Goal: Transaction & Acquisition: Book appointment/travel/reservation

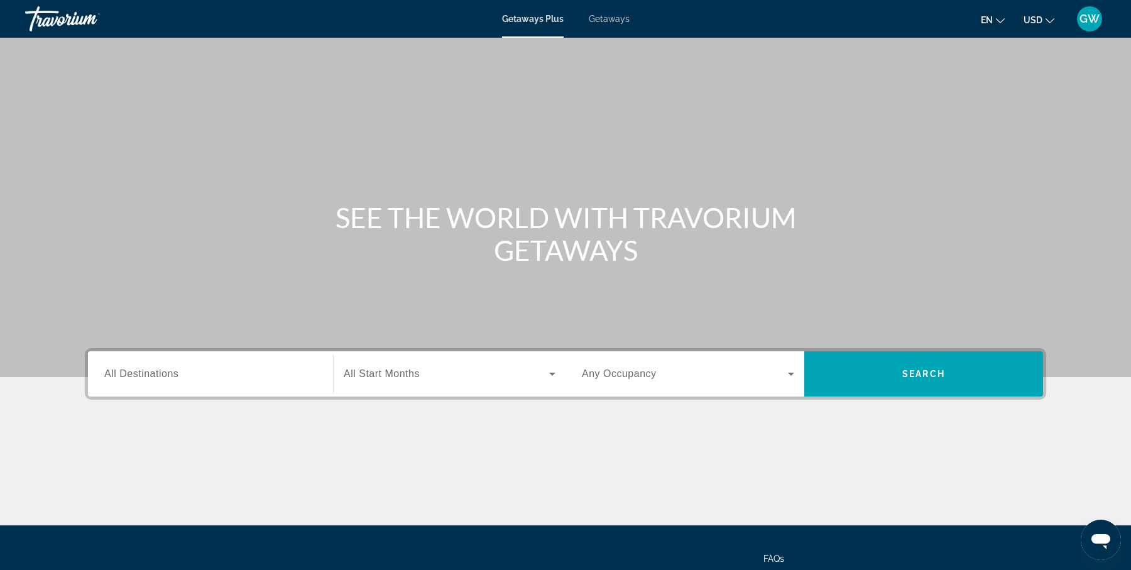
click at [613, 18] on span "Getaways" at bounding box center [608, 19] width 41 height 10
click at [546, 18] on span "Getaways Plus" at bounding box center [532, 19] width 61 height 10
click at [206, 367] on input "Destination All Destinations" at bounding box center [210, 374] width 212 height 15
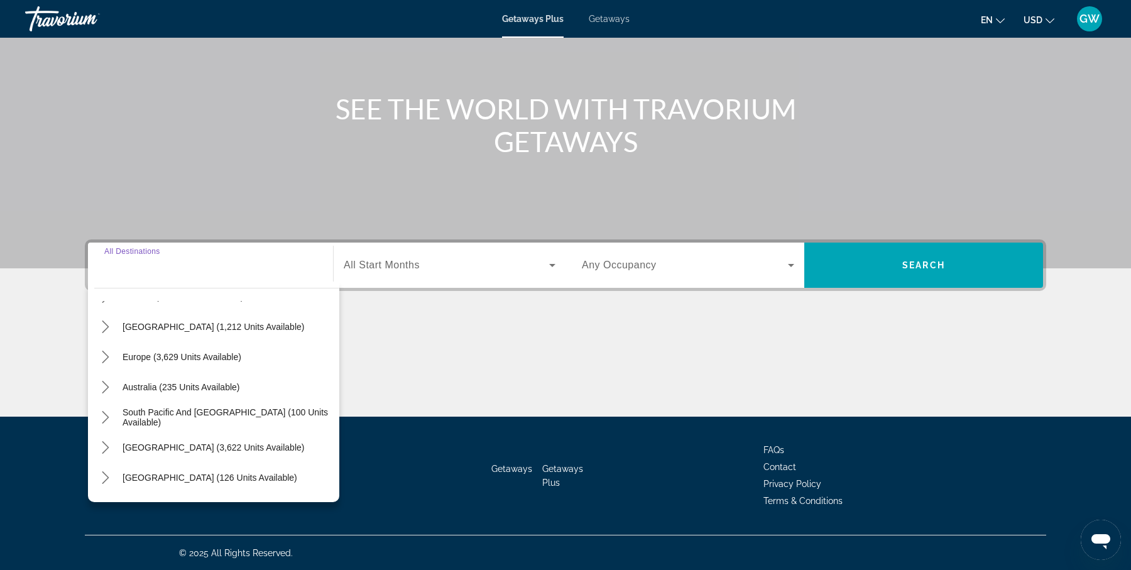
scroll to position [94, 0]
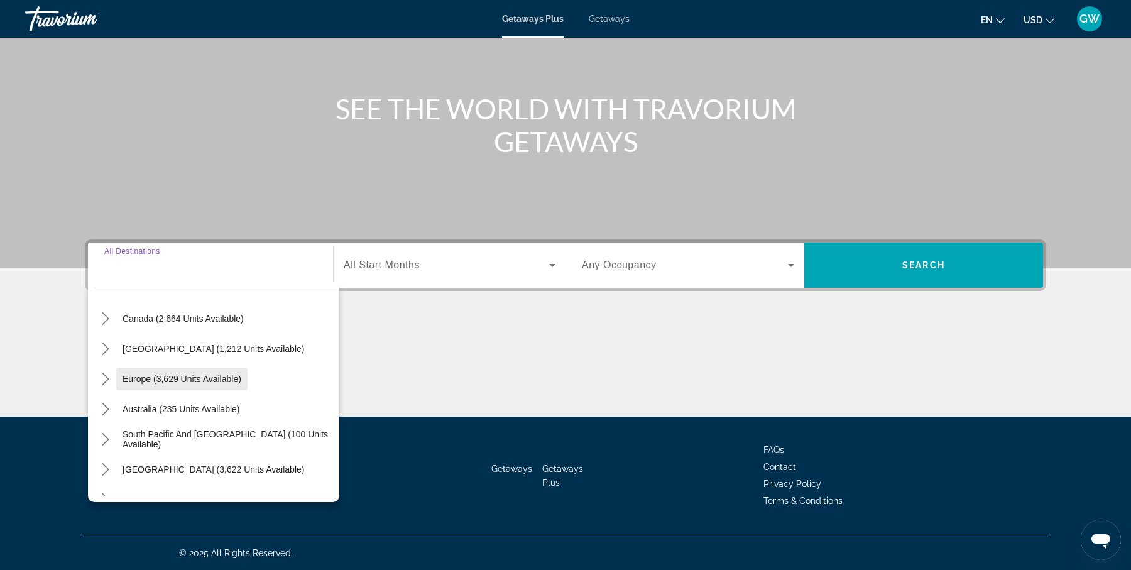
click at [209, 380] on span "Europe (3,629 units available)" at bounding box center [181, 379] width 119 height 10
type input "**********"
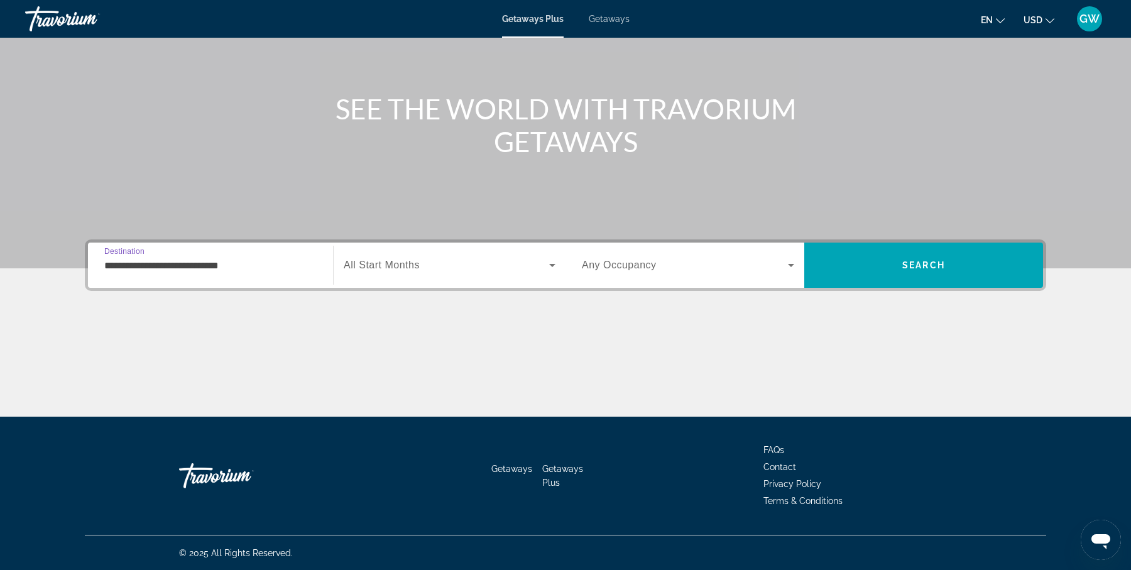
click at [548, 266] on icon "Search widget" at bounding box center [552, 265] width 15 height 15
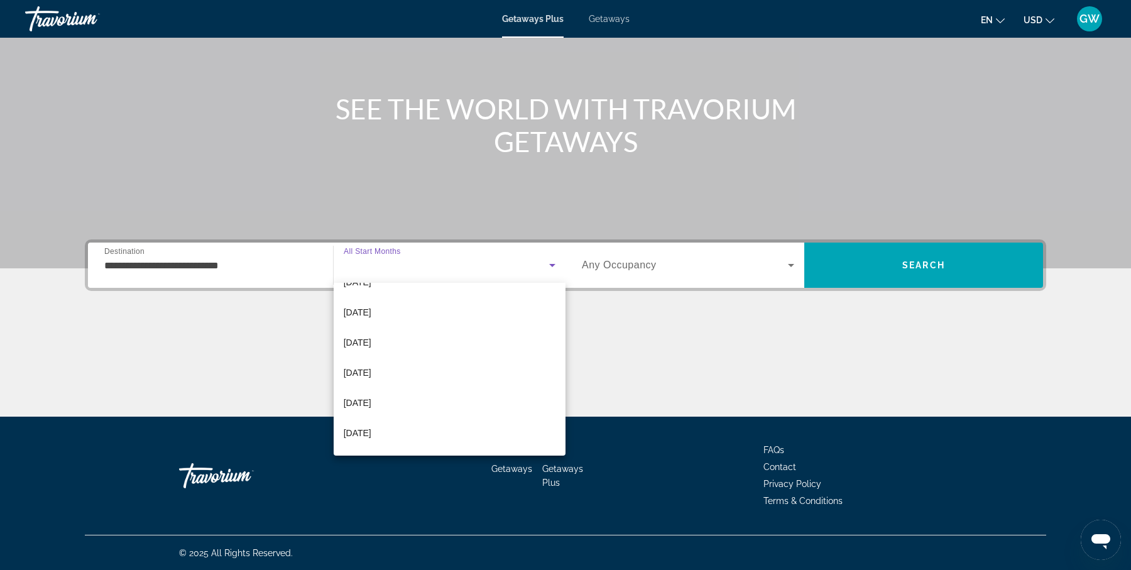
scroll to position [204, 0]
click at [441, 335] on mat-option "[DATE]" at bounding box center [450, 340] width 232 height 30
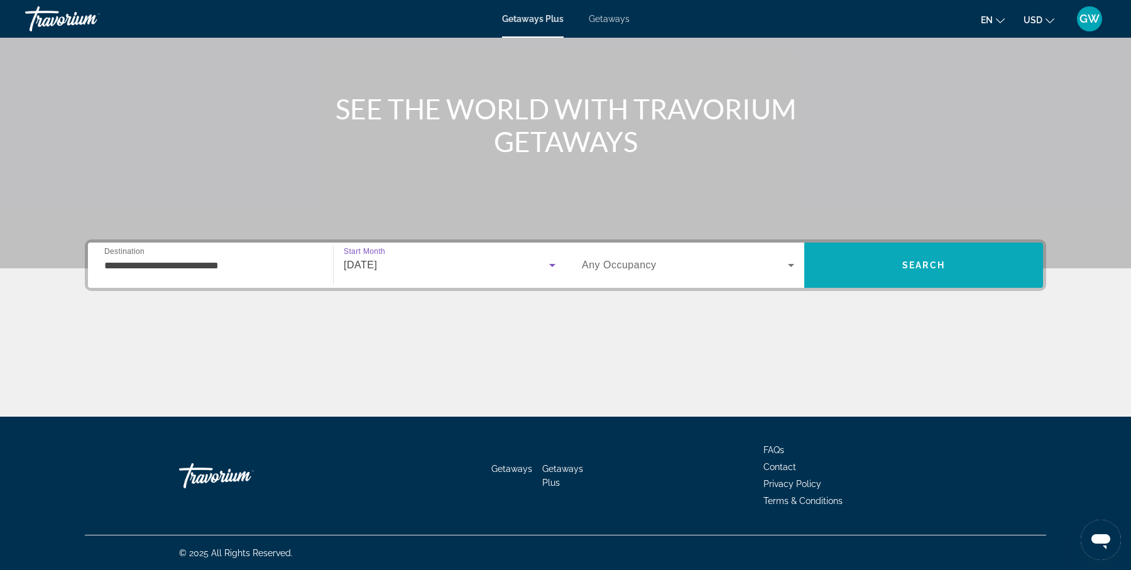
click at [928, 271] on span "Search" at bounding box center [923, 265] width 239 height 30
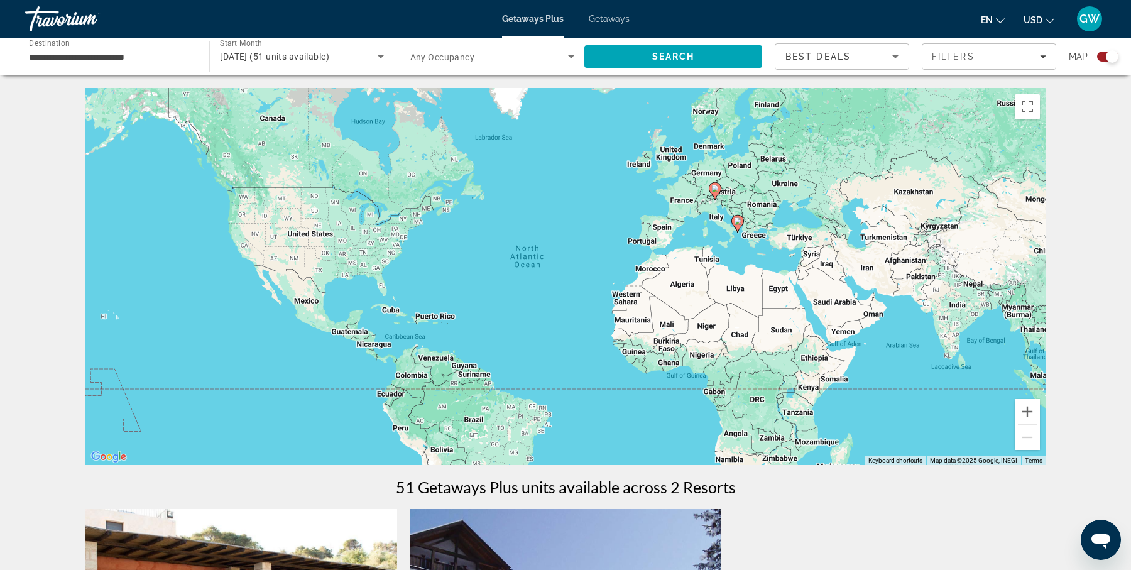
click at [749, 248] on div "To activate drag with keyboard, press Alt + Enter. Once in keyboard drag state,…" at bounding box center [565, 276] width 961 height 377
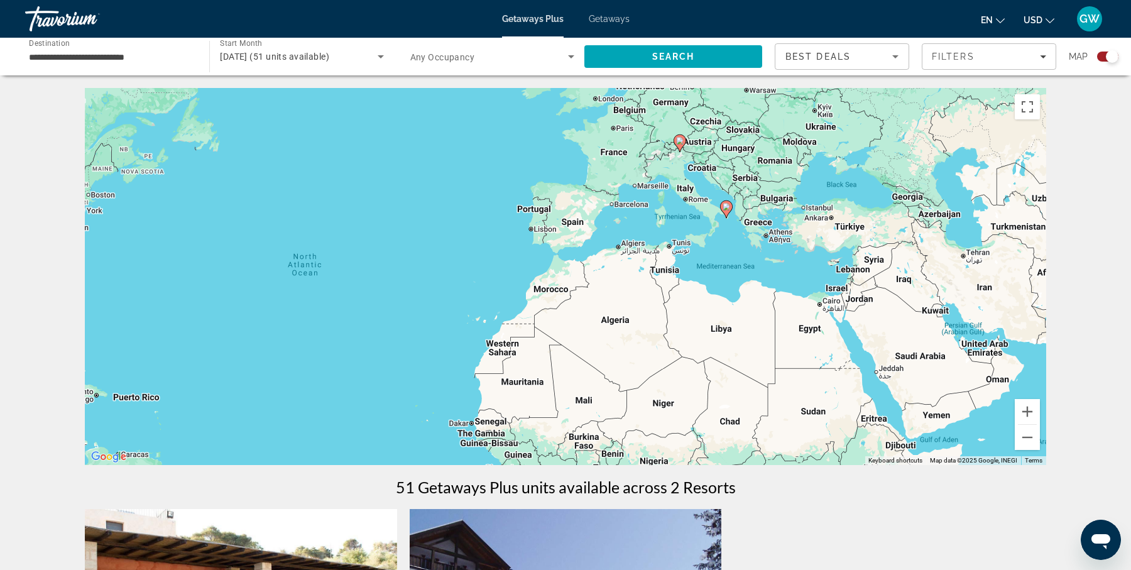
click at [749, 248] on div "To activate drag with keyboard, press Alt + Enter. Once in keyboard drag state,…" at bounding box center [565, 276] width 961 height 377
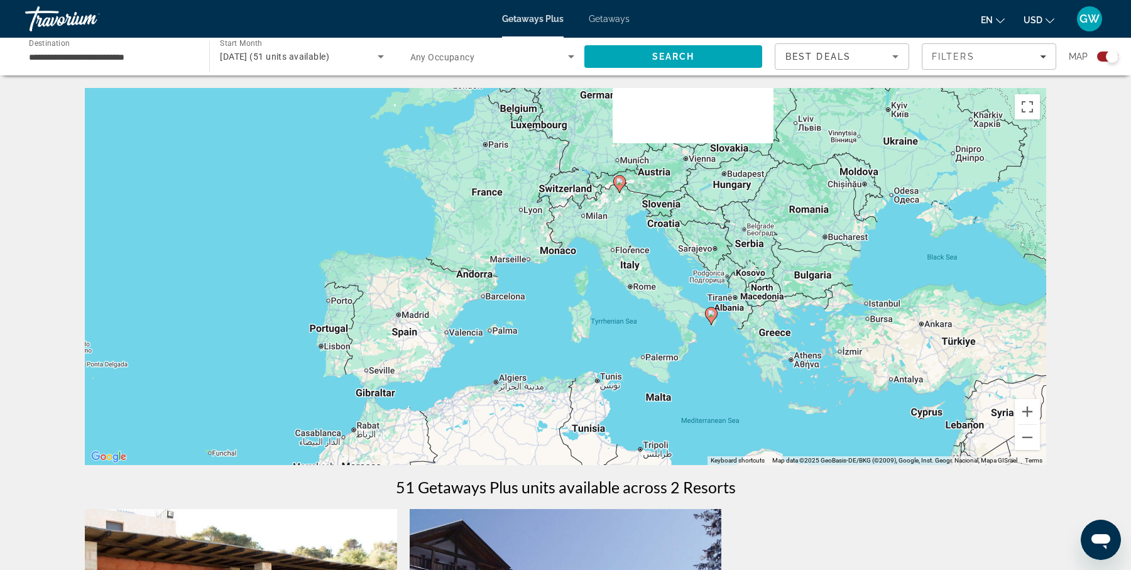
drag, startPoint x: 728, startPoint y: 223, endPoint x: 735, endPoint y: 362, distance: 139.6
click at [735, 362] on div "To activate drag with keyboard, press Alt + Enter. Once in keyboard drag state,…" at bounding box center [565, 276] width 961 height 377
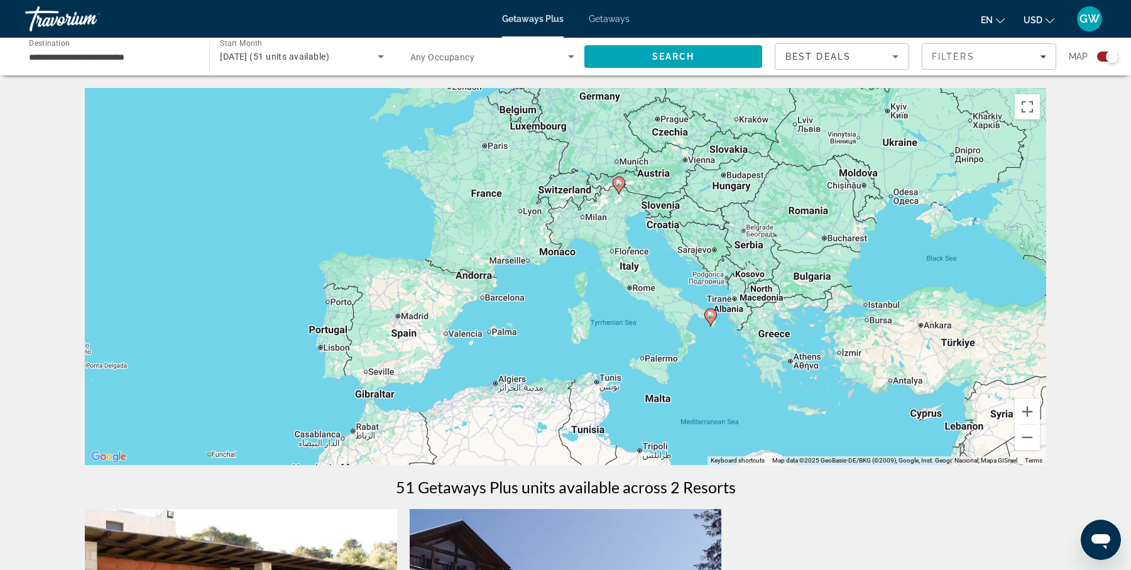
click at [619, 181] on image "Main content" at bounding box center [619, 183] width 8 height 8
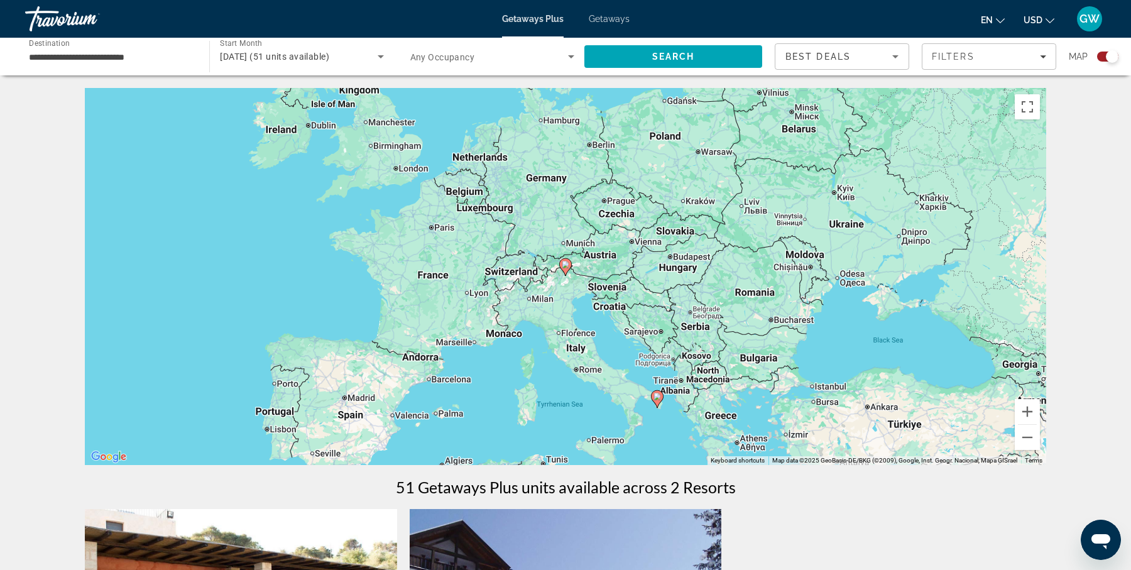
click at [565, 305] on div "To navigate, press the arrow keys. To activate drag with keyboard, press Alt + …" at bounding box center [565, 276] width 961 height 377
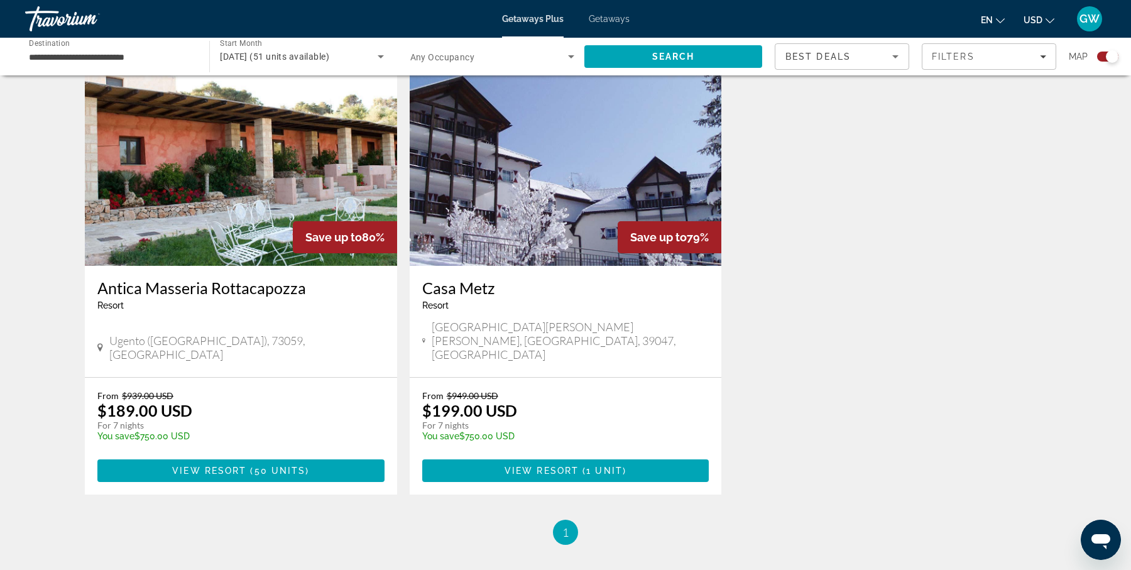
scroll to position [450, 0]
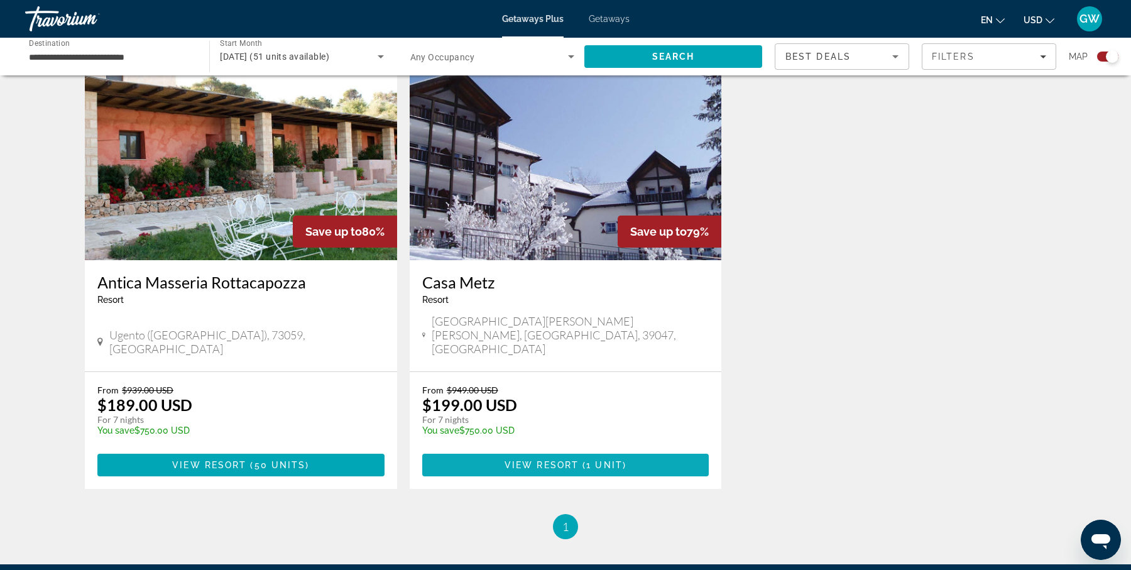
click at [548, 460] on span "View Resort" at bounding box center [541, 465] width 74 height 10
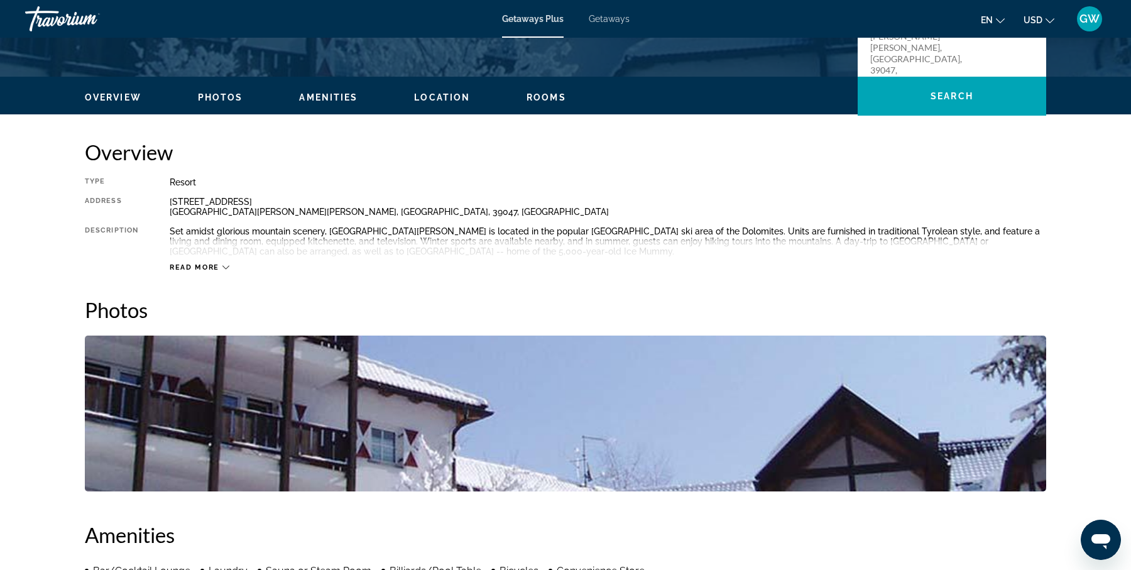
scroll to position [347, 0]
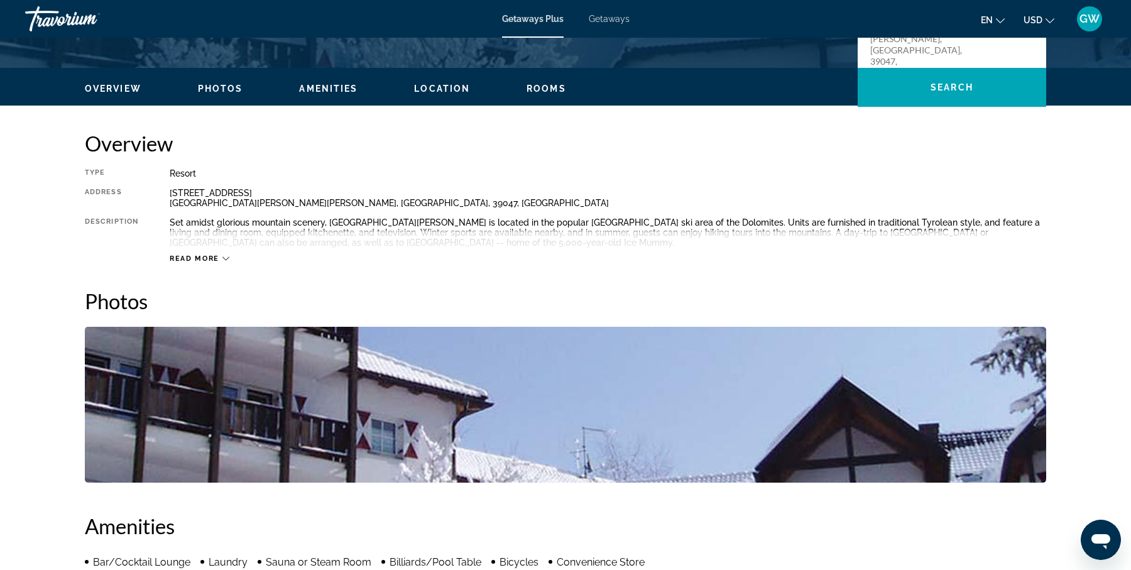
click at [207, 256] on span "Read more" at bounding box center [195, 258] width 50 height 8
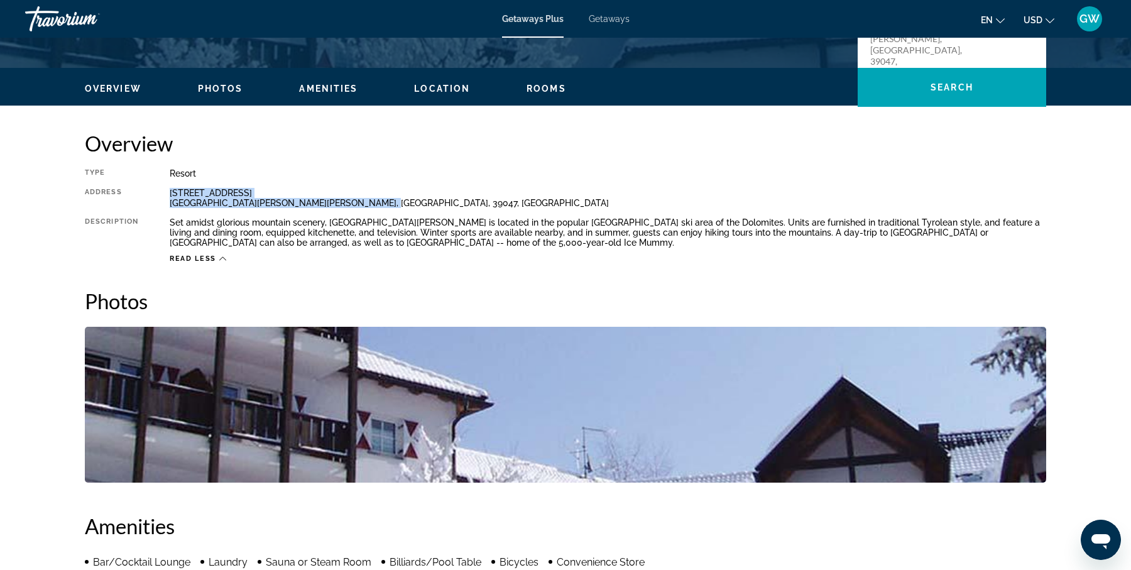
drag, startPoint x: 169, startPoint y: 194, endPoint x: 381, endPoint y: 200, distance: 211.7
click at [381, 200] on div "Via Iman 5 Santa Cristina di Val Gardena, BZ, 39047, ITA" at bounding box center [608, 198] width 876 height 20
copy div "Via Iman 5 Santa Cristina di Val Gardena, BZ, 39047, ITA"
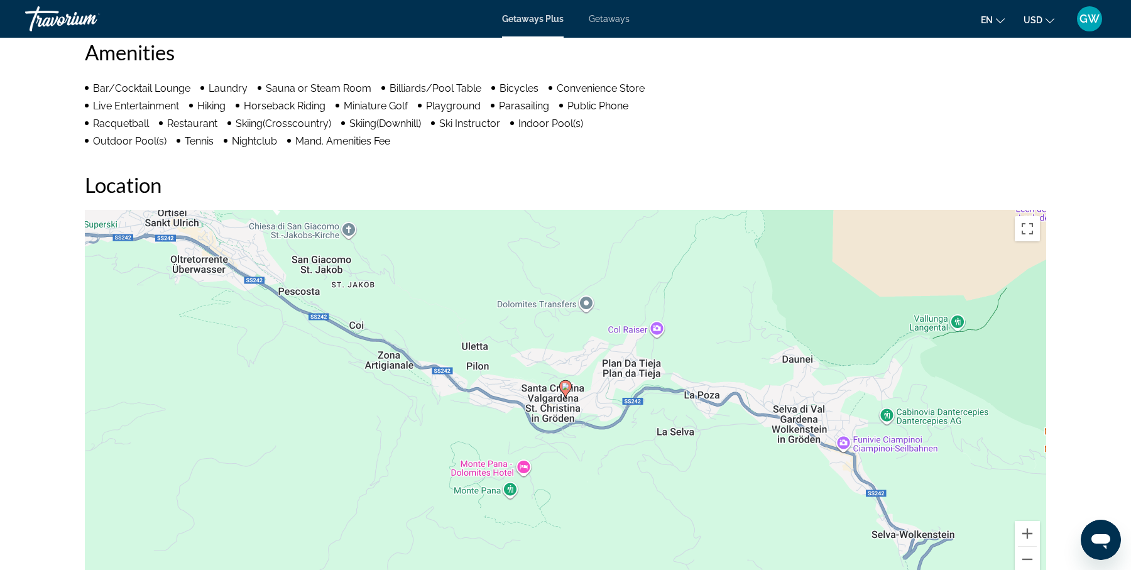
scroll to position [822, 0]
click at [1032, 557] on button "Zoom out" at bounding box center [1026, 557] width 25 height 25
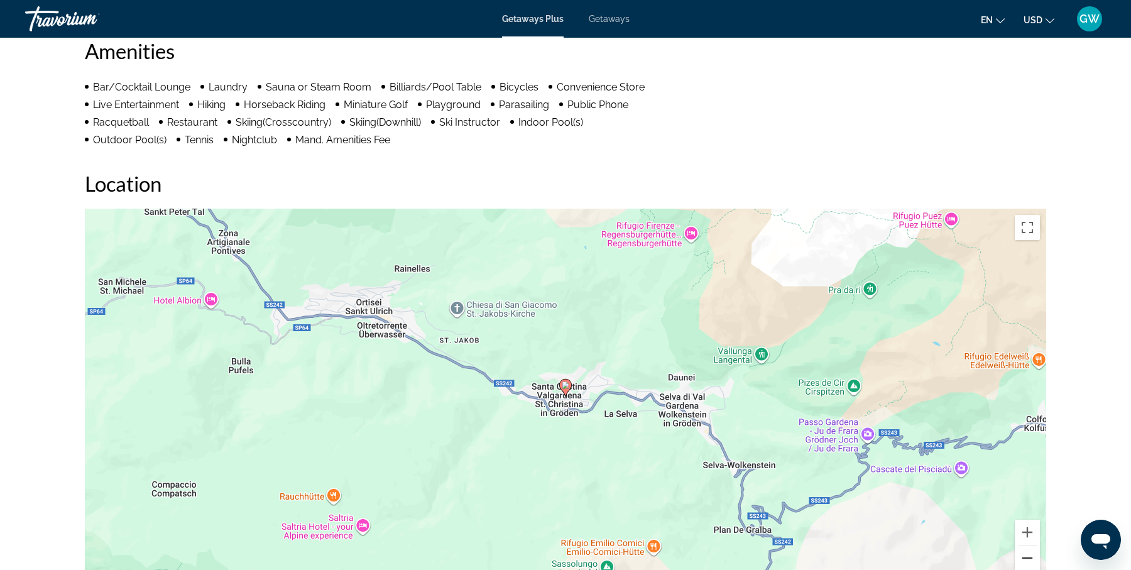
click at [1032, 557] on button "Zoom out" at bounding box center [1026, 557] width 25 height 25
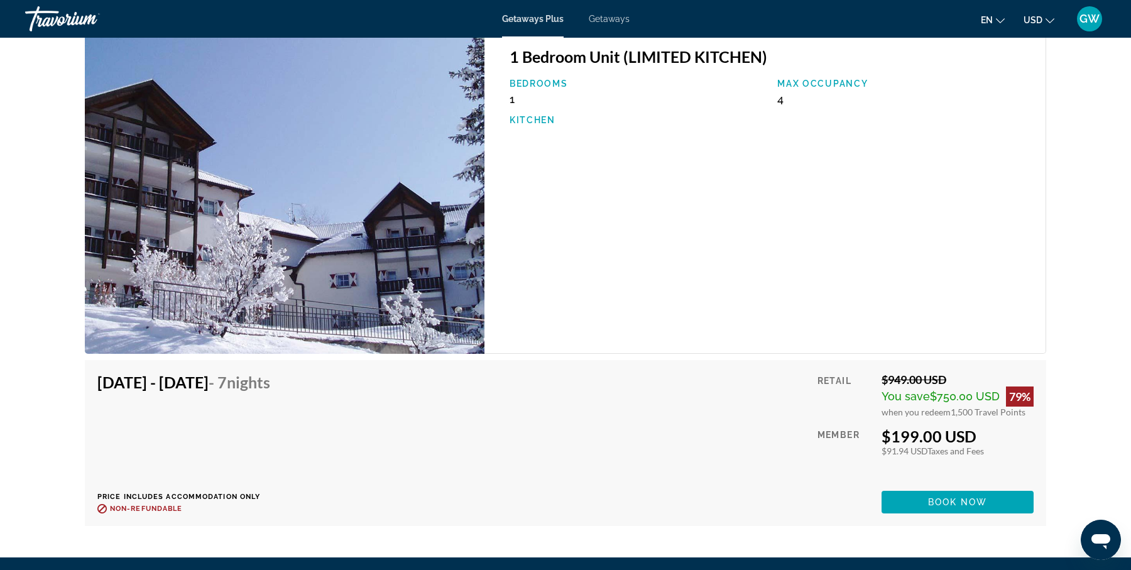
scroll to position [1576, 0]
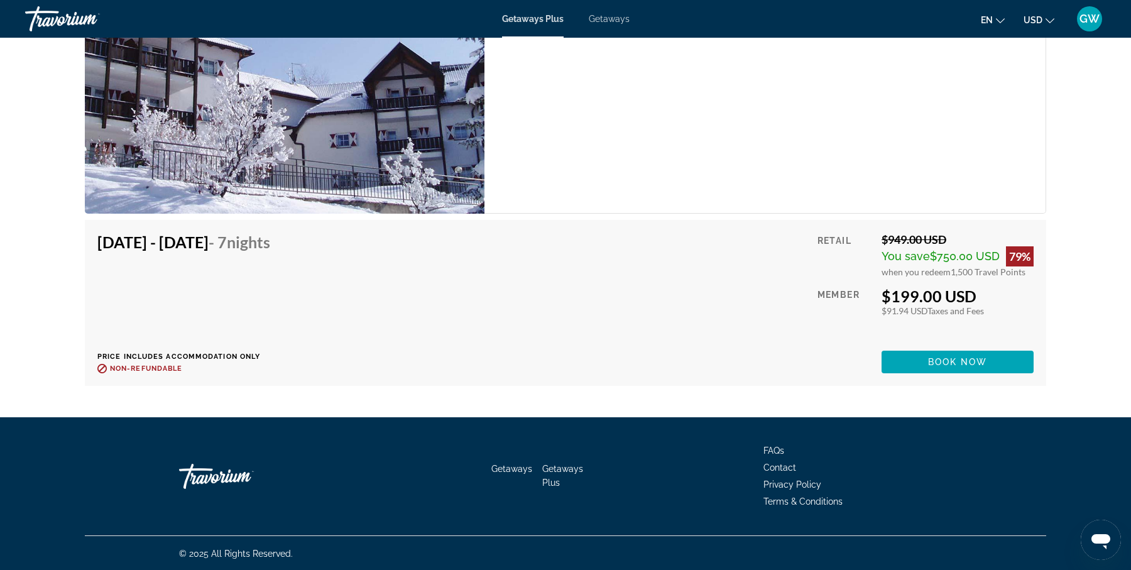
drag, startPoint x: 941, startPoint y: 473, endPoint x: 906, endPoint y: 617, distance: 148.1
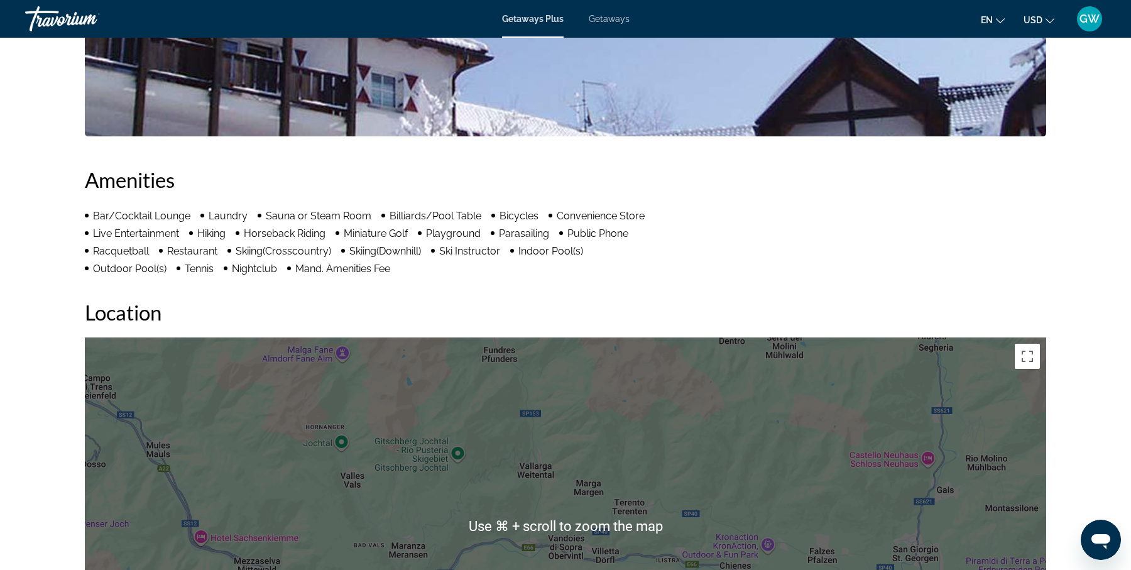
scroll to position [668, 0]
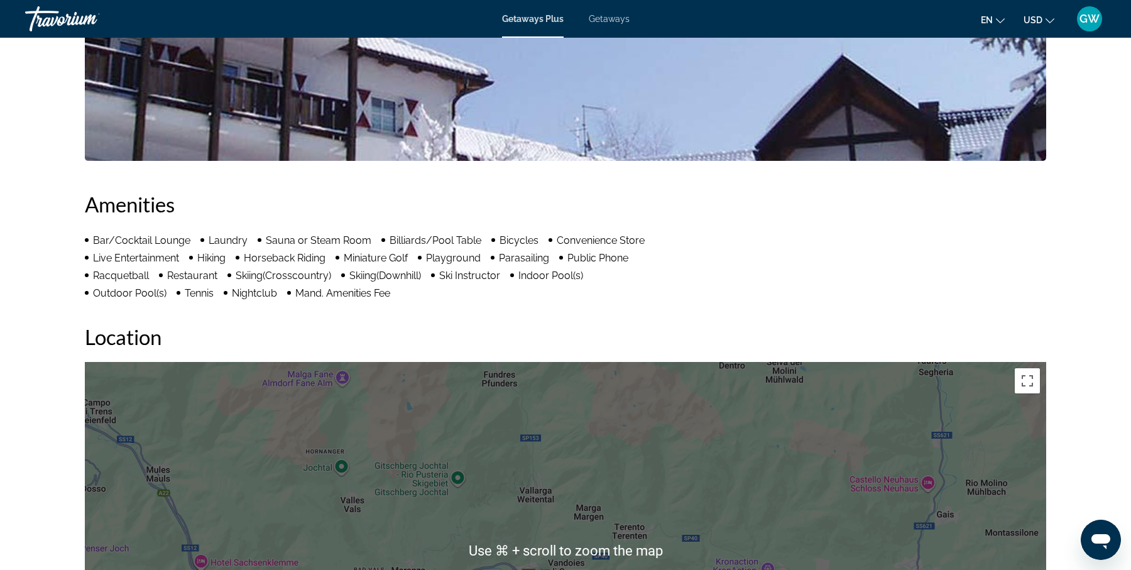
click at [1067, 263] on div "Overview Type Resort All-Inclusive No All-Inclusive Address Via Iman 5 Santa Cr…" at bounding box center [565, 567] width 1011 height 1516
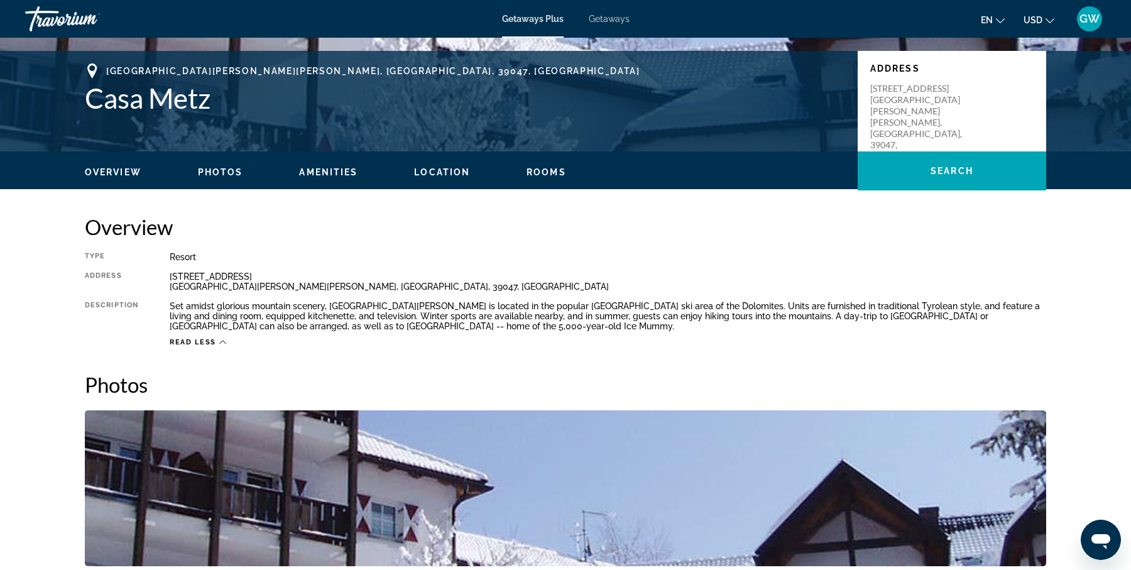
scroll to position [254, 0]
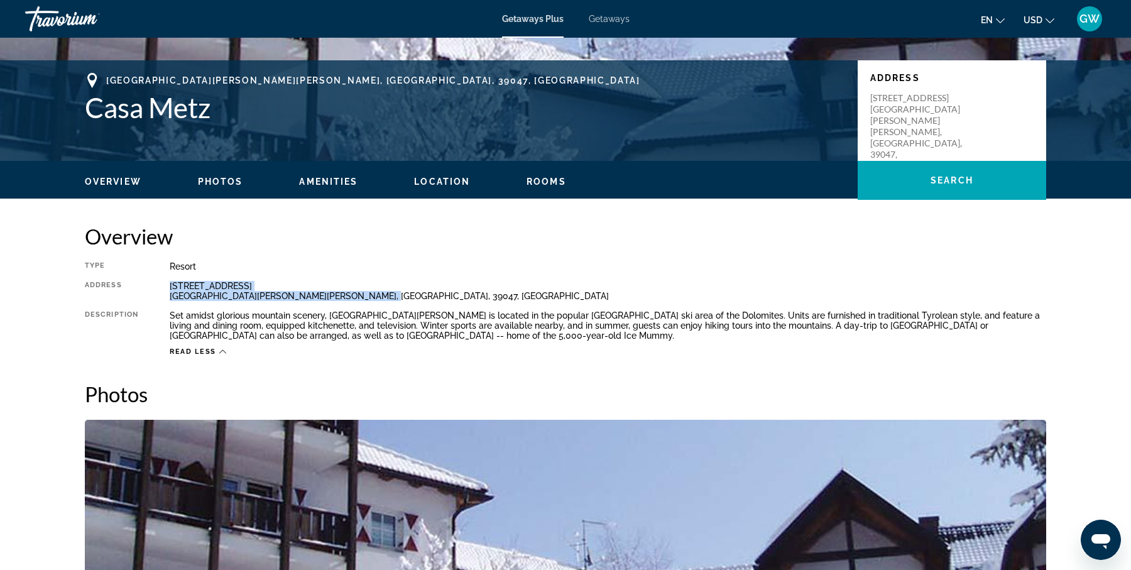
drag, startPoint x: 170, startPoint y: 286, endPoint x: 359, endPoint y: 294, distance: 188.6
click at [359, 294] on div "Via Iman 5 Santa Cristina di Val Gardena, BZ, 39047, ITA" at bounding box center [608, 291] width 876 height 20
copy div "Via Iman 5 Santa Cristina di Val Gardena, BZ, 39047, ITA"
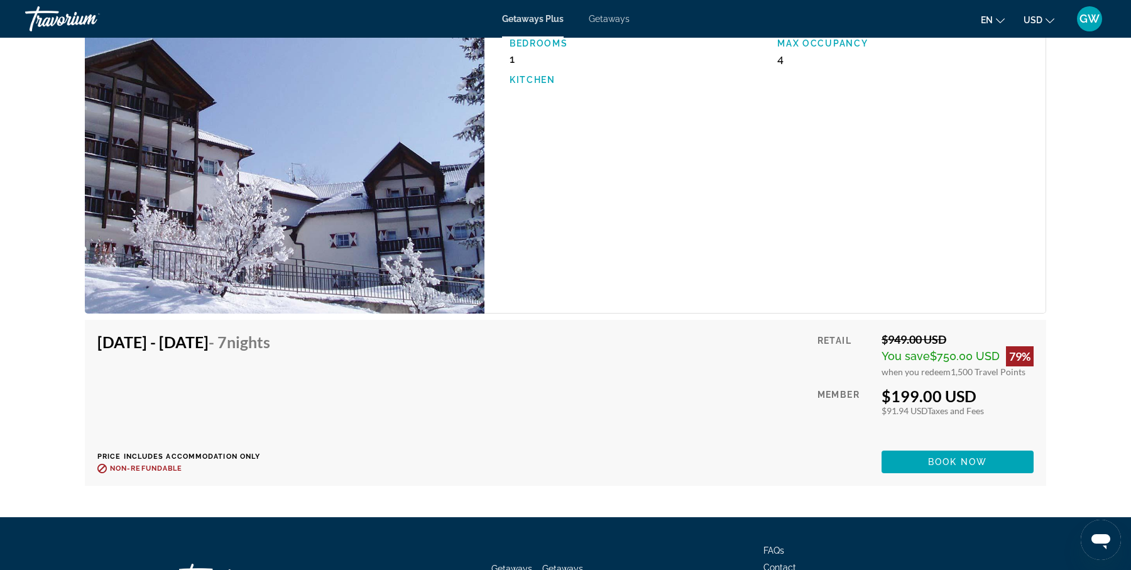
scroll to position [1478, 0]
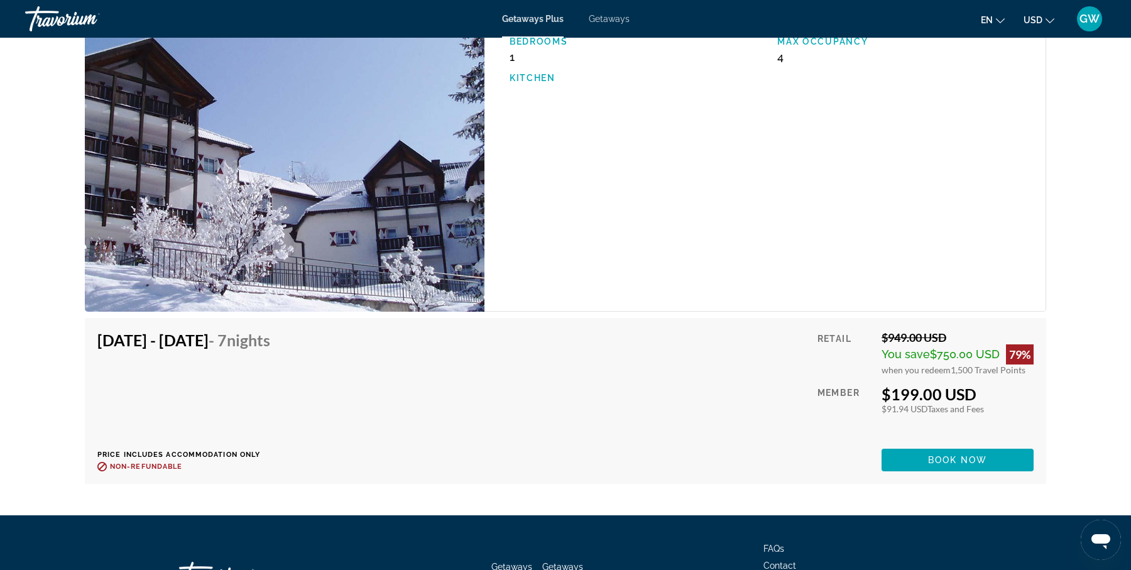
click at [431, 240] on img "Main content" at bounding box center [284, 152] width 399 height 320
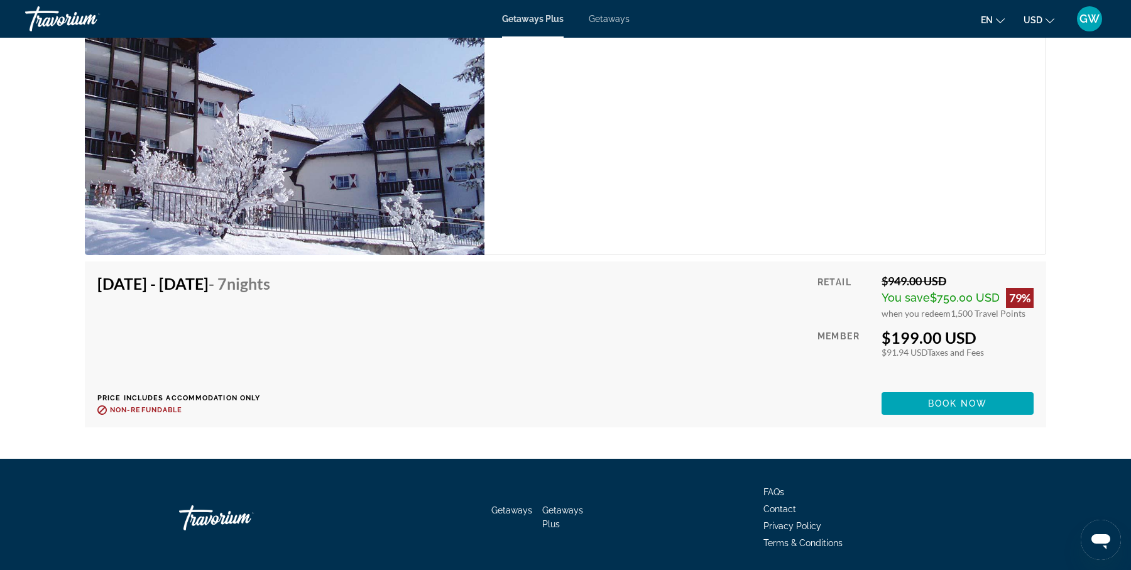
scroll to position [1536, 0]
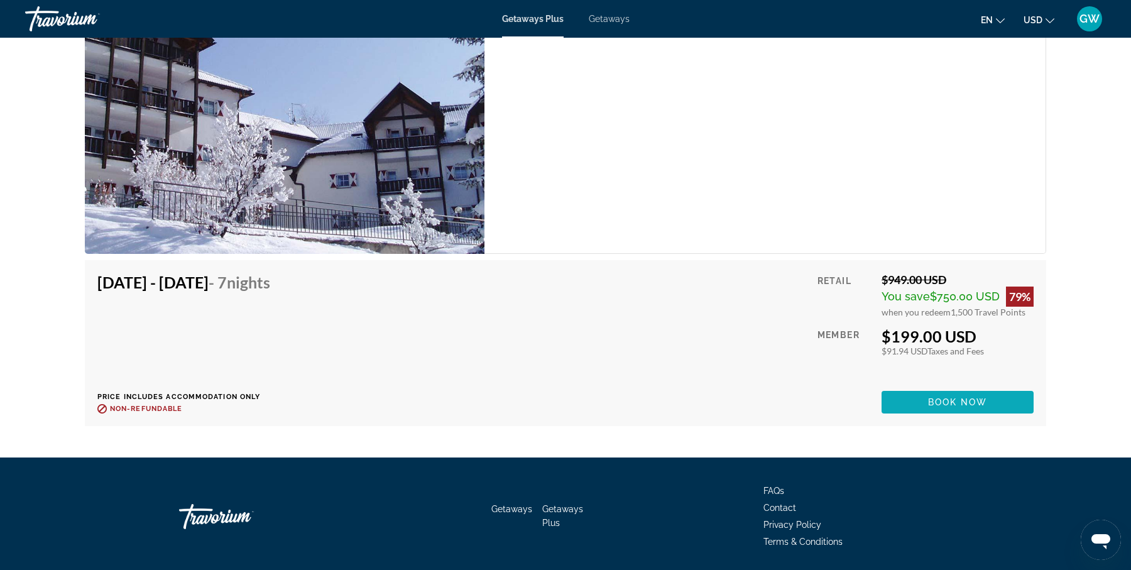
click at [957, 403] on span "Book now" at bounding box center [958, 402] width 60 height 10
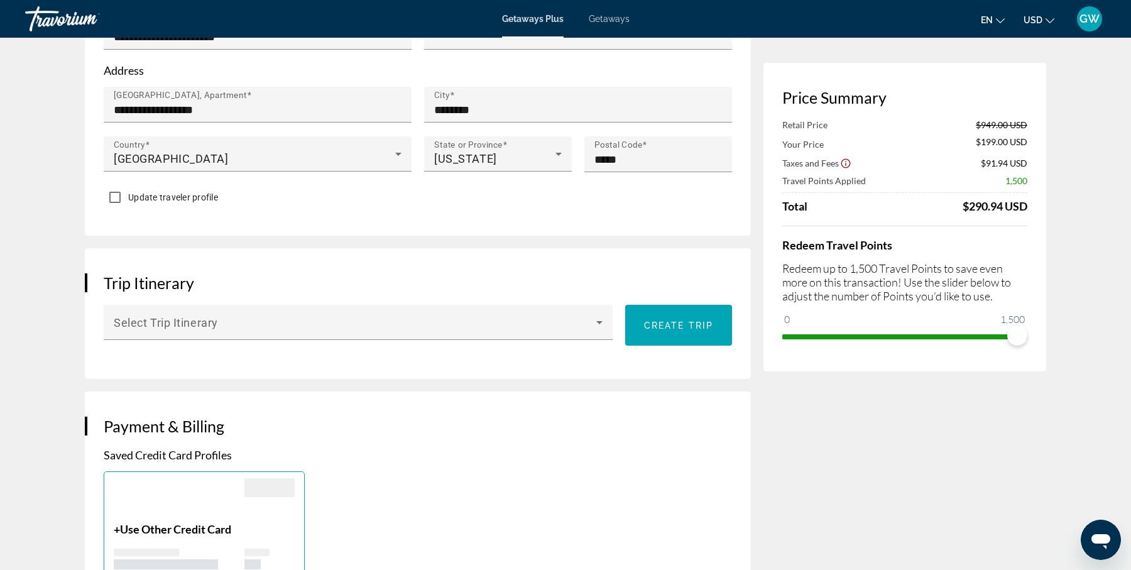
scroll to position [526, 0]
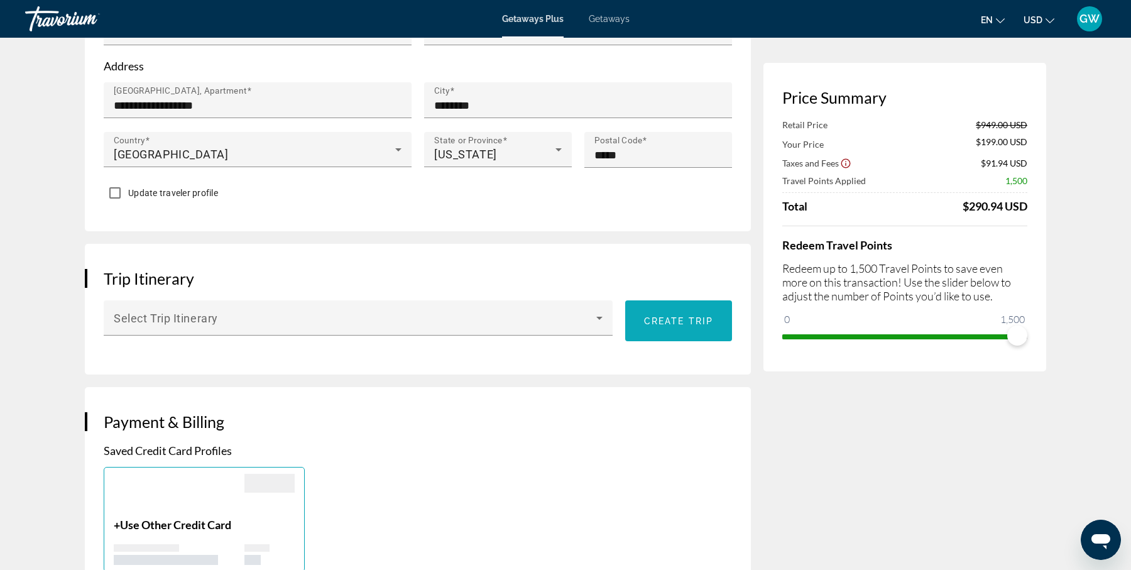
click at [687, 316] on span "Create trip" at bounding box center [678, 321] width 69 height 10
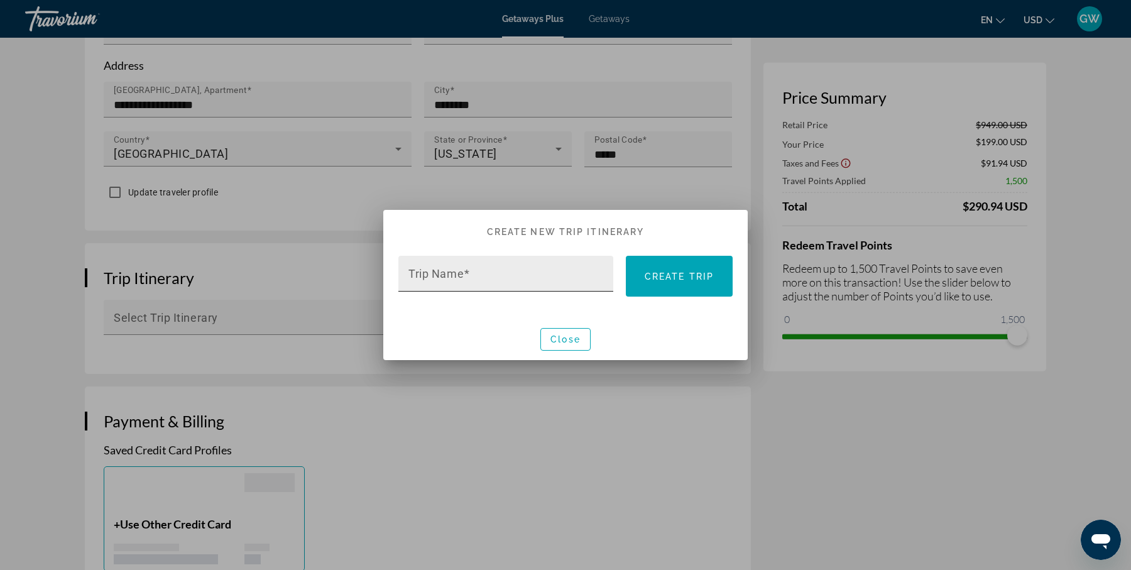
click at [492, 271] on input "Trip Name" at bounding box center [509, 278] width 202 height 15
click at [444, 279] on input "**********" at bounding box center [509, 278] width 202 height 15
type input "**********"
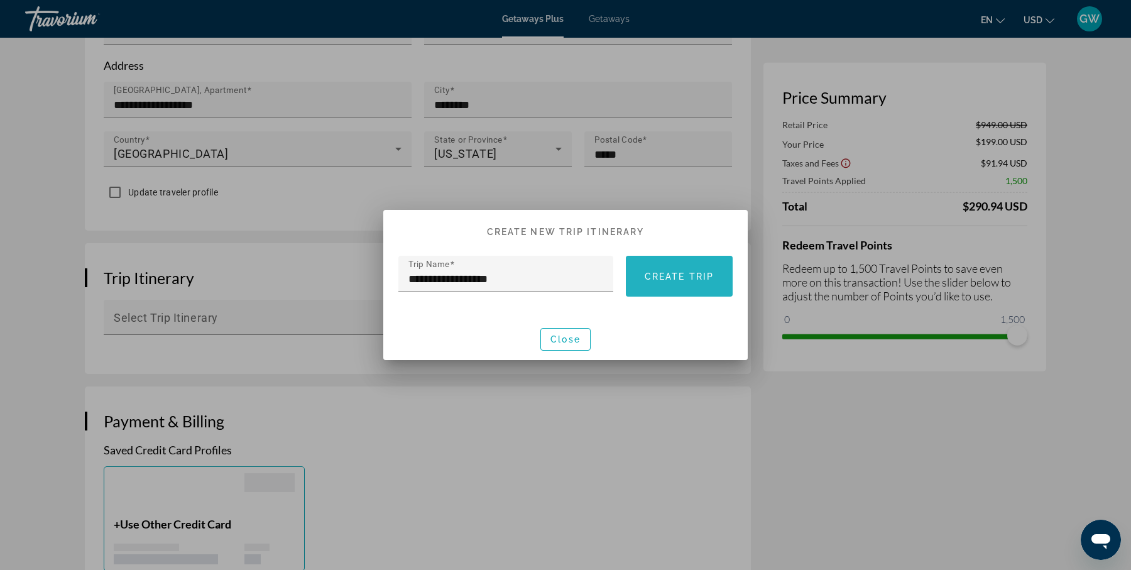
click at [665, 274] on span "Create trip" at bounding box center [678, 276] width 69 height 10
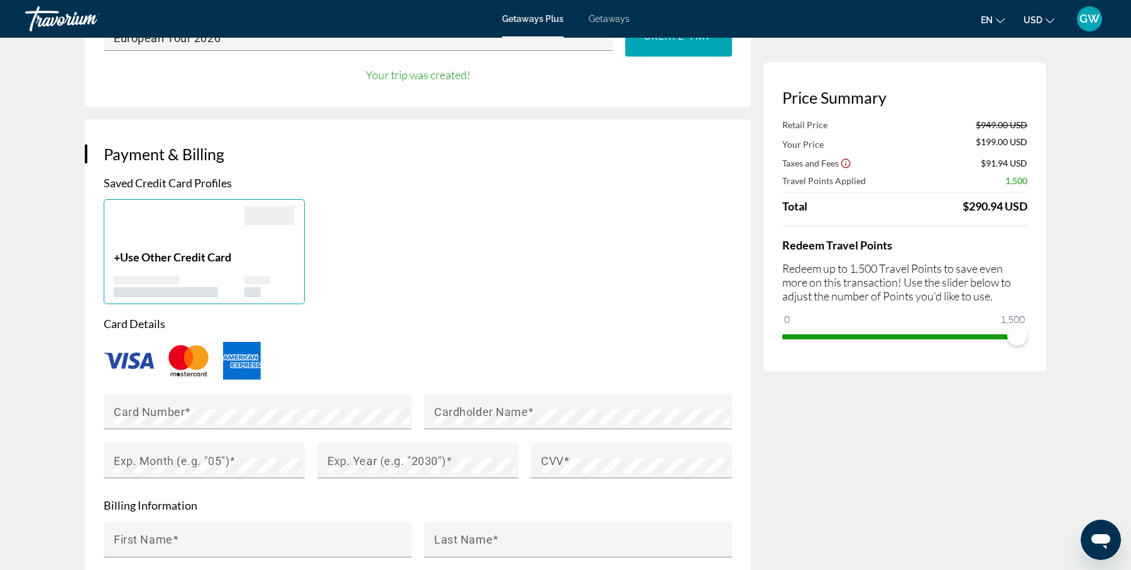
scroll to position [812, 0]
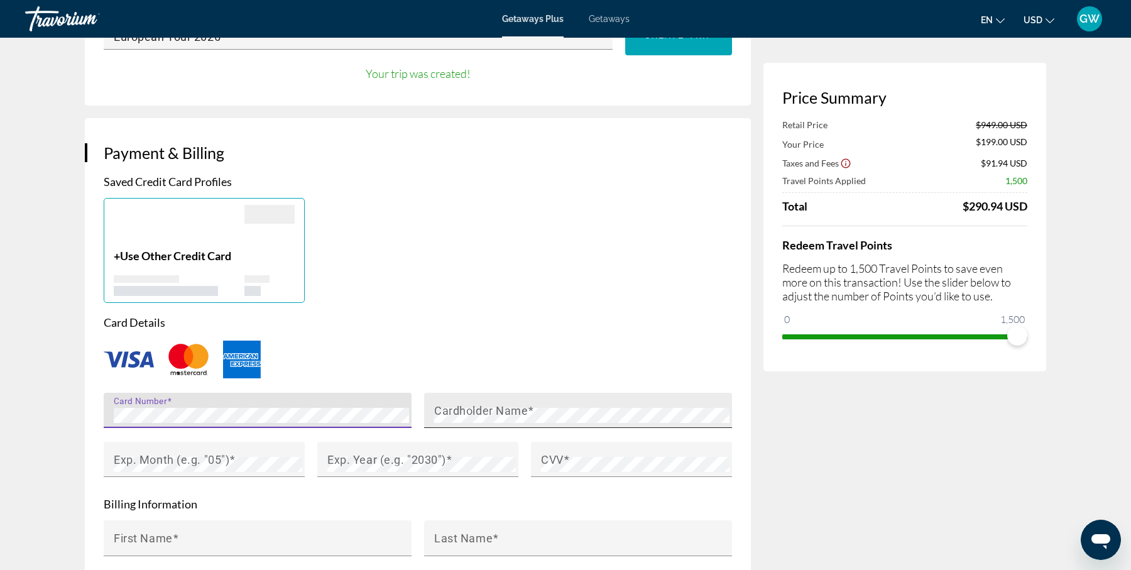
click at [477, 393] on div "Cardholder Name" at bounding box center [581, 410] width 295 height 35
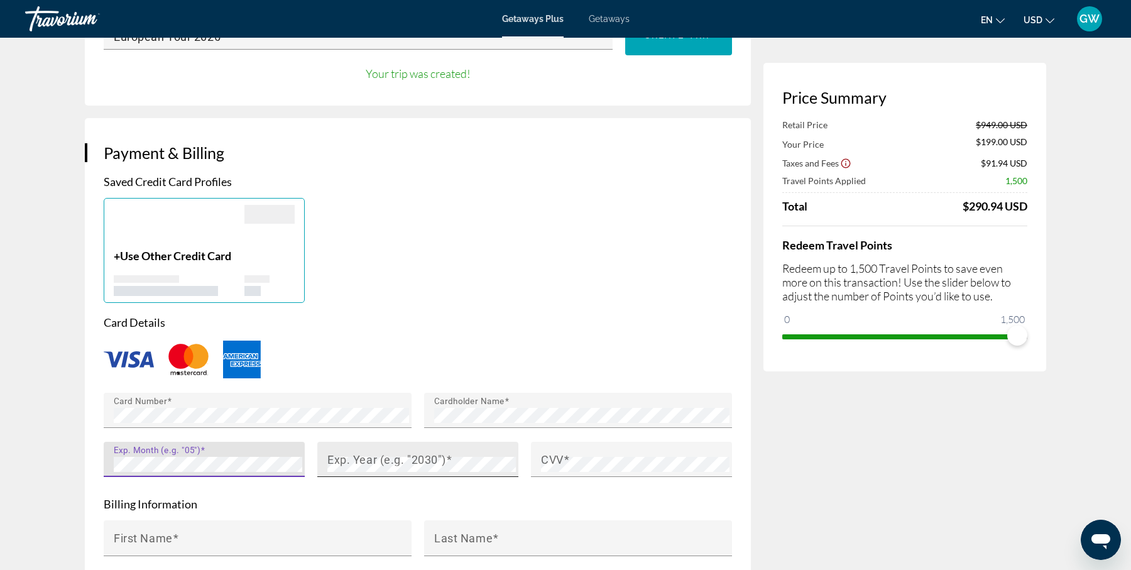
click at [343, 452] on mat-label "Exp. Year (e.g. "2030")" at bounding box center [386, 458] width 119 height 13
click at [558, 452] on mat-label "CVV" at bounding box center [552, 458] width 23 height 13
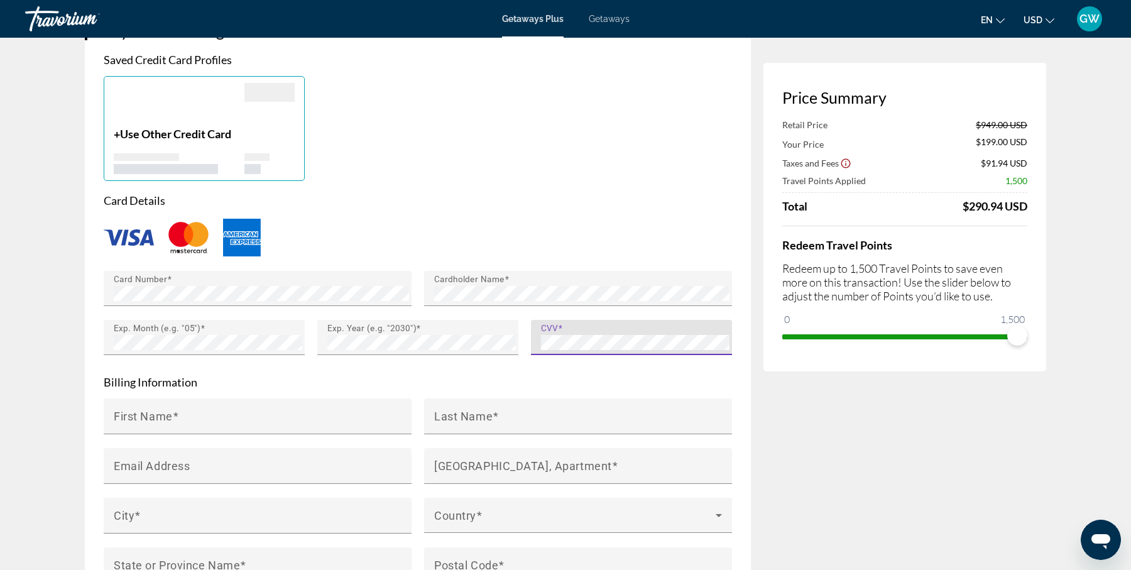
scroll to position [973, 0]
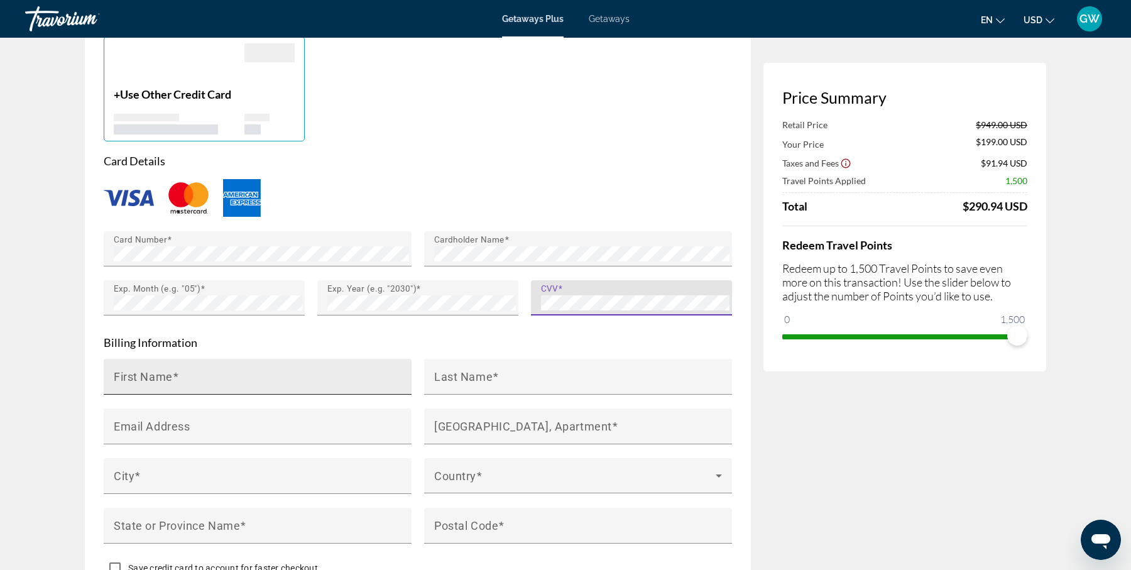
click at [205, 377] on input "First Name" at bounding box center [261, 381] width 295 height 15
type input "*****"
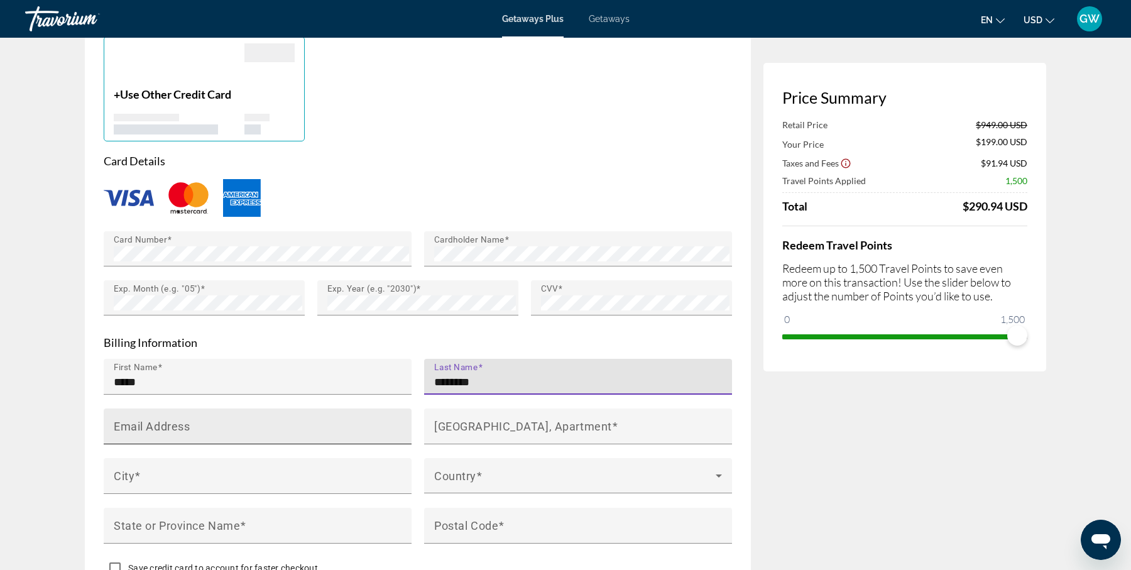
type input "********"
click at [229, 424] on input "Email Address" at bounding box center [261, 431] width 295 height 15
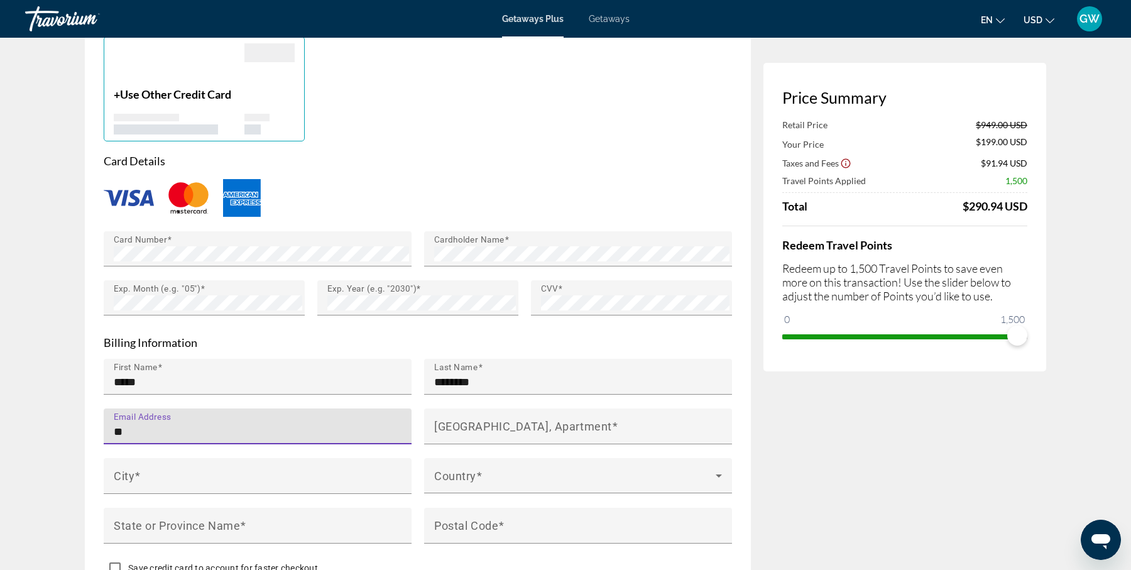
type input "*"
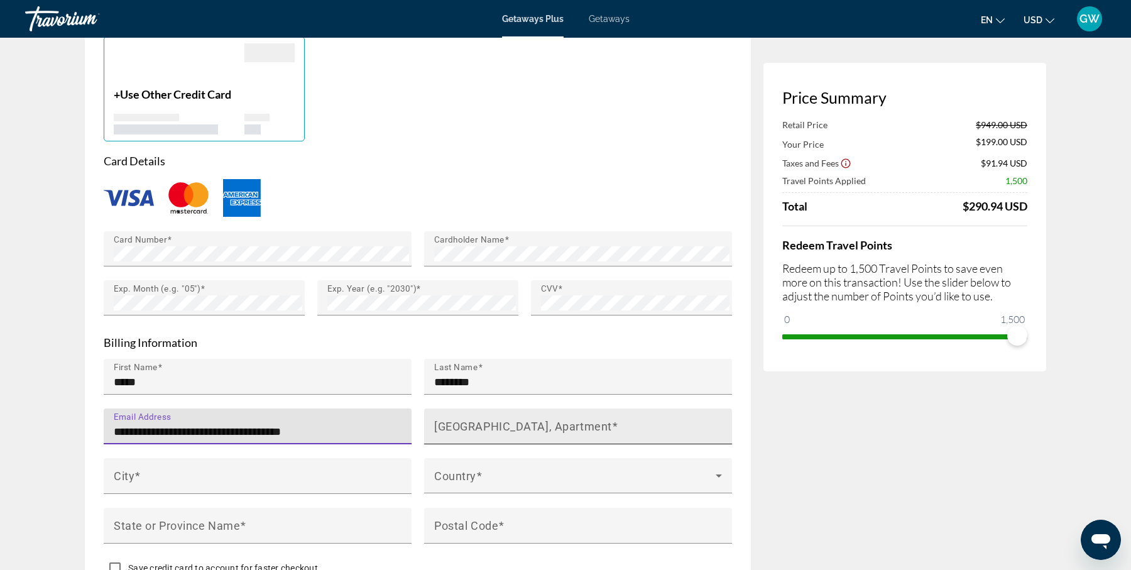
type input "**********"
click at [466, 425] on input "House Number, Street, Apartment" at bounding box center [581, 431] width 295 height 15
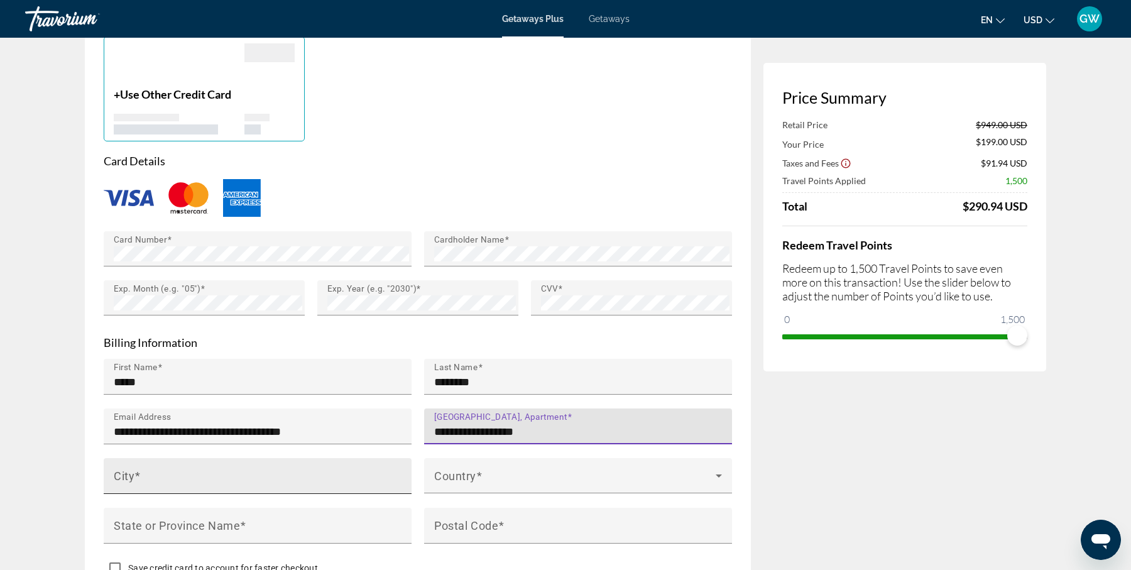
type input "**********"
click at [320, 477] on input "City" at bounding box center [261, 481] width 295 height 15
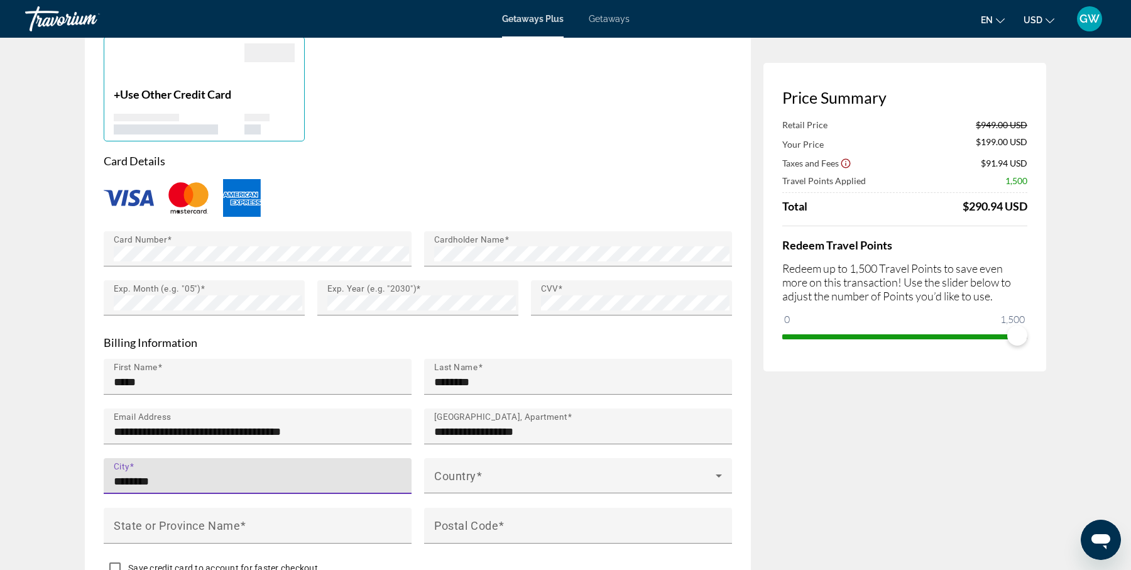
type input "********"
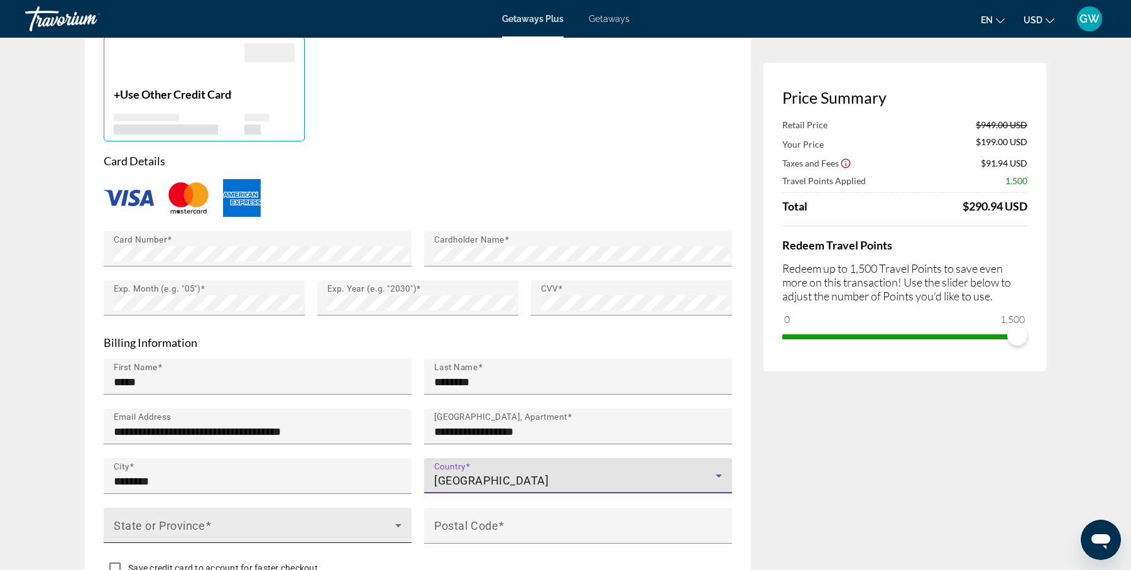
click at [241, 508] on div "State or Province" at bounding box center [258, 524] width 288 height 35
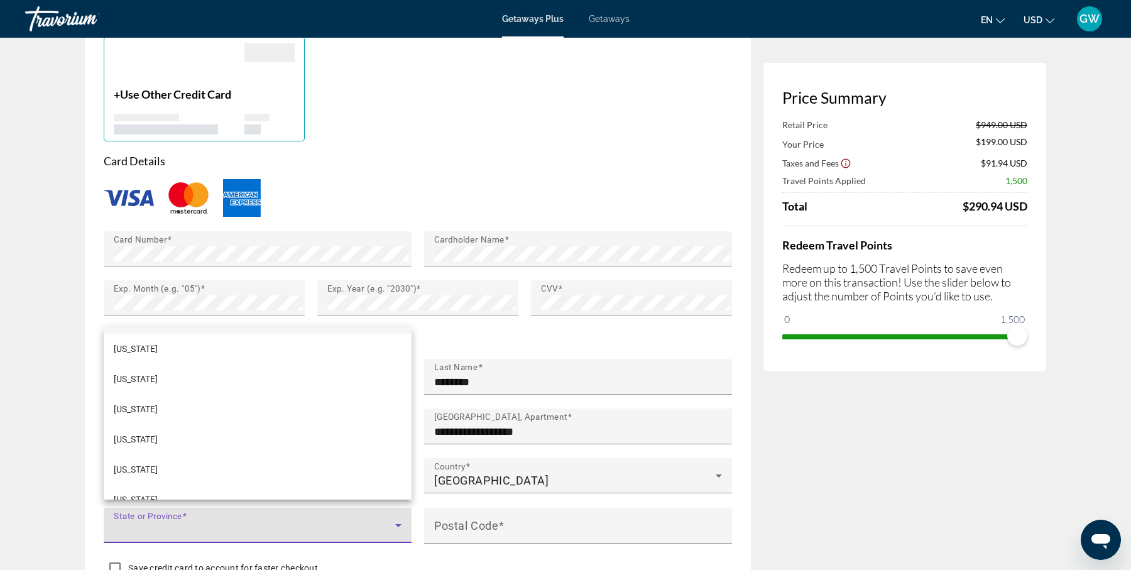
scroll to position [166, 0]
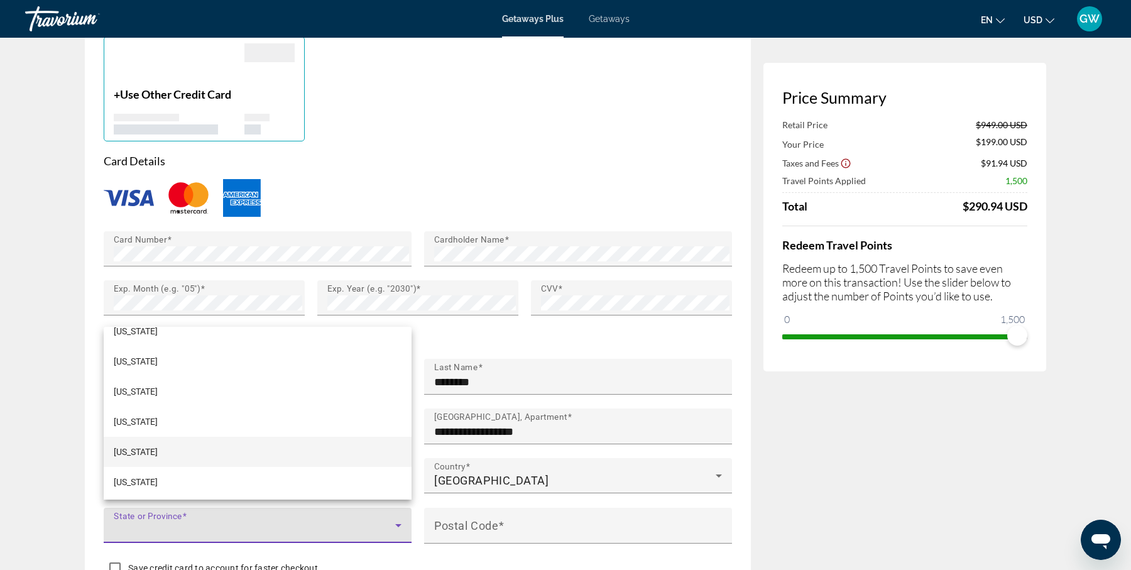
click at [230, 444] on mat-option "Florida" at bounding box center [258, 452] width 308 height 30
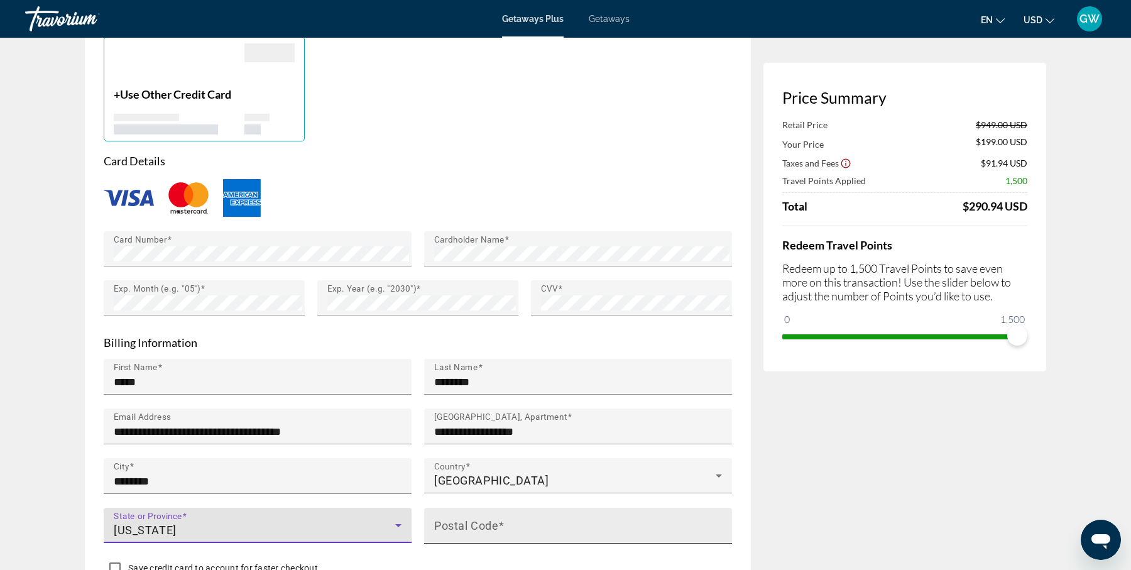
click at [503, 508] on div "Postal Code" at bounding box center [581, 525] width 295 height 36
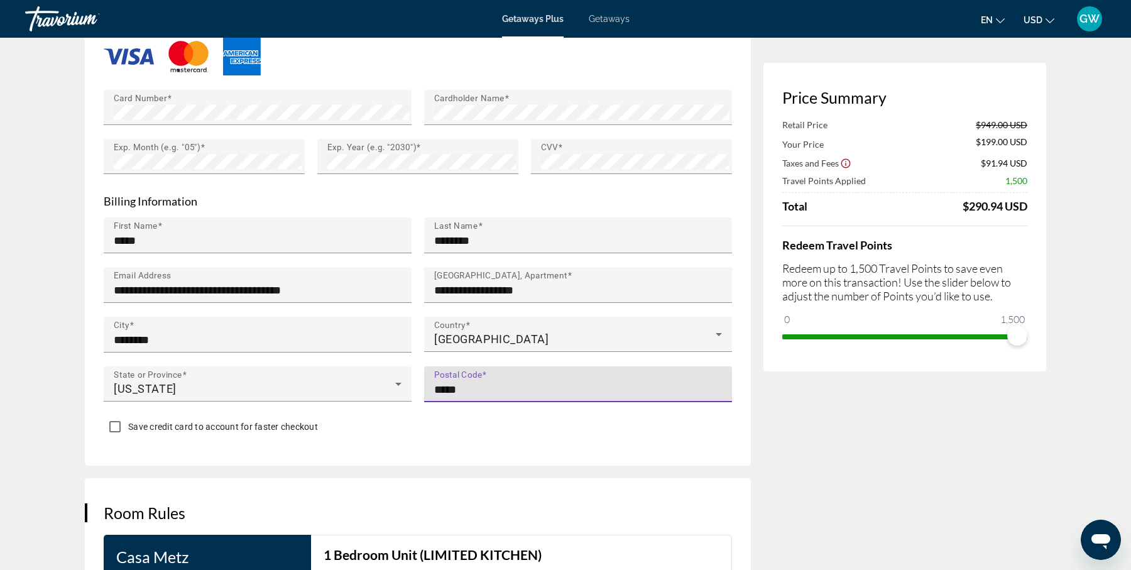
scroll to position [1127, 0]
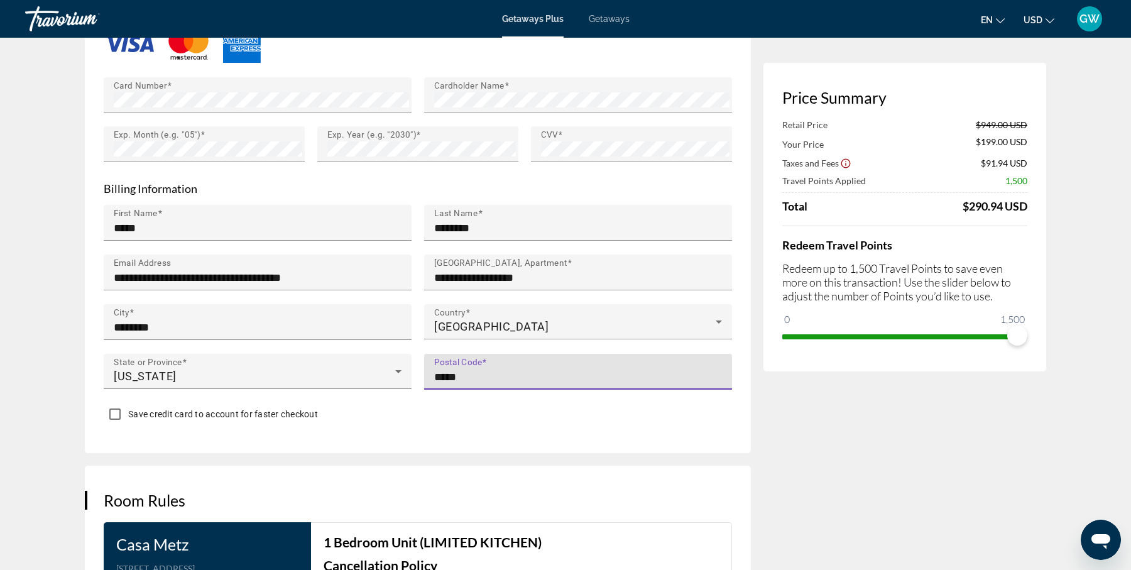
type input "*****"
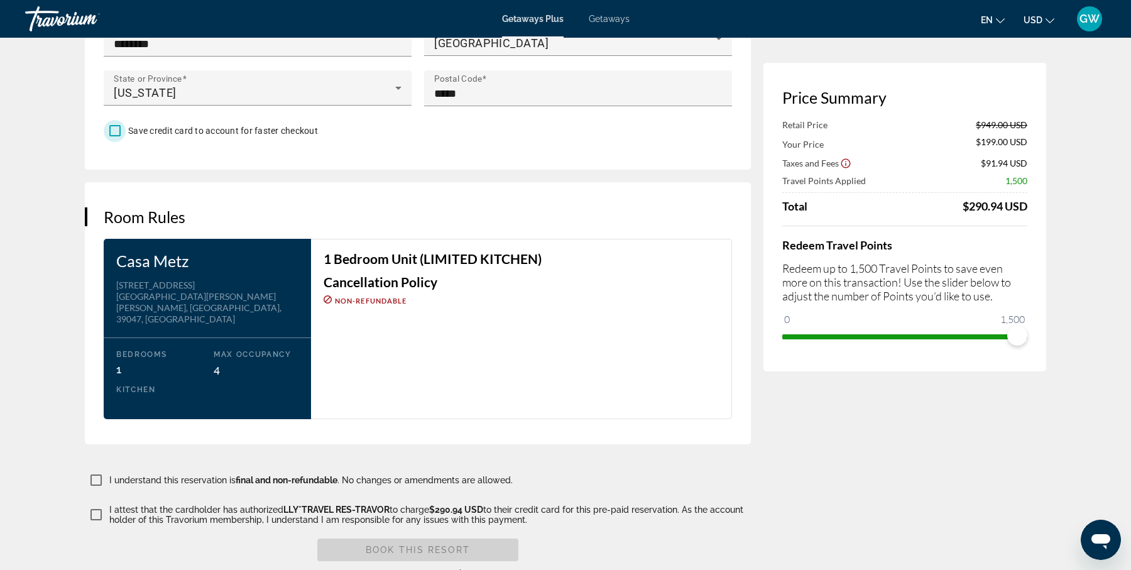
scroll to position [1428, 0]
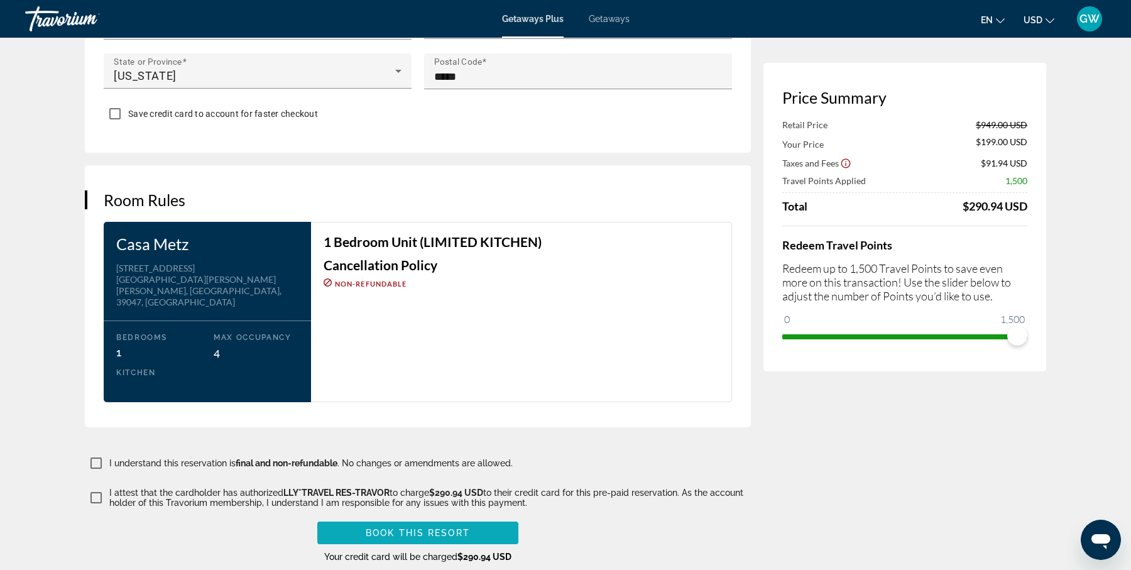
click at [425, 518] on span "Main content" at bounding box center [417, 533] width 201 height 30
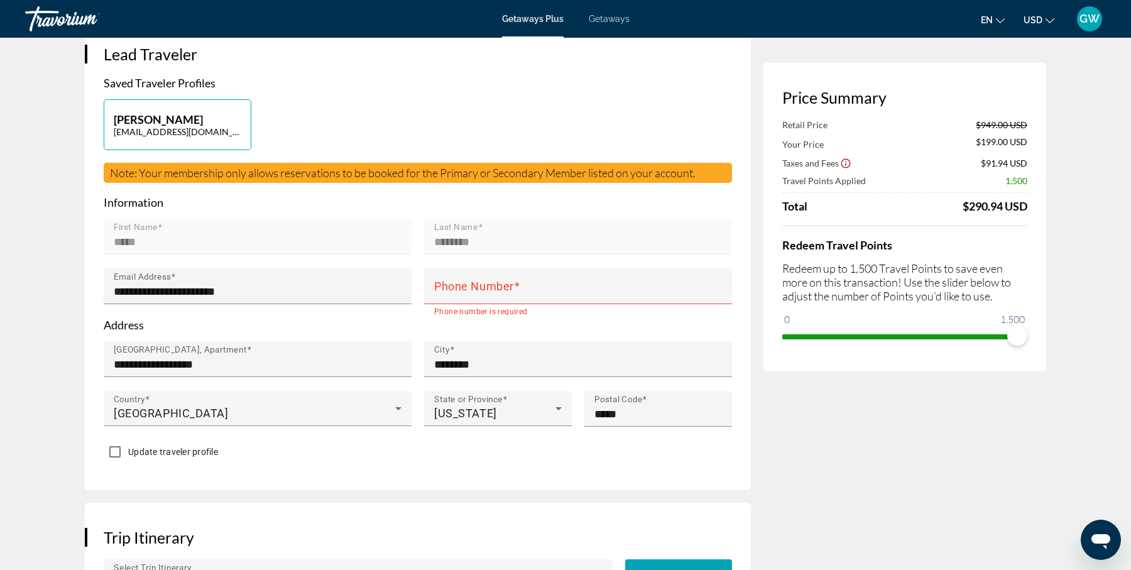
click at [490, 304] on mat-error "Phone number is required" at bounding box center [578, 311] width 288 height 14
click at [497, 279] on mat-label "Phone Number" at bounding box center [474, 285] width 80 height 13
click at [497, 284] on input "Phone Number" at bounding box center [581, 291] width 295 height 15
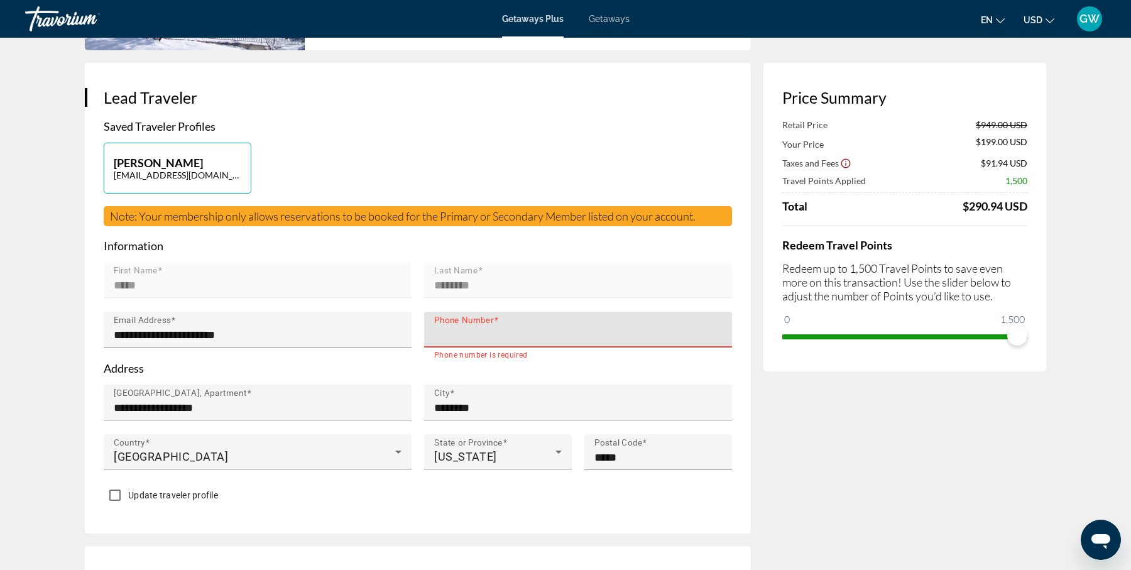
scroll to position [247, 0]
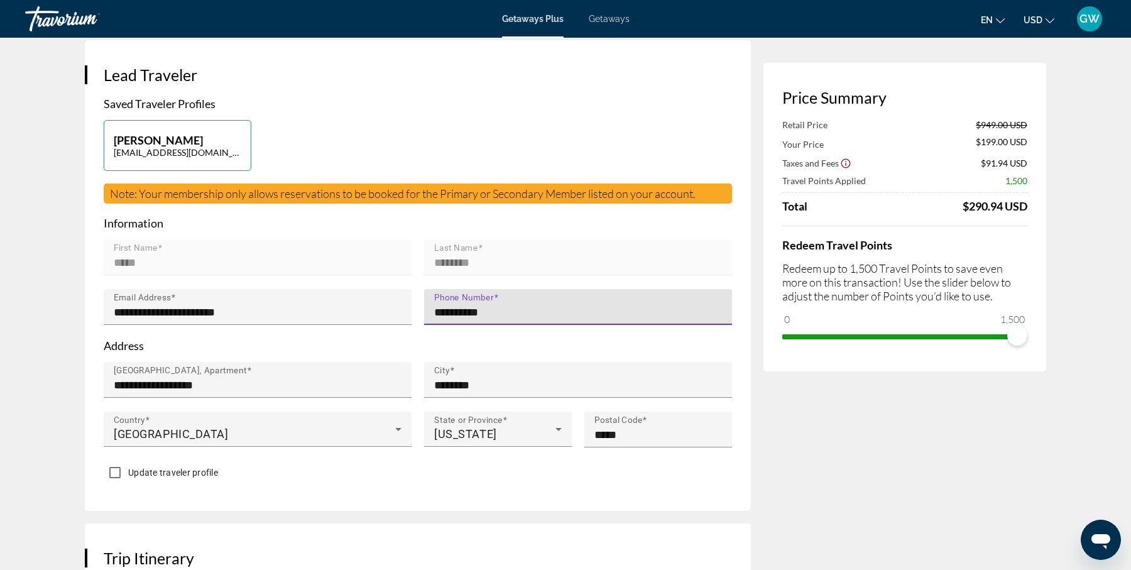
type input "**********"
click at [496, 491] on div "**********" at bounding box center [418, 275] width 666 height 470
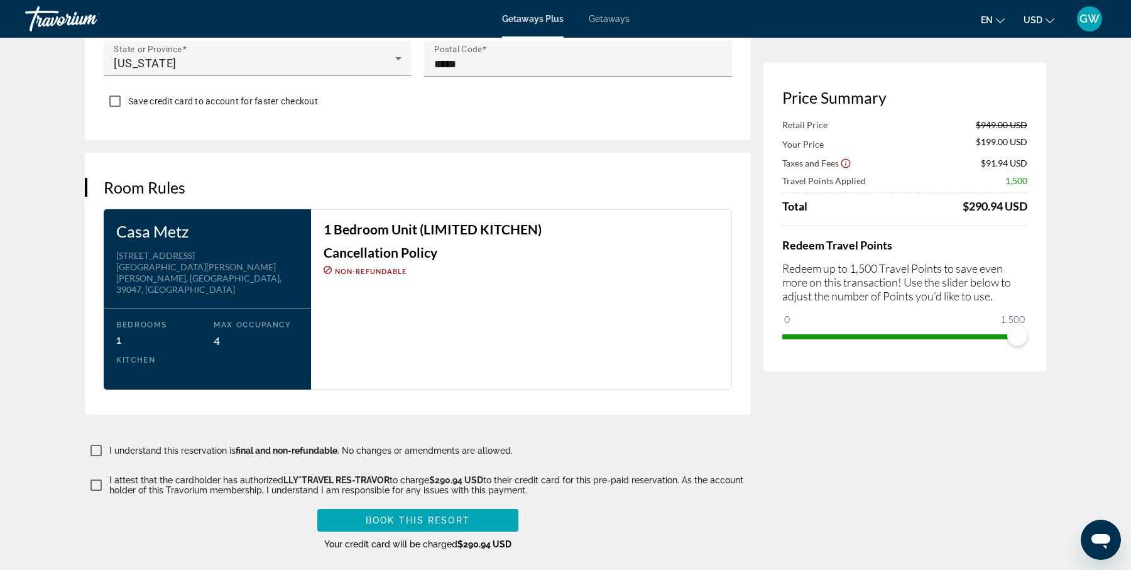
scroll to position [1451, 0]
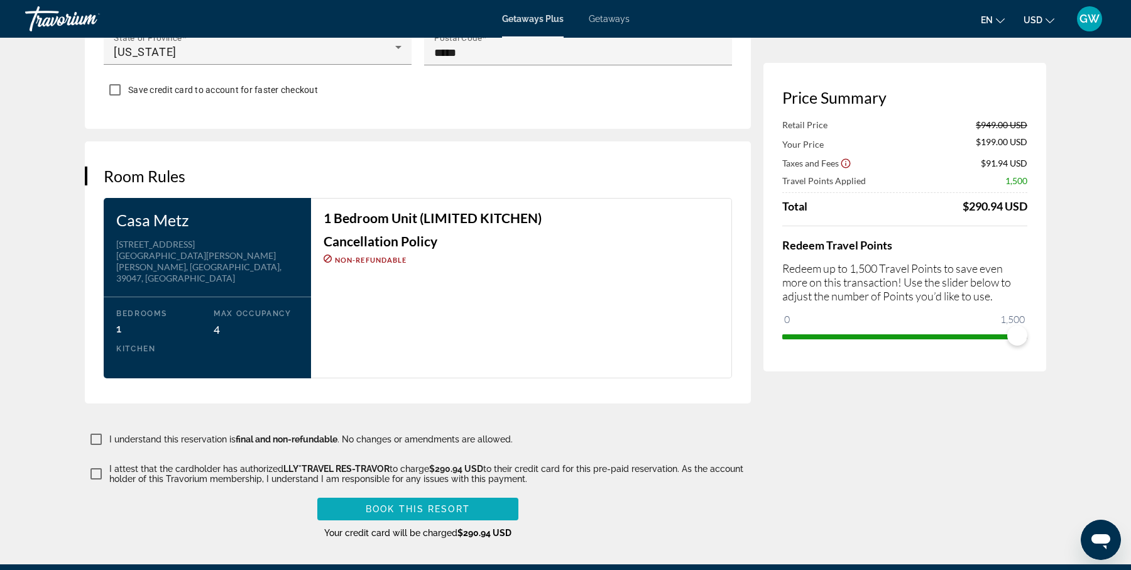
click at [438, 494] on span "Main content" at bounding box center [417, 509] width 201 height 30
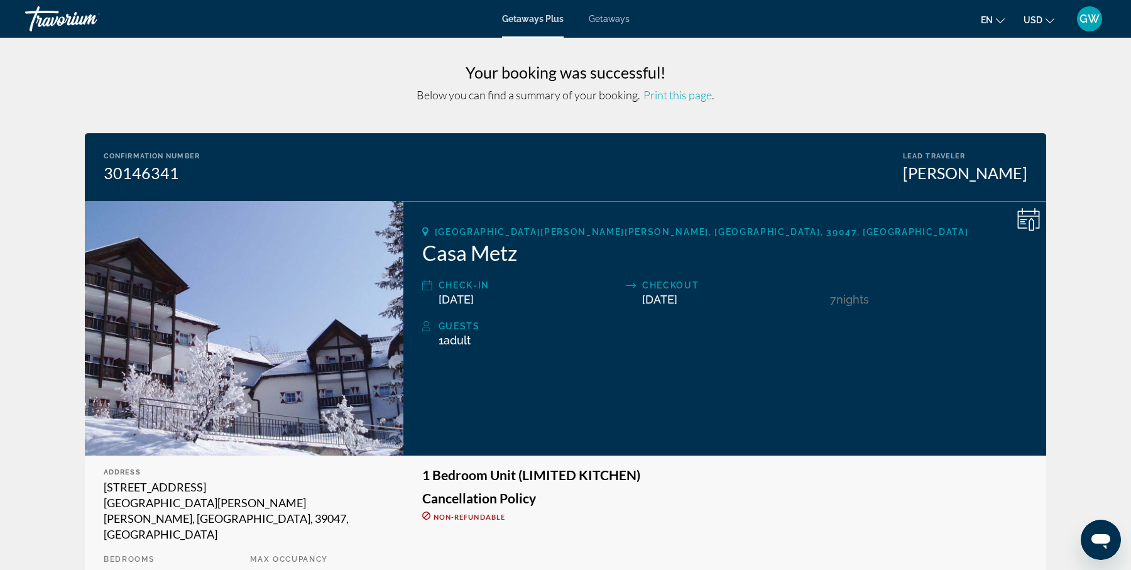
click at [1097, 15] on span "GW" at bounding box center [1089, 19] width 20 height 13
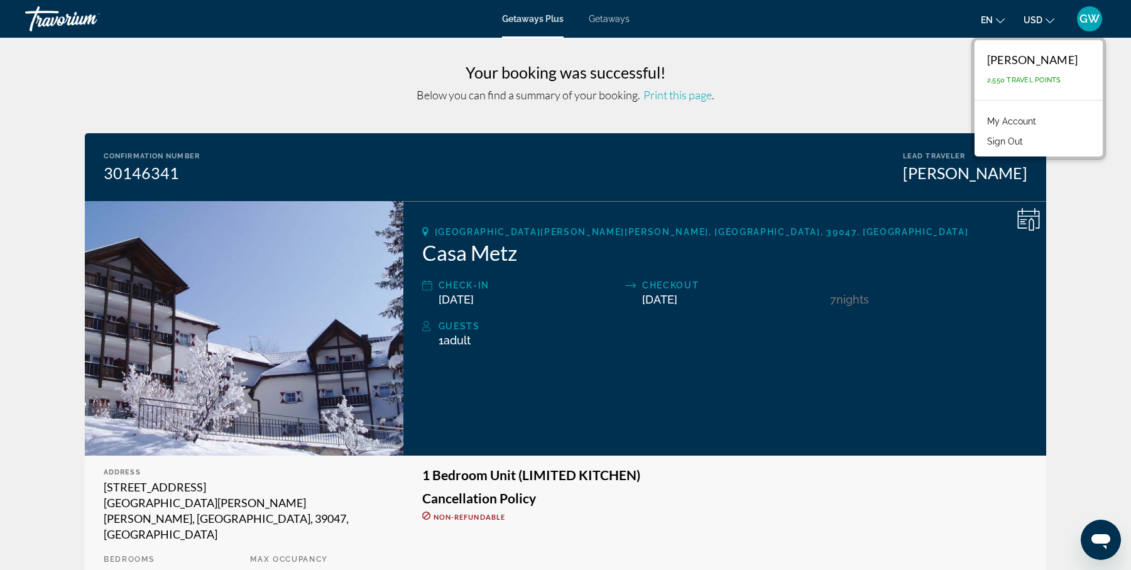
click at [549, 14] on span "Getaways Plus" at bounding box center [533, 19] width 62 height 10
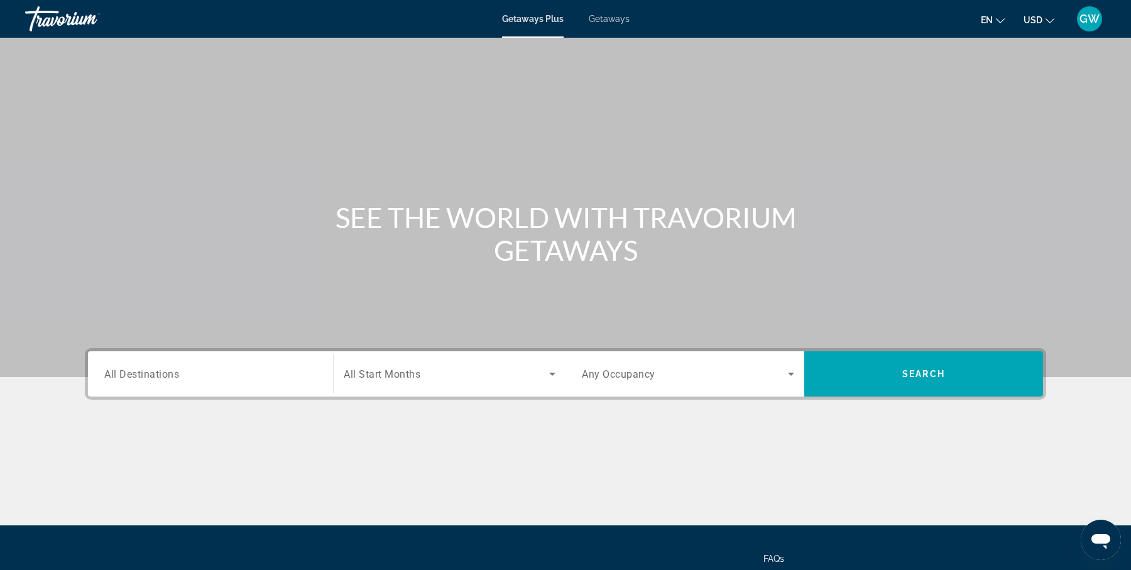
click at [215, 371] on input "Destination All Destinations" at bounding box center [210, 374] width 212 height 15
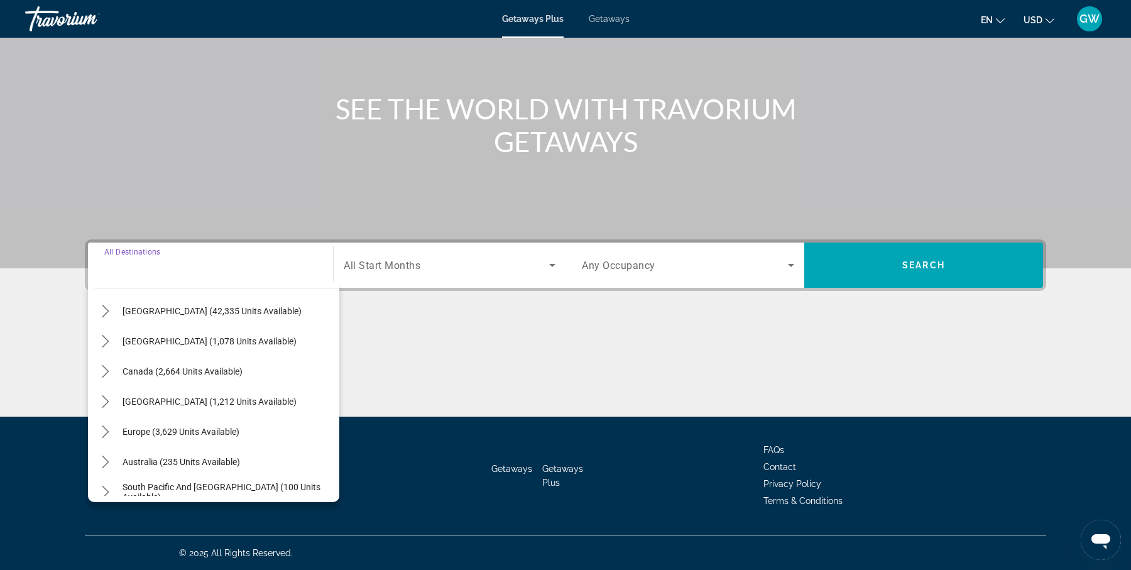
scroll to position [61, 0]
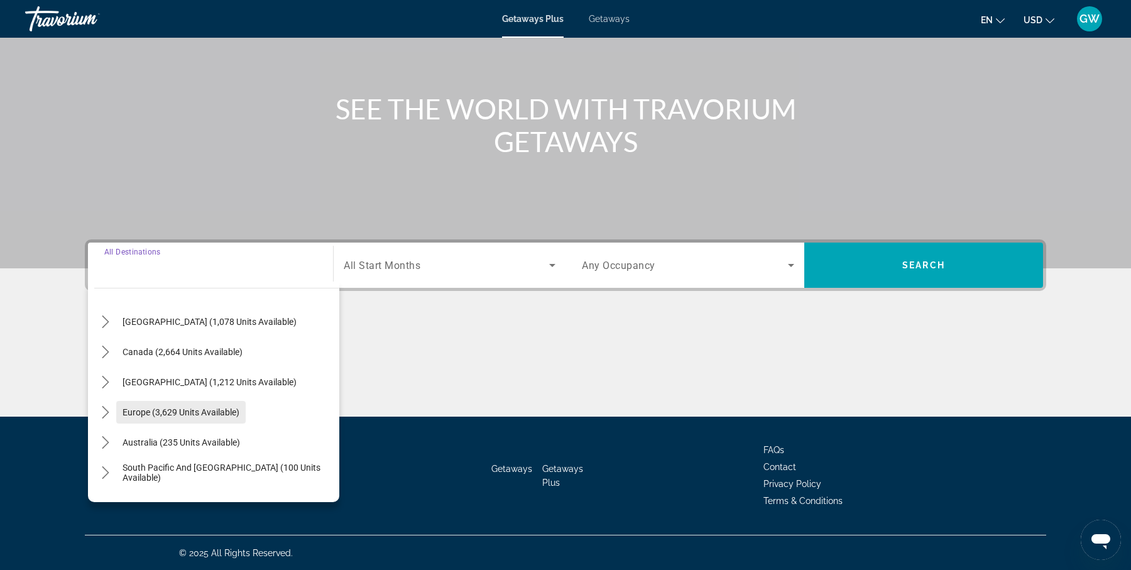
click at [237, 404] on span "Select destination: Europe (3,629 units available)" at bounding box center [180, 412] width 129 height 30
type input "**********"
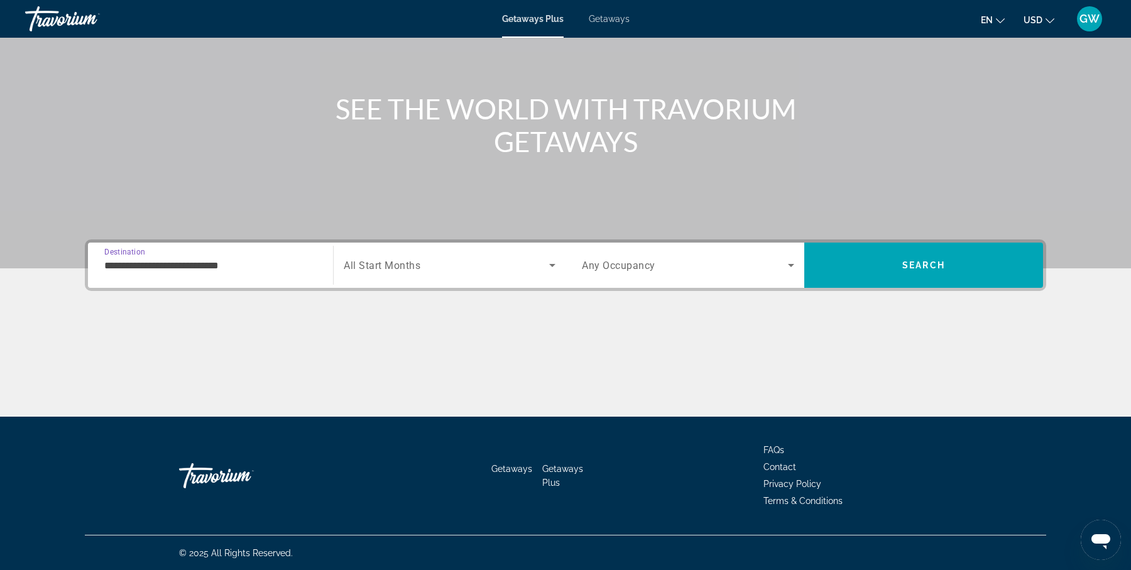
click at [414, 256] on div "Search widget" at bounding box center [450, 264] width 212 height 35
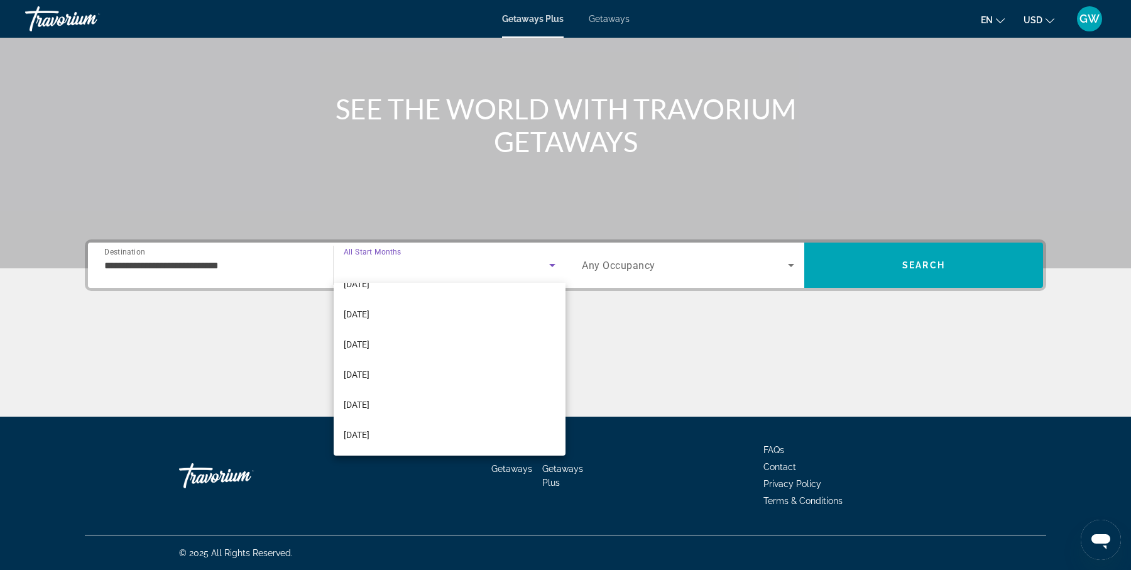
scroll to position [203, 0]
click at [419, 337] on mat-option "[DATE]" at bounding box center [450, 341] width 232 height 30
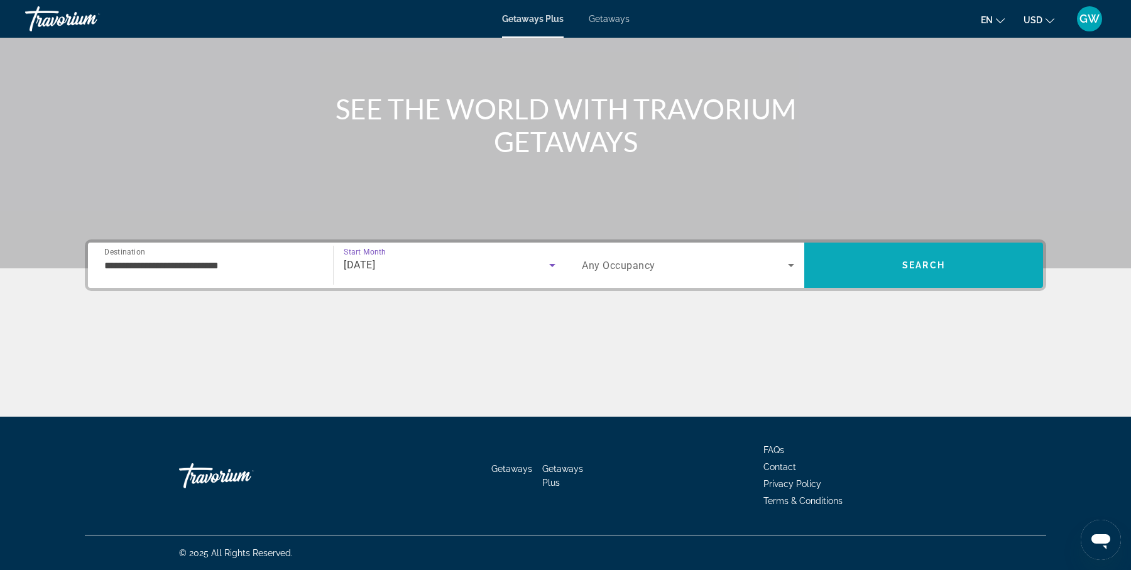
click at [904, 265] on span "Search" at bounding box center [923, 265] width 43 height 10
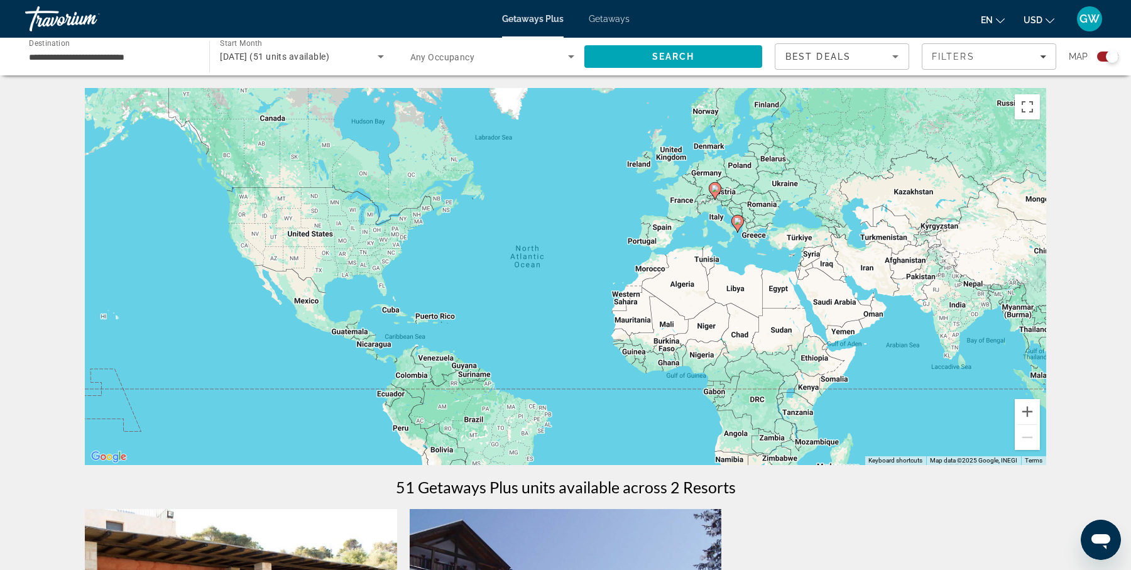
click at [903, 265] on div "To activate drag with keyboard, press Alt + Enter. Once in keyboard drag state,…" at bounding box center [565, 276] width 961 height 377
click at [742, 247] on div "To activate drag with keyboard, press Alt + Enter. Once in keyboard drag state,…" at bounding box center [565, 276] width 961 height 377
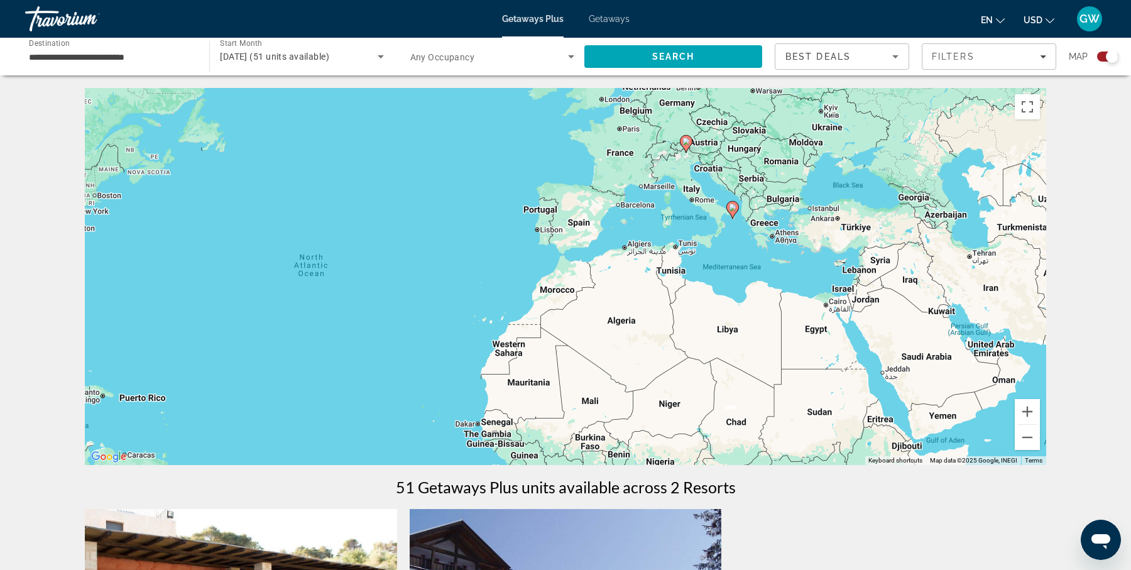
click at [742, 247] on div "To activate drag with keyboard, press Alt + Enter. Once in keyboard drag state,…" at bounding box center [565, 276] width 961 height 377
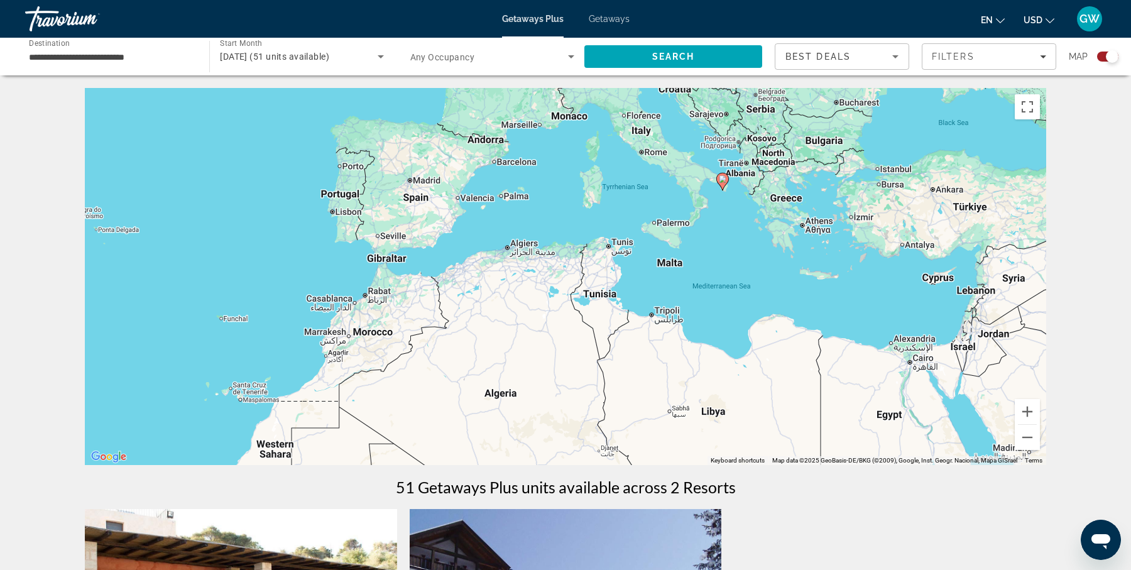
click at [742, 247] on div "To activate drag with keyboard, press Alt + Enter. Once in keyboard drag state,…" at bounding box center [565, 276] width 961 height 377
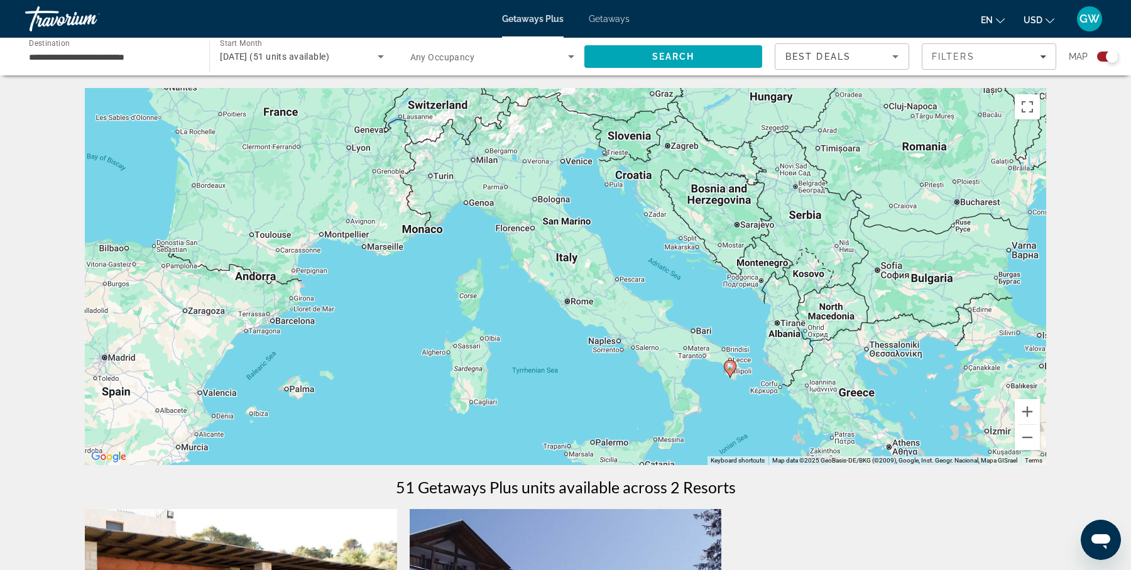
drag, startPoint x: 721, startPoint y: 165, endPoint x: 749, endPoint y: 412, distance: 248.4
click at [749, 412] on div "To activate drag with keyboard, press Alt + Enter. Once in keyboard drag state,…" at bounding box center [565, 276] width 961 height 377
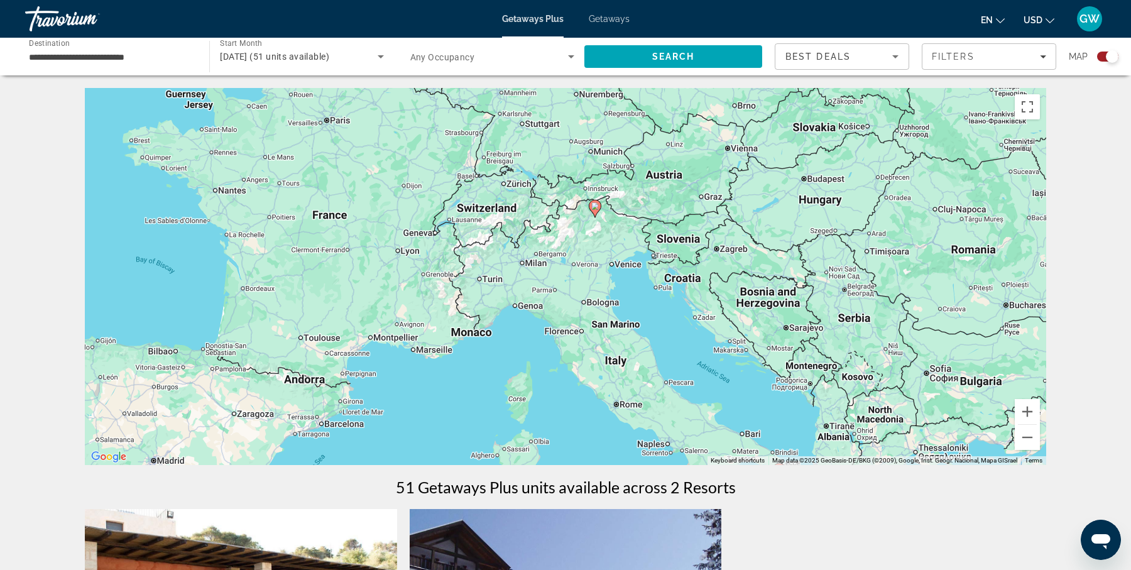
drag, startPoint x: 662, startPoint y: 247, endPoint x: 712, endPoint y: 352, distance: 116.6
click at [712, 352] on div "To activate drag with keyboard, press Alt + Enter. Once in keyboard drag state,…" at bounding box center [565, 276] width 961 height 377
click at [617, 16] on span "Getaways" at bounding box center [608, 19] width 41 height 10
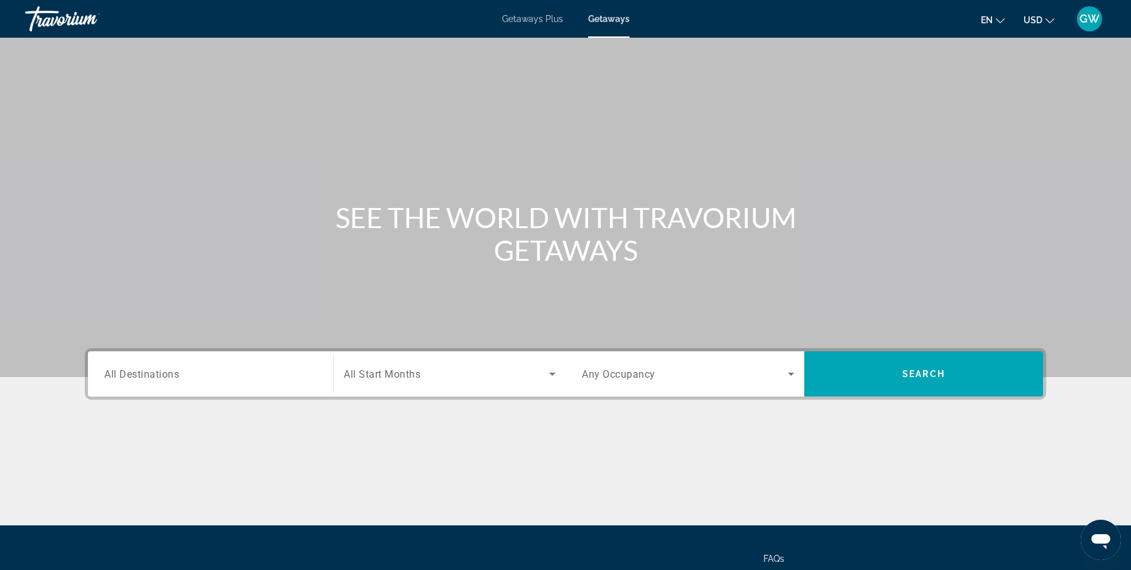
click at [487, 289] on div "Main content" at bounding box center [565, 188] width 1131 height 377
click at [239, 373] on input "Destination All Destinations" at bounding box center [210, 374] width 212 height 15
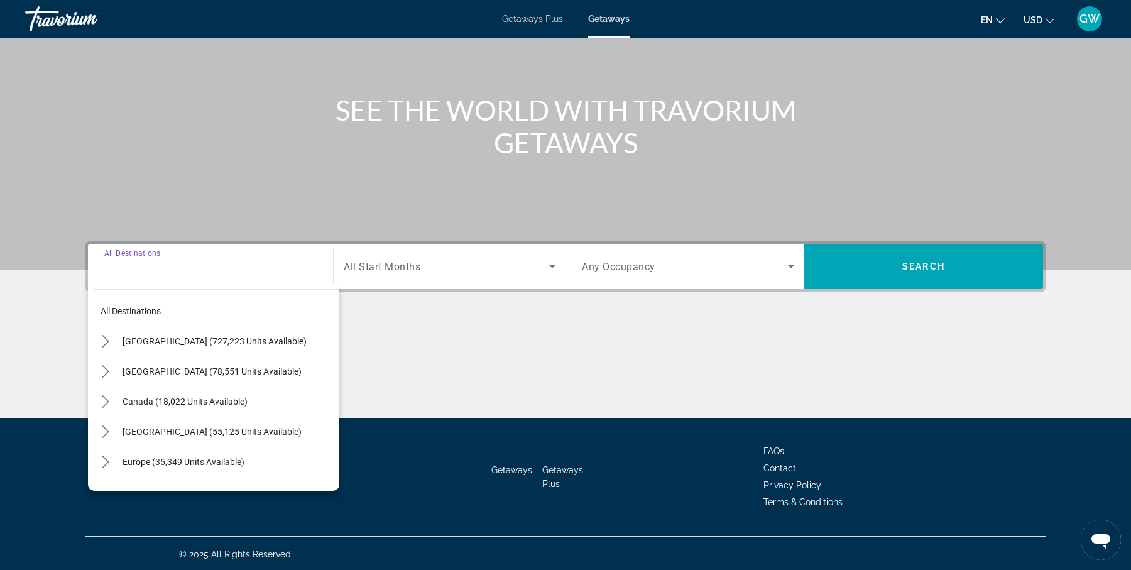
scroll to position [109, 0]
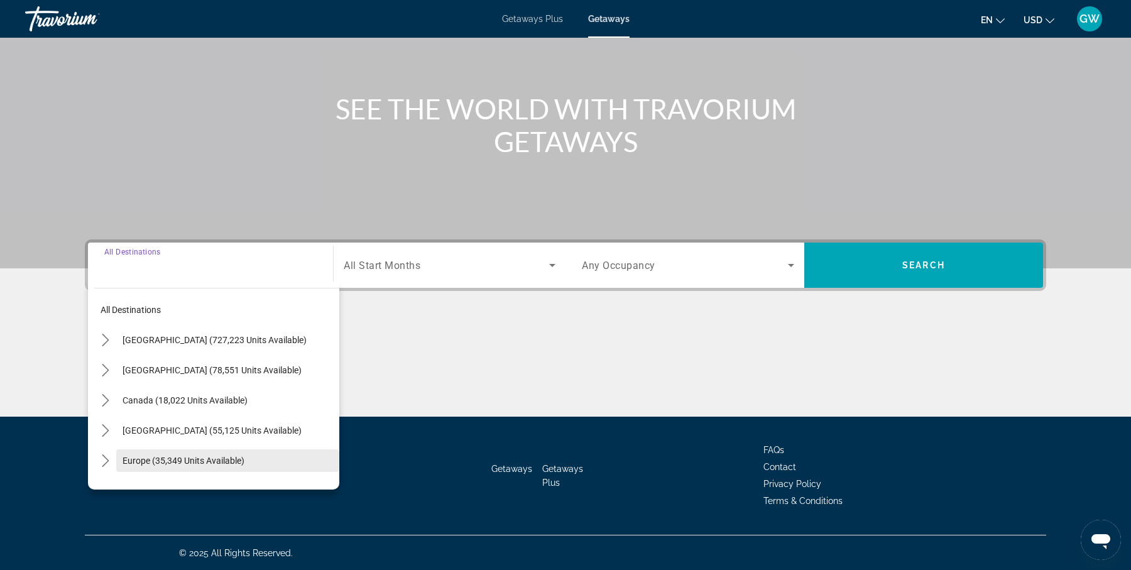
click at [238, 458] on span "Europe (35,349 units available)" at bounding box center [183, 460] width 122 height 10
type input "**********"
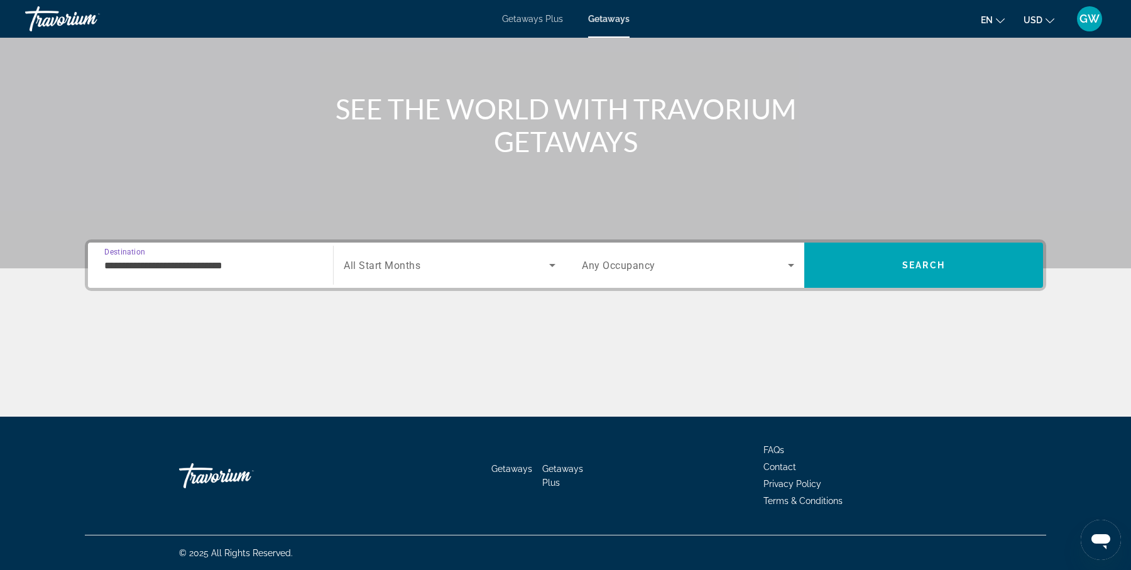
click at [437, 262] on span "Search widget" at bounding box center [446, 265] width 205 height 15
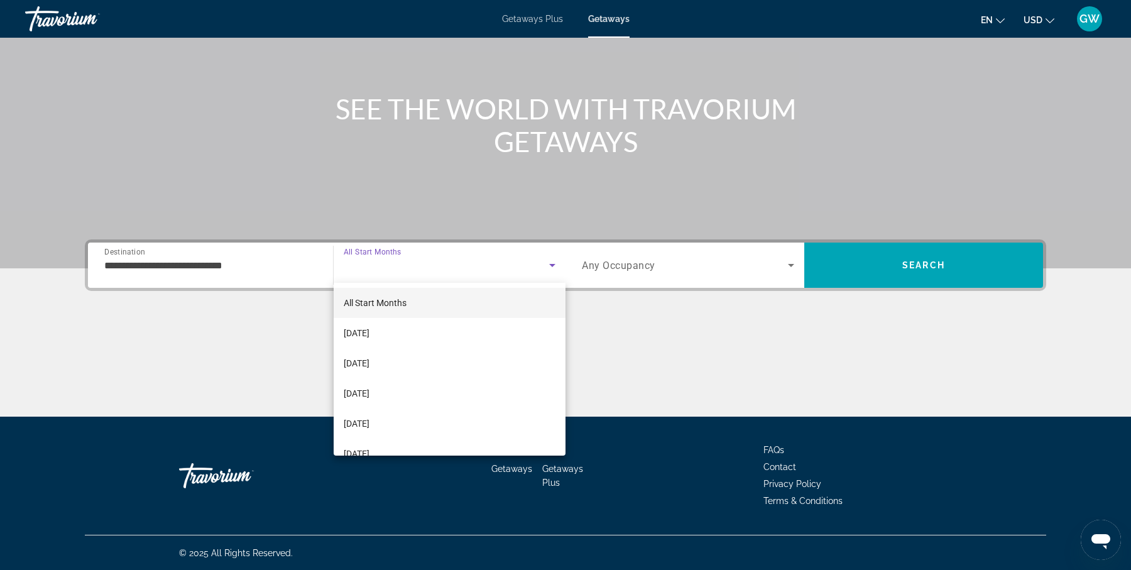
click at [437, 262] on div at bounding box center [565, 285] width 1131 height 570
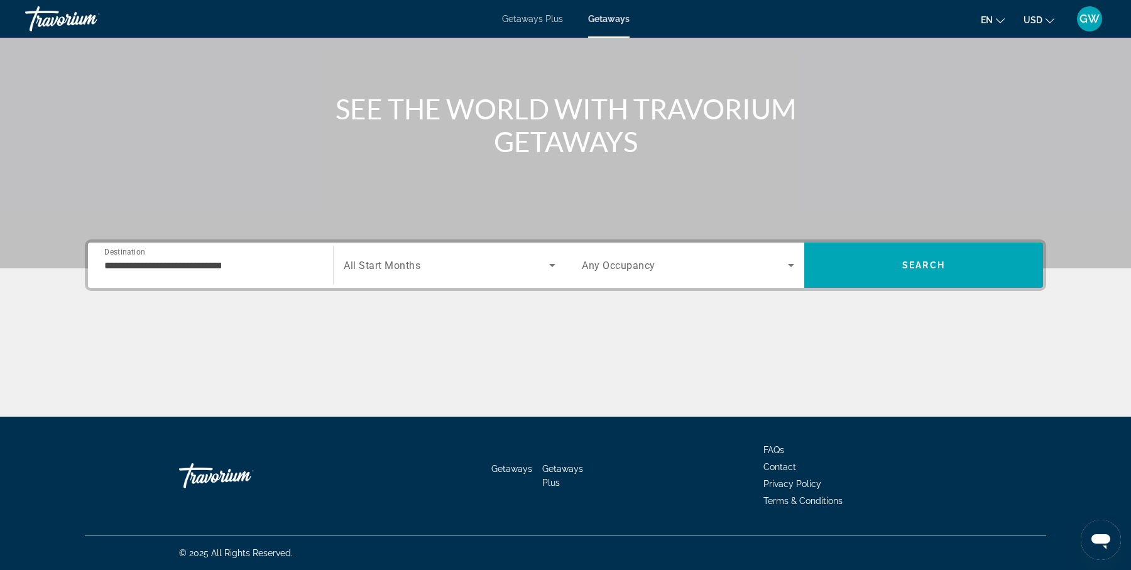
click at [548, 258] on icon "Search widget" at bounding box center [552, 265] width 15 height 15
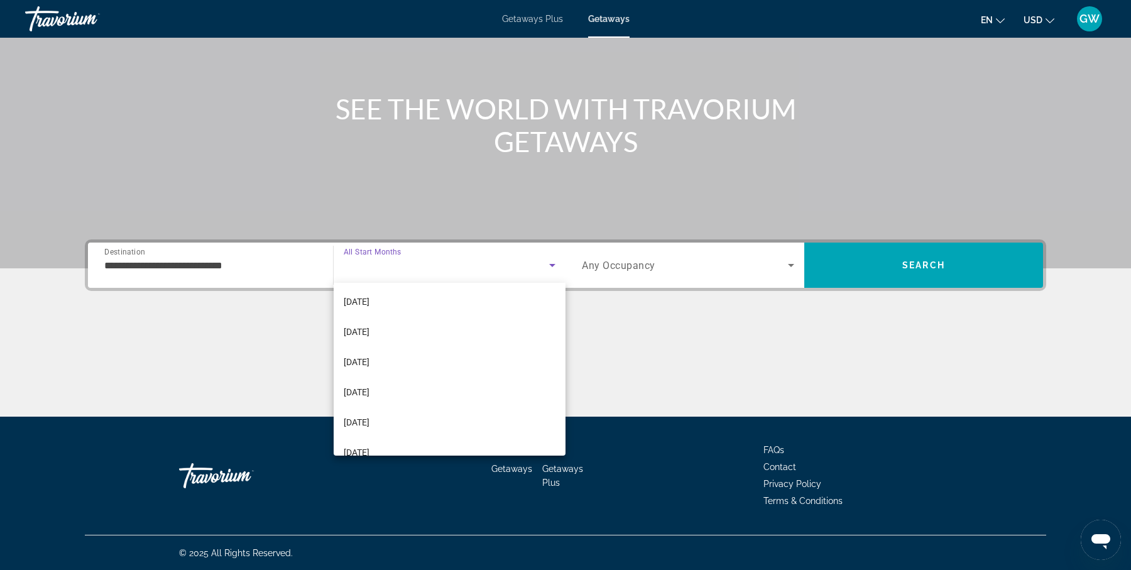
scroll to position [155, 0]
click at [464, 326] on mat-option "[DATE]" at bounding box center [450, 328] width 232 height 30
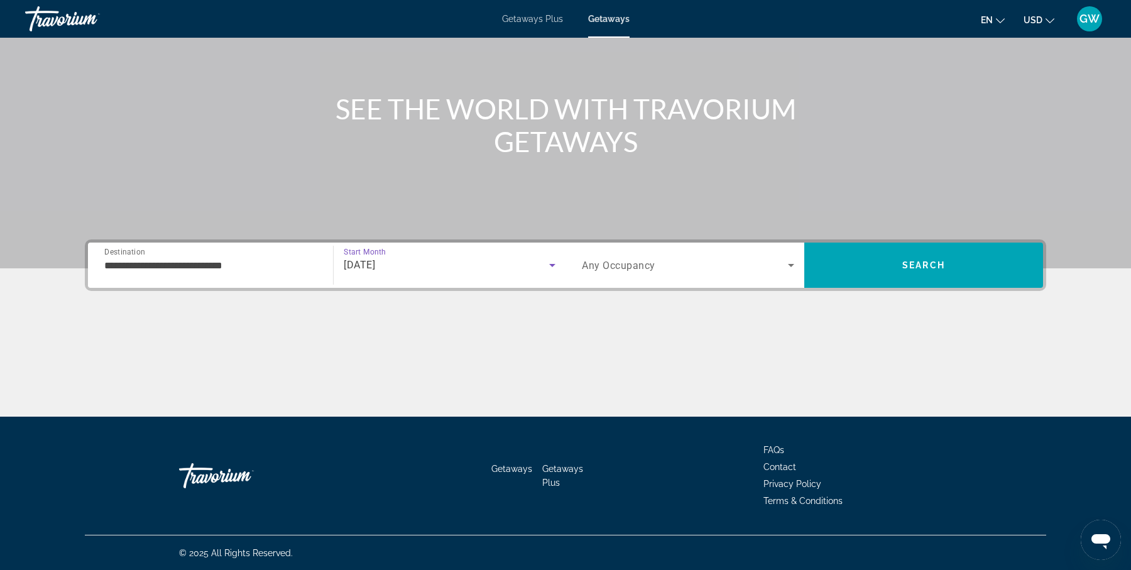
click at [545, 266] on icon "Search widget" at bounding box center [552, 265] width 15 height 15
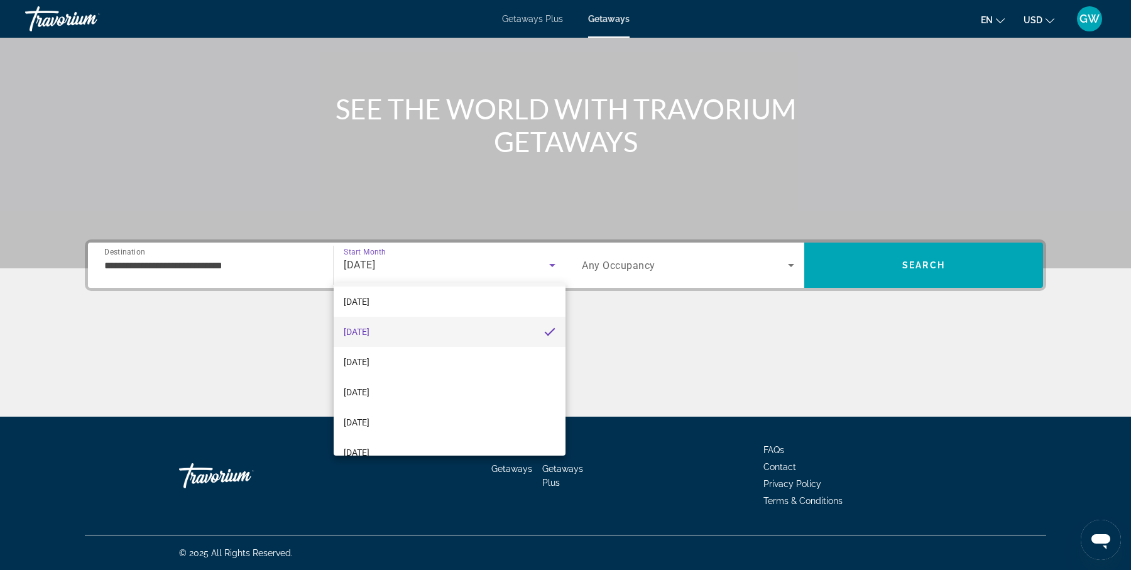
scroll to position [155, 0]
click at [462, 382] on mat-option "[DATE]" at bounding box center [450, 389] width 232 height 30
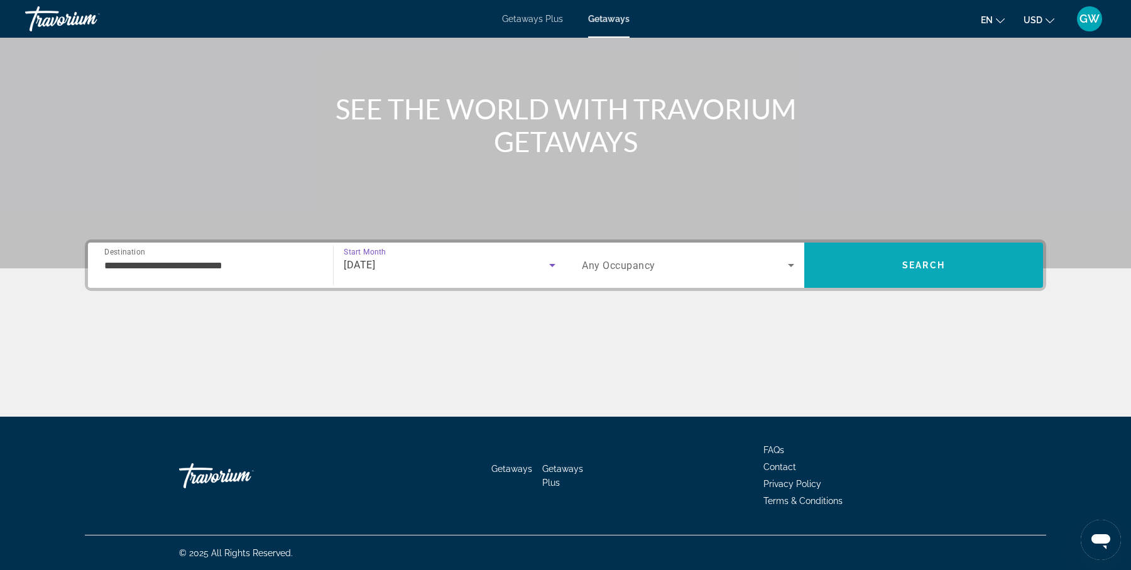
click at [918, 261] on span "Search" at bounding box center [923, 265] width 43 height 10
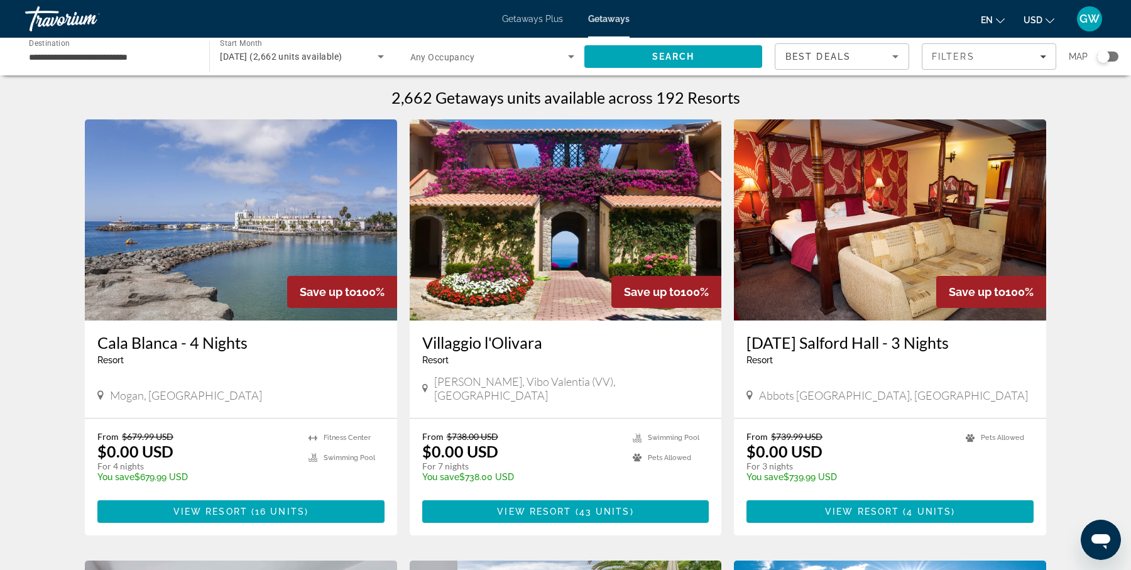
click at [1110, 58] on div "Search widget" at bounding box center [1107, 57] width 21 height 10
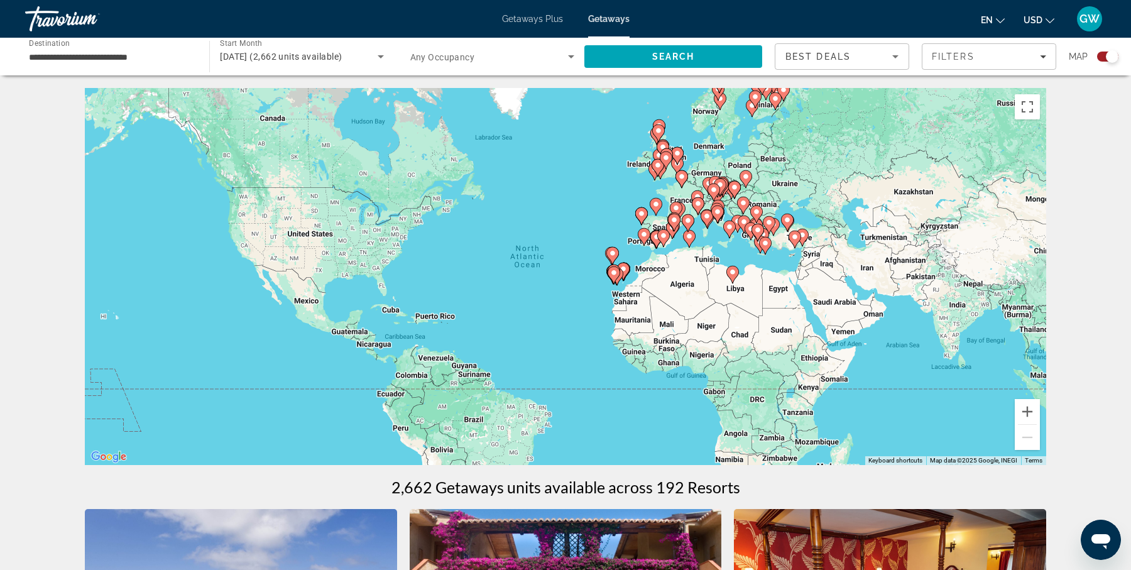
click at [724, 247] on div "To activate drag with keyboard, press Alt + Enter. Once in keyboard drag state,…" at bounding box center [565, 276] width 961 height 377
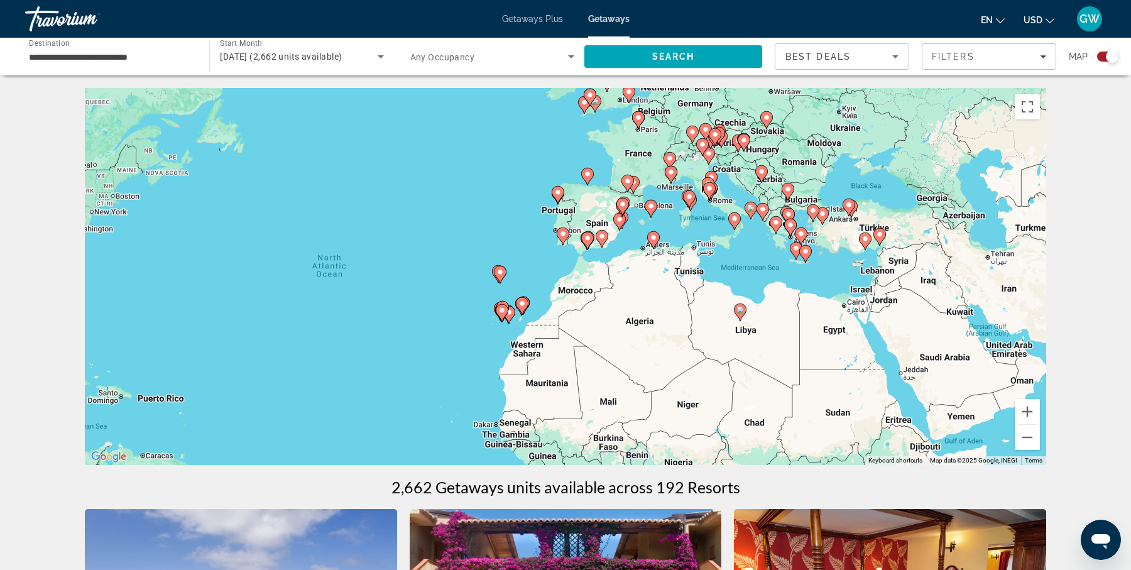
click at [724, 247] on div "To activate drag with keyboard, press Alt + Enter. Once in keyboard drag state,…" at bounding box center [565, 276] width 961 height 377
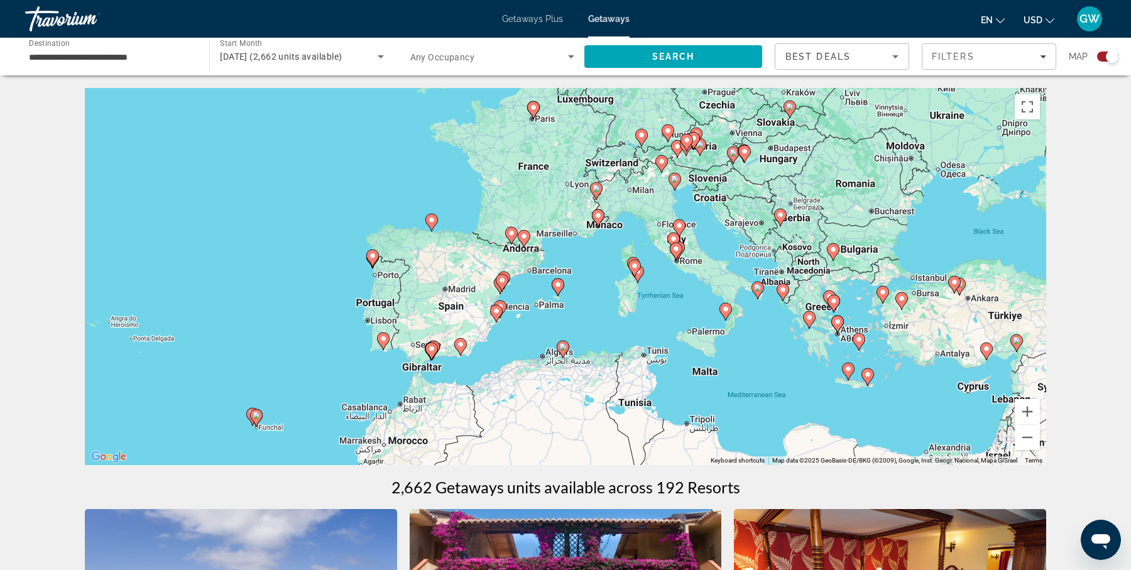
drag, startPoint x: 641, startPoint y: 185, endPoint x: 622, endPoint y: 295, distance: 111.6
click at [622, 295] on div "To activate drag with keyboard, press Alt + Enter. Once in keyboard drag state,…" at bounding box center [565, 276] width 961 height 377
click at [534, 106] on image "Main content" at bounding box center [533, 108] width 8 height 8
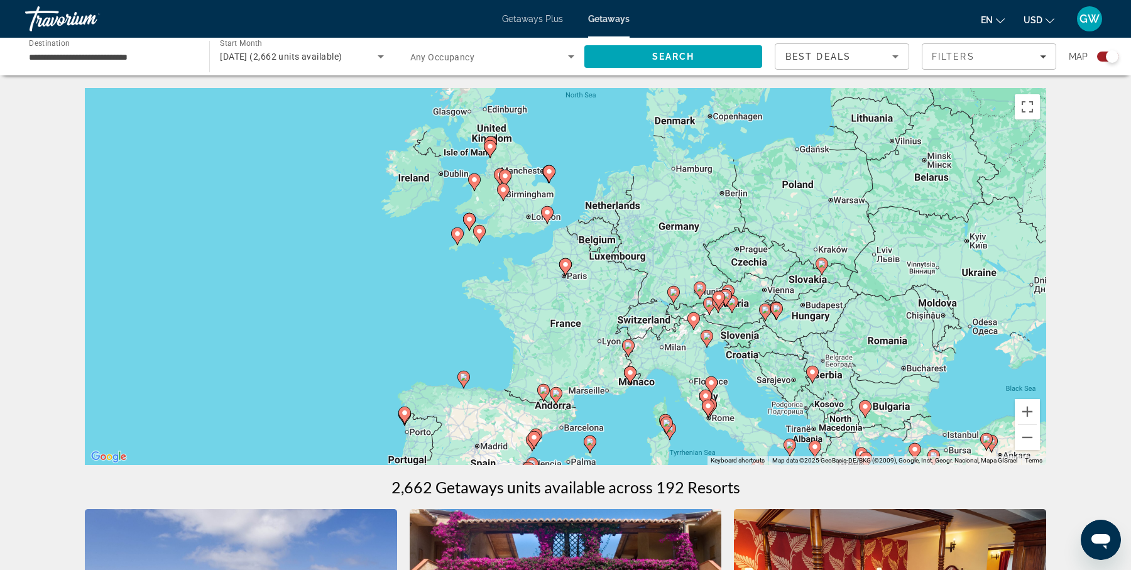
click at [568, 271] on gmp-advanced-marker "Main content" at bounding box center [565, 267] width 13 height 19
type input "**********"
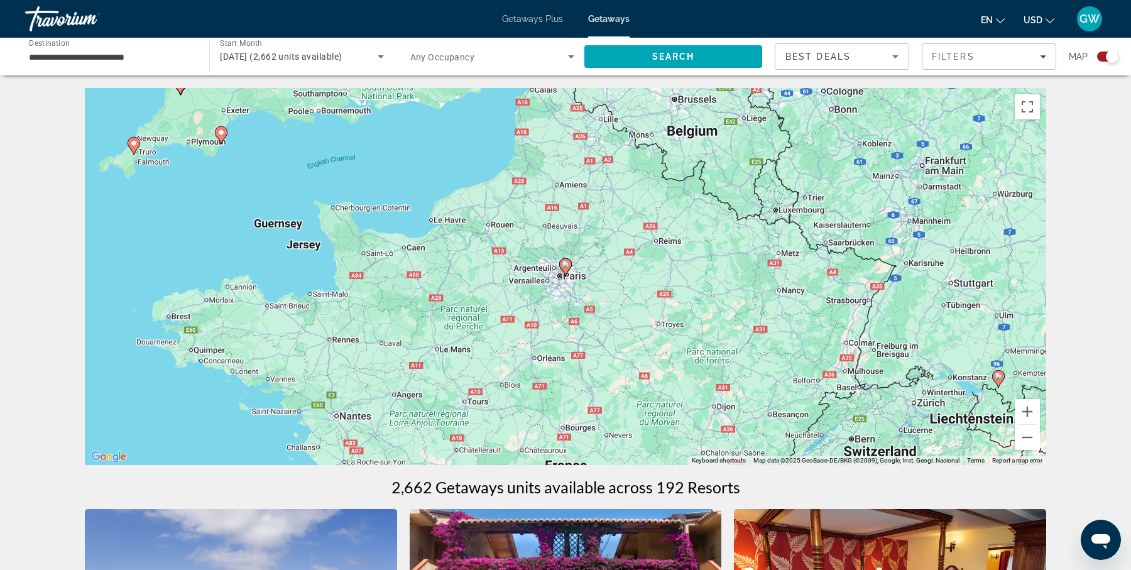
click at [565, 263] on image "Main content" at bounding box center [565, 265] width 8 height 8
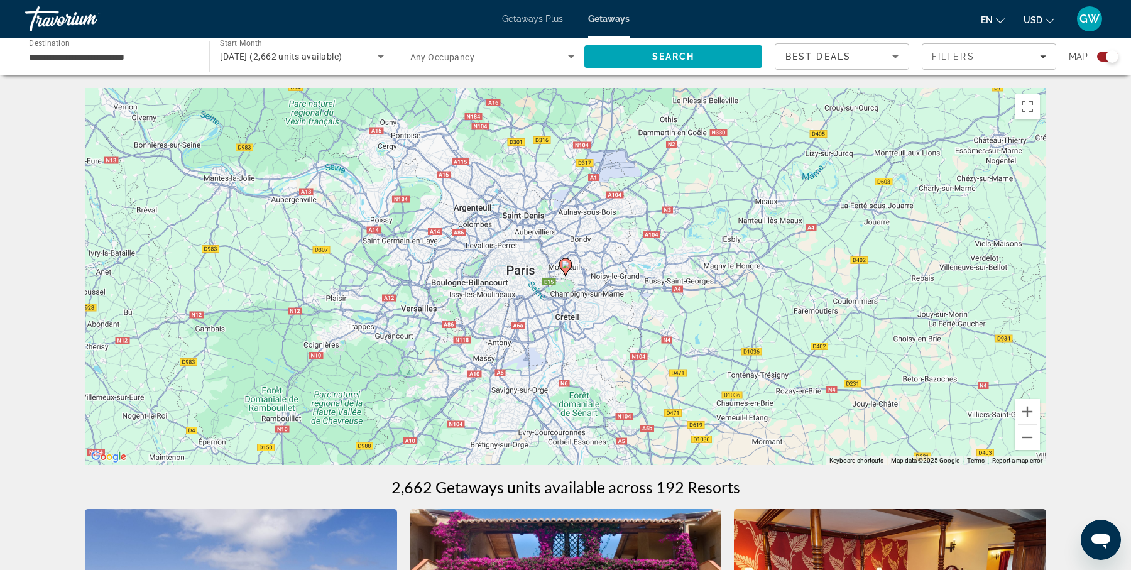
click at [566, 268] on icon "Main content" at bounding box center [565, 267] width 11 height 16
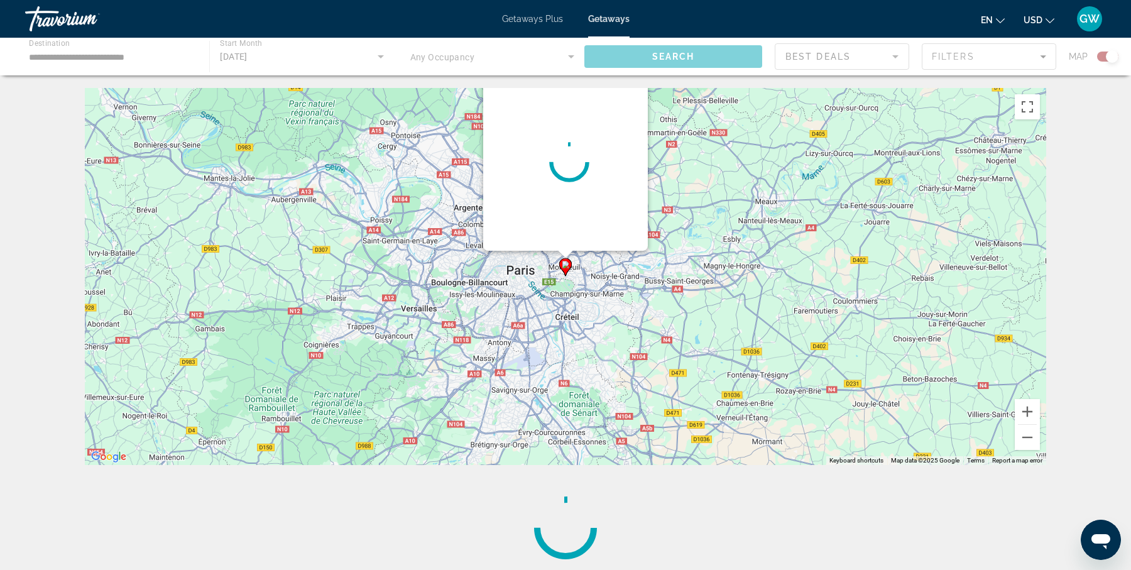
click at [566, 268] on icon "Main content" at bounding box center [565, 267] width 11 height 16
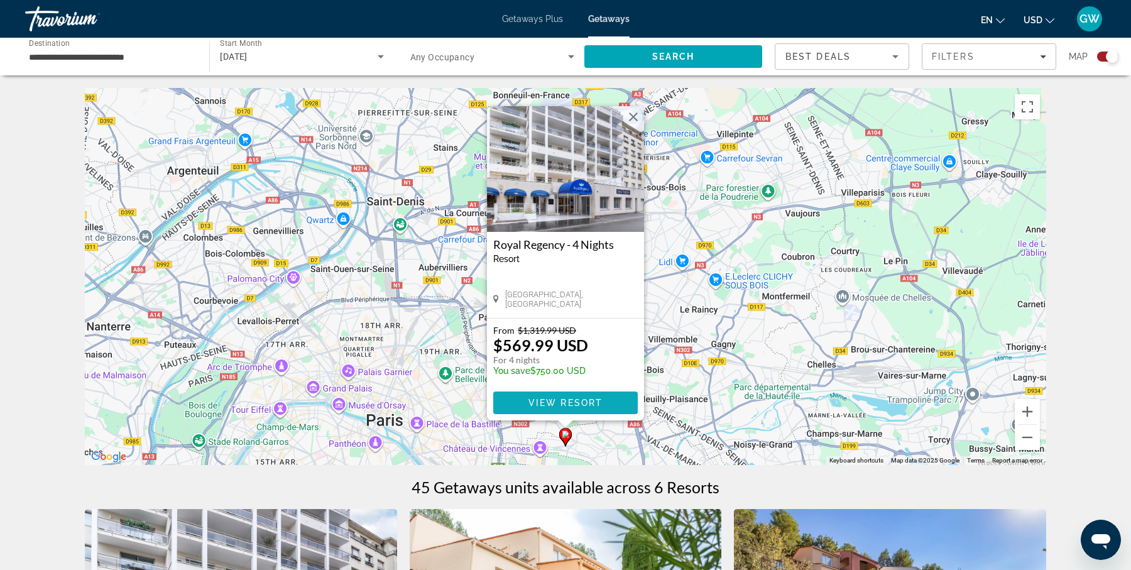
click at [577, 395] on span "Main content" at bounding box center [565, 403] width 144 height 30
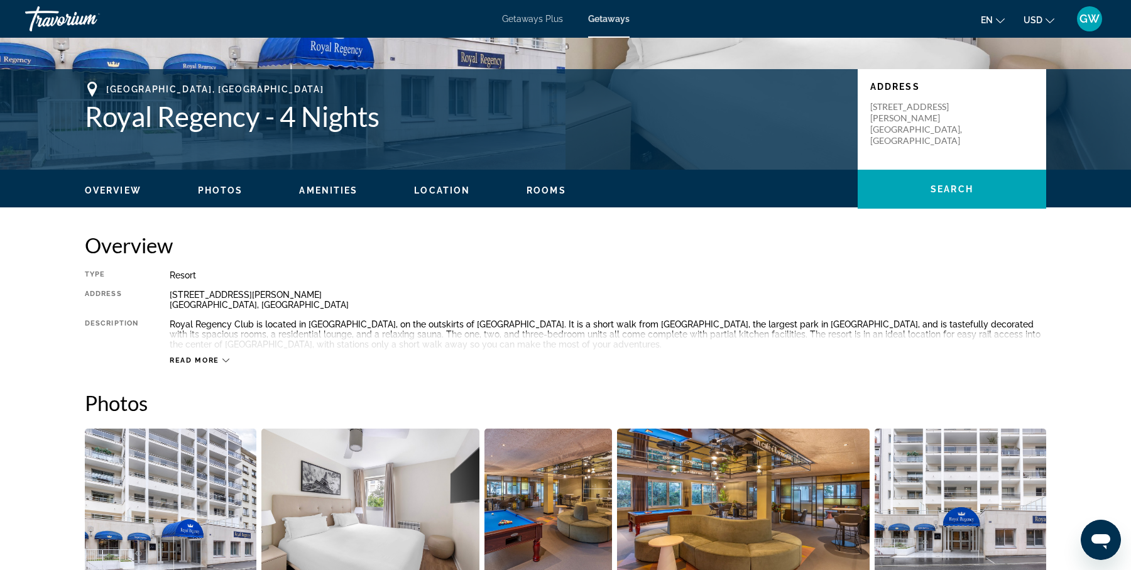
scroll to position [268, 0]
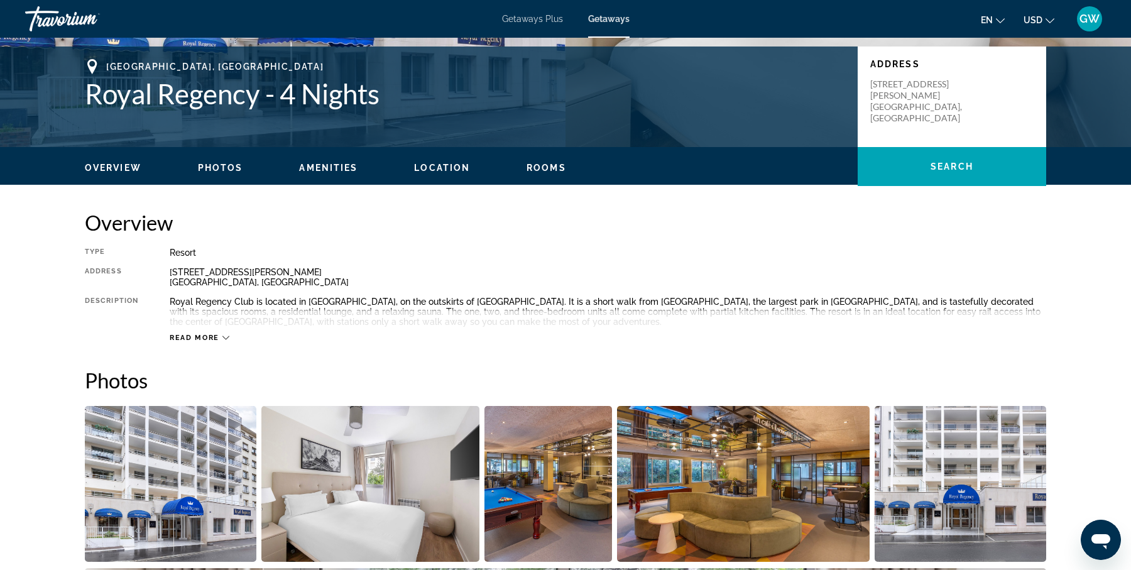
click at [219, 335] on div "Read more" at bounding box center [200, 338] width 60 height 8
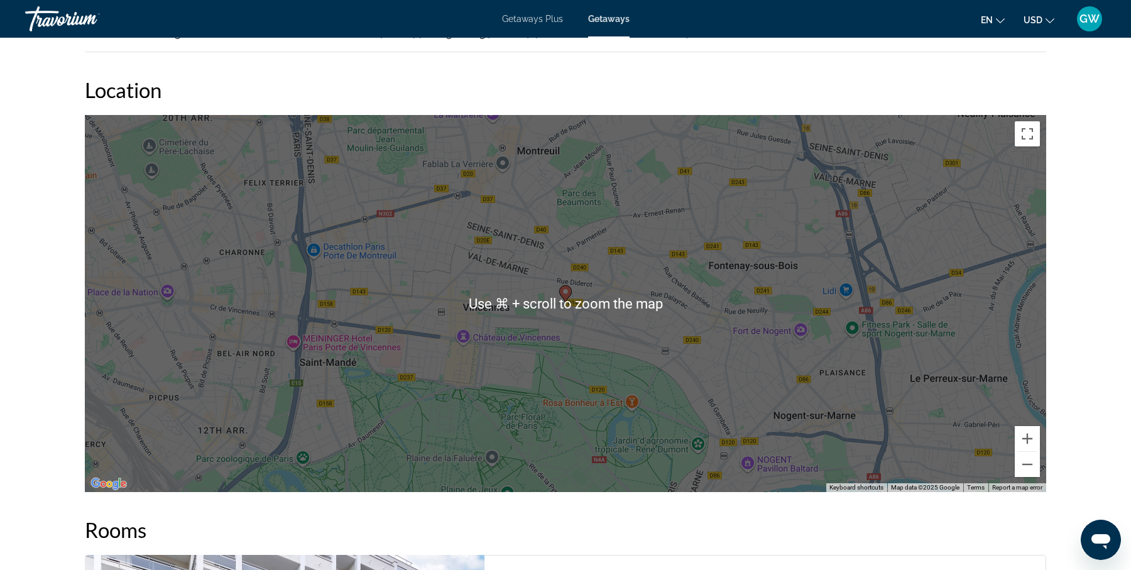
scroll to position [1726, 0]
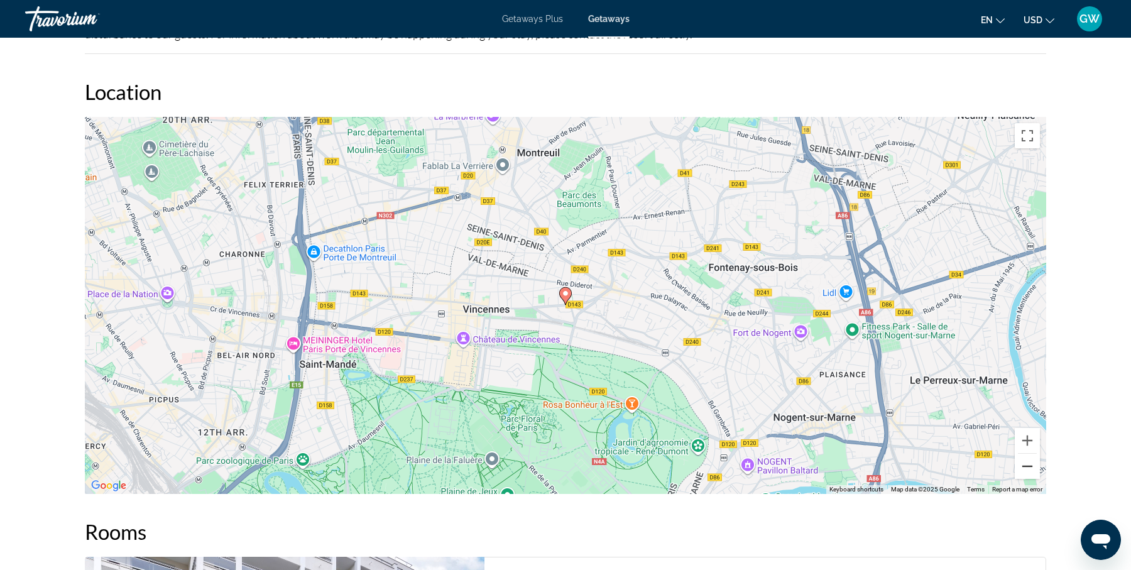
click at [1026, 462] on button "Zoom out" at bounding box center [1026, 465] width 25 height 25
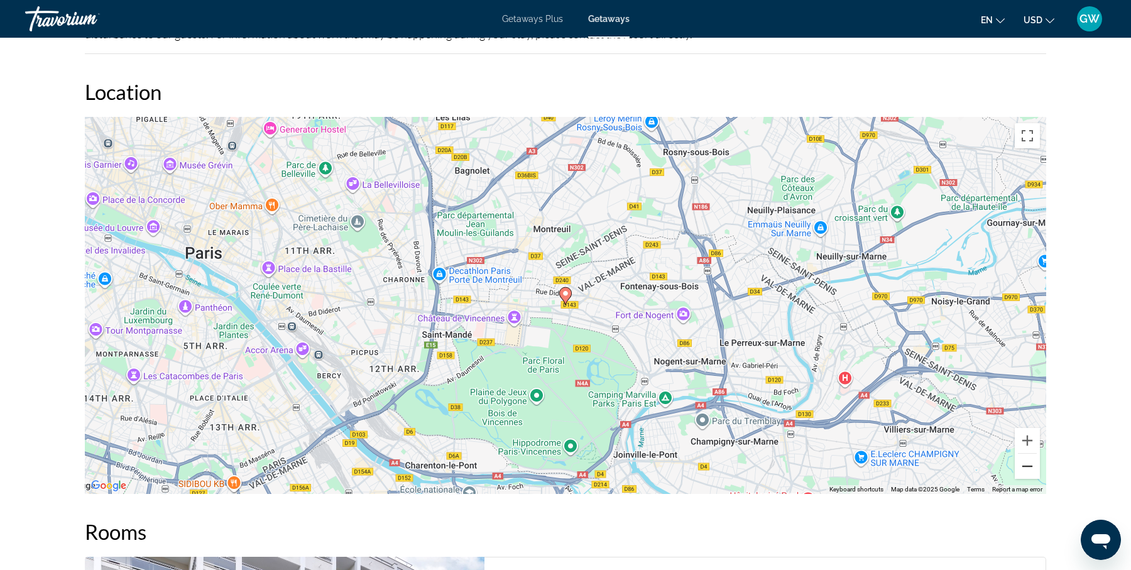
click at [1026, 462] on button "Zoom out" at bounding box center [1026, 465] width 25 height 25
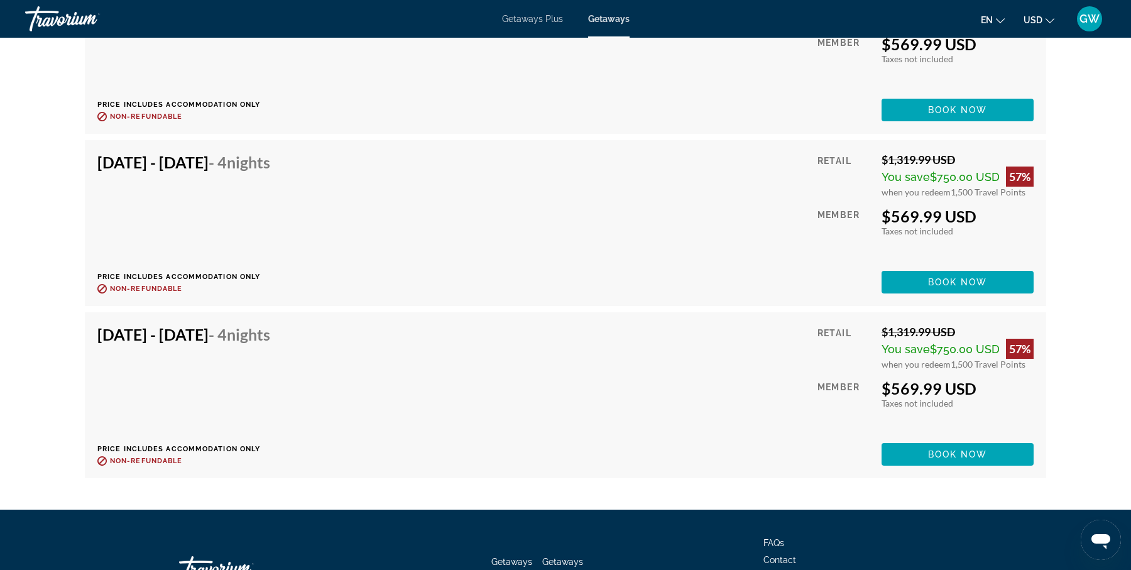
scroll to position [2620, 0]
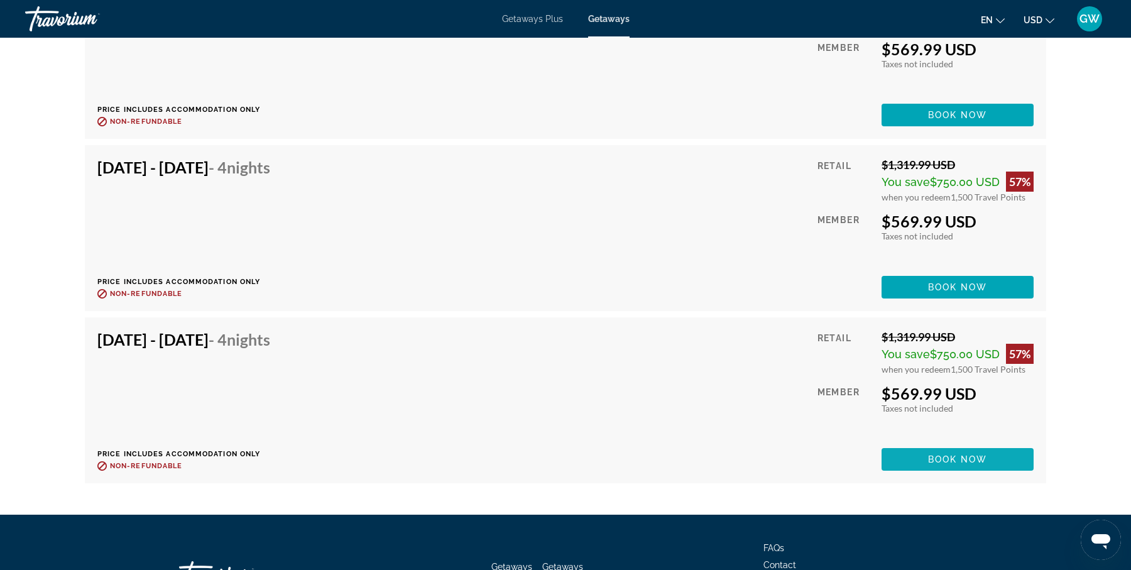
click at [946, 458] on span "Book now" at bounding box center [958, 459] width 60 height 10
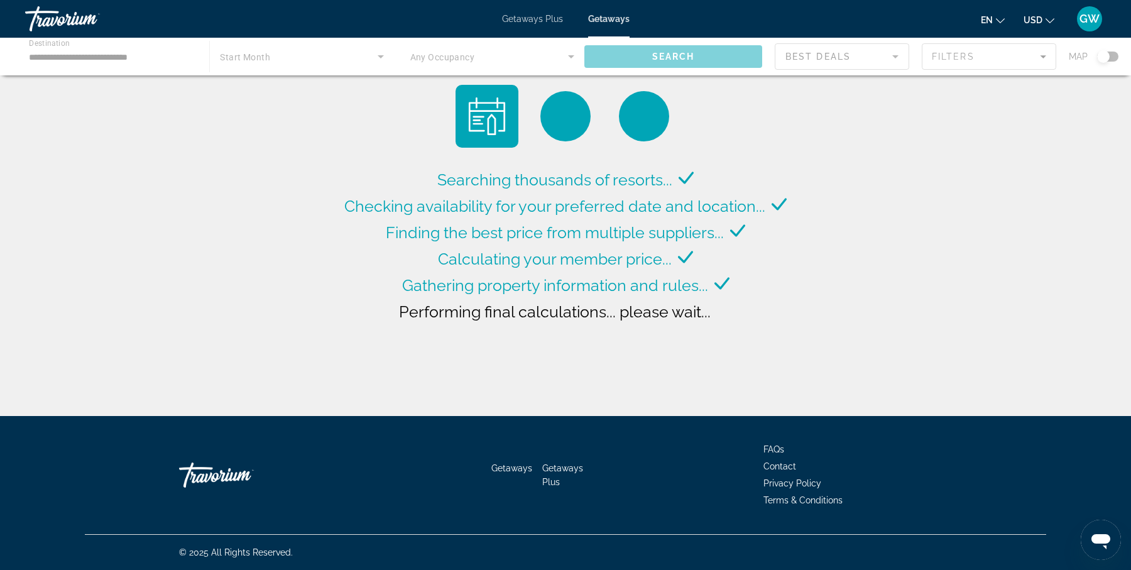
click at [553, 23] on span "Getaways Plus" at bounding box center [532, 19] width 61 height 10
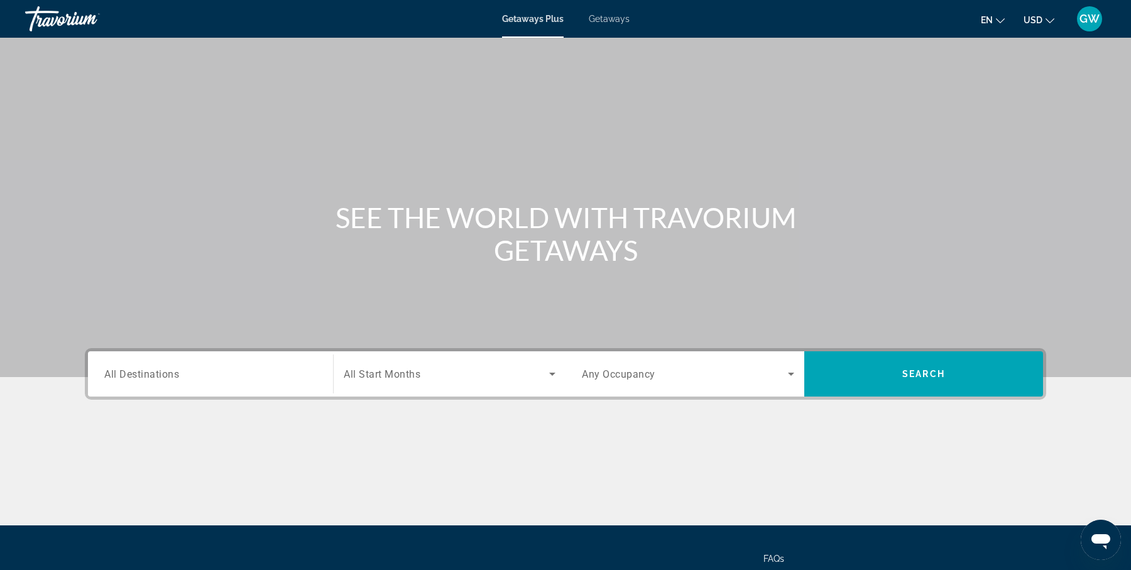
click at [261, 375] on input "Destination All Destinations" at bounding box center [210, 374] width 212 height 15
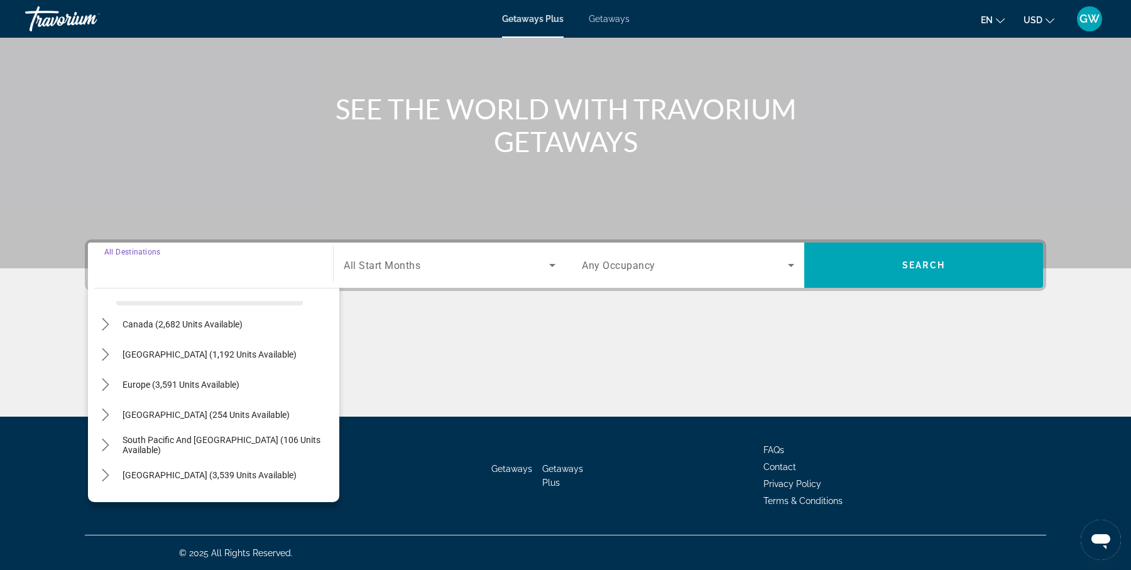
scroll to position [94, 0]
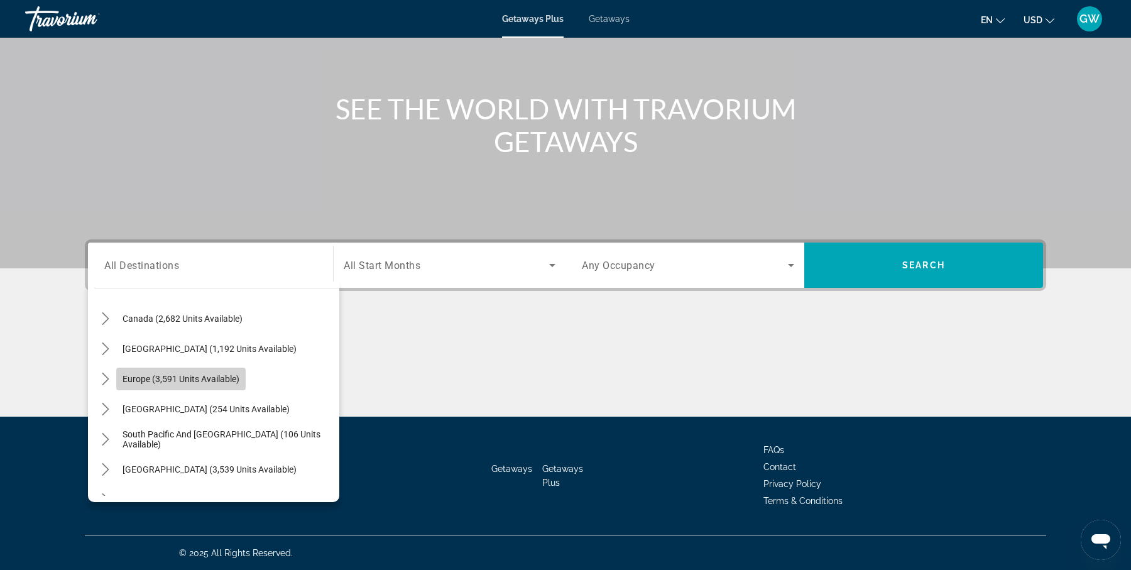
click at [230, 382] on span "Europe (3,591 units available)" at bounding box center [180, 379] width 117 height 10
type input "**********"
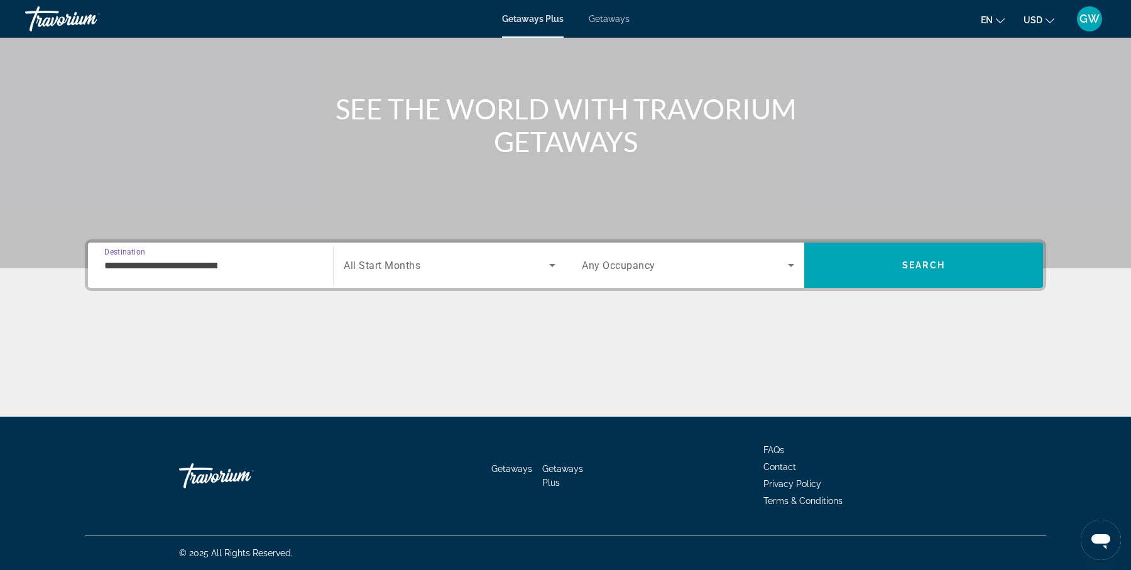
click at [456, 260] on span "Search widget" at bounding box center [446, 265] width 205 height 15
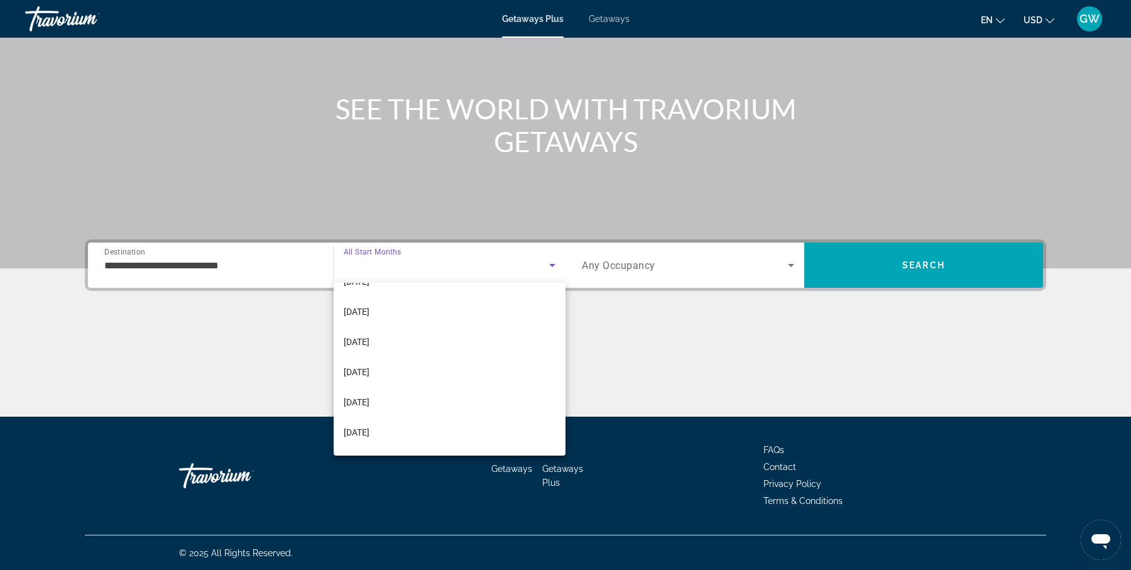
scroll to position [207, 0]
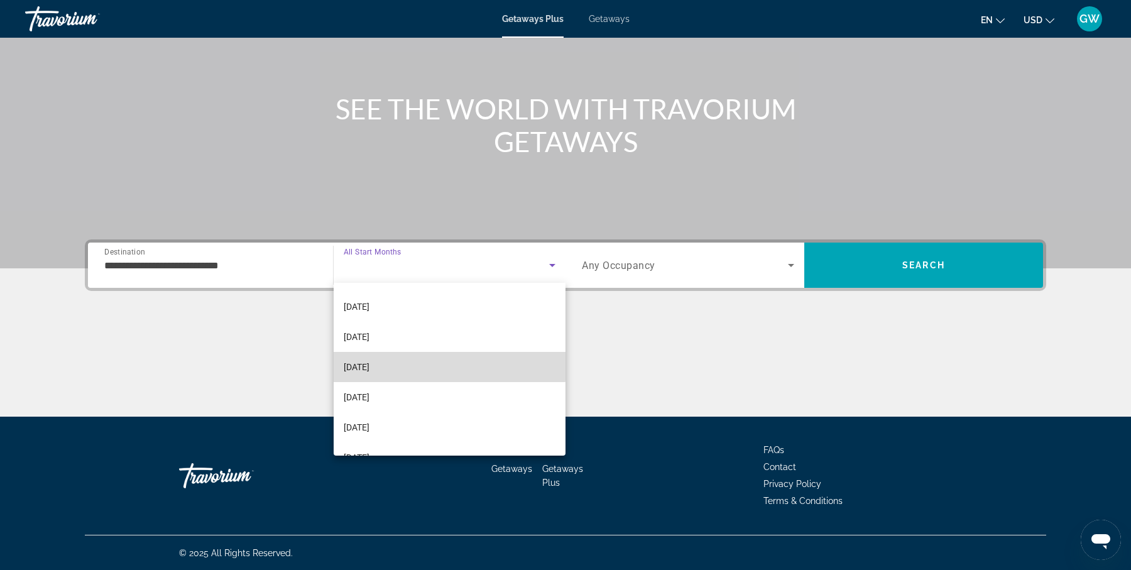
click at [429, 362] on mat-option "[DATE]" at bounding box center [450, 367] width 232 height 30
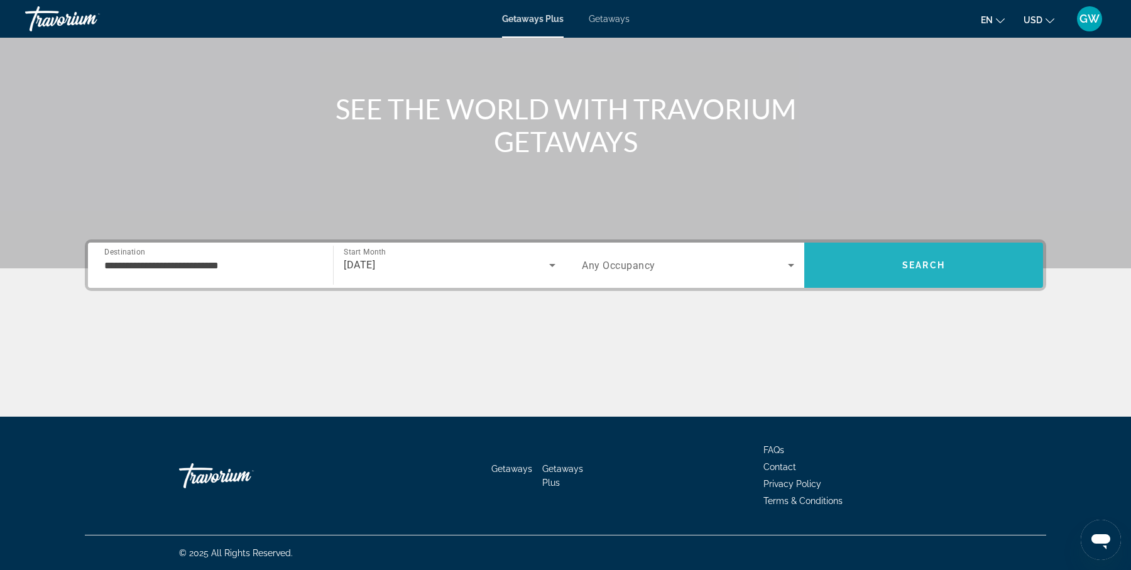
click at [899, 261] on span "Search" at bounding box center [923, 265] width 239 height 30
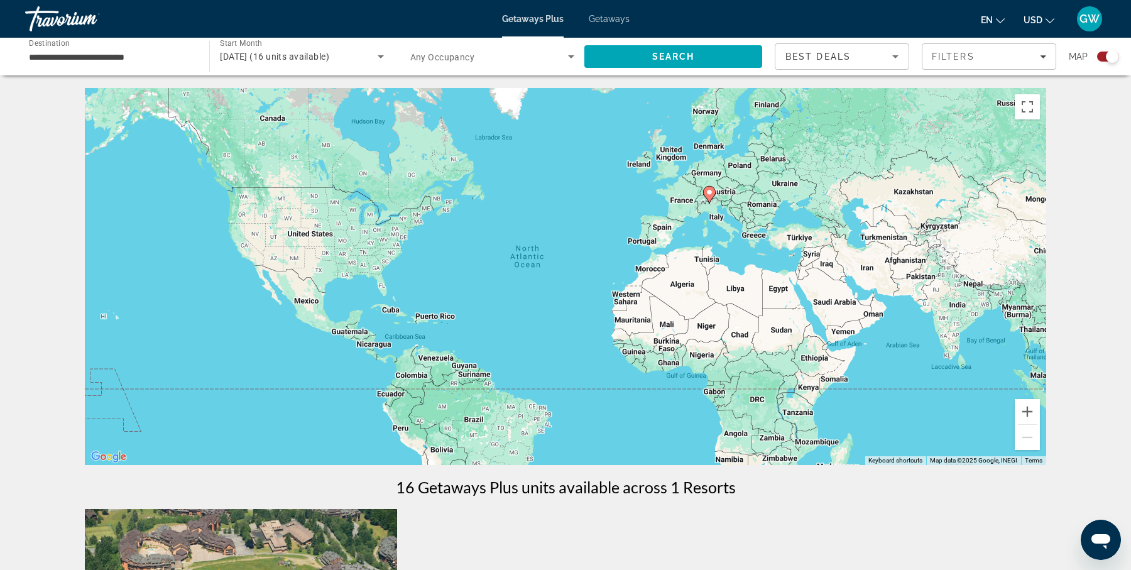
click at [733, 236] on div "To activate drag with keyboard, press Alt + Enter. Once in keyboard drag state,…" at bounding box center [565, 276] width 961 height 377
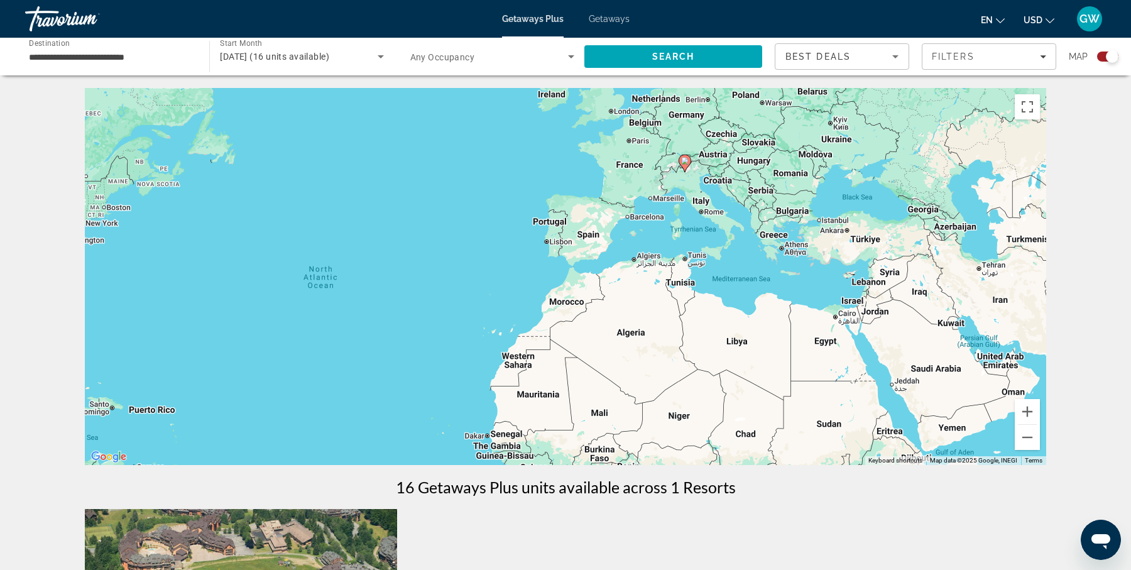
click at [702, 198] on div "To activate drag with keyboard, press Alt + Enter. Once in keyboard drag state,…" at bounding box center [565, 276] width 961 height 377
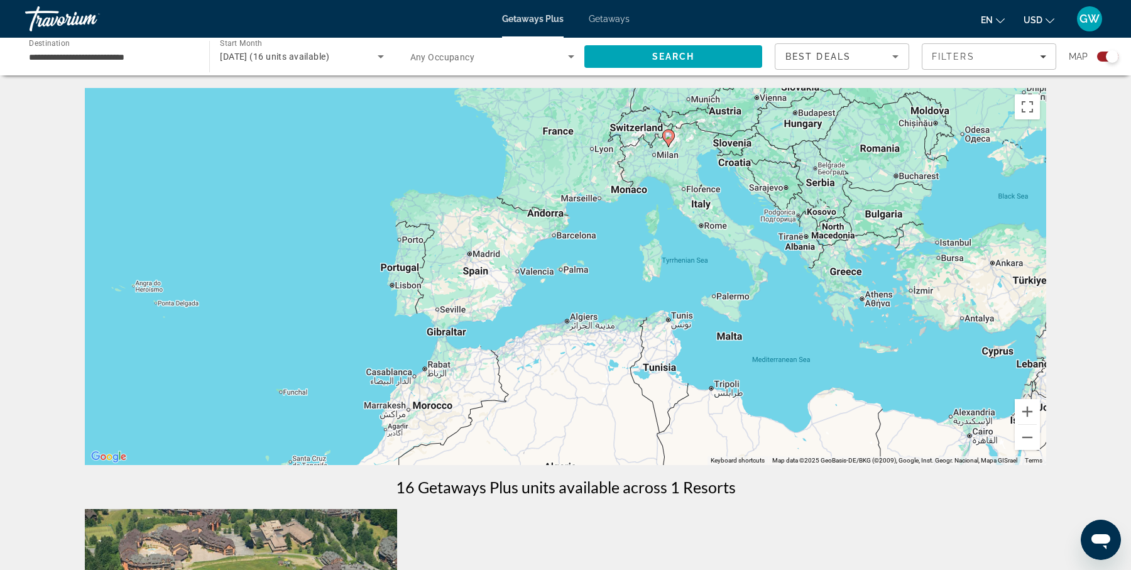
click at [683, 163] on div "To activate drag with keyboard, press Alt + Enter. Once in keyboard drag state,…" at bounding box center [565, 276] width 961 height 377
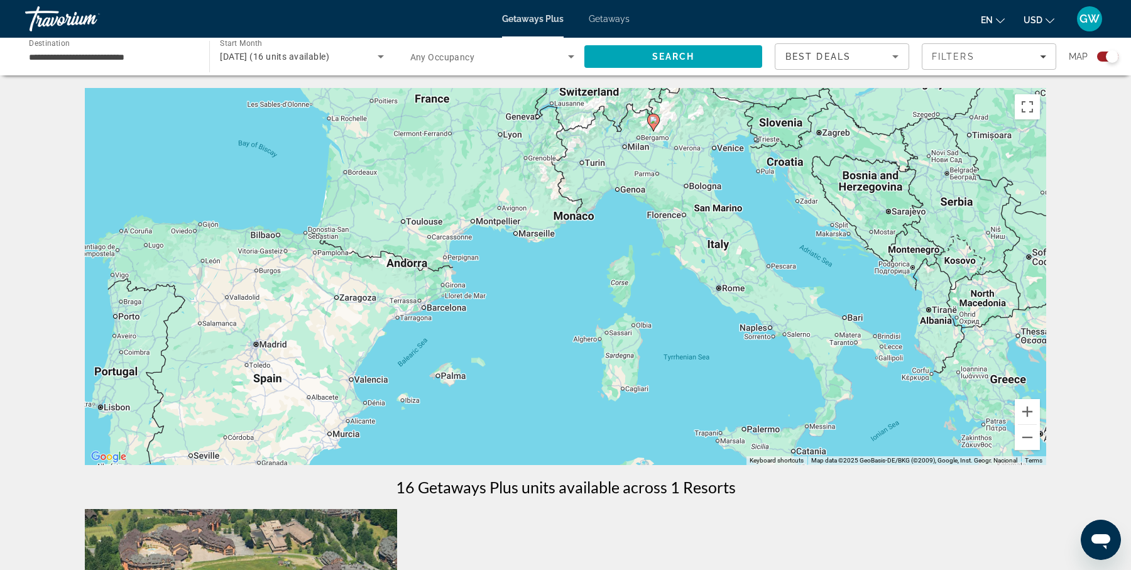
click at [683, 163] on div "To activate drag with keyboard, press Alt + Enter. Once in keyboard drag state,…" at bounding box center [565, 276] width 961 height 377
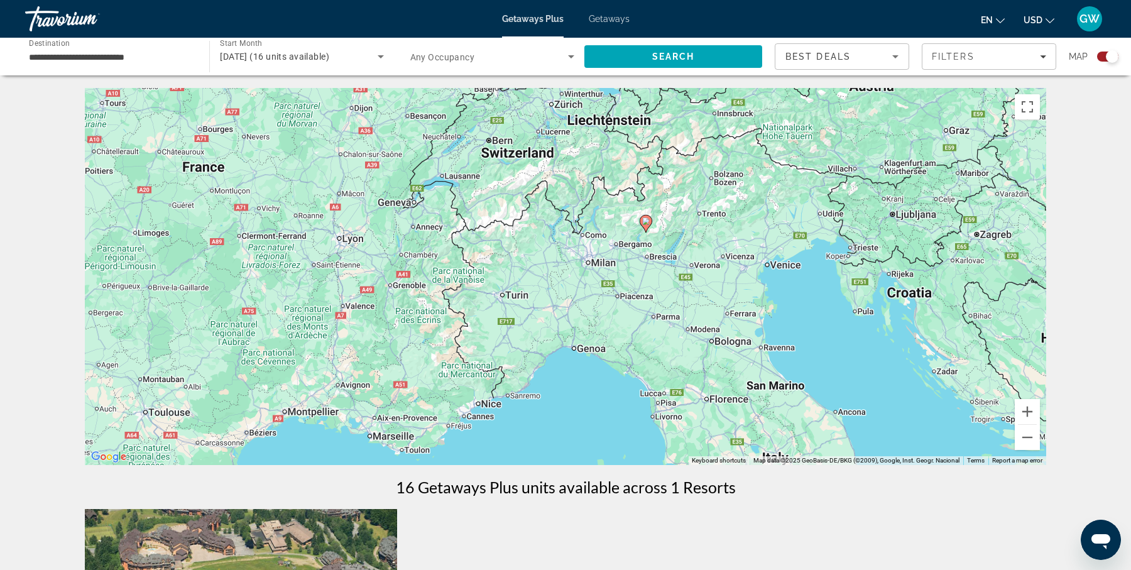
drag, startPoint x: 674, startPoint y: 117, endPoint x: 695, endPoint y: 251, distance: 135.5
click at [695, 251] on div "To activate drag with keyboard, press Alt + Enter. Once in keyboard drag state,…" at bounding box center [565, 276] width 961 height 377
click at [670, 241] on div "To activate drag with keyboard, press Alt + Enter. Once in keyboard drag state,…" at bounding box center [565, 276] width 961 height 377
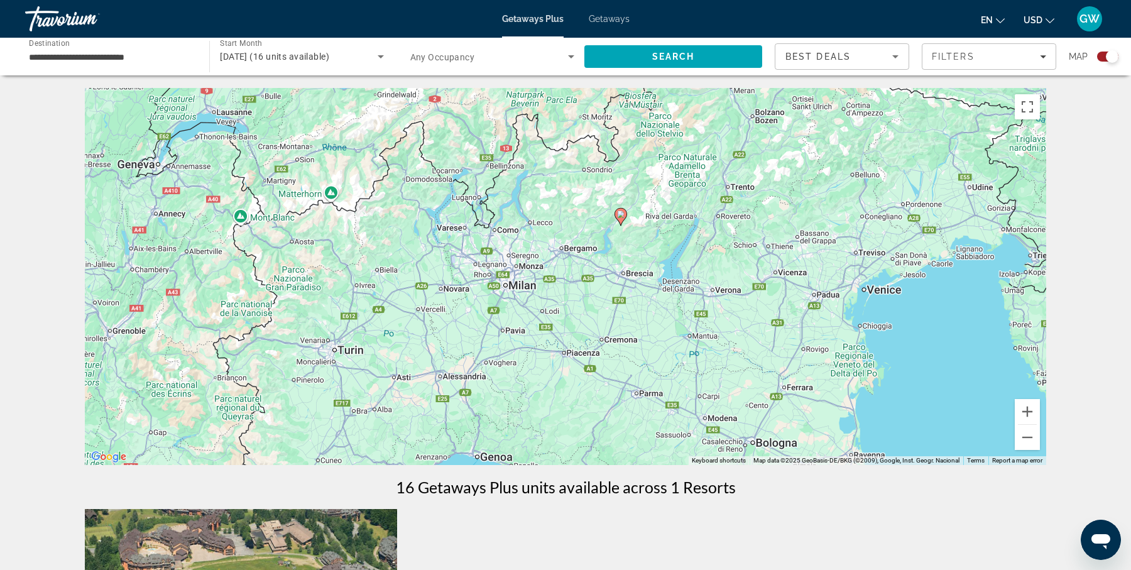
click at [637, 253] on div "To activate drag with keyboard, press Alt + Enter. Once in keyboard drag state,…" at bounding box center [565, 276] width 961 height 377
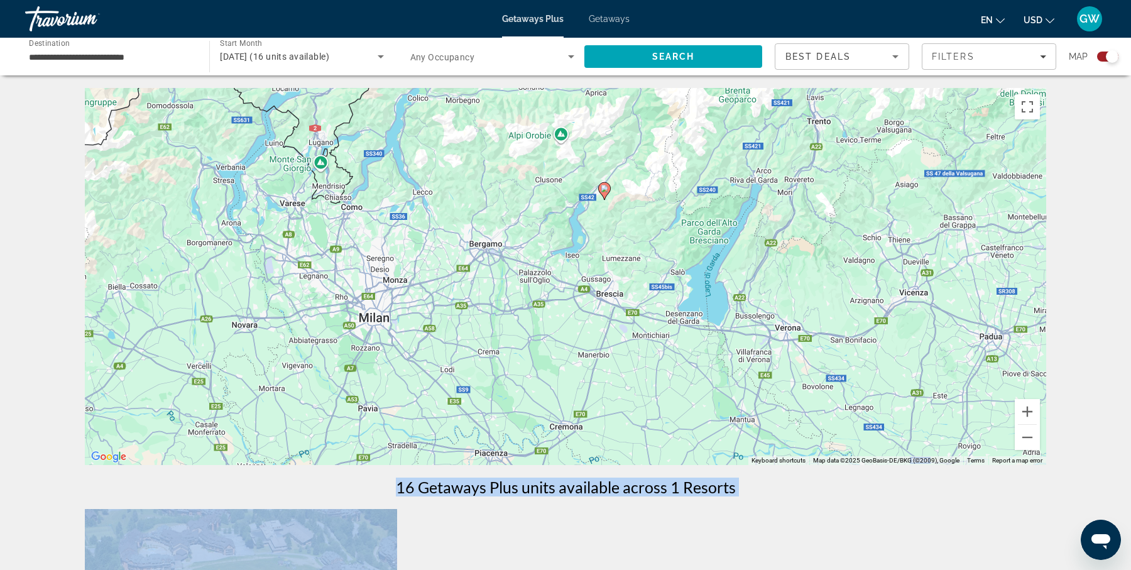
drag, startPoint x: 529, startPoint y: 548, endPoint x: 543, endPoint y: 452, distance: 97.1
click at [543, 452] on div "← Move left → Move right ↑ Move up ↓ Move down + Zoom in - Zoom out Home Jump l…" at bounding box center [565, 531] width 1011 height 887
drag, startPoint x: 535, startPoint y: 526, endPoint x: 543, endPoint y: 485, distance: 40.9
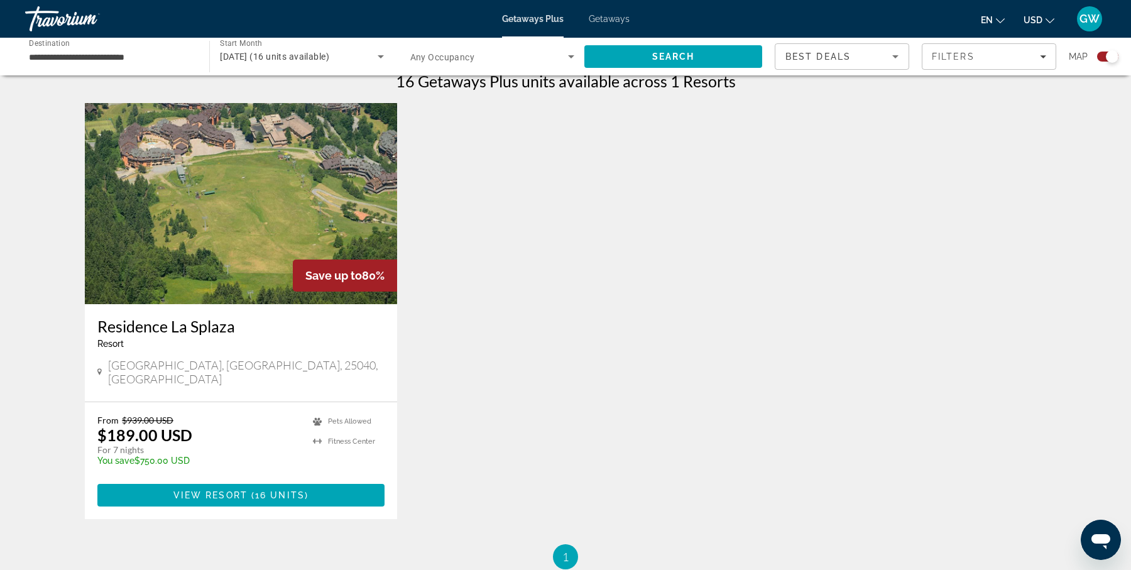
scroll to position [405, 0]
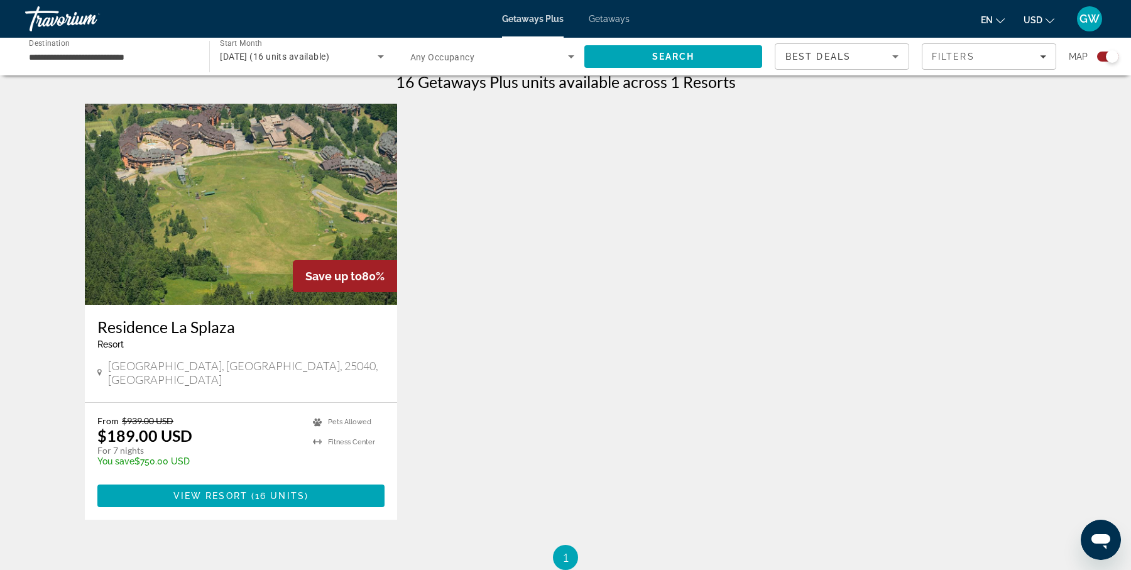
click at [220, 322] on h3 "Residence La Splaza" at bounding box center [240, 326] width 287 height 19
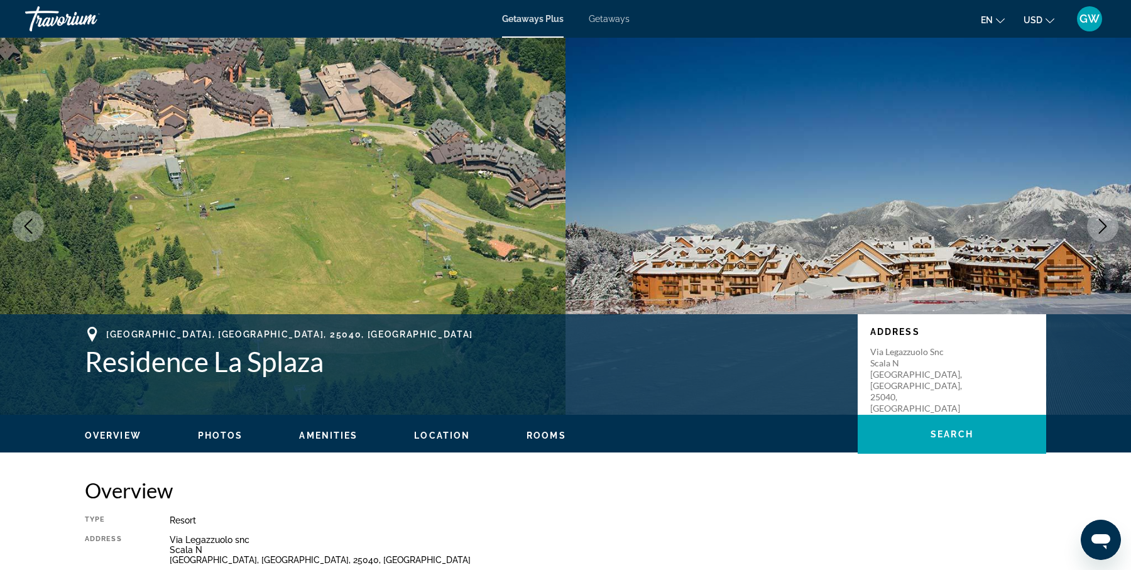
click at [634, 15] on div "Getaways Plus Getaways en English Español Français Italiano Português русский U…" at bounding box center [565, 19] width 1131 height 33
click at [611, 16] on span "Getaways" at bounding box center [608, 19] width 41 height 10
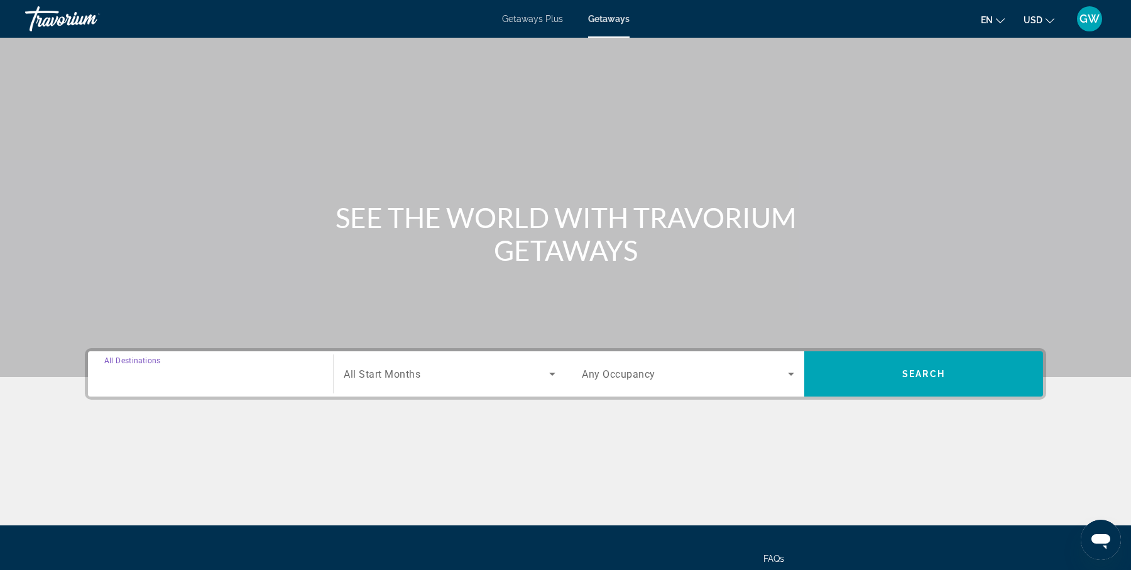
click at [258, 367] on input "Destination All Destinations" at bounding box center [210, 374] width 212 height 15
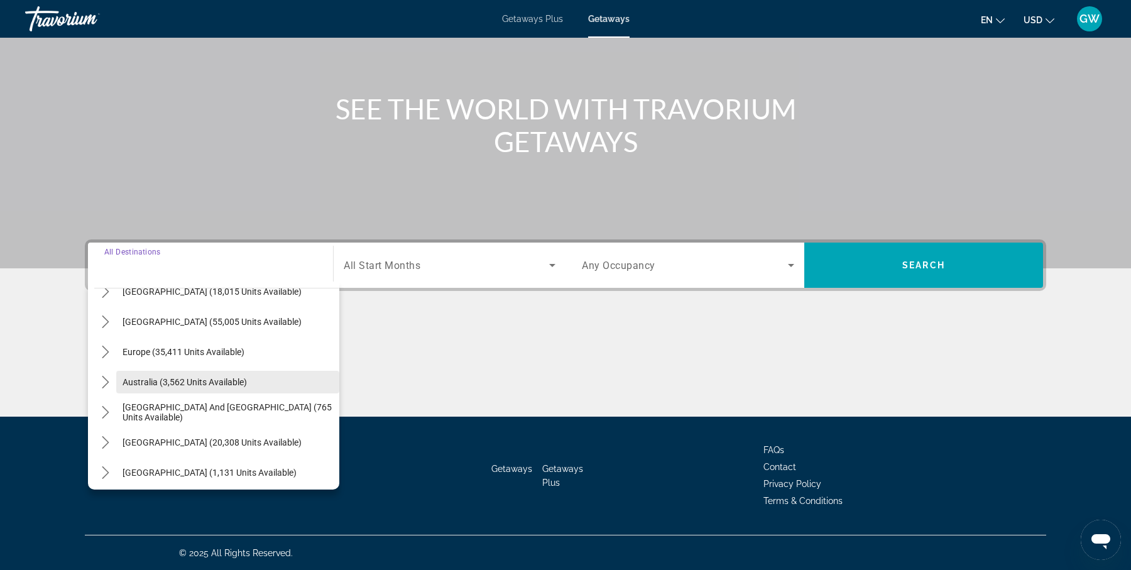
scroll to position [114, 0]
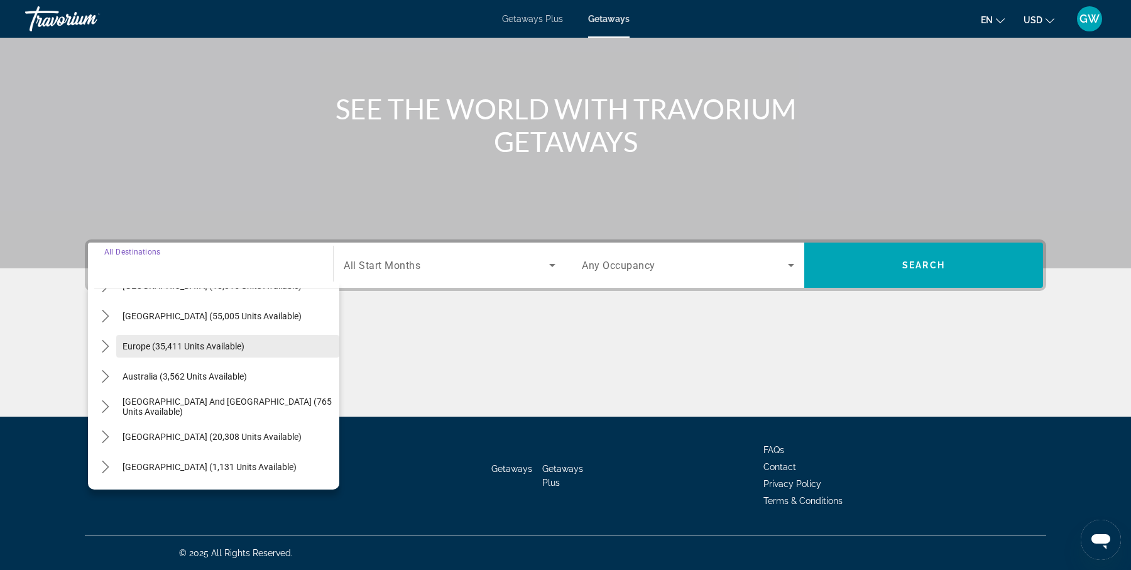
click at [252, 342] on span "Select destination: Europe (35,411 units available)" at bounding box center [227, 346] width 223 height 30
type input "**********"
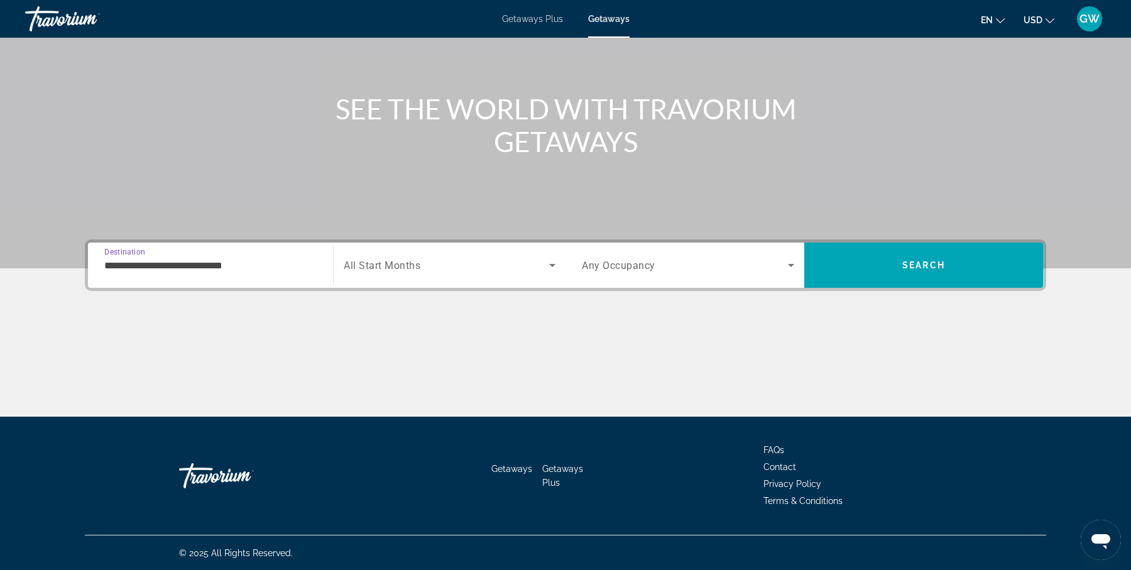
click at [462, 258] on span "Search widget" at bounding box center [446, 265] width 205 height 15
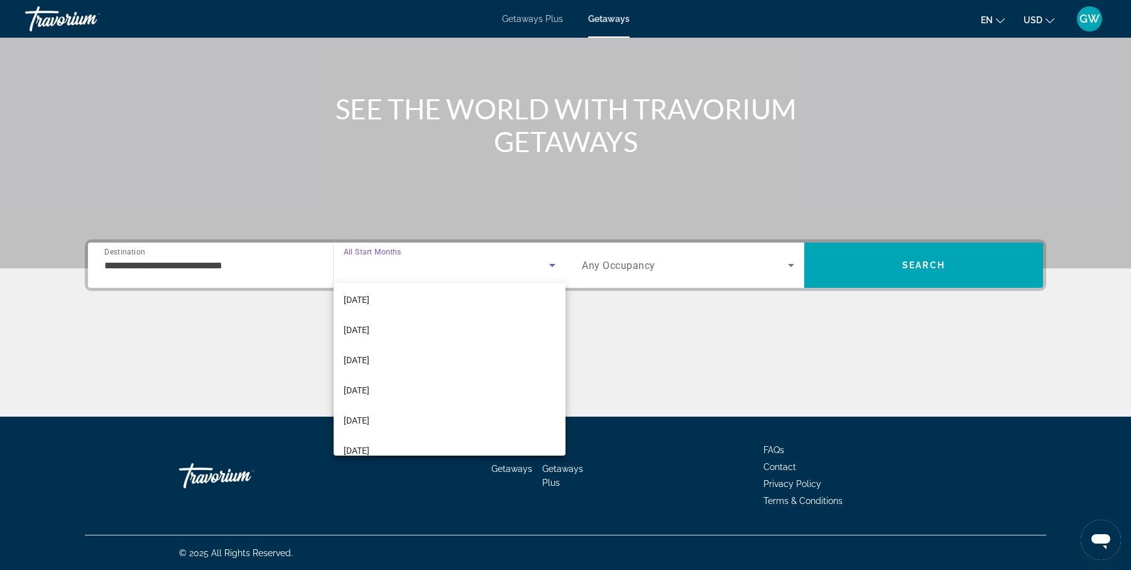
scroll to position [218, 0]
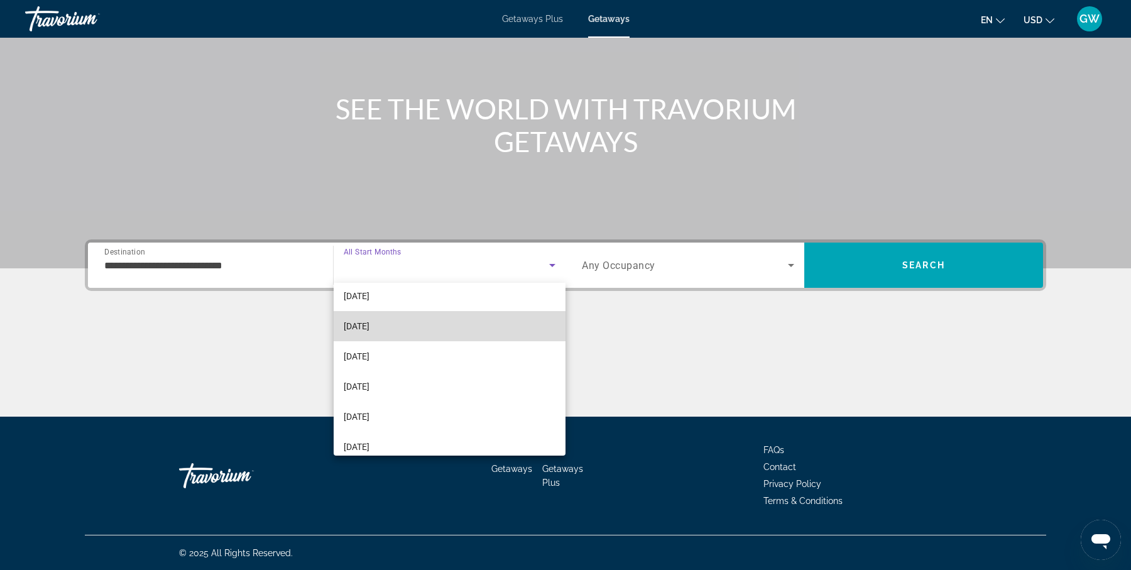
click at [456, 322] on mat-option "[DATE]" at bounding box center [450, 326] width 232 height 30
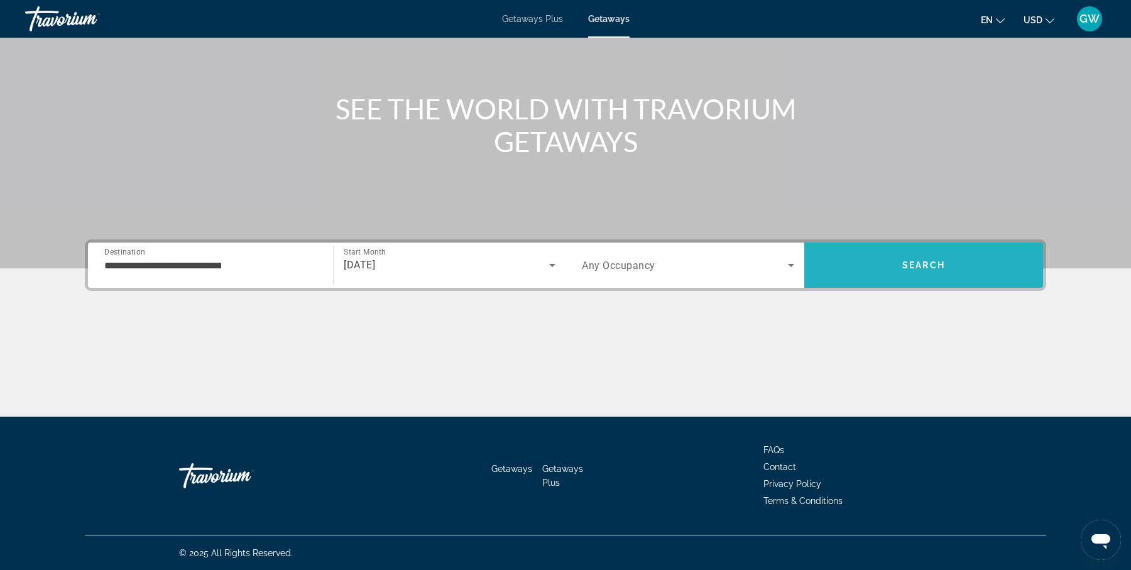
click at [909, 258] on span "Search" at bounding box center [923, 265] width 239 height 30
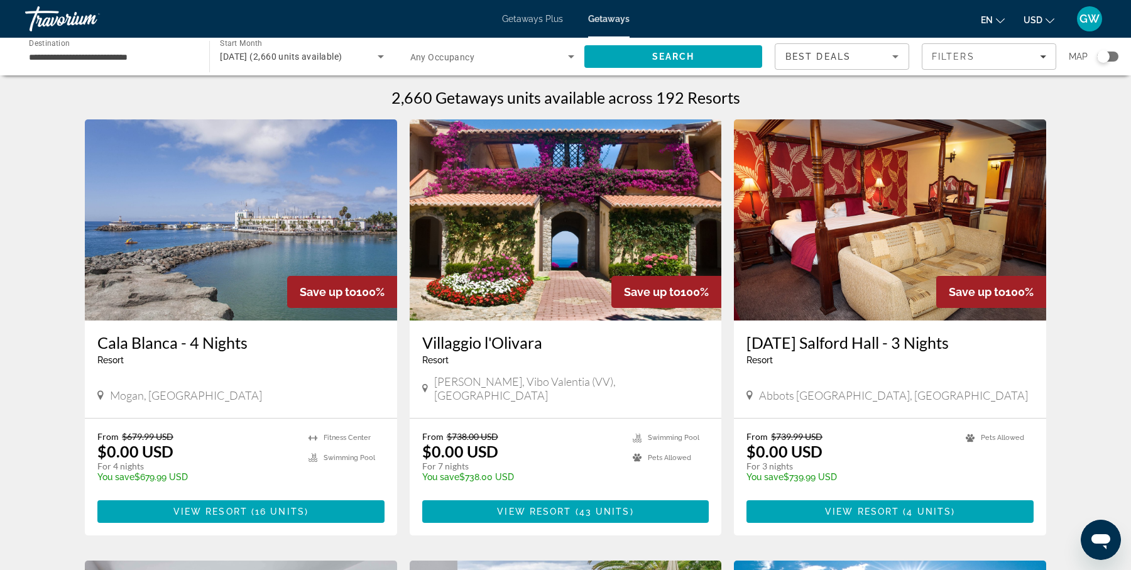
click at [569, 249] on img "Main content" at bounding box center [565, 219] width 312 height 201
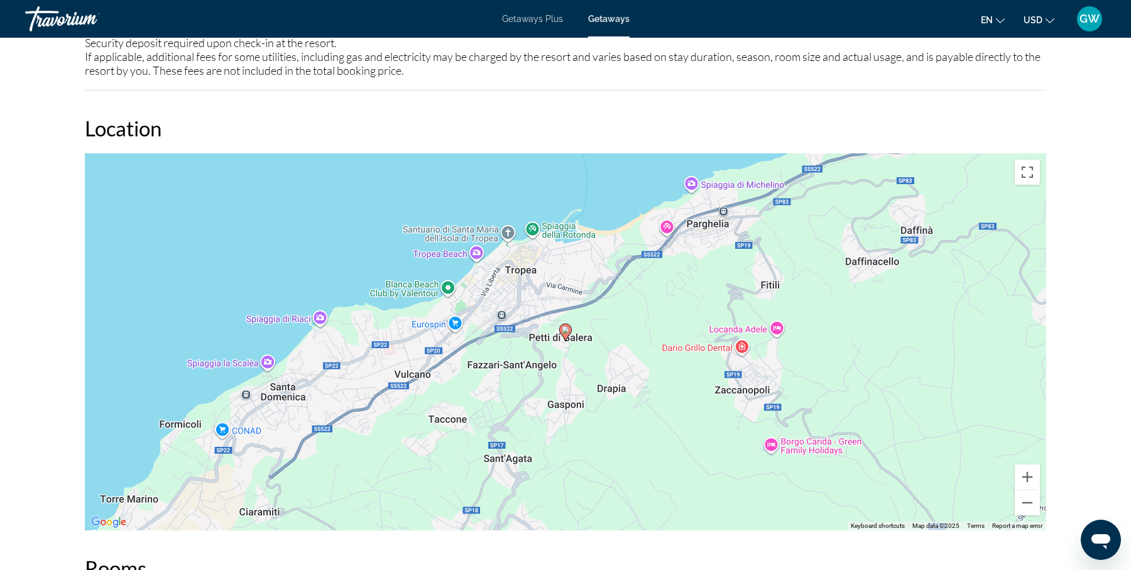
scroll to position [1791, 0]
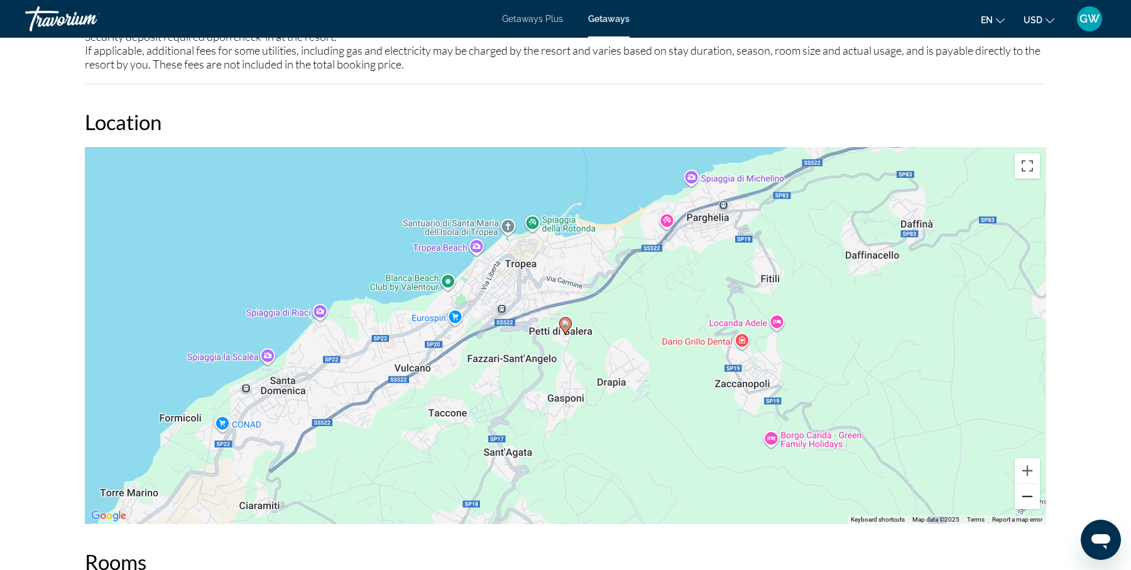
click at [1029, 492] on button "Zoom out" at bounding box center [1026, 496] width 25 height 25
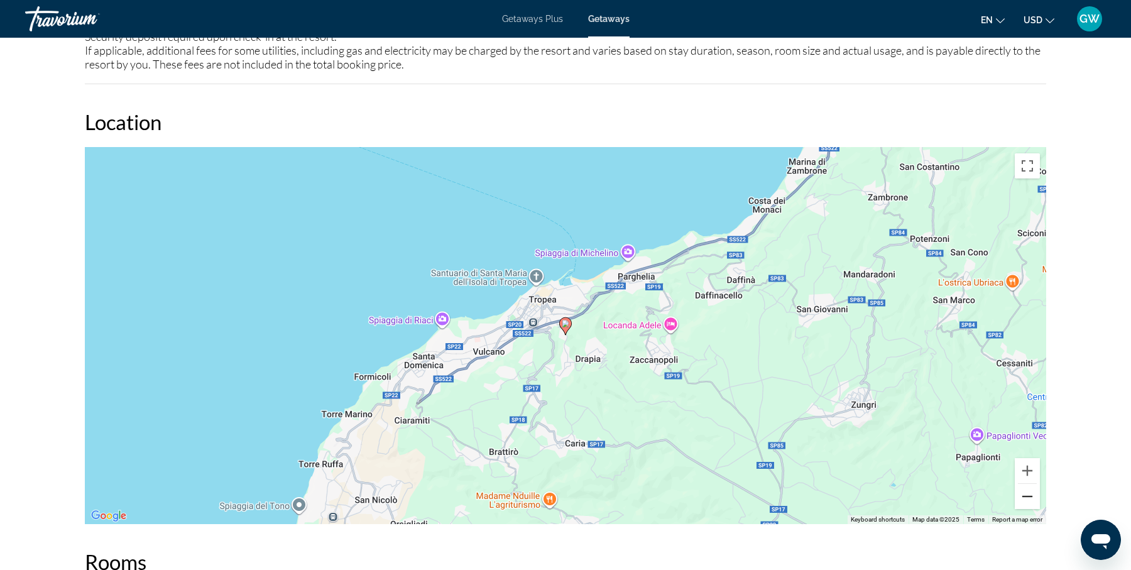
click at [1029, 492] on button "Zoom out" at bounding box center [1026, 496] width 25 height 25
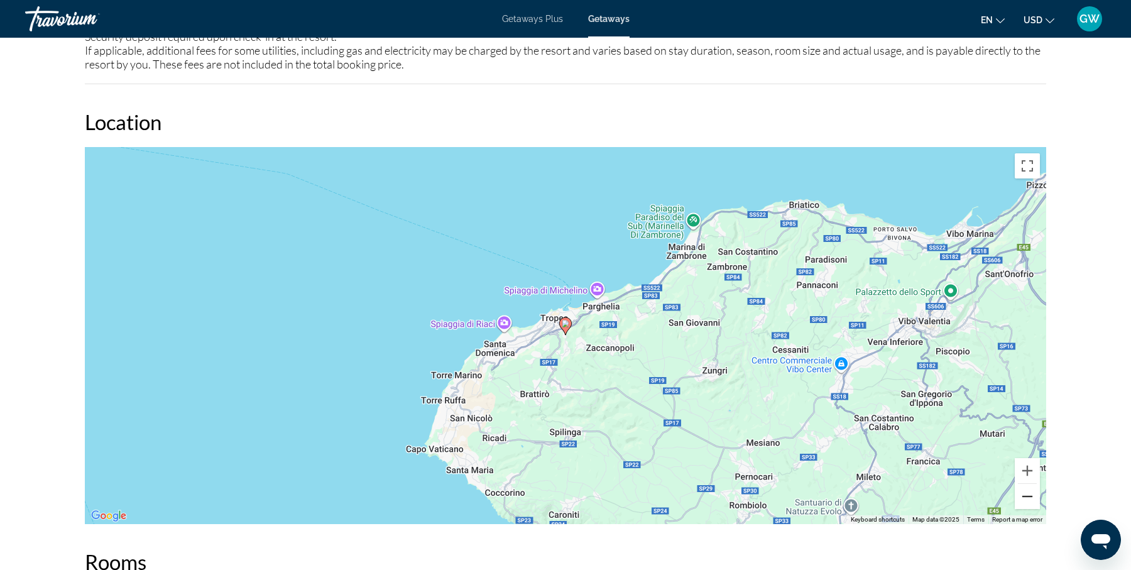
click at [1029, 492] on button "Zoom out" at bounding box center [1026, 496] width 25 height 25
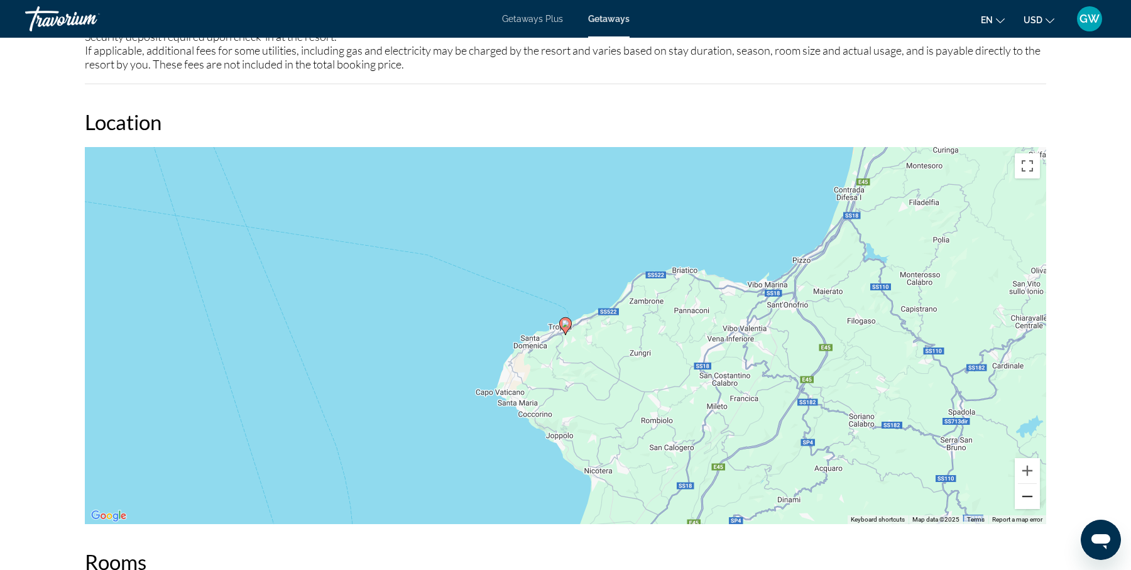
click at [1029, 492] on button "Zoom out" at bounding box center [1026, 496] width 25 height 25
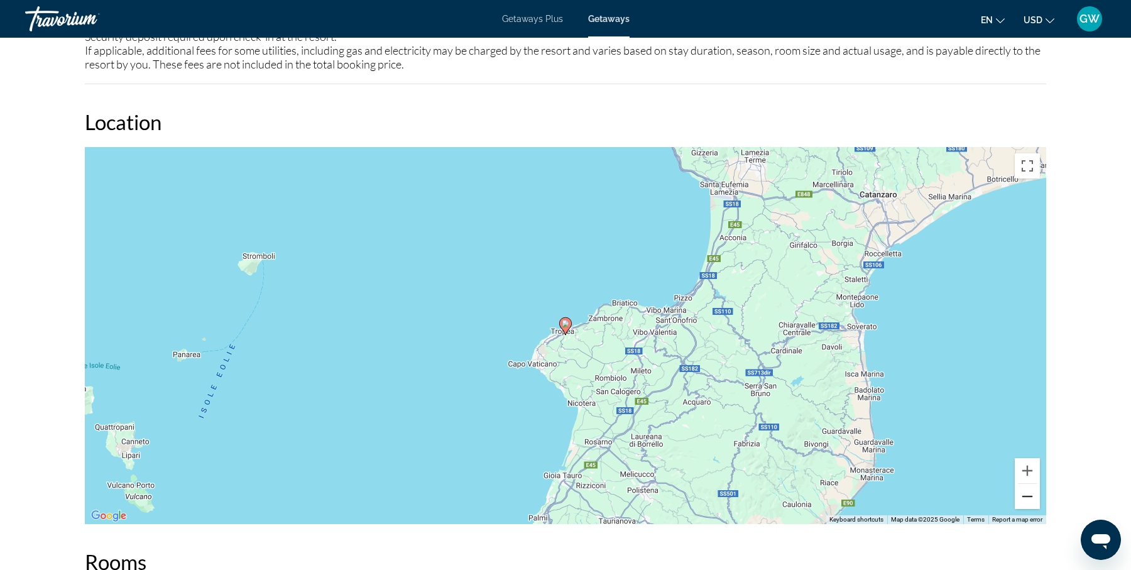
click at [1029, 492] on button "Zoom out" at bounding box center [1026, 496] width 25 height 25
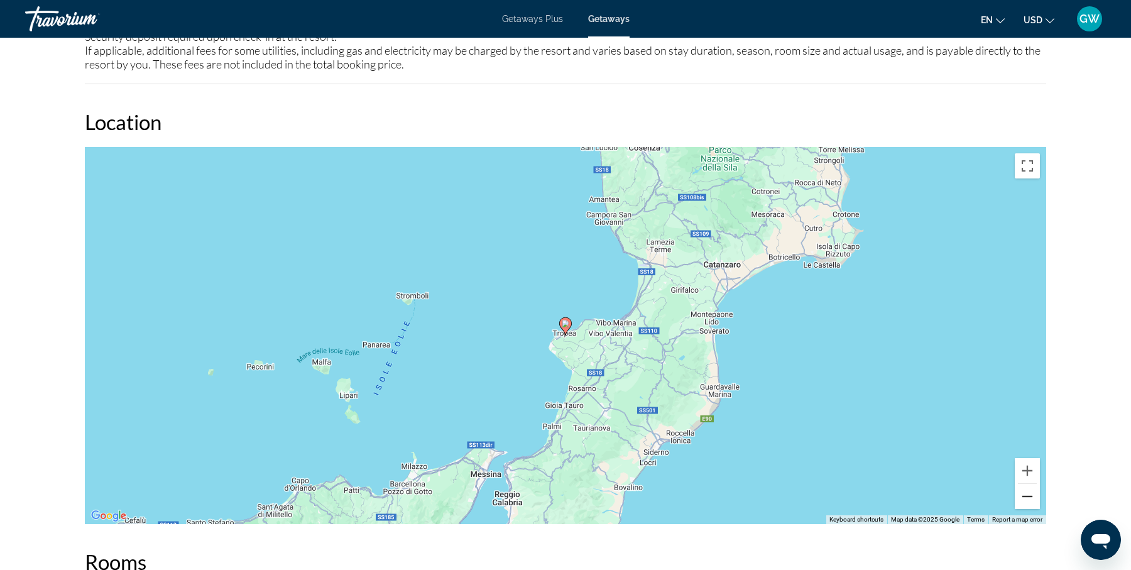
click at [1029, 492] on button "Zoom out" at bounding box center [1026, 496] width 25 height 25
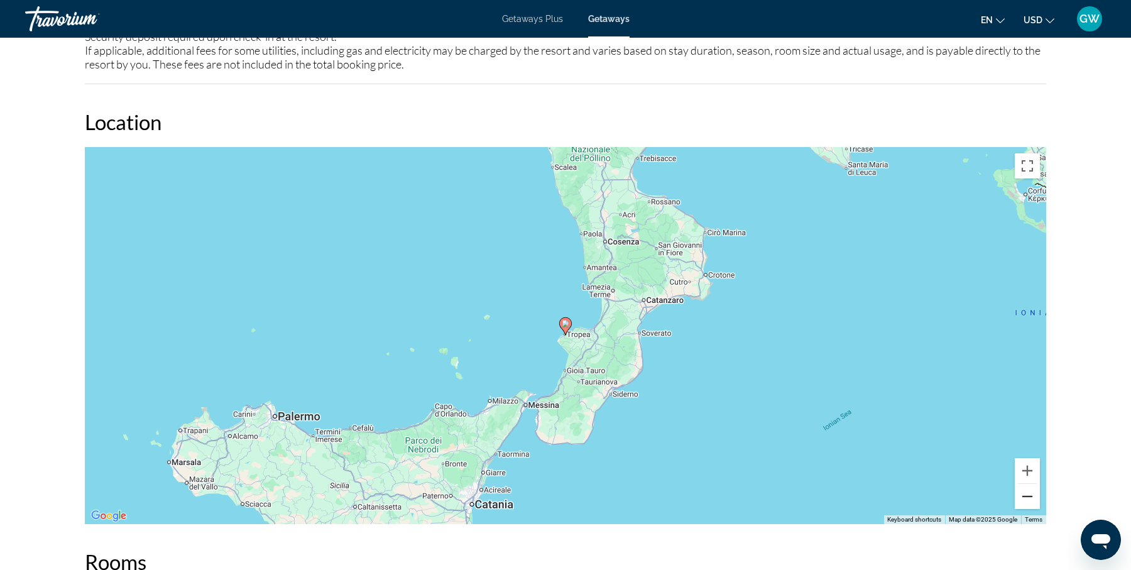
click at [1029, 492] on button "Zoom out" at bounding box center [1026, 496] width 25 height 25
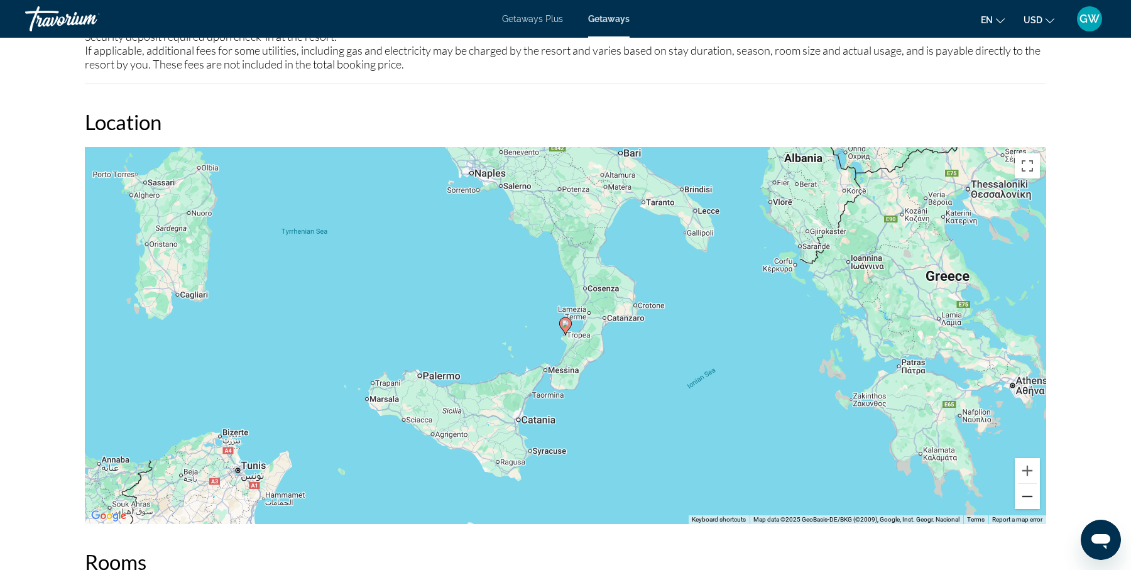
click at [1029, 492] on button "Zoom out" at bounding box center [1026, 496] width 25 height 25
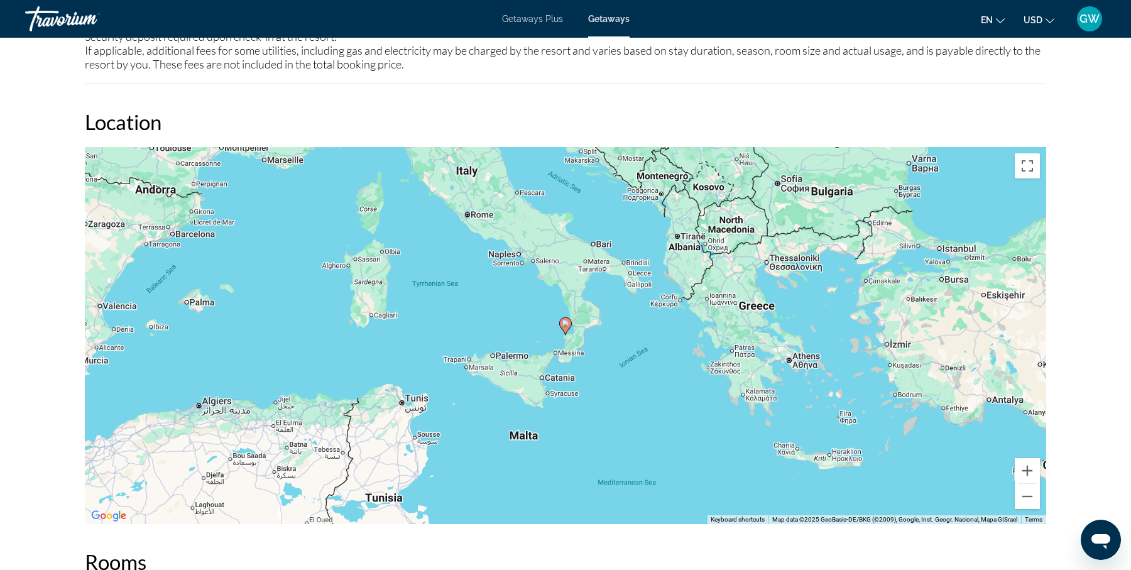
click at [935, 179] on div "To activate drag with keyboard, press Alt + Enter. Once in keyboard drag state,…" at bounding box center [565, 335] width 961 height 377
click at [925, 131] on h2 "Location" at bounding box center [565, 121] width 961 height 25
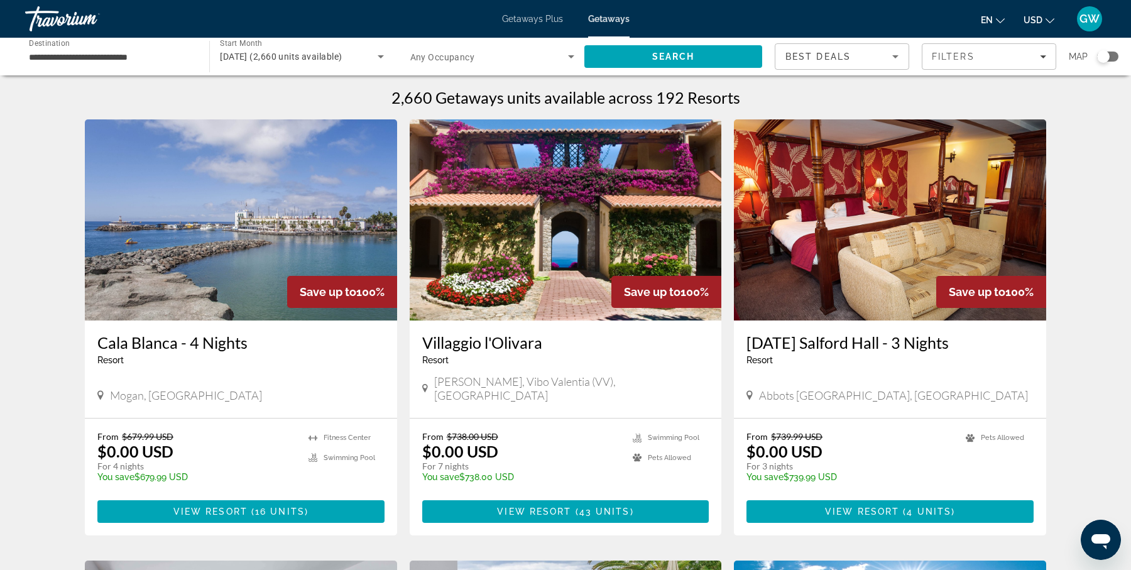
click at [1103, 56] on div "Search widget" at bounding box center [1103, 56] width 13 height 13
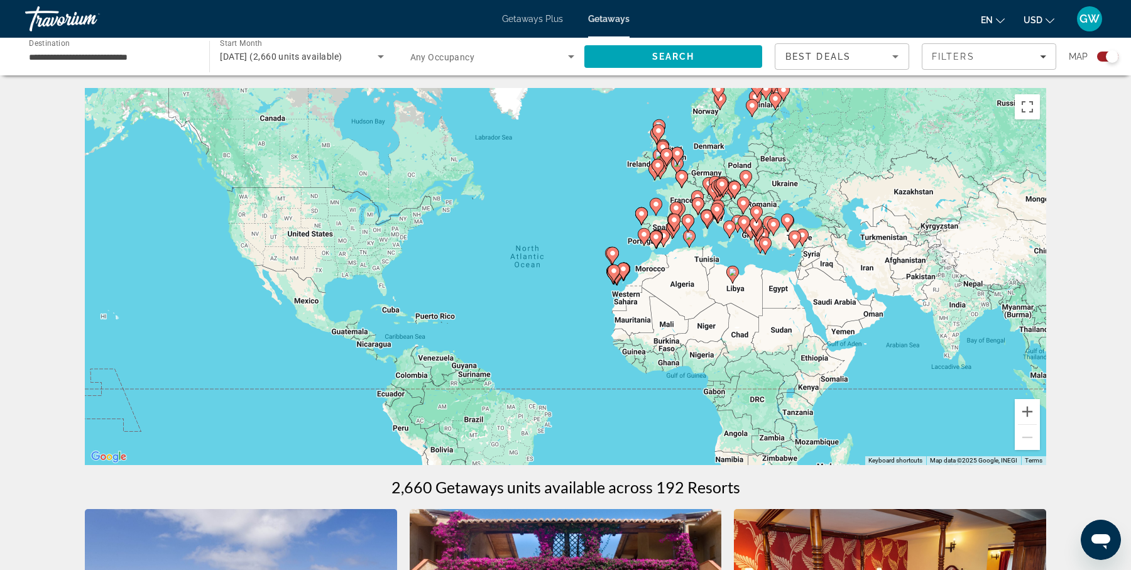
click at [624, 209] on div "To activate drag with keyboard, press Alt + Enter. Once in keyboard drag state,…" at bounding box center [565, 276] width 961 height 377
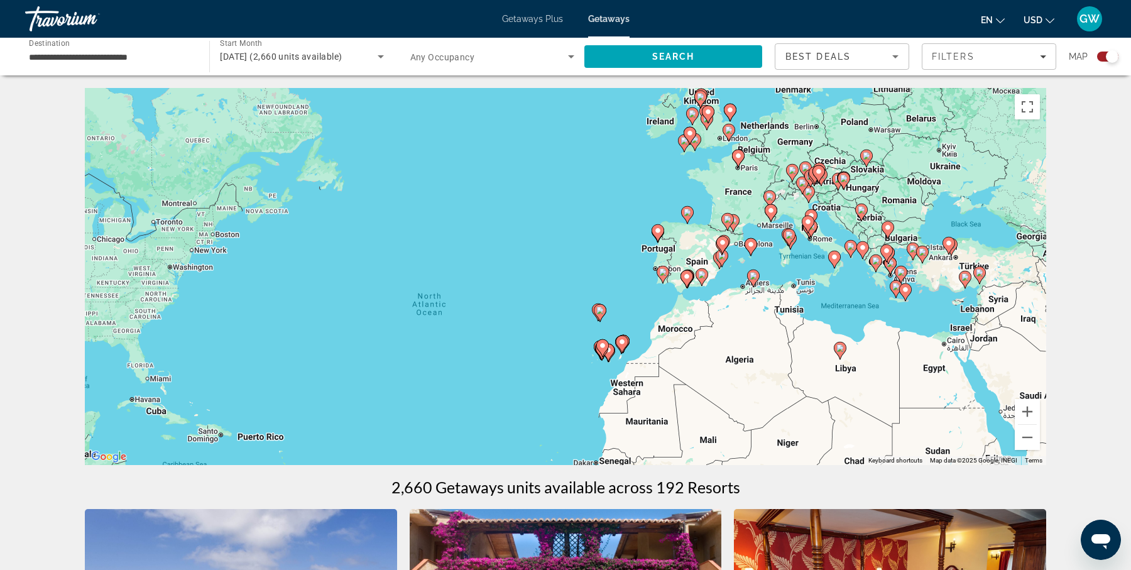
click at [647, 227] on div "To activate drag with keyboard, press Alt + Enter. Once in keyboard drag state,…" at bounding box center [565, 276] width 961 height 377
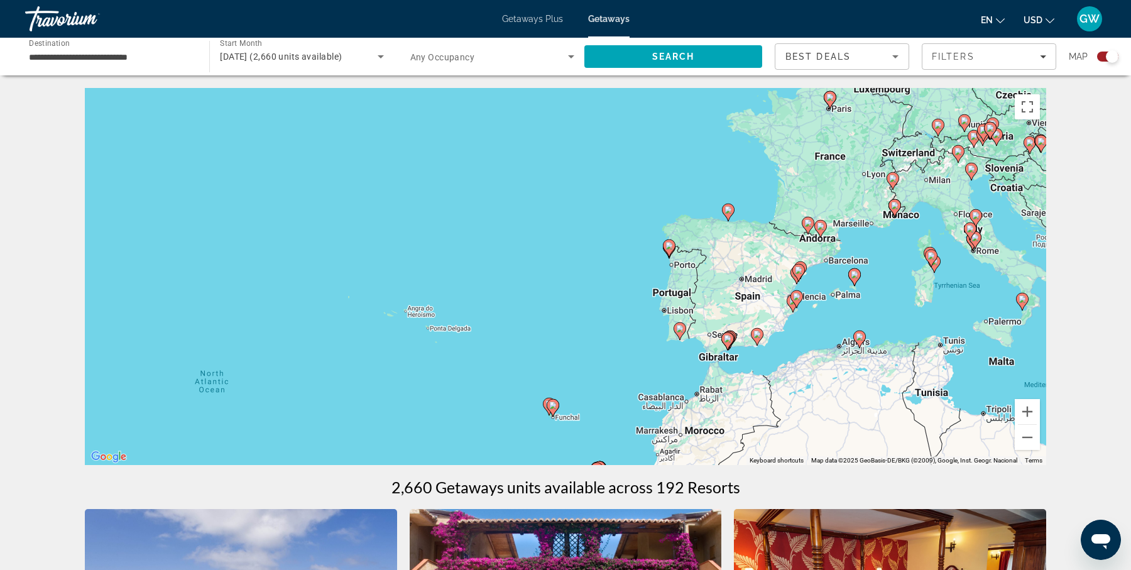
click at [647, 227] on div "To activate drag with keyboard, press Alt + Enter. Once in keyboard drag state,…" at bounding box center [565, 276] width 961 height 377
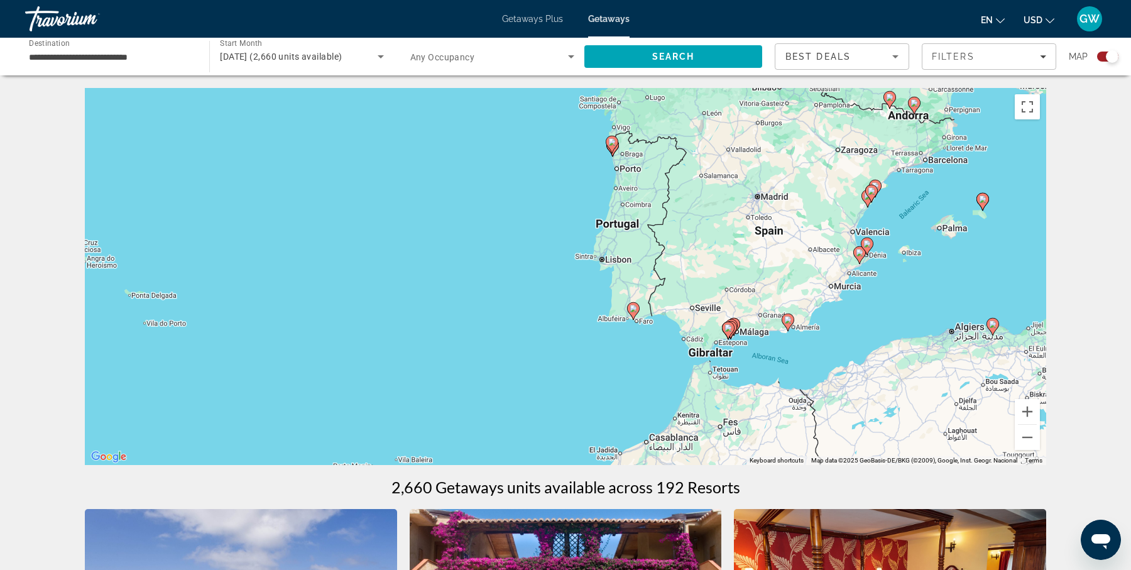
drag, startPoint x: 987, startPoint y: 340, endPoint x: 908, endPoint y: 192, distance: 167.7
click at [908, 192] on div "To activate drag with keyboard, press Alt + Enter. Once in keyboard drag state,…" at bounding box center [565, 276] width 961 height 377
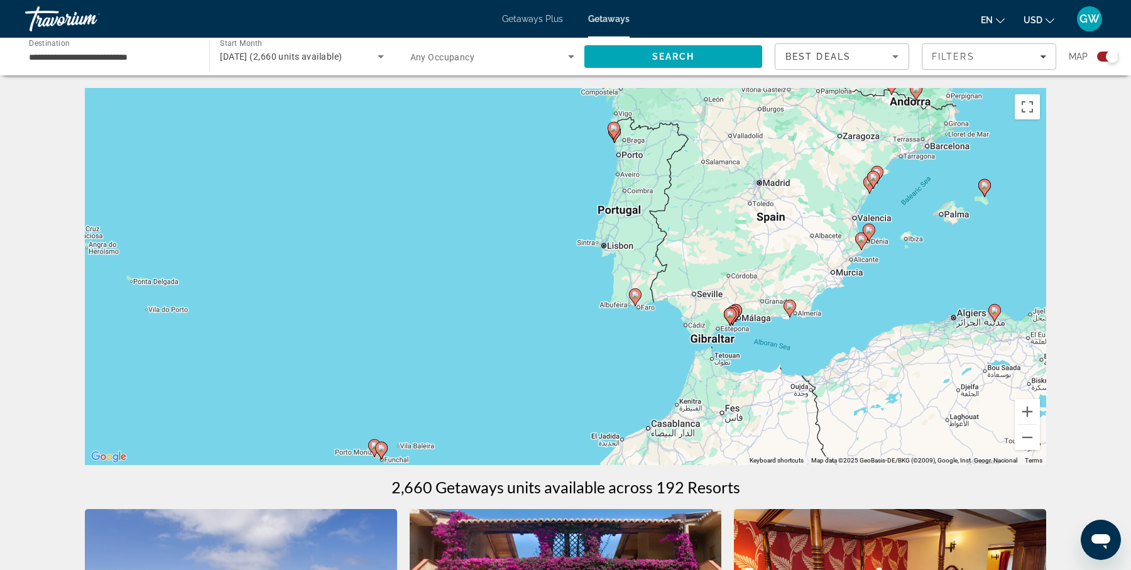
click at [771, 335] on div "To activate drag with keyboard, press Alt + Enter. Once in keyboard drag state,…" at bounding box center [565, 276] width 961 height 377
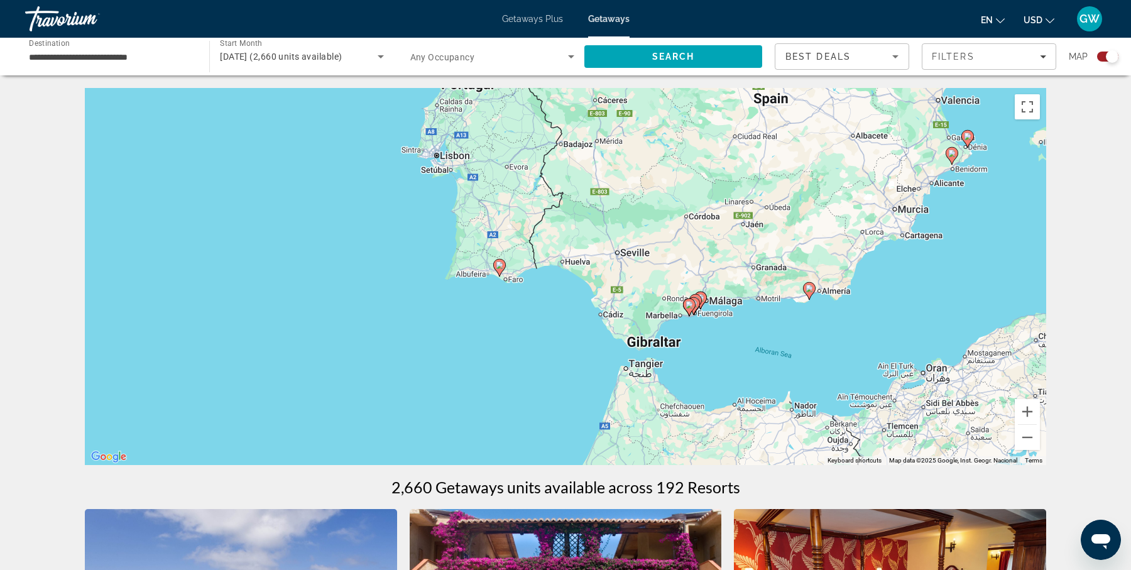
click at [847, 313] on div "To activate drag with keyboard, press Alt + Enter. Once in keyboard drag state,…" at bounding box center [565, 276] width 961 height 377
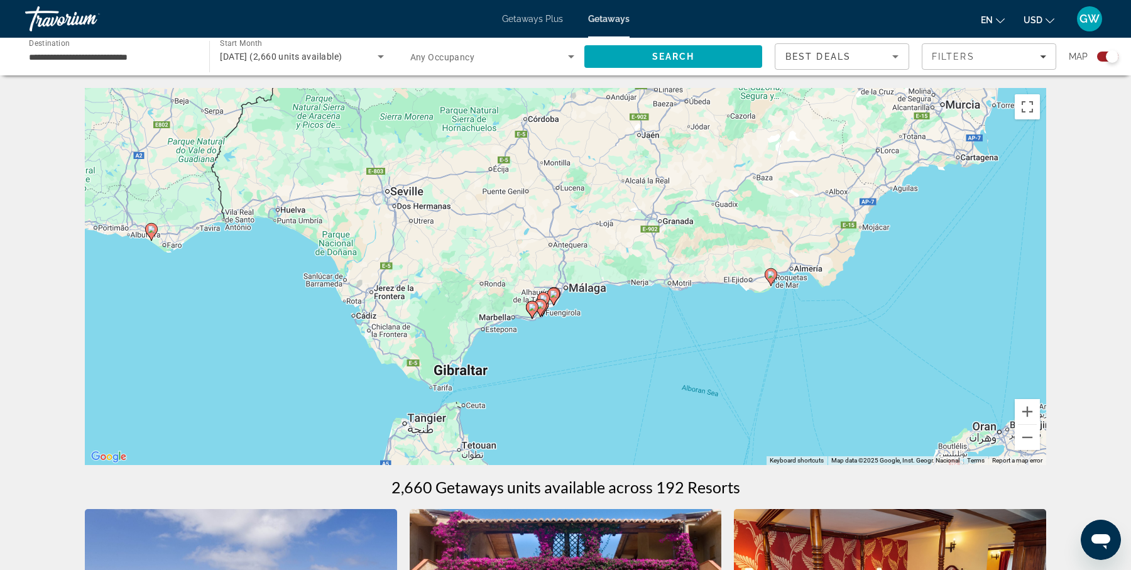
click at [610, 318] on div "To activate drag with keyboard, press Alt + Enter. Once in keyboard drag state,…" at bounding box center [565, 276] width 961 height 377
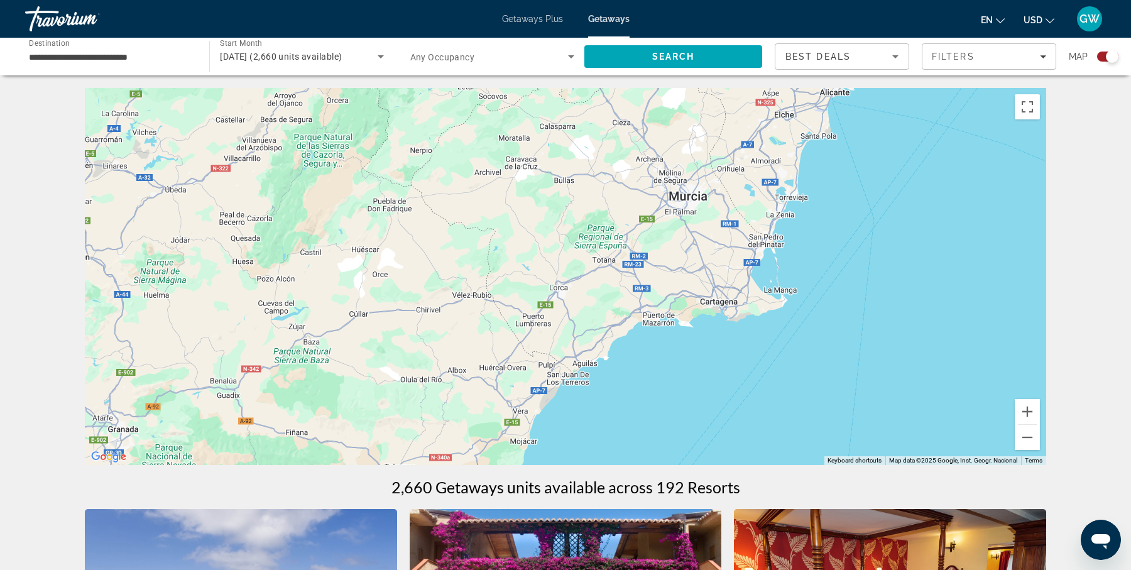
drag, startPoint x: 806, startPoint y: 311, endPoint x: 216, endPoint y: 616, distance: 664.1
click at [216, 569] on html "**********" at bounding box center [565, 285] width 1131 height 570
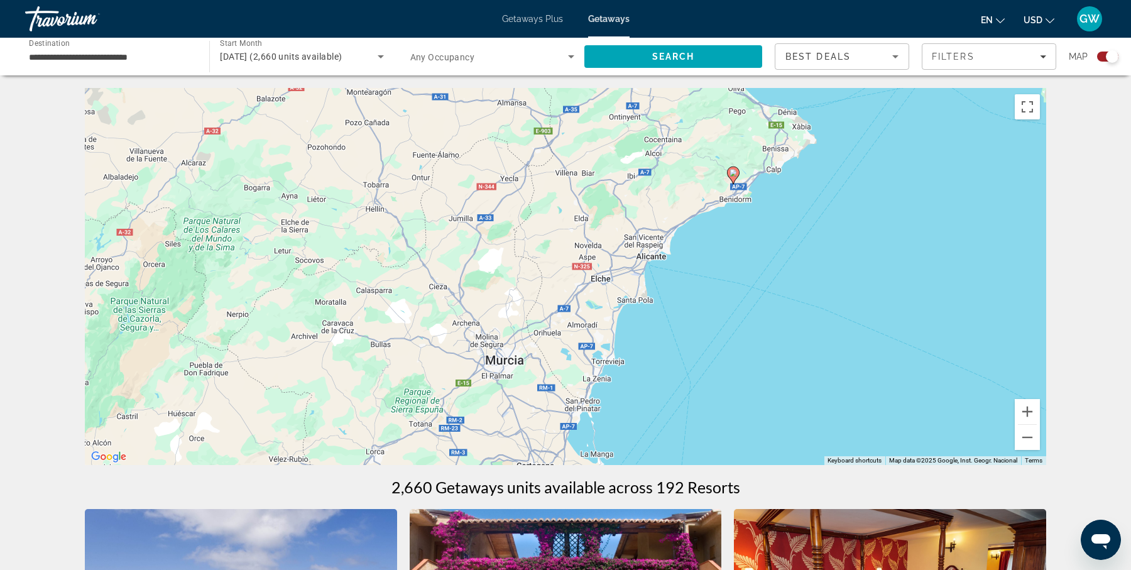
click at [673, 463] on div "To activate drag with keyboard, press Alt + Enter. Once in keyboard drag state,…" at bounding box center [565, 276] width 961 height 377
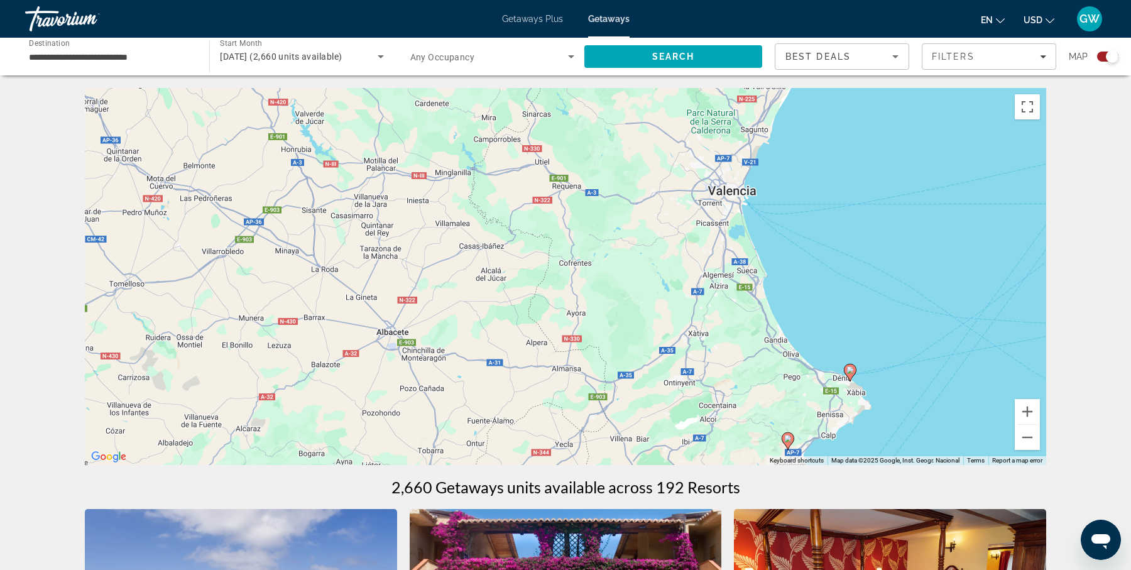
drag, startPoint x: 891, startPoint y: 173, endPoint x: 946, endPoint y: 487, distance: 319.5
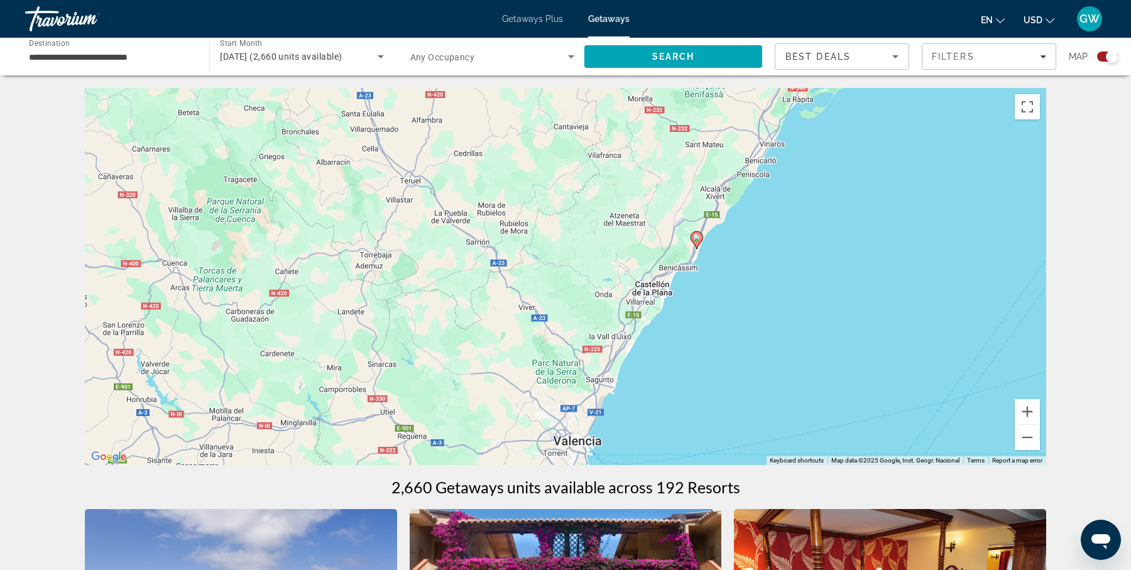
drag, startPoint x: 866, startPoint y: 249, endPoint x: 707, endPoint y: 455, distance: 261.0
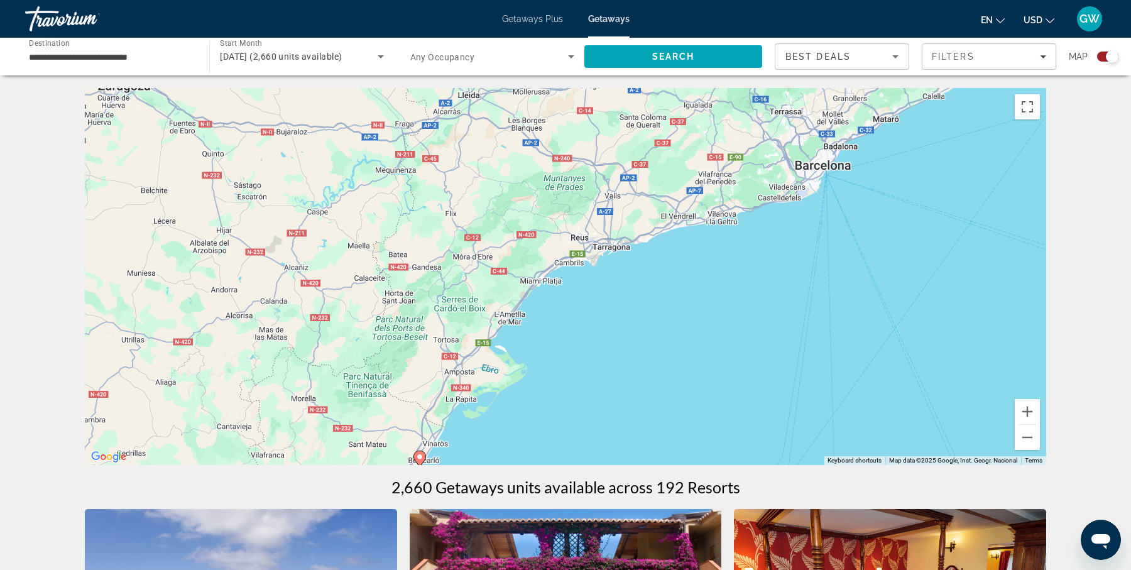
drag, startPoint x: 892, startPoint y: 189, endPoint x: 553, endPoint y: 488, distance: 452.6
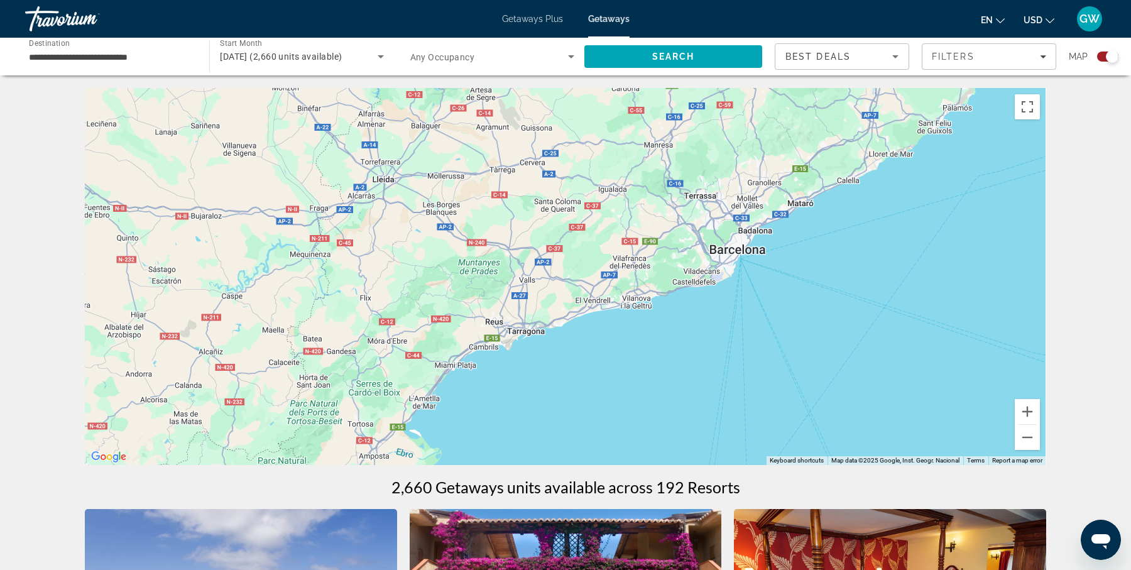
drag, startPoint x: 886, startPoint y: 233, endPoint x: 796, endPoint y: 317, distance: 122.6
click at [1035, 440] on button "Zoom out" at bounding box center [1026, 437] width 25 height 25
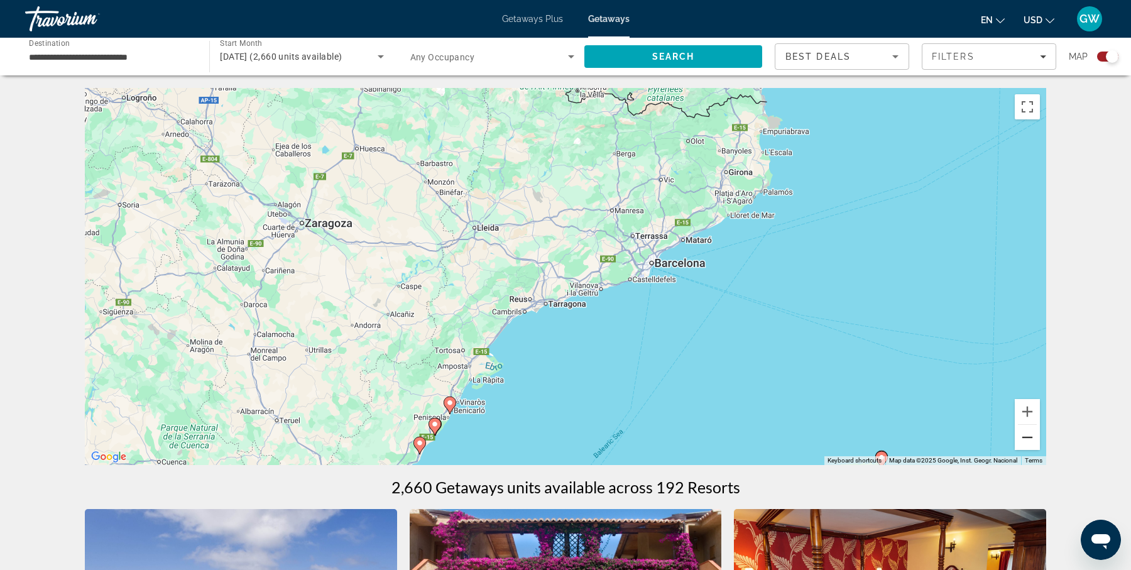
click at [1035, 440] on button "Zoom out" at bounding box center [1026, 437] width 25 height 25
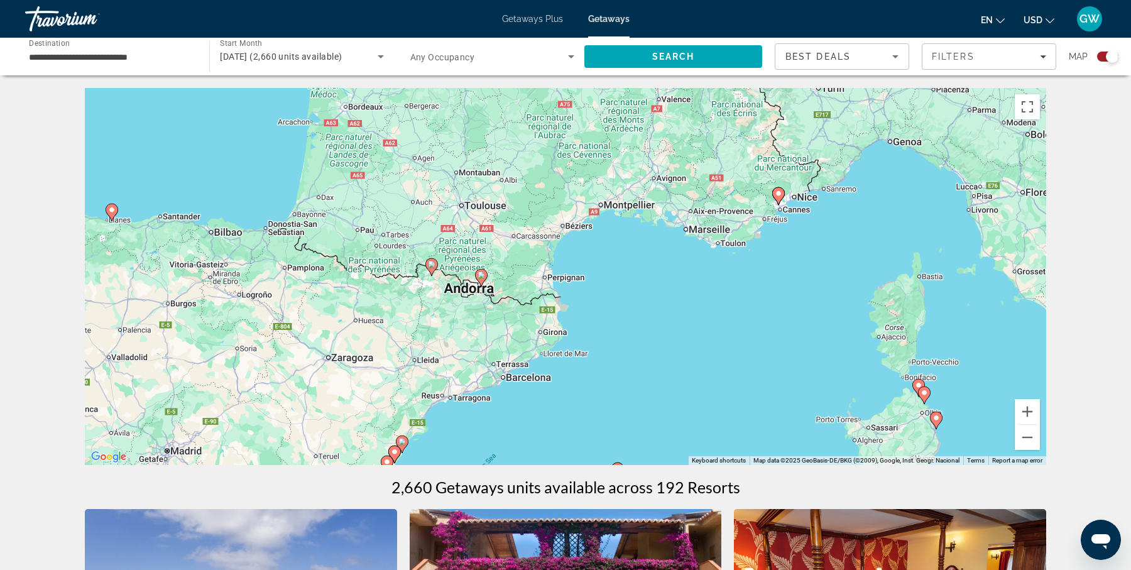
drag, startPoint x: 883, startPoint y: 195, endPoint x: 776, endPoint y: 303, distance: 151.9
click at [776, 303] on div "To activate drag with keyboard, press Alt + Enter. Once in keyboard drag state,…" at bounding box center [565, 276] width 961 height 377
click at [799, 250] on div "To activate drag with keyboard, press Alt + Enter. Once in keyboard drag state,…" at bounding box center [565, 276] width 961 height 377
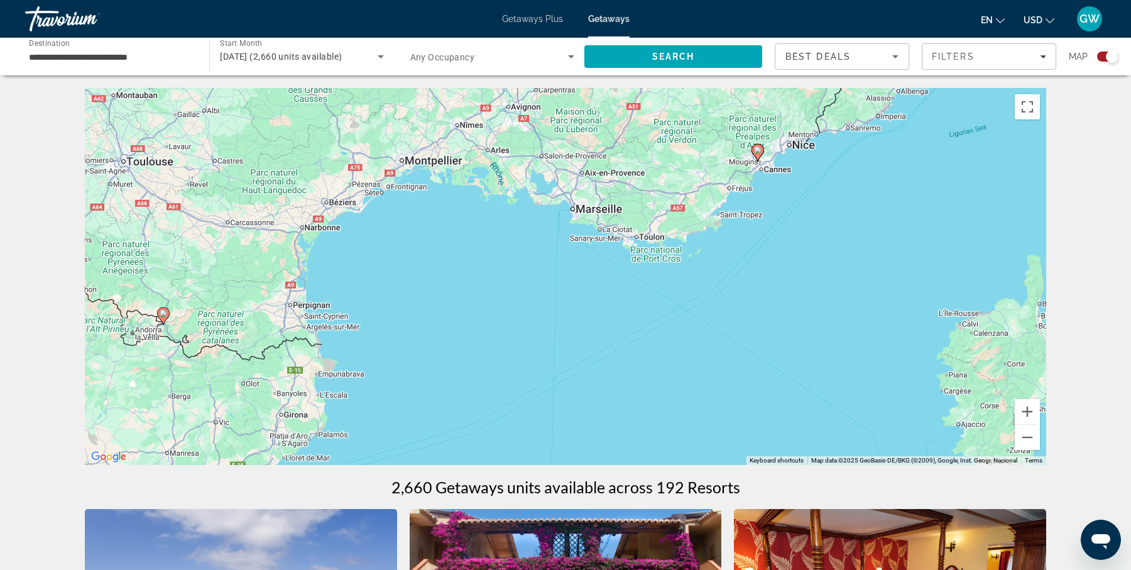
click at [788, 232] on div "To activate drag with keyboard, press Alt + Enter. Once in keyboard drag state,…" at bounding box center [565, 276] width 961 height 377
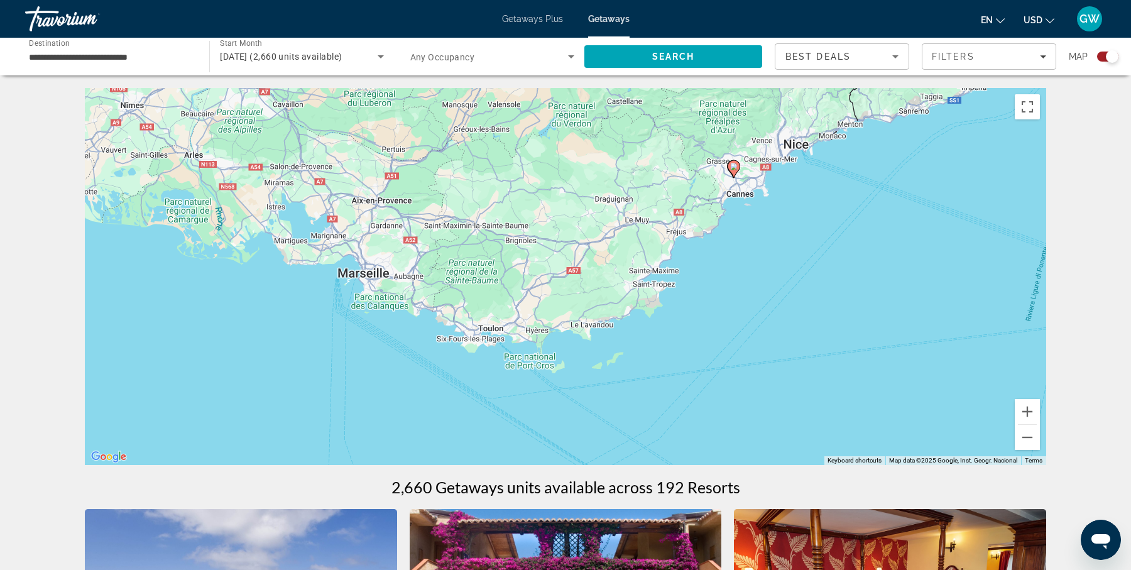
drag, startPoint x: 790, startPoint y: 183, endPoint x: 796, endPoint y: 277, distance: 94.4
click at [733, 168] on image "Main content" at bounding box center [734, 167] width 8 height 8
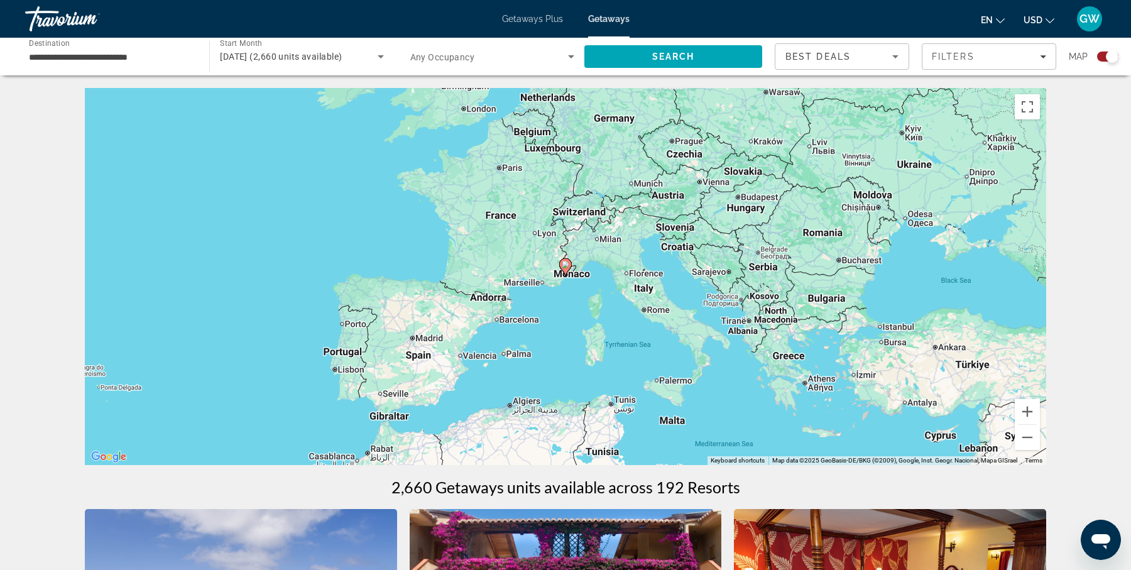
click at [567, 263] on image "Main content" at bounding box center [565, 265] width 8 height 8
type input "**********"
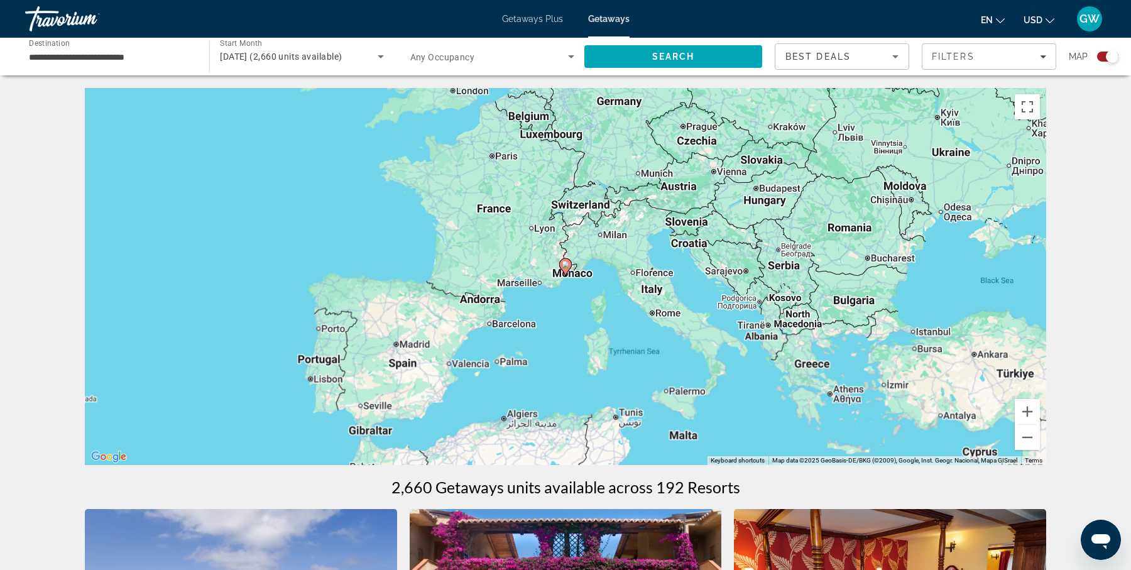
click at [567, 263] on image "Main content" at bounding box center [565, 265] width 8 height 8
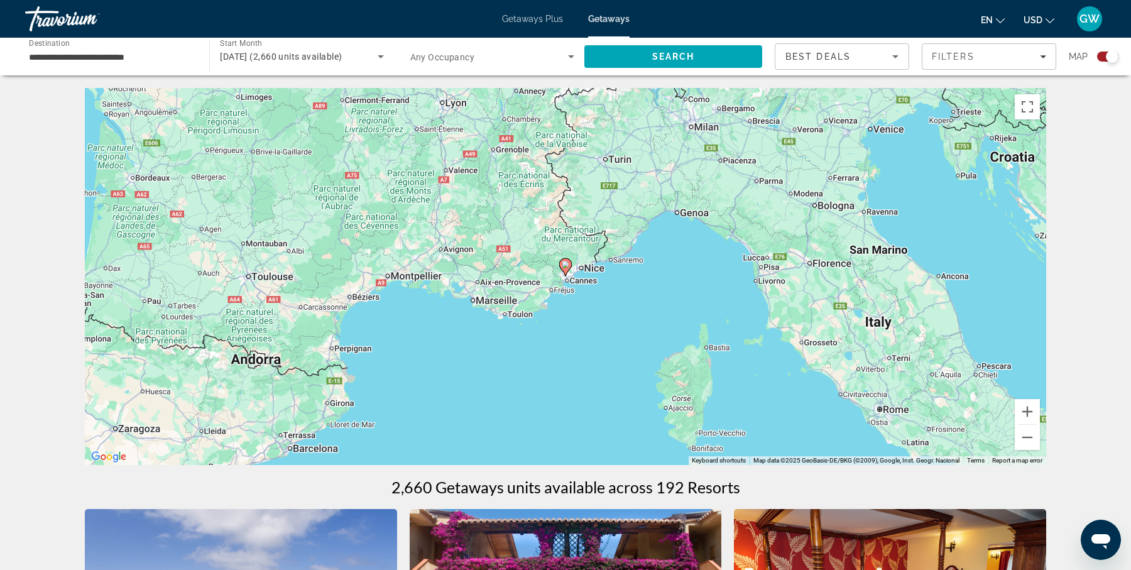
click at [565, 264] on image "Main content" at bounding box center [565, 265] width 8 height 8
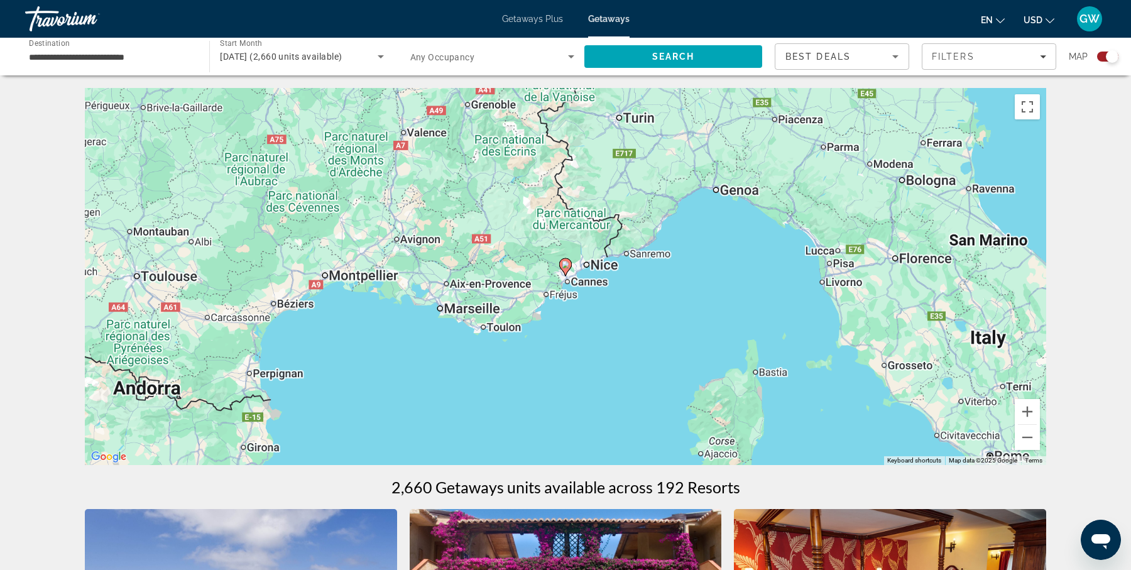
click at [565, 264] on image "Main content" at bounding box center [565, 265] width 8 height 8
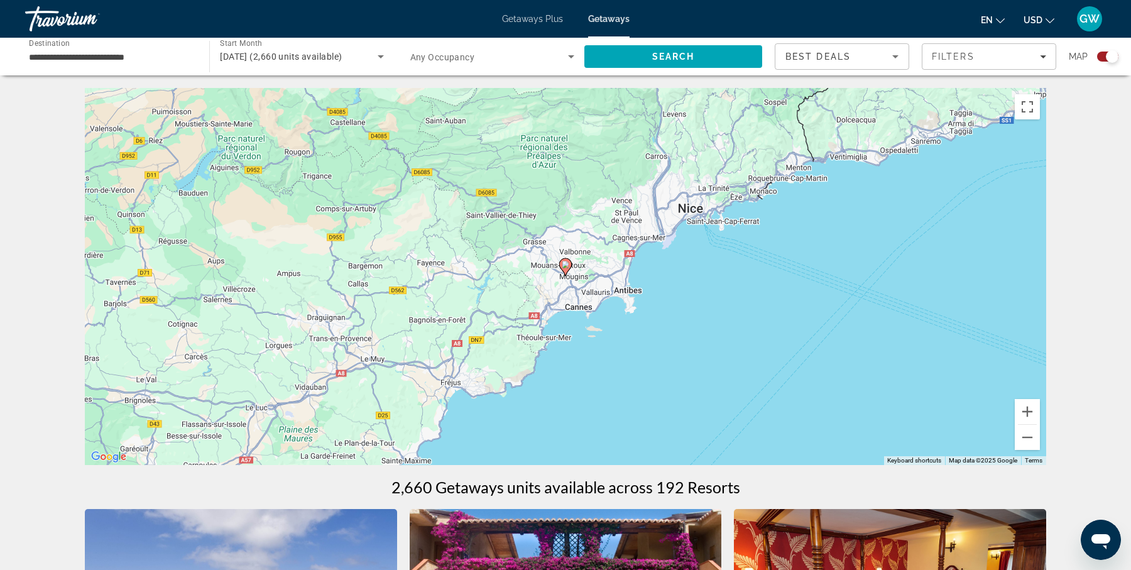
click at [565, 264] on image "Main content" at bounding box center [565, 265] width 8 height 8
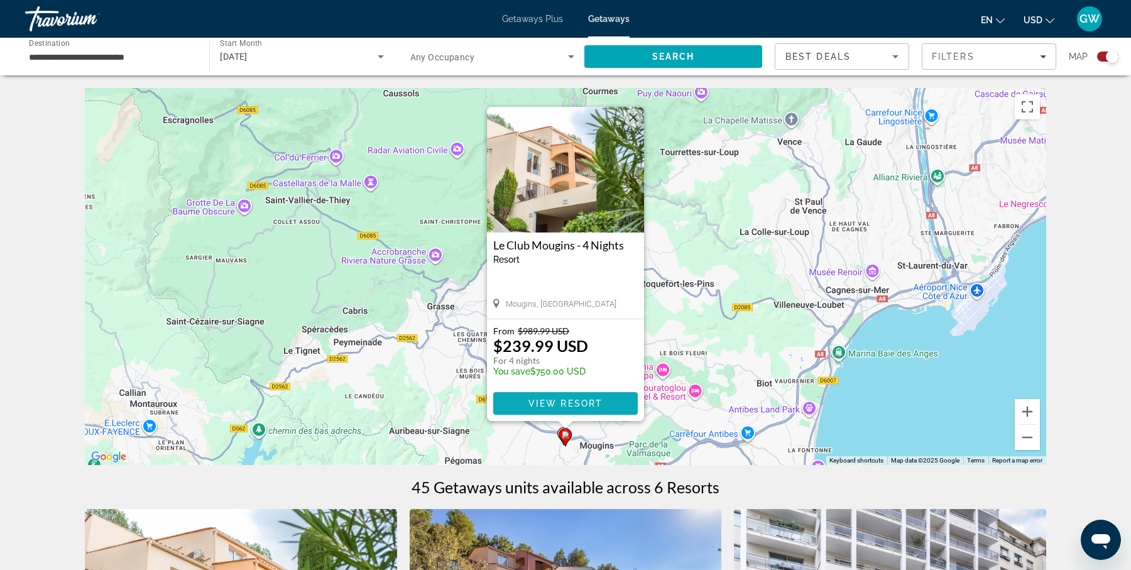
click at [586, 402] on span "View Resort" at bounding box center [565, 403] width 74 height 10
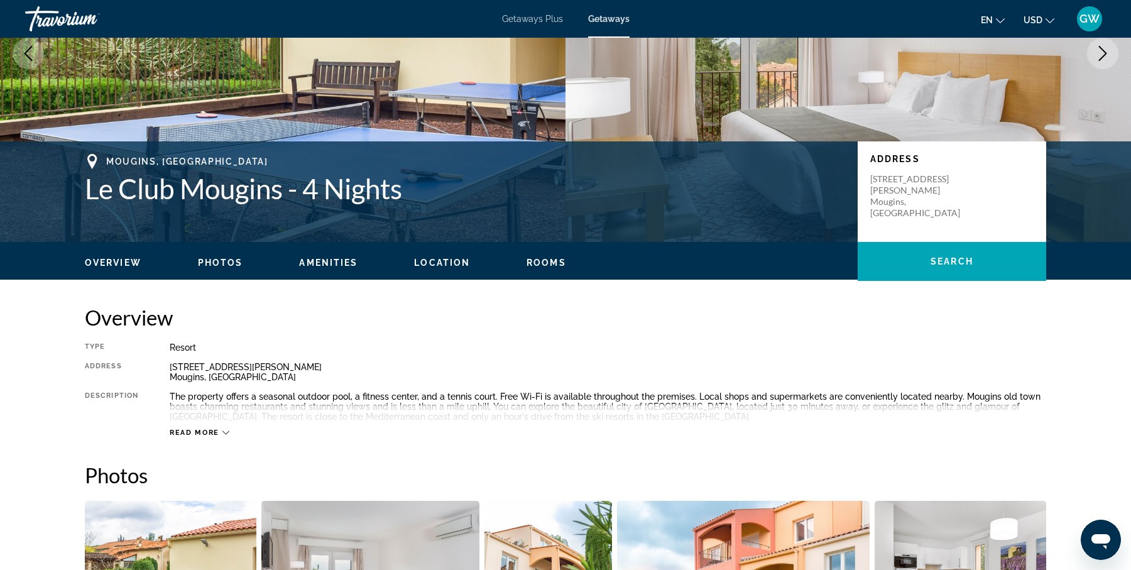
scroll to position [174, 0]
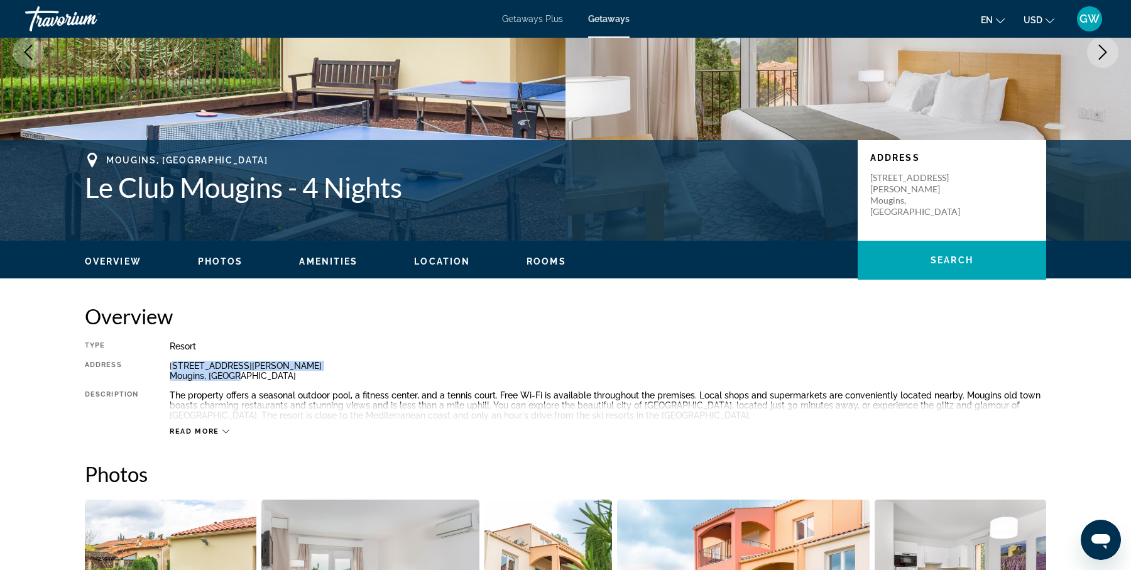
drag, startPoint x: 171, startPoint y: 361, endPoint x: 224, endPoint y: 382, distance: 56.9
click at [224, 383] on div "Type Resort All-Inclusive No All-Inclusive Address 199 Chemin du Val Fleuri Mou…" at bounding box center [565, 388] width 961 height 95
click at [268, 371] on div "199 Chemin du Val Fleuri Mougins, France" at bounding box center [608, 371] width 876 height 20
drag, startPoint x: 170, startPoint y: 362, endPoint x: 243, endPoint y: 371, distance: 73.3
click at [243, 371] on div "199 Chemin du Val Fleuri Mougins, France" at bounding box center [608, 371] width 876 height 20
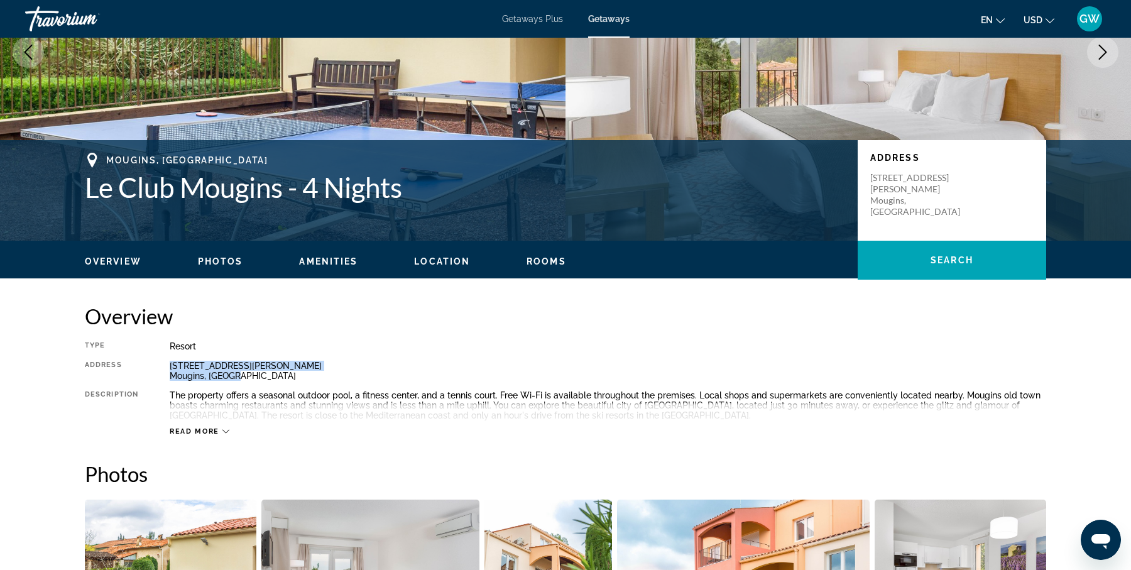
copy div "199 Chemin du Val Fleuri Mougins, France"
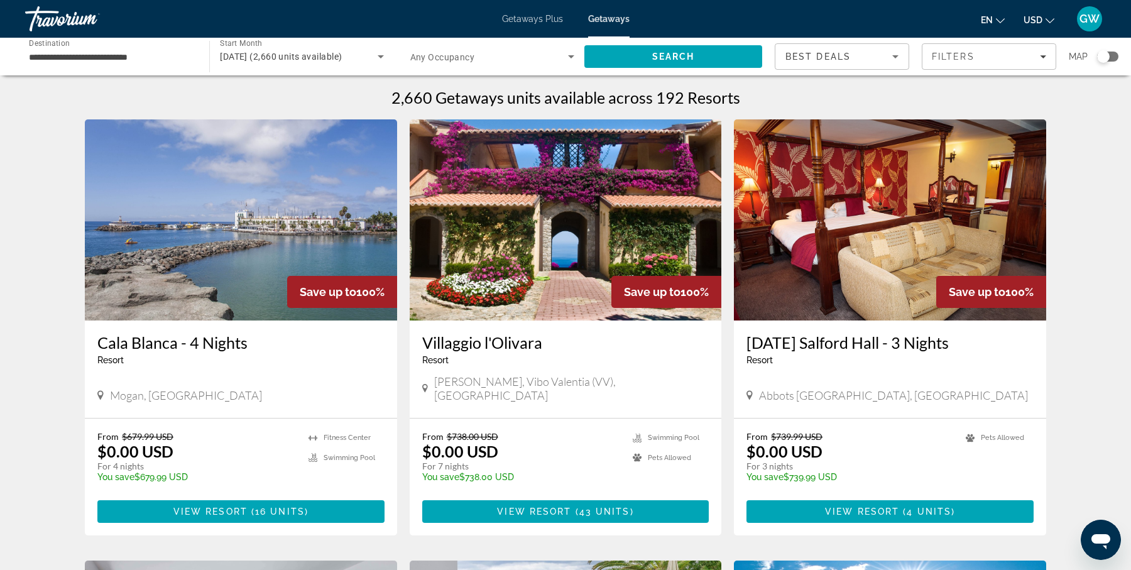
click at [1105, 58] on div "Search widget" at bounding box center [1103, 56] width 13 height 13
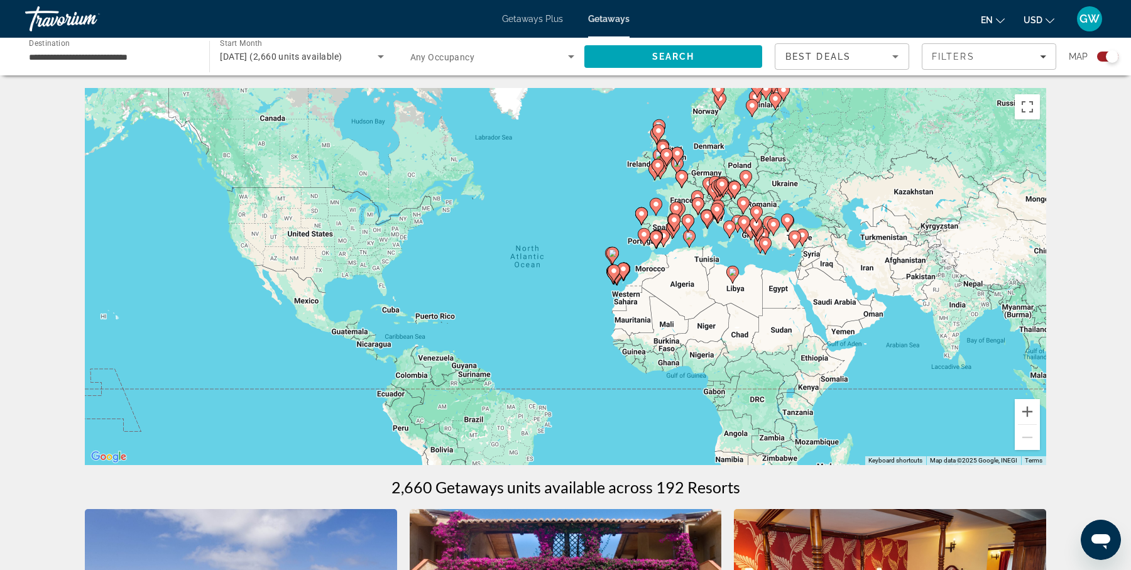
click at [779, 264] on div "To activate drag with keyboard, press Alt + Enter. Once in keyboard drag state,…" at bounding box center [565, 276] width 961 height 377
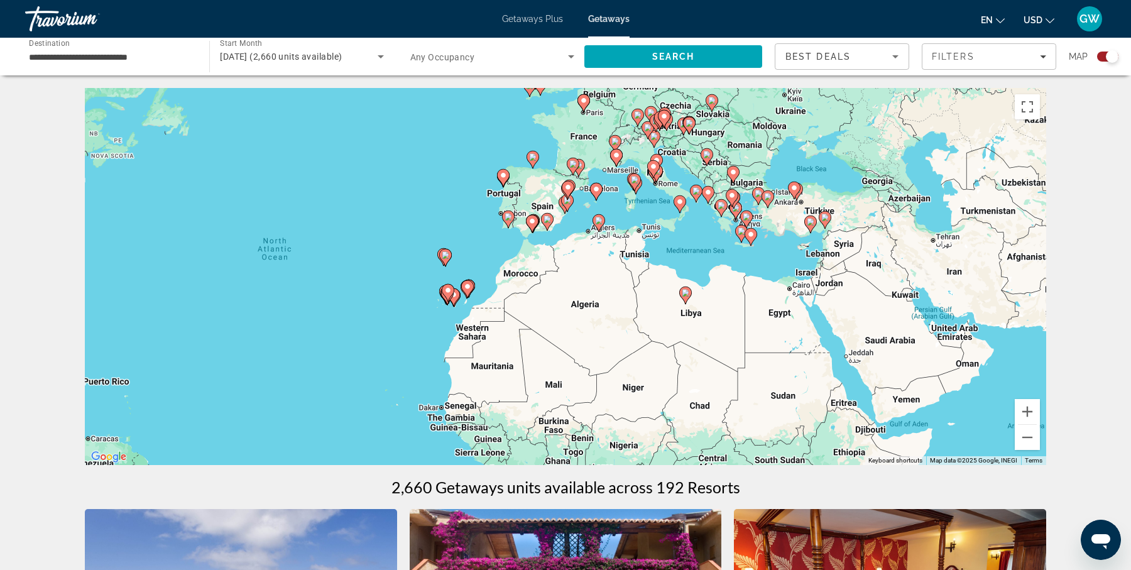
click at [779, 264] on div "To activate drag with keyboard, press Alt + Enter. Once in keyboard drag state,…" at bounding box center [565, 276] width 961 height 377
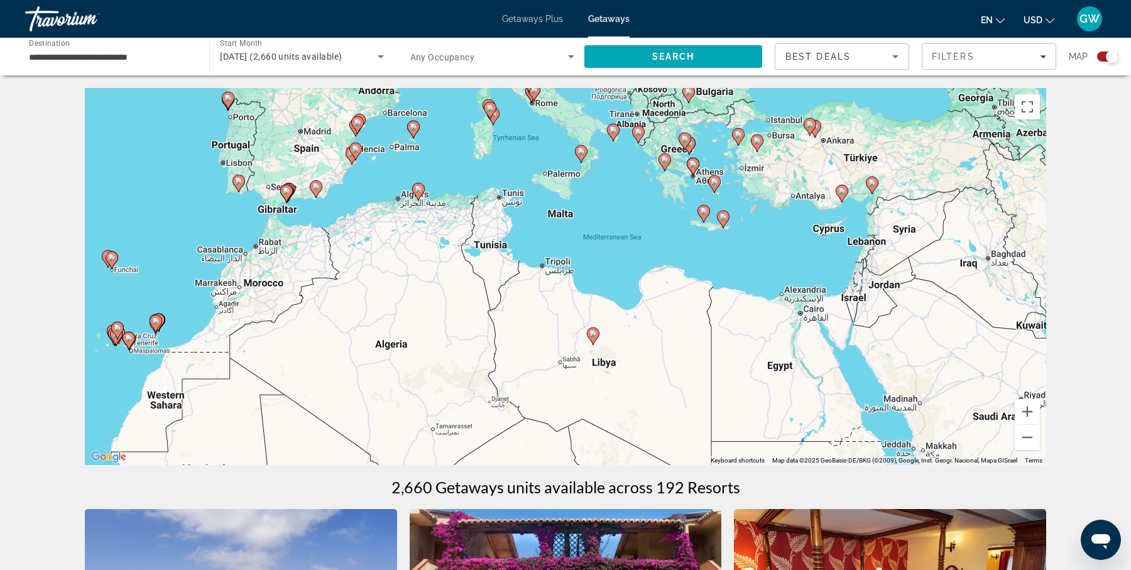
click at [526, 135] on div "To activate drag with keyboard, press Alt + Enter. Once in keyboard drag state,…" at bounding box center [565, 276] width 961 height 377
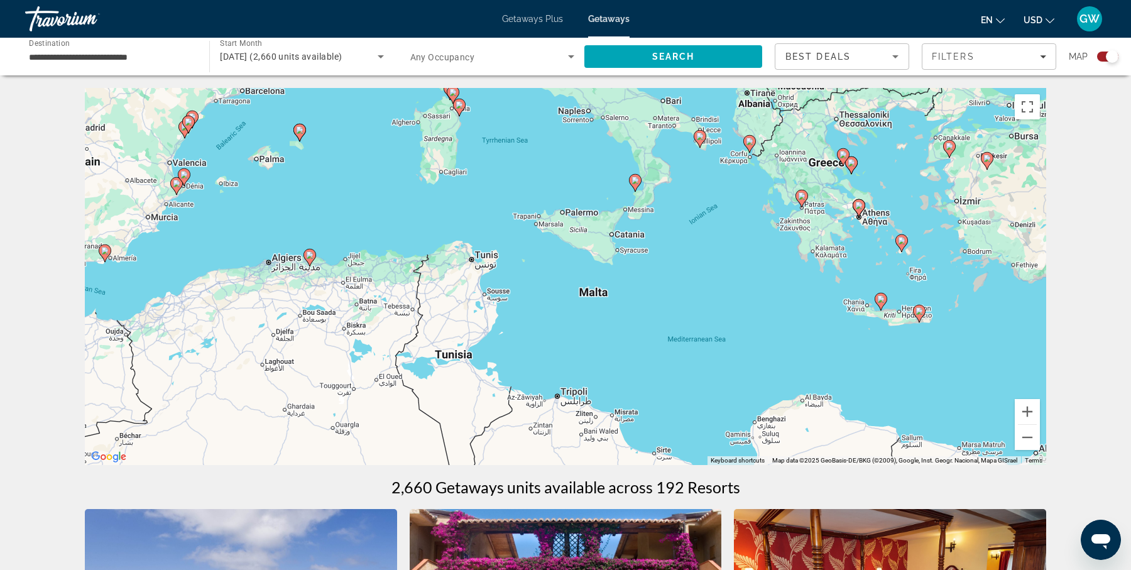
click at [569, 146] on div "To activate drag with keyboard, press Alt + Enter. Once in keyboard drag state,…" at bounding box center [565, 276] width 961 height 377
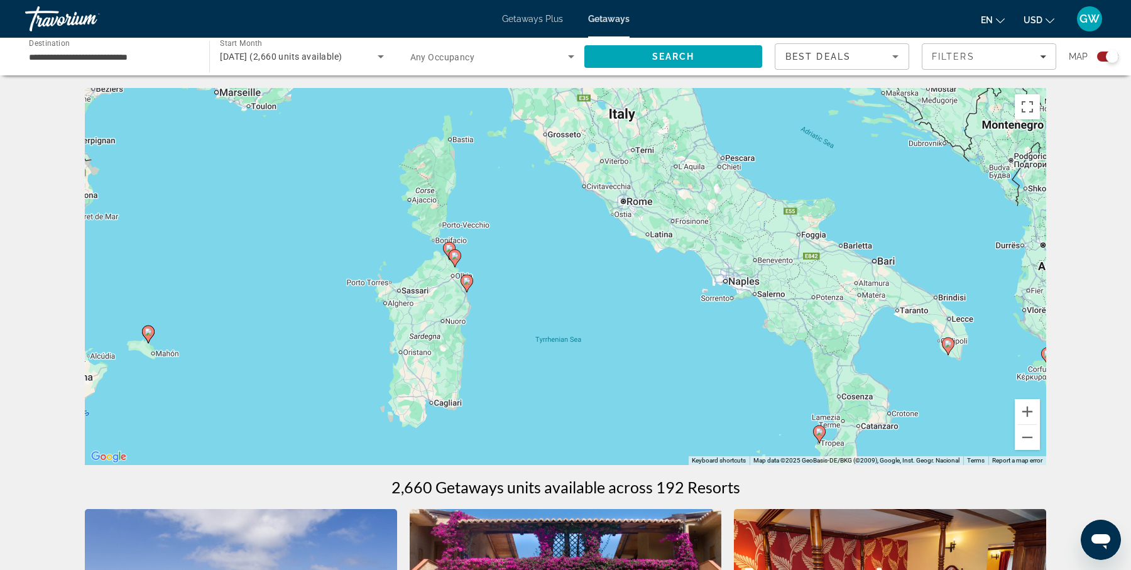
drag, startPoint x: 572, startPoint y: 170, endPoint x: 686, endPoint y: 411, distance: 267.2
click at [685, 411] on div "To activate drag with keyboard, press Alt + Enter. Once in keyboard drag state,…" at bounding box center [565, 276] width 961 height 377
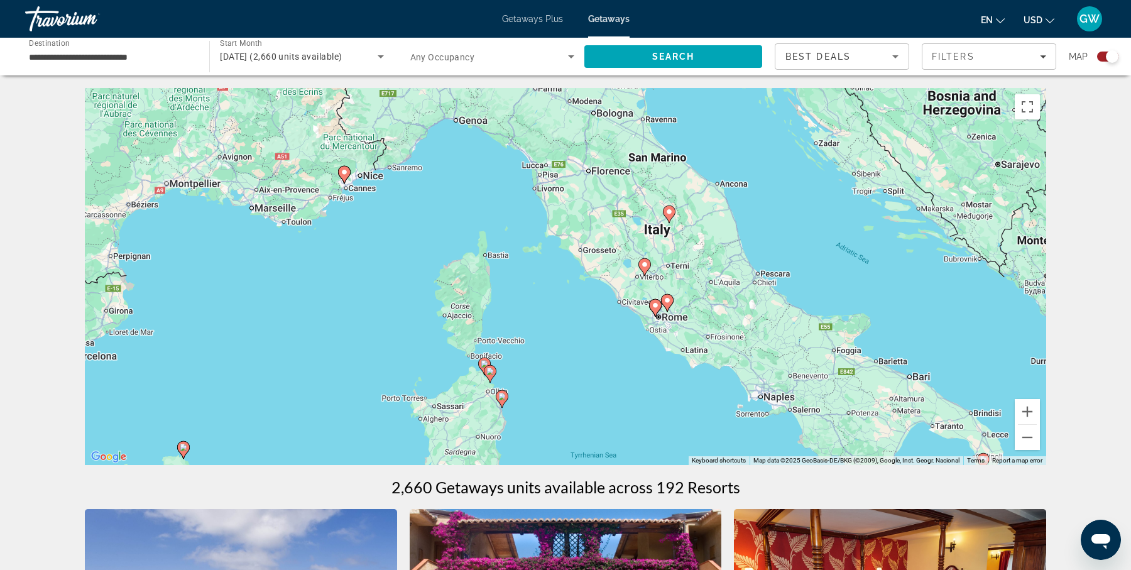
drag, startPoint x: 663, startPoint y: 173, endPoint x: 705, endPoint y: 265, distance: 100.9
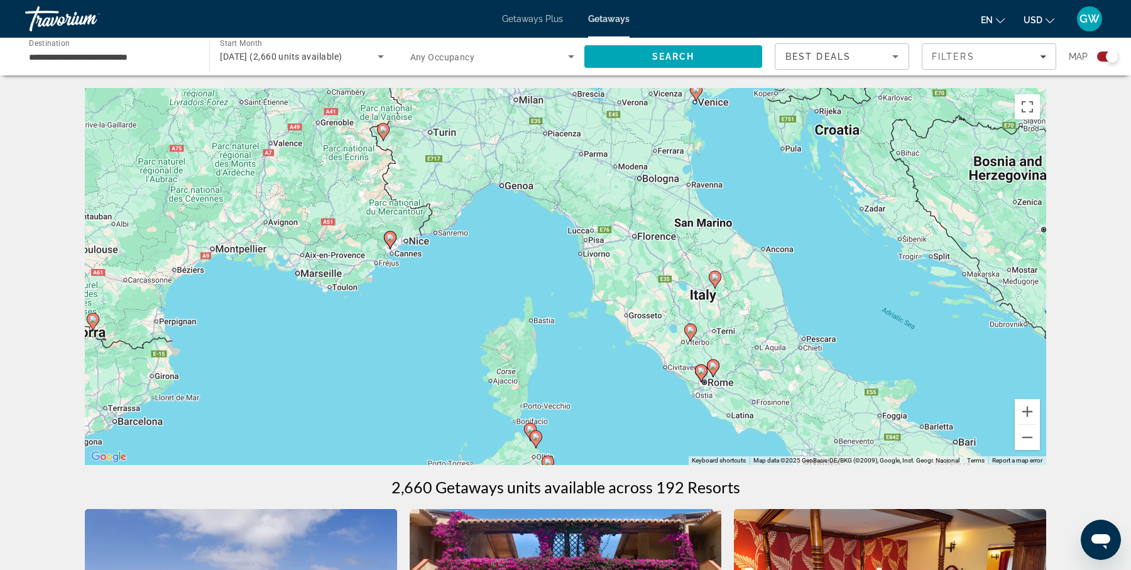
drag, startPoint x: 545, startPoint y: 229, endPoint x: 588, endPoint y: 293, distance: 77.7
click at [588, 293] on div "To activate drag with keyboard, press Alt + Enter. Once in keyboard drag state,…" at bounding box center [565, 276] width 961 height 377
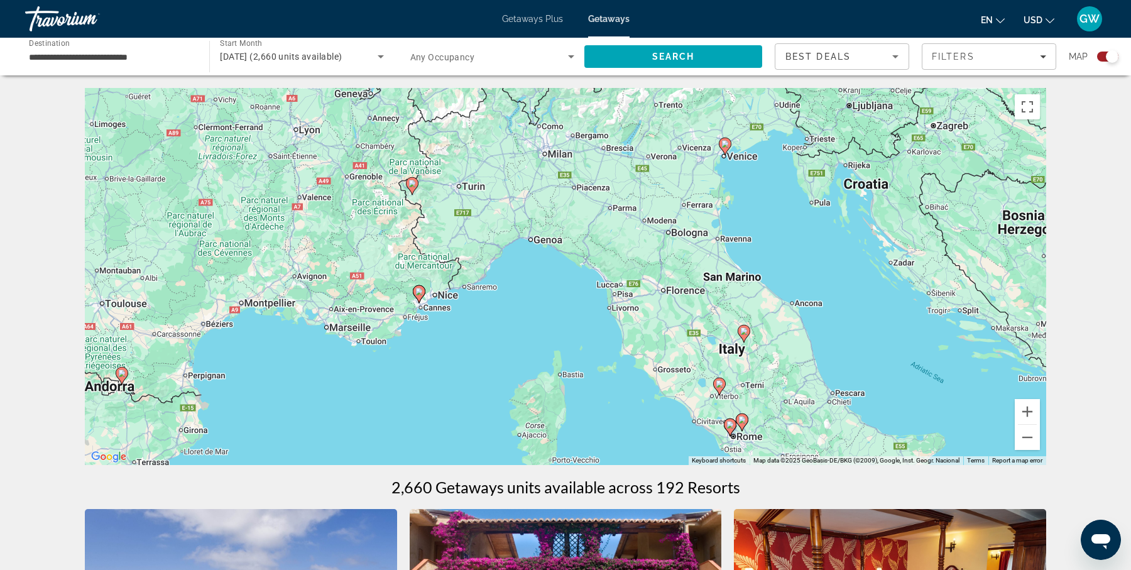
drag, startPoint x: 762, startPoint y: 192, endPoint x: 791, endPoint y: 248, distance: 62.9
click at [791, 248] on div "To activate drag with keyboard, press Alt + Enter. Once in keyboard drag state,…" at bounding box center [565, 276] width 961 height 377
click at [725, 146] on image "Main content" at bounding box center [725, 144] width 8 height 8
click at [725, 146] on div "To activate drag with keyboard, press Alt + Enter. Once in keyboard drag state,…" at bounding box center [565, 276] width 961 height 377
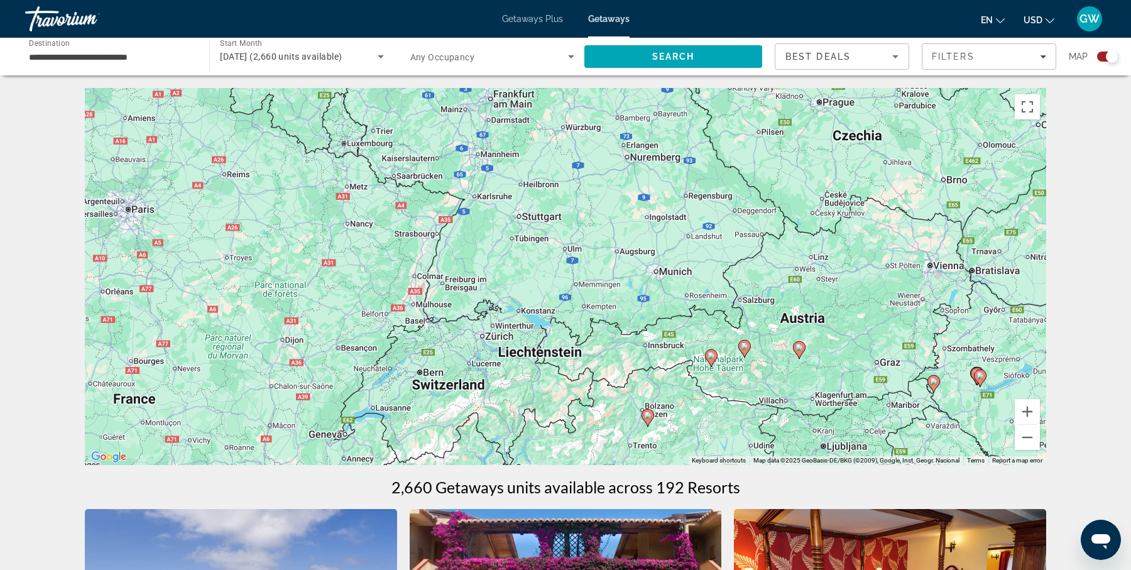
drag, startPoint x: 648, startPoint y: 296, endPoint x: 738, endPoint y: 545, distance: 264.1
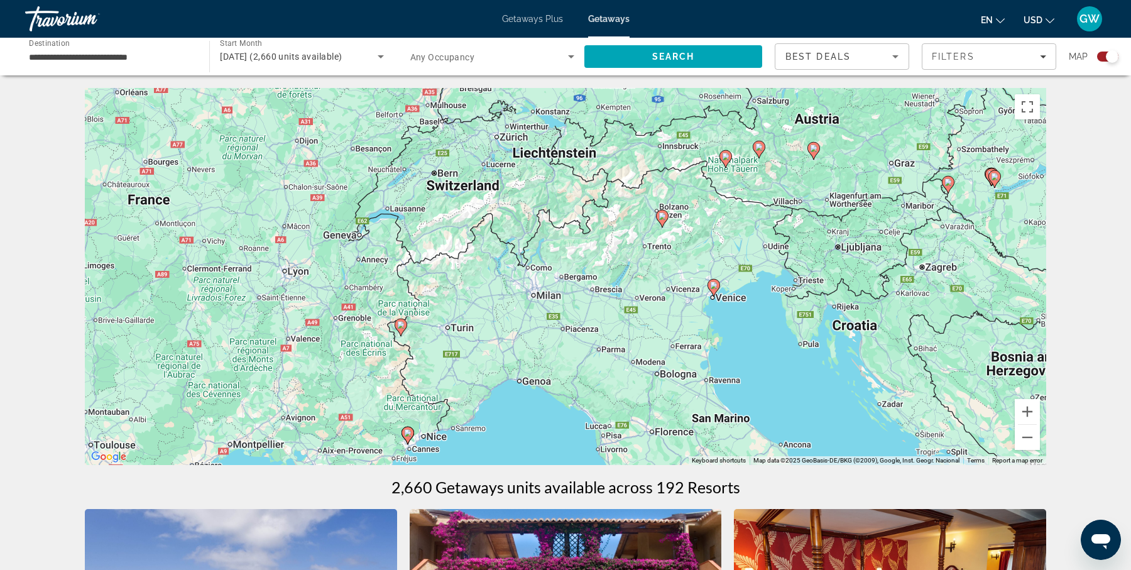
click at [661, 102] on div "To activate drag with keyboard, press Alt + Enter. Once in keyboard drag state,…" at bounding box center [565, 276] width 961 height 377
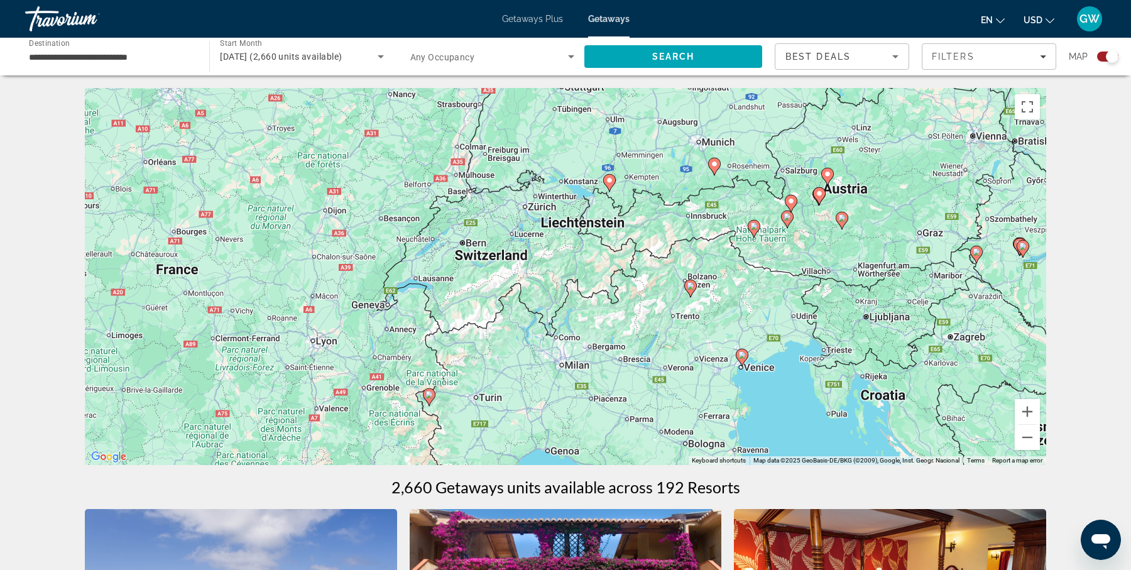
drag, startPoint x: 678, startPoint y: 184, endPoint x: 707, endPoint y: 255, distance: 76.4
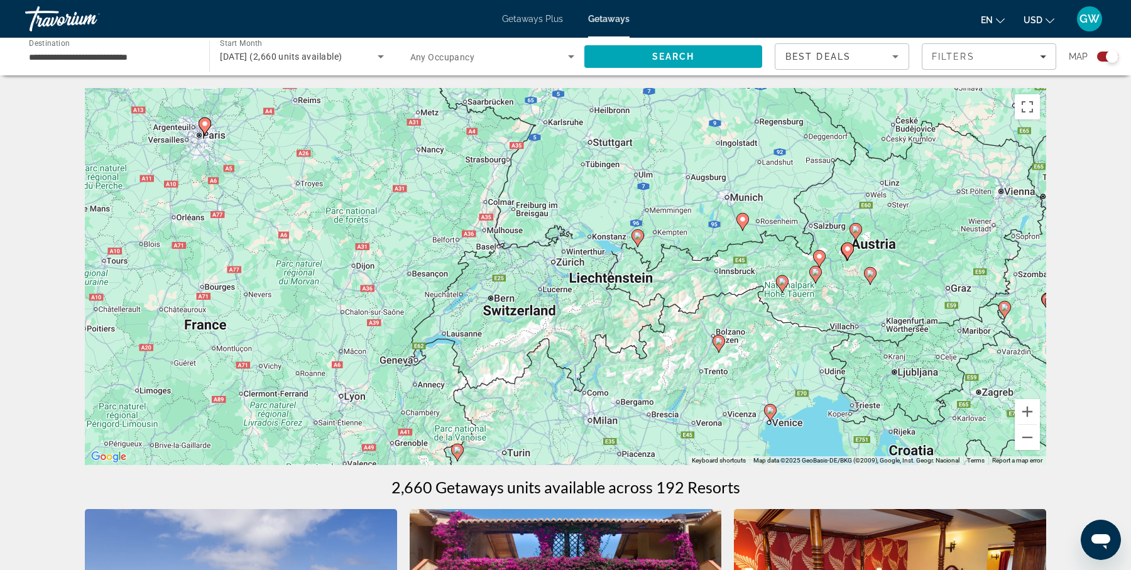
drag, startPoint x: 719, startPoint y: 208, endPoint x: 749, endPoint y: 266, distance: 64.9
click at [748, 266] on div "To activate drag with keyboard, press Alt + Enter. Once in keyboard drag state,…" at bounding box center [565, 276] width 961 height 377
click at [640, 234] on image "Main content" at bounding box center [638, 236] width 8 height 8
type input "**********"
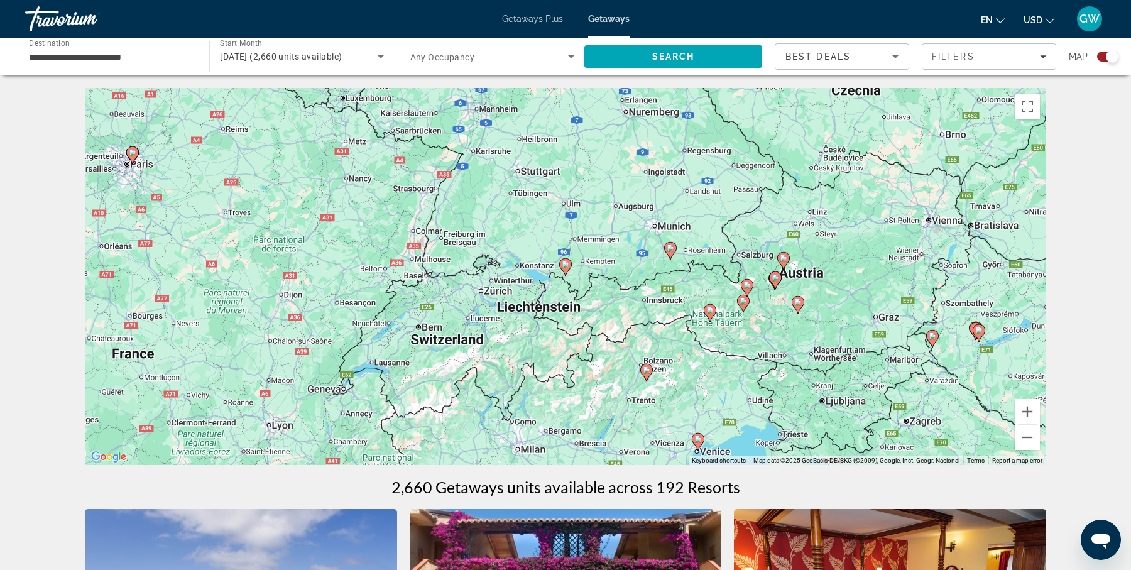
click at [640, 234] on div "To activate drag with keyboard, press Alt + Enter. Once in keyboard drag state,…" at bounding box center [565, 276] width 961 height 377
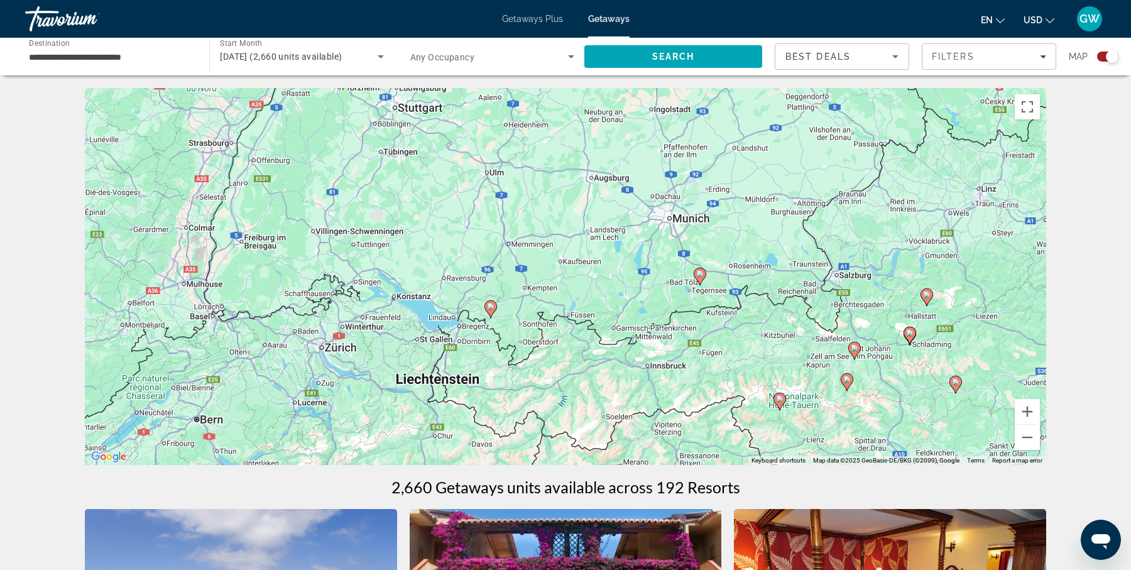
click at [492, 306] on image "Main content" at bounding box center [491, 307] width 8 height 8
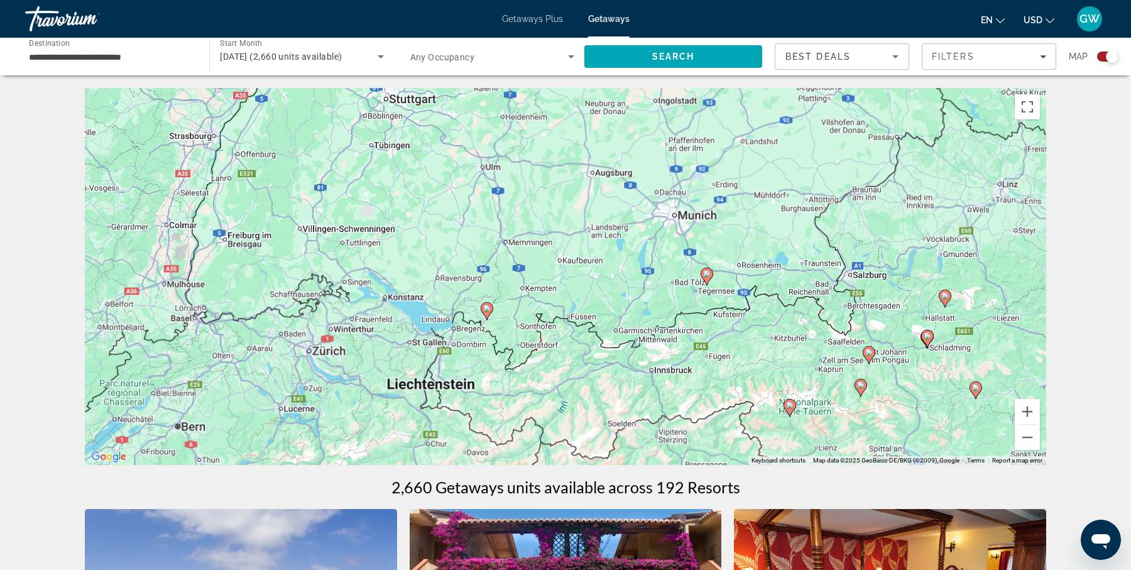
click at [492, 306] on div "To activate drag with keyboard, press Alt + Enter. Once in keyboard drag state,…" at bounding box center [565, 276] width 961 height 377
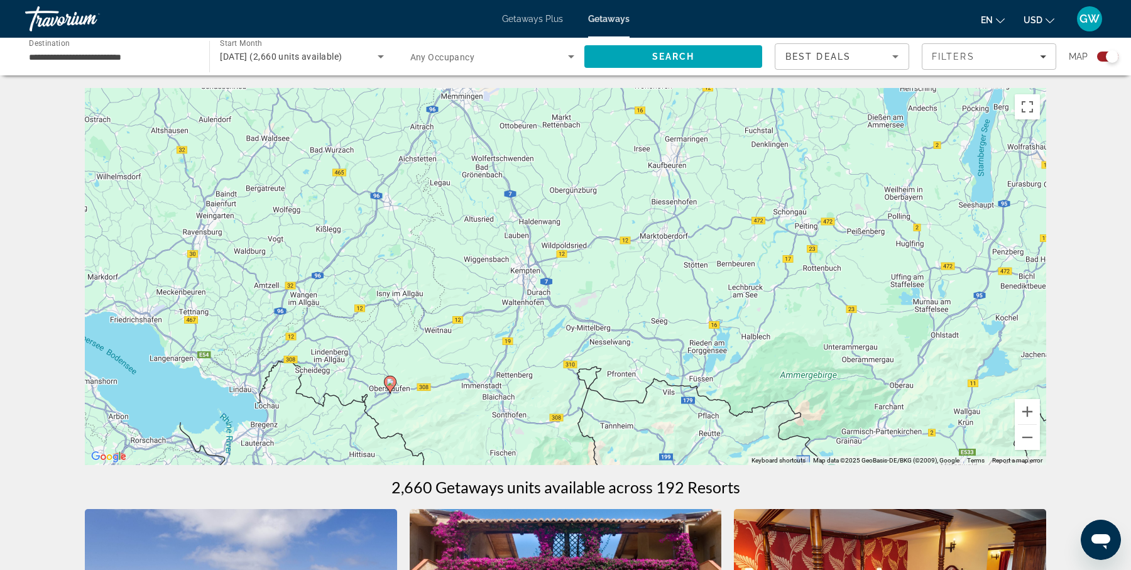
click at [390, 384] on image "Main content" at bounding box center [390, 382] width 8 height 8
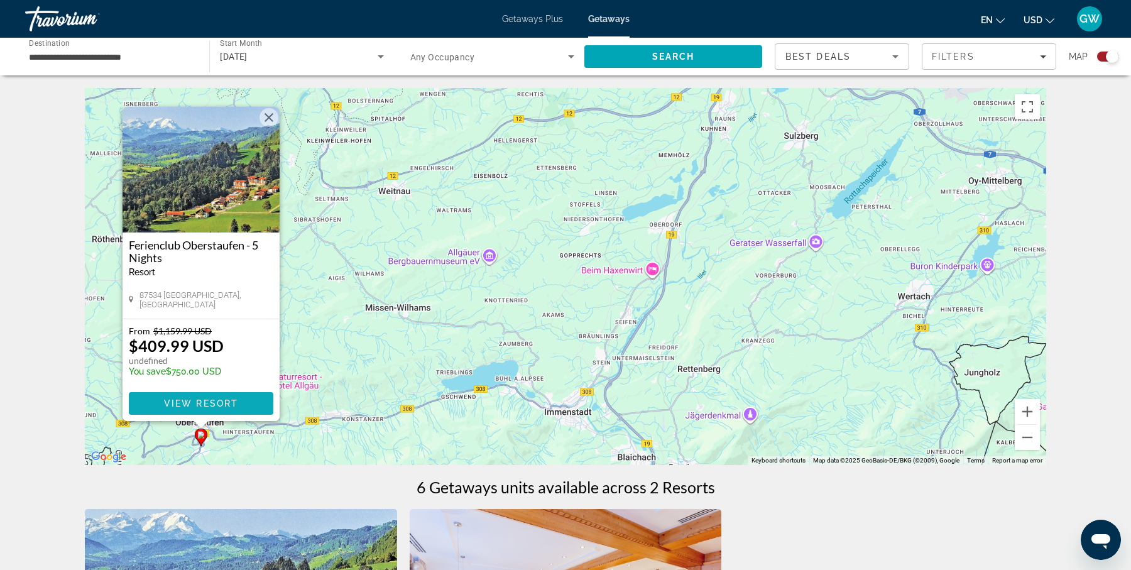
click at [227, 399] on span "View Resort" at bounding box center [201, 403] width 74 height 10
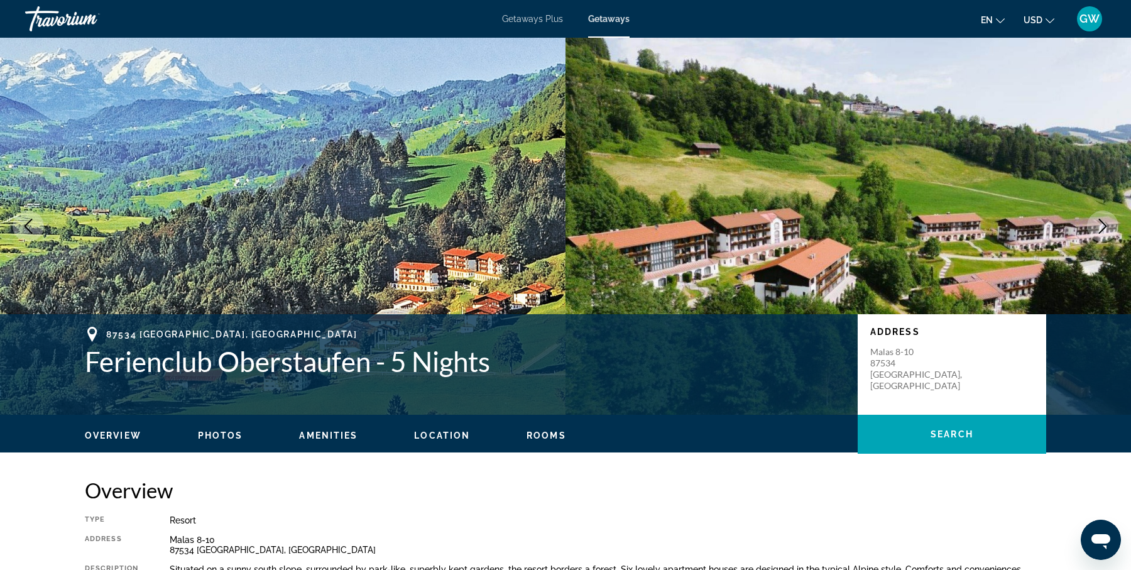
click at [776, 57] on img "Main content" at bounding box center [847, 226] width 565 height 377
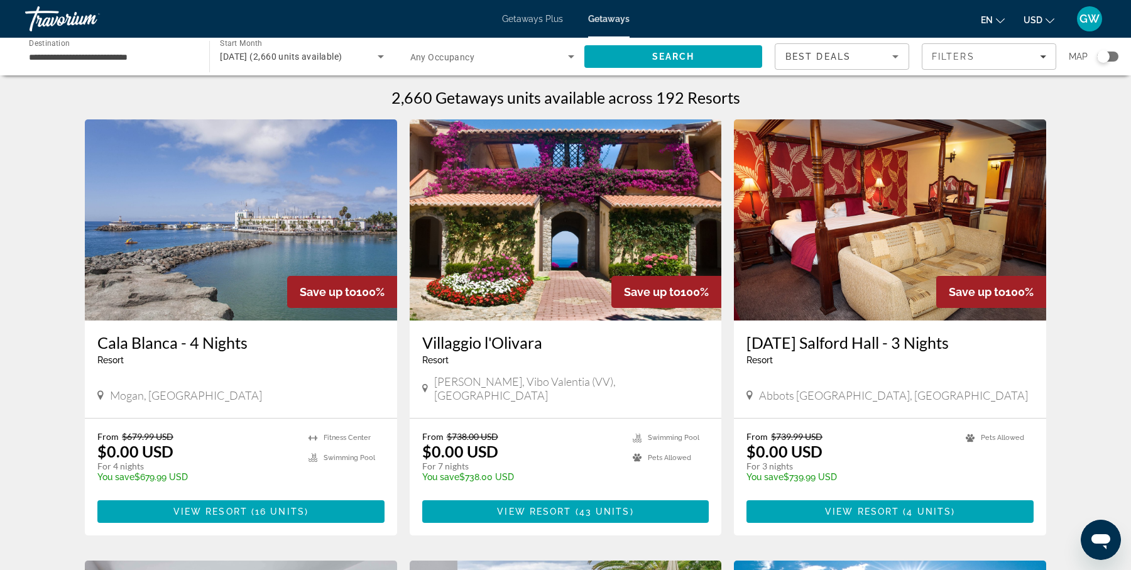
click at [1102, 54] on div "Search widget" at bounding box center [1103, 56] width 13 height 13
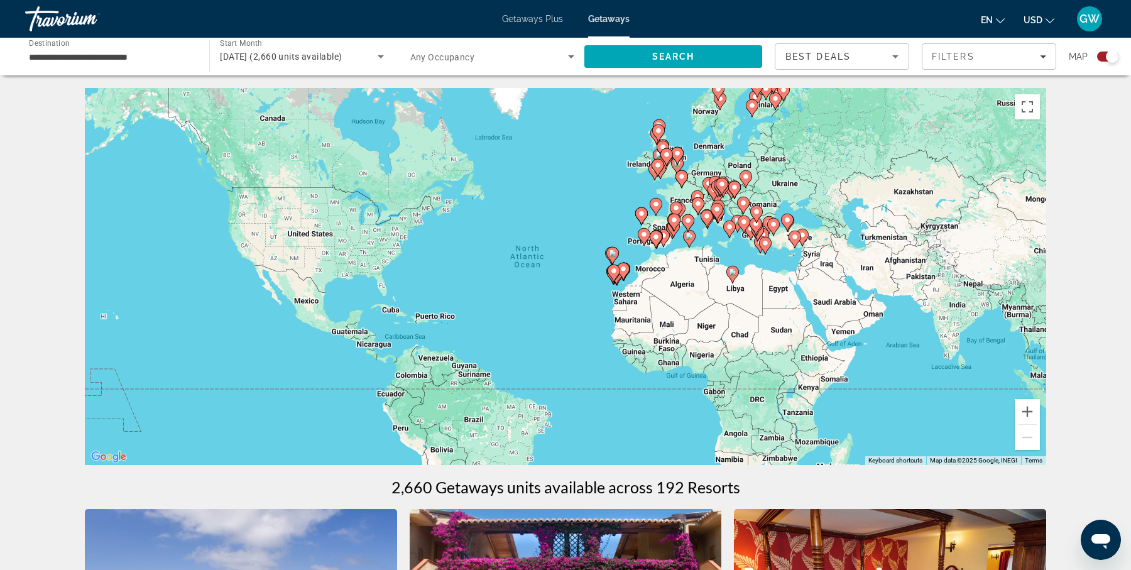
click at [726, 247] on div "To activate drag with keyboard, press Alt + Enter. Once in keyboard drag state,…" at bounding box center [565, 276] width 961 height 377
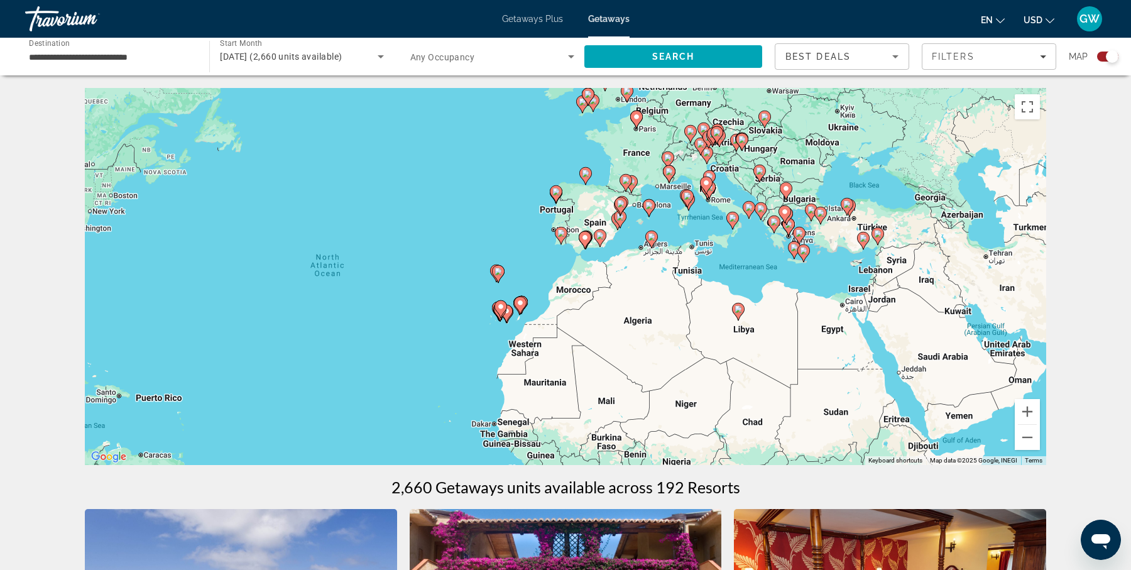
click at [726, 247] on div "To activate drag with keyboard, press Alt + Enter. Once in keyboard drag state,…" at bounding box center [565, 276] width 961 height 377
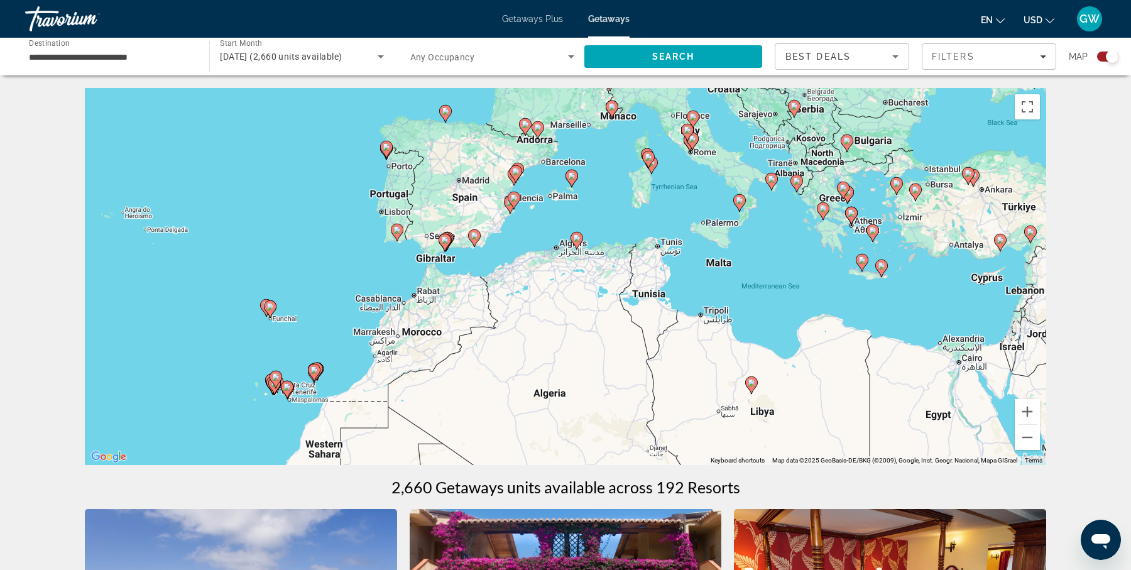
click at [698, 208] on div "To activate drag with keyboard, press Alt + Enter. Once in keyboard drag state,…" at bounding box center [565, 276] width 961 height 377
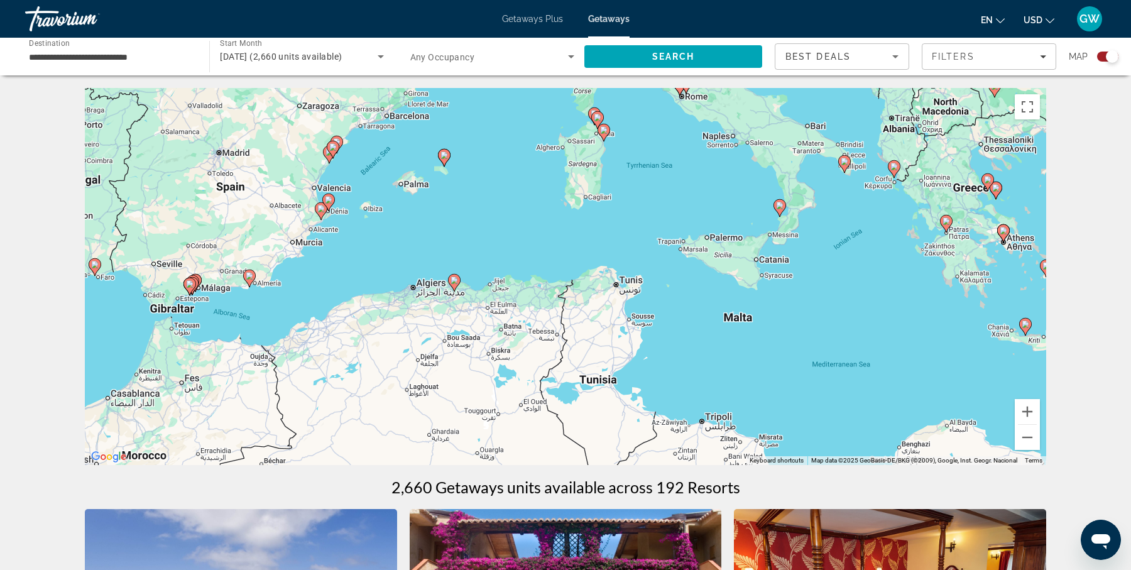
click at [676, 168] on div "To activate drag with keyboard, press Alt + Enter. Once in keyboard drag state,…" at bounding box center [565, 276] width 961 height 377
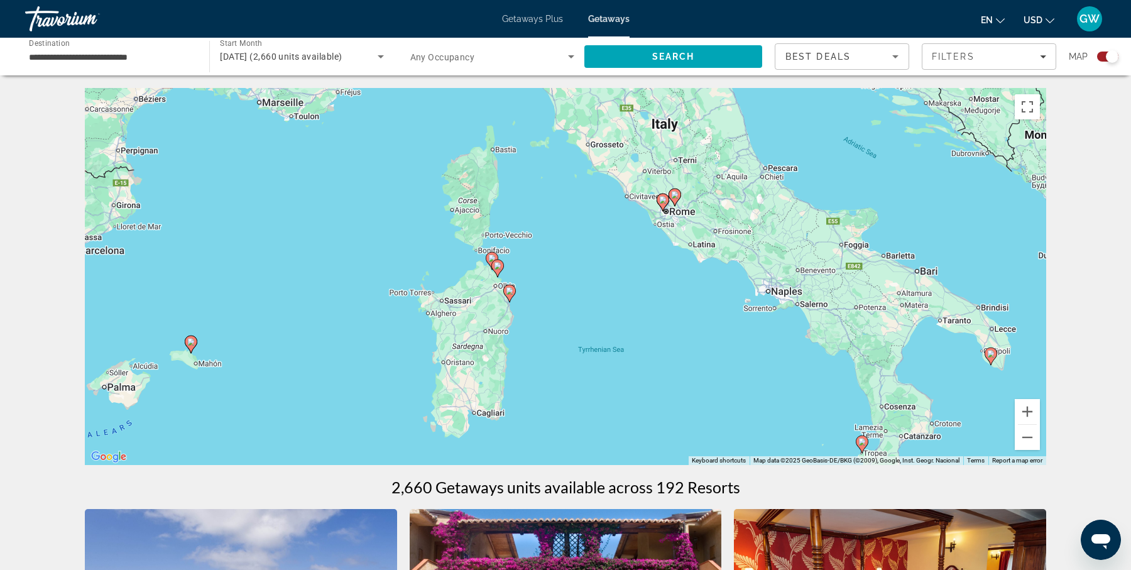
drag, startPoint x: 707, startPoint y: 153, endPoint x: 686, endPoint y: 343, distance: 191.5
click at [686, 343] on div "To activate drag with keyboard, press Alt + Enter. Once in keyboard drag state,…" at bounding box center [565, 276] width 961 height 377
click at [652, 234] on div "To activate drag with keyboard, press Alt + Enter. Once in keyboard drag state,…" at bounding box center [565, 276] width 961 height 377
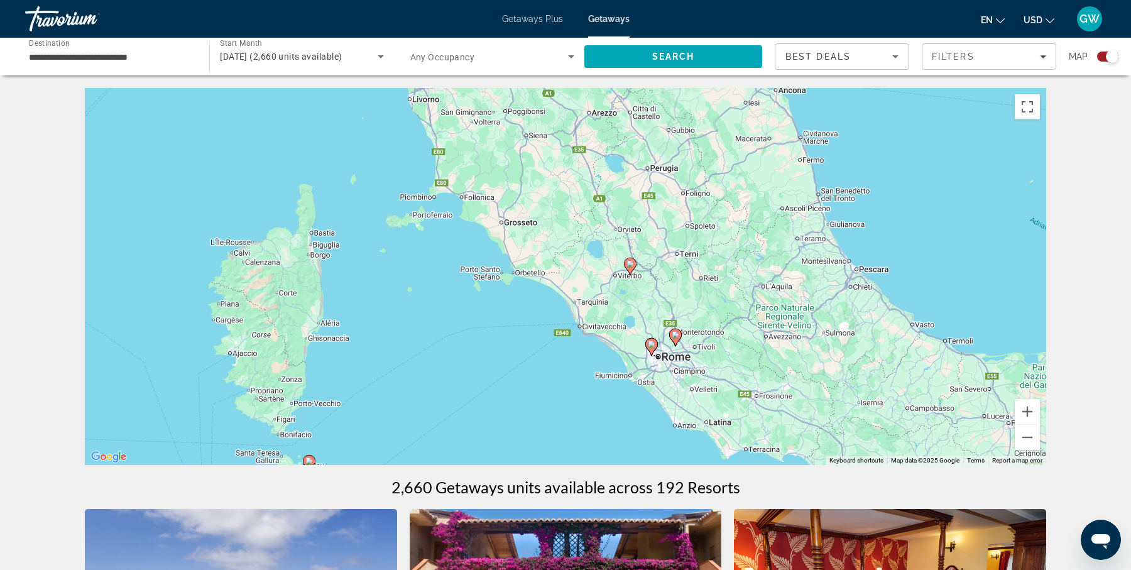
drag, startPoint x: 619, startPoint y: 216, endPoint x: 598, endPoint y: 386, distance: 170.9
click at [598, 386] on div "To activate drag with keyboard, press Alt + Enter. Once in keyboard drag state,…" at bounding box center [565, 276] width 961 height 377
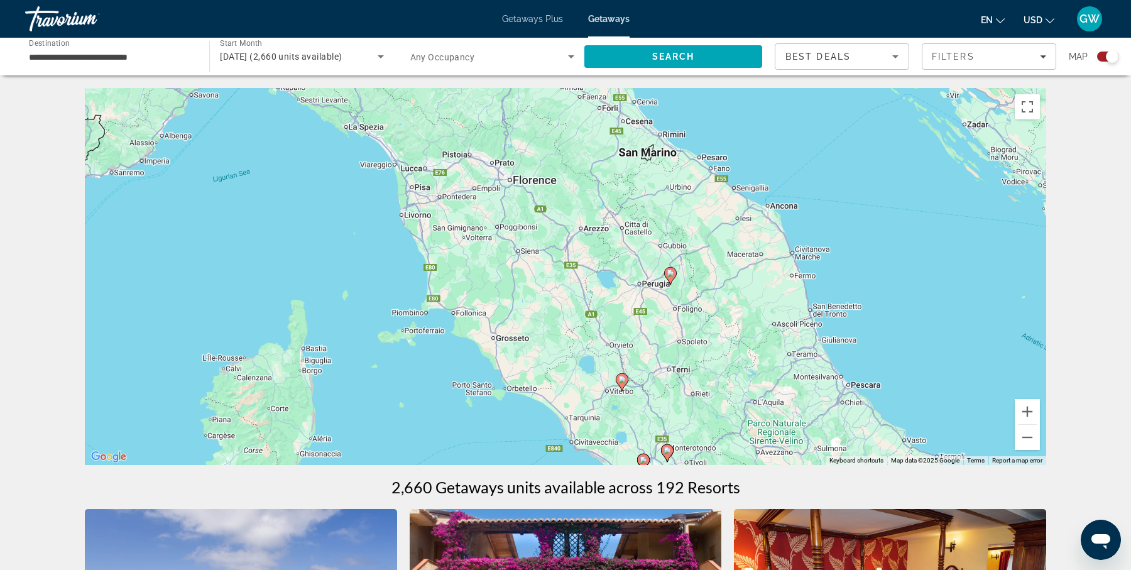
drag, startPoint x: 732, startPoint y: 185, endPoint x: 724, endPoint y: 302, distance: 117.1
click at [724, 302] on div "To activate drag with keyboard, press Alt + Enter. Once in keyboard drag state,…" at bounding box center [565, 276] width 961 height 377
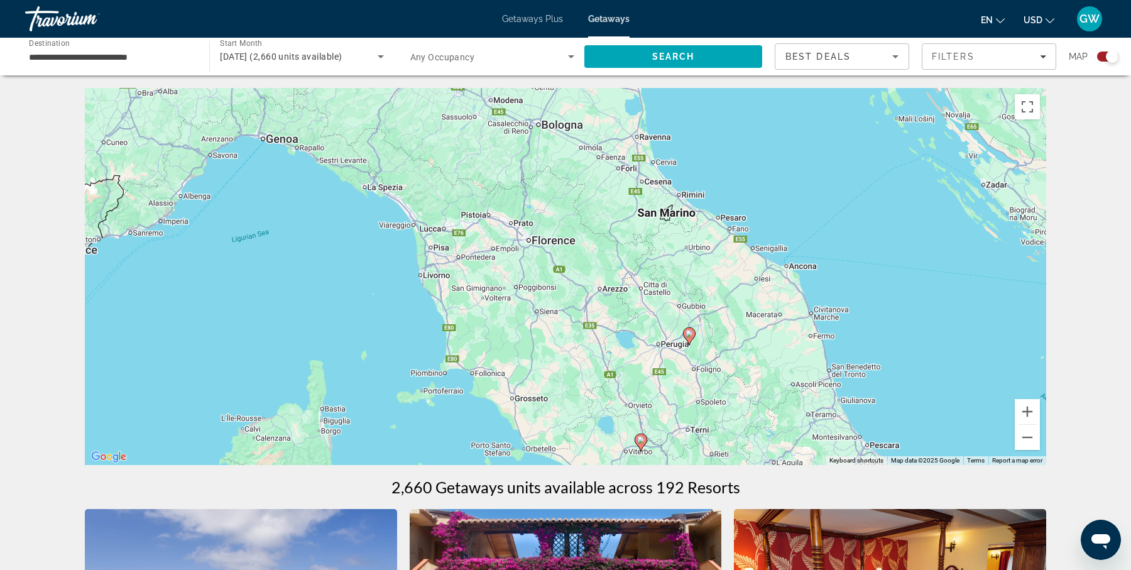
drag, startPoint x: 724, startPoint y: 302, endPoint x: 742, endPoint y: 364, distance: 65.0
click at [742, 364] on div "To activate drag with keyboard, press Alt + Enter. Once in keyboard drag state,…" at bounding box center [565, 276] width 961 height 377
click at [709, 349] on div "To activate drag with keyboard, press Alt + Enter. Once in keyboard drag state,…" at bounding box center [565, 276] width 961 height 377
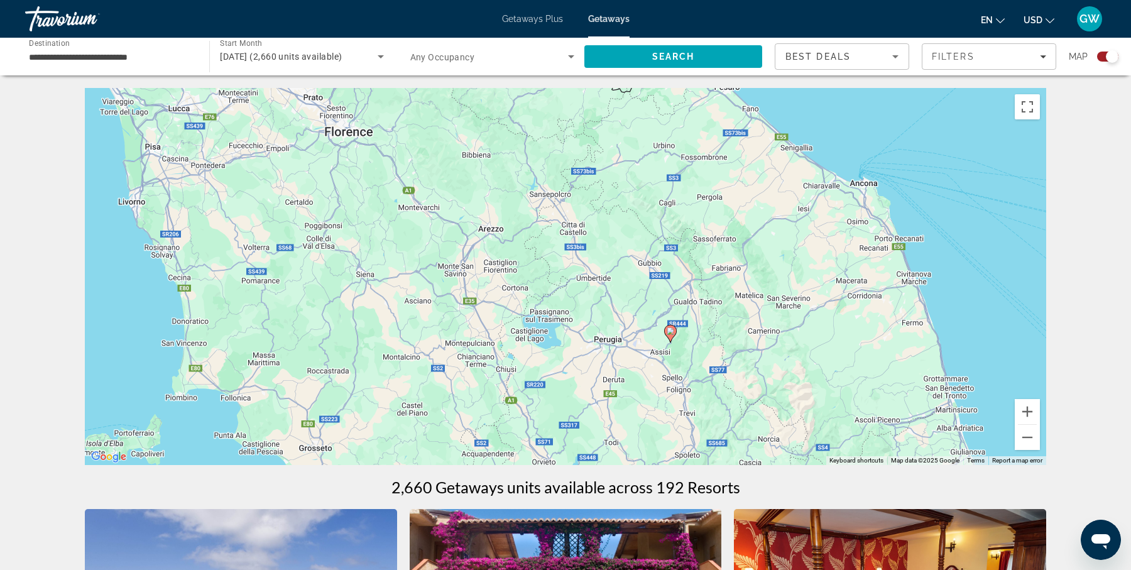
click at [680, 355] on div "To activate drag with keyboard, press Alt + Enter. Once in keyboard drag state,…" at bounding box center [565, 276] width 961 height 377
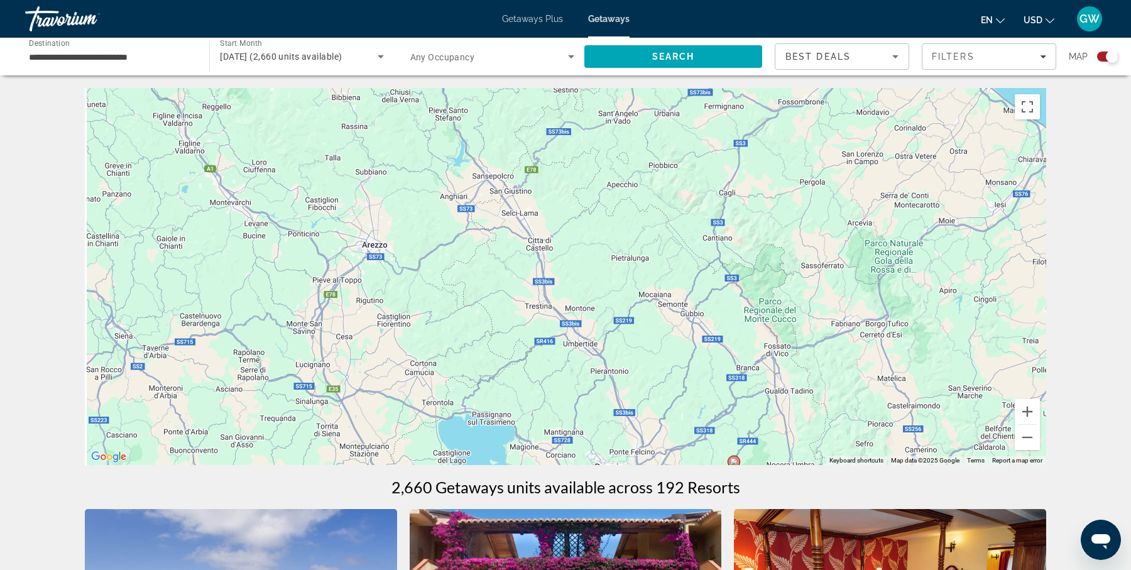
drag, startPoint x: 718, startPoint y: 279, endPoint x: 800, endPoint y: 435, distance: 175.9
click at [800, 435] on div "To activate drag with keyboard, press Alt + Enter. Once in keyboard drag state,…" at bounding box center [565, 276] width 961 height 377
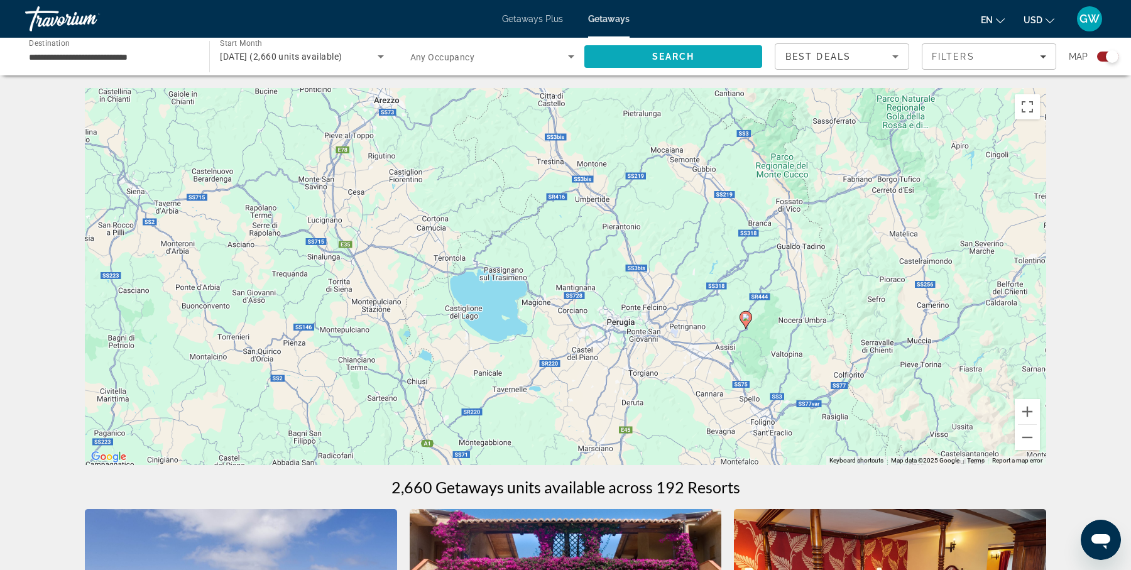
drag, startPoint x: 635, startPoint y: 207, endPoint x: 641, endPoint y: 53, distance: 154.0
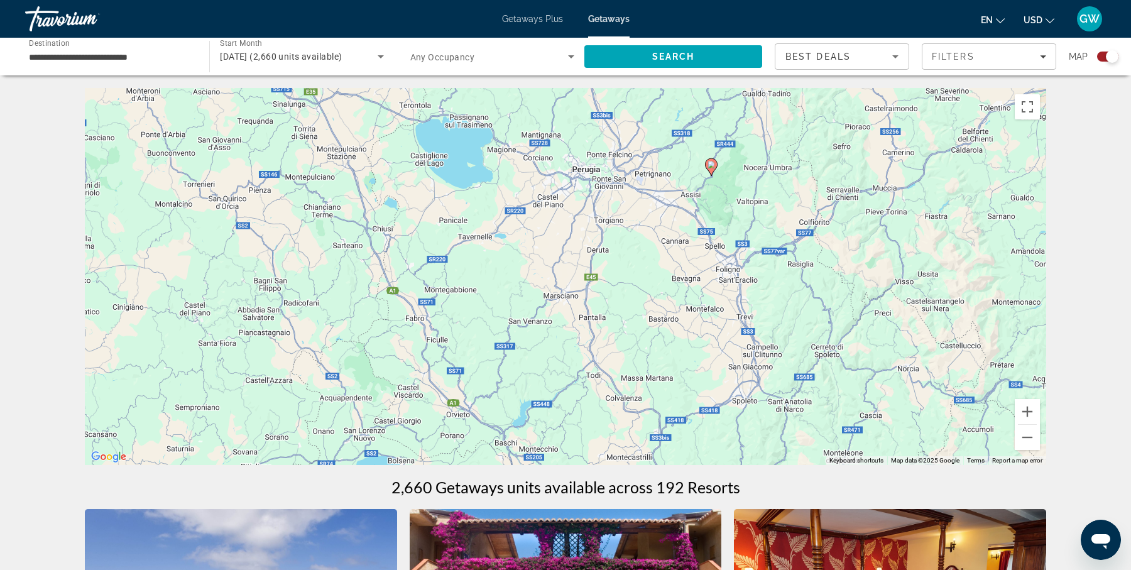
drag, startPoint x: 801, startPoint y: 314, endPoint x: 767, endPoint y: 160, distance: 158.3
click at [767, 160] on div "To activate drag with keyboard, press Alt + Enter. Once in keyboard drag state,…" at bounding box center [565, 276] width 961 height 377
click at [712, 166] on image "Main content" at bounding box center [711, 165] width 8 height 8
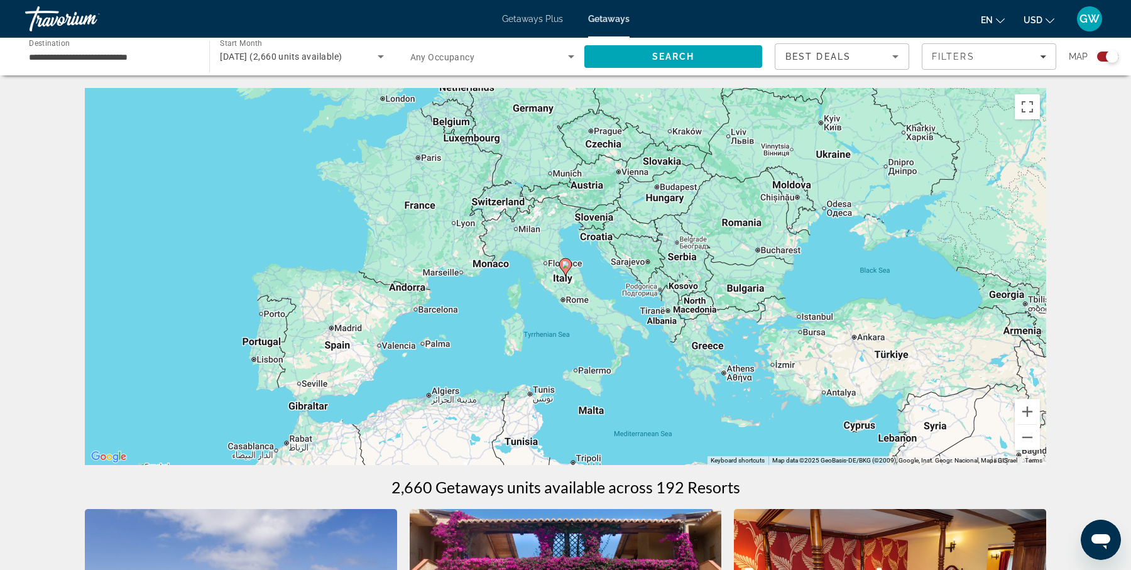
click at [567, 268] on image "Main content" at bounding box center [565, 265] width 8 height 8
type input "**********"
click at [567, 268] on image "Main content" at bounding box center [565, 265] width 8 height 8
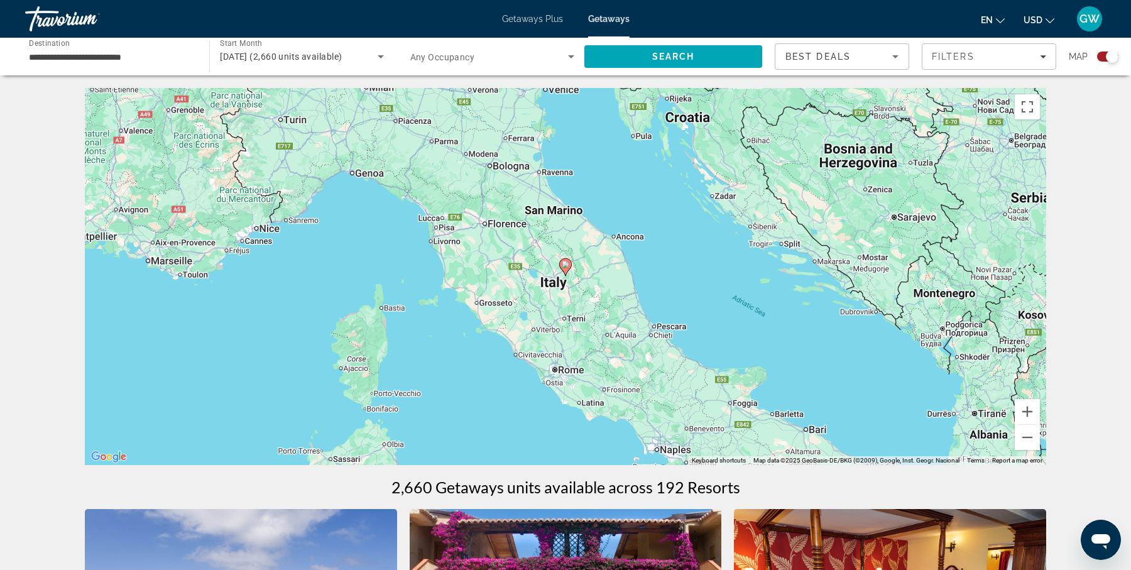
click at [567, 268] on image "Main content" at bounding box center [565, 265] width 8 height 8
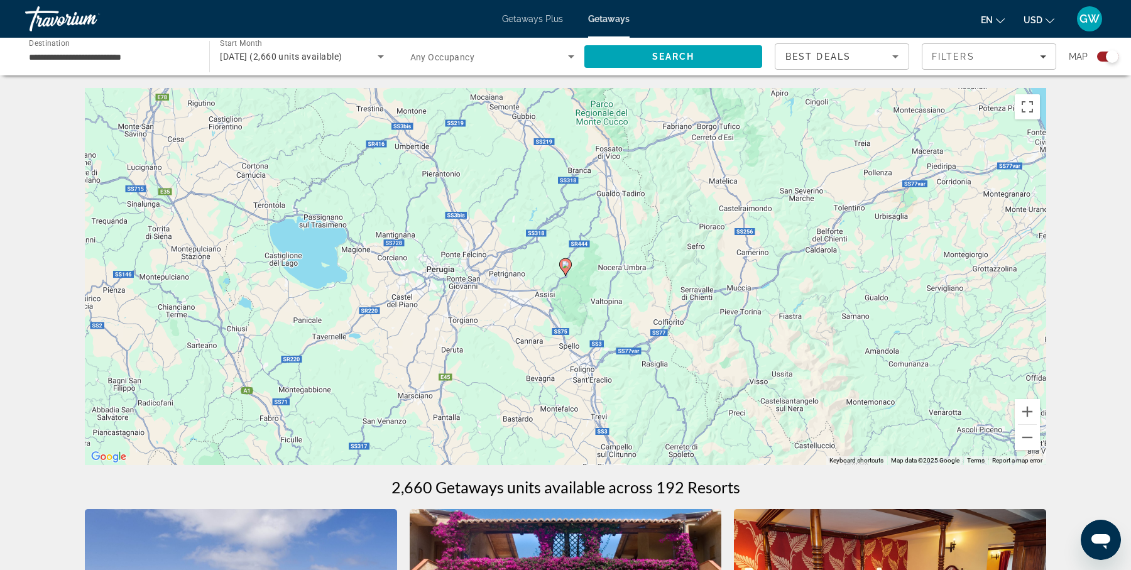
click at [567, 268] on image "Main content" at bounding box center [565, 265] width 8 height 8
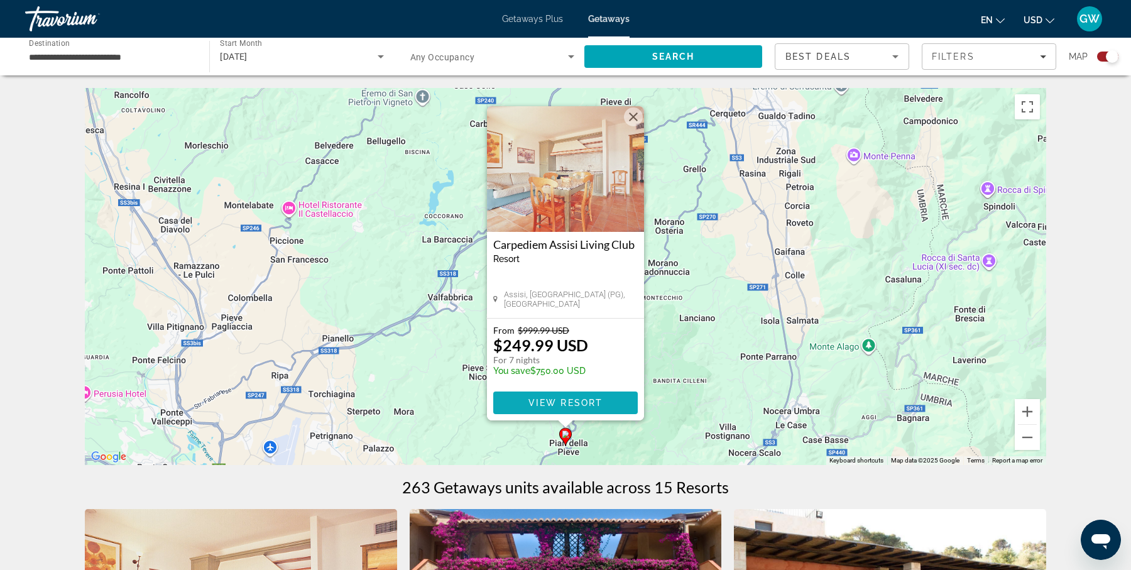
click at [589, 398] on span "View Resort" at bounding box center [565, 403] width 74 height 10
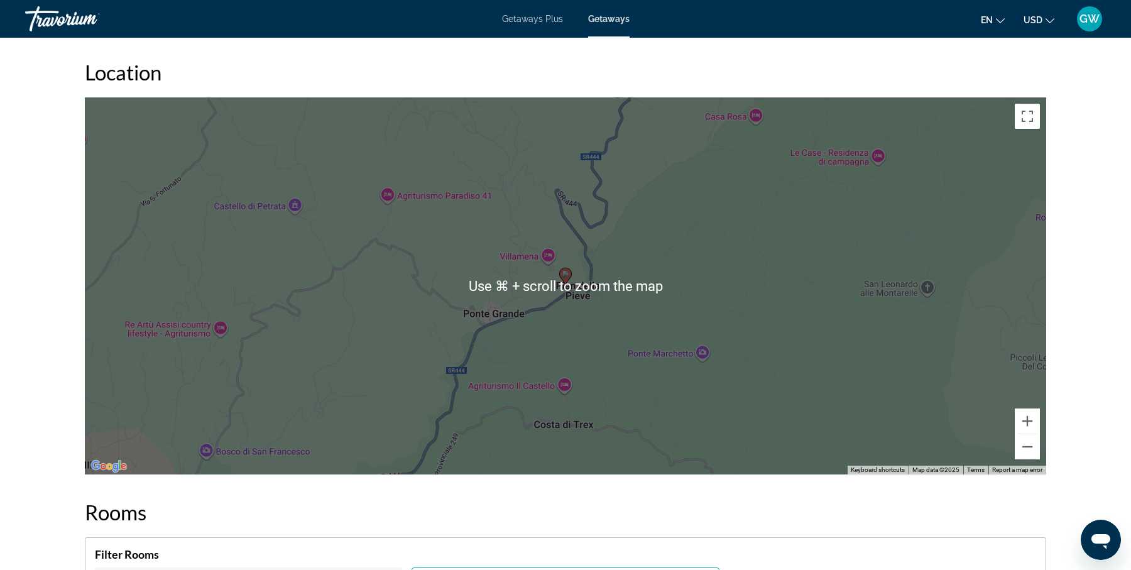
scroll to position [1921, 0]
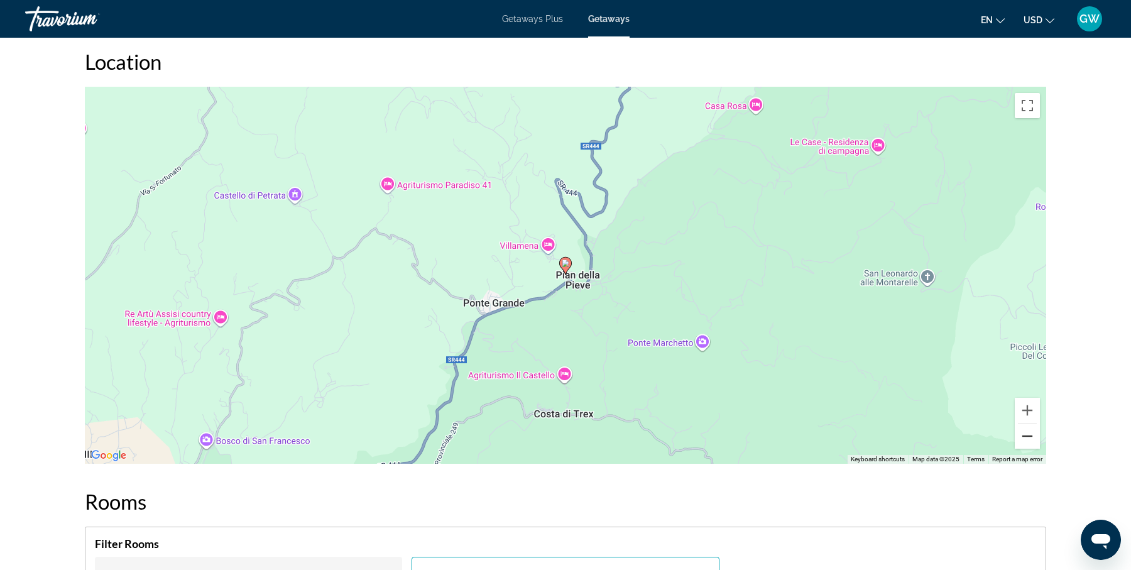
click at [1033, 448] on button "Zoom out" at bounding box center [1026, 435] width 25 height 25
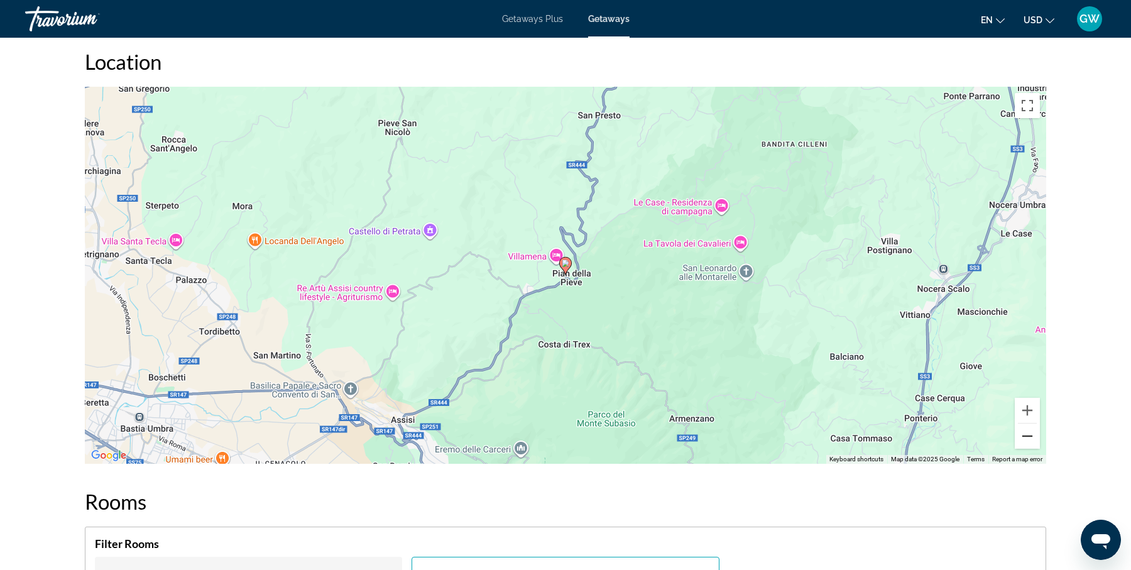
click at [1033, 448] on button "Zoom out" at bounding box center [1026, 435] width 25 height 25
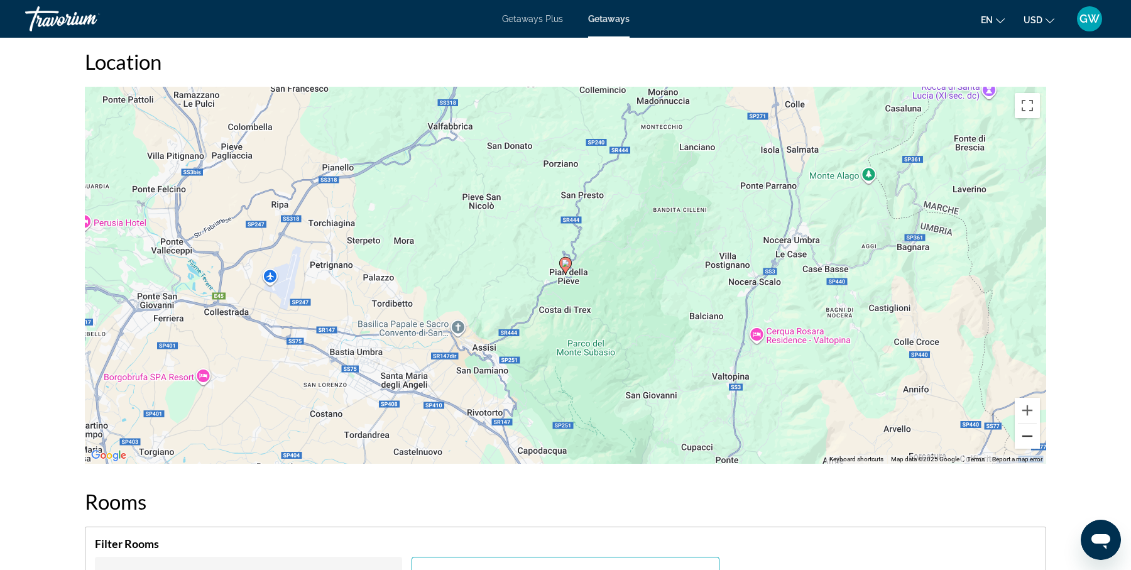
click at [1033, 448] on button "Zoom out" at bounding box center [1026, 435] width 25 height 25
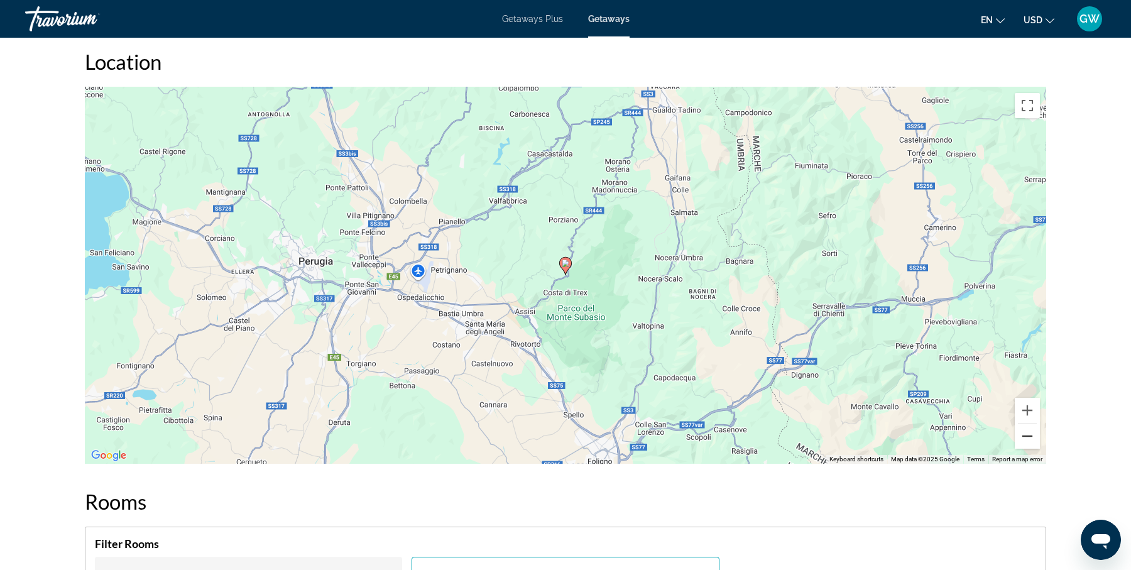
click at [1033, 448] on button "Zoom out" at bounding box center [1026, 435] width 25 height 25
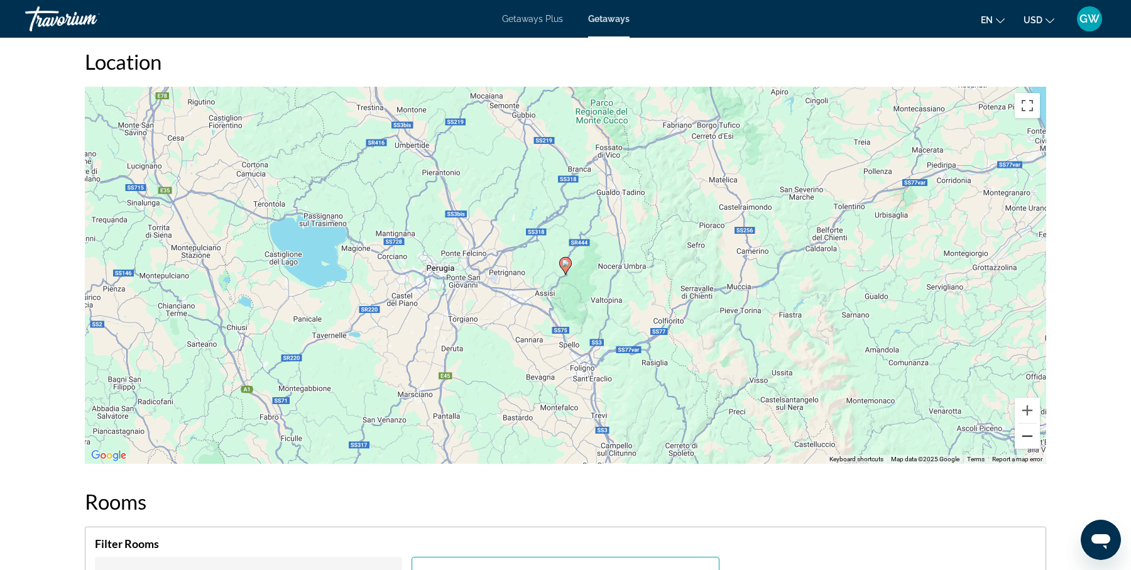
click at [1033, 448] on button "Zoom out" at bounding box center [1026, 435] width 25 height 25
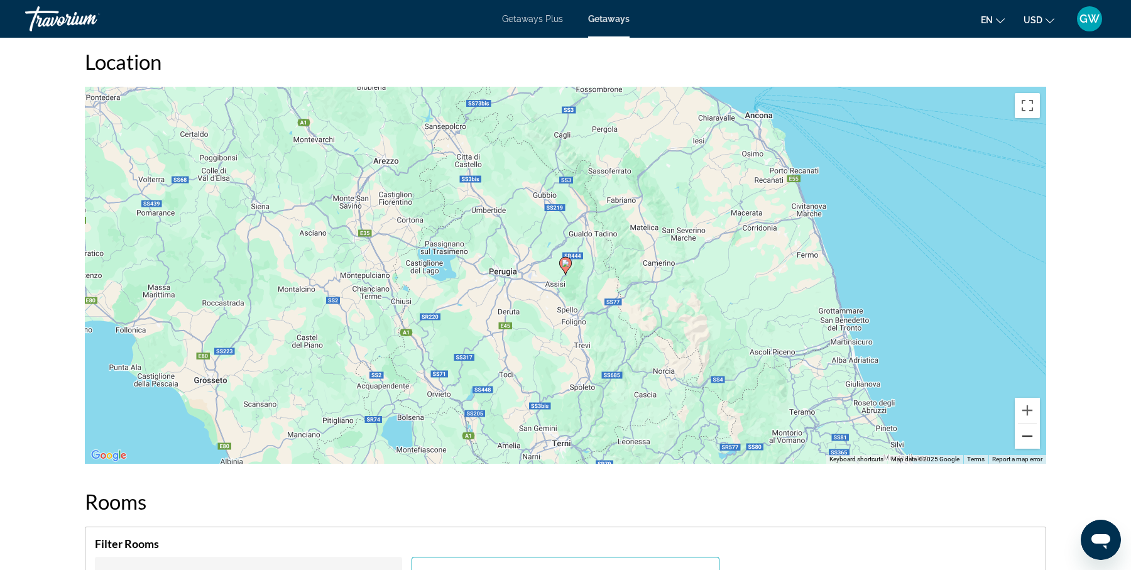
click at [1033, 448] on button "Zoom out" at bounding box center [1026, 435] width 25 height 25
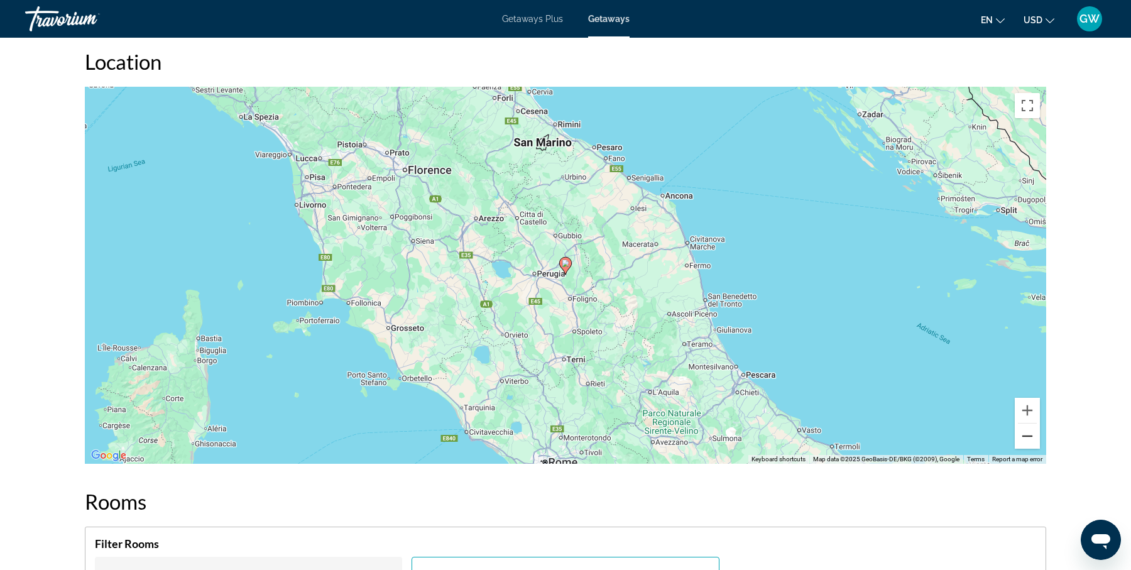
click at [1033, 448] on button "Zoom out" at bounding box center [1026, 435] width 25 height 25
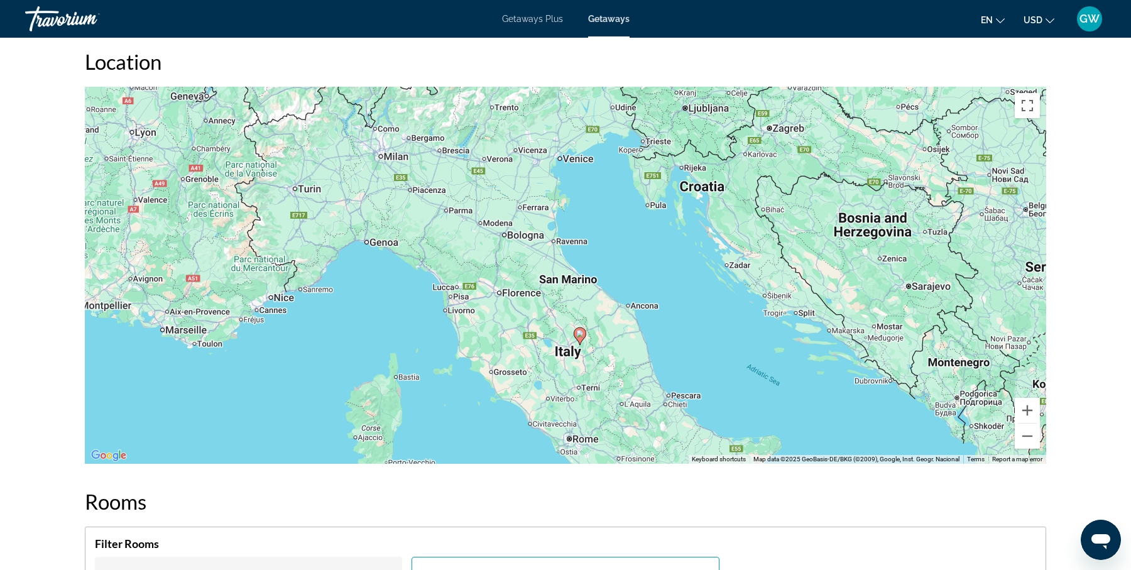
drag, startPoint x: 543, startPoint y: 242, endPoint x: 558, endPoint y: 315, distance: 74.9
click at [558, 315] on div "To activate drag with keyboard, press Alt + Enter. Once in keyboard drag state,…" at bounding box center [565, 275] width 961 height 377
click at [533, 324] on div "To activate drag with keyboard, press Alt + Enter. Once in keyboard drag state,…" at bounding box center [565, 275] width 961 height 377
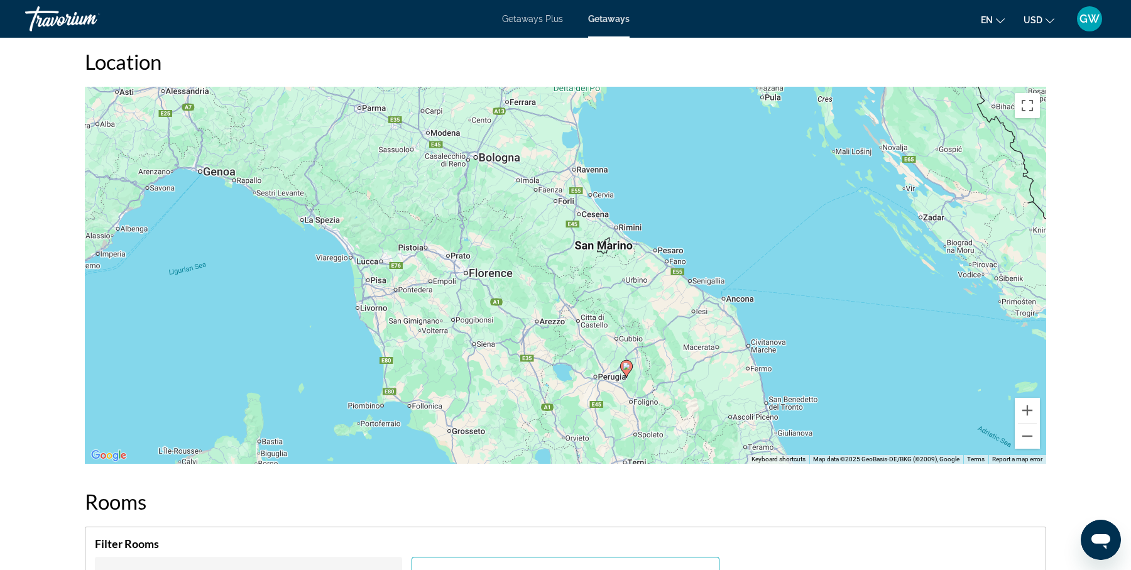
click at [524, 308] on div "To activate drag with keyboard, press Alt + Enter. Once in keyboard drag state,…" at bounding box center [565, 275] width 961 height 377
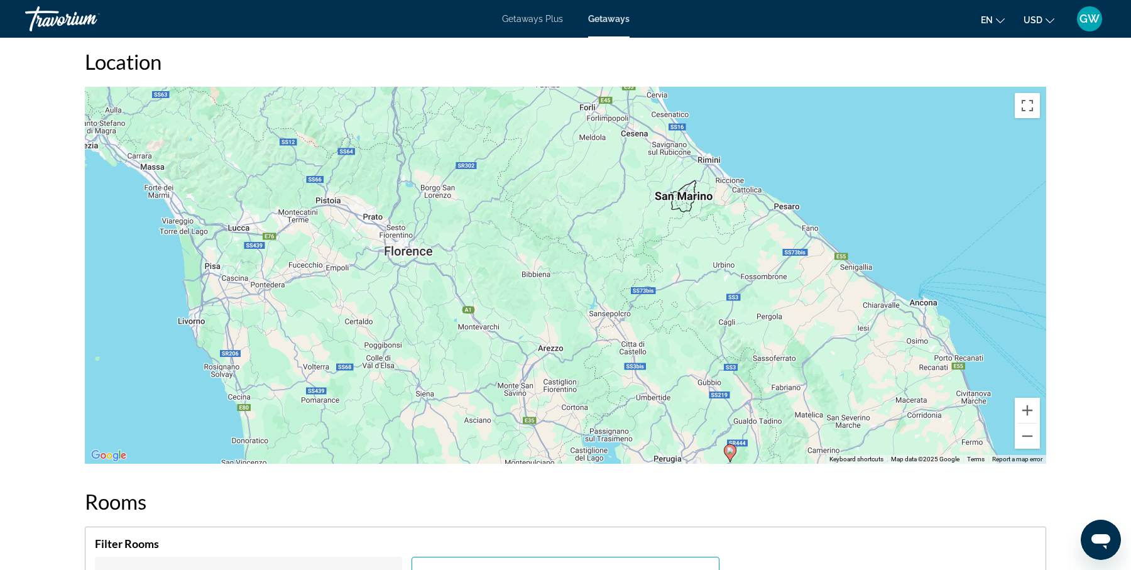
click at [521, 310] on div "To activate drag with keyboard, press Alt + Enter. Once in keyboard drag state,…" at bounding box center [565, 275] width 961 height 377
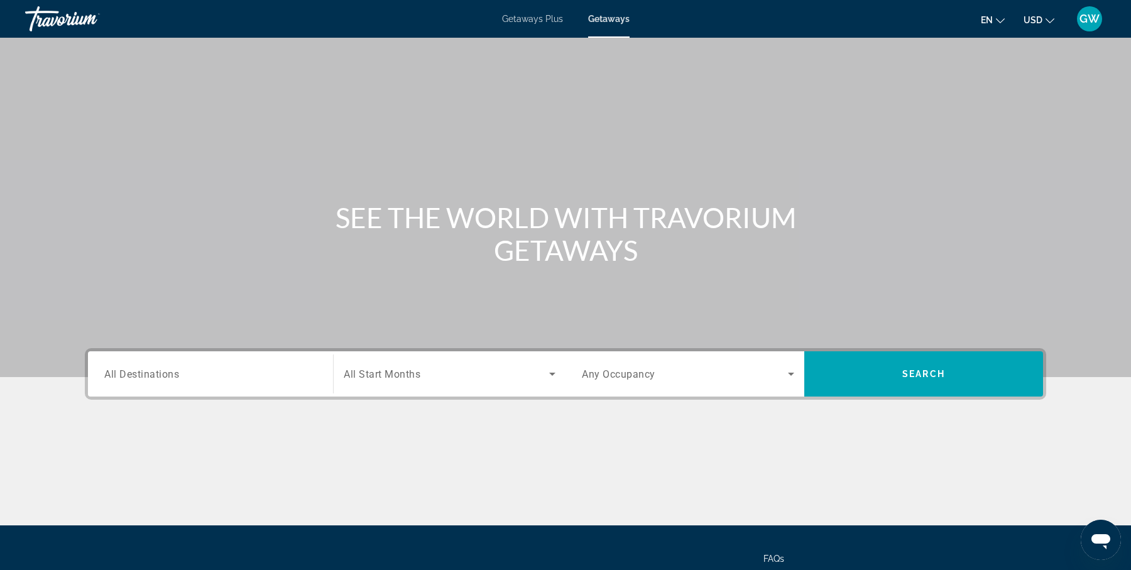
click at [214, 374] on input "Destination All Destinations" at bounding box center [210, 374] width 212 height 15
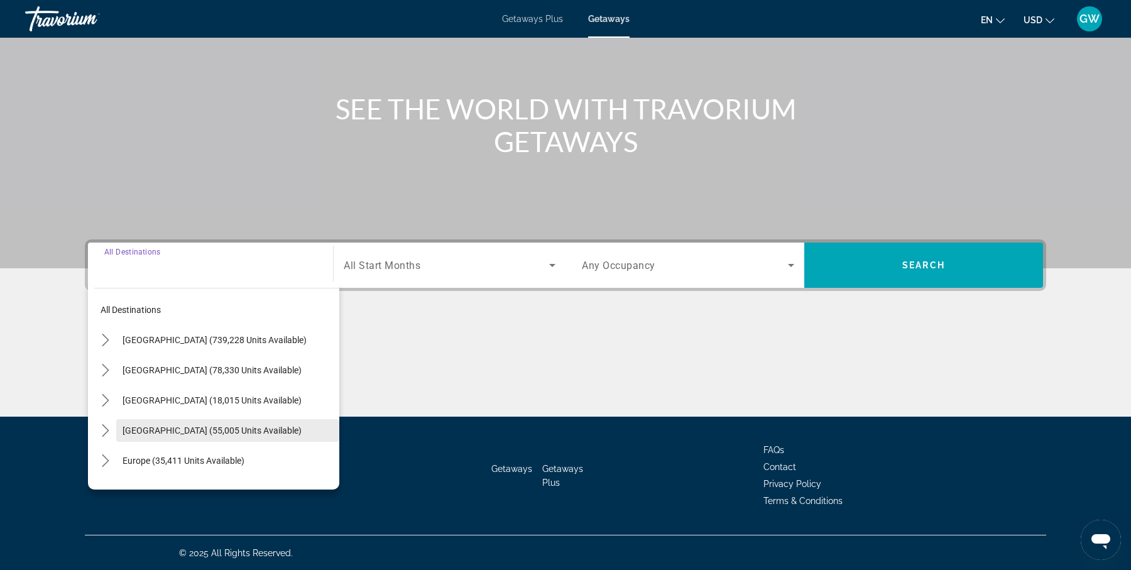
scroll to position [21, 0]
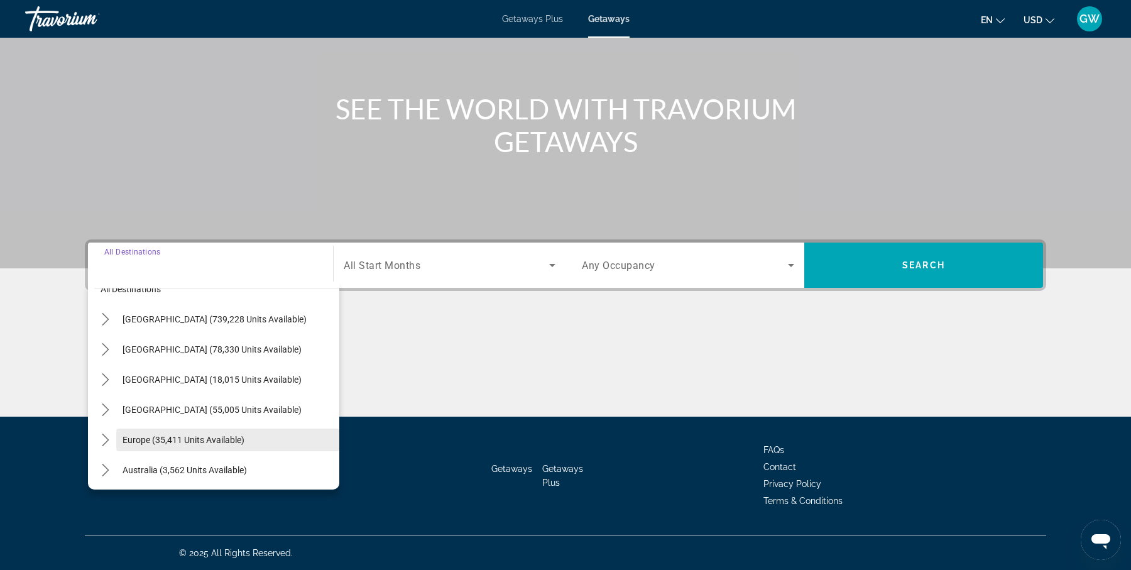
click at [215, 440] on span "Europe (35,411 units available)" at bounding box center [183, 440] width 122 height 10
type input "**********"
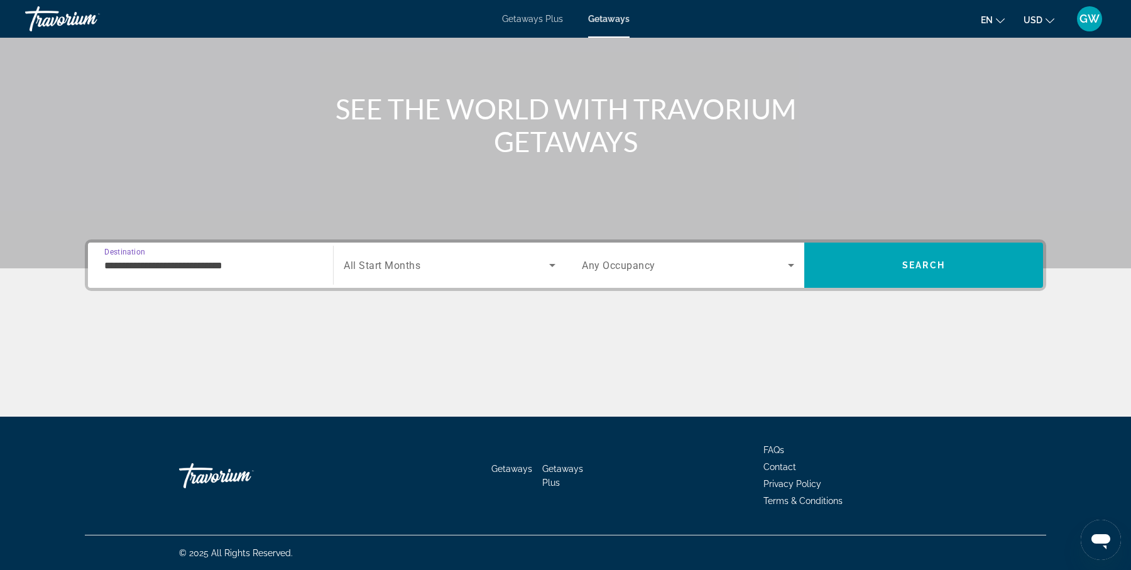
click at [462, 262] on span "Search widget" at bounding box center [446, 265] width 205 height 15
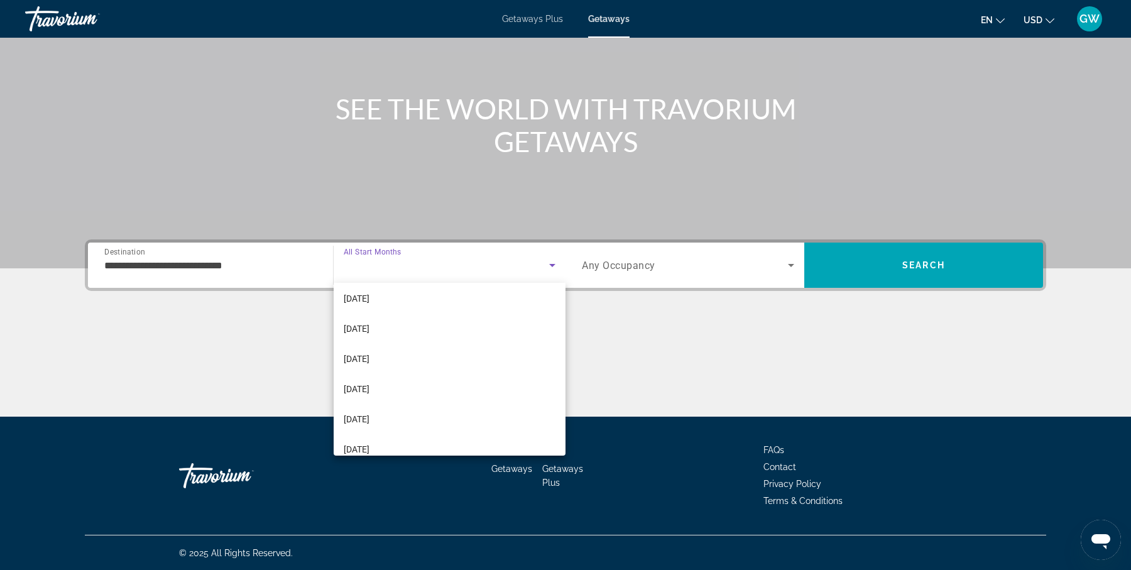
scroll to position [157, 0]
click at [426, 382] on mat-option "[DATE]" at bounding box center [450, 387] width 232 height 30
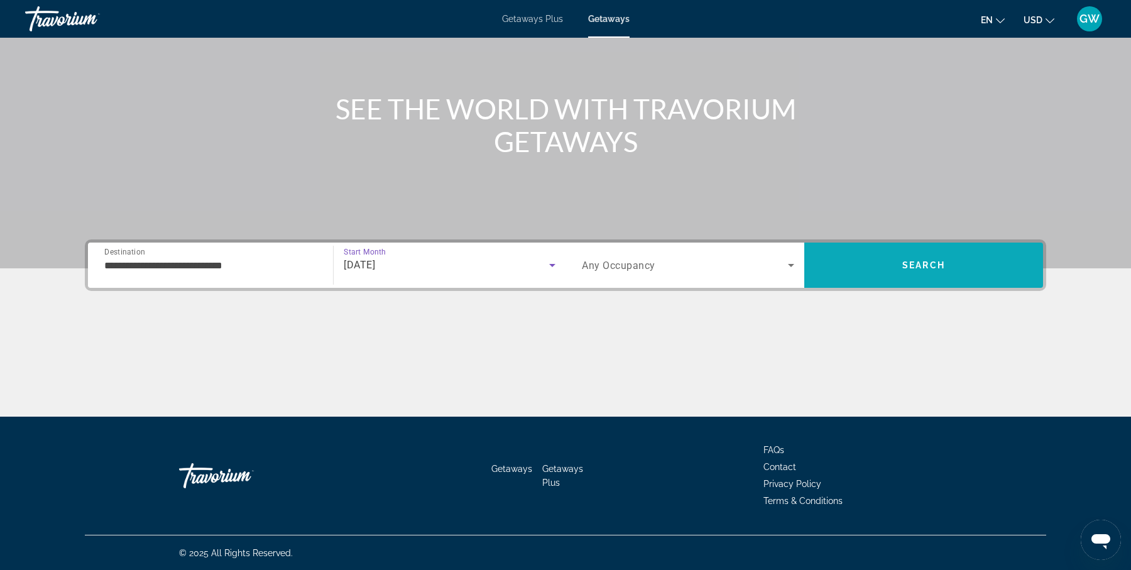
click at [900, 262] on span "Search" at bounding box center [923, 265] width 239 height 30
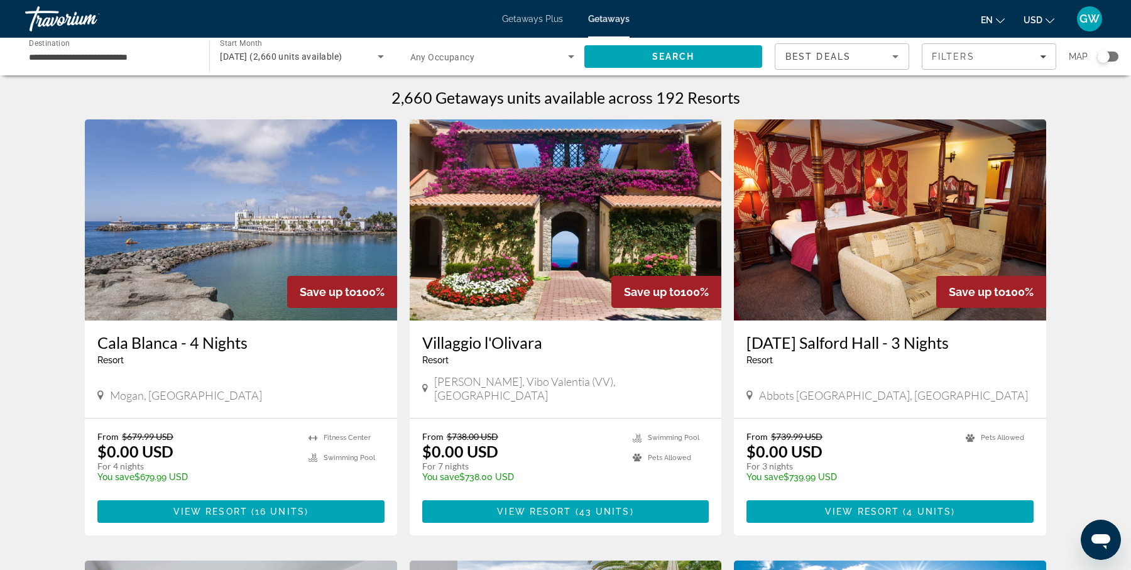
click at [1105, 57] on div "Search widget" at bounding box center [1103, 56] width 13 height 13
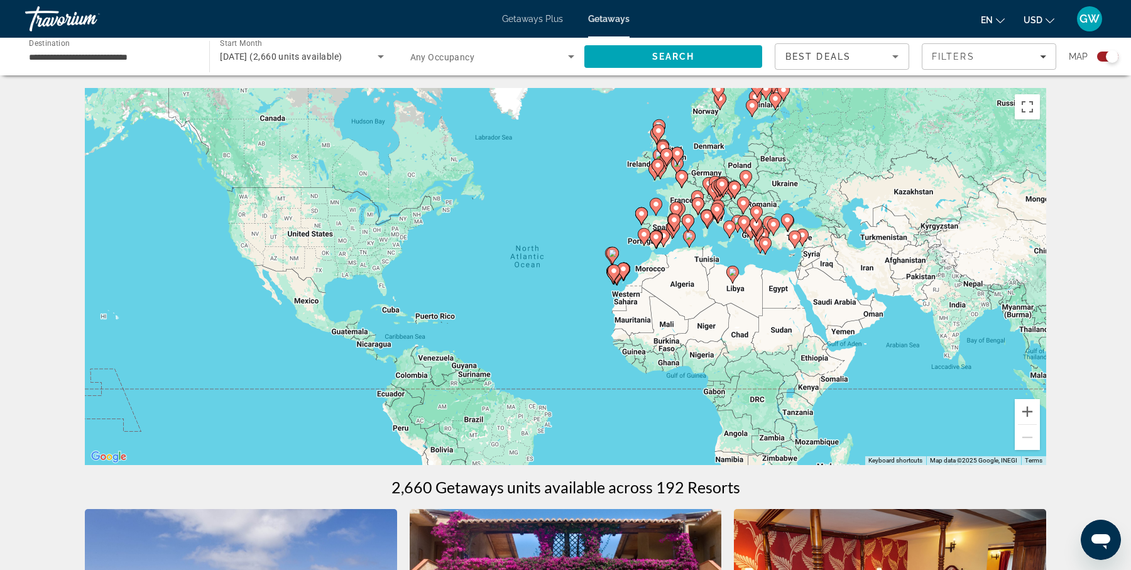
click at [732, 261] on div "To activate drag with keyboard, press Alt + Enter. Once in keyboard drag state,…" at bounding box center [565, 276] width 961 height 377
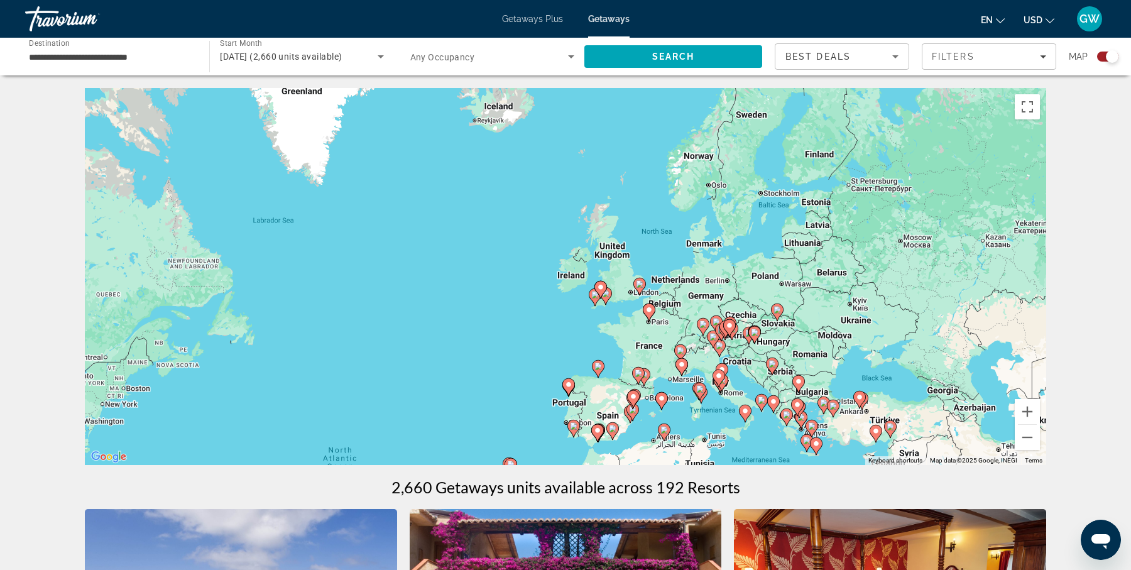
drag, startPoint x: 803, startPoint y: 132, endPoint x: 822, endPoint y: 342, distance: 210.6
click at [822, 342] on div "To activate drag with keyboard, press Alt + Enter. Once in keyboard drag state,…" at bounding box center [565, 276] width 961 height 377
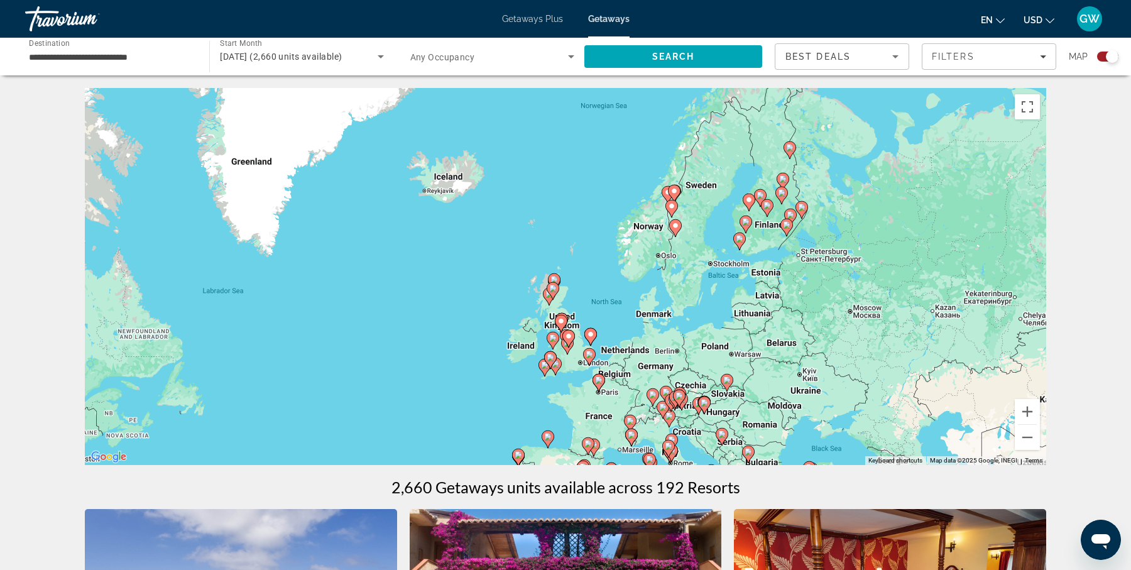
drag, startPoint x: 776, startPoint y: 198, endPoint x: 725, endPoint y: 270, distance: 88.3
click at [725, 270] on div "To activate drag with keyboard, press Alt + Enter. Once in keyboard drag state,…" at bounding box center [565, 276] width 961 height 377
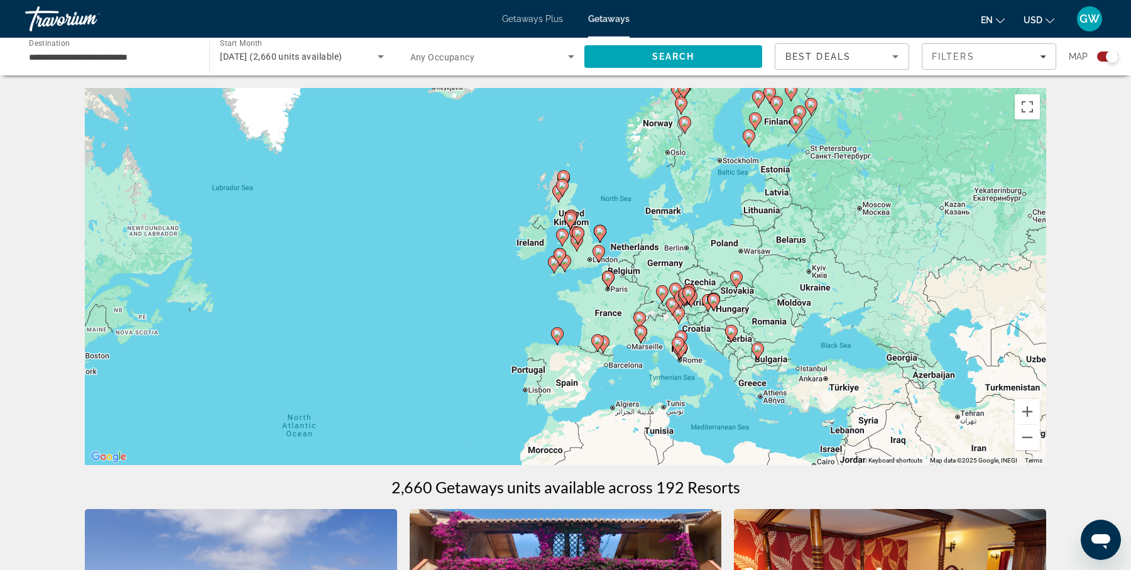
drag, startPoint x: 673, startPoint y: 327, endPoint x: 683, endPoint y: 219, distance: 107.8
click at [683, 219] on div "To activate drag with keyboard, press Alt + Enter. Once in keyboard drag state,…" at bounding box center [565, 276] width 961 height 377
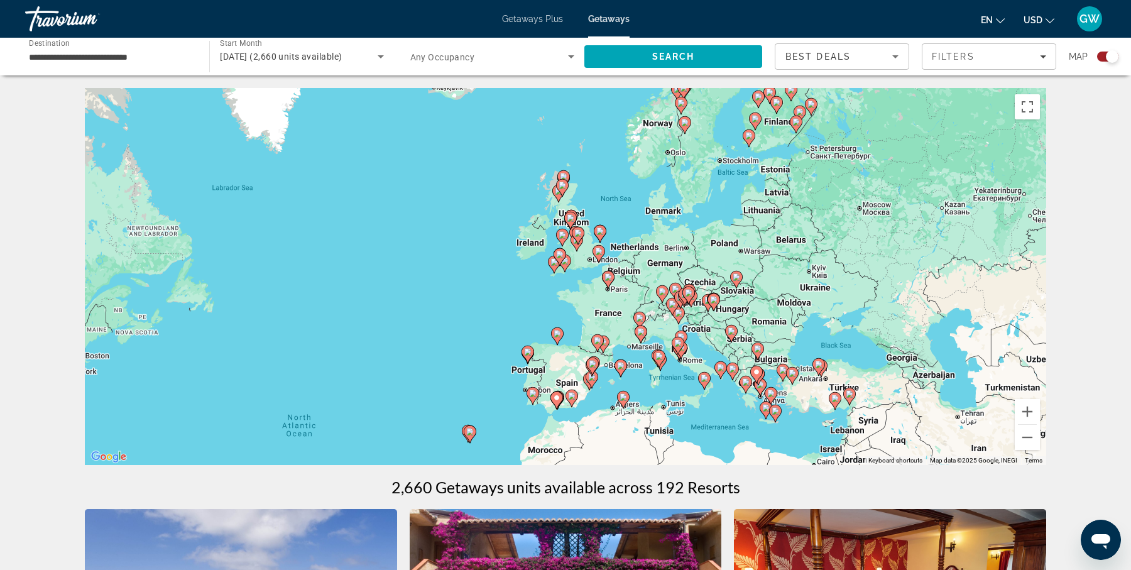
click at [707, 269] on div "To activate drag with keyboard, press Alt + Enter. Once in keyboard drag state,…" at bounding box center [565, 276] width 961 height 377
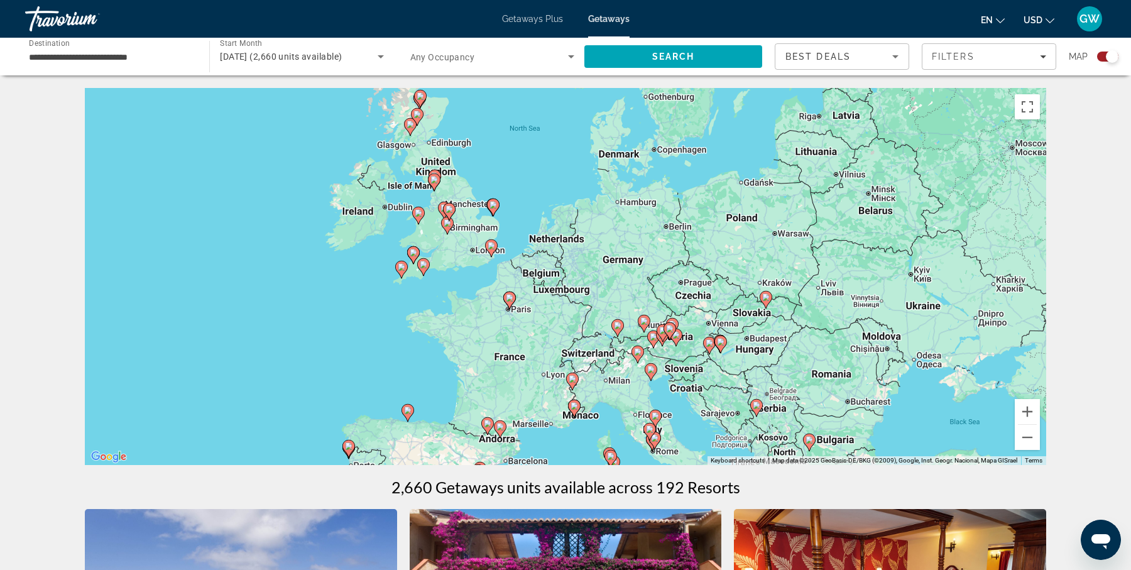
click at [747, 316] on div "To activate drag with keyboard, press Alt + Enter. Once in keyboard drag state,…" at bounding box center [565, 276] width 961 height 377
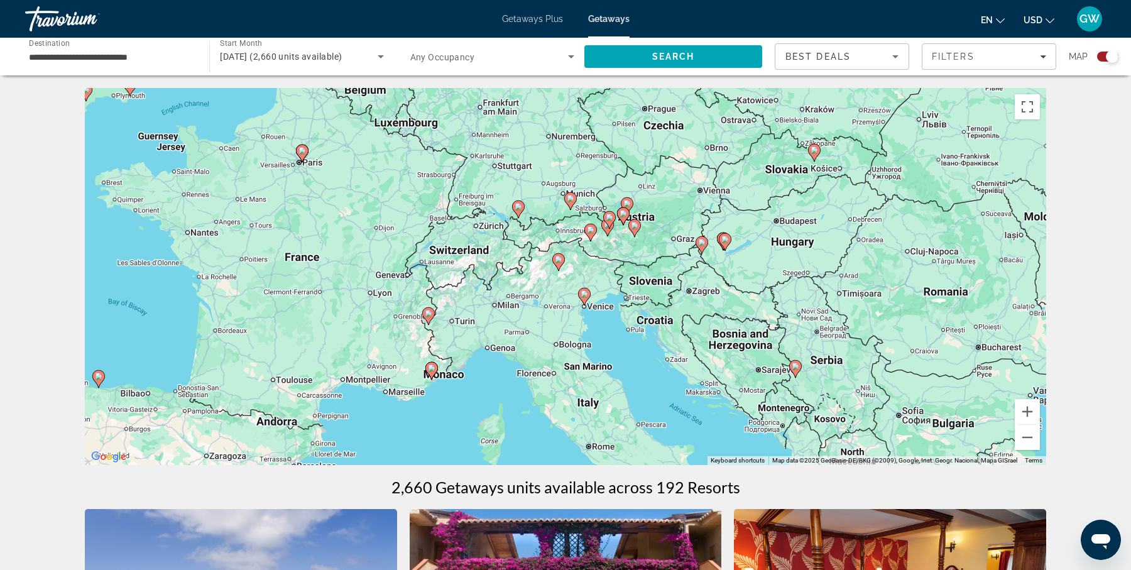
drag, startPoint x: 639, startPoint y: 369, endPoint x: 670, endPoint y: 227, distance: 145.2
click at [670, 227] on div "To activate drag with keyboard, press Alt + Enter. Once in keyboard drag state,…" at bounding box center [565, 276] width 961 height 377
click at [548, 437] on div "To activate drag with keyboard, press Alt + Enter. Once in keyboard drag state,…" at bounding box center [565, 276] width 961 height 377
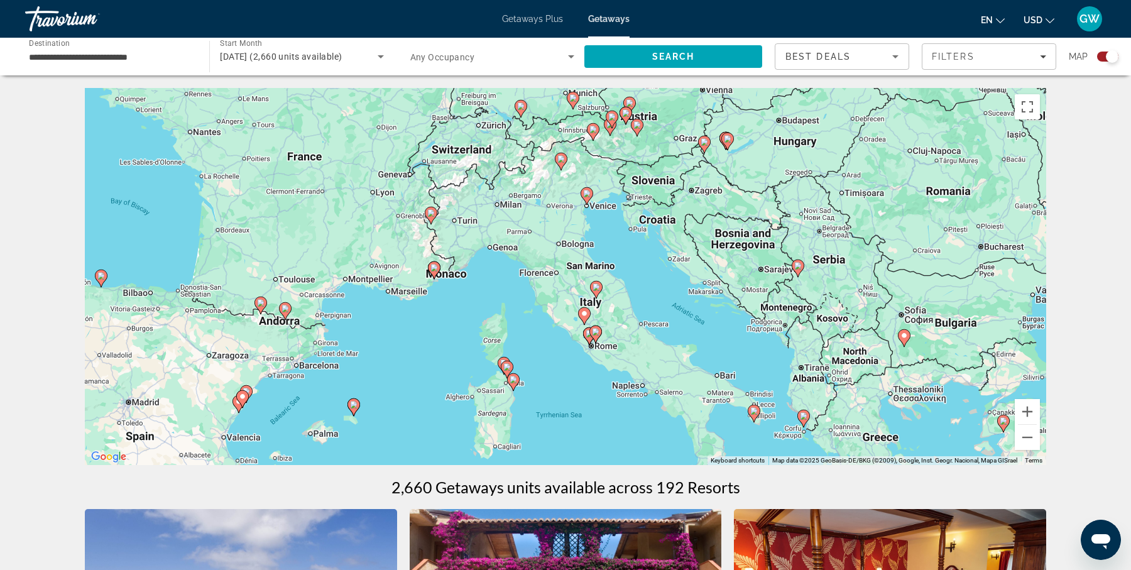
drag, startPoint x: 548, startPoint y: 437, endPoint x: 551, endPoint y: 331, distance: 106.2
click at [551, 331] on div "To activate drag with keyboard, press Alt + Enter. Once in keyboard drag state,…" at bounding box center [565, 276] width 961 height 377
click at [588, 371] on div "To activate drag with keyboard, press Alt + Enter. Once in keyboard drag state,…" at bounding box center [565, 276] width 961 height 377
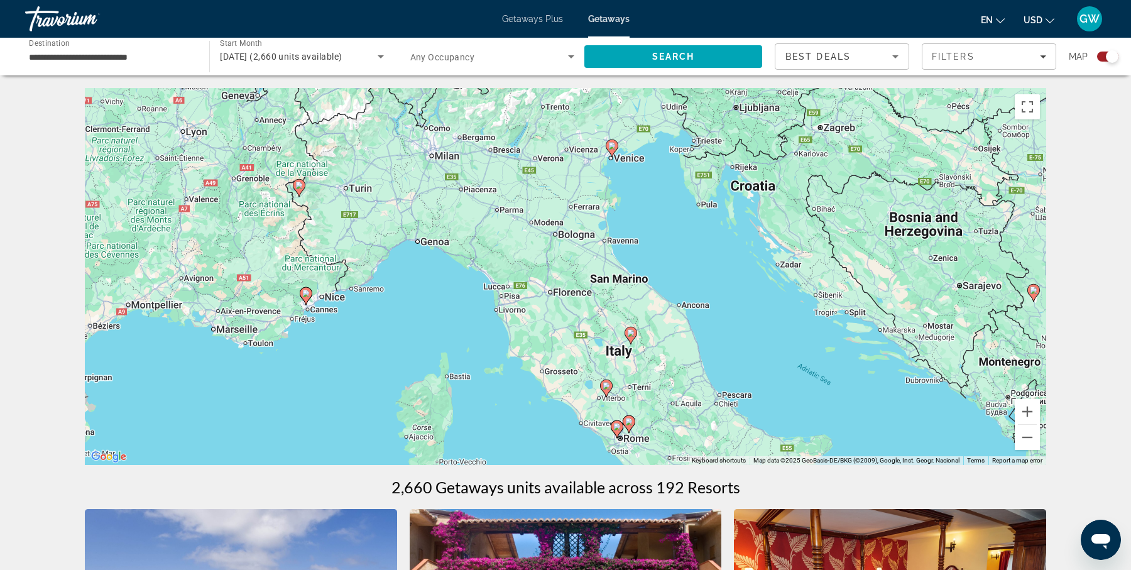
drag, startPoint x: 639, startPoint y: 161, endPoint x: 665, endPoint y: 279, distance: 121.5
click at [665, 279] on div "To activate drag with keyboard, press Alt + Enter. Once in keyboard drag state,…" at bounding box center [565, 276] width 961 height 377
click at [614, 150] on icon "Main content" at bounding box center [611, 148] width 11 height 16
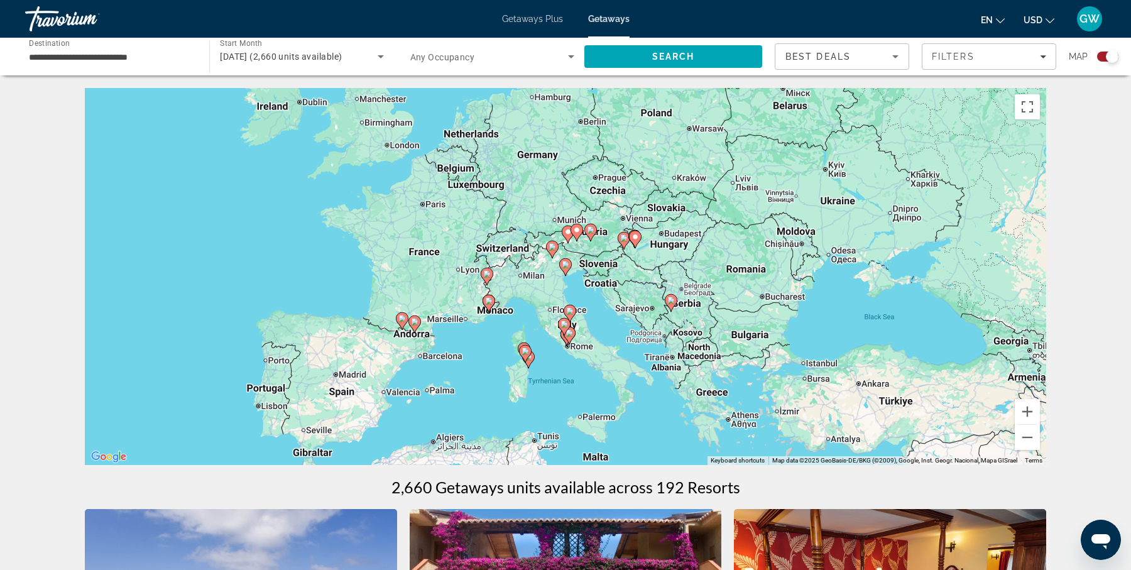
click at [567, 334] on gmp-advanced-marker "Main content" at bounding box center [564, 326] width 13 height 19
type input "**********"
click at [567, 334] on div "To navigate, press the arrow keys. To activate drag with keyboard, press Alt + …" at bounding box center [565, 276] width 961 height 377
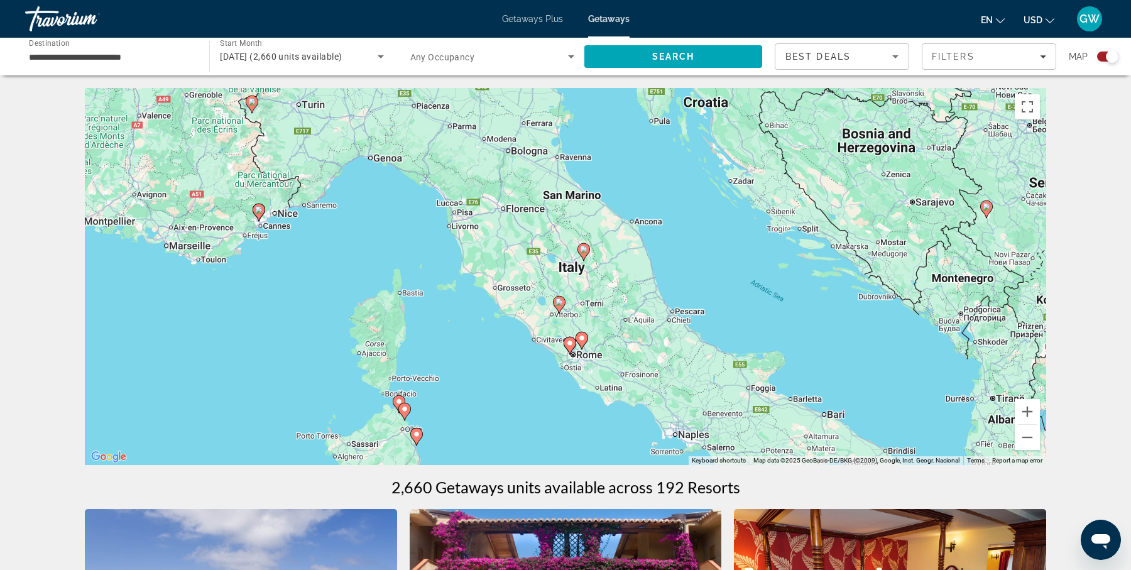
click at [550, 338] on div "To activate drag with keyboard, press Alt + Enter. Once in keyboard drag state,…" at bounding box center [565, 276] width 961 height 377
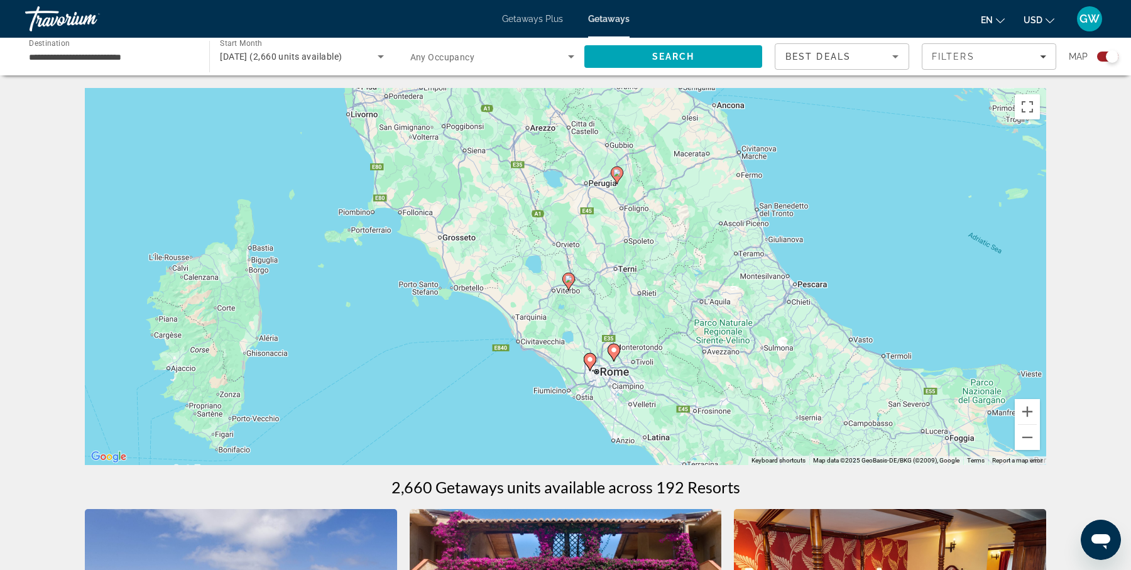
click at [590, 361] on image "Main content" at bounding box center [590, 359] width 8 height 8
click at [590, 361] on div "To activate drag with keyboard, press Alt + Enter. Once in keyboard drag state,…" at bounding box center [565, 276] width 961 height 377
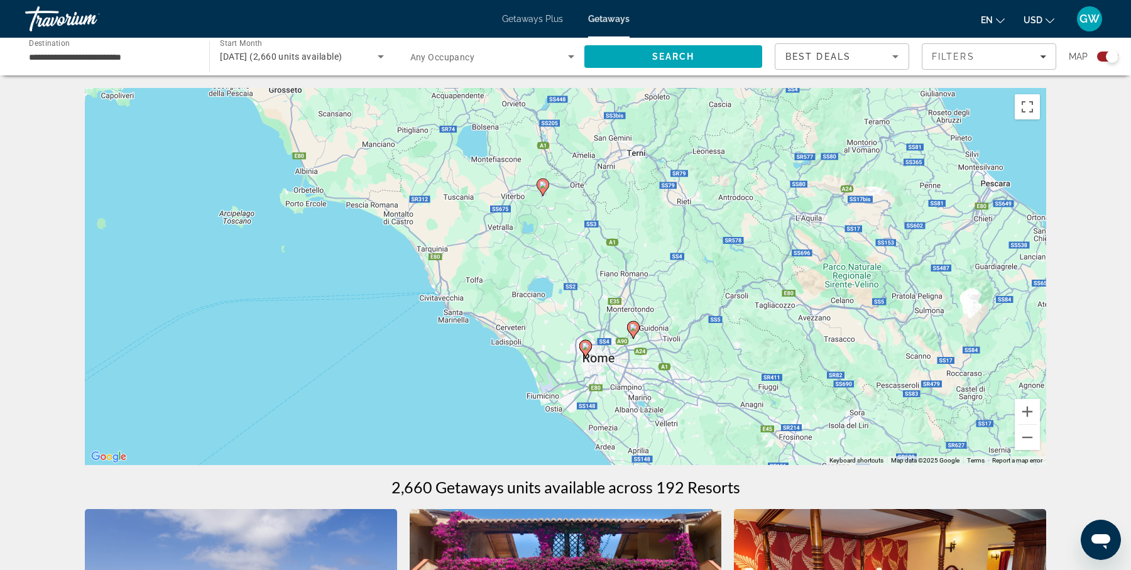
click at [587, 345] on image "Main content" at bounding box center [586, 346] width 8 height 8
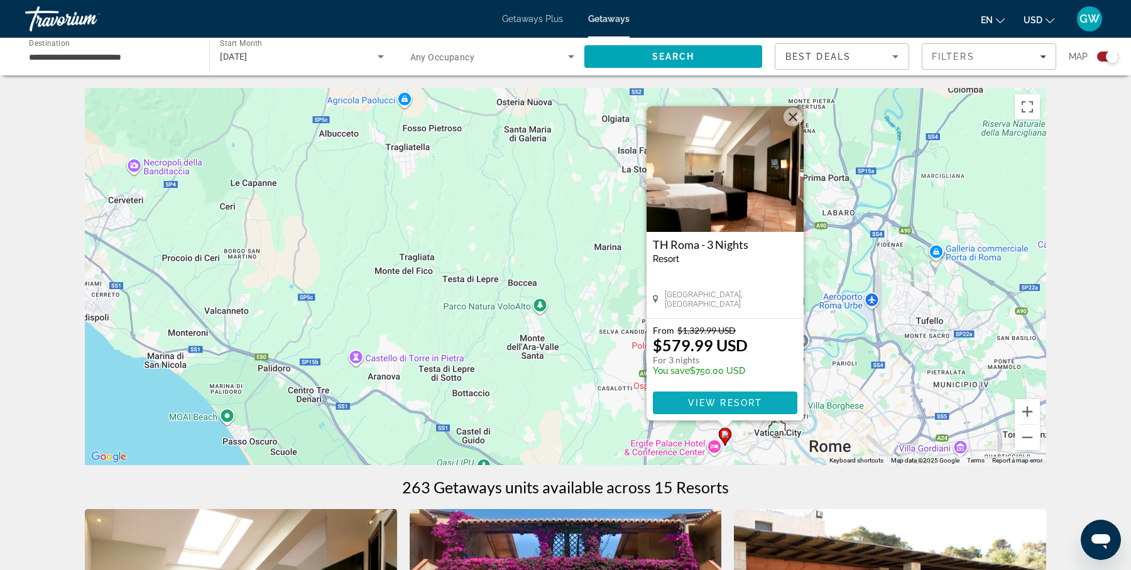
click at [737, 394] on span "Main content" at bounding box center [725, 403] width 144 height 30
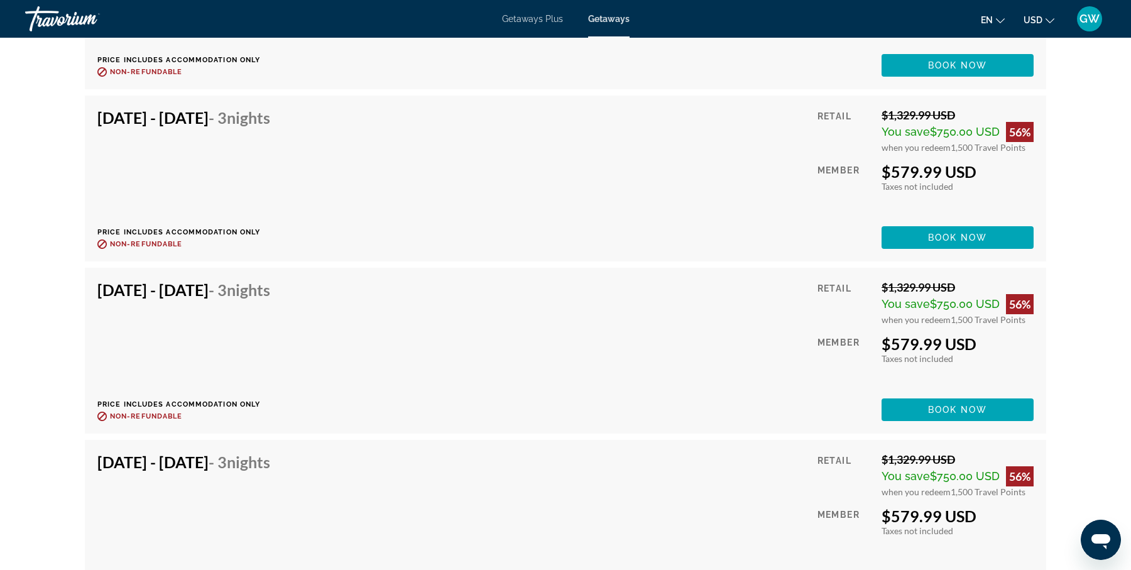
scroll to position [2431, 0]
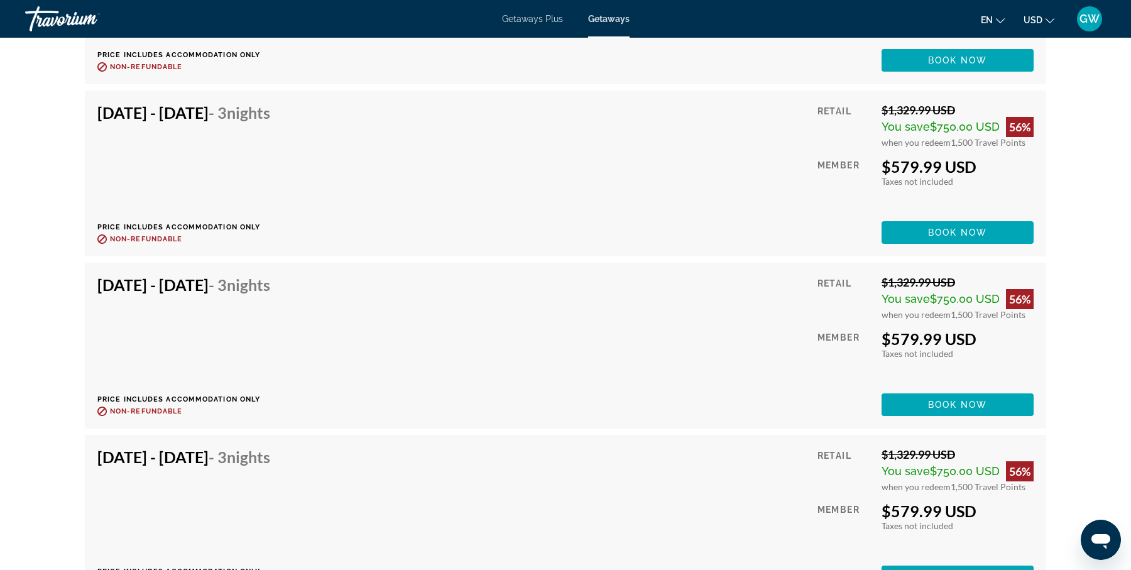
drag, startPoint x: 1090, startPoint y: 269, endPoint x: 1095, endPoint y: 333, distance: 64.3
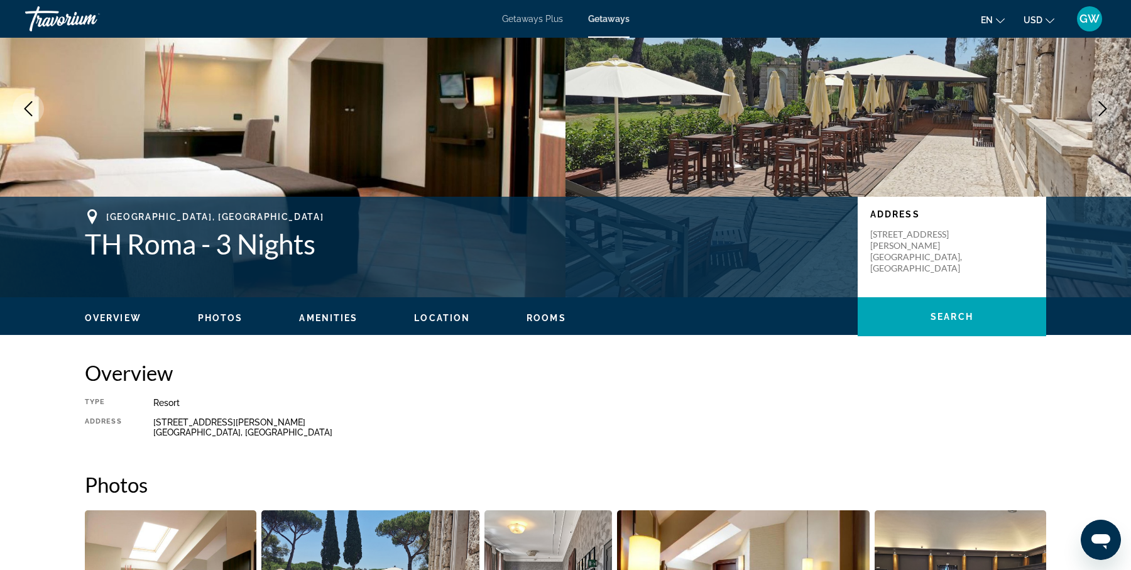
scroll to position [114, 0]
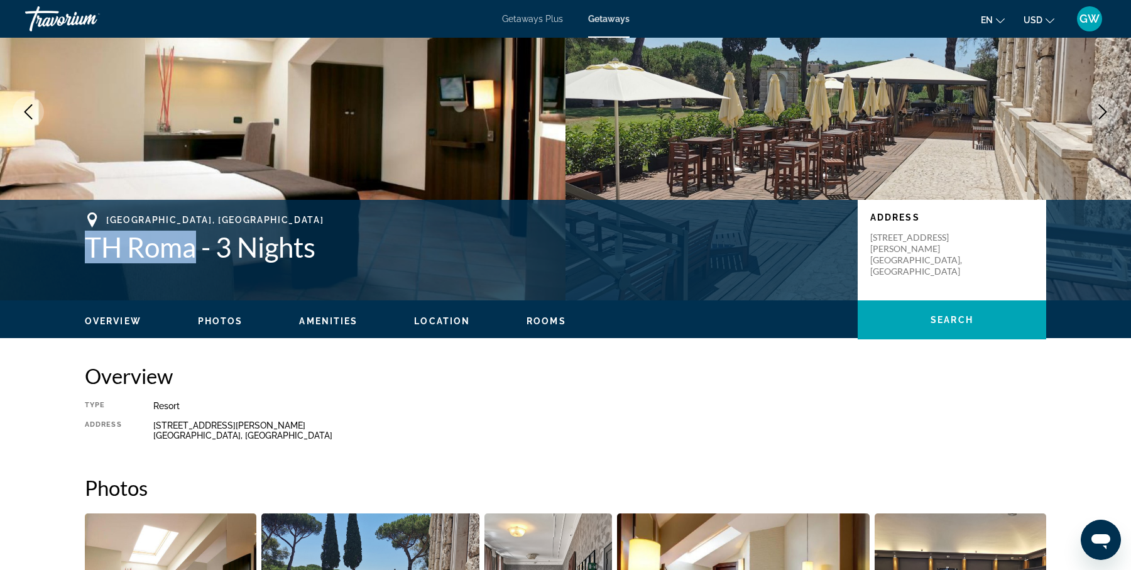
drag, startPoint x: 89, startPoint y: 251, endPoint x: 193, endPoint y: 251, distance: 104.3
click at [193, 251] on h1 "TH Roma - 3 Nights" at bounding box center [465, 246] width 760 height 33
copy h1 "TH Roma"
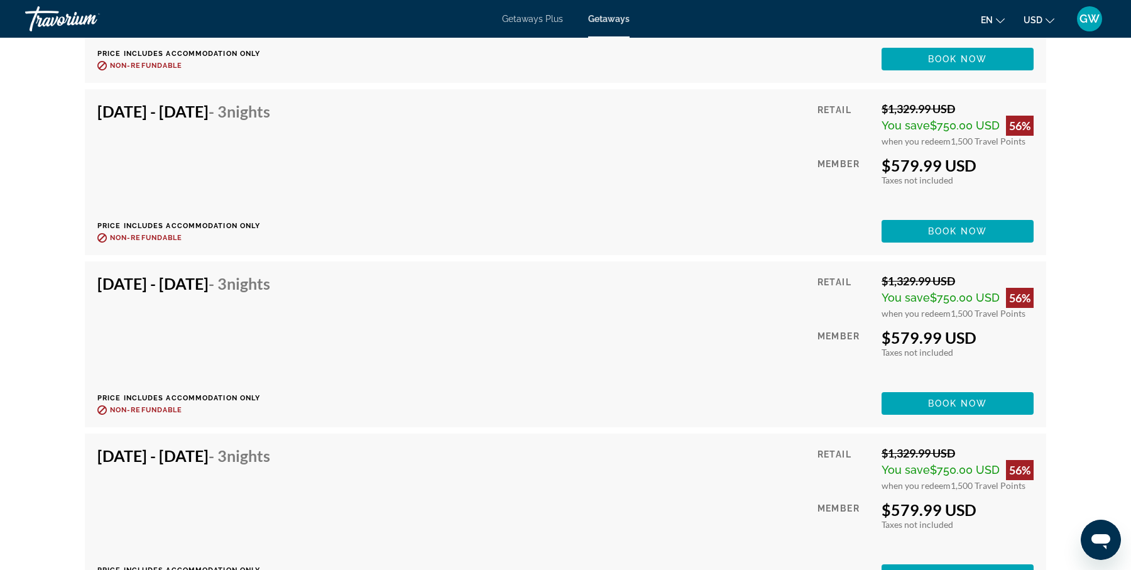
scroll to position [2437, 0]
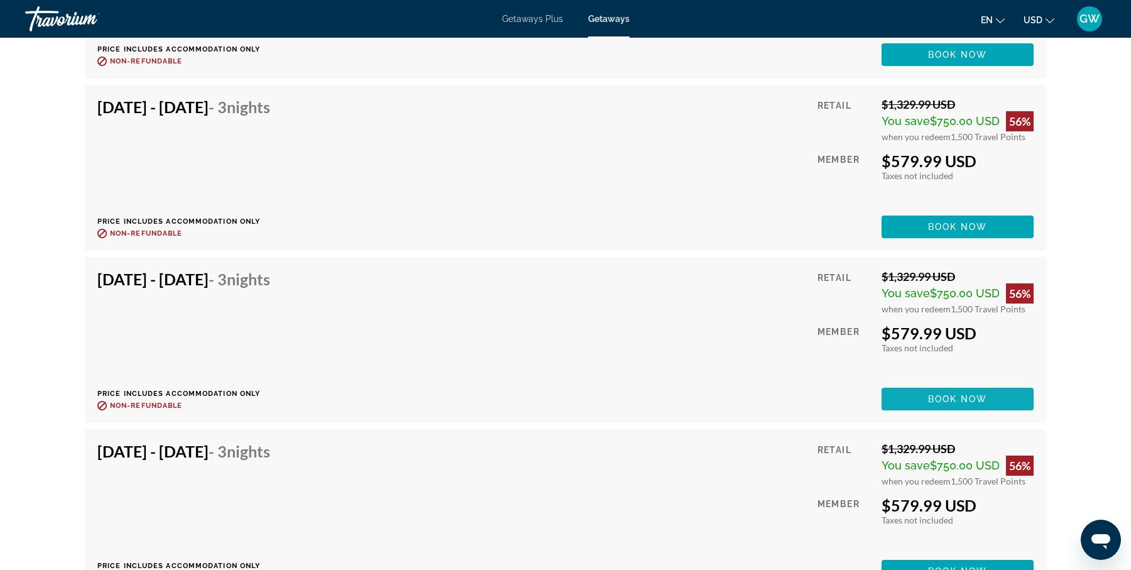
click at [951, 391] on span "Main content" at bounding box center [957, 399] width 152 height 30
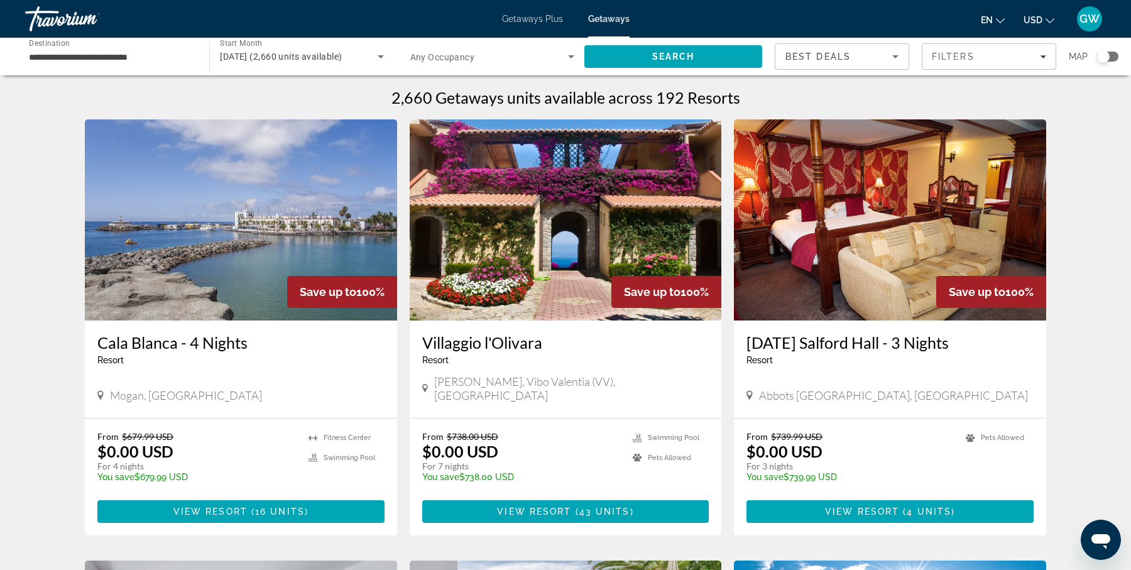
click at [1099, 50] on div "Search widget" at bounding box center [1103, 56] width 13 height 13
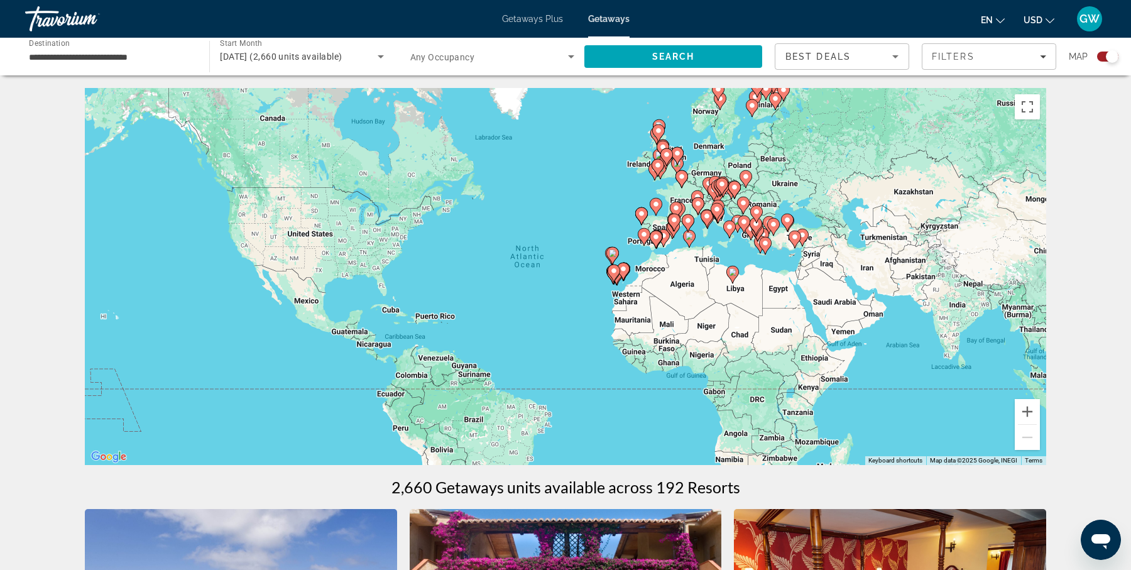
click at [742, 256] on div "To activate drag with keyboard, press Alt + Enter. Once in keyboard drag state,…" at bounding box center [565, 276] width 961 height 377
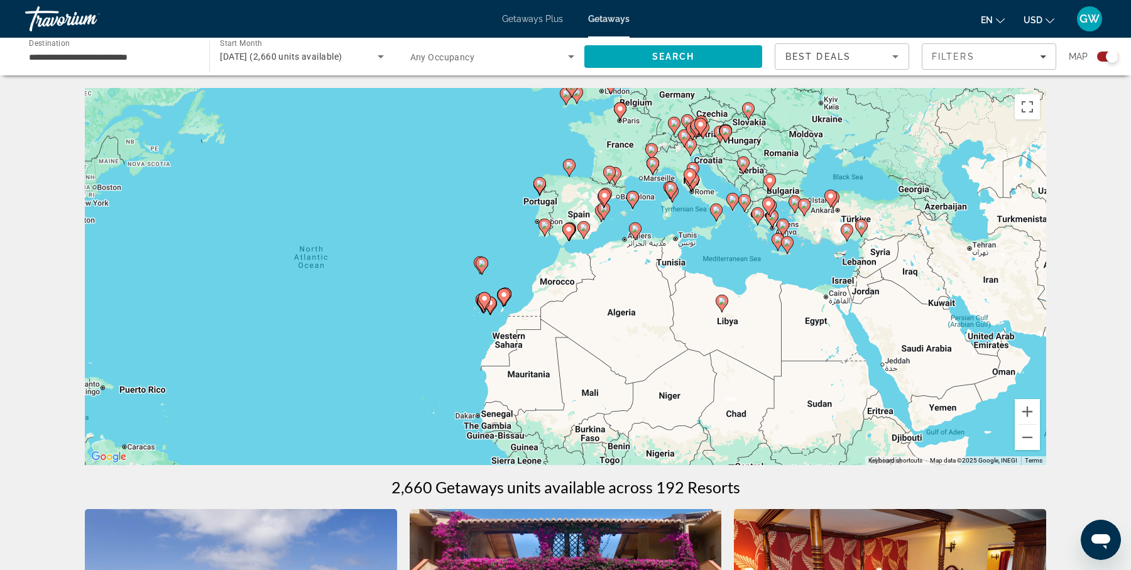
click at [742, 256] on div "To activate drag with keyboard, press Alt + Enter. Once in keyboard drag state,…" at bounding box center [565, 276] width 961 height 377
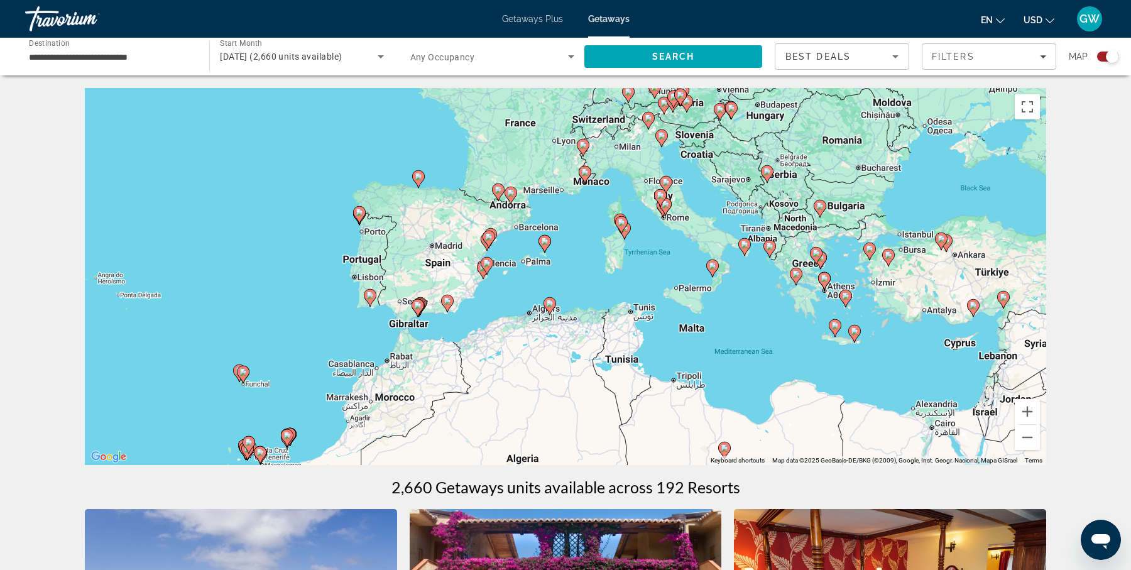
drag, startPoint x: 722, startPoint y: 211, endPoint x: 744, endPoint y: 303, distance: 94.9
click at [744, 303] on div "To activate drag with keyboard, press Alt + Enter. Once in keyboard drag state,…" at bounding box center [565, 276] width 961 height 377
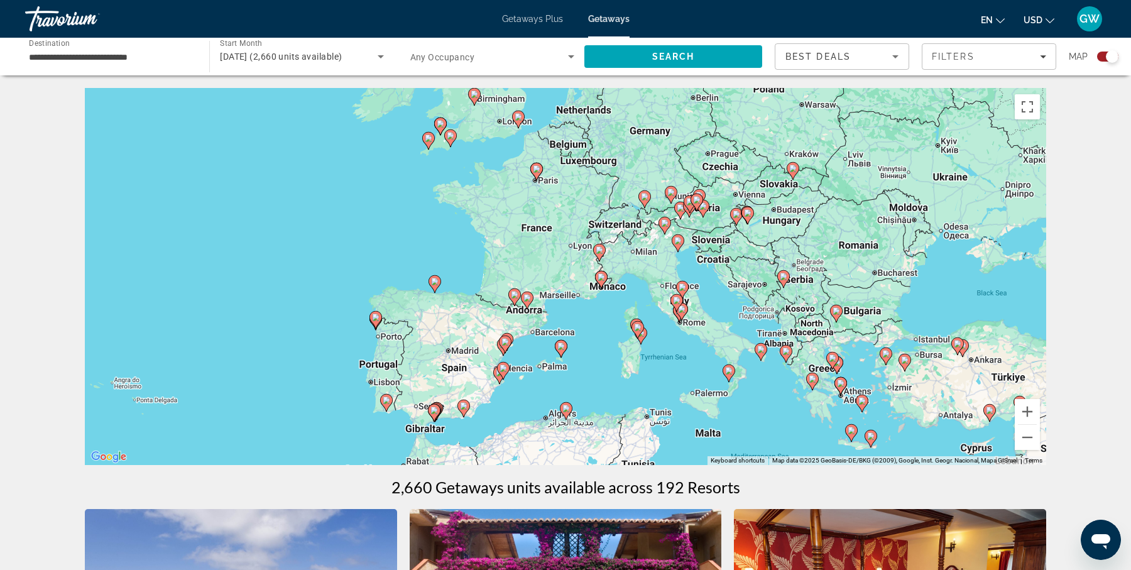
drag, startPoint x: 697, startPoint y: 184, endPoint x: 713, endPoint y: 291, distance: 108.0
click at [713, 291] on div "To activate drag with keyboard, press Alt + Enter. Once in keyboard drag state,…" at bounding box center [565, 276] width 961 height 377
click at [678, 243] on image "Main content" at bounding box center [678, 241] width 8 height 8
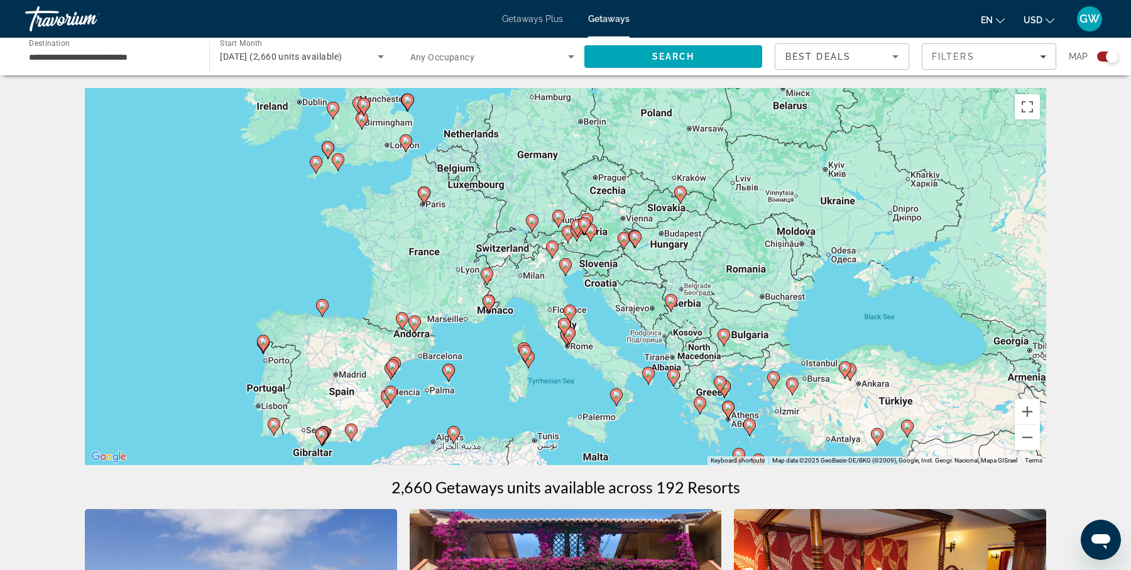
click at [582, 290] on div "To navigate, press the arrow keys. To activate drag with keyboard, press Alt + …" at bounding box center [565, 276] width 961 height 377
click at [582, 290] on div "To activate drag with keyboard, press Alt + Enter. Once in keyboard drag state,…" at bounding box center [565, 276] width 961 height 377
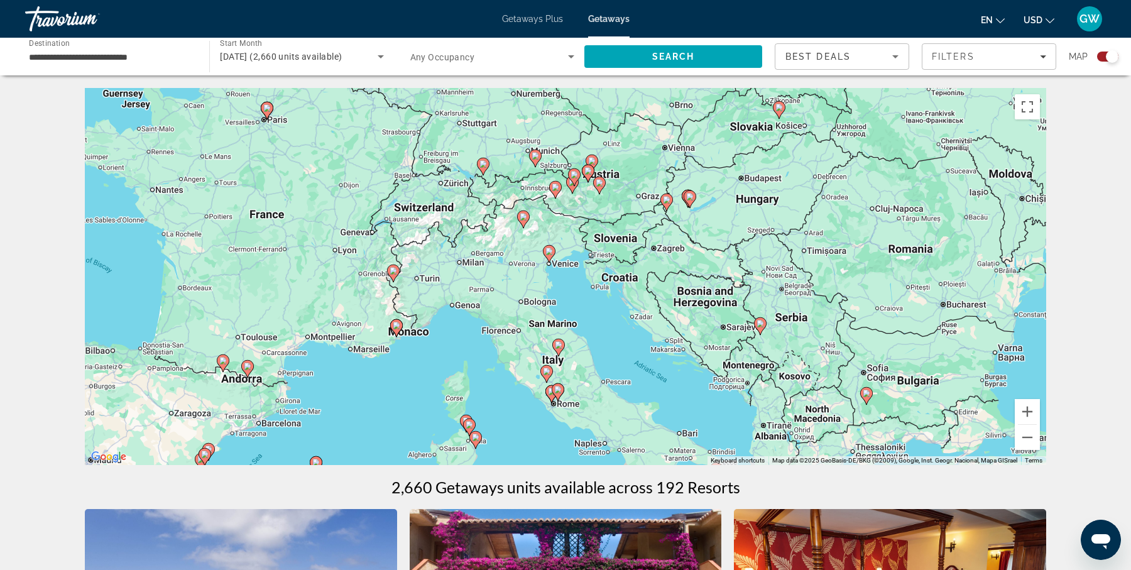
click at [582, 290] on div "To activate drag with keyboard, press Alt + Enter. Once in keyboard drag state,…" at bounding box center [565, 276] width 961 height 377
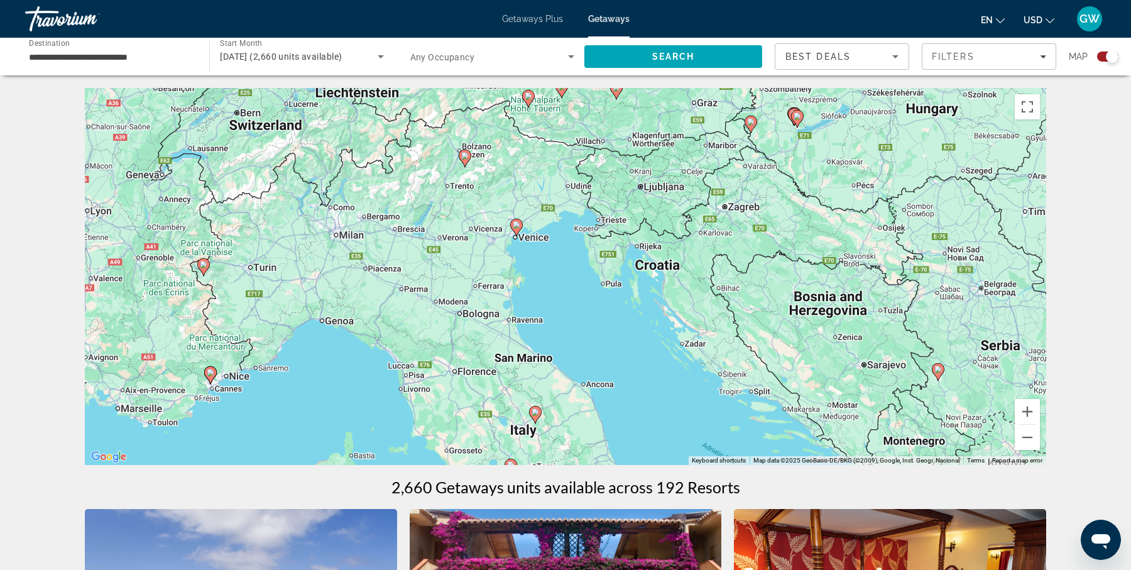
click at [516, 227] on image "Main content" at bounding box center [516, 225] width 8 height 8
type input "**********"
click at [516, 227] on image "Main content" at bounding box center [516, 225] width 8 height 8
click at [516, 227] on div "To navigate, press the arrow keys. To activate drag with keyboard, press Alt + …" at bounding box center [565, 276] width 961 height 377
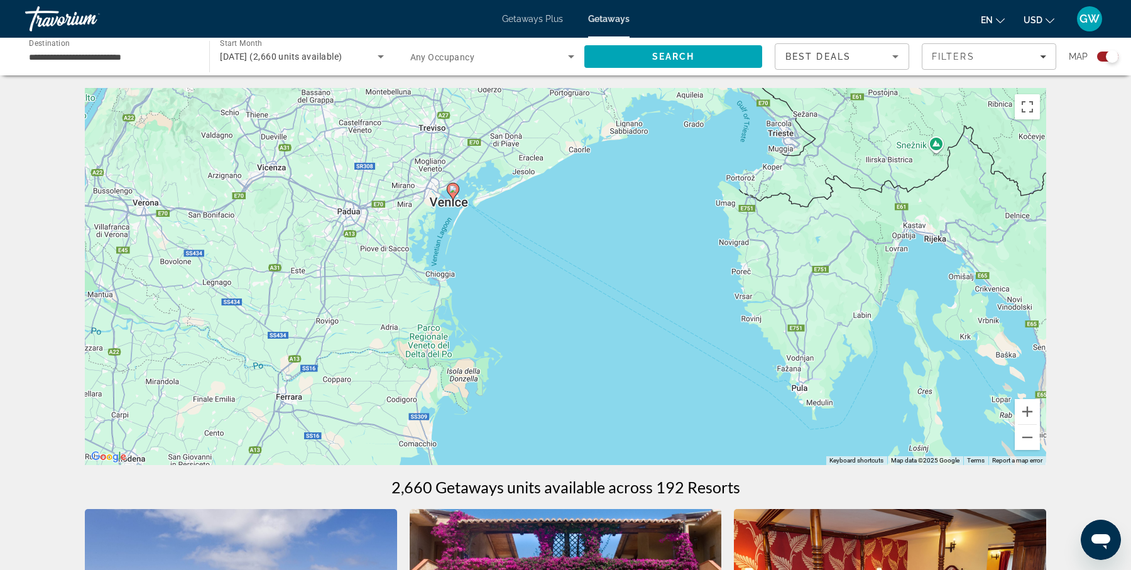
click at [453, 187] on image "Main content" at bounding box center [453, 189] width 8 height 8
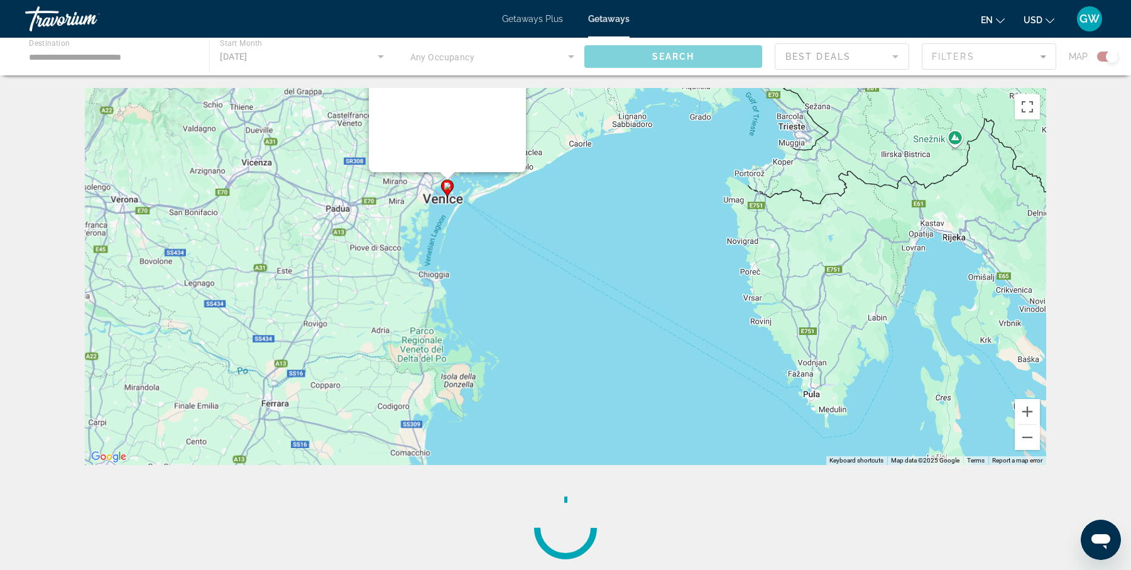
click at [453, 187] on div "To activate drag with keyboard, press Alt + Enter. Once in keyboard drag state,…" at bounding box center [565, 276] width 961 height 377
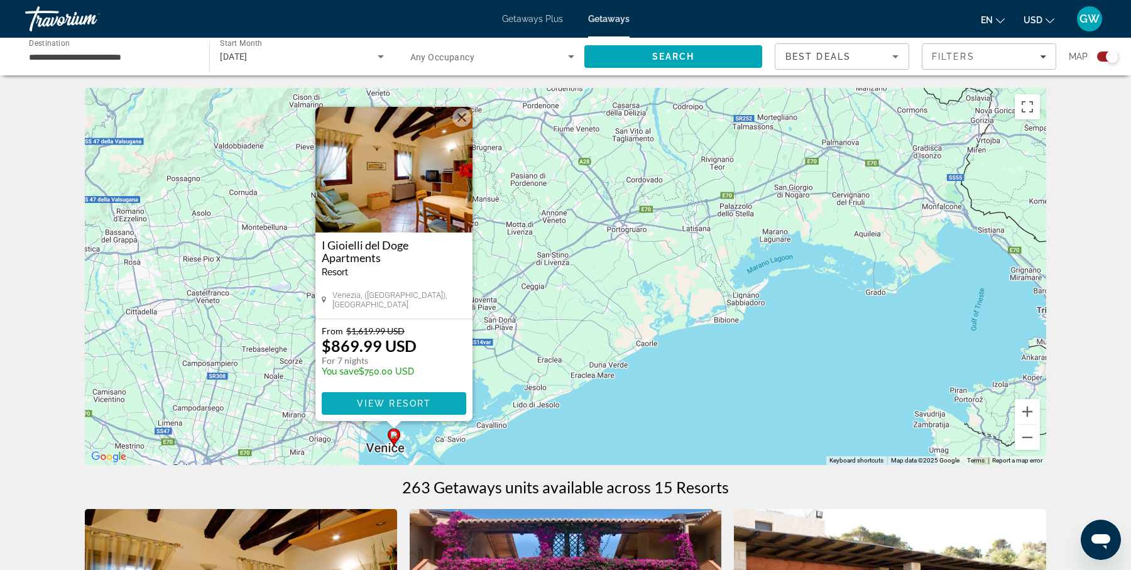
click at [408, 400] on span "View Resort" at bounding box center [394, 403] width 74 height 10
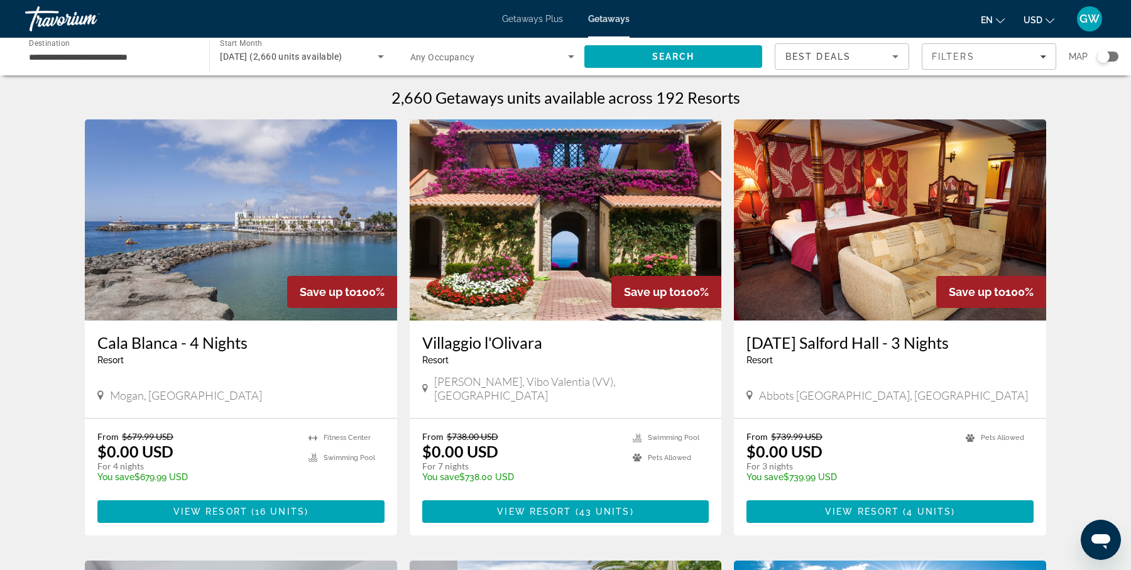
click at [993, 16] on button "en English Español Français Italiano Português русский" at bounding box center [992, 20] width 24 height 18
click at [1107, 53] on div "Search widget" at bounding box center [1103, 56] width 13 height 13
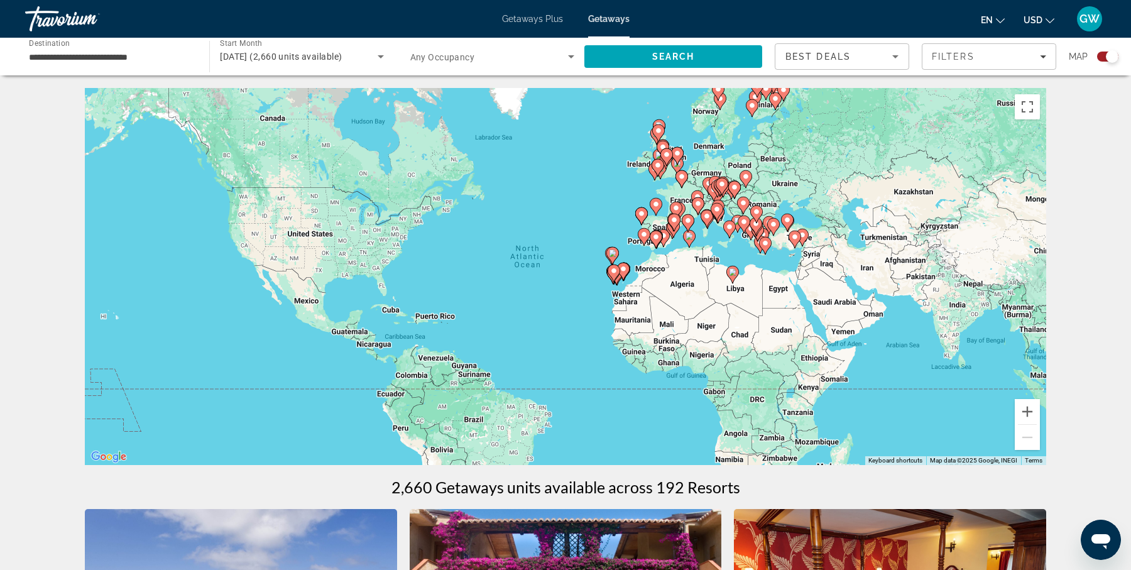
click at [770, 271] on div "To activate drag with keyboard, press Alt + Enter. Once in keyboard drag state,…" at bounding box center [565, 276] width 961 height 377
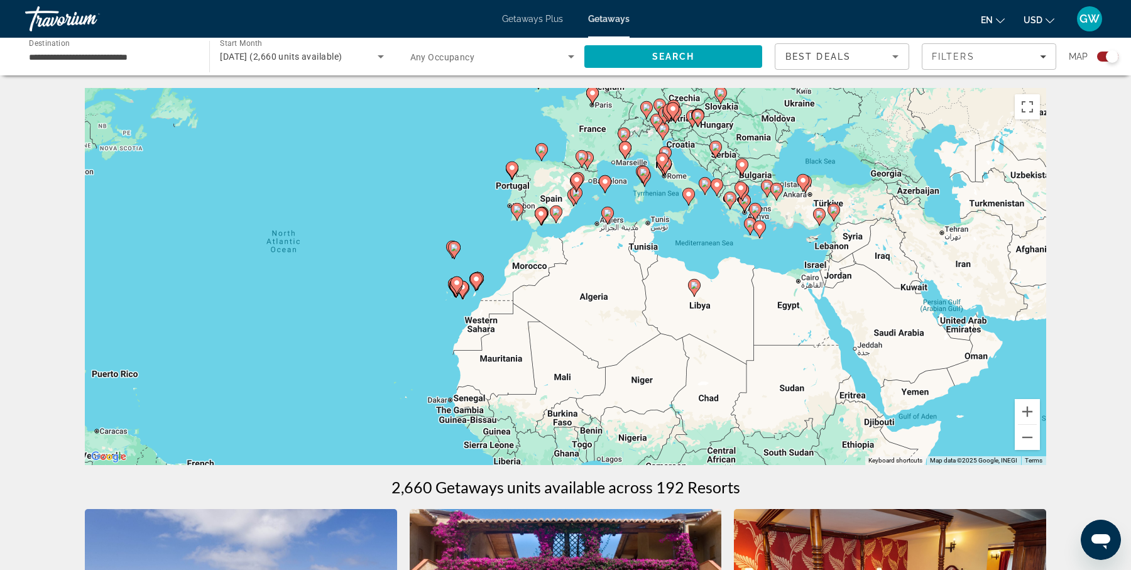
click at [646, 206] on div "To activate drag with keyboard, press Alt + Enter. Once in keyboard drag state,…" at bounding box center [565, 276] width 961 height 377
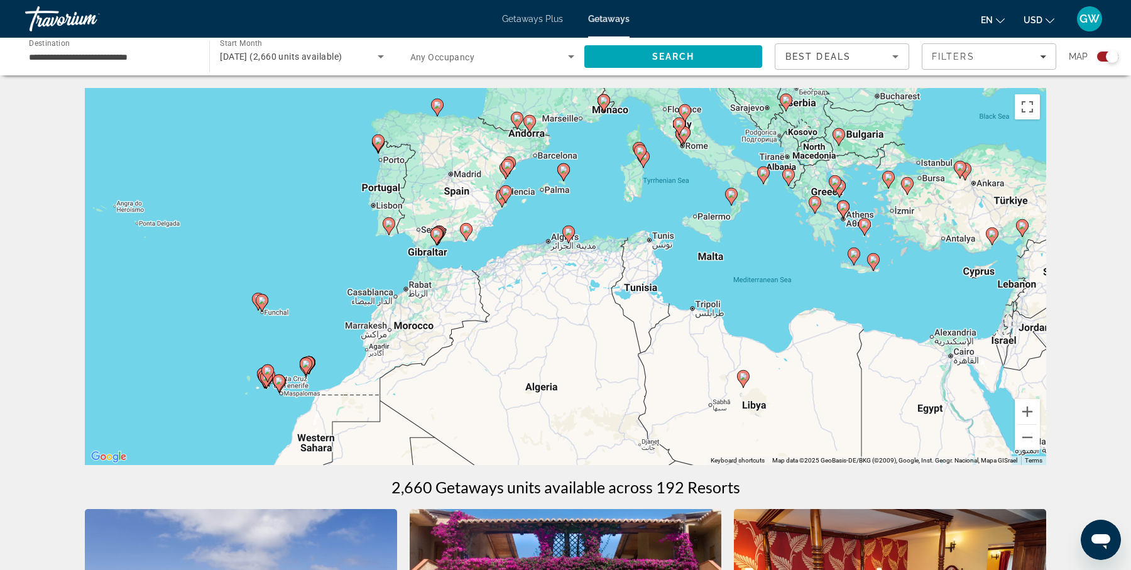
click at [587, 190] on div "To activate drag with keyboard, press Alt + Enter. Once in keyboard drag state,…" at bounding box center [565, 276] width 961 height 377
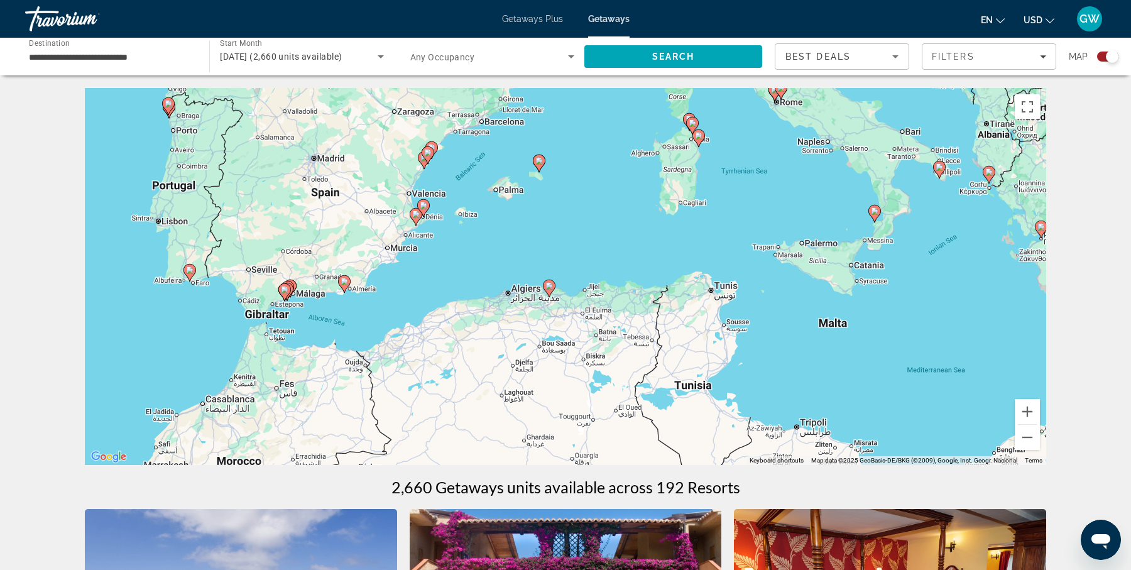
click at [539, 218] on div "To activate drag with keyboard, press Alt + Enter. Once in keyboard drag state,…" at bounding box center [565, 276] width 961 height 377
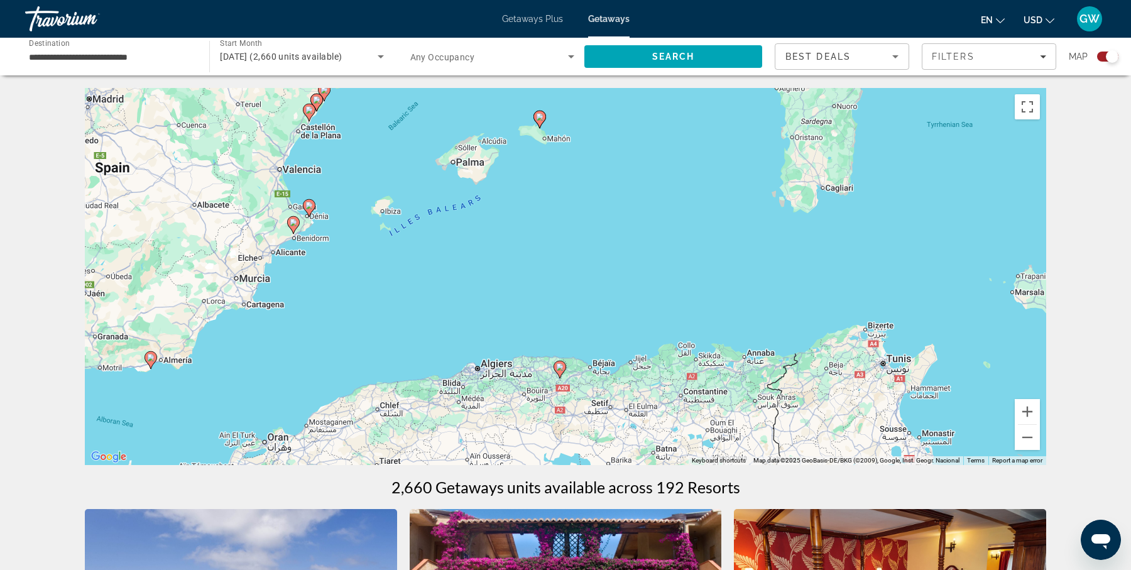
click at [545, 165] on div "To activate drag with keyboard, press Alt + Enter. Once in keyboard drag state,…" at bounding box center [565, 276] width 961 height 377
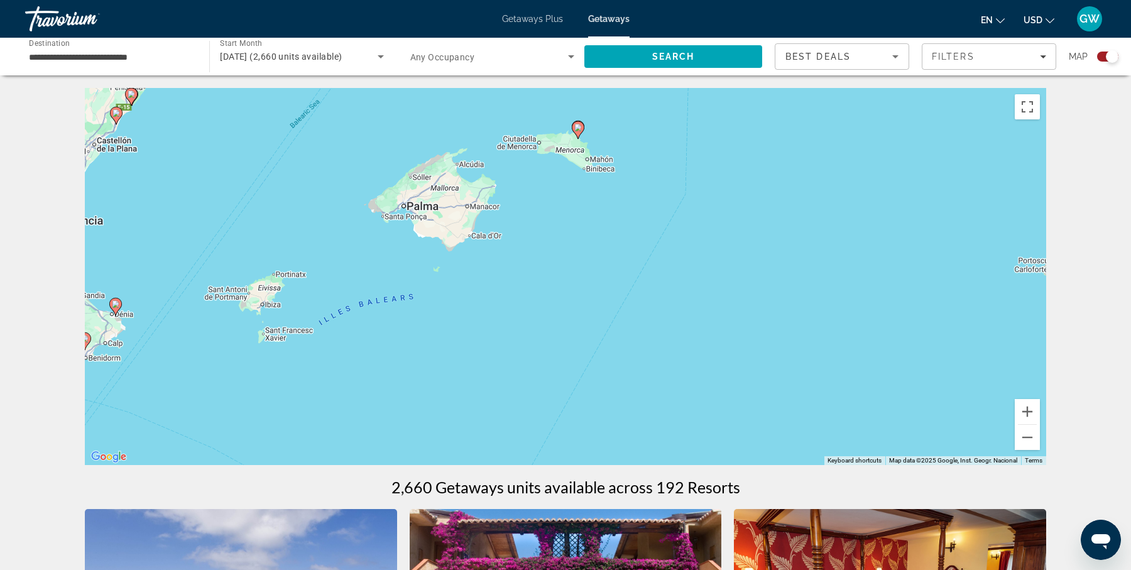
drag, startPoint x: 545, startPoint y: 182, endPoint x: 589, endPoint y: 233, distance: 67.7
click at [589, 233] on div "To activate drag with keyboard, press Alt + Enter. Once in keyboard drag state,…" at bounding box center [565, 276] width 961 height 377
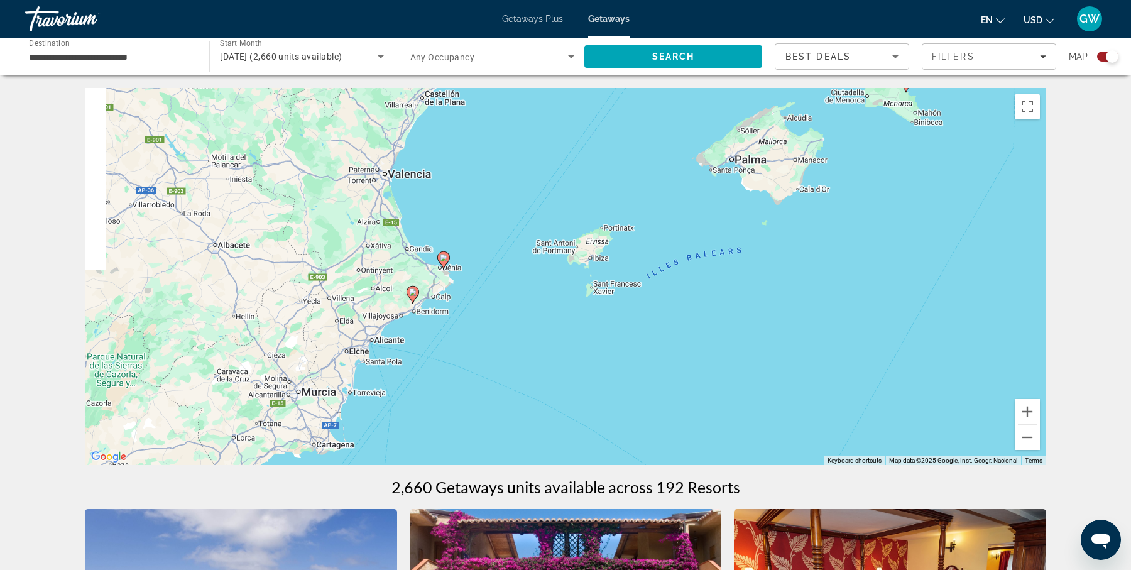
drag, startPoint x: 260, startPoint y: 220, endPoint x: 594, endPoint y: 173, distance: 336.8
click at [594, 173] on div "To activate drag with keyboard, press Alt + Enter. Once in keyboard drag state,…" at bounding box center [565, 276] width 961 height 377
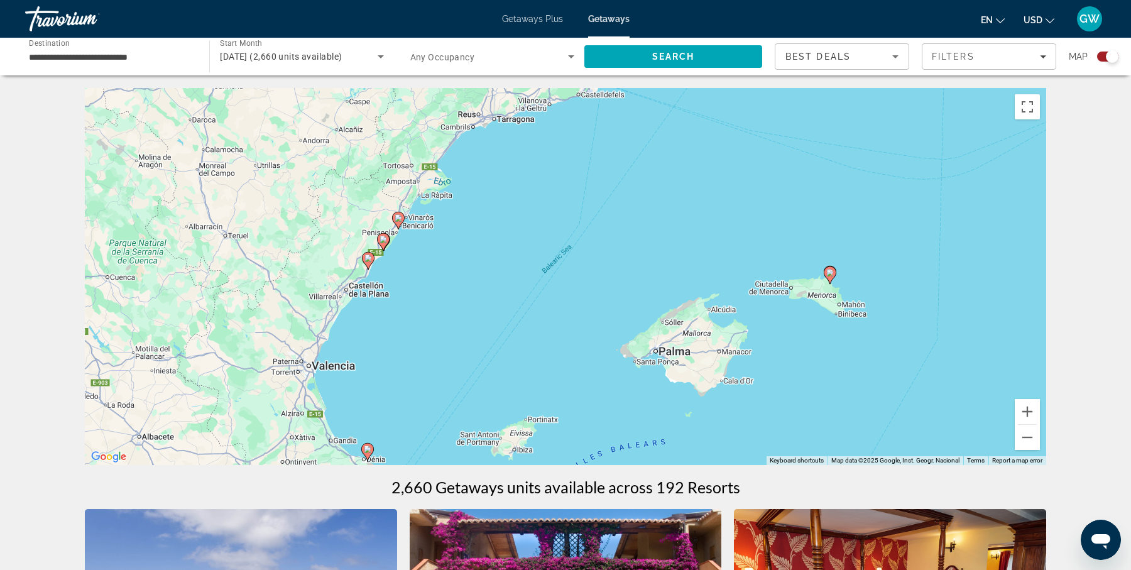
drag, startPoint x: 477, startPoint y: 159, endPoint x: 399, endPoint y: 352, distance: 208.3
click at [399, 352] on div "To activate drag with keyboard, press Alt + Enter. Once in keyboard drag state,…" at bounding box center [565, 276] width 961 height 377
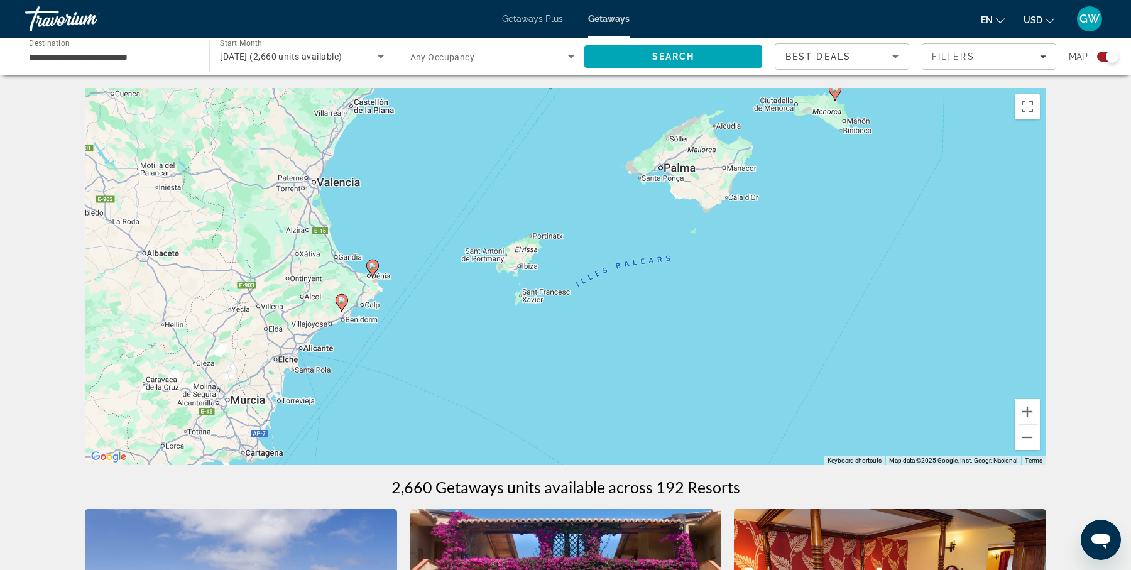
drag, startPoint x: 440, startPoint y: 262, endPoint x: 443, endPoint y: 84, distance: 178.4
click at [372, 263] on image "Main content" at bounding box center [373, 266] width 8 height 8
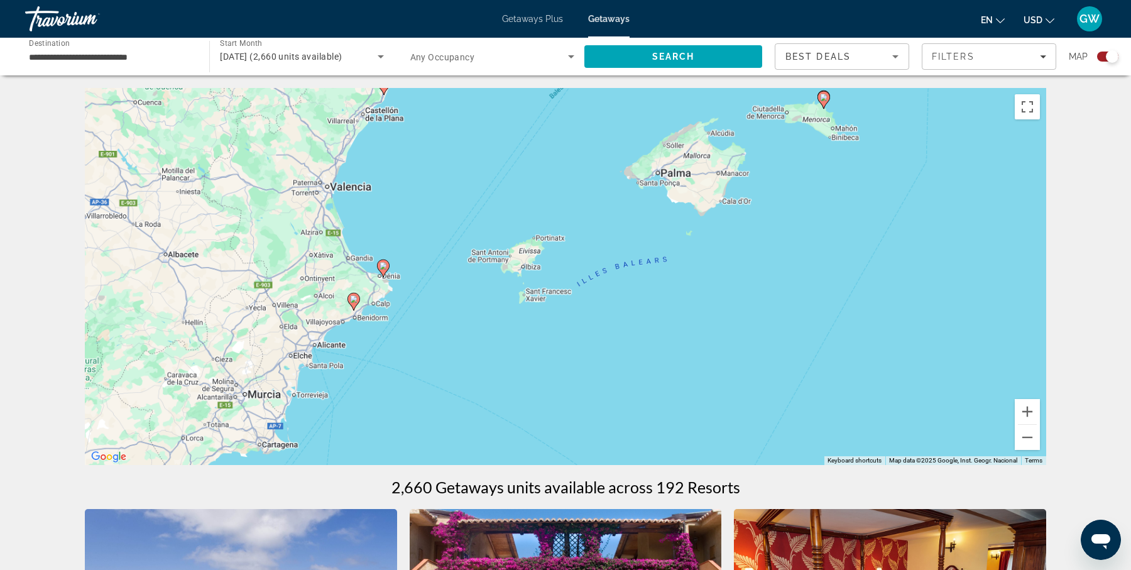
click at [372, 263] on div "To activate drag with keyboard, press Alt + Enter. Once in keyboard drag state,…" at bounding box center [565, 276] width 961 height 377
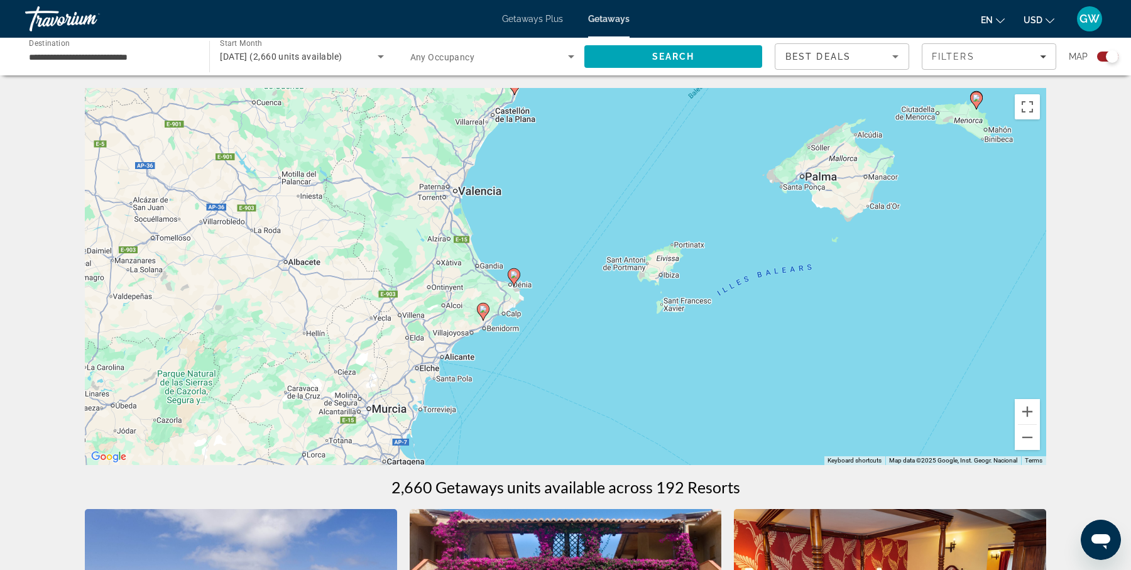
click at [515, 278] on image "Main content" at bounding box center [514, 275] width 8 height 8
type input "**********"
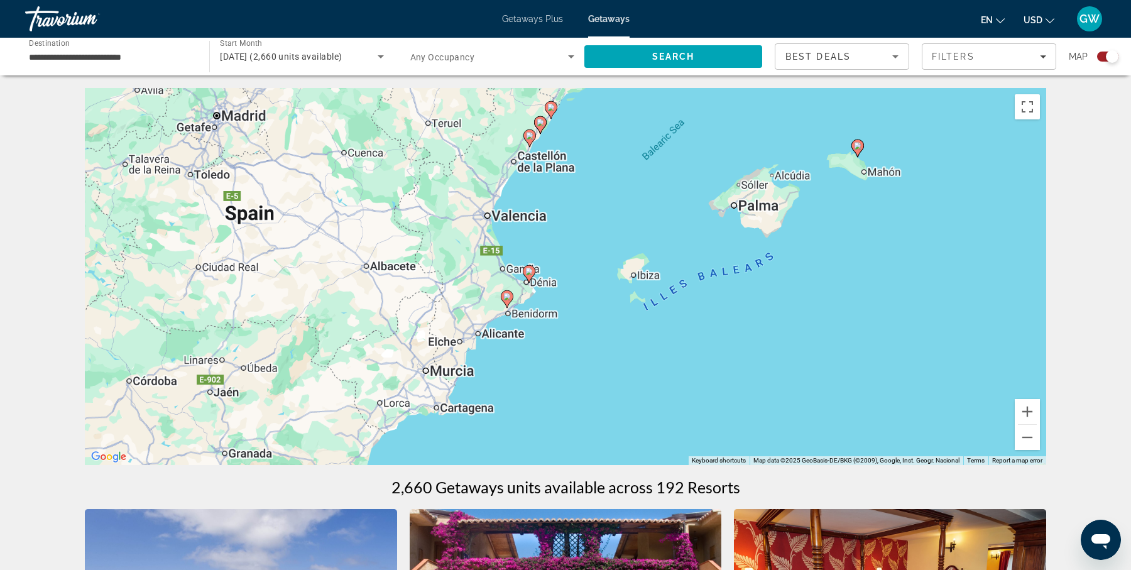
click at [515, 278] on div "To activate drag with keyboard, press Alt + Enter. Once in keyboard drag state,…" at bounding box center [565, 276] width 961 height 377
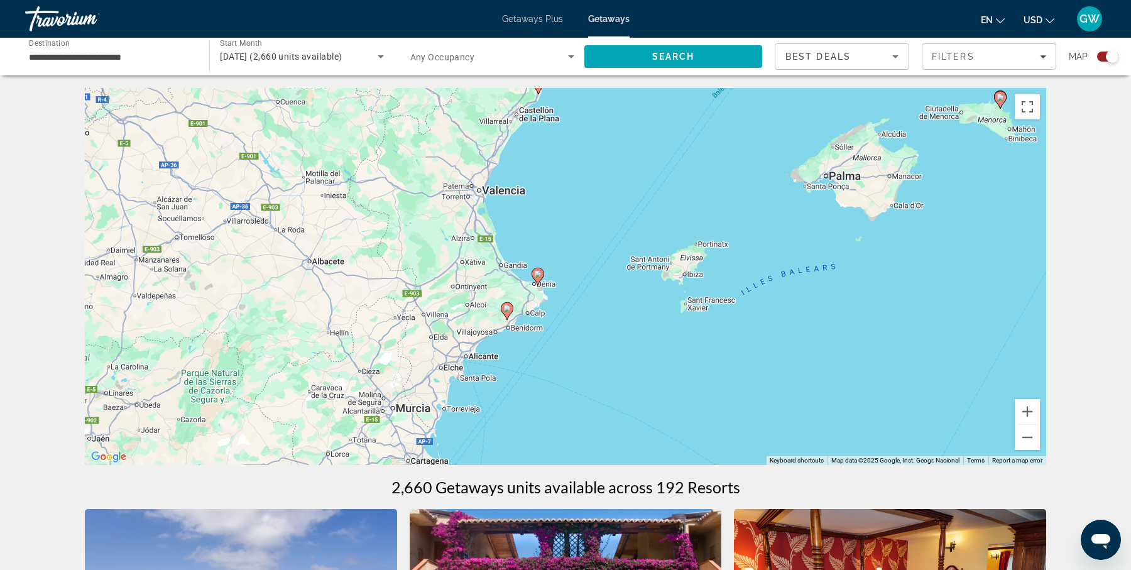
click at [539, 275] on image "Main content" at bounding box center [538, 274] width 8 height 8
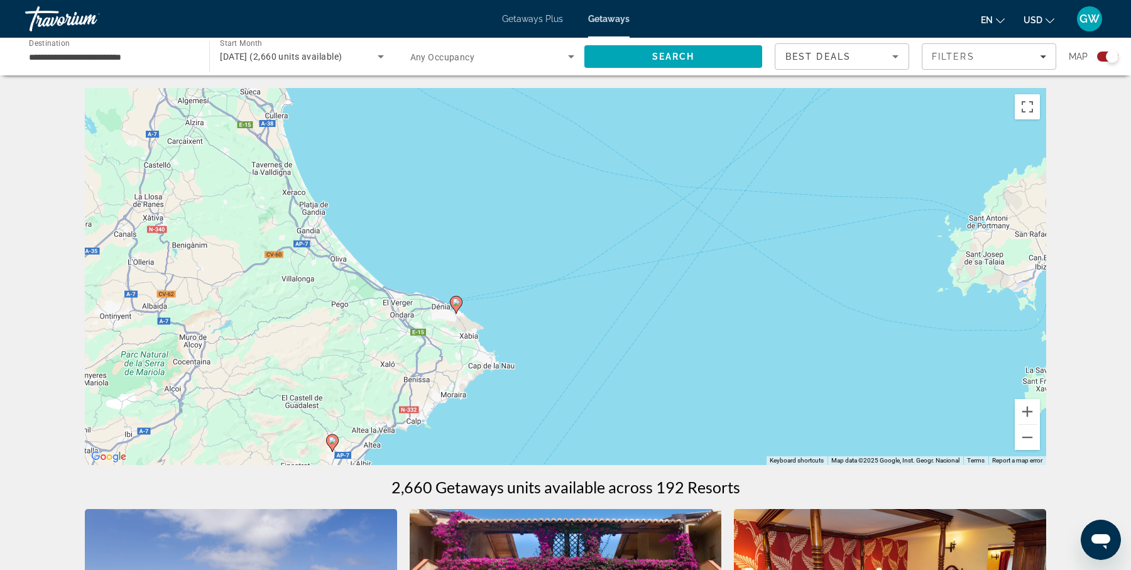
click at [457, 303] on image "Main content" at bounding box center [456, 302] width 8 height 8
click at [457, 303] on div "To navigate, press the arrow keys. To activate drag with keyboard, press Alt + …" at bounding box center [565, 276] width 961 height 377
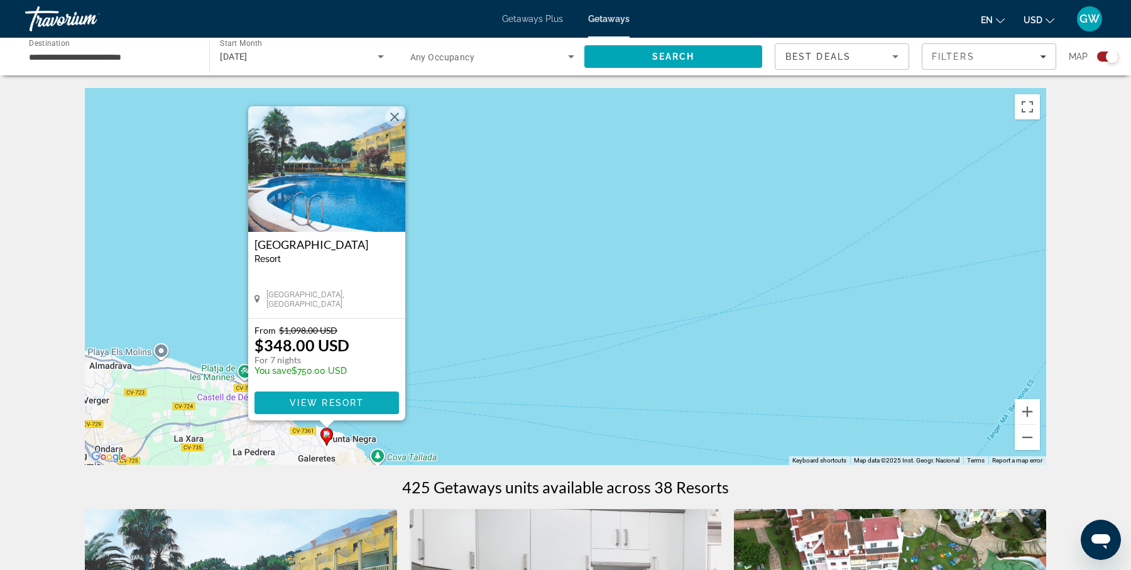
click at [355, 400] on span "View Resort" at bounding box center [327, 403] width 74 height 10
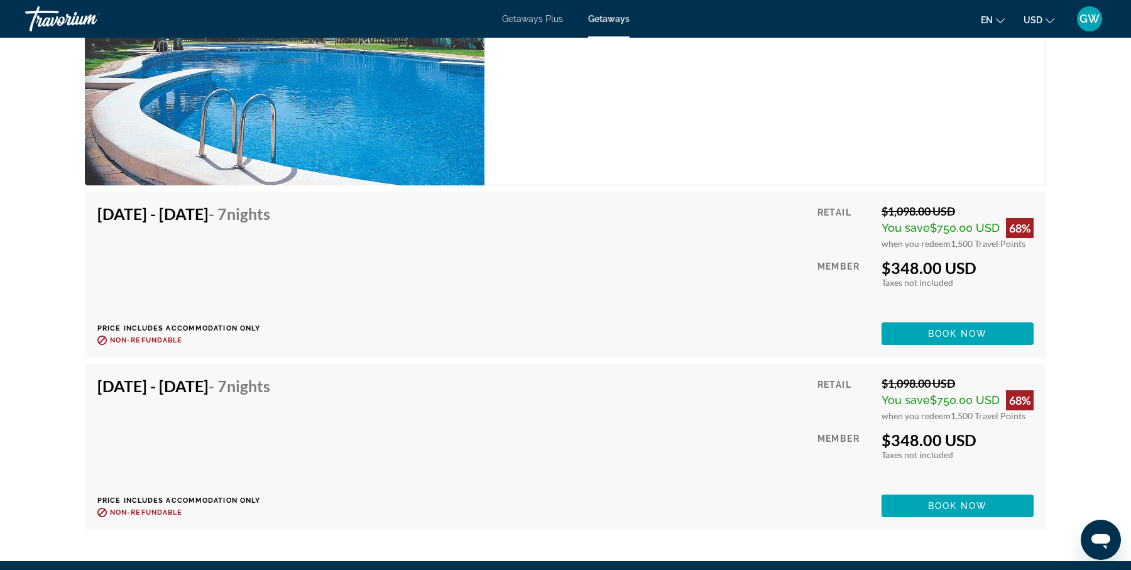
scroll to position [2795, 0]
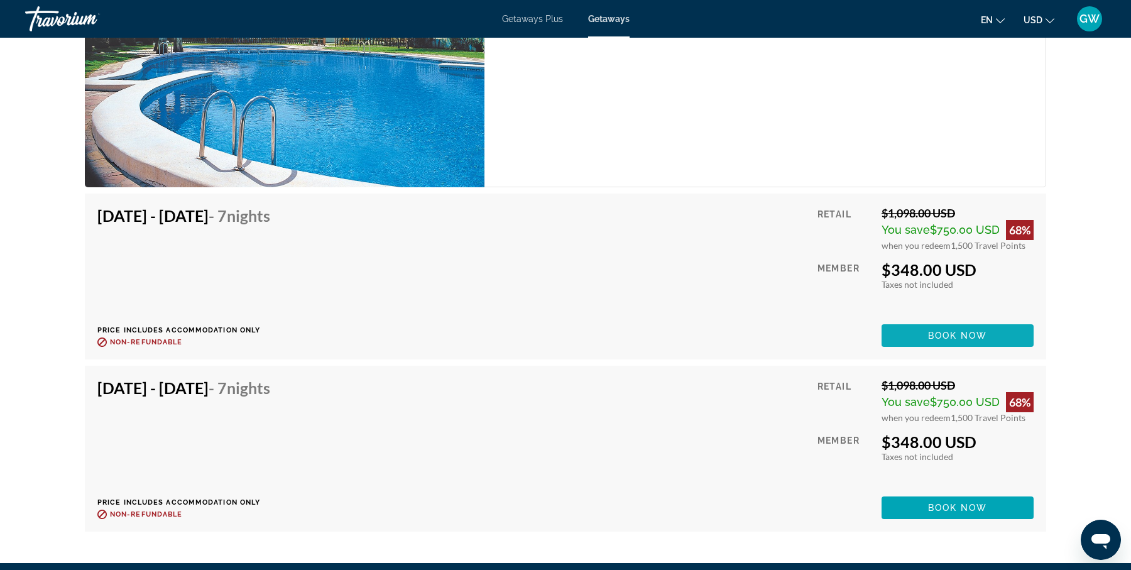
click at [959, 330] on span "Book now" at bounding box center [958, 335] width 60 height 10
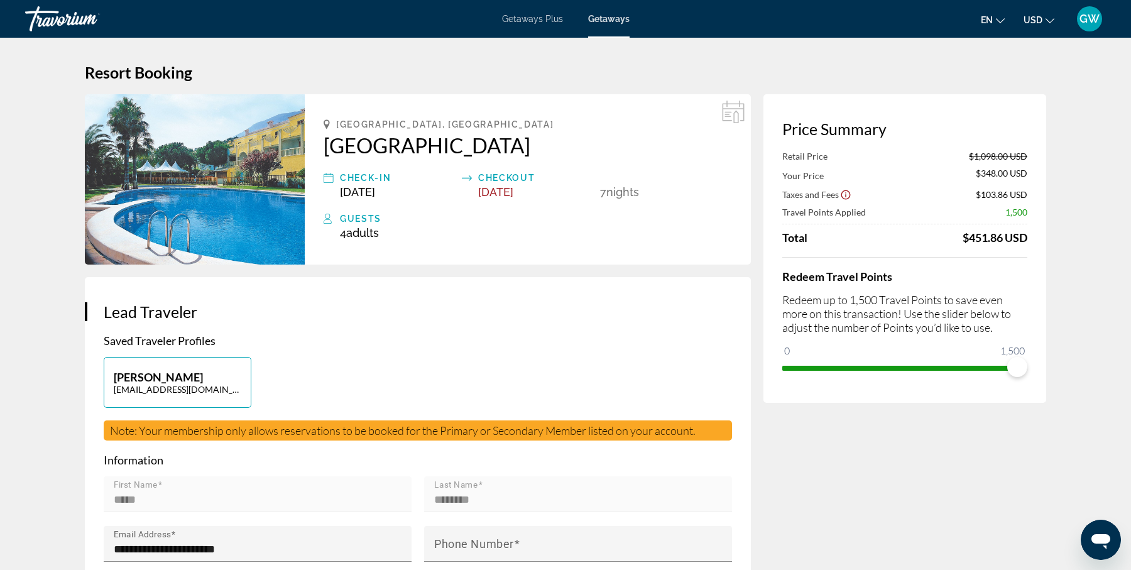
click at [962, 320] on p "Redeem up to 1,500 Travel Points to save even more on this transaction! Use the…" at bounding box center [904, 313] width 245 height 41
click at [345, 143] on h2 "Parque Denia Club" at bounding box center [527, 145] width 408 height 25
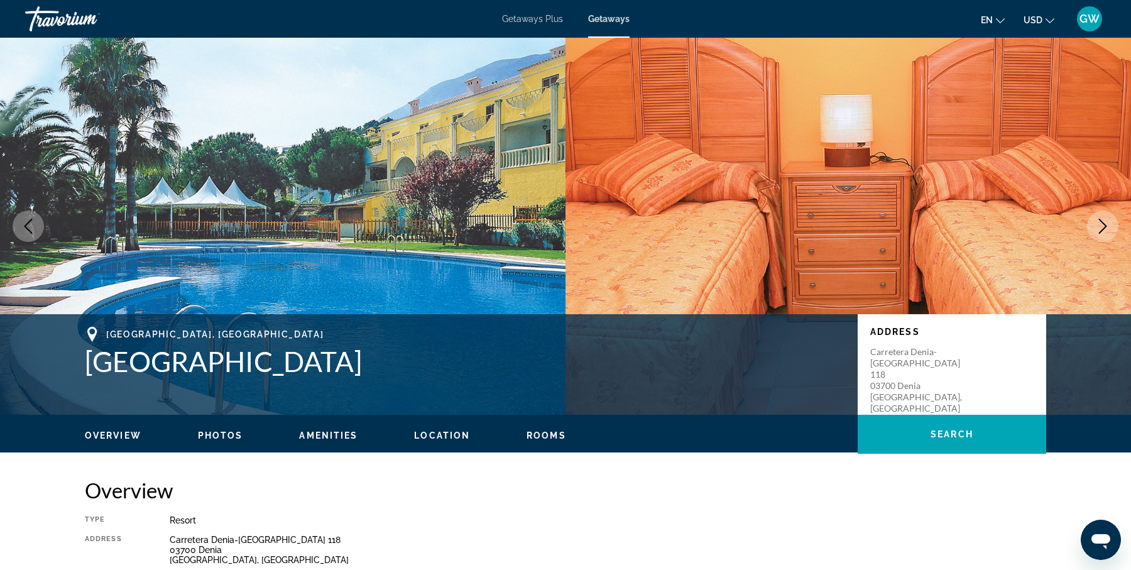
click at [82, 367] on div "Alicante, Spain Parque Denia Club Address Carretera Denia-Javea 118 03700 Denia…" at bounding box center [565, 364] width 1011 height 75
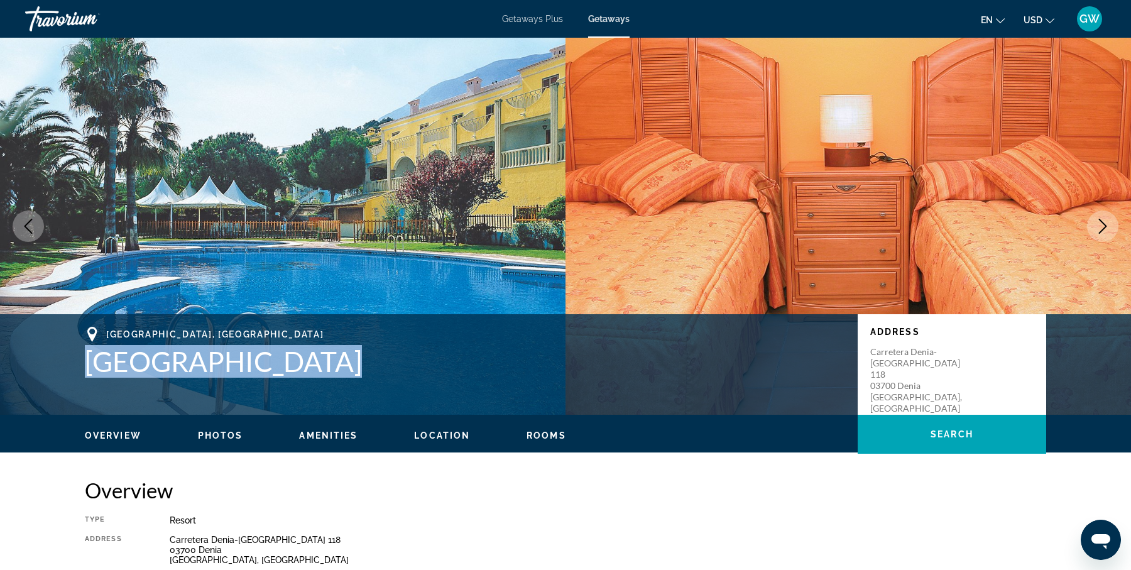
drag, startPoint x: 85, startPoint y: 360, endPoint x: 330, endPoint y: 351, distance: 244.5
click at [330, 351] on h1 "Parque Denia Club" at bounding box center [465, 361] width 760 height 33
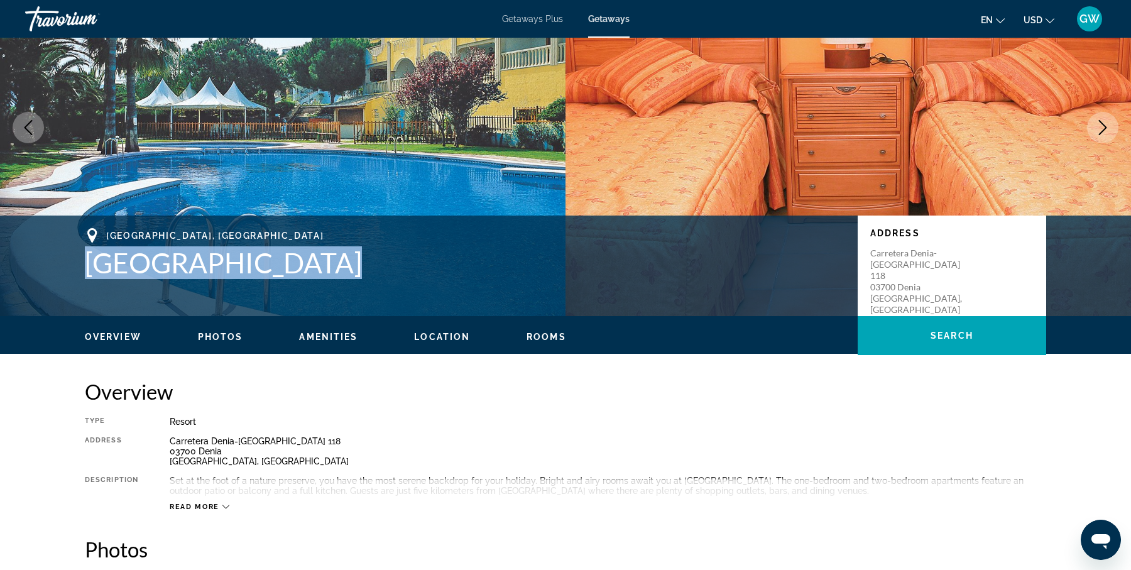
scroll to position [139, 0]
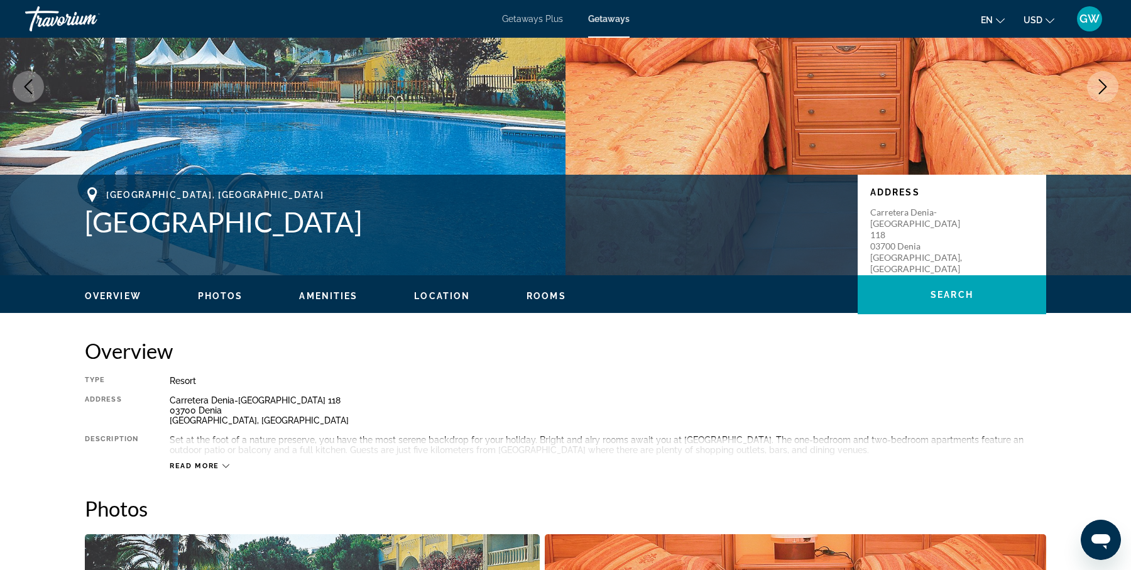
drag, startPoint x: 170, startPoint y: 397, endPoint x: 193, endPoint y: 401, distance: 23.7
click at [171, 397] on div "Carretera Denia-Javea 118 03700 Denia Alicante, Spain" at bounding box center [608, 410] width 876 height 30
drag, startPoint x: 193, startPoint y: 401, endPoint x: 237, endPoint y: 416, distance: 46.5
click at [237, 416] on div "Carretera Denia-Javea 118 03700 Denia Alicante, Spain" at bounding box center [608, 410] width 876 height 30
copy div "Carretera Denia-Javea 118 03700 Denia Alicante, Spain"
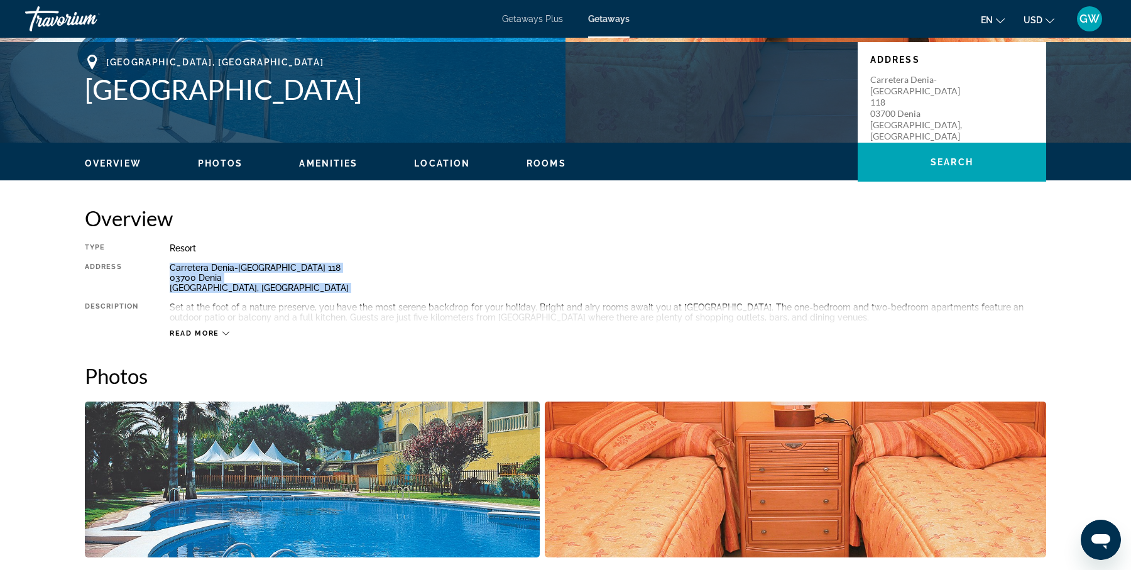
scroll to position [274, 0]
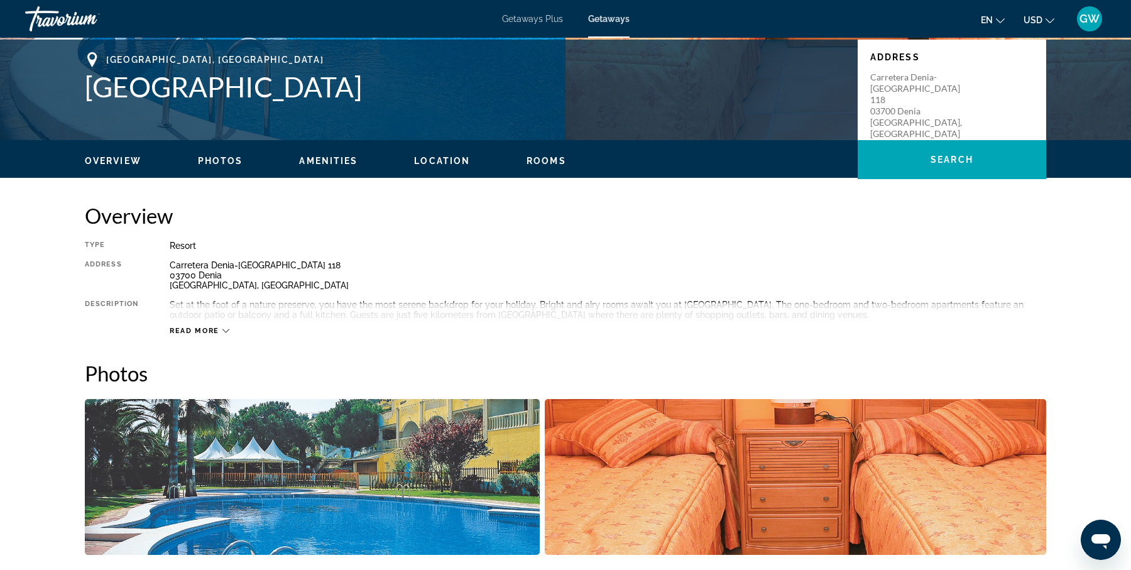
click at [195, 324] on div "Read more" at bounding box center [608, 318] width 876 height 35
click at [219, 322] on div "Read more" at bounding box center [608, 318] width 876 height 35
click at [215, 330] on span "Read more" at bounding box center [195, 331] width 50 height 8
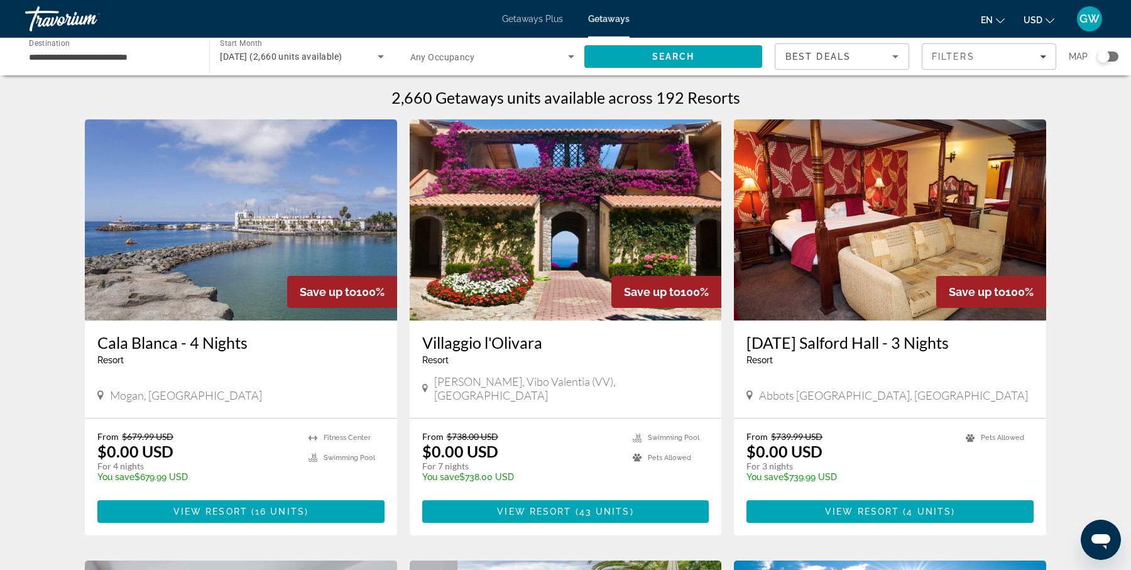
click at [1103, 55] on div "Search widget" at bounding box center [1103, 56] width 13 height 13
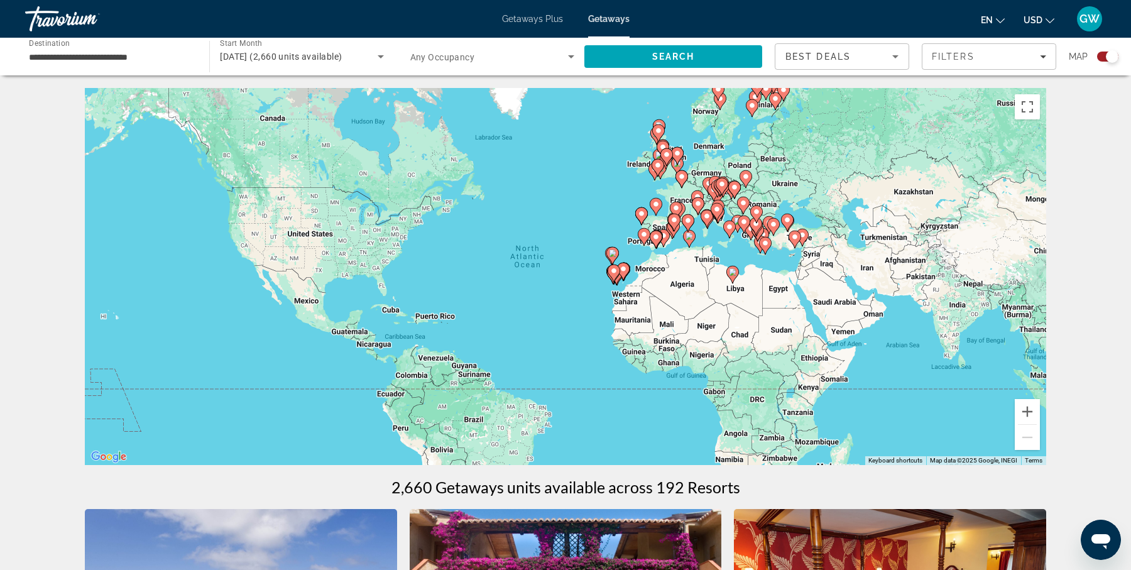
click at [759, 155] on div "To activate drag with keyboard, press Alt + Enter. Once in keyboard drag state,…" at bounding box center [565, 276] width 961 height 377
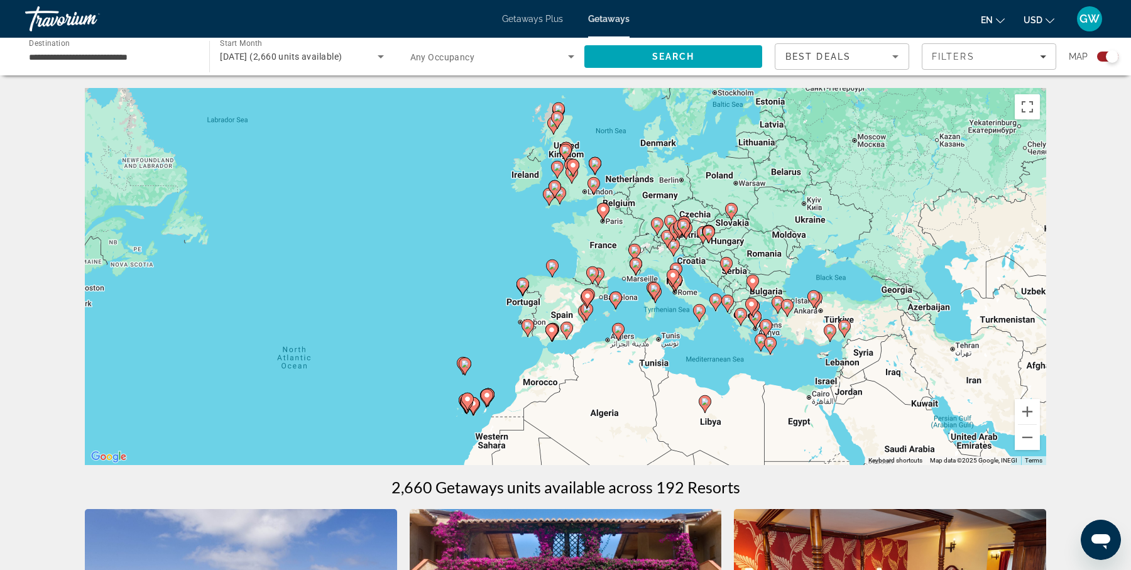
click at [759, 155] on div "To activate drag with keyboard, press Alt + Enter. Once in keyboard drag state,…" at bounding box center [565, 276] width 961 height 377
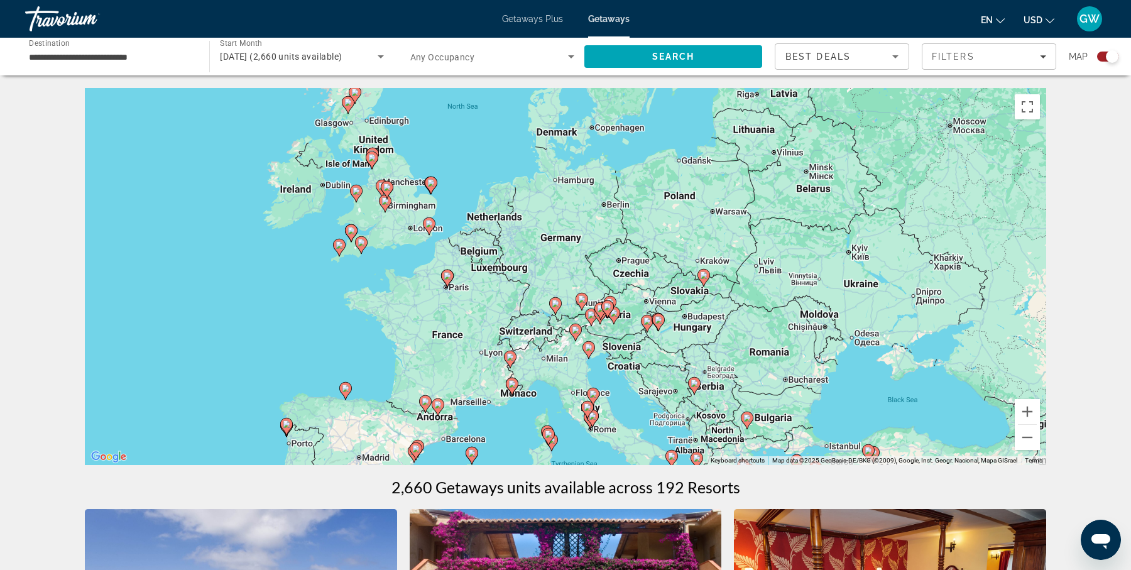
click at [759, 155] on div "To activate drag with keyboard, press Alt + Enter. Once in keyboard drag state,…" at bounding box center [565, 276] width 961 height 377
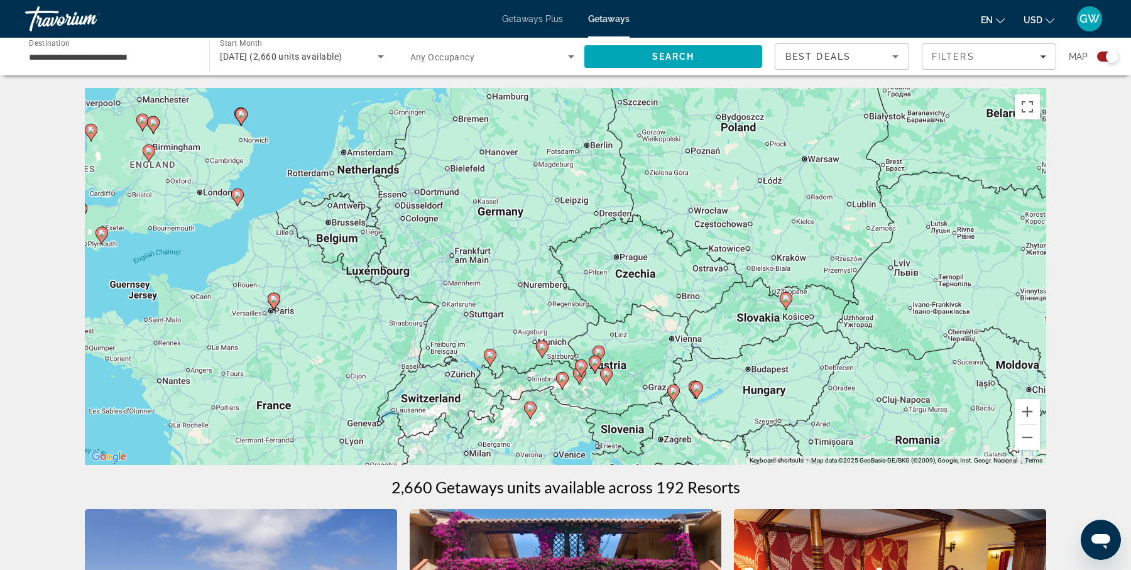
drag, startPoint x: 447, startPoint y: 330, endPoint x: 590, endPoint y: 219, distance: 180.8
click at [590, 219] on div "To activate drag with keyboard, press Alt + Enter. Once in keyboard drag state,…" at bounding box center [565, 276] width 961 height 377
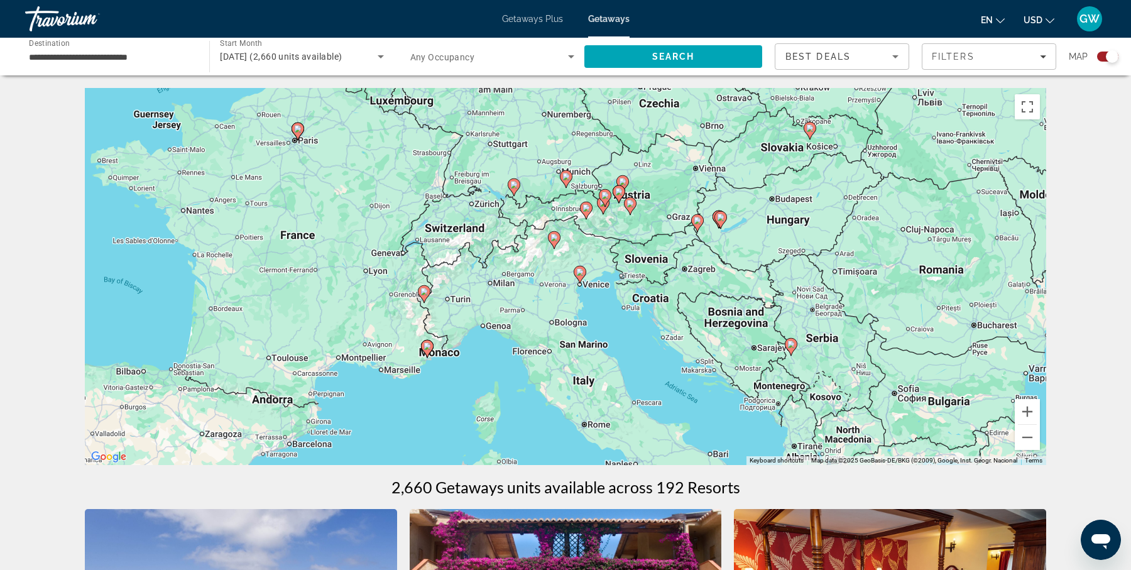
drag, startPoint x: 456, startPoint y: 379, endPoint x: 480, endPoint y: 207, distance: 173.1
click at [480, 207] on div "To activate drag with keyboard, press Alt + Enter. Once in keyboard drag state,…" at bounding box center [565, 276] width 961 height 377
click at [568, 176] on image "Main content" at bounding box center [566, 177] width 8 height 8
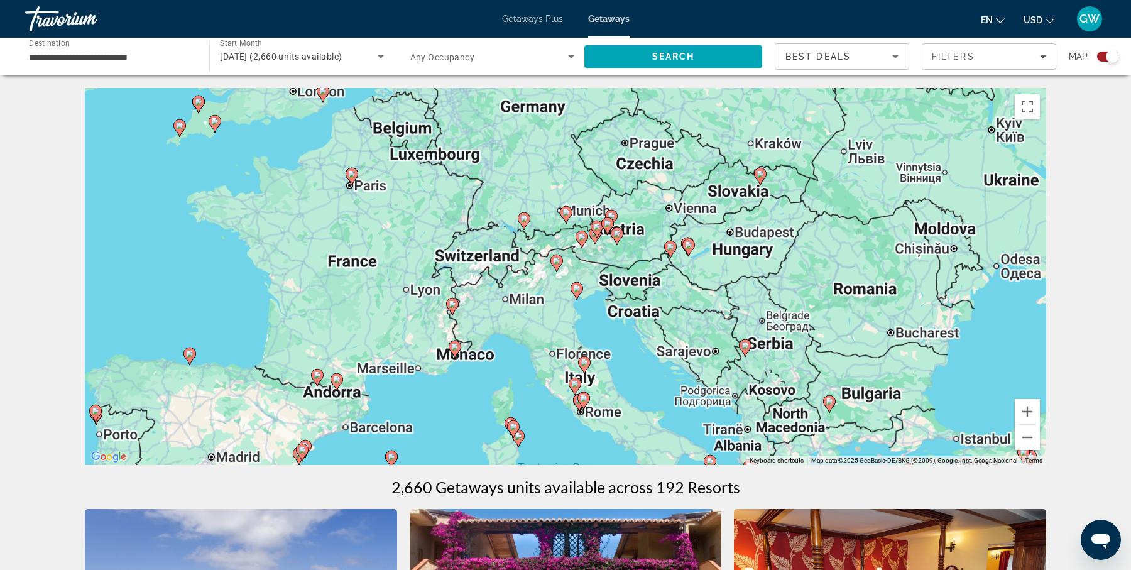
click at [568, 176] on div "To activate drag with keyboard, press Alt + Enter. Once in keyboard drag state,…" at bounding box center [565, 276] width 961 height 377
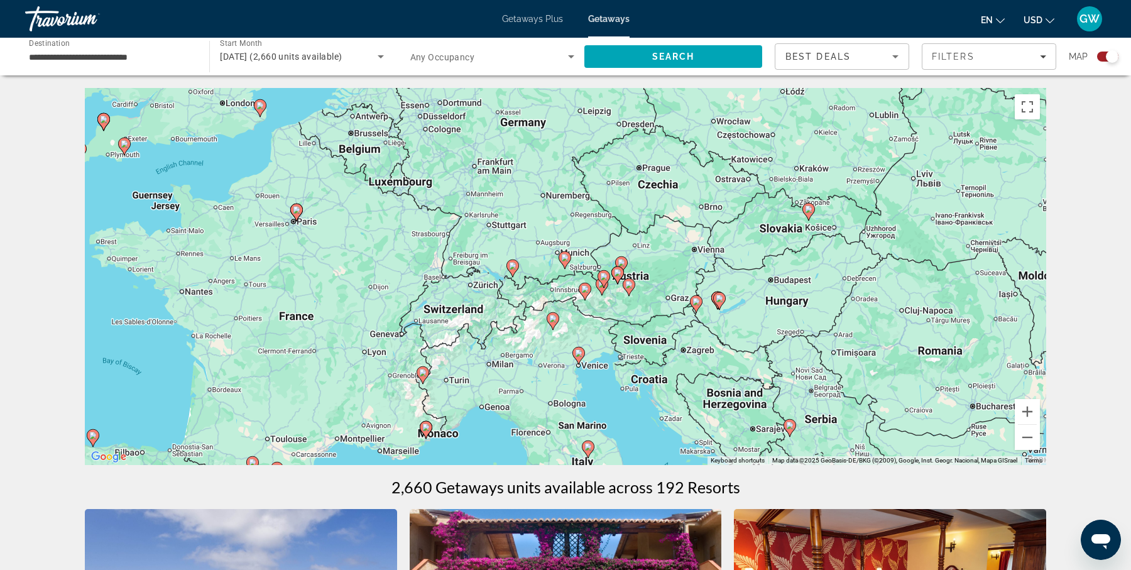
click at [565, 263] on icon "Main content" at bounding box center [564, 260] width 11 height 16
type input "**********"
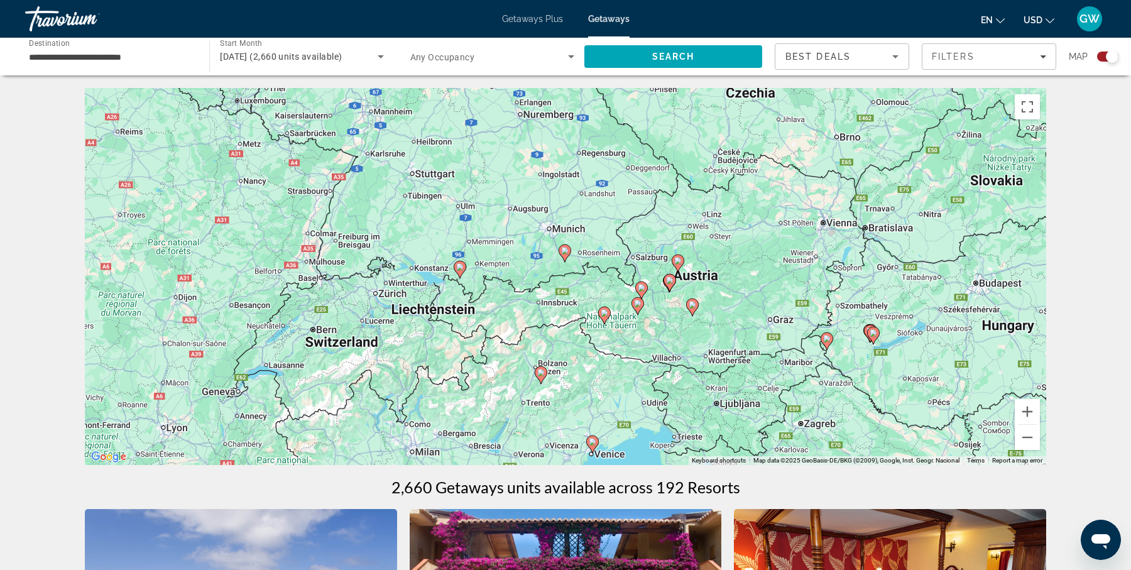
click at [567, 252] on image "Main content" at bounding box center [565, 251] width 8 height 8
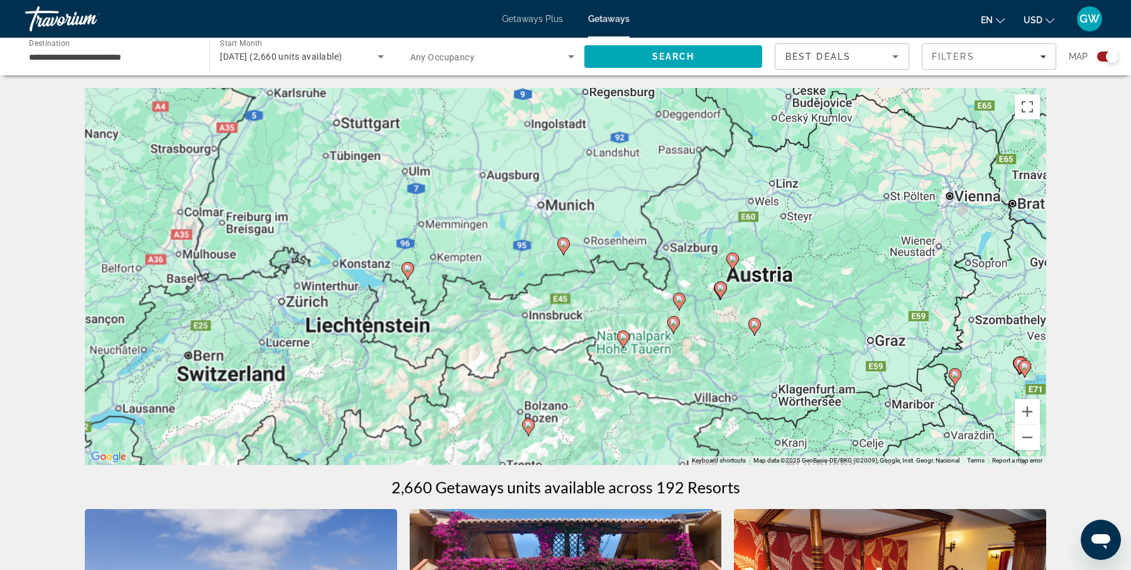
click at [567, 252] on gmp-advanced-marker "Main content" at bounding box center [563, 246] width 13 height 19
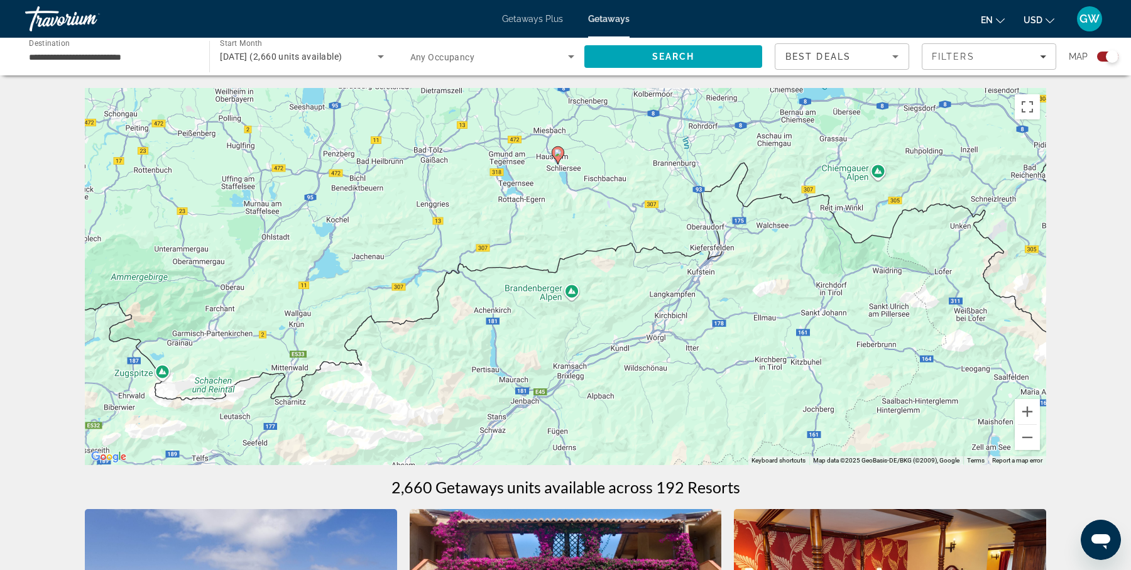
click at [558, 154] on image "Main content" at bounding box center [558, 153] width 8 height 8
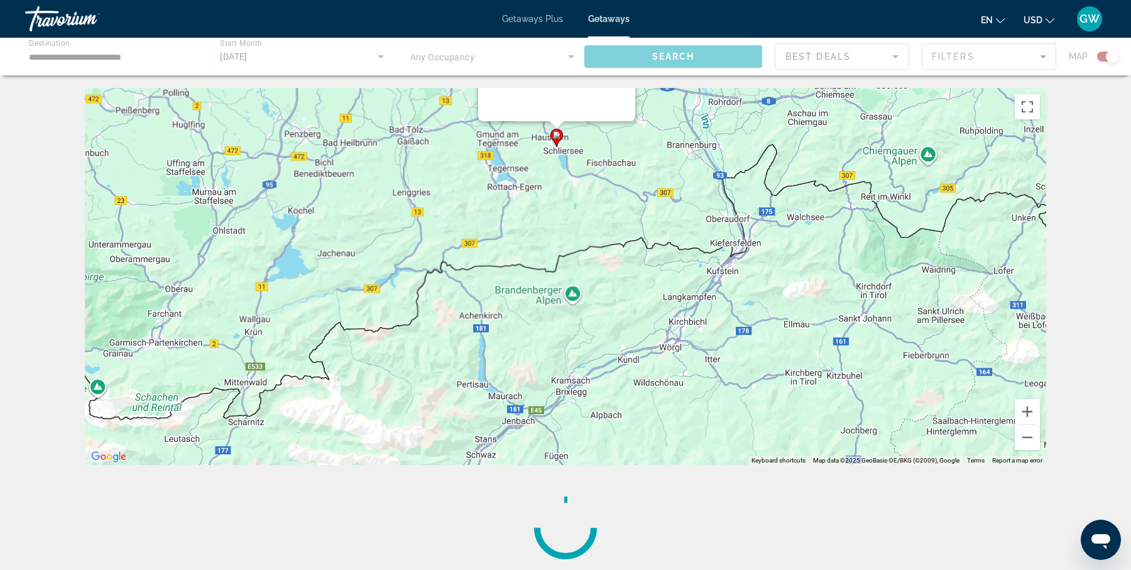
click at [558, 154] on div "To activate drag with keyboard, press Alt + Enter. Once in keyboard drag state,…" at bounding box center [565, 276] width 961 height 377
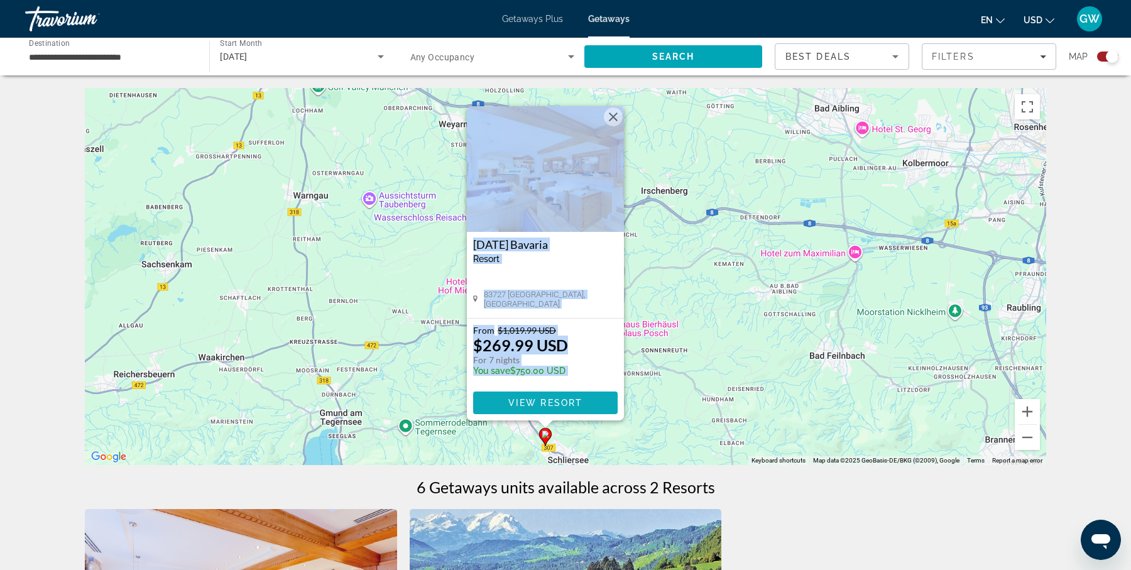
click at [555, 393] on span "Main content" at bounding box center [545, 403] width 144 height 30
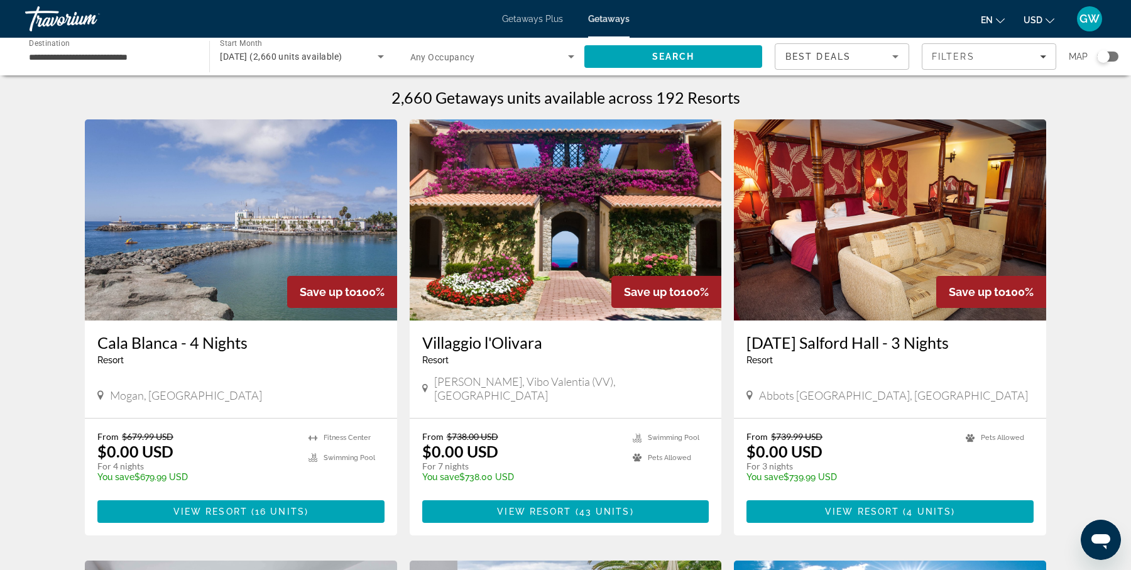
click at [1100, 57] on div "Search widget" at bounding box center [1103, 56] width 13 height 13
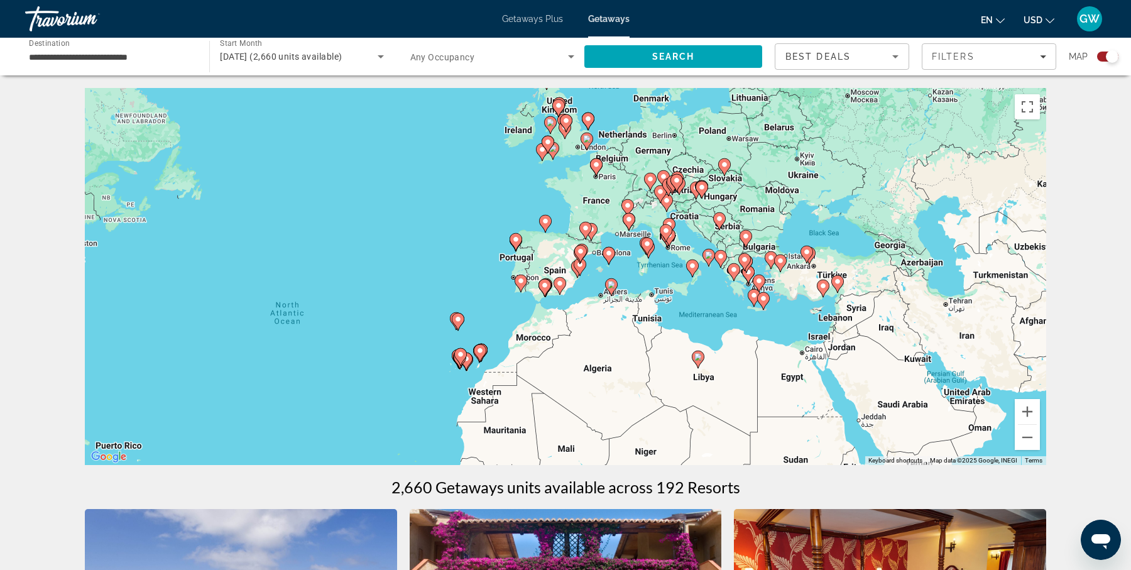
click at [766, 200] on div "To activate drag with keyboard, press Alt + Enter. Once in keyboard drag state,…" at bounding box center [565, 276] width 961 height 377
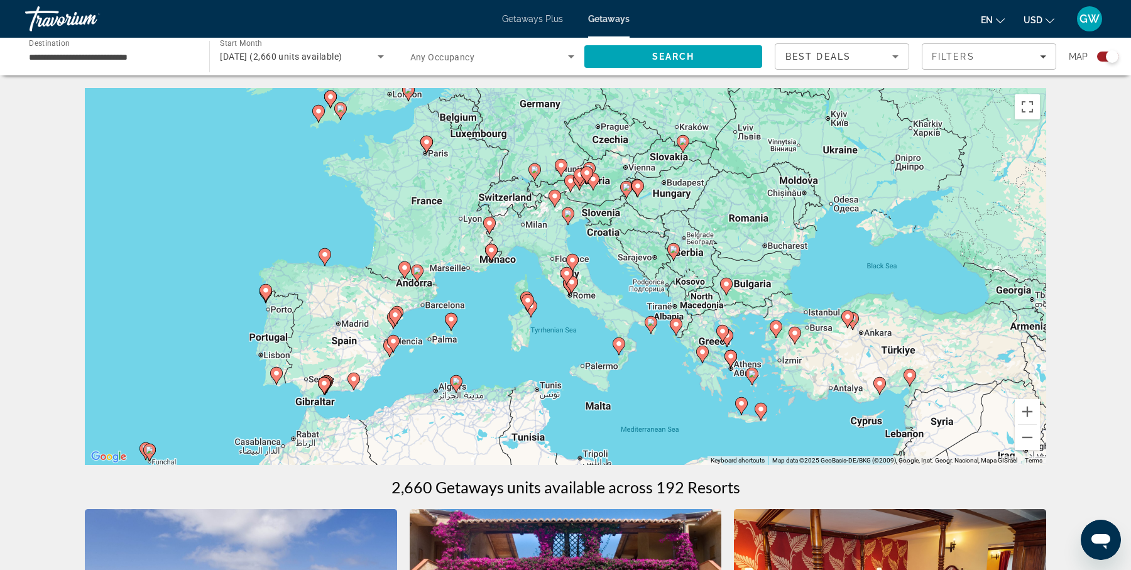
click at [415, 327] on div "To activate drag with keyboard, press Alt + Enter. Once in keyboard drag state,…" at bounding box center [565, 276] width 961 height 377
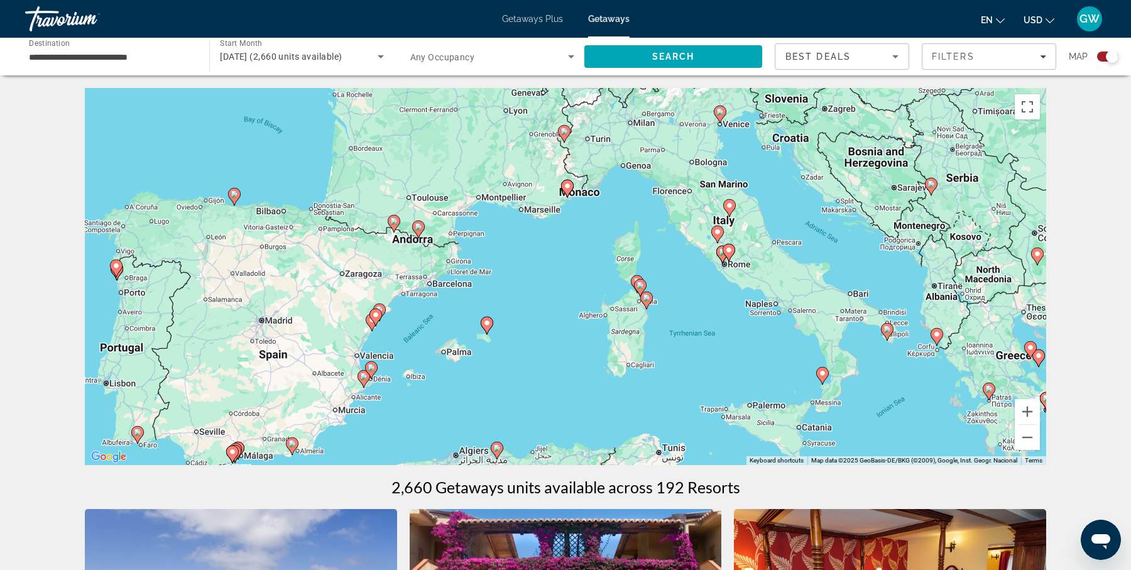
click at [390, 335] on div "To activate drag with keyboard, press Alt + Enter. Once in keyboard drag state,…" at bounding box center [565, 276] width 961 height 377
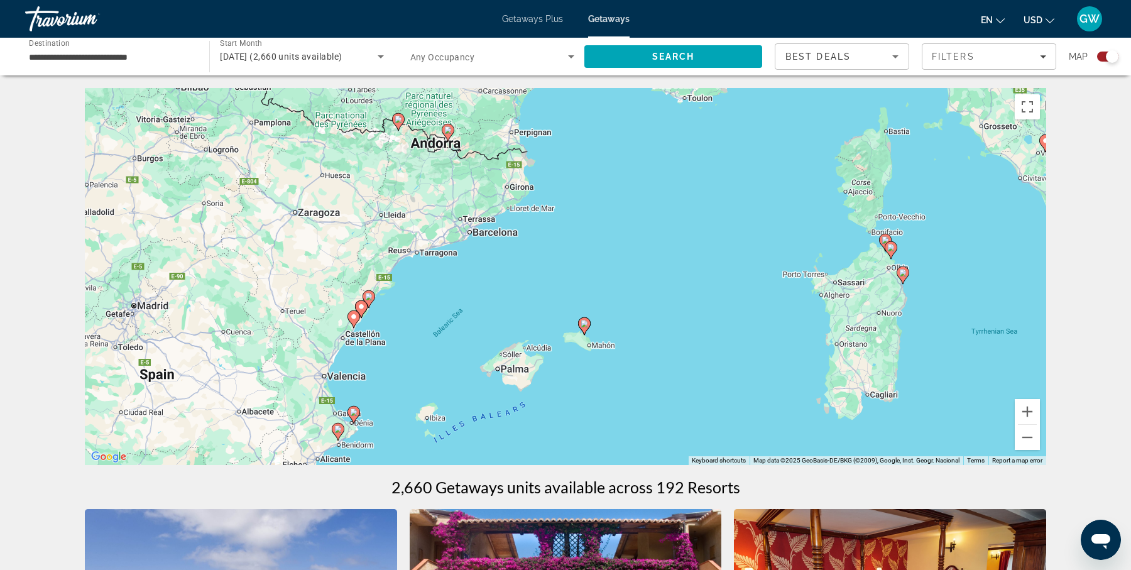
click at [412, 313] on div "To activate drag with keyboard, press Alt + Enter. Once in keyboard drag state,…" at bounding box center [565, 276] width 961 height 377
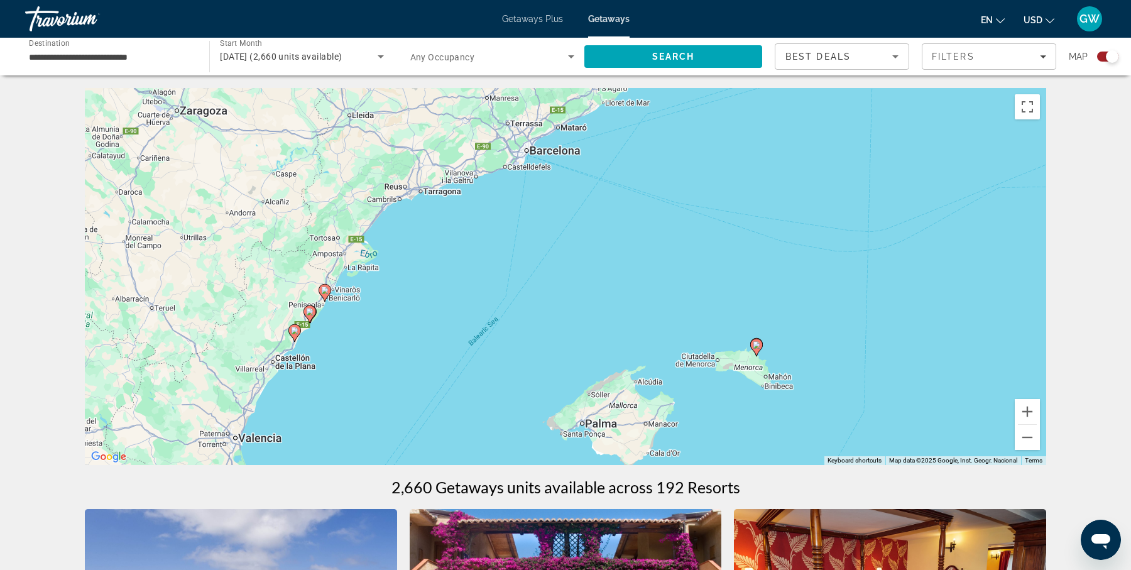
click at [412, 313] on div "To activate drag with keyboard, press Alt + Enter. Once in keyboard drag state,…" at bounding box center [565, 276] width 961 height 377
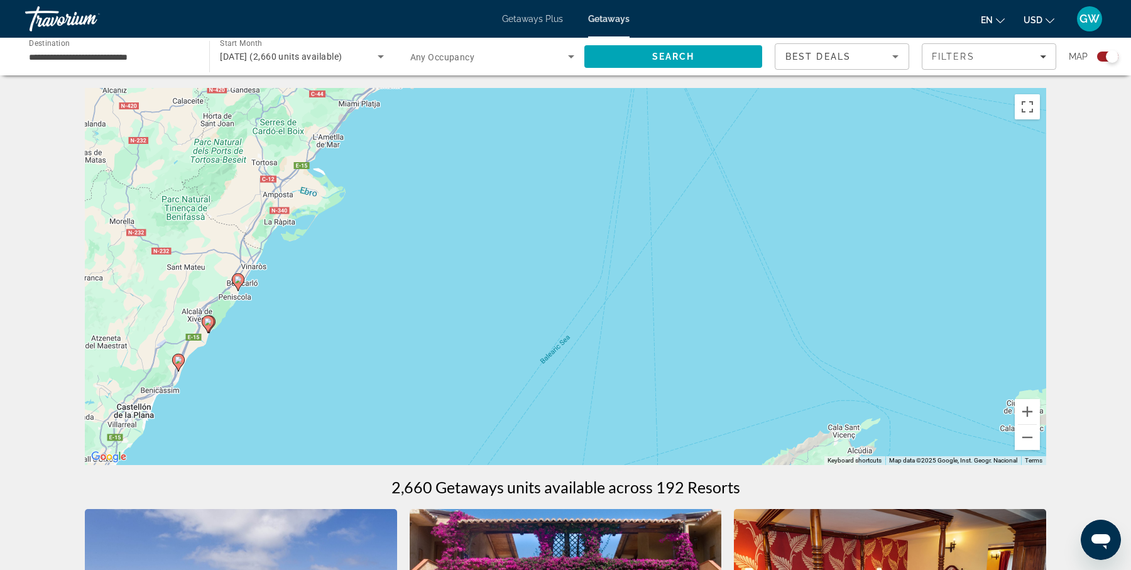
click at [262, 325] on div "To activate drag with keyboard, press Alt + Enter. Once in keyboard drag state,…" at bounding box center [565, 276] width 961 height 377
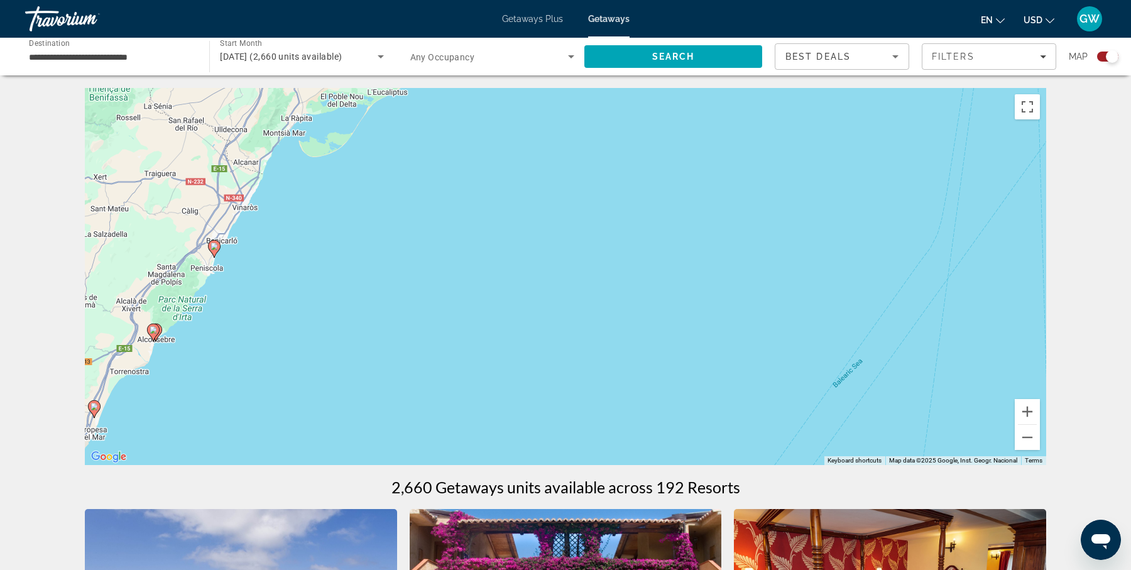
click at [183, 350] on div "To activate drag with keyboard, press Alt + Enter. Once in keyboard drag state,…" at bounding box center [565, 276] width 961 height 377
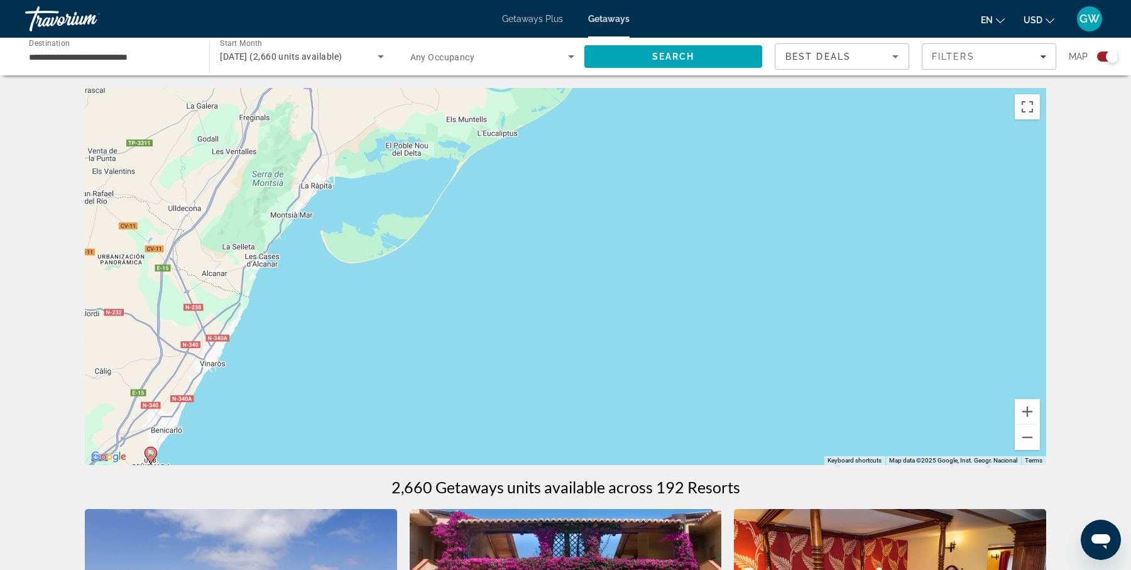
drag, startPoint x: 345, startPoint y: 173, endPoint x: 248, endPoint y: 480, distance: 322.0
drag, startPoint x: 553, startPoint y: 330, endPoint x: 458, endPoint y: 372, distance: 104.0
click at [551, 330] on div "To activate drag with keyboard, press Alt + Enter. Once in keyboard drag state,…" at bounding box center [565, 276] width 961 height 377
drag, startPoint x: 458, startPoint y: 372, endPoint x: 342, endPoint y: 417, distance: 124.5
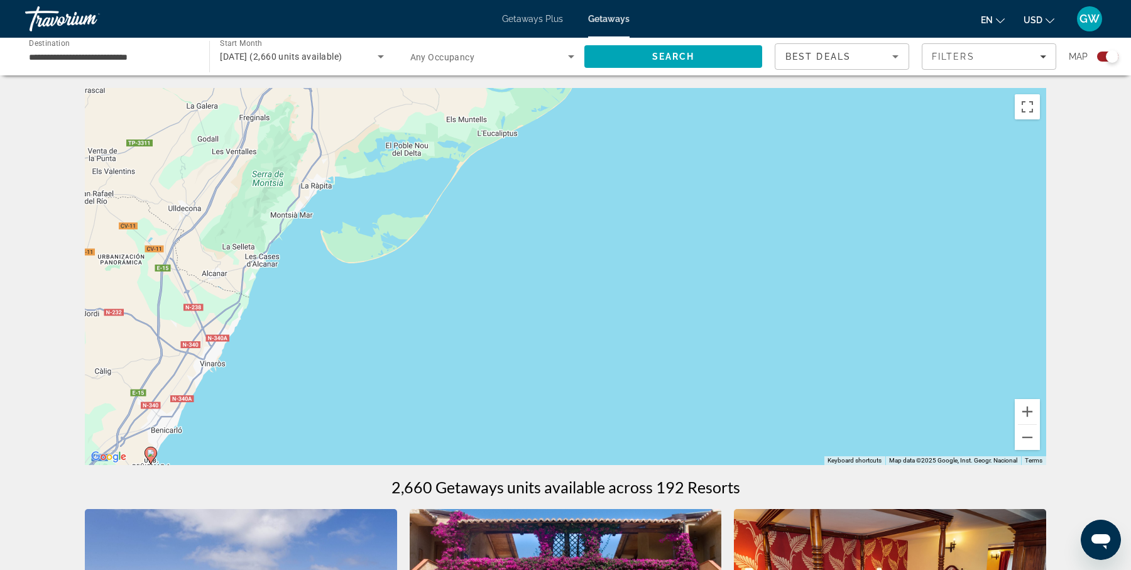
click at [342, 417] on div "To activate drag with keyboard, press Alt + Enter. Once in keyboard drag state,…" at bounding box center [565, 276] width 961 height 377
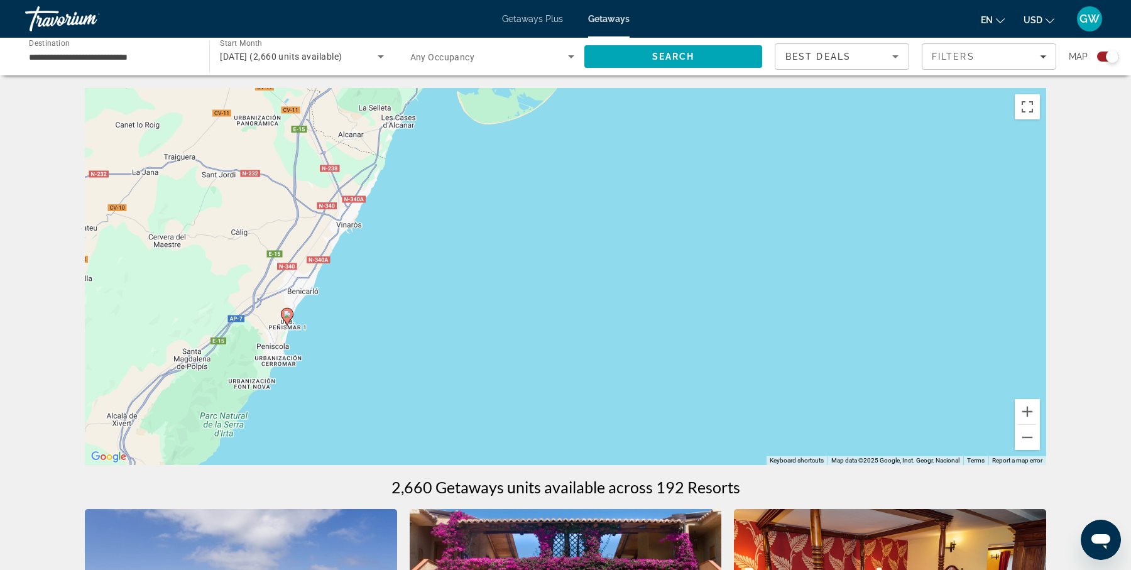
drag, startPoint x: 319, startPoint y: 391, endPoint x: 455, endPoint y: 252, distance: 194.5
click at [455, 252] on div "To activate drag with keyboard, press Alt + Enter. Once in keyboard drag state,…" at bounding box center [565, 276] width 961 height 377
click at [288, 314] on image "Main content" at bounding box center [287, 314] width 8 height 8
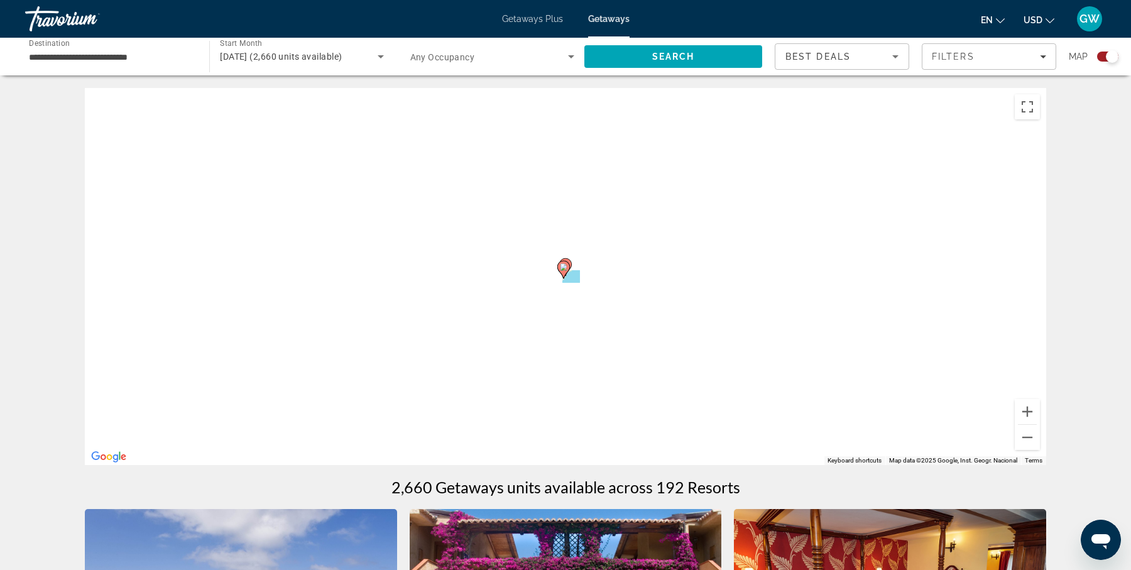
click at [288, 314] on div "To activate drag with keyboard, press Alt + Enter. Once in keyboard drag state,…" at bounding box center [565, 276] width 961 height 377
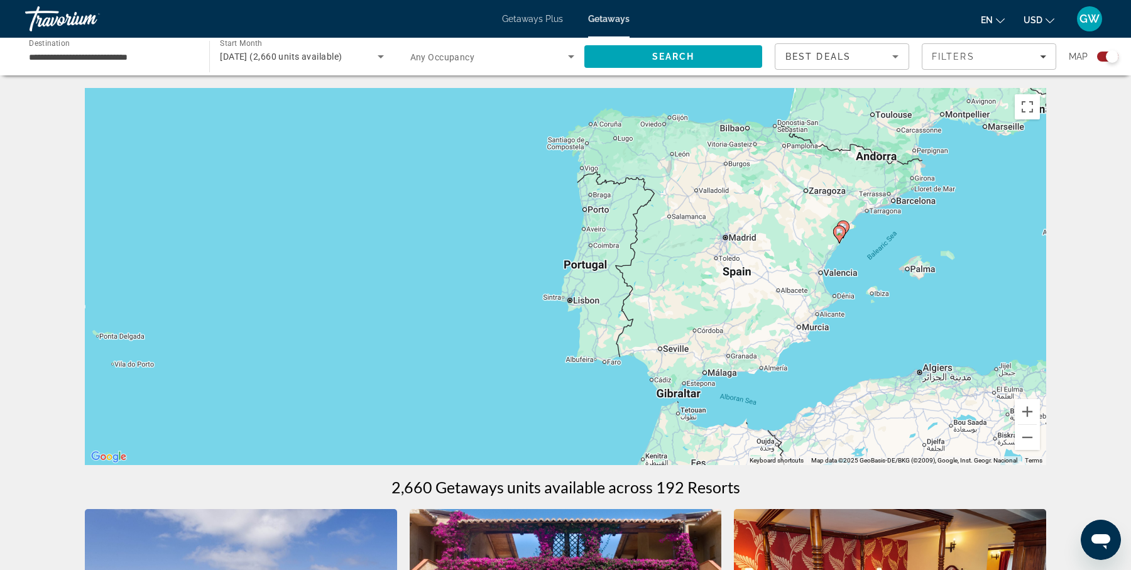
click at [857, 276] on div "To activate drag with keyboard, press Alt + Enter. Once in keyboard drag state,…" at bounding box center [565, 276] width 961 height 377
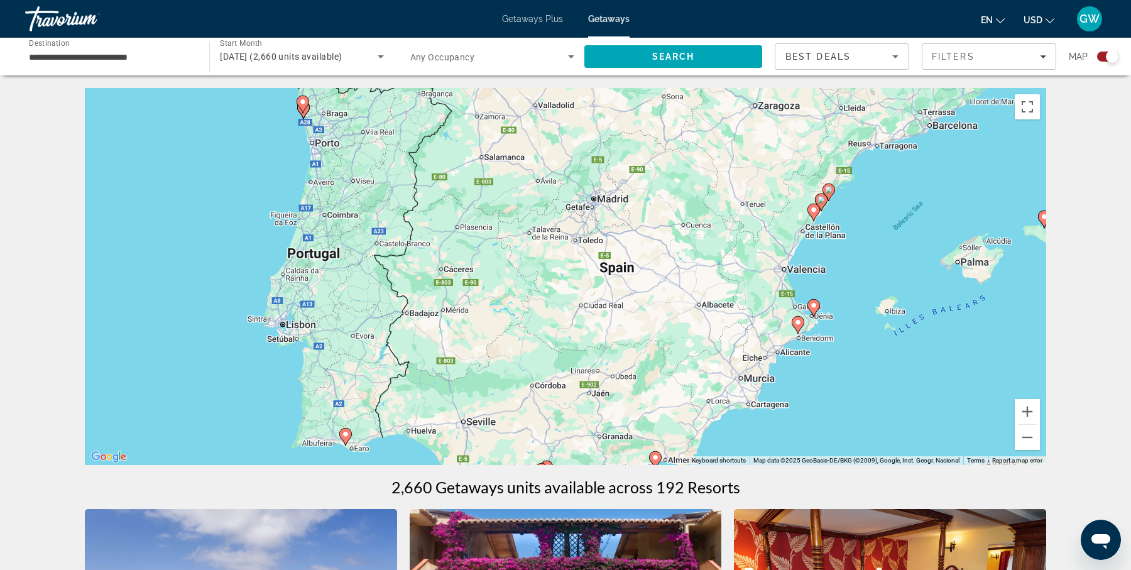
click at [857, 276] on div "To activate drag with keyboard, press Alt + Enter. Once in keyboard drag state,…" at bounding box center [565, 276] width 961 height 377
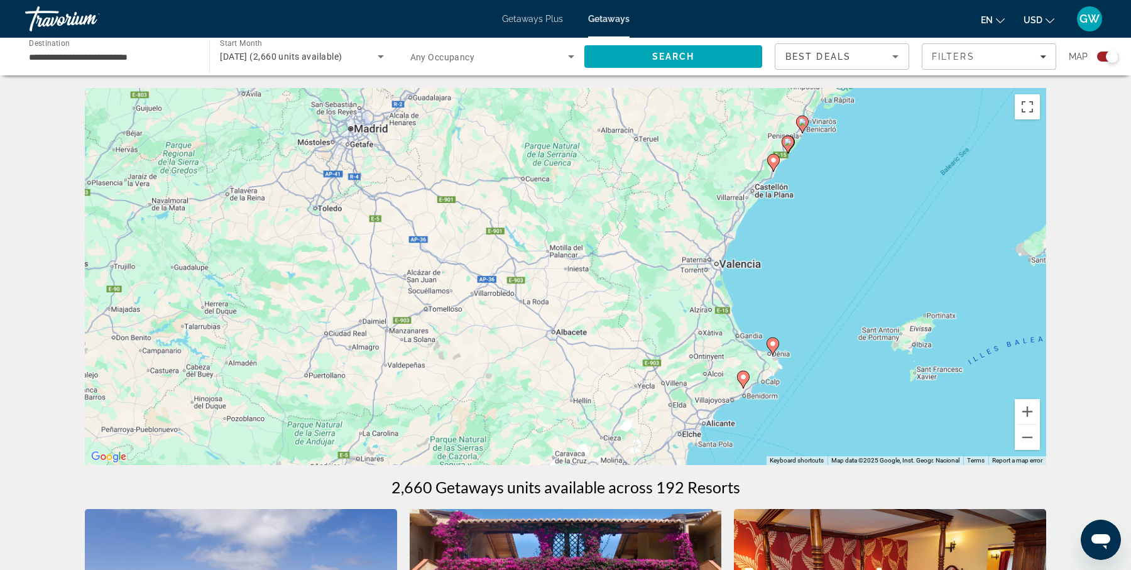
click at [857, 276] on div "To activate drag with keyboard, press Alt + Enter. Once in keyboard drag state,…" at bounding box center [565, 276] width 961 height 377
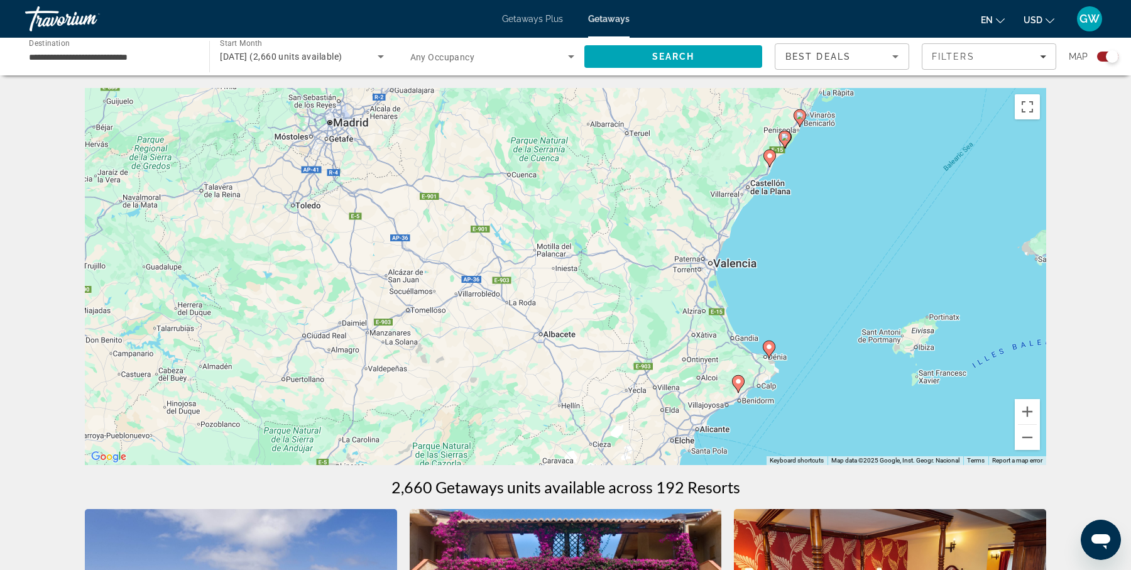
click at [857, 276] on div "To activate drag with keyboard, press Alt + Enter. Once in keyboard drag state,…" at bounding box center [565, 276] width 961 height 377
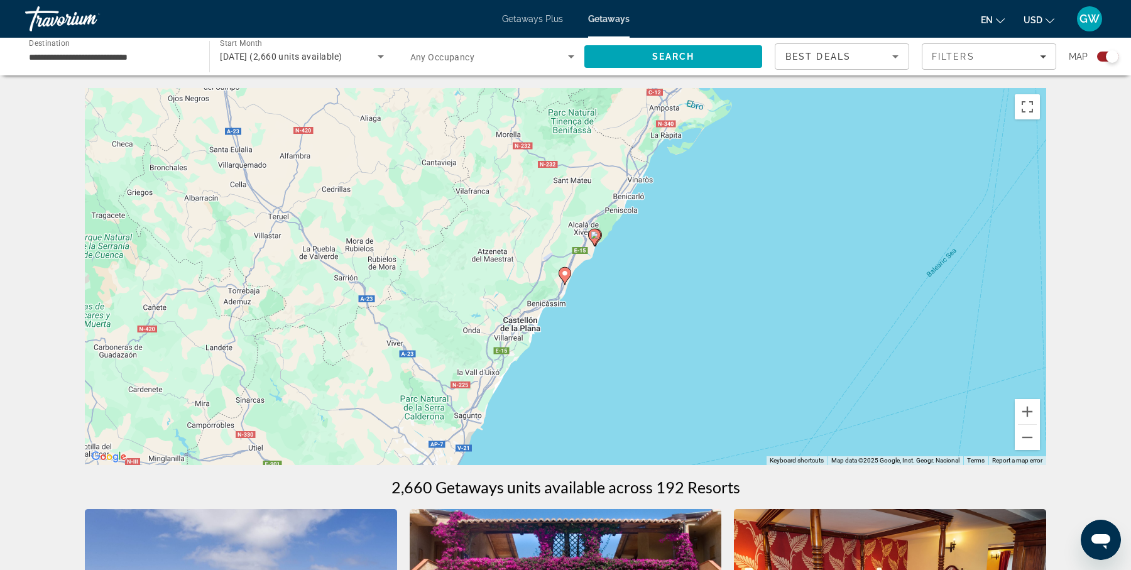
drag, startPoint x: 800, startPoint y: 200, endPoint x: 678, endPoint y: 433, distance: 263.8
click at [678, 433] on div "To activate drag with keyboard, press Alt + Enter. Once in keyboard drag state,…" at bounding box center [565, 276] width 961 height 377
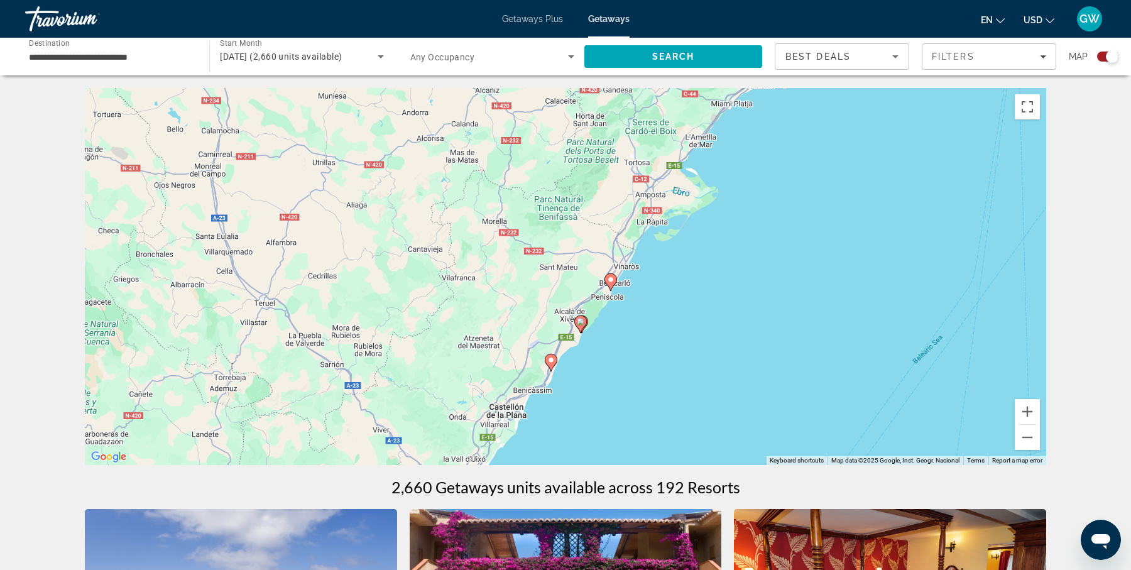
drag, startPoint x: 603, startPoint y: 295, endPoint x: 587, endPoint y: 385, distance: 91.2
click at [587, 385] on div "To activate drag with keyboard, press Alt + Enter. Once in keyboard drag state,…" at bounding box center [565, 276] width 961 height 377
click at [630, 327] on div "To activate drag with keyboard, press Alt + Enter. Once in keyboard drag state,…" at bounding box center [565, 276] width 961 height 377
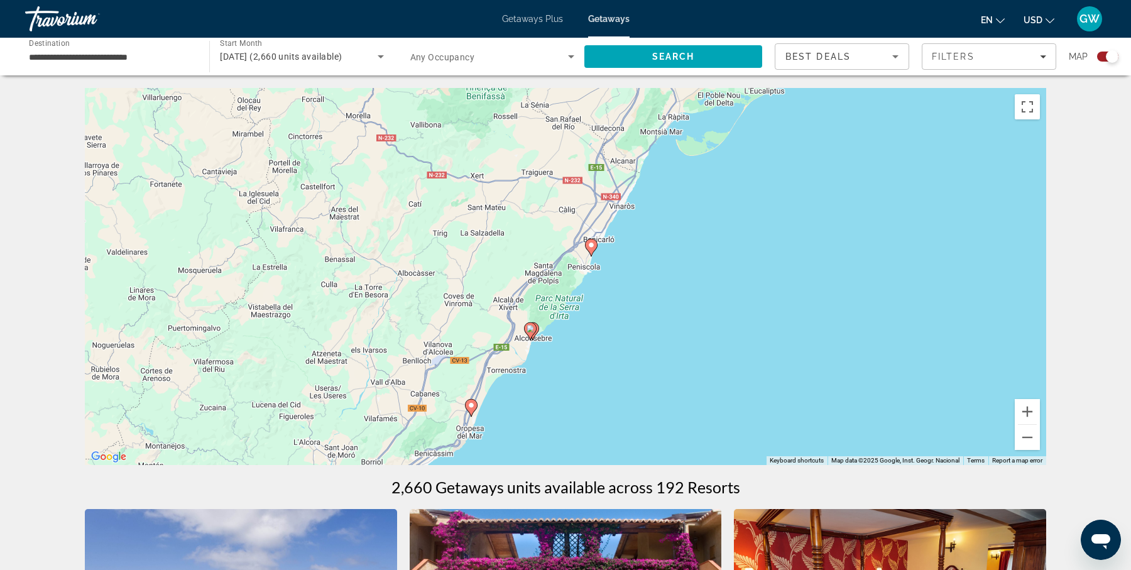
click at [630, 327] on div "To activate drag with keyboard, press Alt + Enter. Once in keyboard drag state,…" at bounding box center [565, 276] width 961 height 377
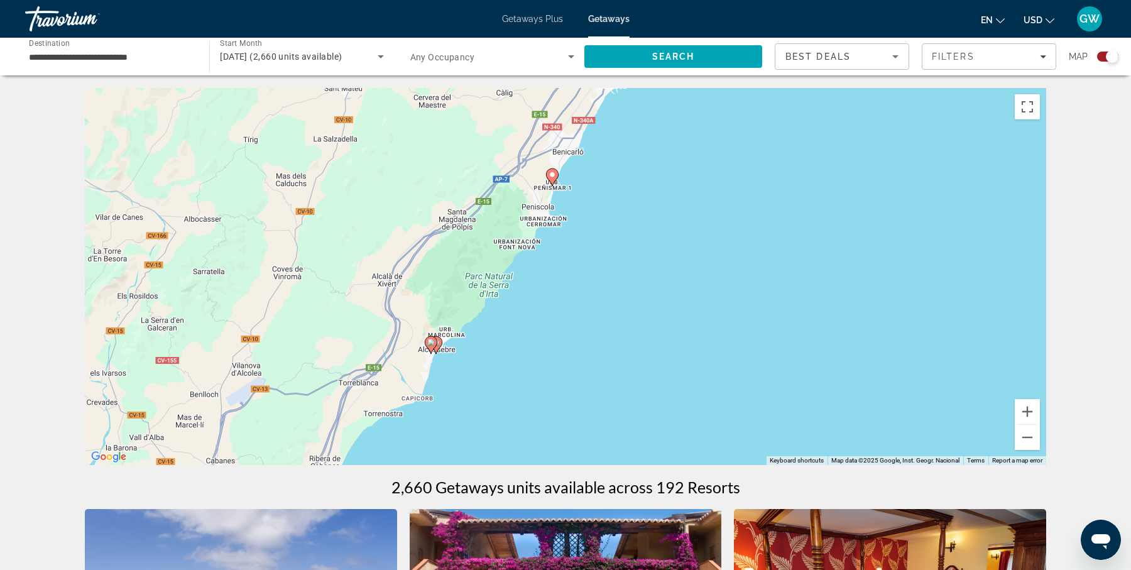
click at [438, 345] on image "Main content" at bounding box center [436, 343] width 8 height 8
type input "**********"
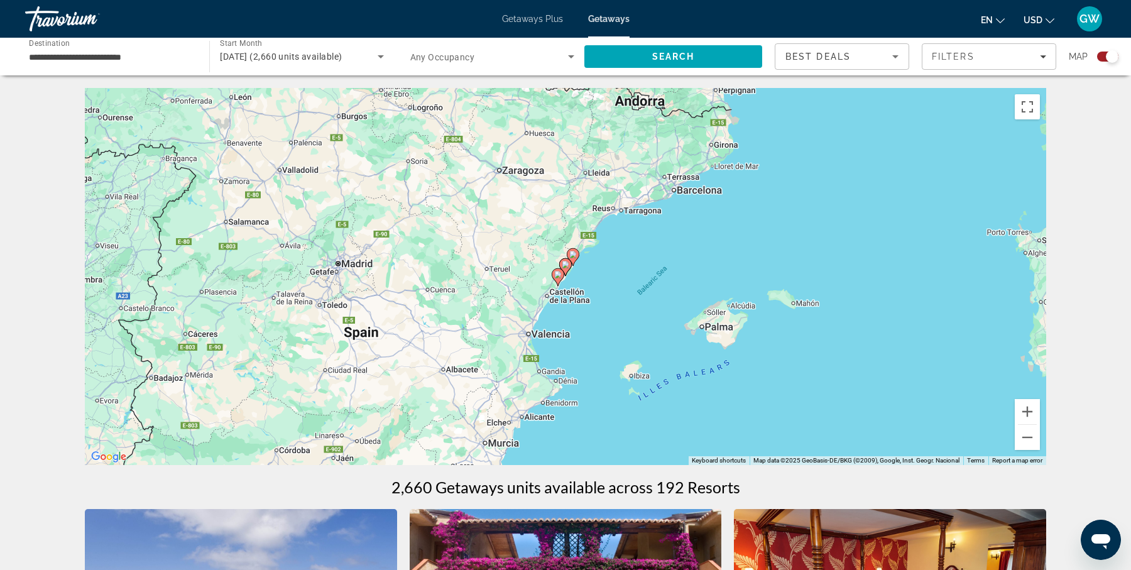
click at [578, 285] on div "To navigate, press the arrow keys. To activate drag with keyboard, press Alt + …" at bounding box center [565, 276] width 961 height 377
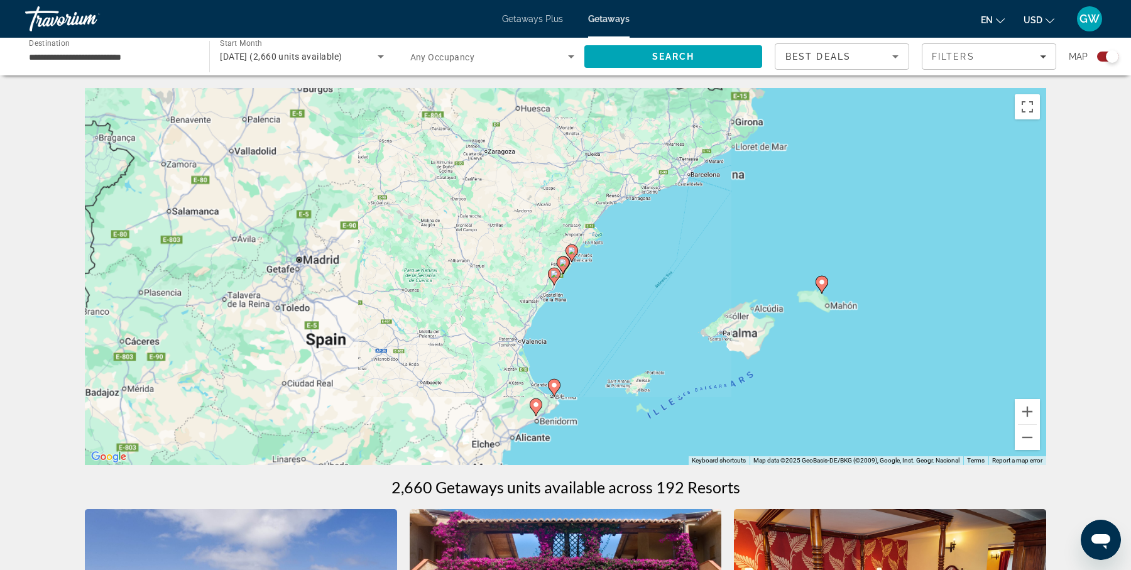
click at [578, 285] on div "To activate drag with keyboard, press Alt + Enter. Once in keyboard drag state,…" at bounding box center [565, 276] width 961 height 377
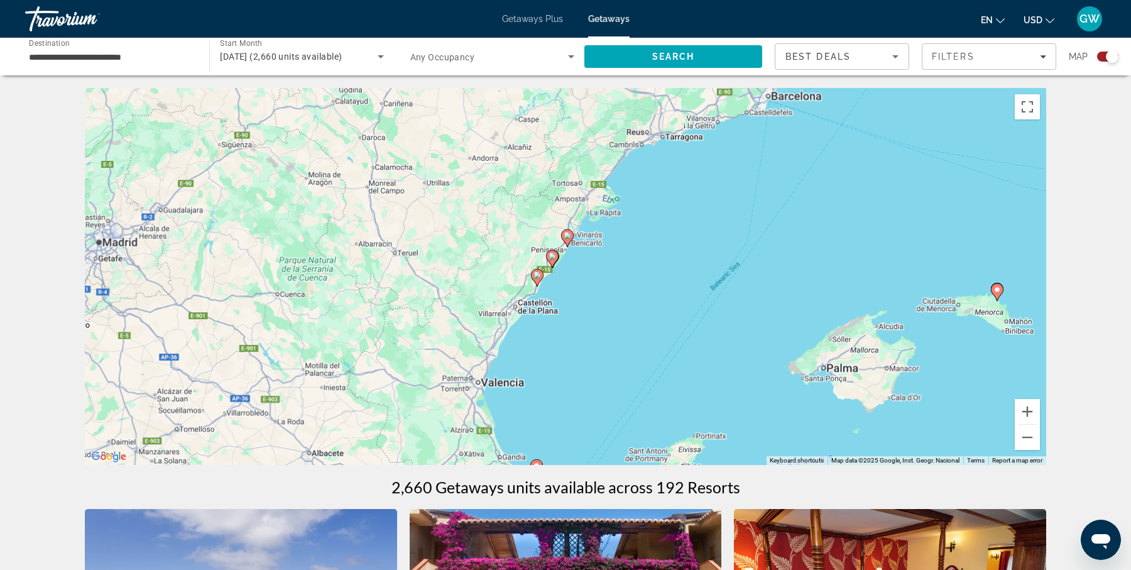
click at [578, 285] on div "To activate drag with keyboard, press Alt + Enter. Once in keyboard drag state,…" at bounding box center [565, 276] width 961 height 377
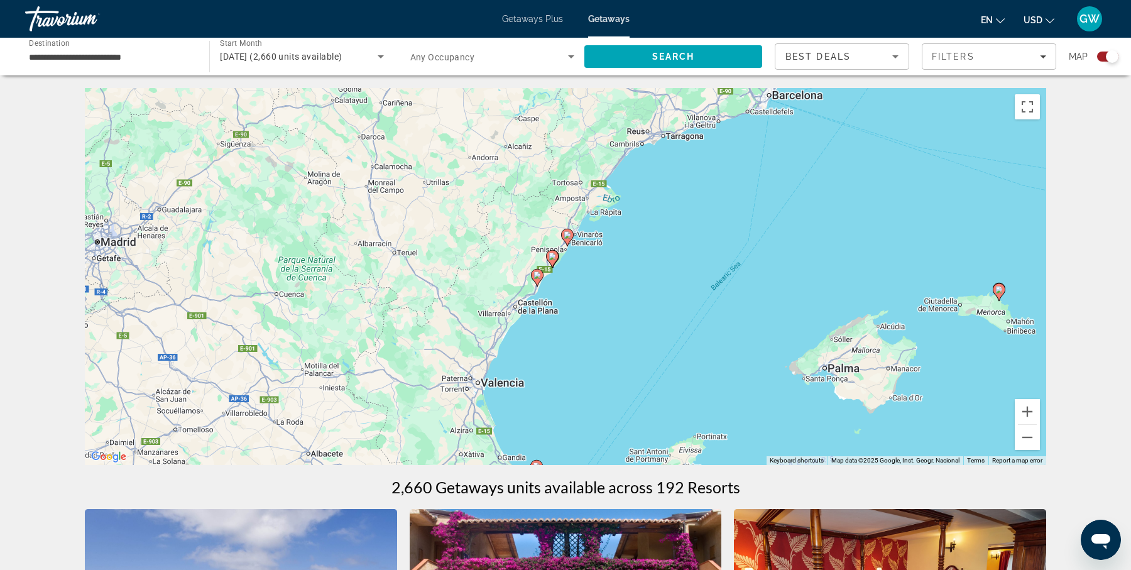
click at [578, 285] on div "To activate drag with keyboard, press Alt + Enter. Once in keyboard drag state,…" at bounding box center [565, 276] width 961 height 377
click at [551, 260] on icon "Main content" at bounding box center [551, 259] width 11 height 16
click at [551, 260] on image "Main content" at bounding box center [552, 256] width 8 height 8
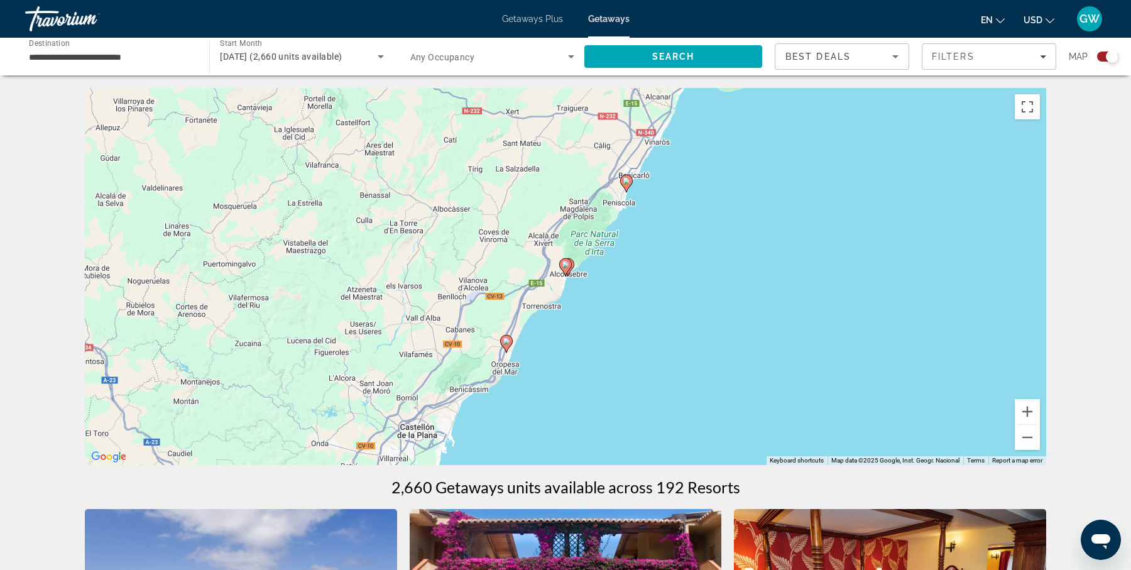
click at [580, 298] on div "To activate drag with keyboard, press Alt + Enter. Once in keyboard drag state,…" at bounding box center [565, 276] width 961 height 377
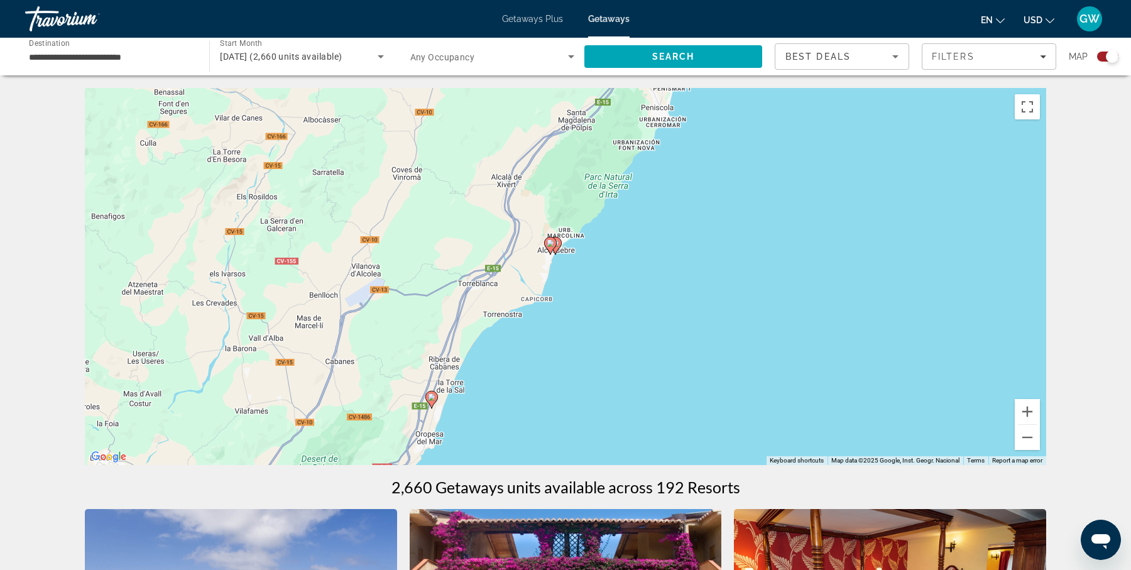
click at [580, 298] on div "To activate drag with keyboard, press Alt + Enter. Once in keyboard drag state,…" at bounding box center [565, 276] width 961 height 377
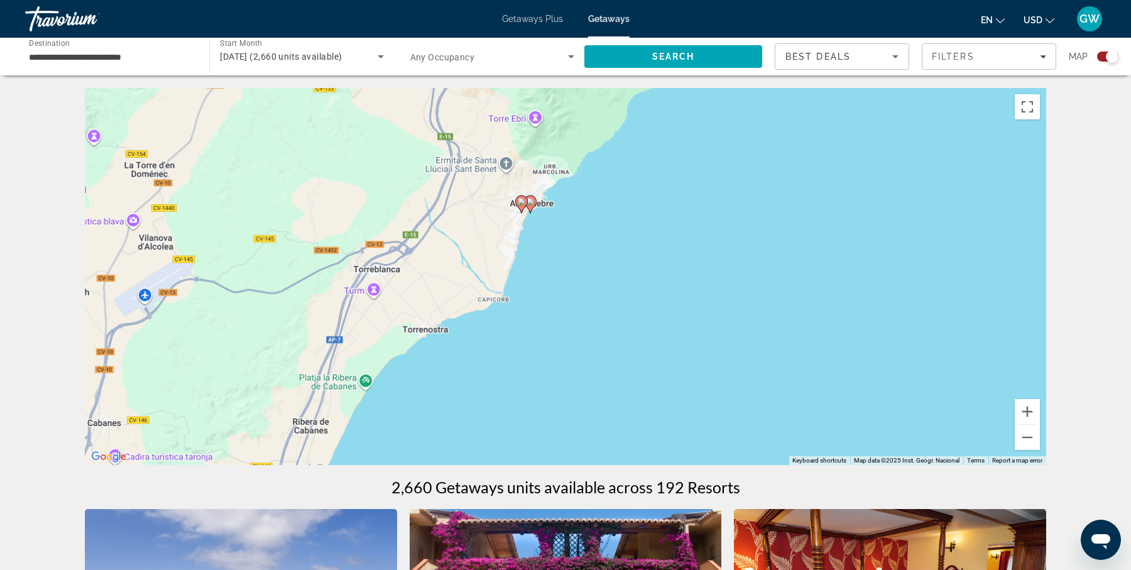
click at [580, 298] on div "To activate drag with keyboard, press Alt + Enter. Once in keyboard drag state,…" at bounding box center [565, 276] width 961 height 377
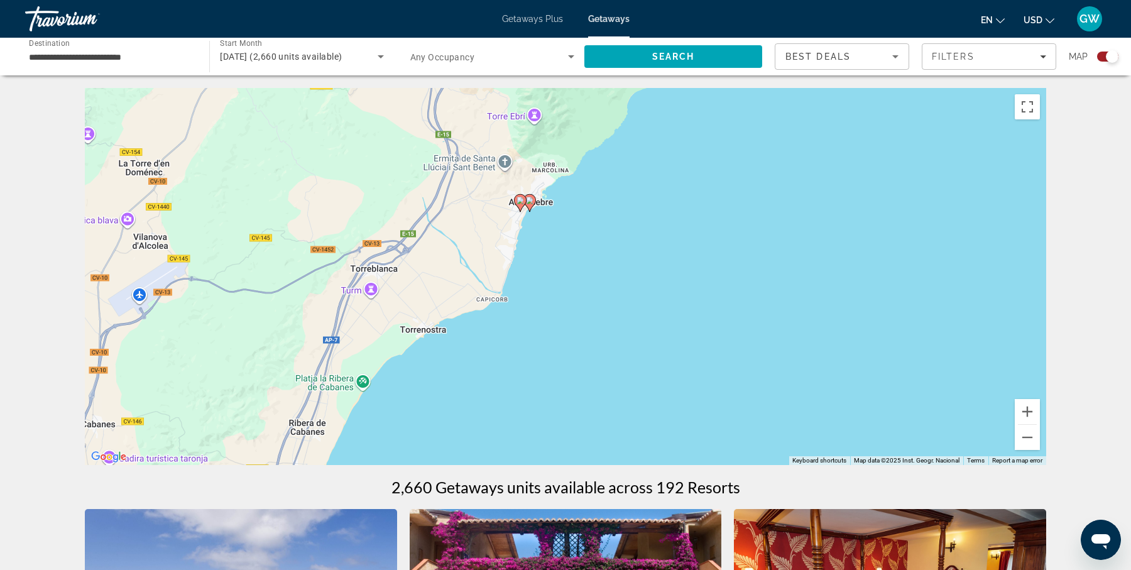
click at [580, 298] on div "To activate drag with keyboard, press Alt + Enter. Once in keyboard drag state,…" at bounding box center [565, 276] width 961 height 377
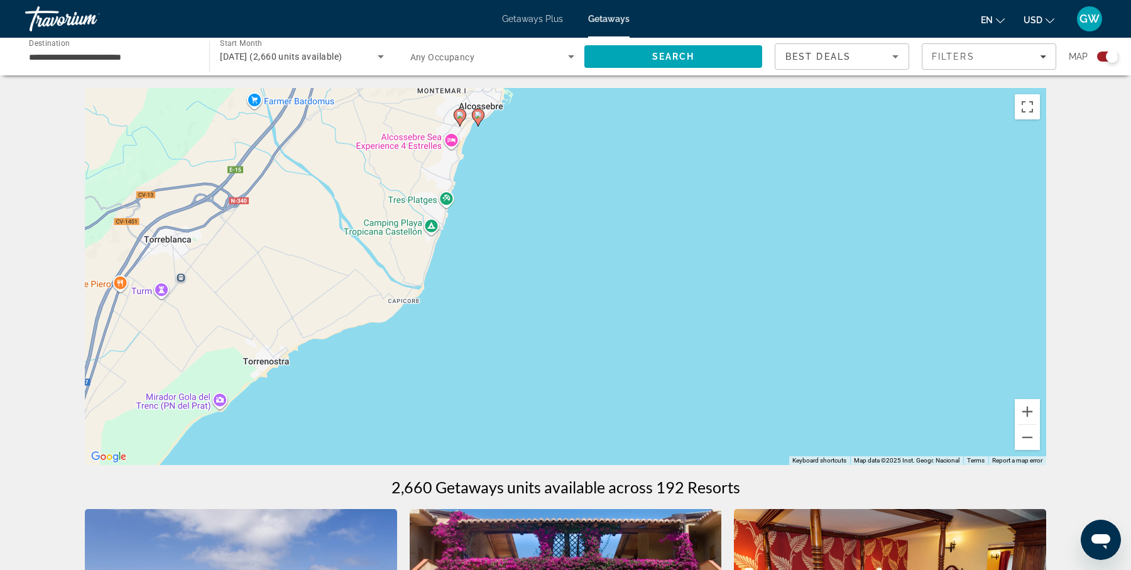
click at [478, 113] on image "Main content" at bounding box center [478, 115] width 8 height 8
click at [478, 113] on div "To activate drag with keyboard, press Alt + Enter. Once in keyboard drag state,…" at bounding box center [565, 276] width 961 height 377
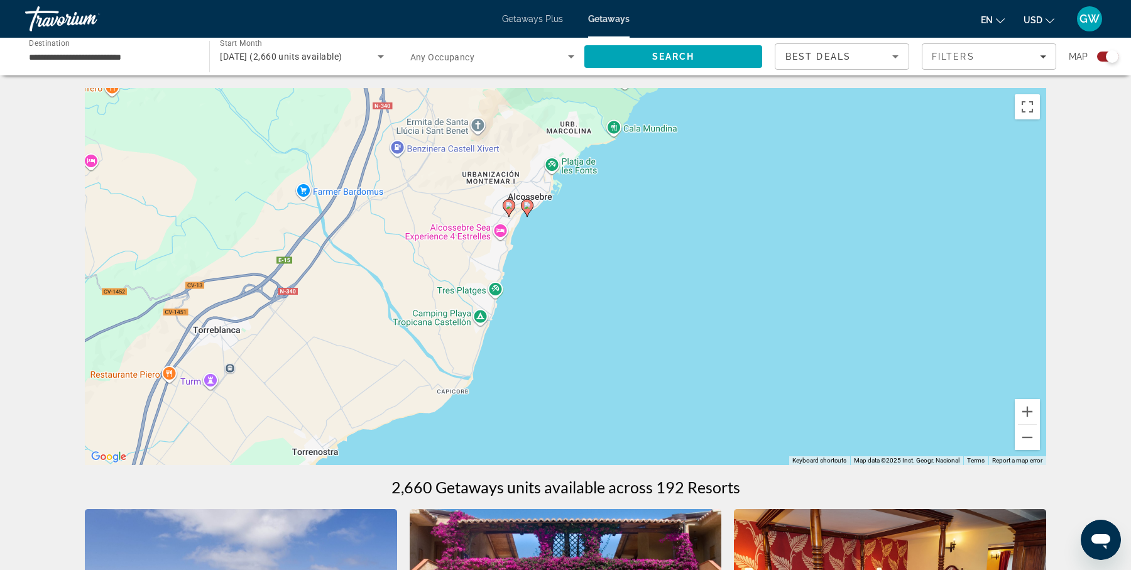
click at [526, 215] on icon "Main content" at bounding box center [526, 208] width 11 height 16
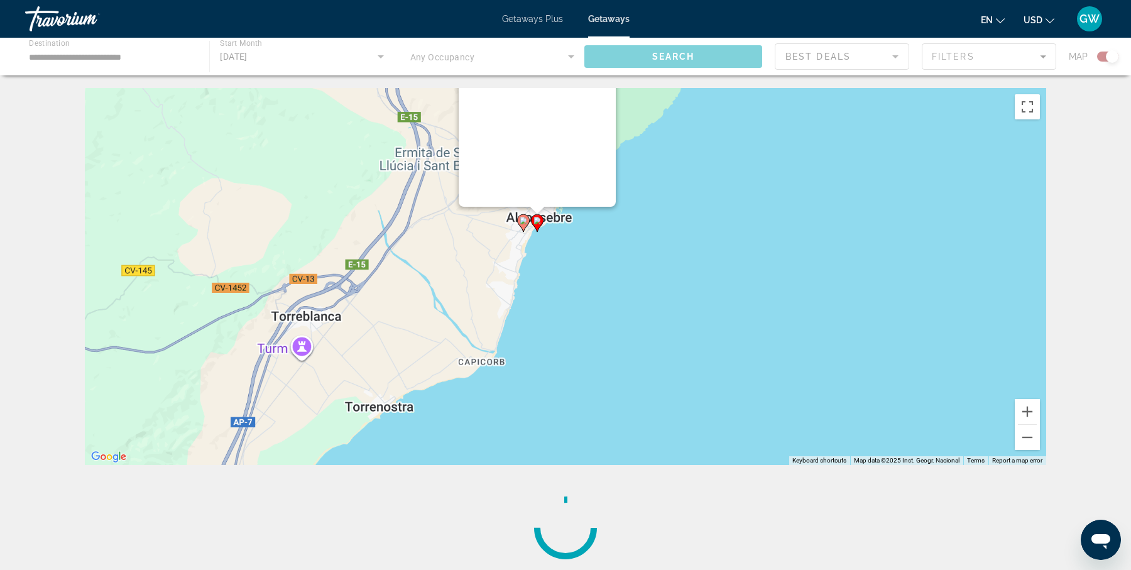
click at [526, 215] on div "To activate drag with keyboard, press Alt + Enter. Once in keyboard drag state,…" at bounding box center [565, 276] width 961 height 377
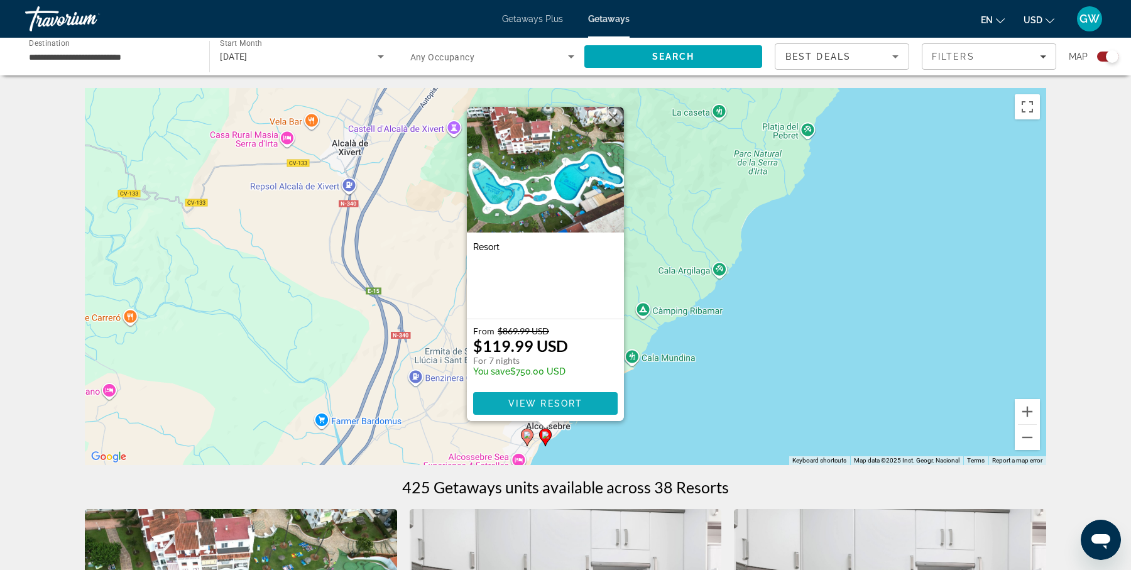
click at [565, 403] on span "View Resort" at bounding box center [545, 403] width 74 height 10
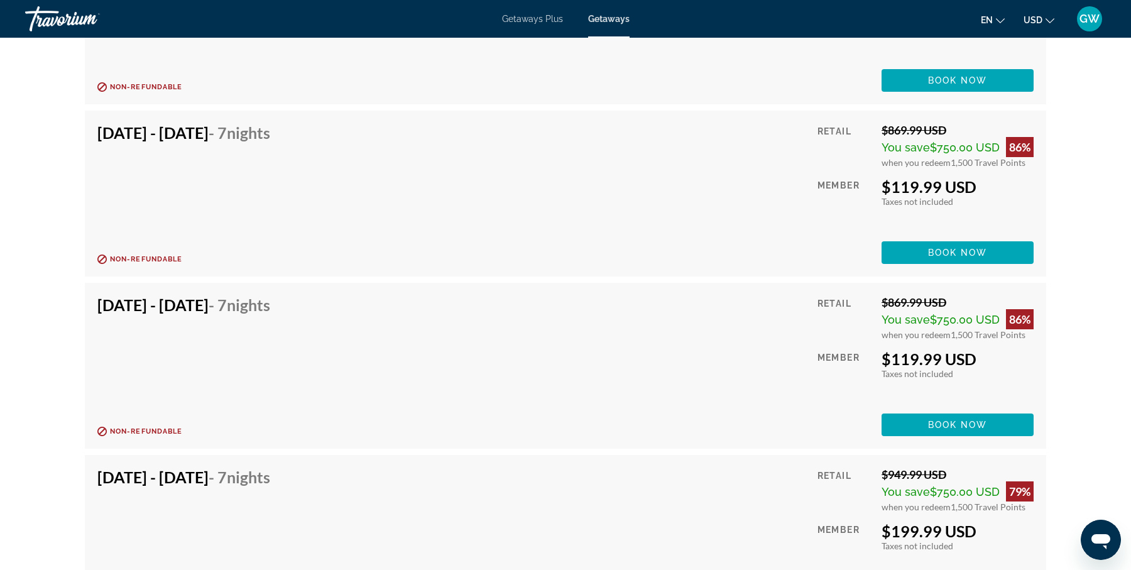
scroll to position [2068, 0]
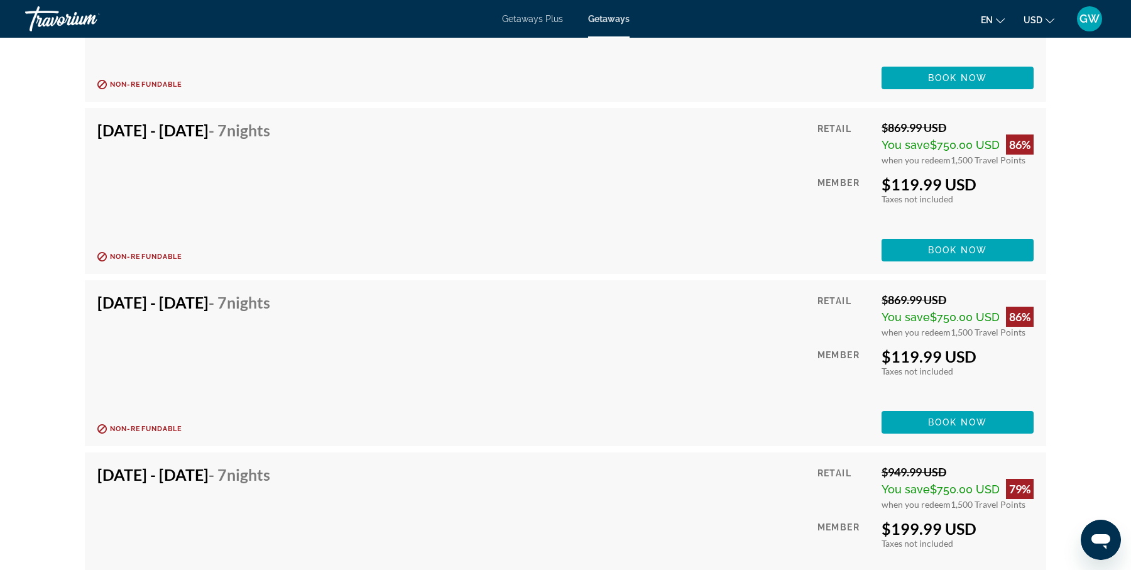
click at [585, 305] on div "May 23, 2026 - May 30, 2026 - 7 Nights Refundable until : Non-refundable Retail…" at bounding box center [565, 363] width 936 height 141
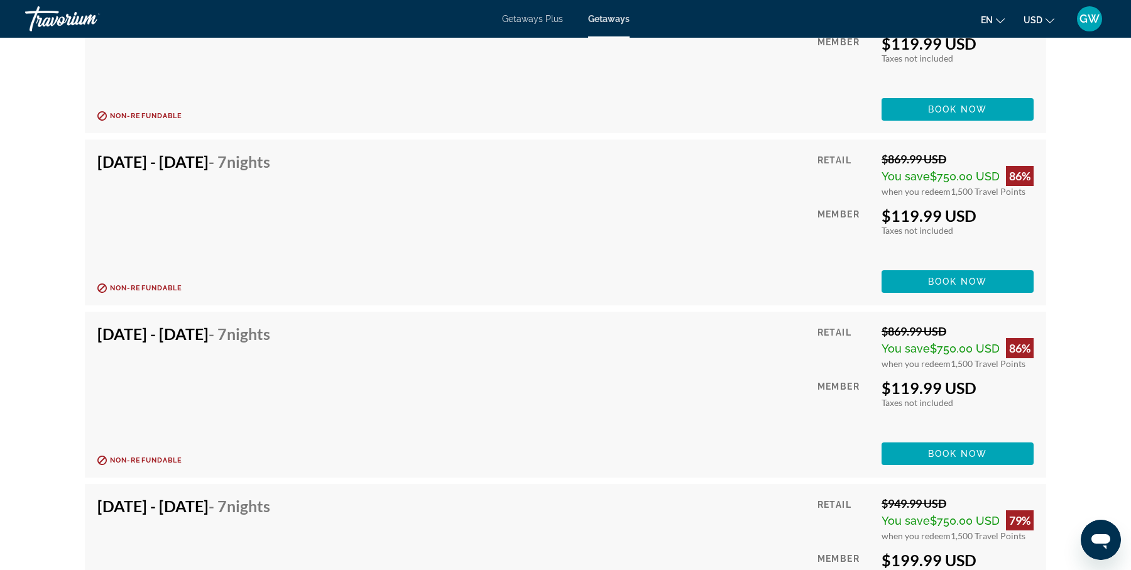
scroll to position [2032, 0]
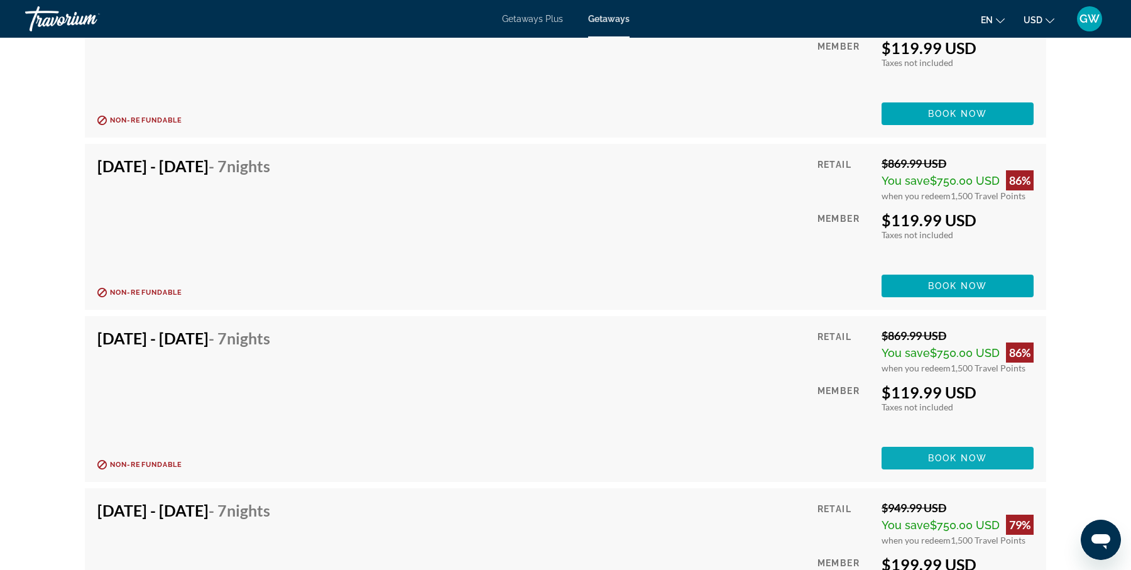
click at [950, 453] on span "Book now" at bounding box center [958, 458] width 60 height 10
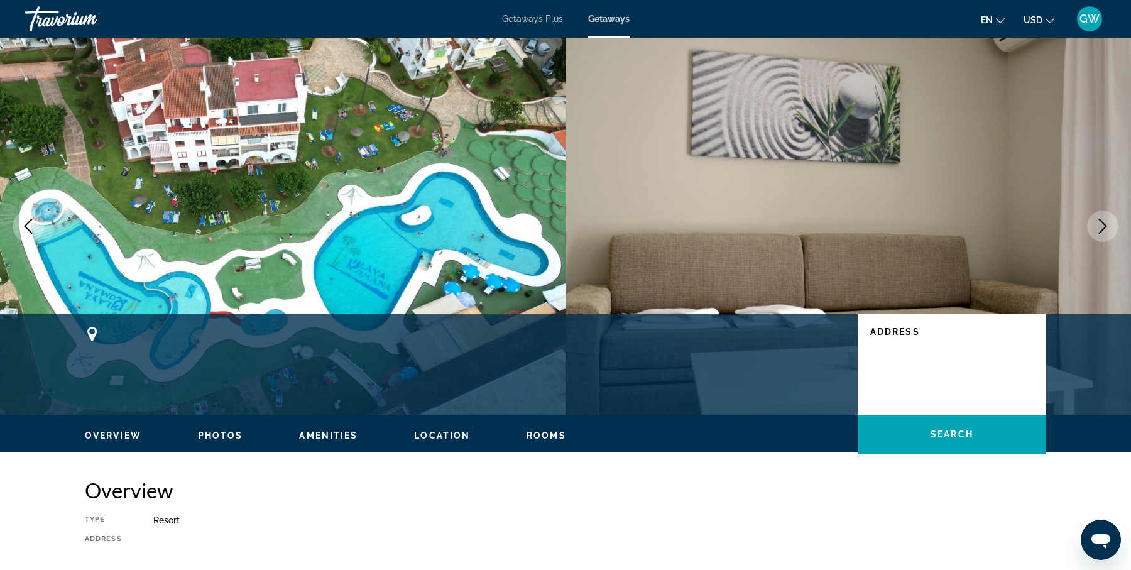
click at [413, 438] on ul "Overview Photos Amenities Location Rooms Search" at bounding box center [565, 434] width 961 height 14
click at [438, 431] on span "Location" at bounding box center [442, 435] width 56 height 10
click at [225, 433] on span "Photos" at bounding box center [220, 435] width 45 height 10
click at [336, 427] on ul "Overview Photos Amenities Location Rooms Search" at bounding box center [565, 434] width 961 height 14
click at [332, 434] on span "Amenities" at bounding box center [328, 435] width 58 height 10
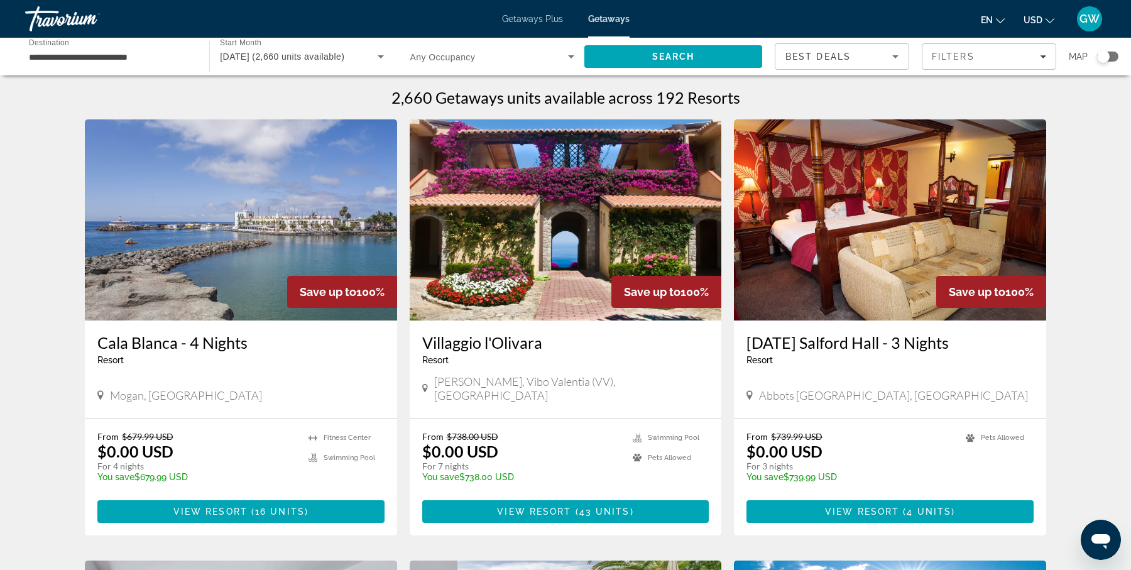
click at [1102, 53] on div "Search widget" at bounding box center [1103, 56] width 13 height 13
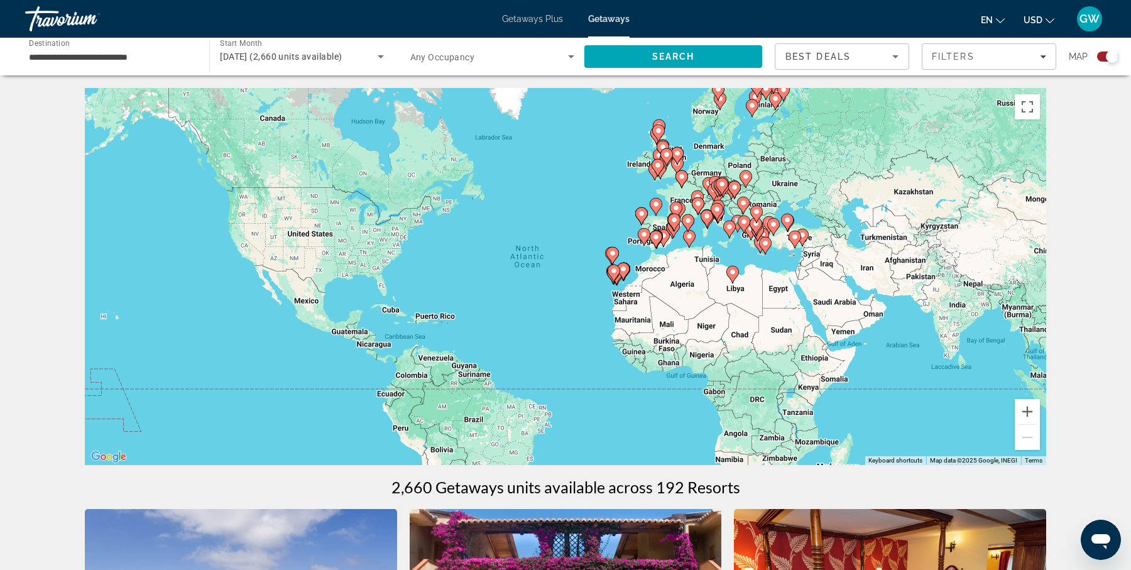
click at [707, 243] on div "To activate drag with keyboard, press Alt + Enter. Once in keyboard drag state,…" at bounding box center [565, 276] width 961 height 377
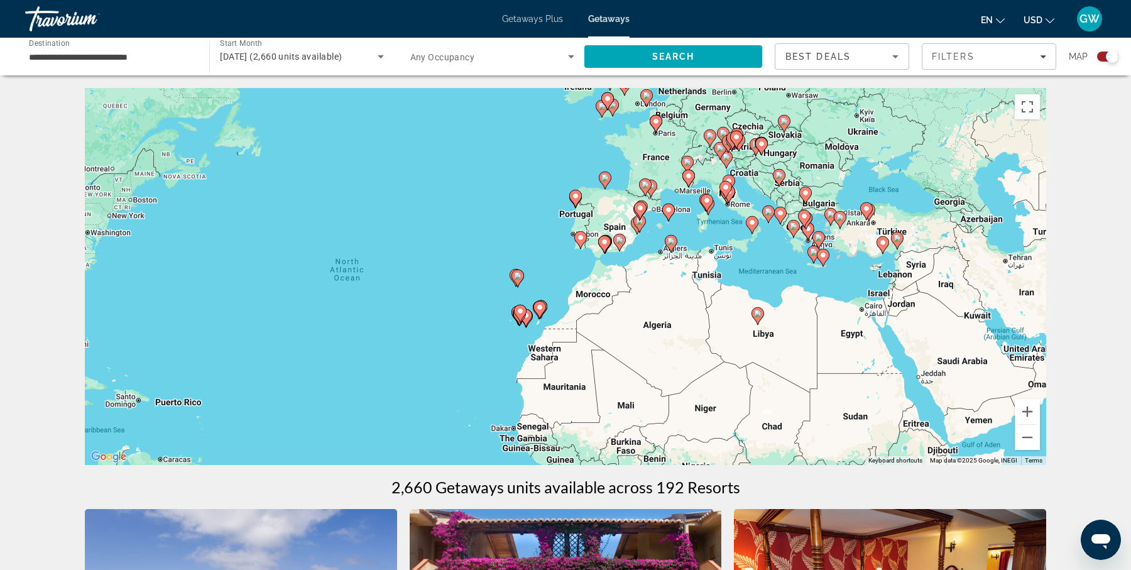
click at [707, 243] on div "To activate drag with keyboard, press Alt + Enter. Once in keyboard drag state,…" at bounding box center [565, 276] width 961 height 377
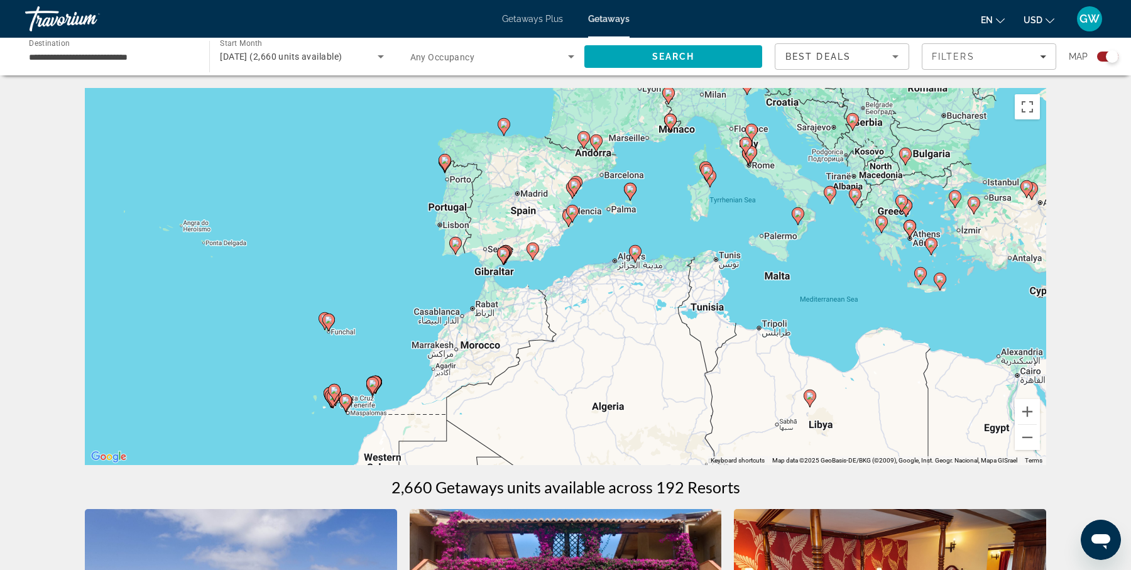
click at [707, 243] on div "To activate drag with keyboard, press Alt + Enter. Once in keyboard drag state,…" at bounding box center [565, 276] width 961 height 377
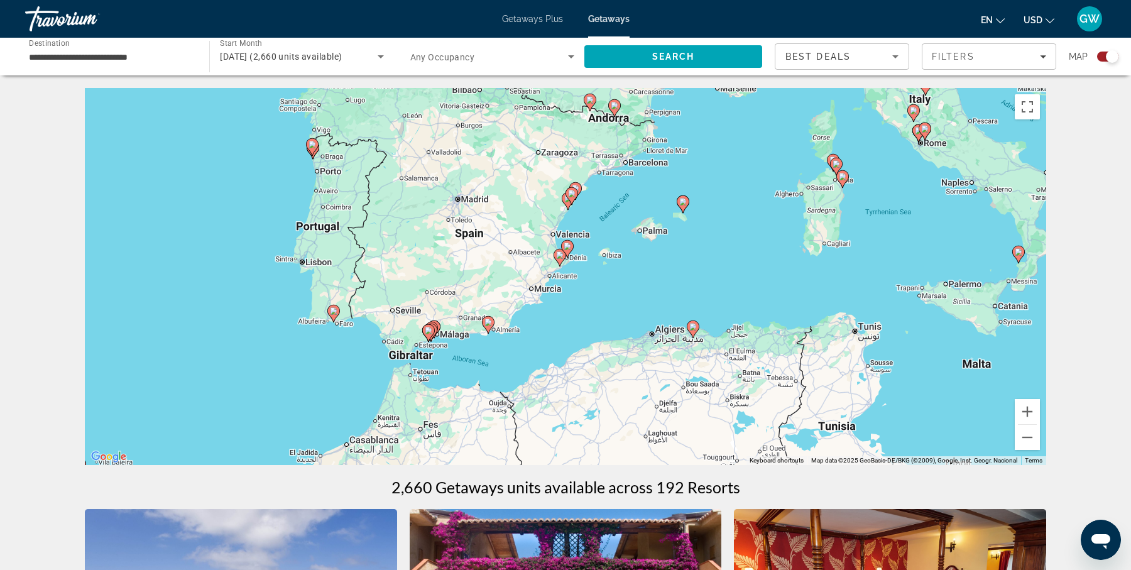
drag, startPoint x: 590, startPoint y: 214, endPoint x: 722, endPoint y: 269, distance: 143.0
click at [722, 269] on div "To activate drag with keyboard, press Alt + Enter. Once in keyboard drag state,…" at bounding box center [565, 276] width 961 height 377
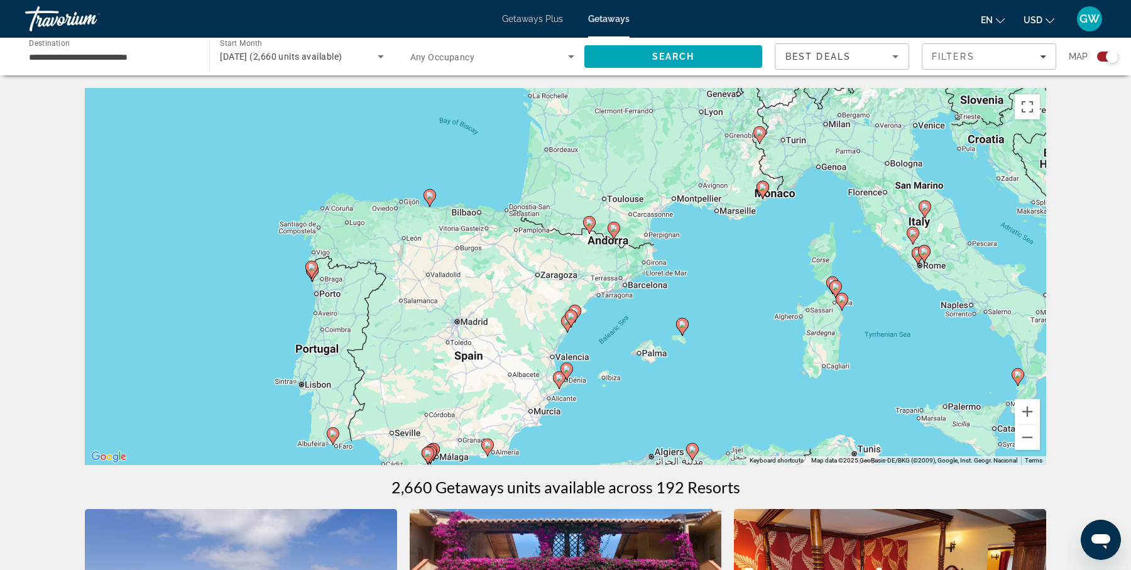
drag, startPoint x: 651, startPoint y: 171, endPoint x: 650, endPoint y: 298, distance: 126.9
click at [650, 298] on div "To activate drag with keyboard, press Alt + Enter. Once in keyboard drag state,…" at bounding box center [565, 276] width 961 height 377
click at [622, 318] on div "To activate drag with keyboard, press Alt + Enter. Once in keyboard drag state,…" at bounding box center [565, 276] width 961 height 377
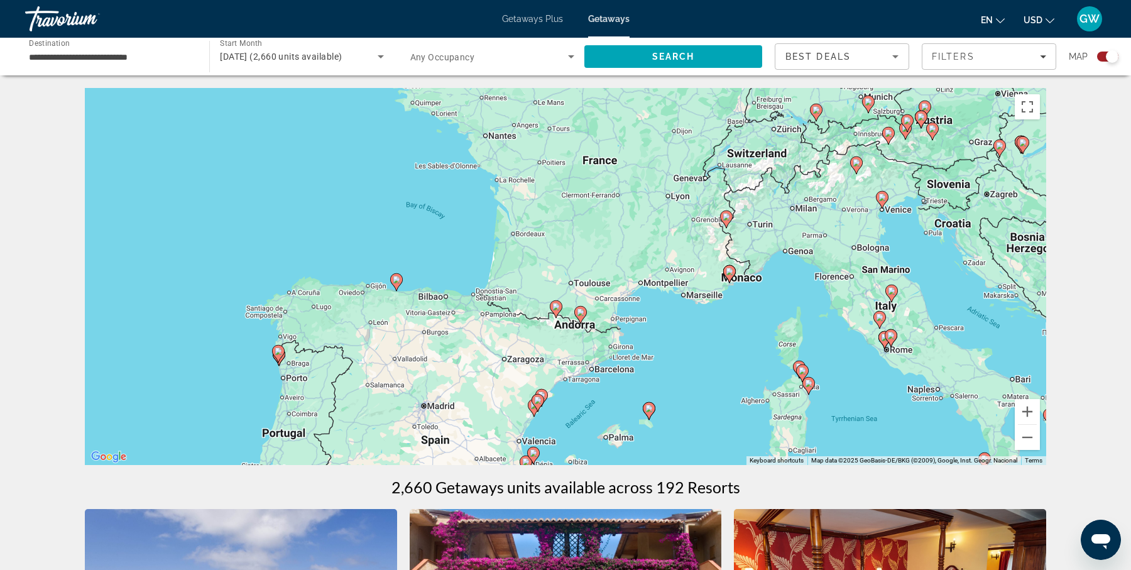
drag, startPoint x: 622, startPoint y: 318, endPoint x: 589, endPoint y: 408, distance: 95.2
click at [589, 408] on div "To activate drag with keyboard, press Alt + Enter. Once in keyboard drag state,…" at bounding box center [565, 276] width 961 height 377
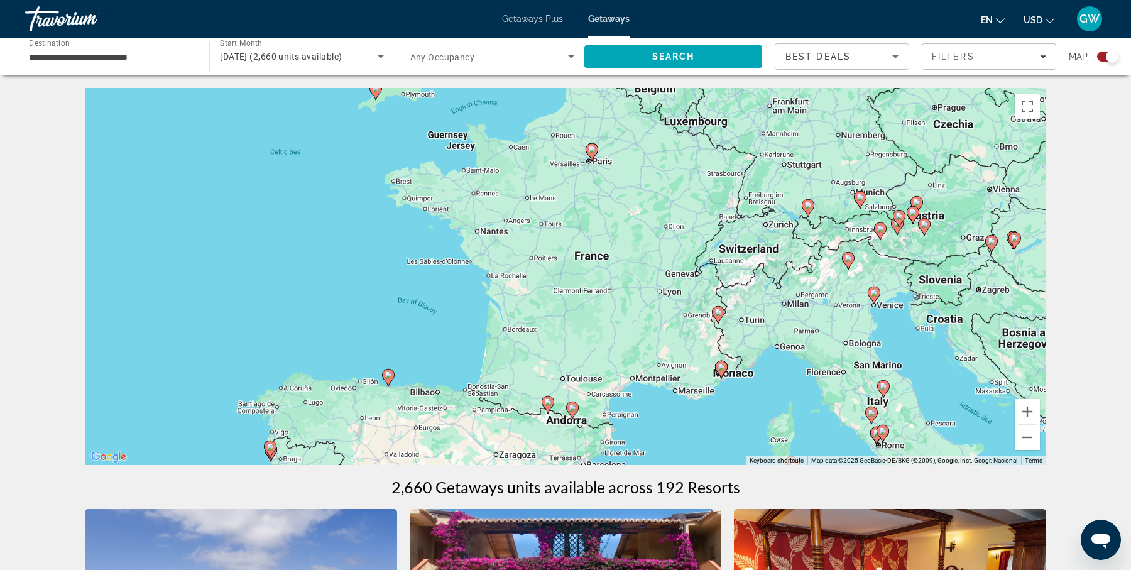
drag, startPoint x: 668, startPoint y: 328, endPoint x: 659, endPoint y: 442, distance: 113.4
click at [659, 442] on div "To activate drag with keyboard, press Alt + Enter. Once in keyboard drag state,…" at bounding box center [565, 276] width 961 height 377
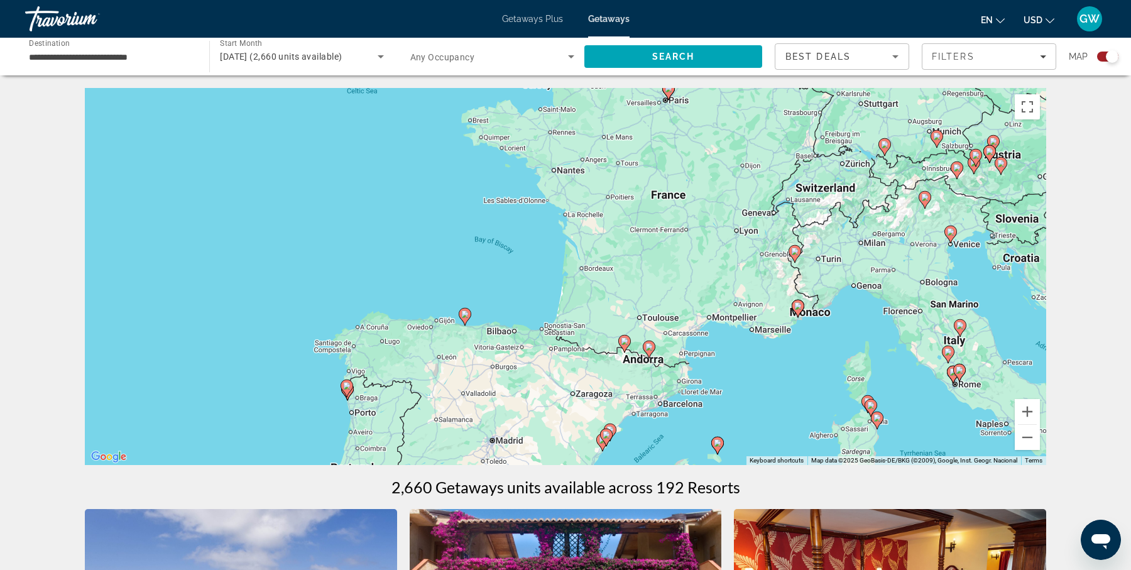
drag, startPoint x: 685, startPoint y: 428, endPoint x: 764, endPoint y: 351, distance: 111.0
click at [764, 351] on div "To activate drag with keyboard, press Alt + Enter. Once in keyboard drag state,…" at bounding box center [565, 276] width 961 height 377
click at [651, 433] on div "To activate drag with keyboard, press Alt + Enter. Once in keyboard drag state,…" at bounding box center [565, 276] width 961 height 377
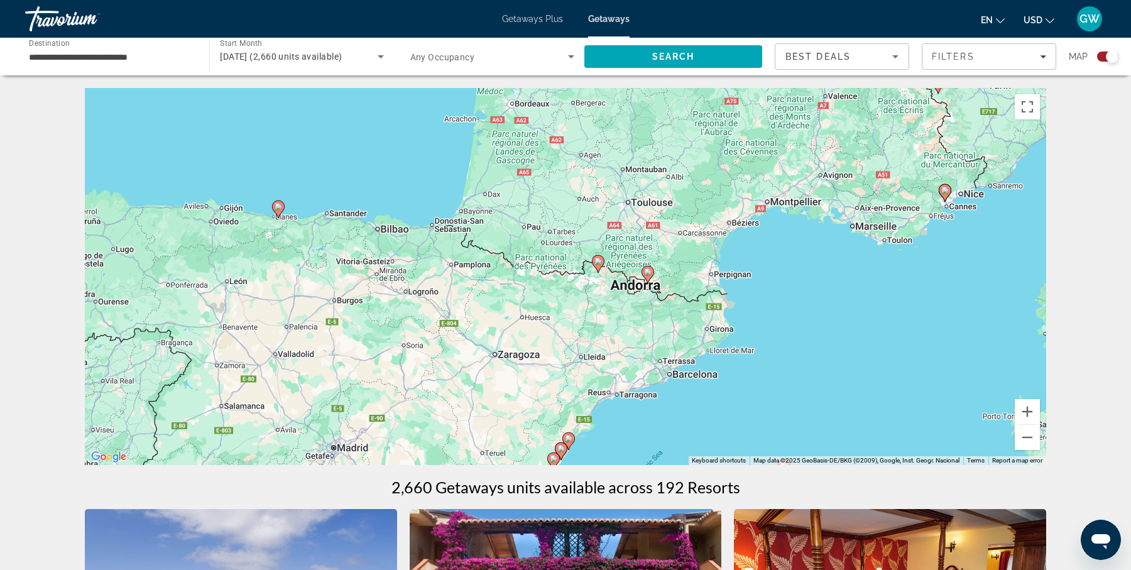
click at [604, 454] on div "To activate drag with keyboard, press Alt + Enter. Once in keyboard drag state,…" at bounding box center [565, 276] width 961 height 377
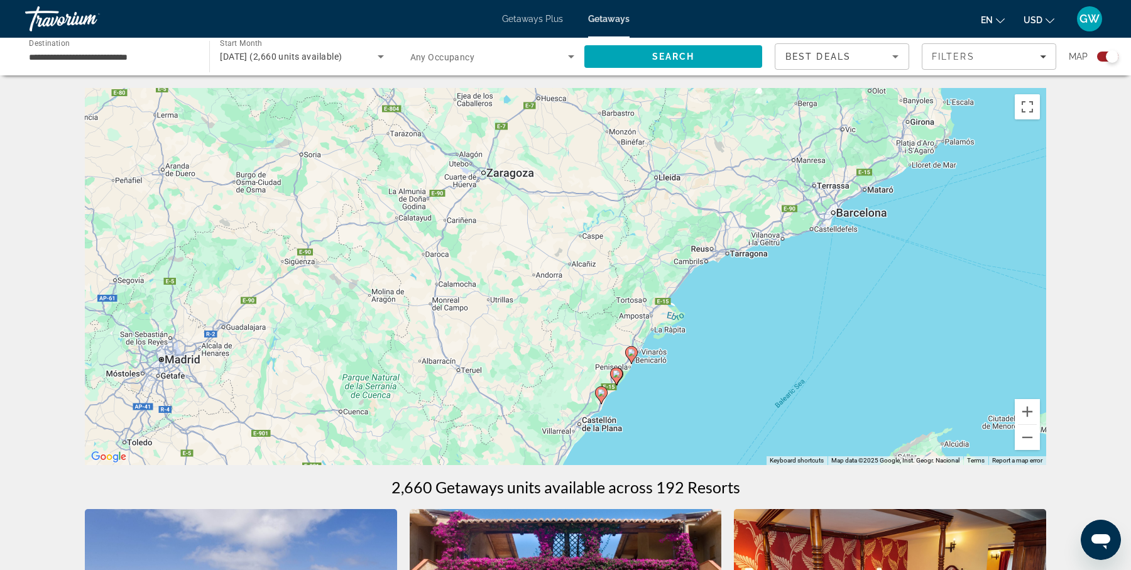
drag, startPoint x: 588, startPoint y: 438, endPoint x: 710, endPoint y: 323, distance: 167.9
click at [710, 323] on div "To activate drag with keyboard, press Alt + Enter. Once in keyboard drag state,…" at bounding box center [565, 276] width 961 height 377
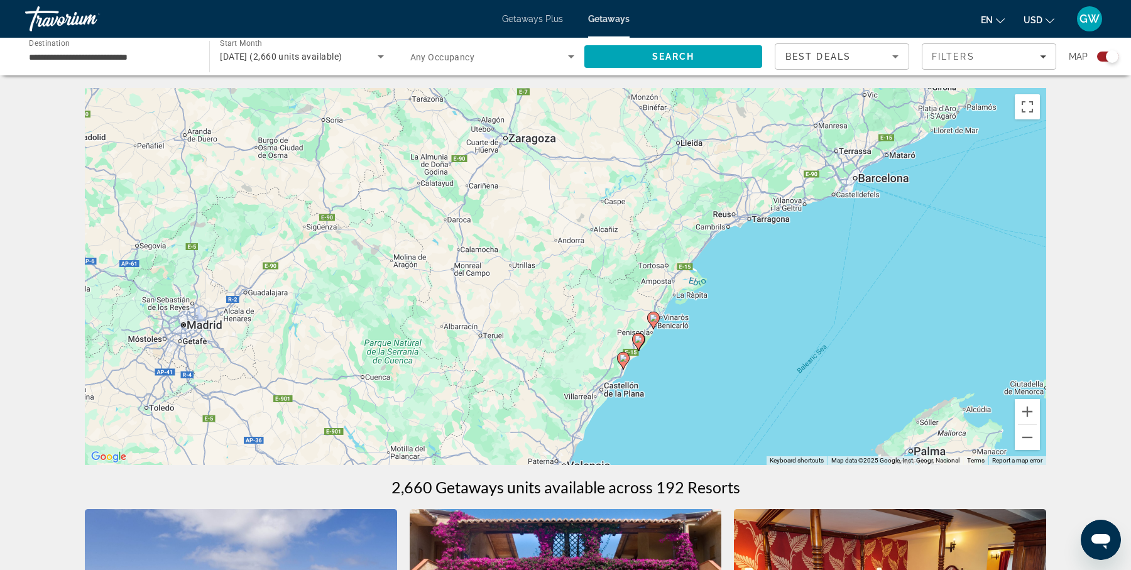
click at [661, 371] on div "To activate drag with keyboard, press Alt + Enter. Once in keyboard drag state,…" at bounding box center [565, 276] width 961 height 377
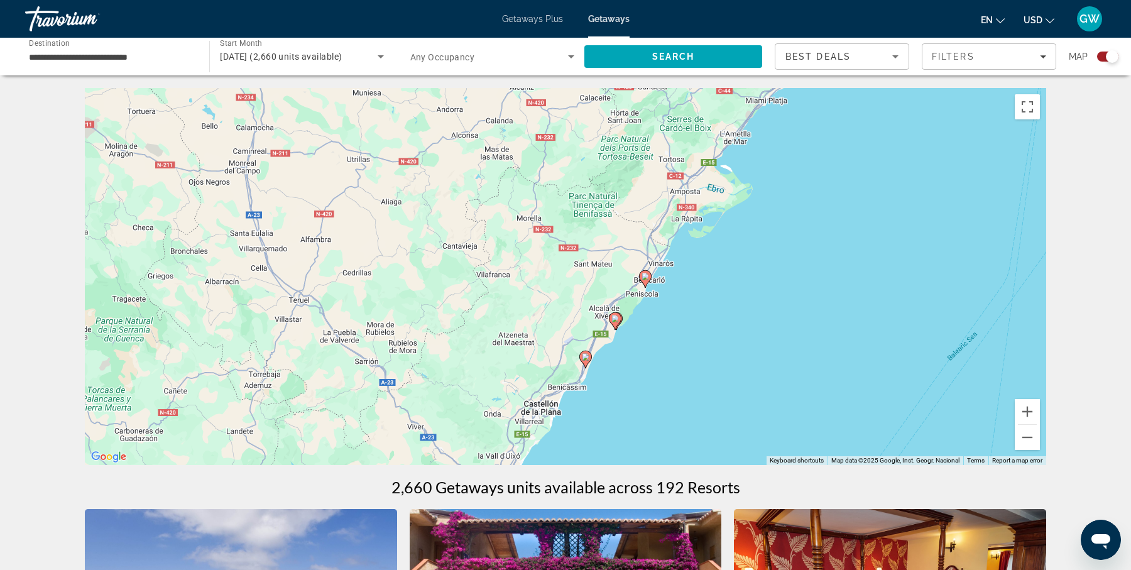
click at [661, 371] on div "To activate drag with keyboard, press Alt + Enter. Once in keyboard drag state,…" at bounding box center [565, 276] width 961 height 377
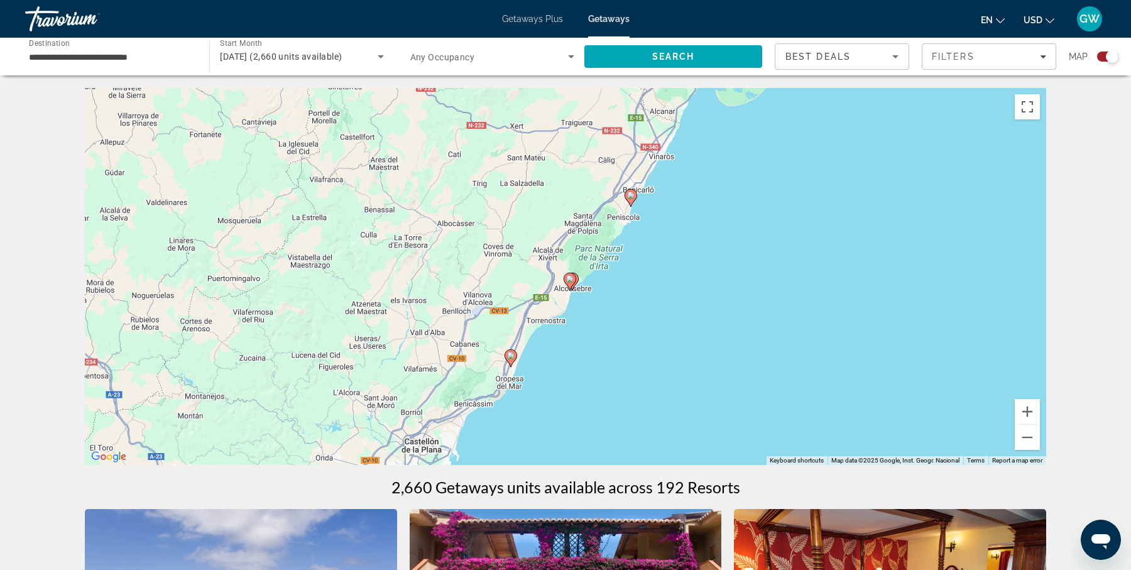
click at [661, 371] on div "To activate drag with keyboard, press Alt + Enter. Once in keyboard drag state,…" at bounding box center [565, 276] width 961 height 377
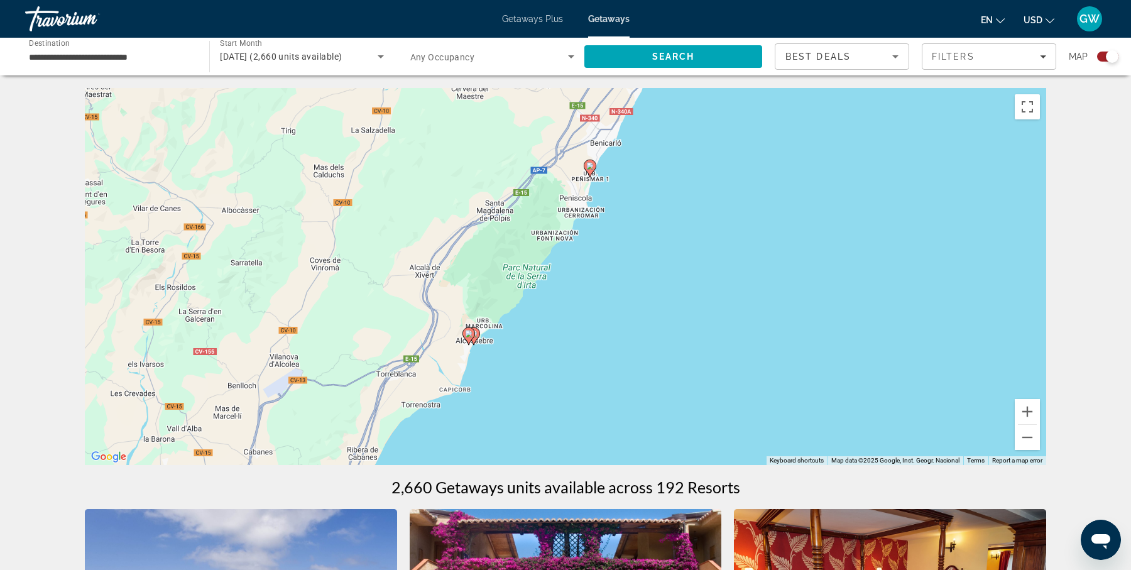
drag, startPoint x: 551, startPoint y: 244, endPoint x: 541, endPoint y: 384, distance: 141.0
click at [541, 384] on div "To activate drag with keyboard, press Alt + Enter. Once in keyboard drag state,…" at bounding box center [565, 276] width 961 height 377
click at [589, 165] on image "Main content" at bounding box center [590, 166] width 8 height 8
click at [589, 165] on div "To activate drag with keyboard, press Alt + Enter. Once in keyboard drag state,…" at bounding box center [565, 276] width 961 height 377
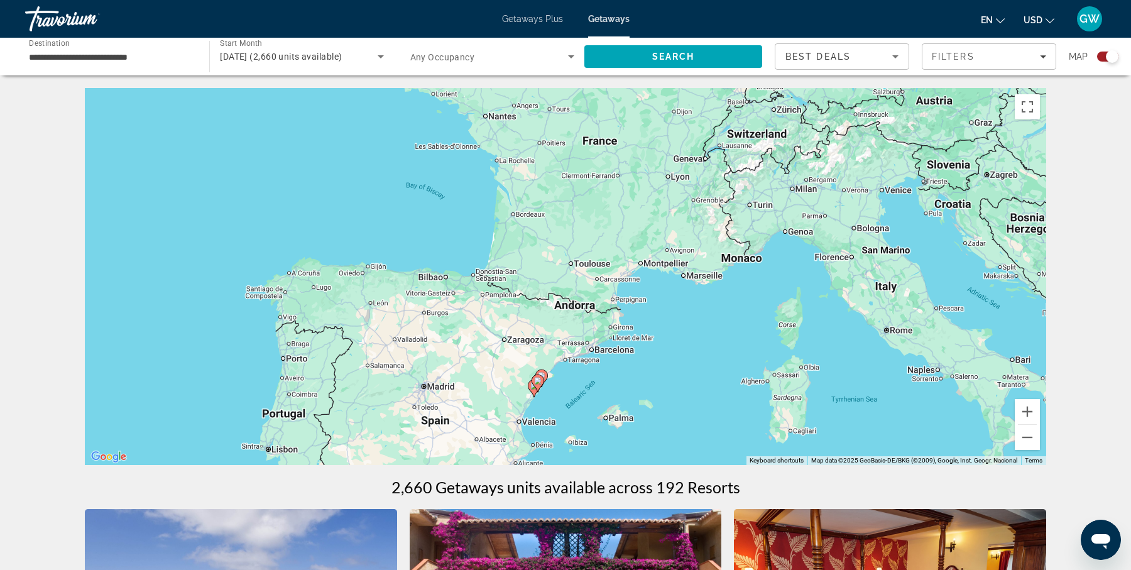
click at [564, 411] on div "To activate drag with keyboard, press Alt + Enter. Once in keyboard drag state,…" at bounding box center [565, 276] width 961 height 377
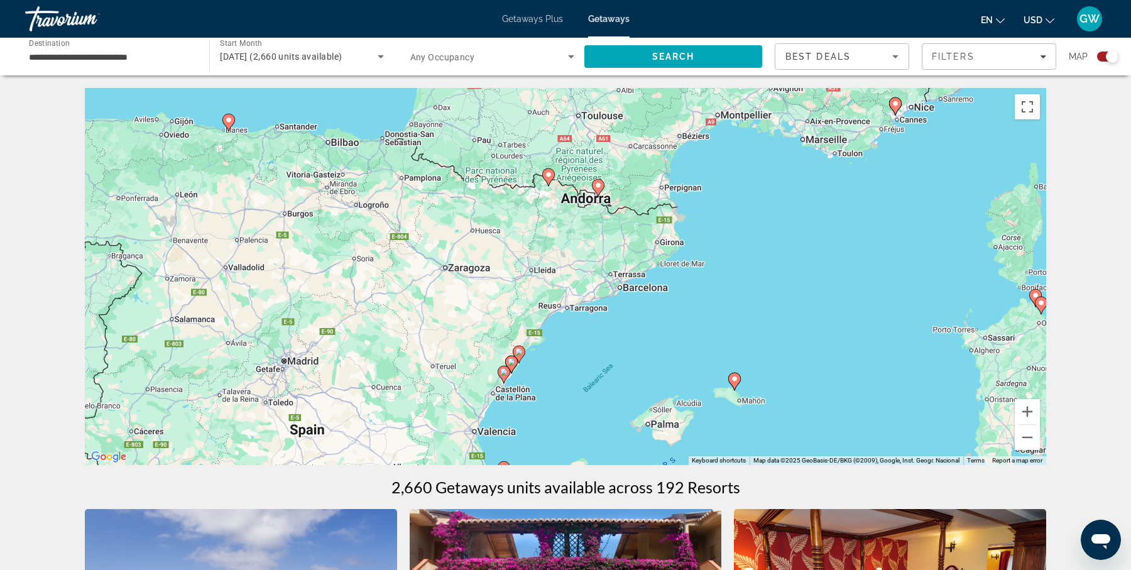
click at [536, 412] on div "To activate drag with keyboard, press Alt + Enter. Once in keyboard drag state,…" at bounding box center [565, 276] width 961 height 377
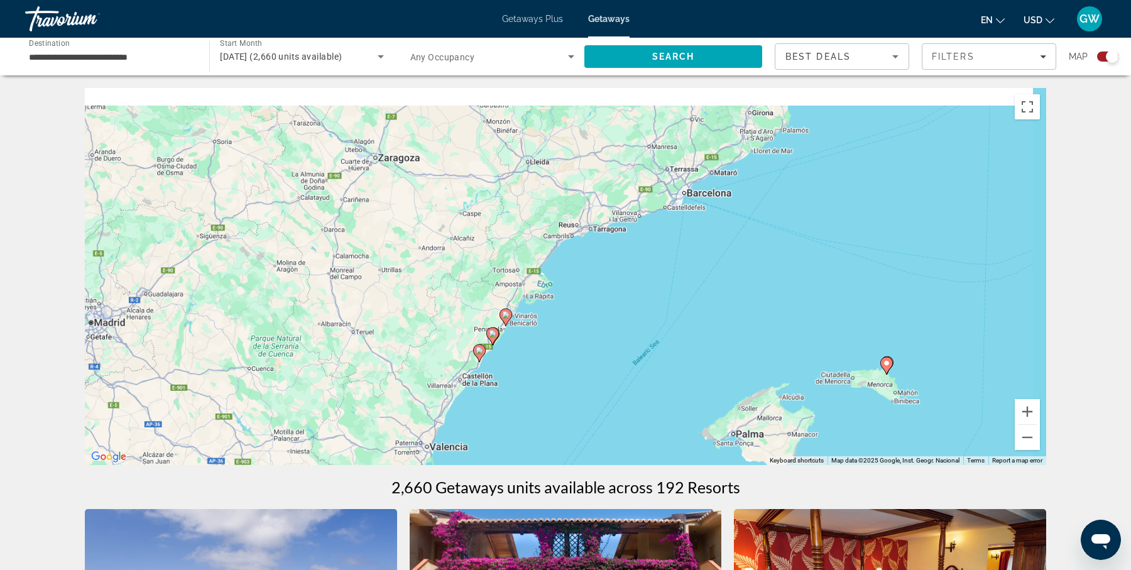
click at [536, 412] on div "To activate drag with keyboard, press Alt + Enter. Once in keyboard drag state,…" at bounding box center [565, 276] width 961 height 377
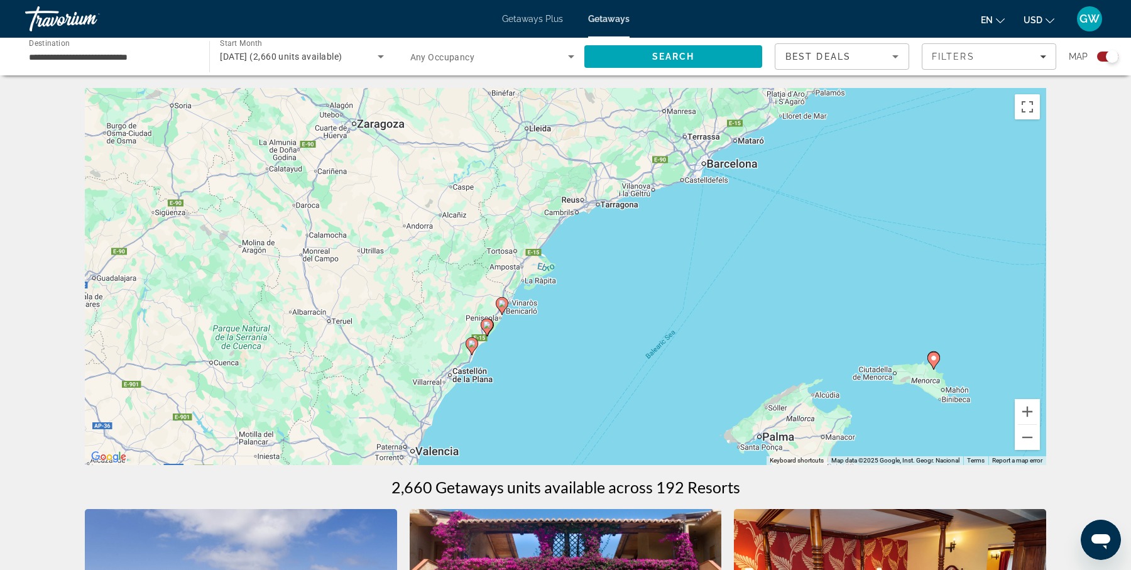
click at [536, 412] on div "To activate drag with keyboard, press Alt + Enter. Once in keyboard drag state,…" at bounding box center [565, 276] width 961 height 377
click at [517, 377] on div "To activate drag with keyboard, press Alt + Enter. Once in keyboard drag state,…" at bounding box center [565, 276] width 961 height 377
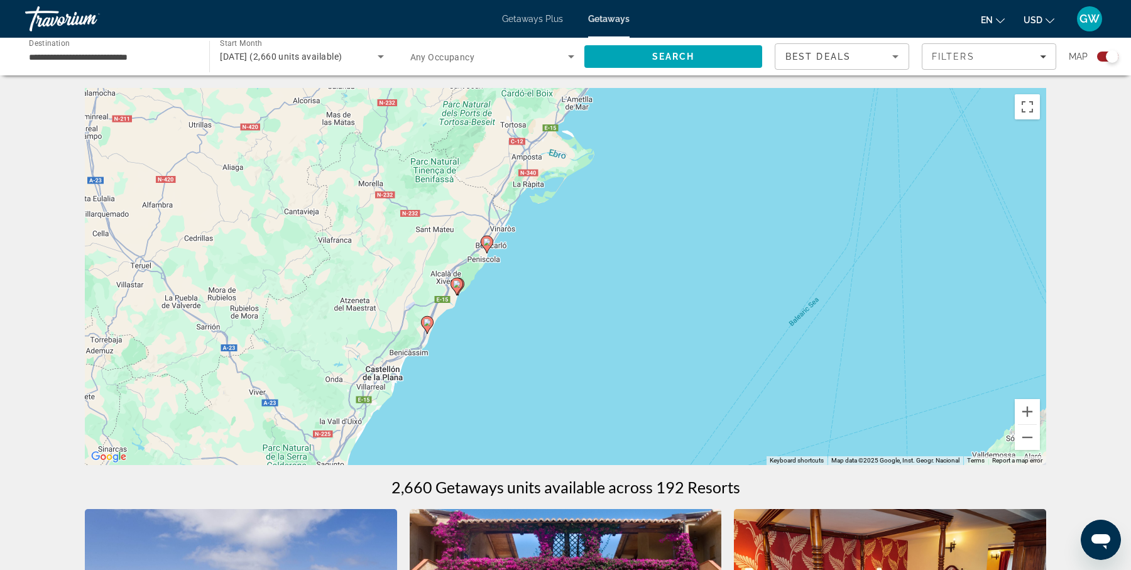
click at [492, 340] on div "To activate drag with keyboard, press Alt + Enter. Once in keyboard drag state,…" at bounding box center [565, 276] width 961 height 377
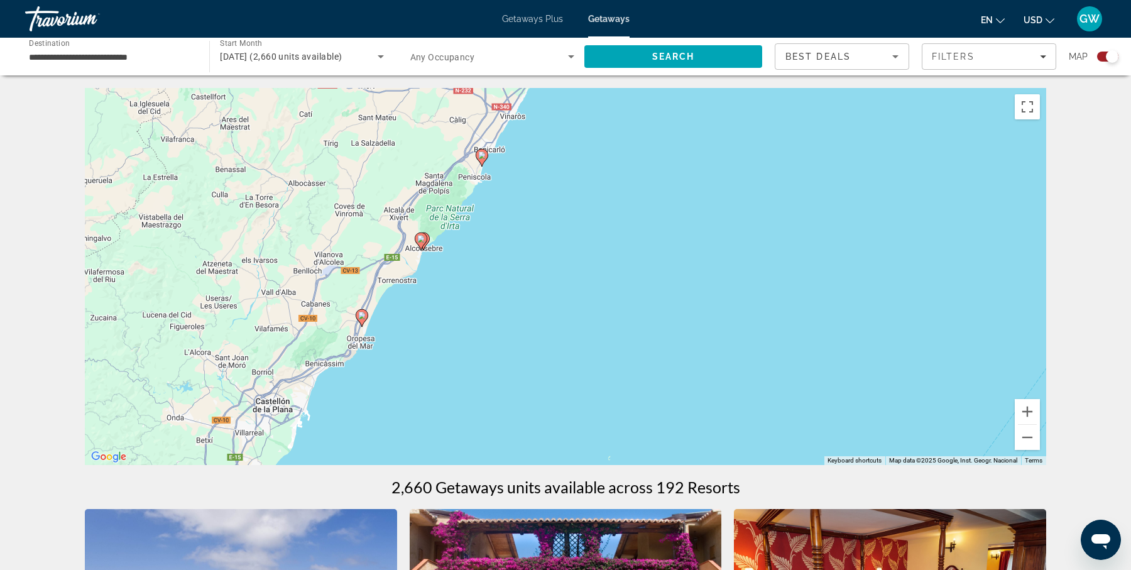
click at [467, 287] on div "To activate drag with keyboard, press Alt + Enter. Once in keyboard drag state,…" at bounding box center [565, 276] width 961 height 377
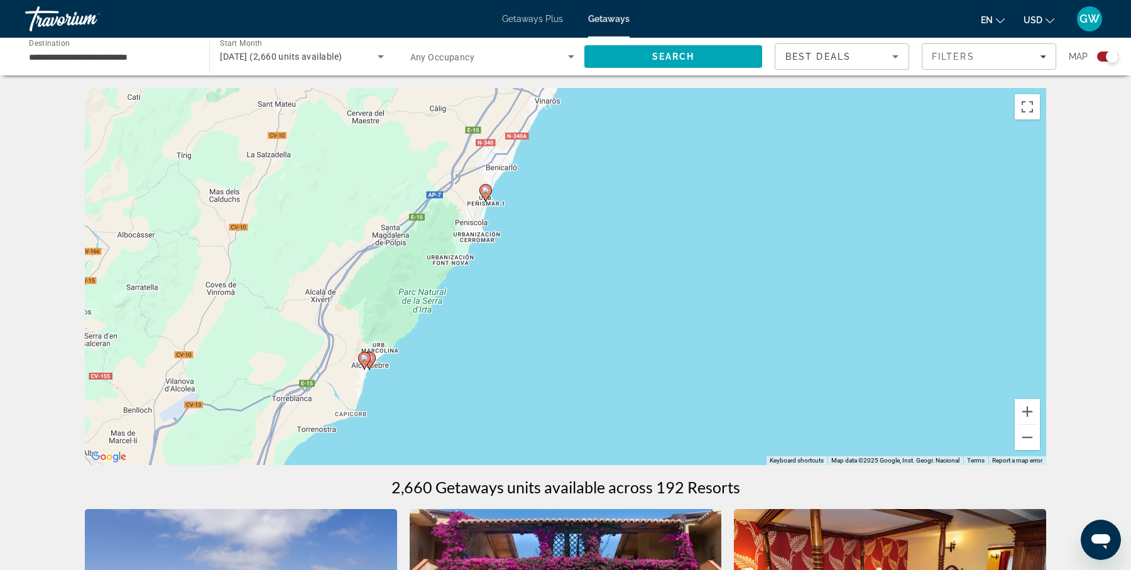
drag, startPoint x: 487, startPoint y: 236, endPoint x: 477, endPoint y: 396, distance: 160.5
click at [477, 396] on div "To activate drag with keyboard, press Alt + Enter. Once in keyboard drag state,…" at bounding box center [565, 276] width 961 height 377
click at [485, 190] on image "Main content" at bounding box center [486, 191] width 8 height 8
type input "**********"
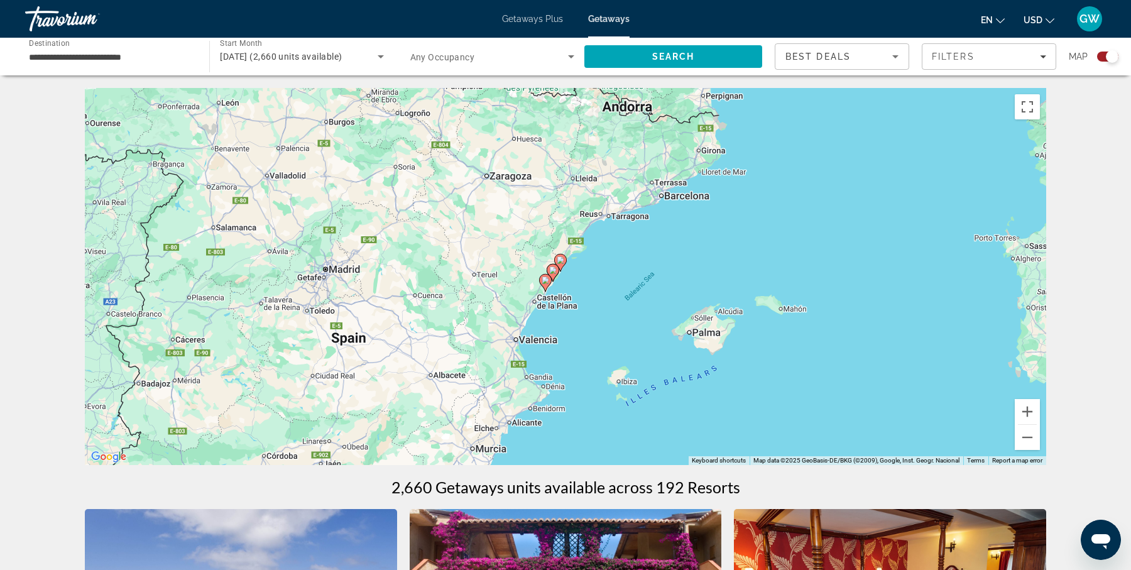
click at [563, 289] on div "To navigate, press the arrow keys. To activate drag with keyboard, press Alt + …" at bounding box center [565, 276] width 961 height 377
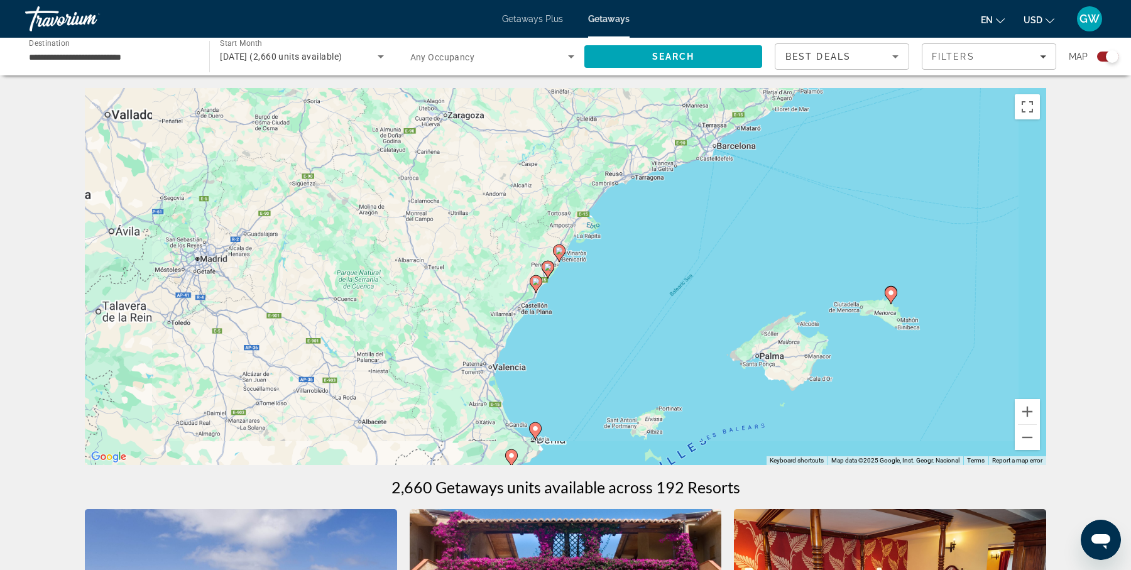
click at [563, 289] on div "To activate drag with keyboard, press Alt + Enter. Once in keyboard drag state,…" at bounding box center [565, 276] width 961 height 377
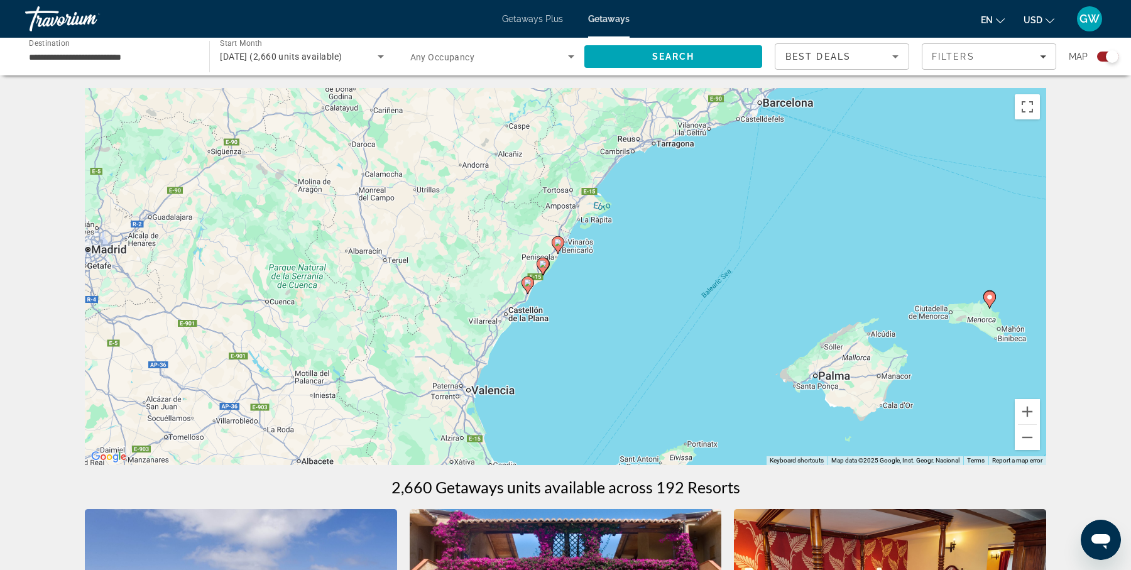
click at [563, 289] on div "To activate drag with keyboard, press Alt + Enter. Once in keyboard drag state,…" at bounding box center [565, 276] width 961 height 377
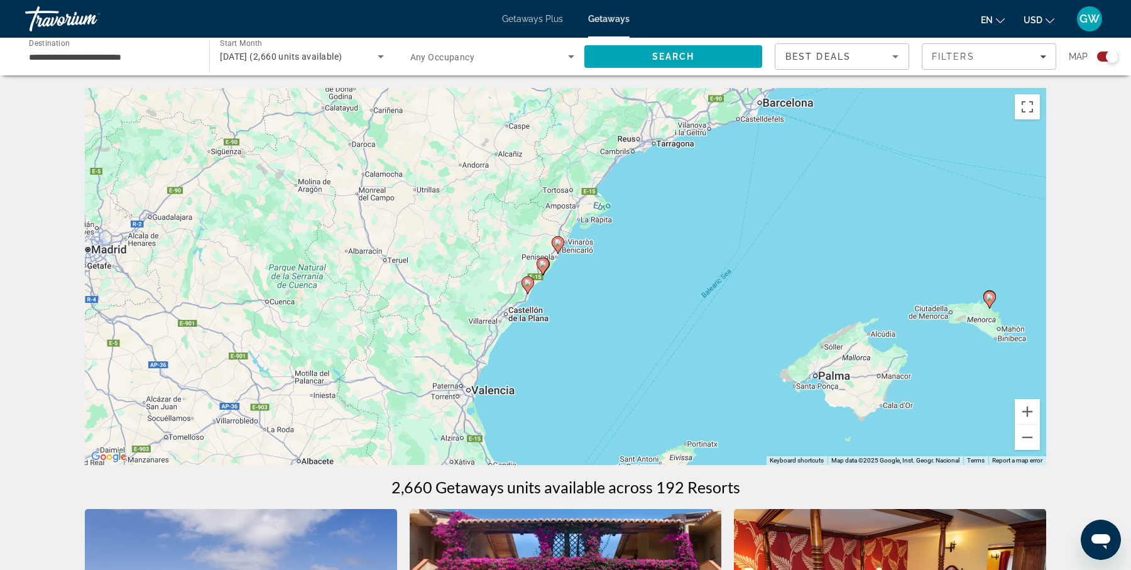
click at [563, 289] on div "To activate drag with keyboard, press Alt + Enter. Once in keyboard drag state,…" at bounding box center [565, 276] width 961 height 377
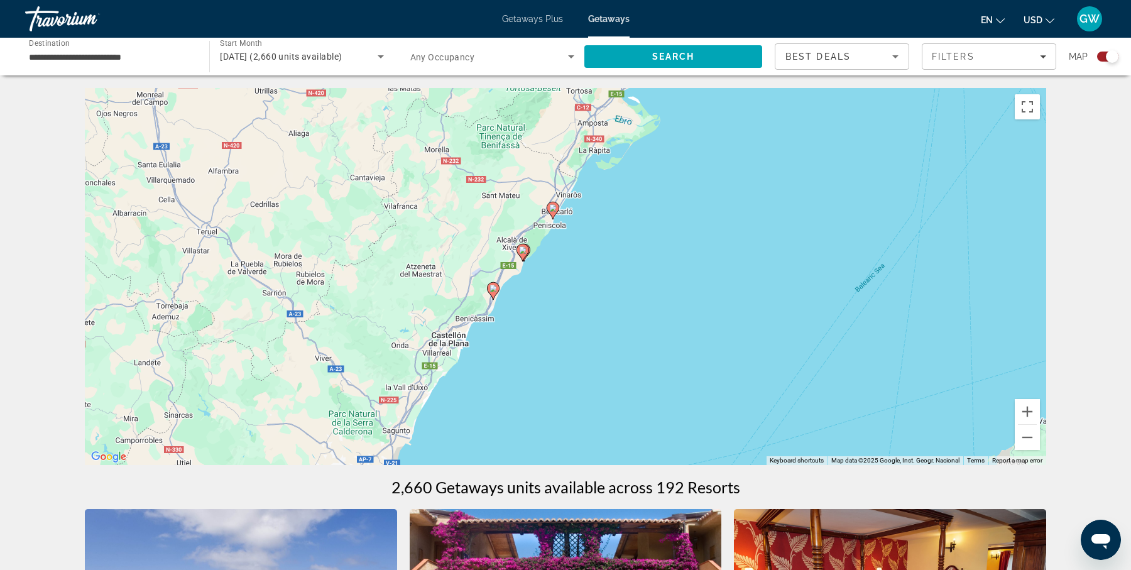
click at [520, 293] on div "To activate drag with keyboard, press Alt + Enter. Once in keyboard drag state,…" at bounding box center [565, 276] width 961 height 377
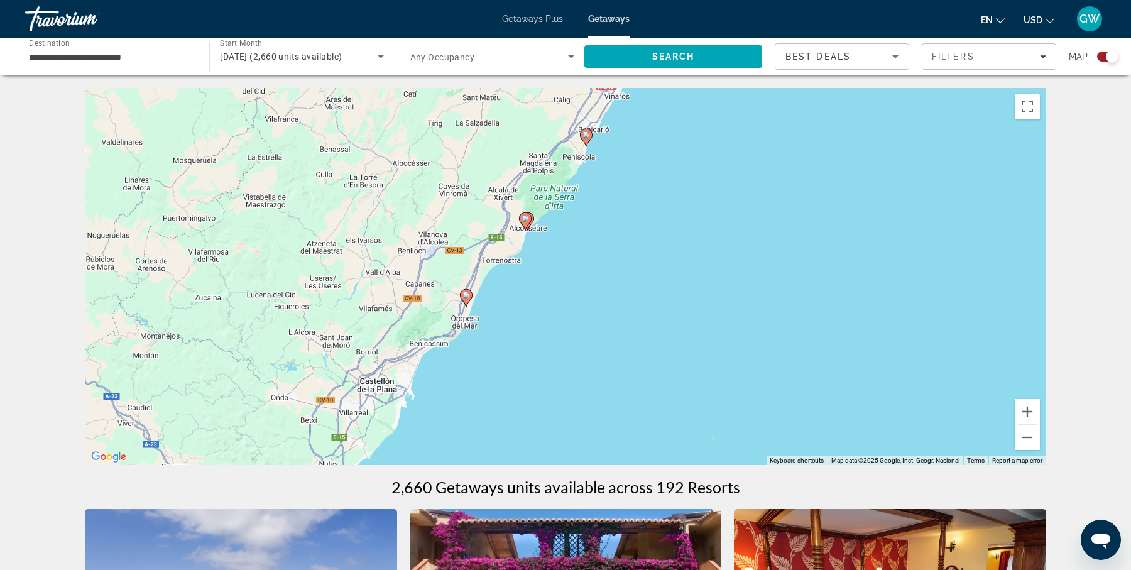
click at [520, 293] on div "To activate drag with keyboard, press Alt + Enter. Once in keyboard drag state,…" at bounding box center [565, 276] width 961 height 377
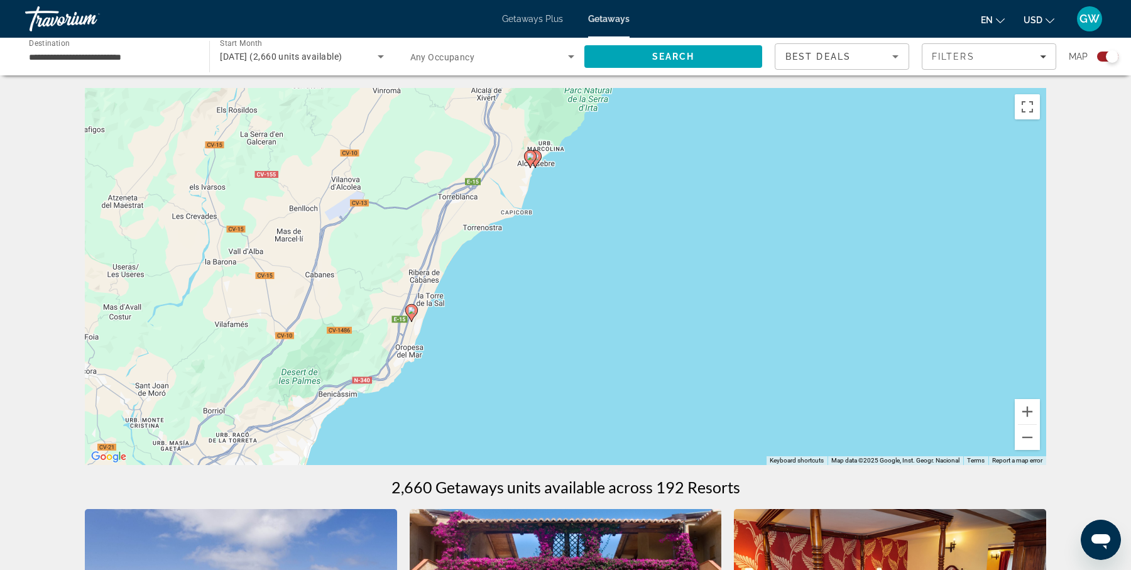
click at [520, 293] on div "To activate drag with keyboard, press Alt + Enter. Once in keyboard drag state,…" at bounding box center [565, 276] width 961 height 377
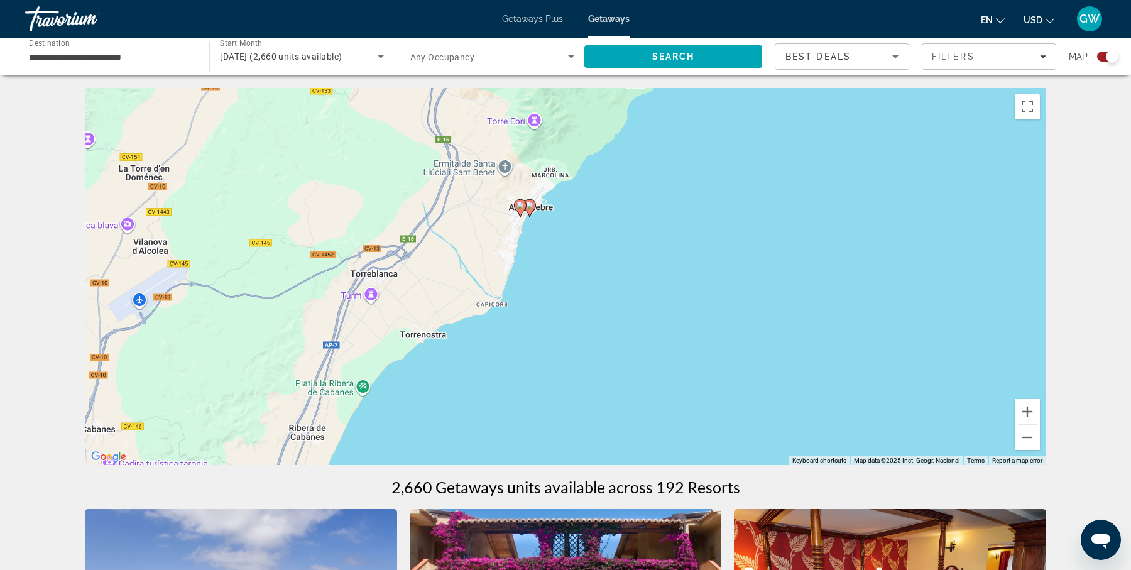
drag, startPoint x: 597, startPoint y: 133, endPoint x: 569, endPoint y: 325, distance: 193.6
click at [569, 325] on div "To activate drag with keyboard, press Alt + Enter. Once in keyboard drag state,…" at bounding box center [565, 276] width 961 height 377
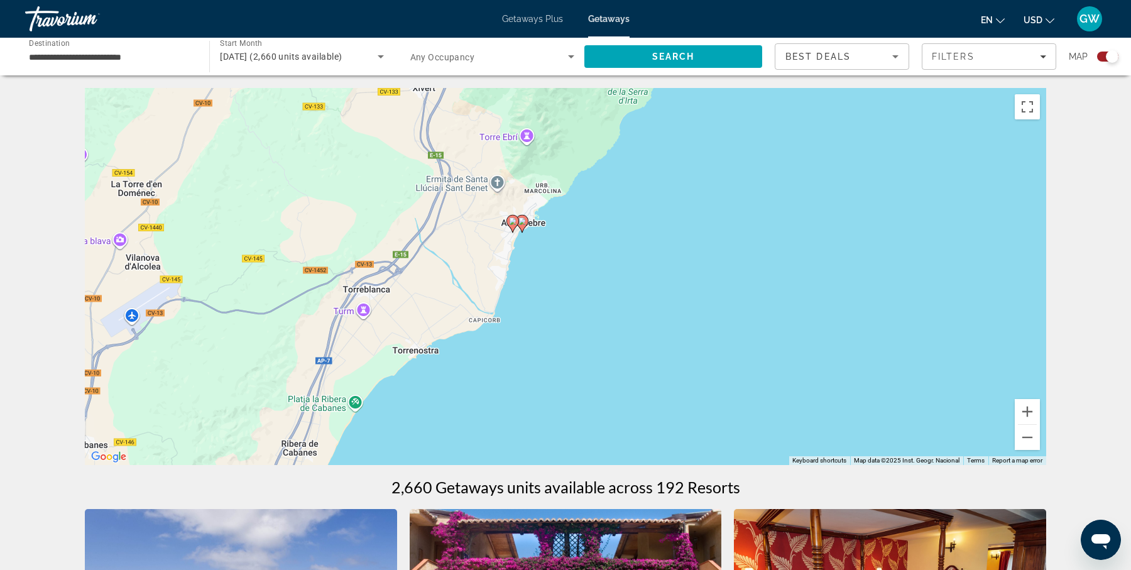
click at [523, 224] on image "Main content" at bounding box center [522, 221] width 8 height 8
click at [523, 224] on div "To activate drag with keyboard, press Alt + Enter. Once in keyboard drag state,…" at bounding box center [565, 276] width 961 height 377
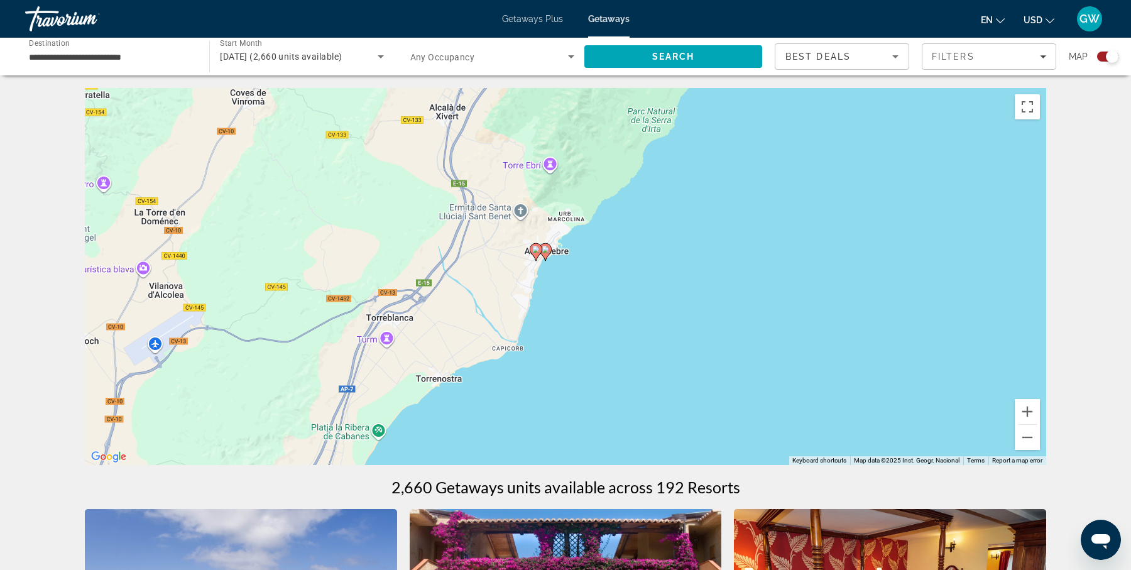
click at [546, 252] on image "Main content" at bounding box center [545, 250] width 8 height 8
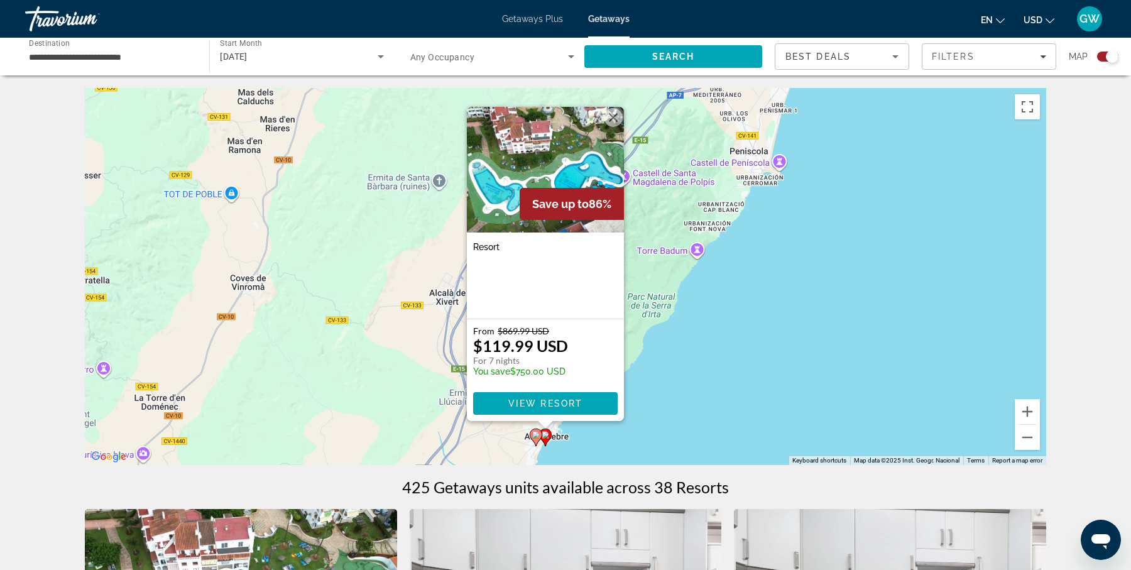
click at [534, 437] on image "Main content" at bounding box center [536, 435] width 8 height 8
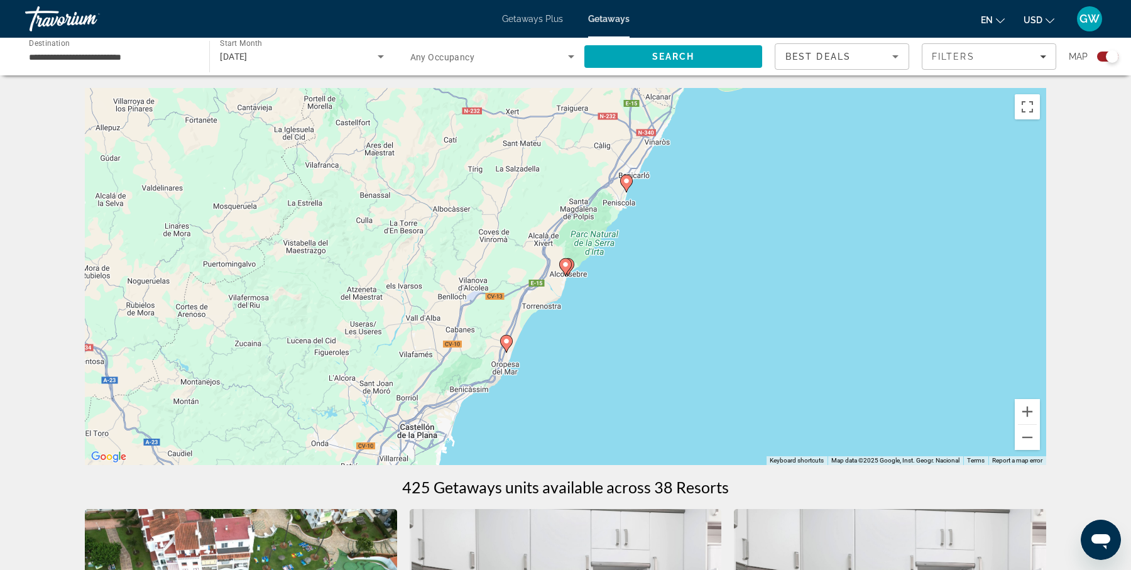
click at [584, 317] on div "To activate drag with keyboard, press Alt + Enter. Once in keyboard drag state,…" at bounding box center [565, 276] width 961 height 377
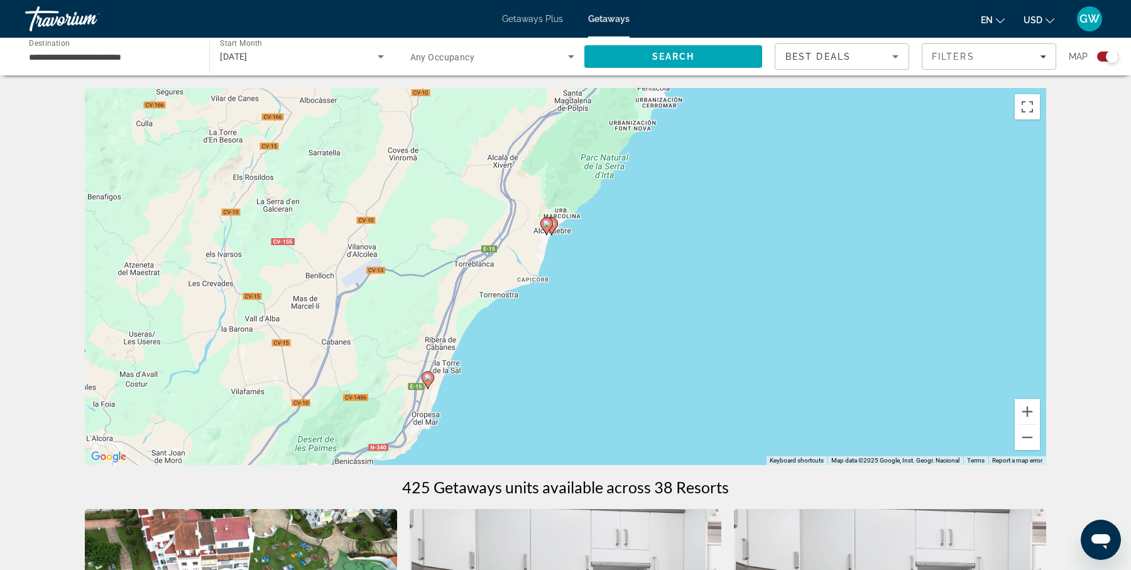
click at [584, 317] on div "To activate drag with keyboard, press Alt + Enter. Once in keyboard drag state,…" at bounding box center [565, 276] width 961 height 377
click at [584, 286] on div "To activate drag with keyboard, press Alt + Enter. Once in keyboard drag state,…" at bounding box center [565, 276] width 961 height 377
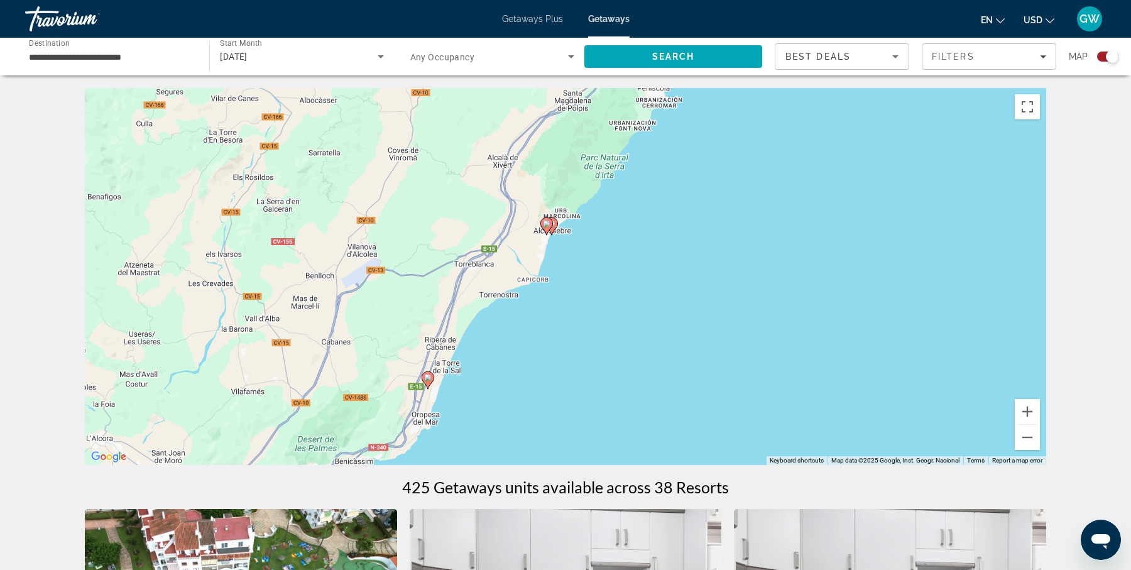
click at [584, 286] on div "To activate drag with keyboard, press Alt + Enter. Once in keyboard drag state,…" at bounding box center [565, 276] width 961 height 377
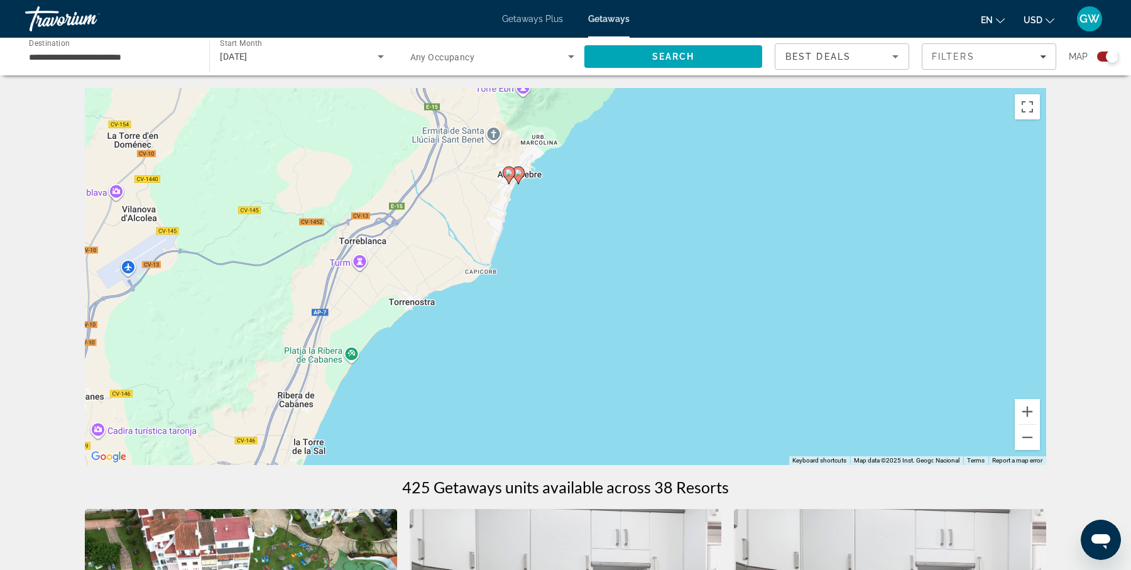
click at [560, 258] on div "To activate drag with keyboard, press Alt + Enter. Once in keyboard drag state,…" at bounding box center [565, 276] width 961 height 377
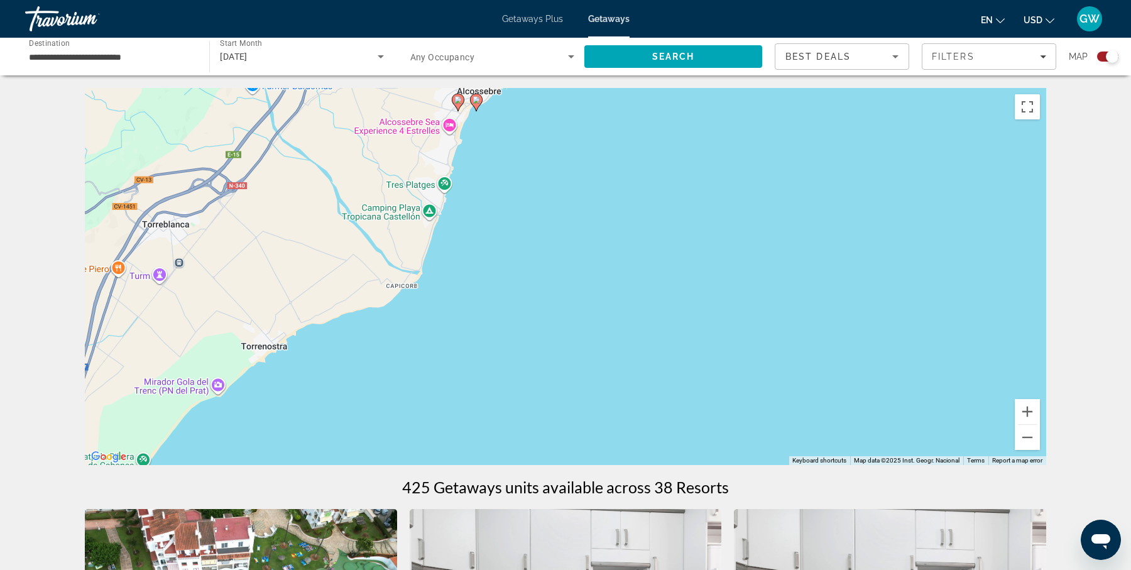
click at [459, 102] on image "Main content" at bounding box center [458, 100] width 8 height 8
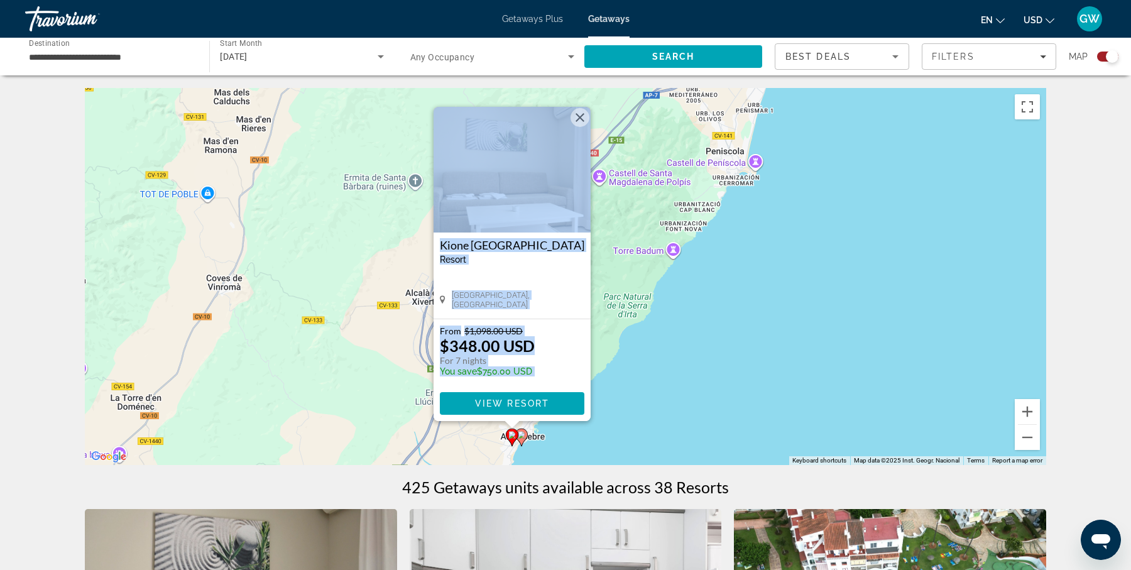
click at [583, 119] on button "Close" at bounding box center [579, 117] width 19 height 19
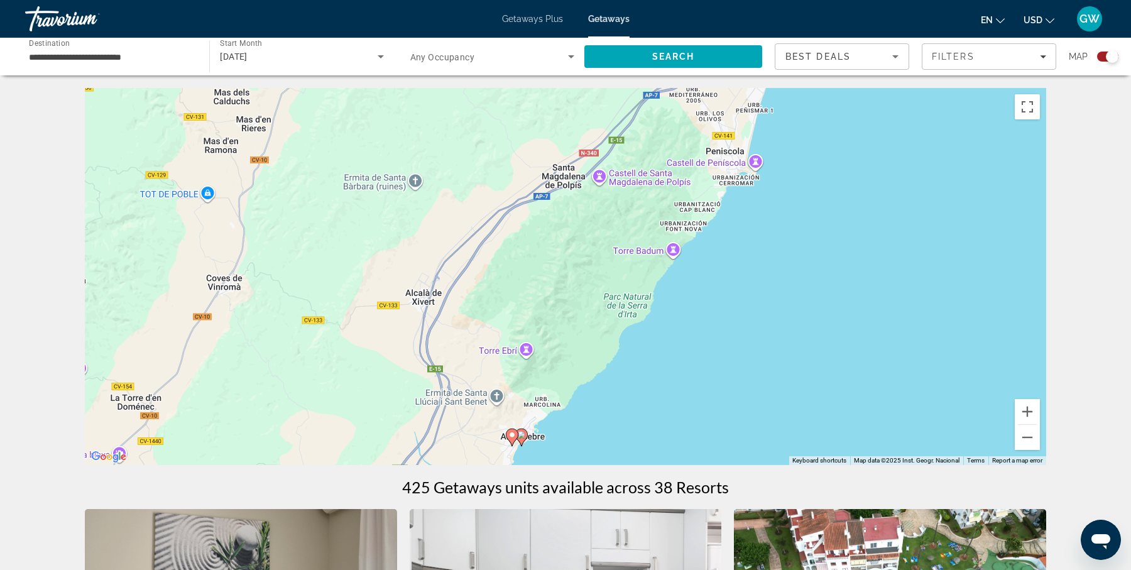
click at [524, 435] on image "Main content" at bounding box center [522, 435] width 8 height 8
click at [524, 435] on div "To navigate, press the arrow keys. To activate drag with keyboard, press Alt + …" at bounding box center [565, 276] width 961 height 377
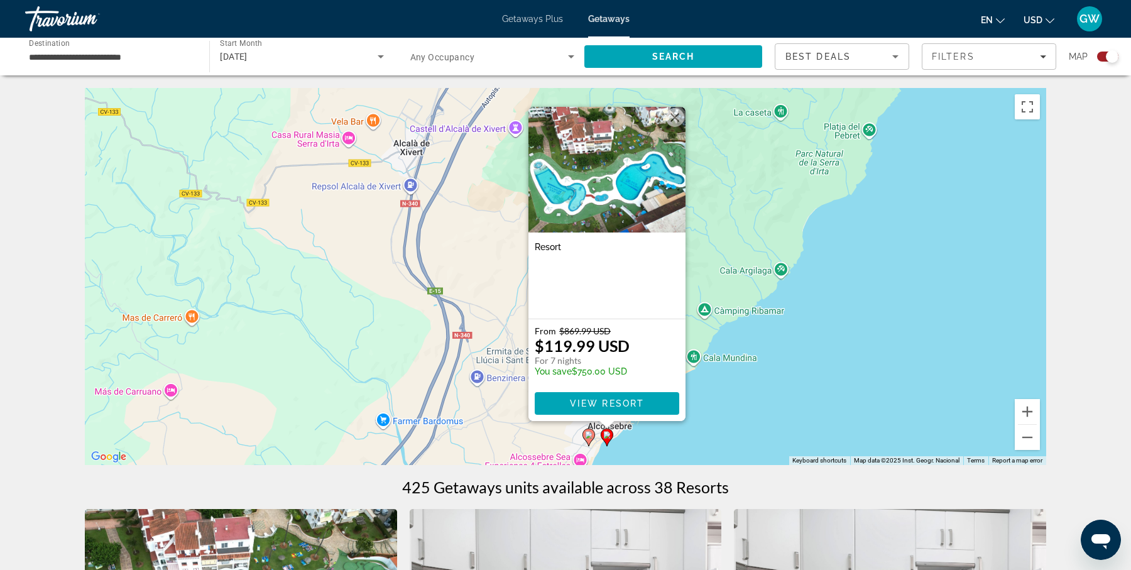
click at [739, 386] on div "To activate drag with keyboard, press Alt + Enter. Once in keyboard drag state,…" at bounding box center [565, 276] width 961 height 377
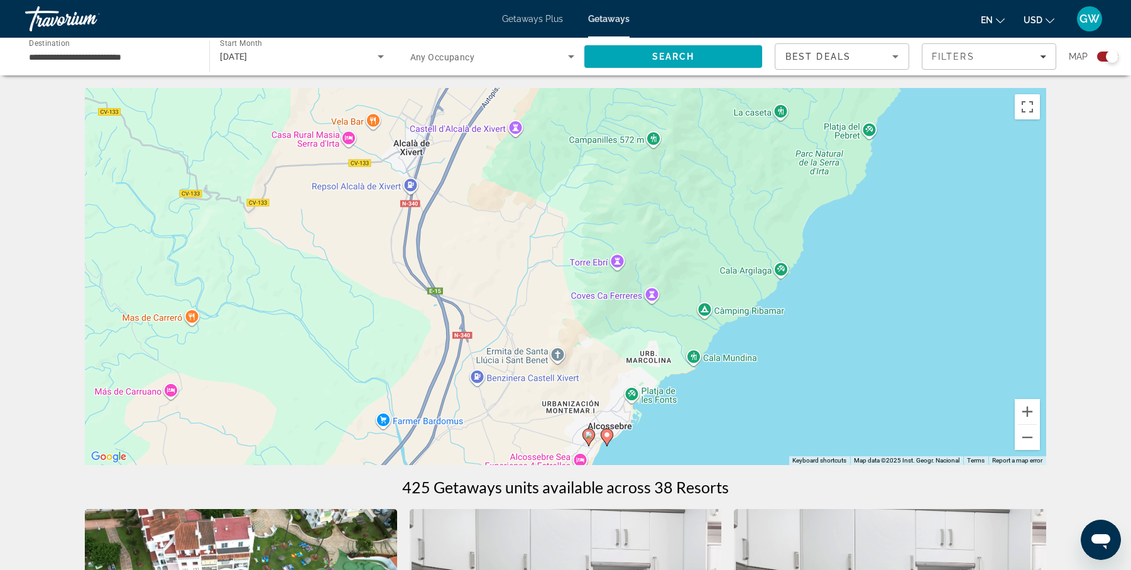
click at [607, 437] on image "Main content" at bounding box center [607, 435] width 8 height 8
click at [607, 437] on div "To activate drag with keyboard, press Alt + Enter. Once in keyboard drag state,…" at bounding box center [565, 276] width 961 height 377
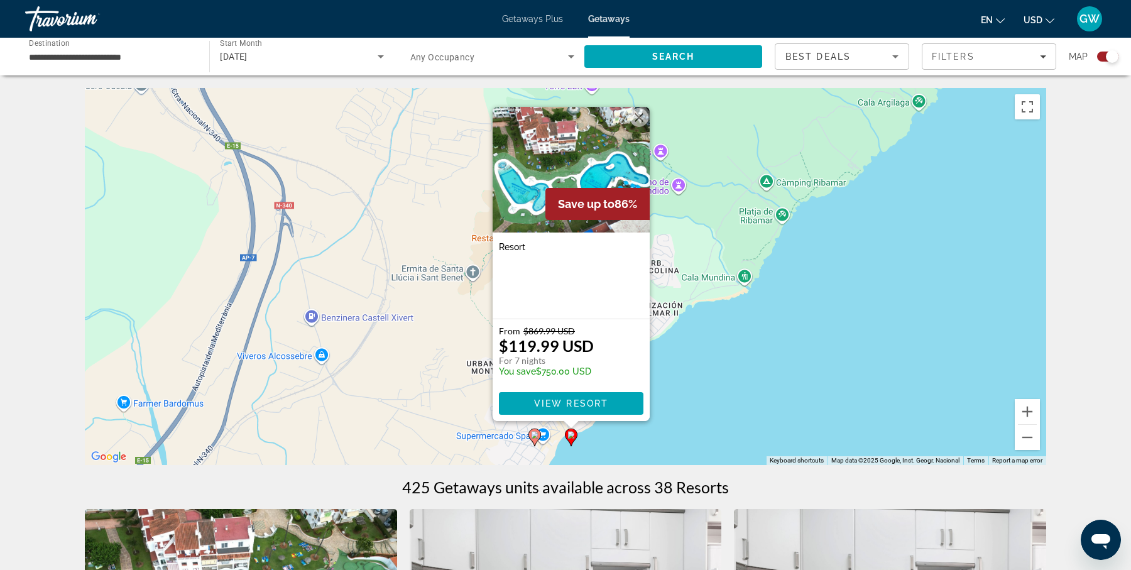
click at [704, 390] on div "To activate drag with keyboard, press Alt + Enter. Once in keyboard drag state,…" at bounding box center [565, 276] width 961 height 377
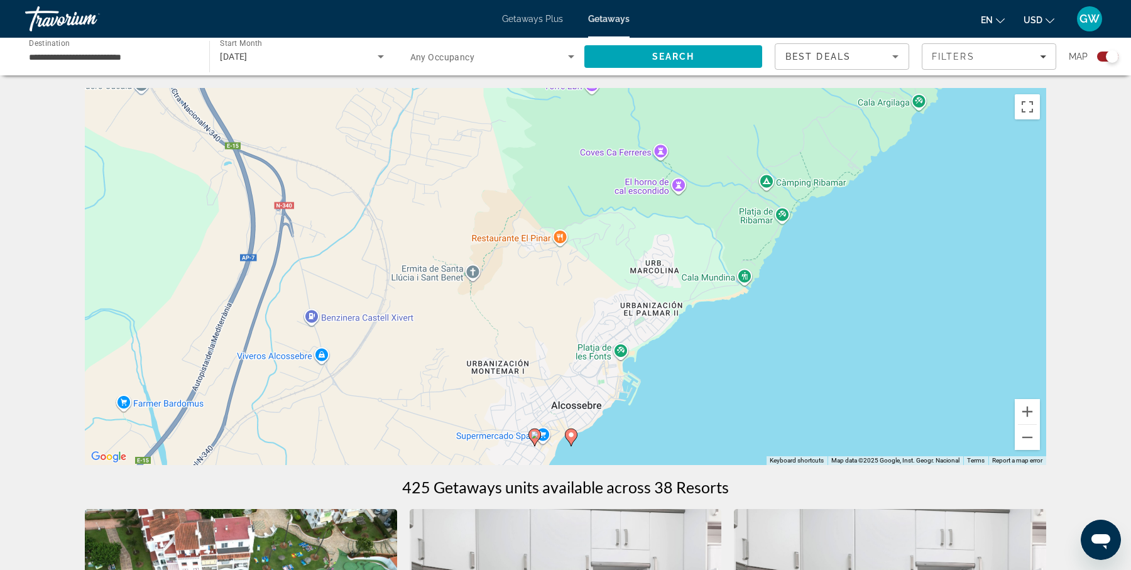
click at [573, 440] on icon "Main content" at bounding box center [570, 437] width 11 height 16
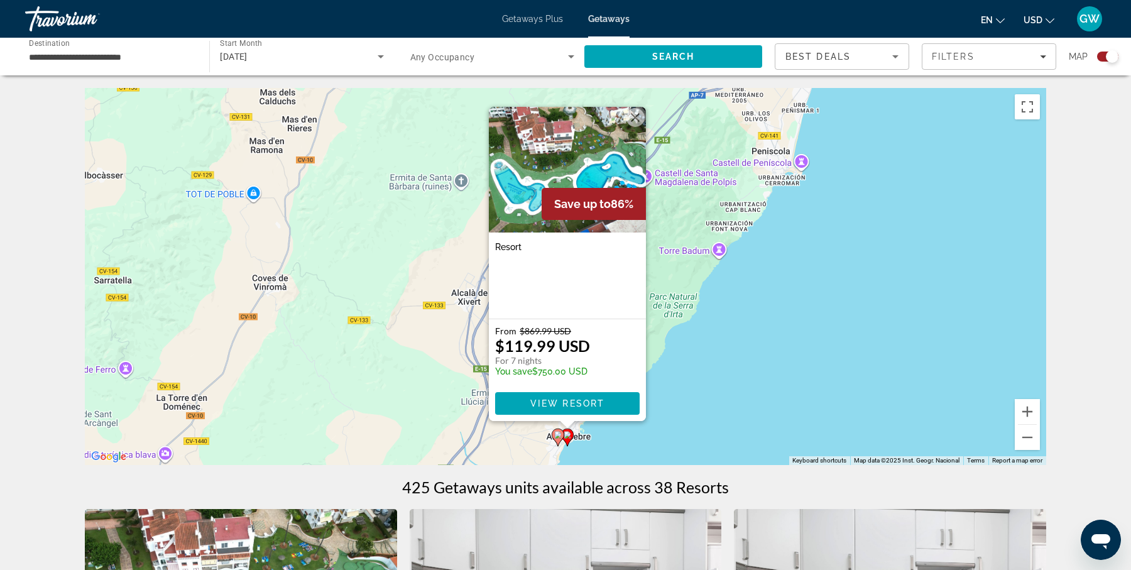
click at [598, 293] on div "Resort - This is an adults only resort" at bounding box center [567, 275] width 157 height 86
click at [601, 399] on span "View Resort" at bounding box center [567, 403] width 74 height 10
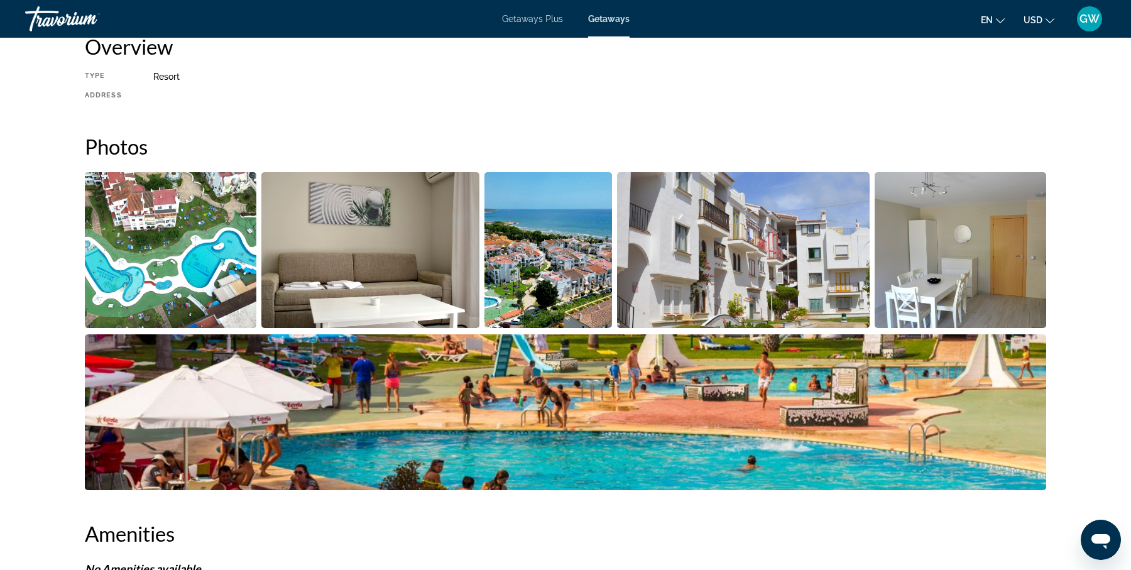
scroll to position [453, 0]
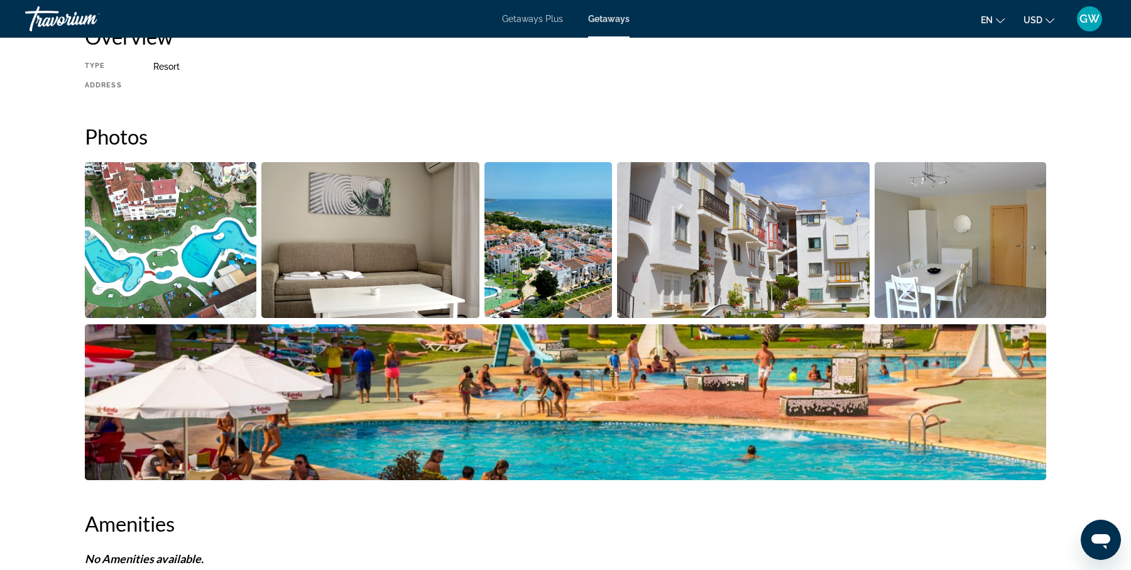
click at [198, 258] on img "Open full-screen image slider" at bounding box center [170, 240] width 171 height 156
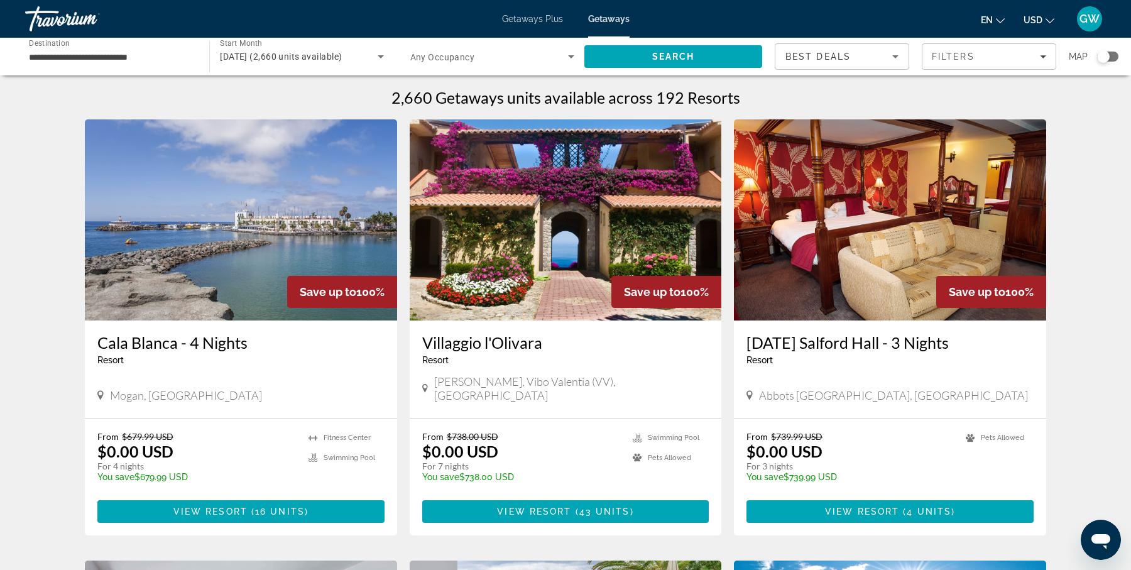
click at [1103, 56] on div "Search widget" at bounding box center [1103, 56] width 13 height 13
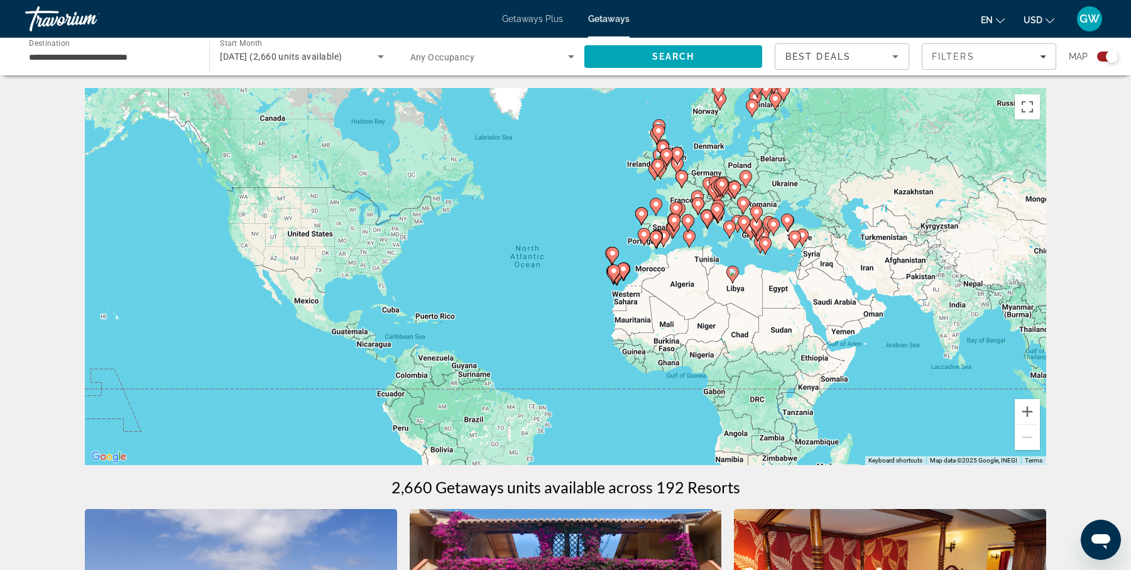
click at [698, 230] on div "To activate drag with keyboard, press Alt + Enter. Once in keyboard drag state,…" at bounding box center [565, 276] width 961 height 377
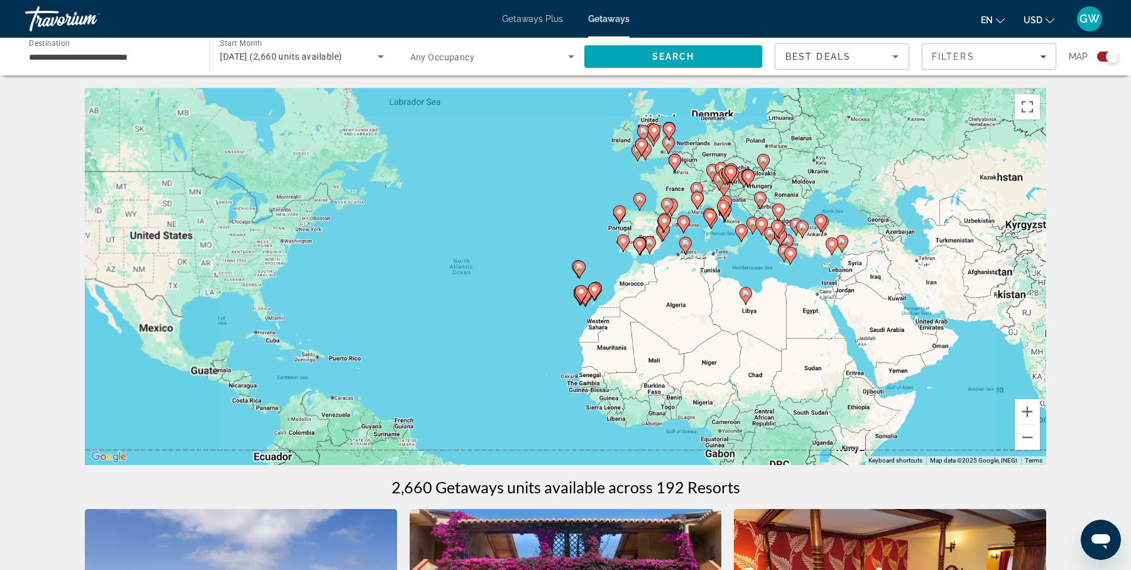
click at [698, 230] on div "To activate drag with keyboard, press Alt + Enter. Once in keyboard drag state,…" at bounding box center [565, 276] width 961 height 377
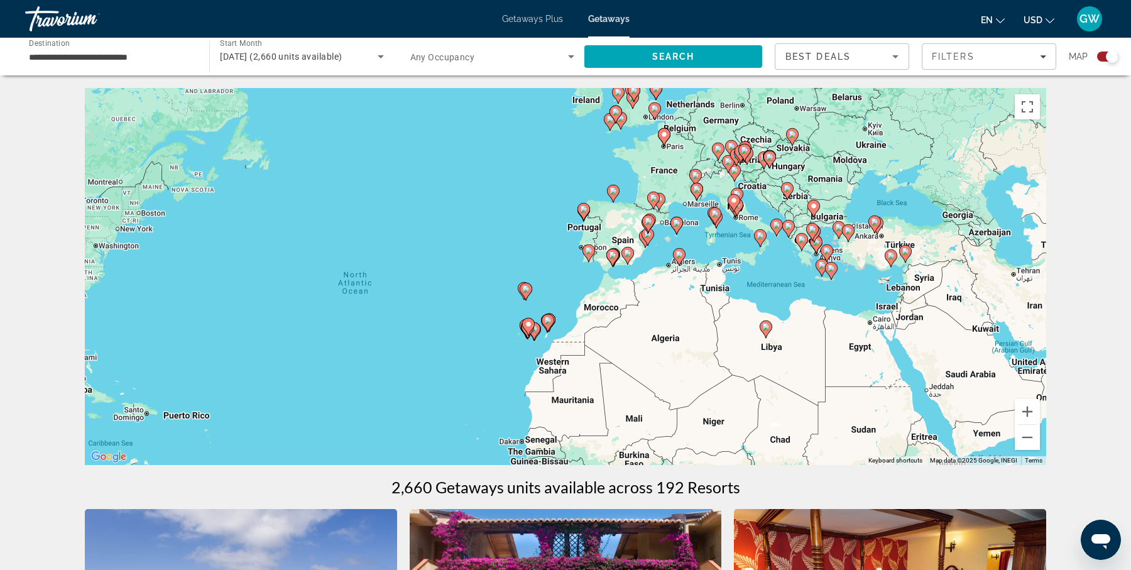
click at [698, 230] on div "To activate drag with keyboard, press Alt + Enter. Once in keyboard drag state,…" at bounding box center [565, 276] width 961 height 377
click at [666, 237] on div "To activate drag with keyboard, press Alt + Enter. Once in keyboard drag state,…" at bounding box center [565, 276] width 961 height 377
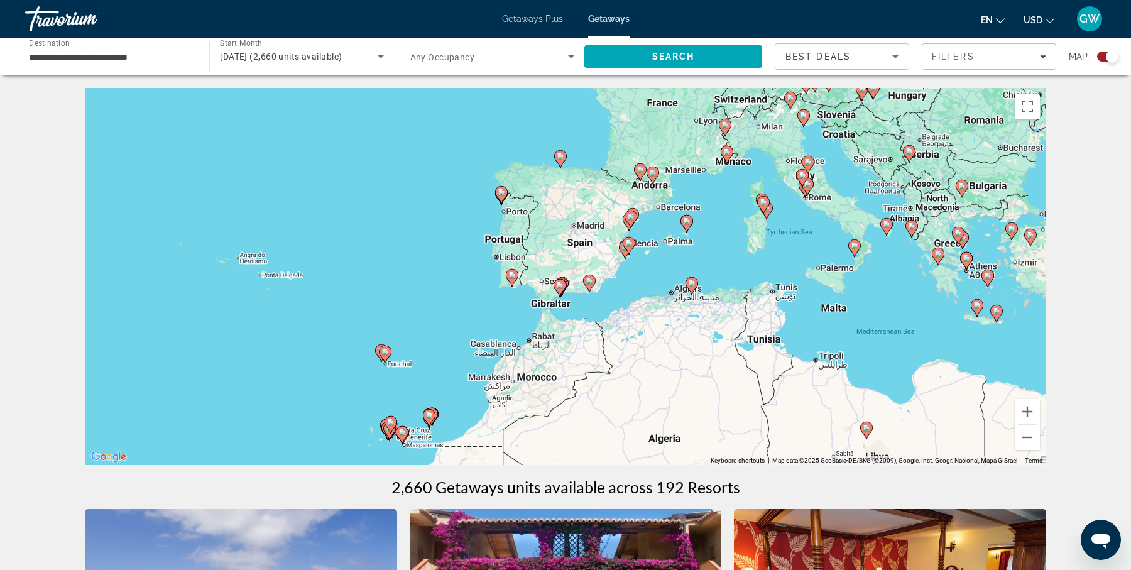
click at [642, 264] on div "To activate drag with keyboard, press Alt + Enter. Once in keyboard drag state,…" at bounding box center [565, 276] width 961 height 377
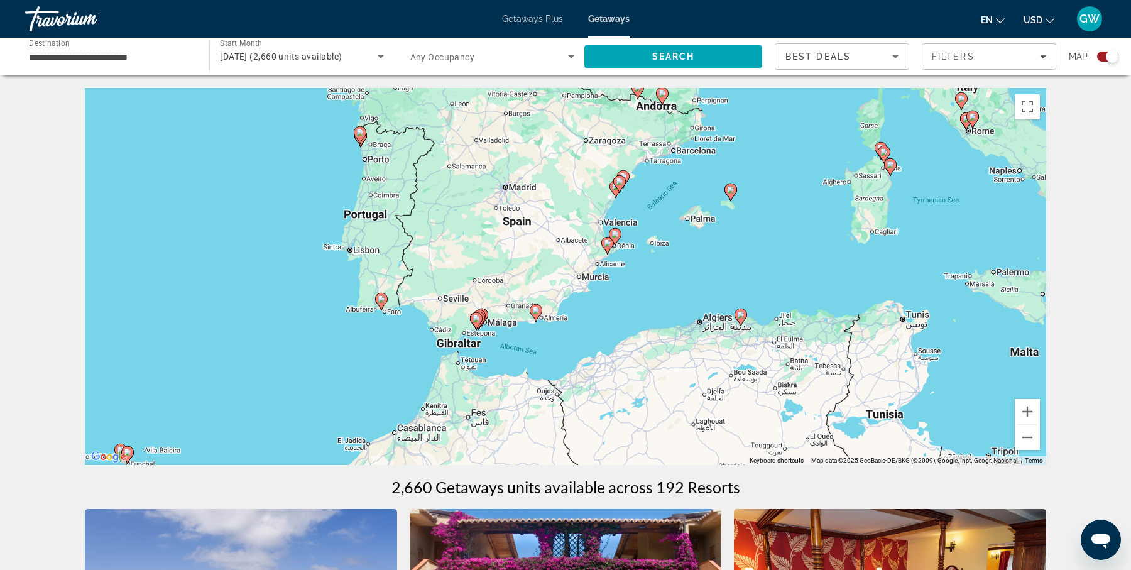
click at [642, 264] on div "To activate drag with keyboard, press Alt + Enter. Once in keyboard drag state,…" at bounding box center [565, 276] width 961 height 377
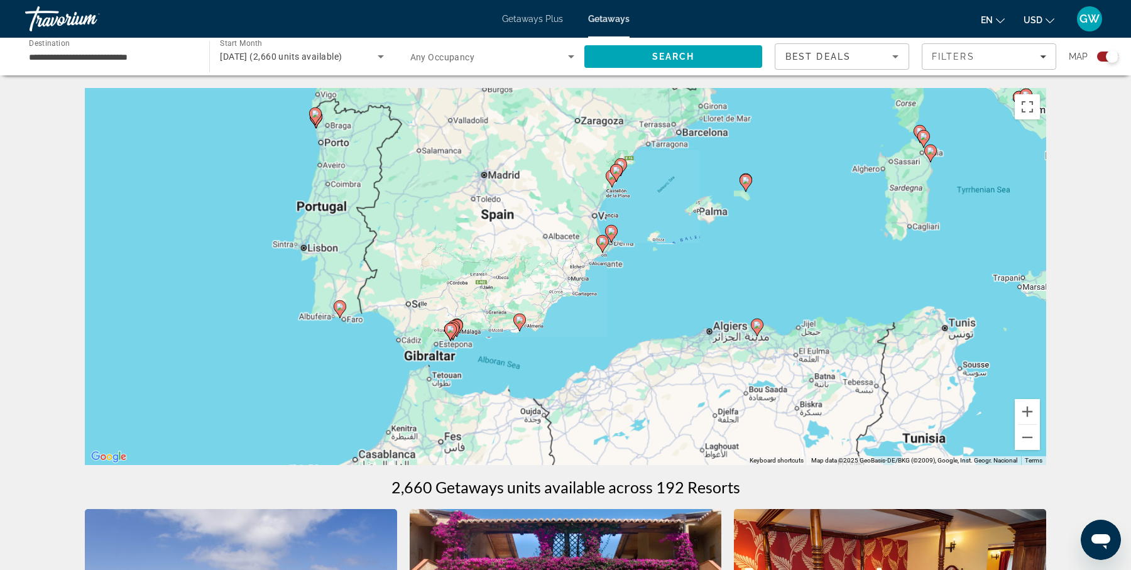
click at [642, 264] on div "To activate drag with keyboard, press Alt + Enter. Once in keyboard drag state,…" at bounding box center [565, 276] width 961 height 377
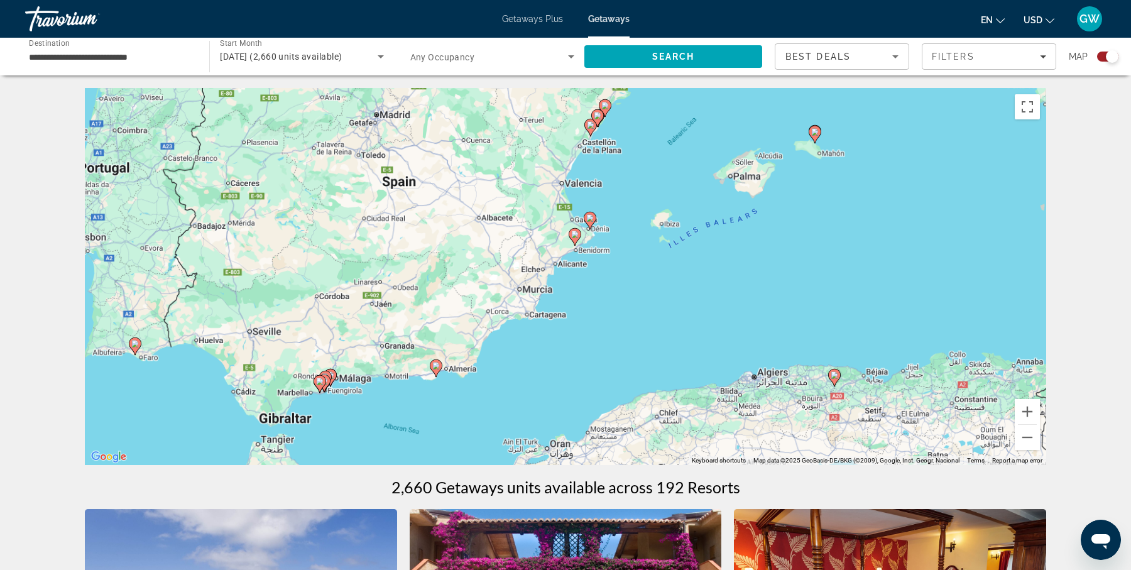
click at [642, 264] on div "To activate drag with keyboard, press Alt + Enter. Once in keyboard drag state,…" at bounding box center [565, 276] width 961 height 377
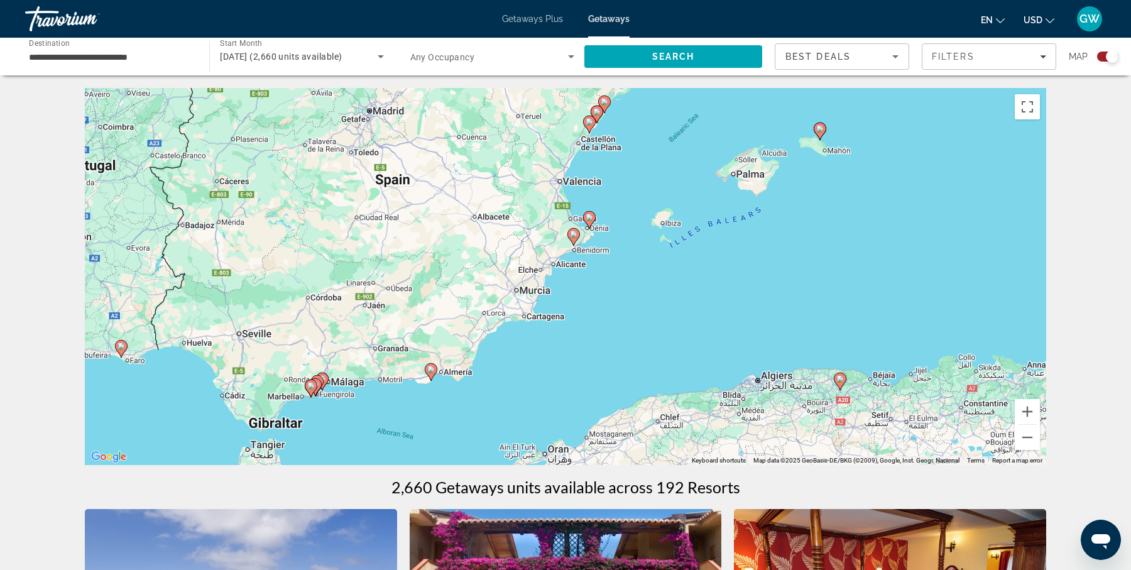
click at [642, 264] on div "To activate drag with keyboard, press Alt + Enter. Once in keyboard drag state,…" at bounding box center [565, 276] width 961 height 377
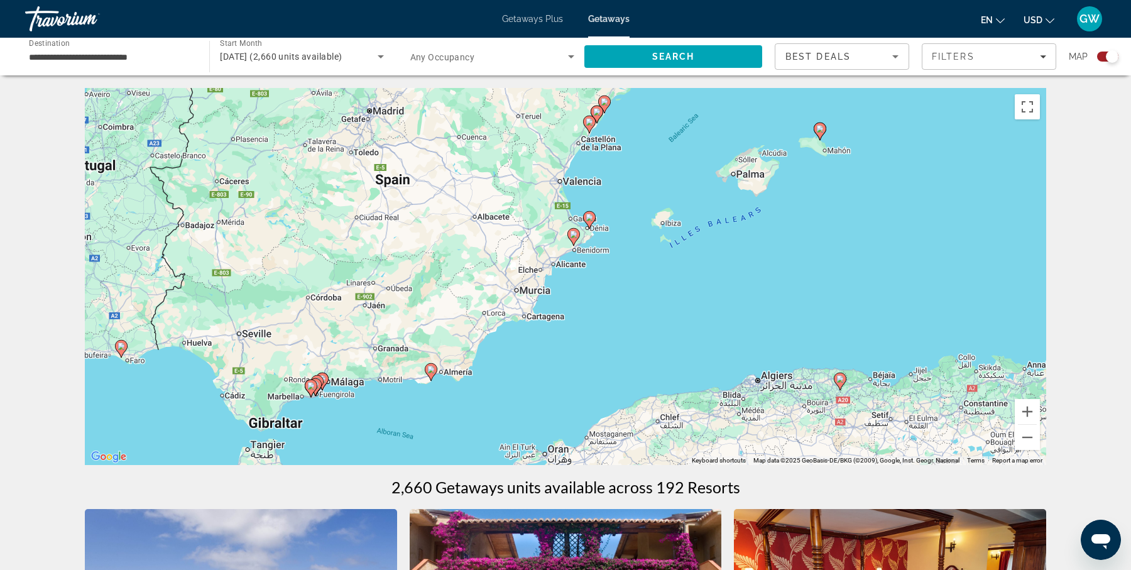
click at [632, 161] on div "To activate drag with keyboard, press Alt + Enter. Once in keyboard drag state,…" at bounding box center [565, 276] width 961 height 377
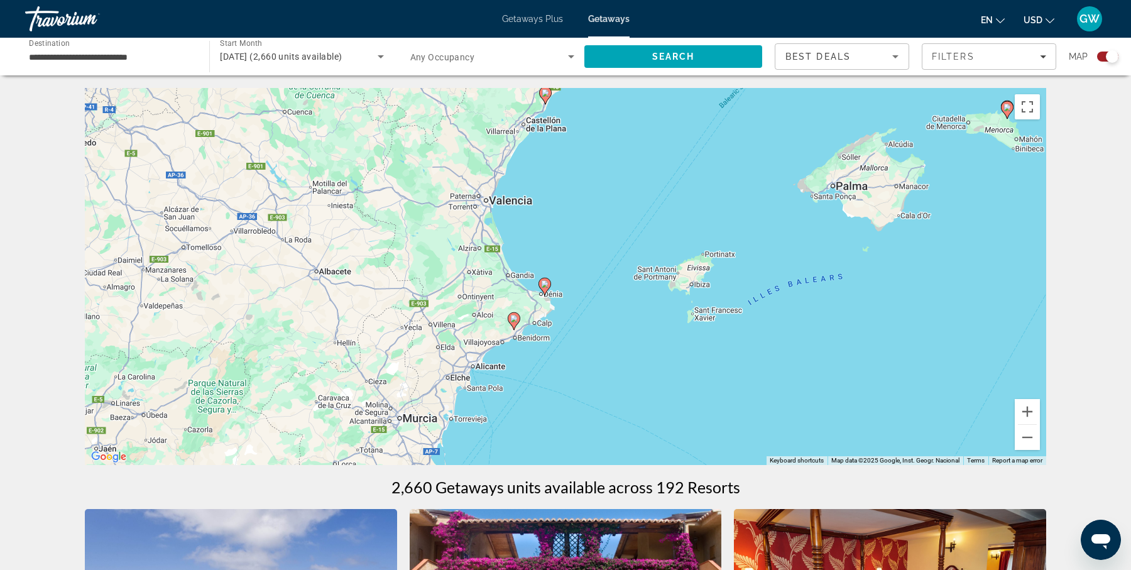
click at [632, 161] on div "To activate drag with keyboard, press Alt + Enter. Once in keyboard drag state,…" at bounding box center [565, 276] width 961 height 377
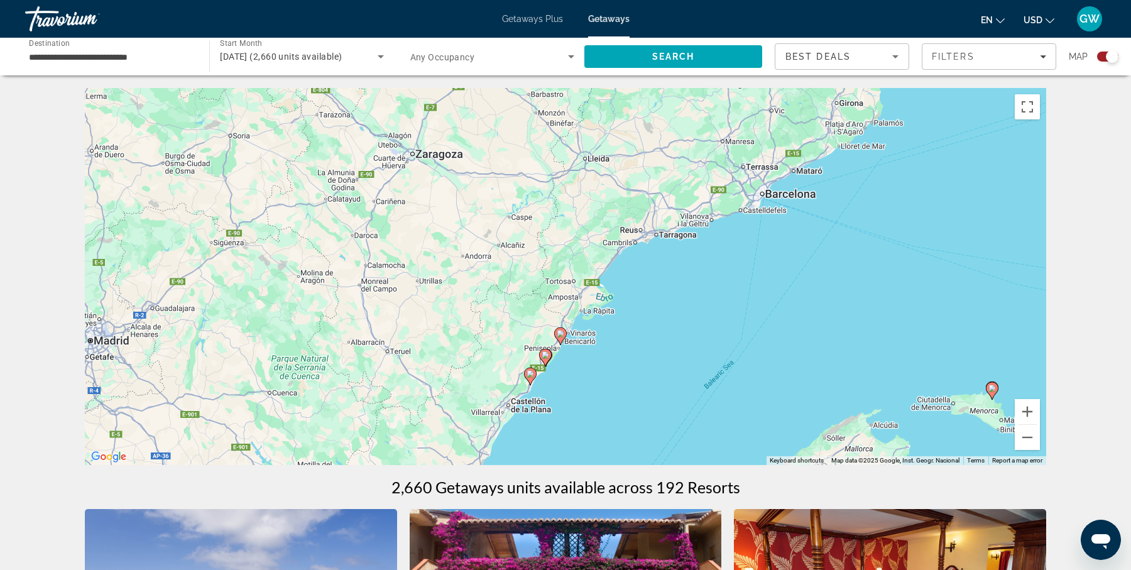
drag, startPoint x: 591, startPoint y: 146, endPoint x: 576, endPoint y: 428, distance: 282.4
click at [576, 428] on div "To activate drag with keyboard, press Alt + Enter. Once in keyboard drag state,…" at bounding box center [565, 276] width 961 height 377
click at [573, 373] on div "To activate drag with keyboard, press Alt + Enter. Once in keyboard drag state,…" at bounding box center [565, 276] width 961 height 377
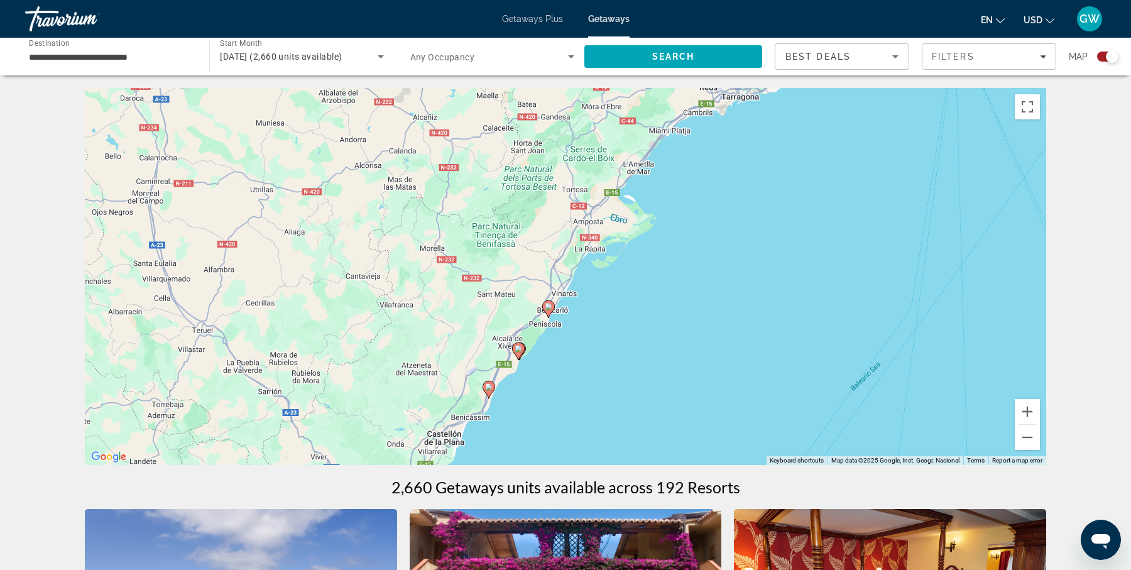
click at [573, 373] on div "To activate drag with keyboard, press Alt + Enter. Once in keyboard drag state,…" at bounding box center [565, 276] width 961 height 377
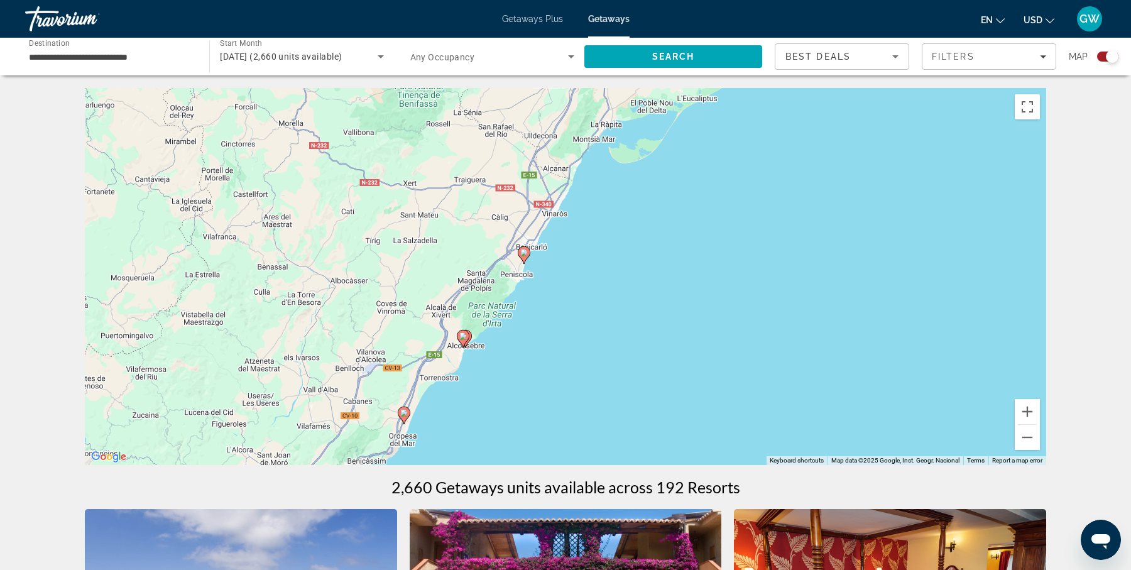
click at [487, 368] on div "To activate drag with keyboard, press Alt + Enter. Once in keyboard drag state,…" at bounding box center [565, 276] width 961 height 377
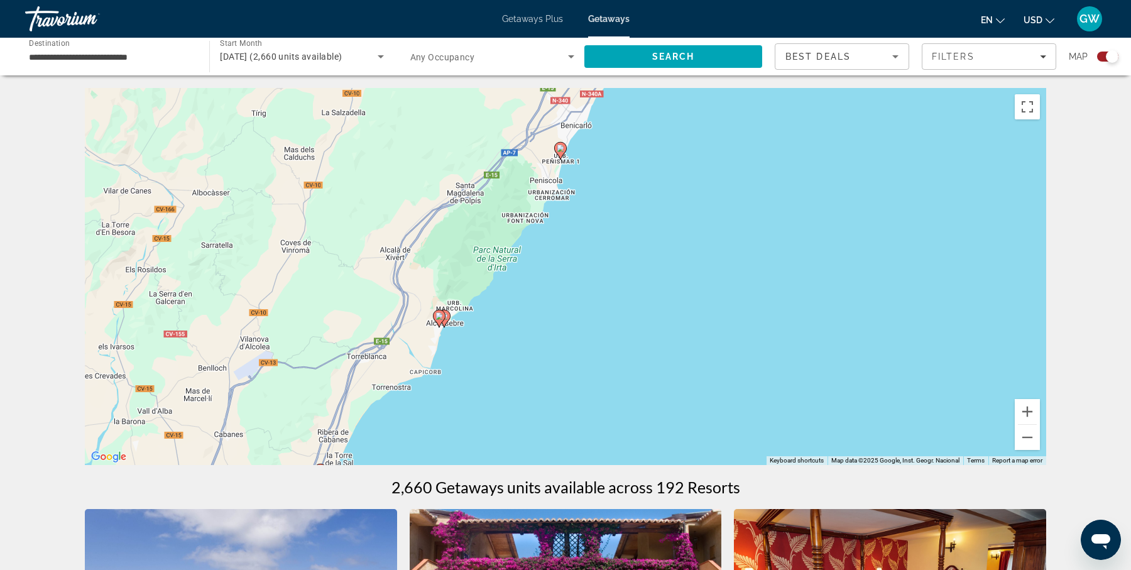
click at [478, 340] on div "To activate drag with keyboard, press Alt + Enter. Once in keyboard drag state,…" at bounding box center [565, 276] width 961 height 377
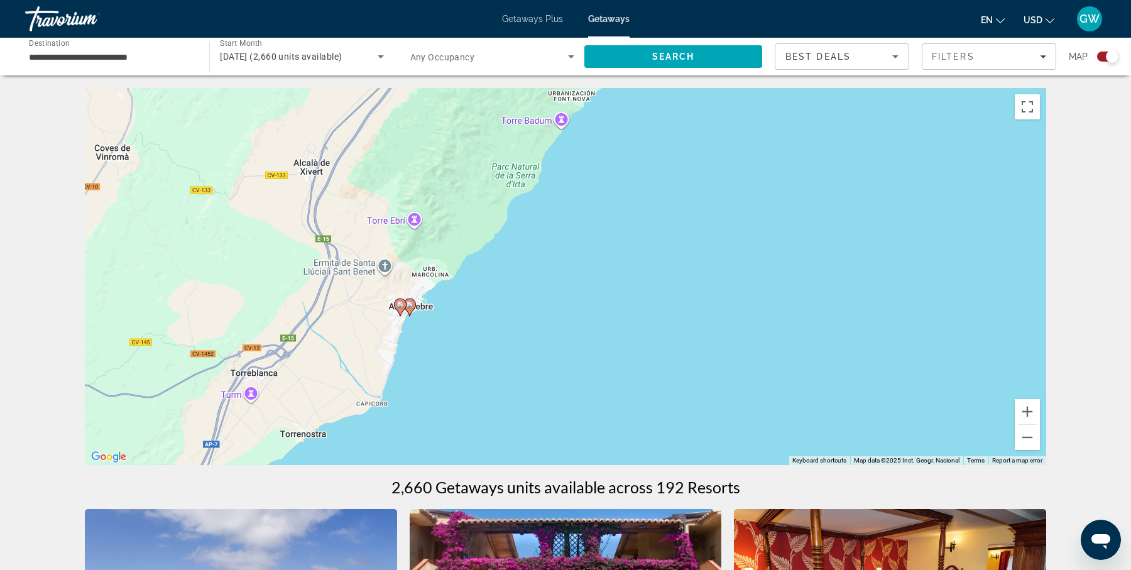
click at [478, 340] on div "To activate drag with keyboard, press Alt + Enter. Once in keyboard drag state,…" at bounding box center [565, 276] width 961 height 377
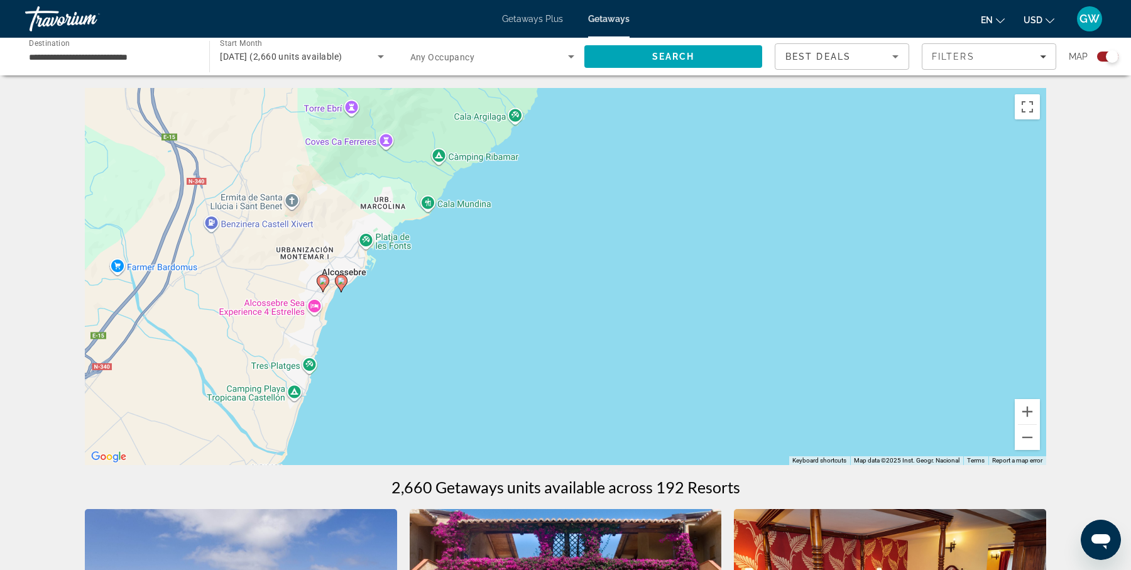
click at [340, 279] on image "Main content" at bounding box center [341, 281] width 8 height 8
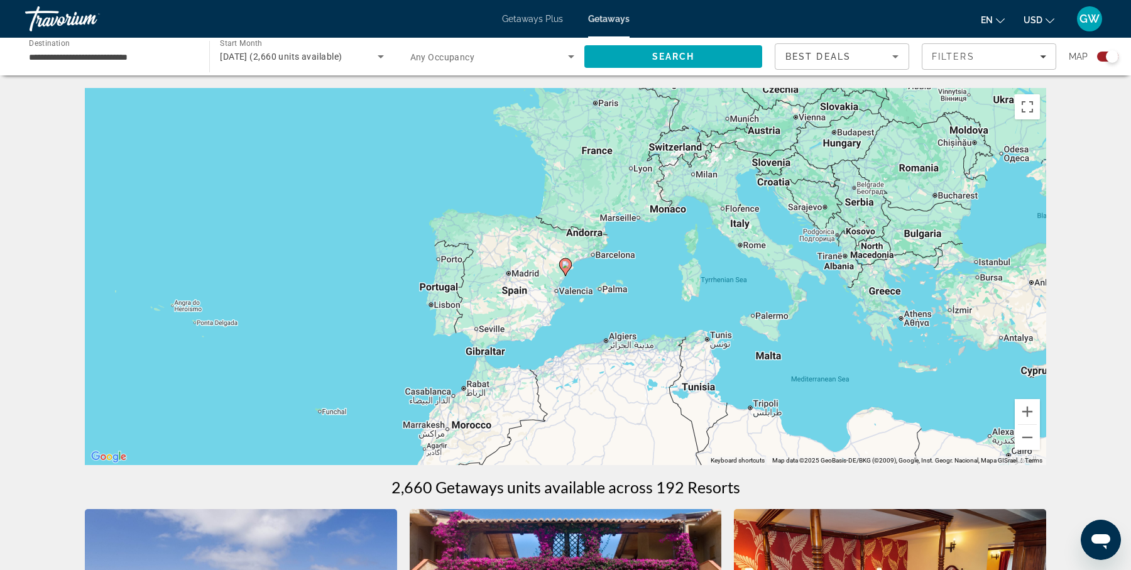
click at [582, 295] on div "To navigate, press the arrow keys. To activate drag with keyboard, press Alt + …" at bounding box center [565, 276] width 961 height 377
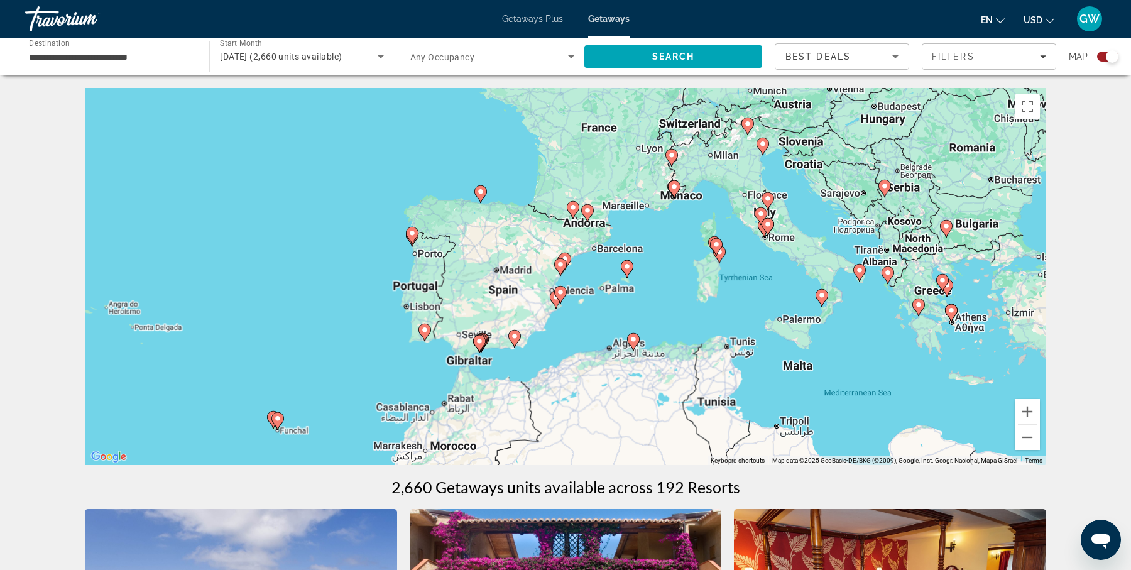
click at [582, 295] on div "To activate drag with keyboard, press Alt + Enter. Once in keyboard drag state,…" at bounding box center [565, 276] width 961 height 377
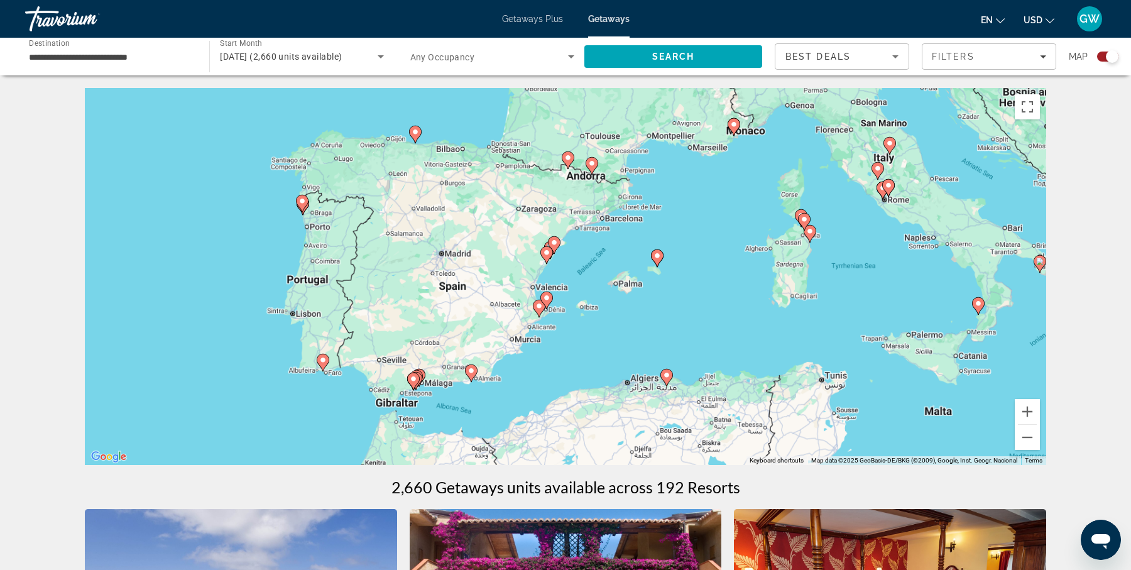
click at [582, 295] on div "To activate drag with keyboard, press Alt + Enter. Once in keyboard drag state,…" at bounding box center [565, 276] width 961 height 377
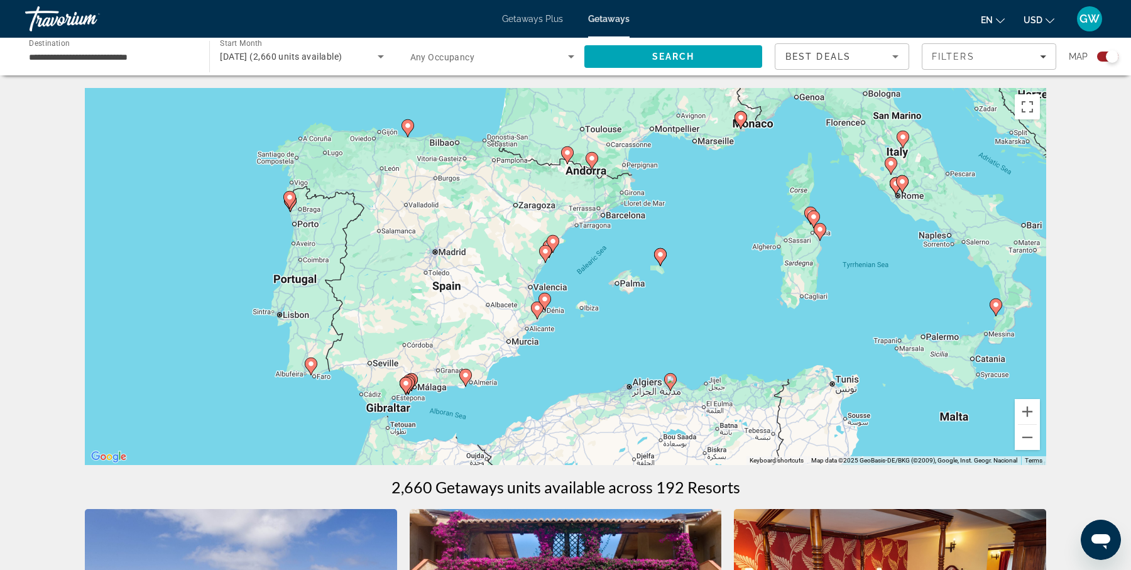
click at [582, 295] on div "To activate drag with keyboard, press Alt + Enter. Once in keyboard drag state,…" at bounding box center [565, 276] width 961 height 377
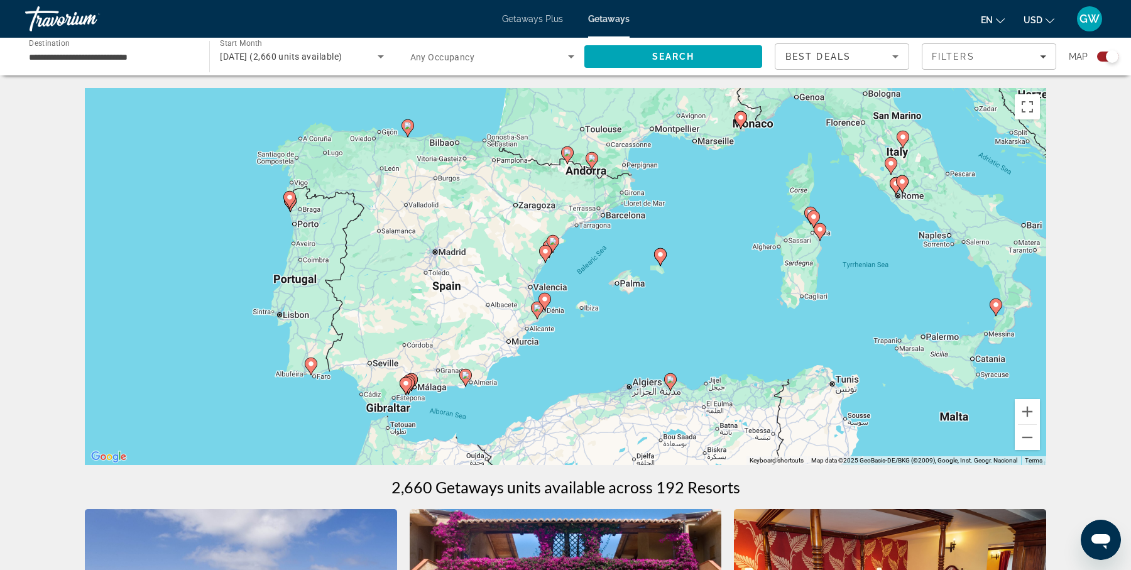
click at [562, 264] on div "To activate drag with keyboard, press Alt + Enter. Once in keyboard drag state,…" at bounding box center [565, 276] width 961 height 377
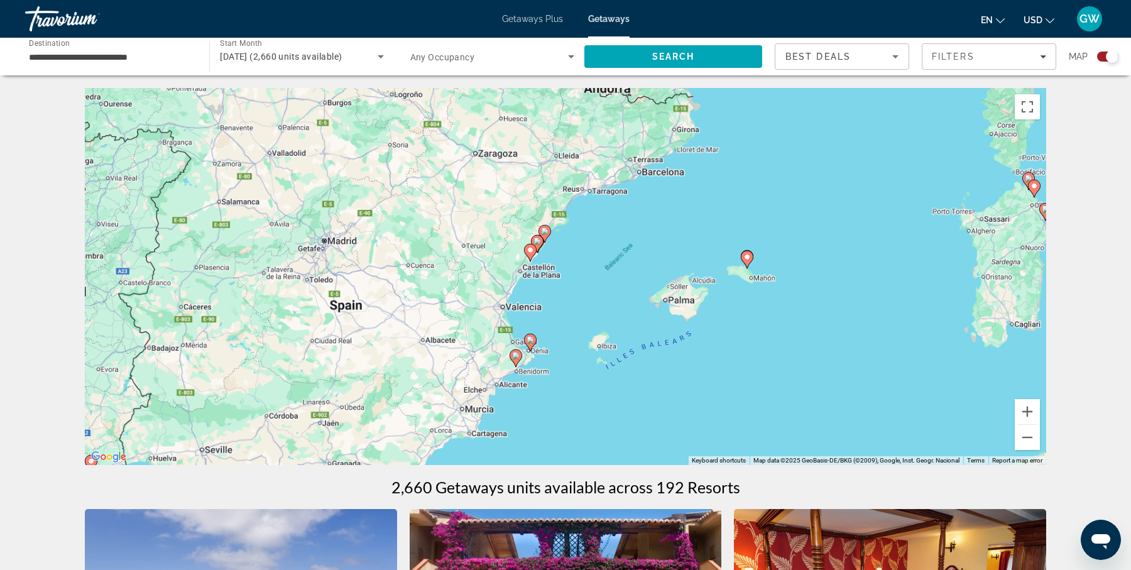
click at [562, 264] on div "To activate drag with keyboard, press Alt + Enter. Once in keyboard drag state,…" at bounding box center [565, 276] width 961 height 377
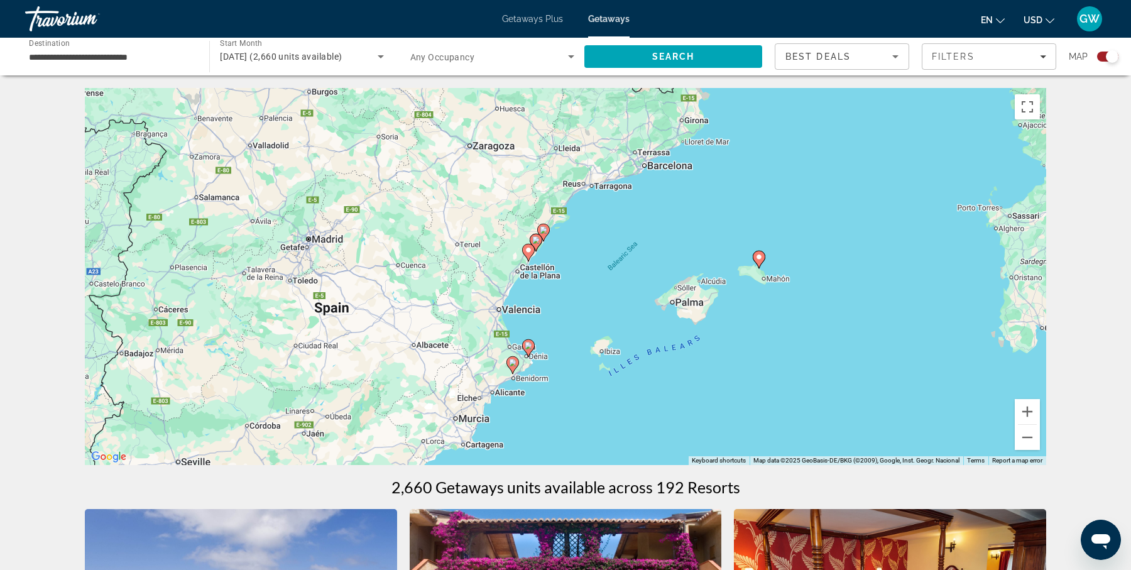
click at [562, 264] on div "To activate drag with keyboard, press Alt + Enter. Once in keyboard drag state,…" at bounding box center [565, 276] width 961 height 377
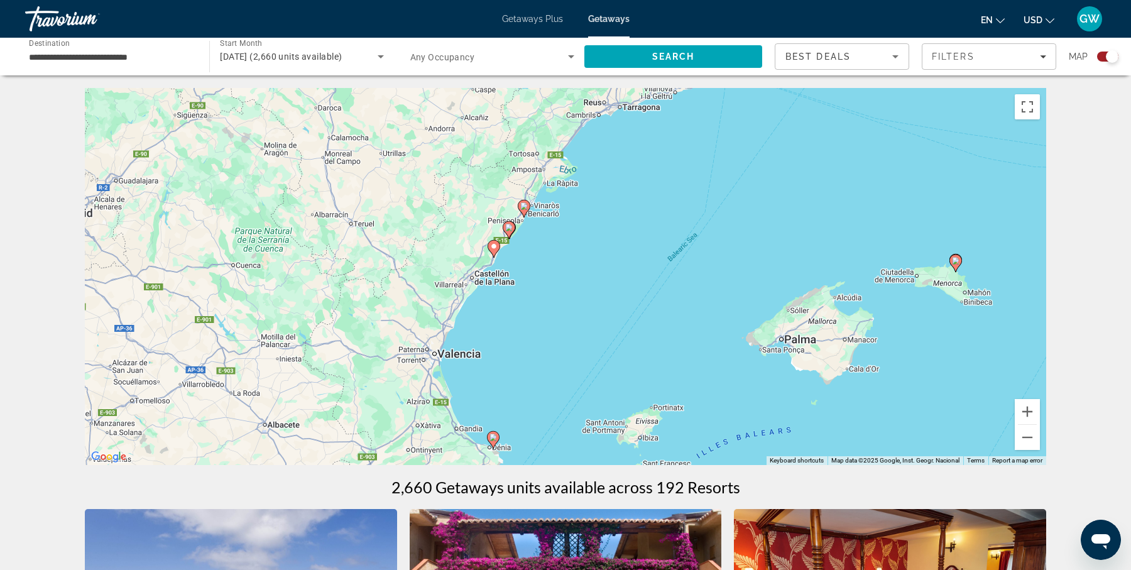
click at [562, 264] on div "To activate drag with keyboard, press Alt + Enter. Once in keyboard drag state,…" at bounding box center [565, 276] width 961 height 377
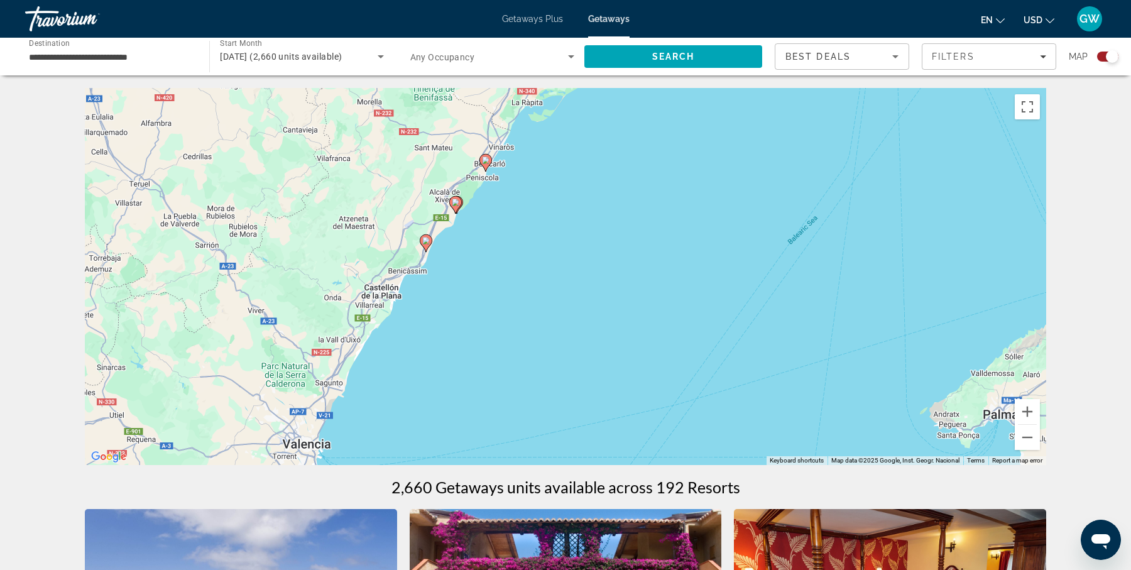
click at [450, 233] on div "To activate drag with keyboard, press Alt + Enter. Once in keyboard drag state,…" at bounding box center [565, 276] width 961 height 377
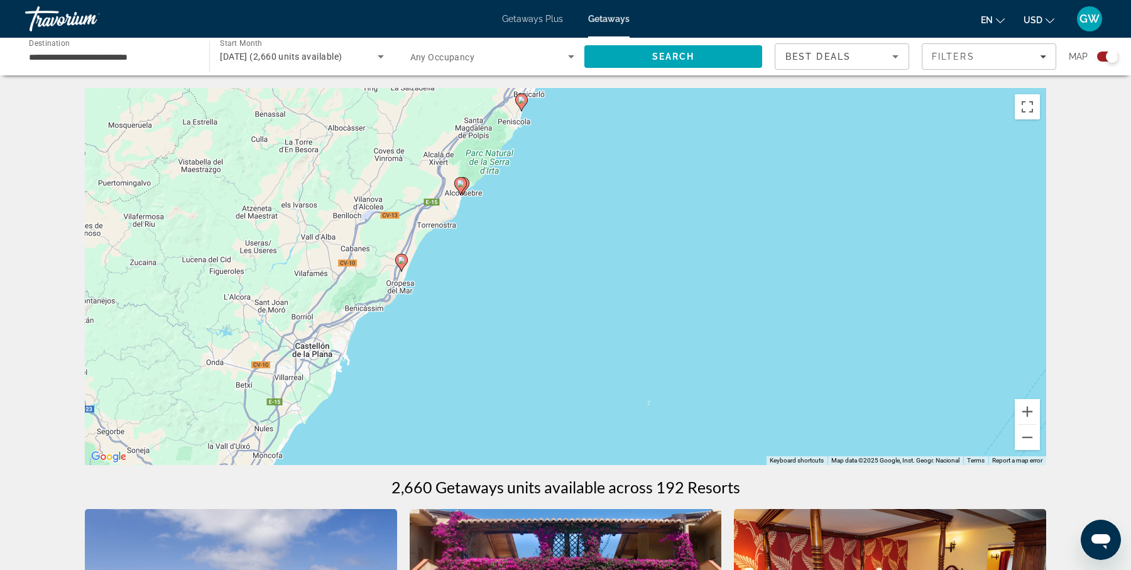
click at [450, 233] on div "To activate drag with keyboard, press Alt + Enter. Once in keyboard drag state,…" at bounding box center [565, 276] width 961 height 377
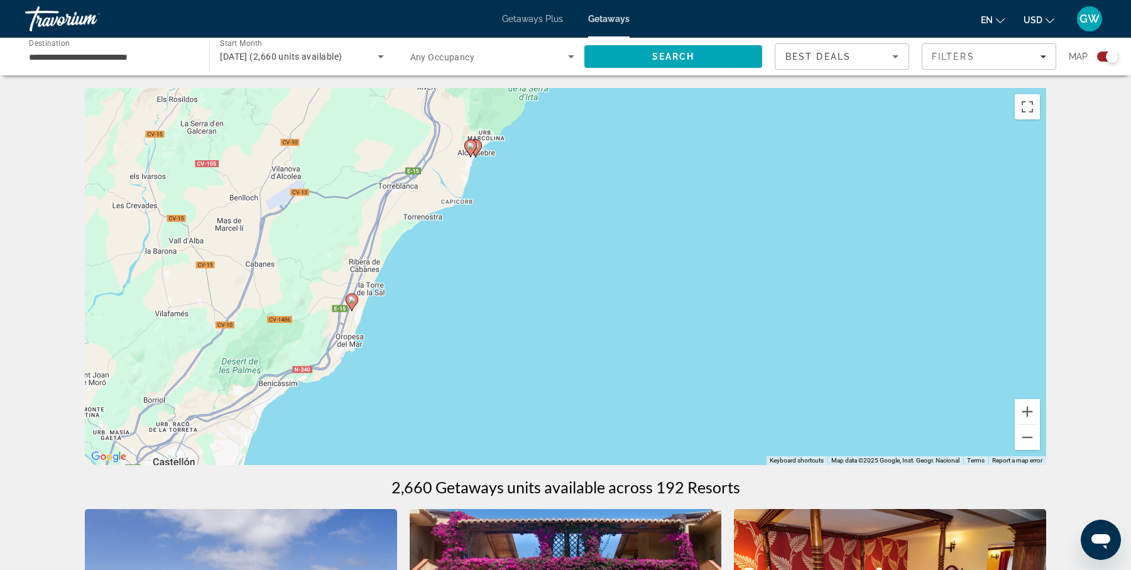
click at [475, 193] on div "To activate drag with keyboard, press Alt + Enter. Once in keyboard drag state,…" at bounding box center [565, 276] width 961 height 377
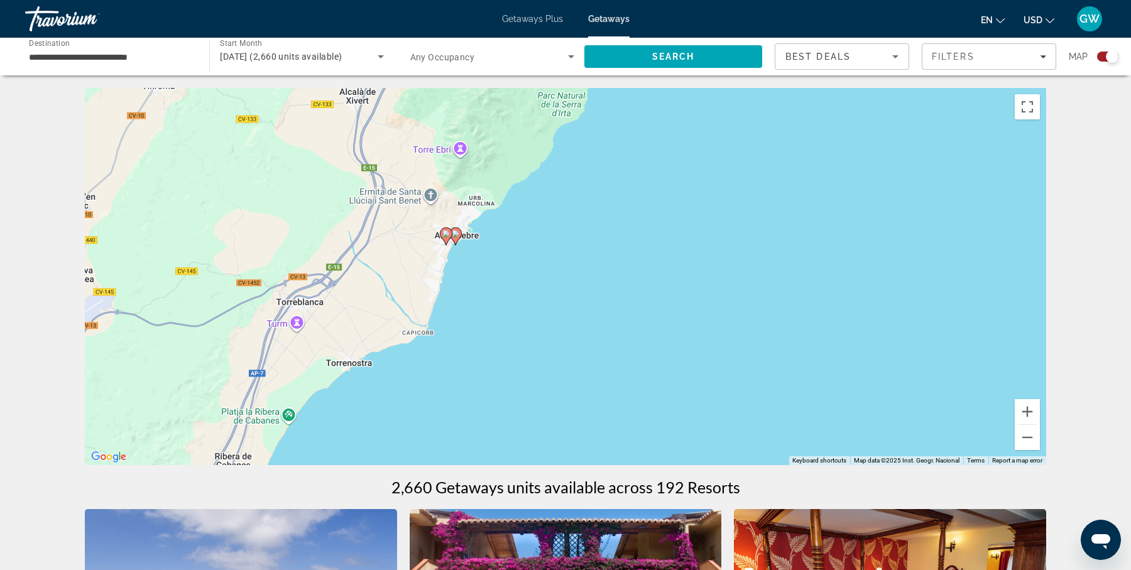
drag, startPoint x: 511, startPoint y: 161, endPoint x: 489, endPoint y: 290, distance: 130.7
click at [489, 290] on div "To activate drag with keyboard, press Alt + Enter. Once in keyboard drag state,…" at bounding box center [565, 276] width 961 height 377
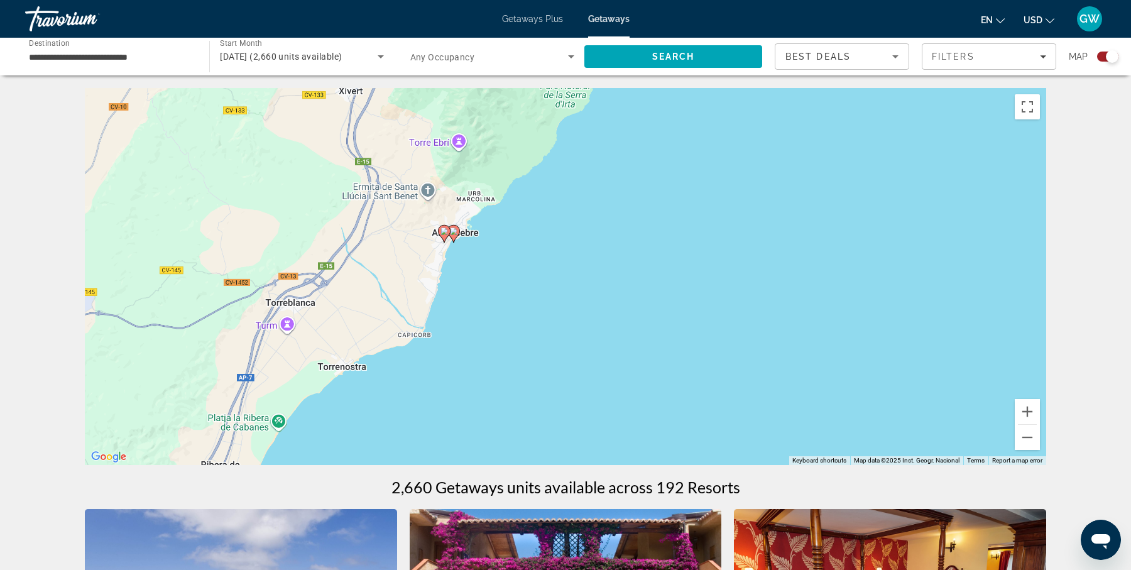
click at [489, 290] on div "To activate drag with keyboard, press Alt + Enter. Once in keyboard drag state,…" at bounding box center [565, 276] width 961 height 377
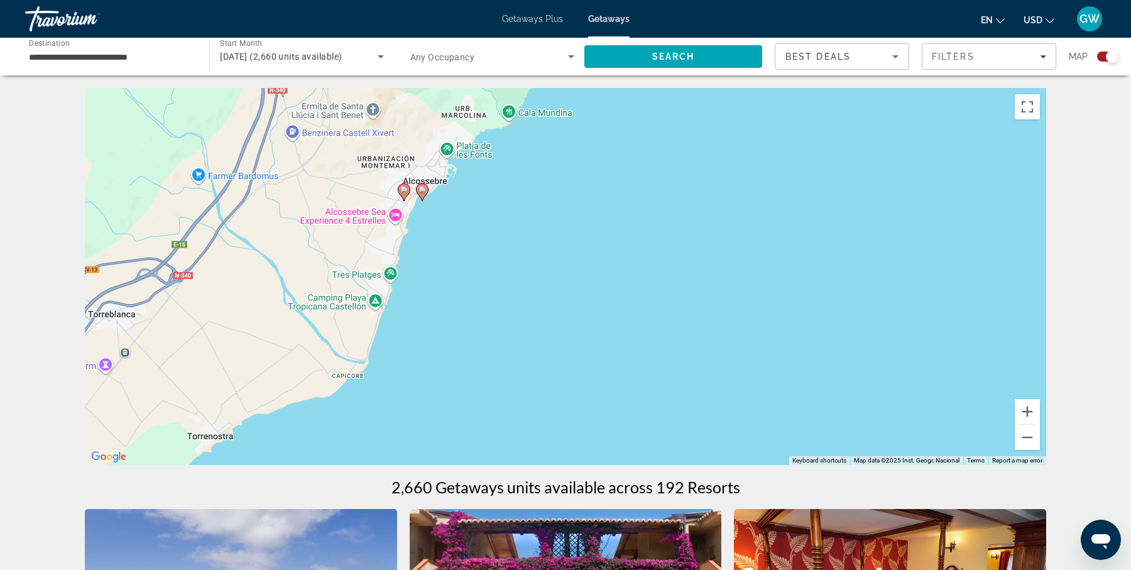
click at [421, 188] on image "Main content" at bounding box center [422, 190] width 8 height 8
type input "**********"
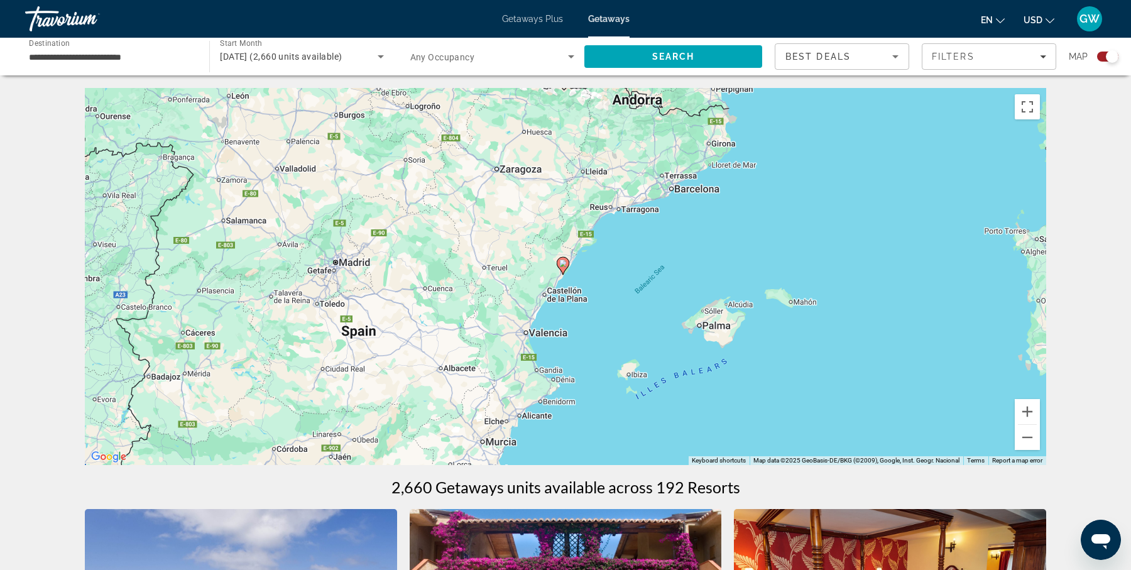
click at [596, 306] on div "To navigate, press the arrow keys. To activate drag with keyboard, press Alt + …" at bounding box center [565, 276] width 961 height 377
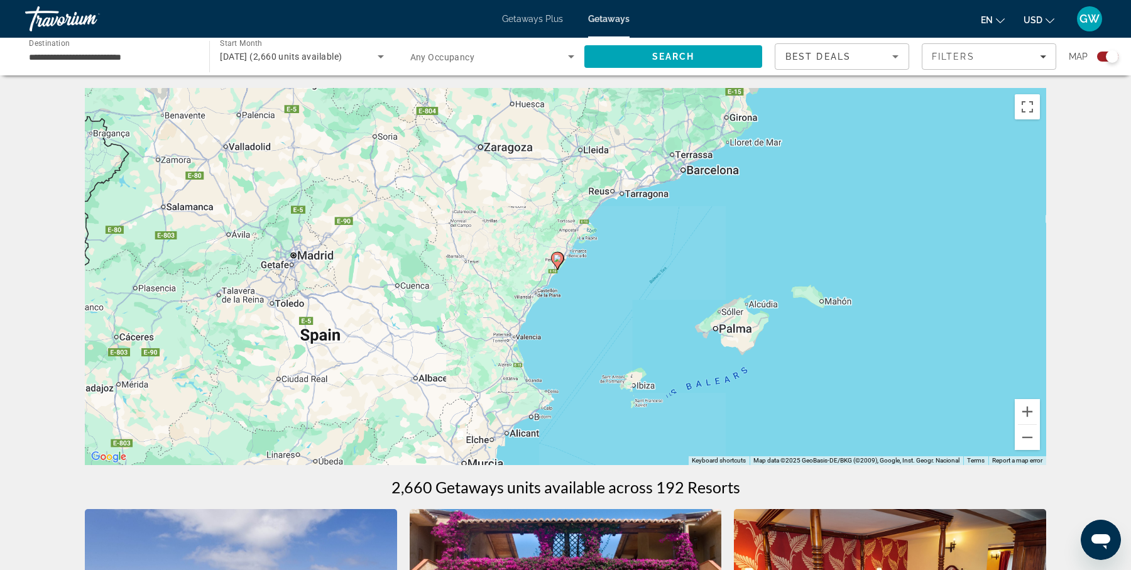
click at [596, 306] on div "To activate drag with keyboard, press Alt + Enter. Once in keyboard drag state,…" at bounding box center [565, 276] width 961 height 377
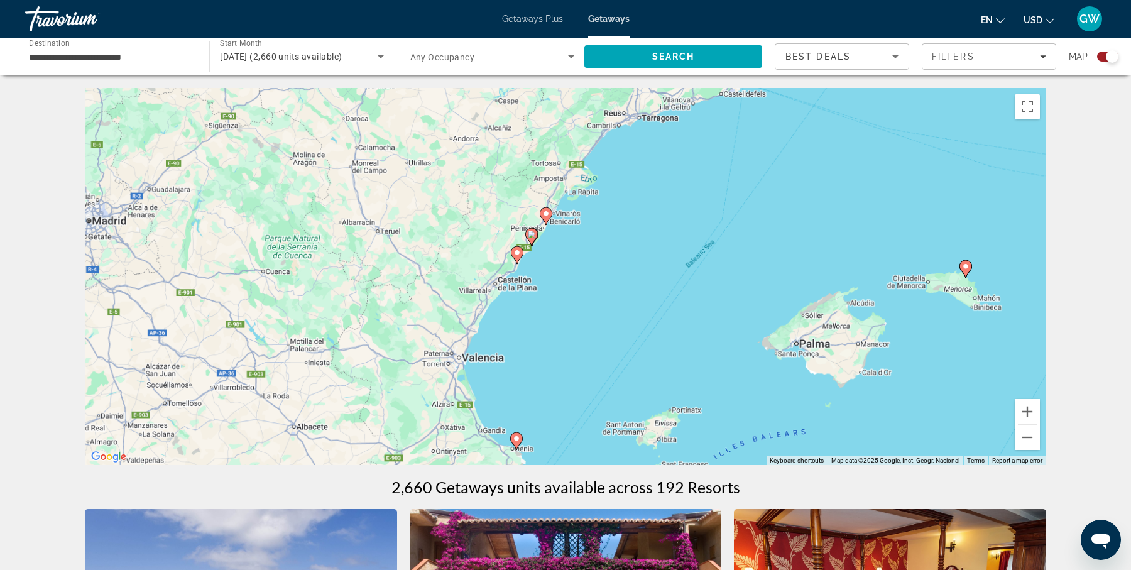
click at [596, 306] on div "To activate drag with keyboard, press Alt + Enter. Once in keyboard drag state,…" at bounding box center [565, 276] width 961 height 377
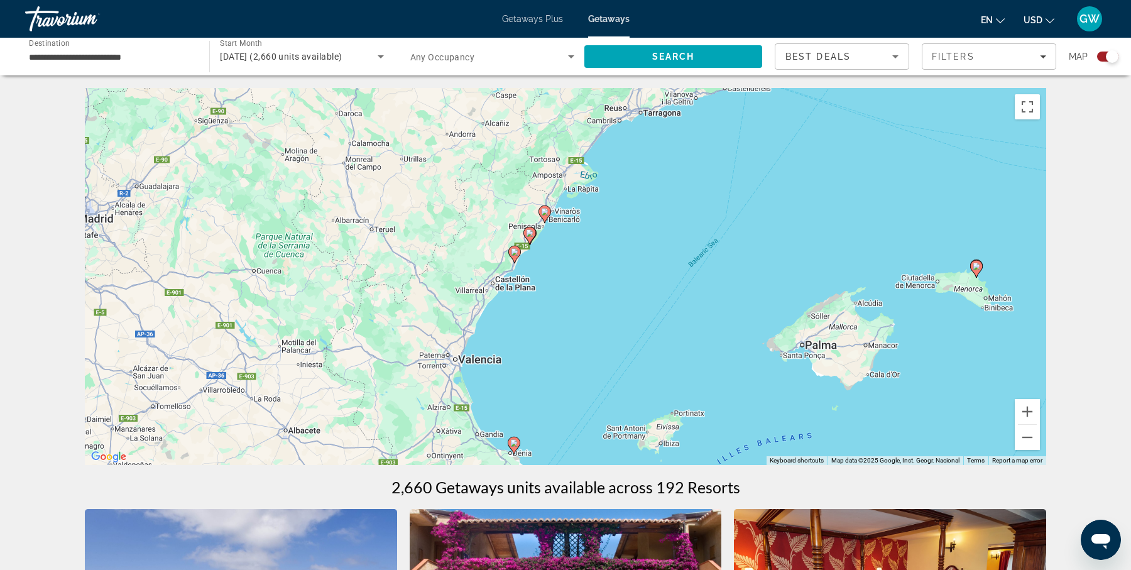
click at [596, 306] on div "To activate drag with keyboard, press Alt + Enter. Once in keyboard drag state,…" at bounding box center [565, 276] width 961 height 377
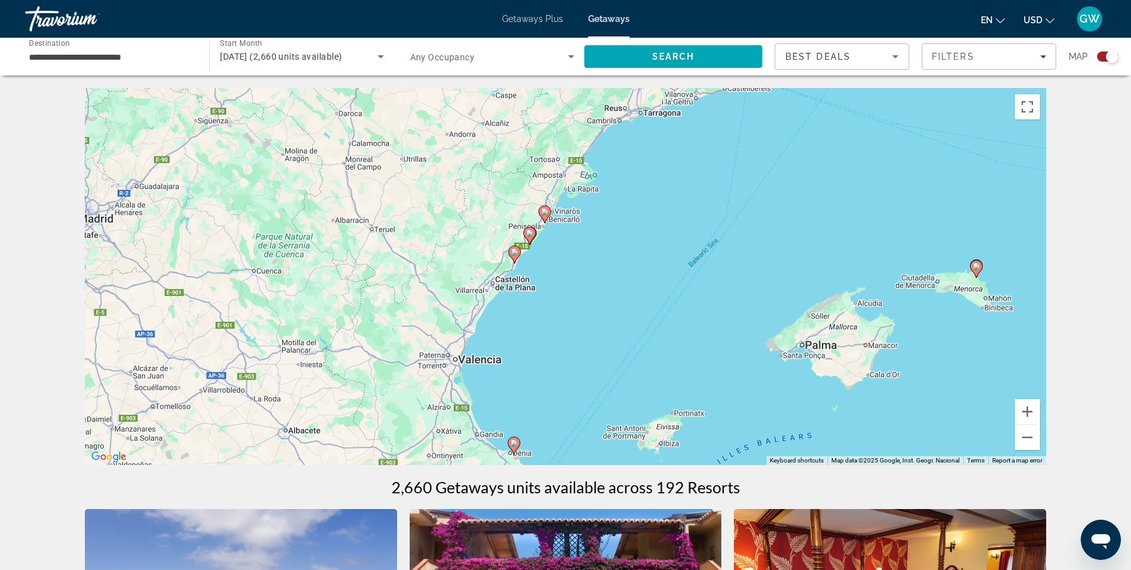
click at [573, 271] on div "To activate drag with keyboard, press Alt + Enter. Once in keyboard drag state,…" at bounding box center [565, 276] width 961 height 377
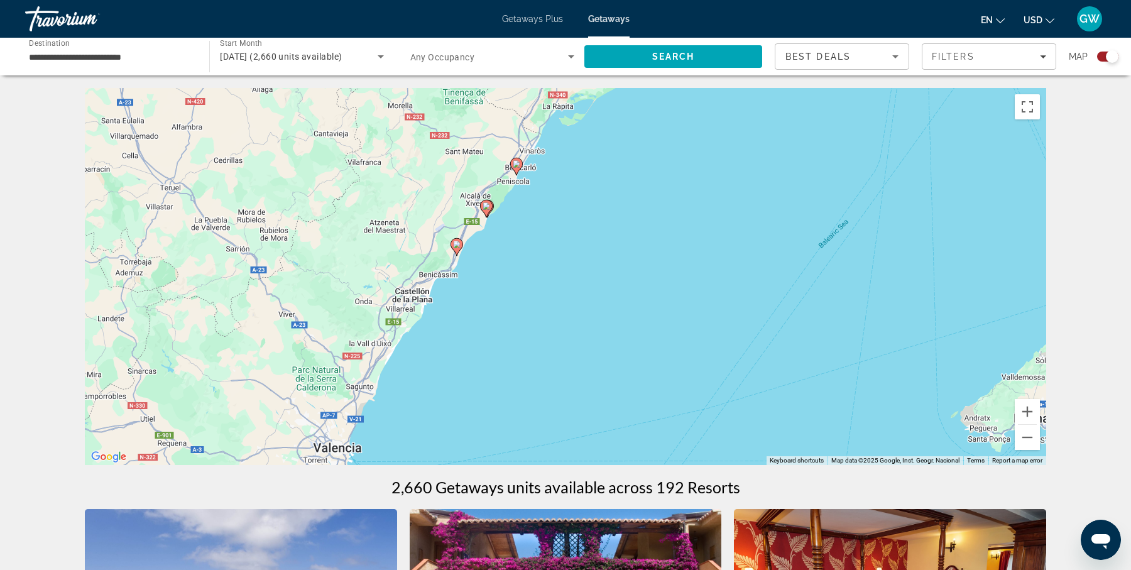
click at [573, 271] on div "To activate drag with keyboard, press Alt + Enter. Once in keyboard drag state,…" at bounding box center [565, 276] width 961 height 377
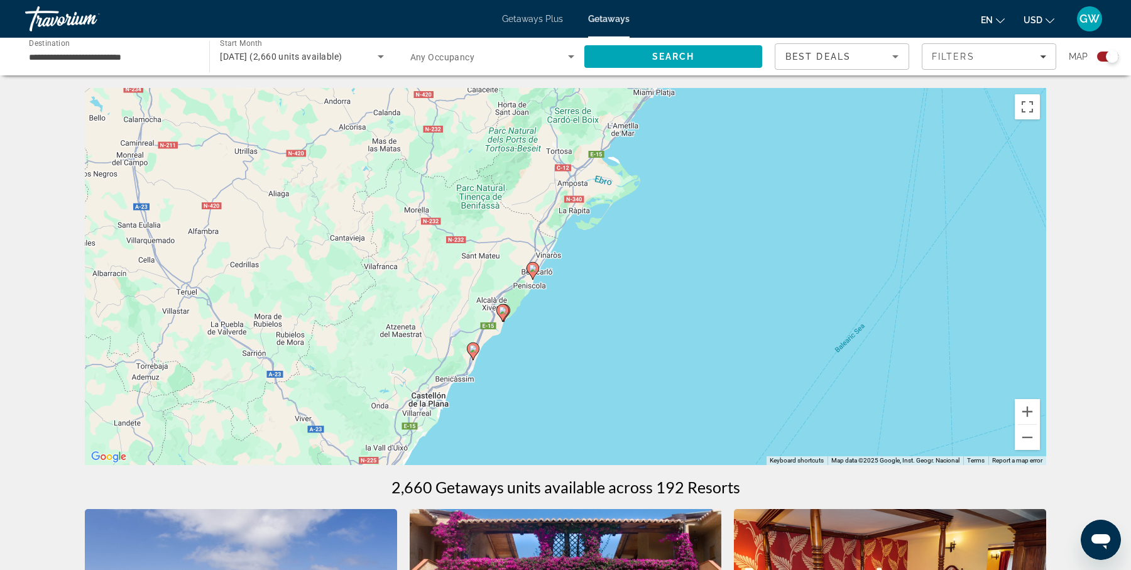
drag, startPoint x: 496, startPoint y: 268, endPoint x: 512, endPoint y: 374, distance: 107.4
click at [512, 374] on div "To activate drag with keyboard, press Alt + Enter. Once in keyboard drag state,…" at bounding box center [565, 276] width 961 height 377
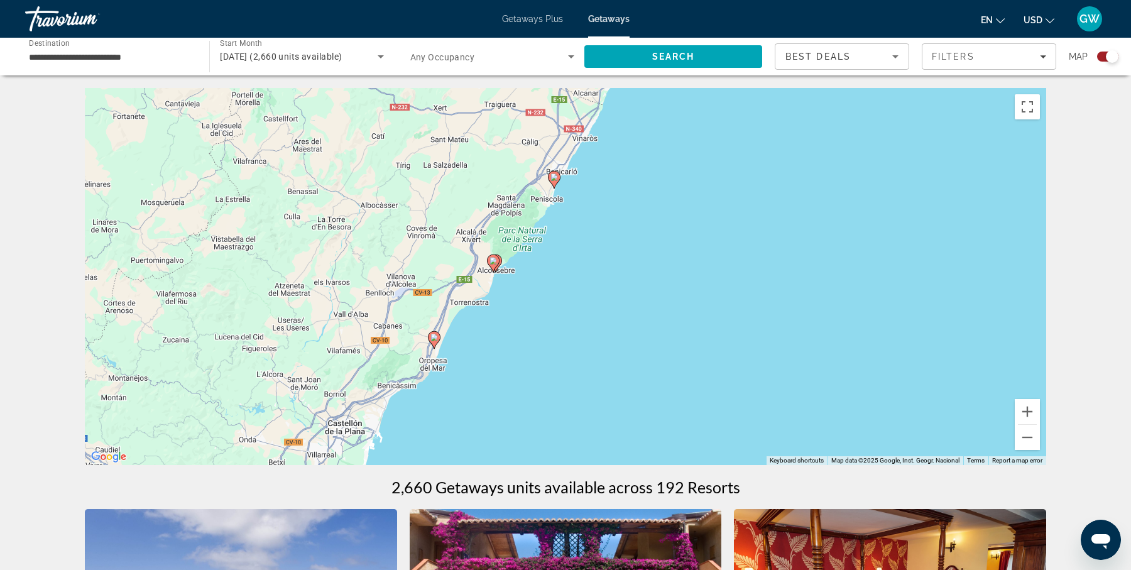
click at [512, 374] on div "To activate drag with keyboard, press Alt + Enter. Once in keyboard drag state,…" at bounding box center [565, 276] width 961 height 377
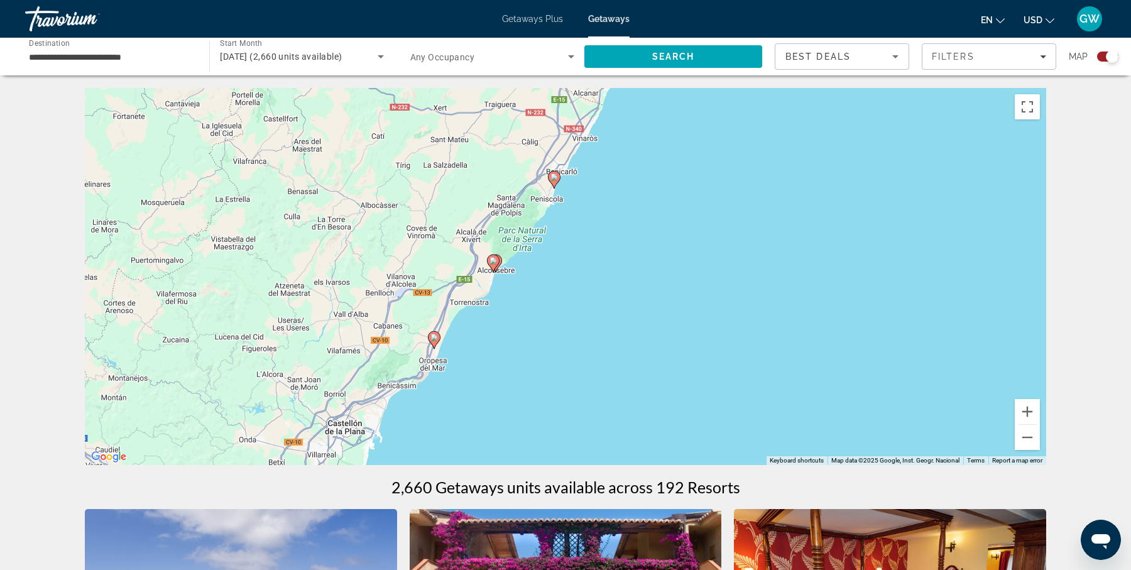
click at [514, 274] on div "To activate drag with keyboard, press Alt + Enter. Once in keyboard drag state,…" at bounding box center [565, 276] width 961 height 377
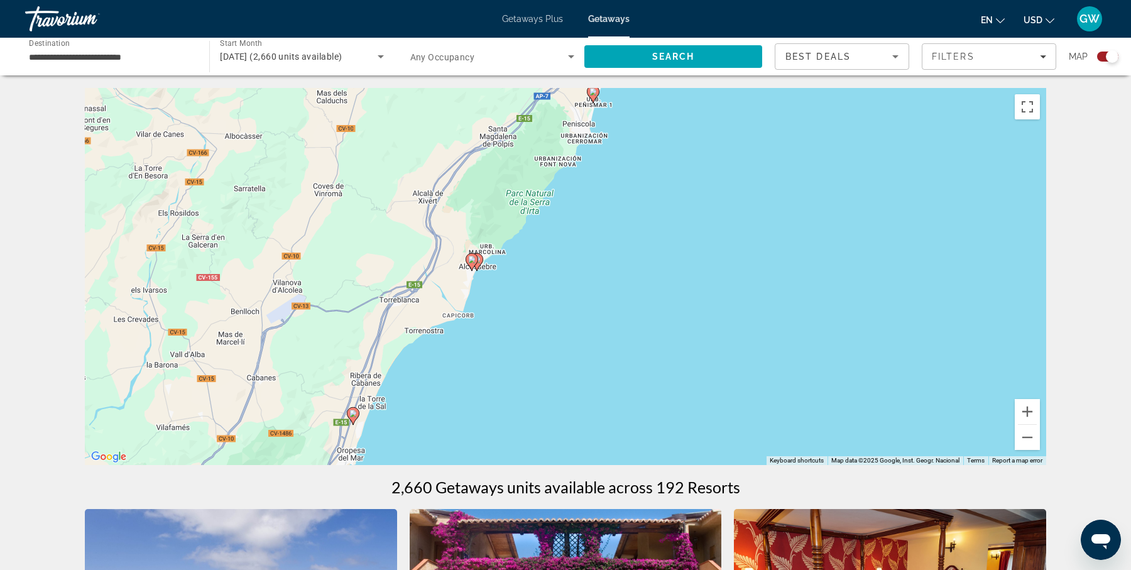
click at [514, 274] on div "To activate drag with keyboard, press Alt + Enter. Once in keyboard drag state,…" at bounding box center [565, 276] width 961 height 377
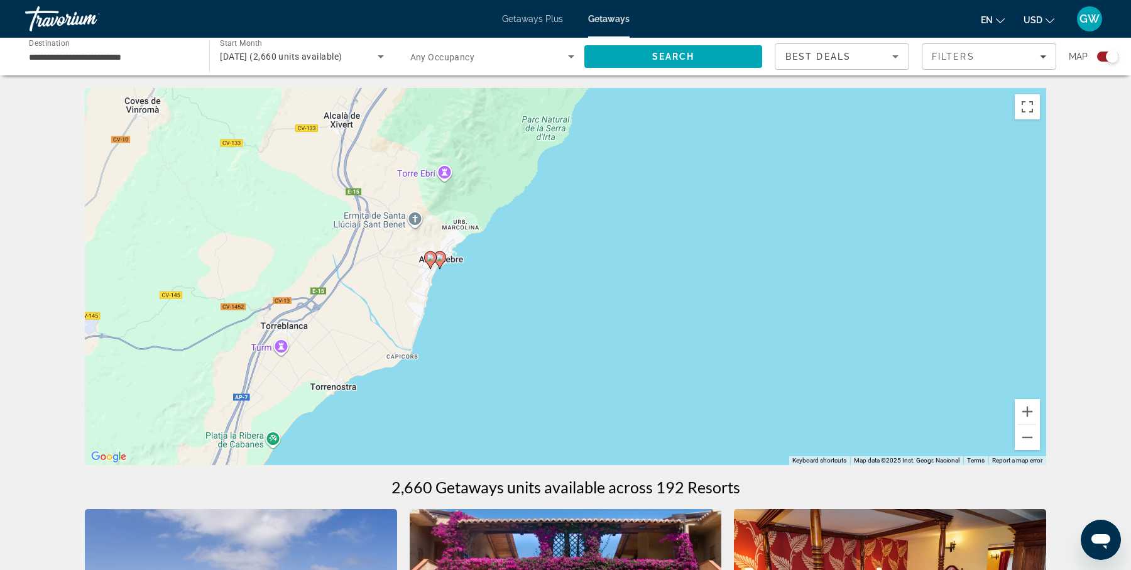
click at [514, 274] on div "To activate drag with keyboard, press Alt + Enter. Once in keyboard drag state,…" at bounding box center [565, 276] width 961 height 377
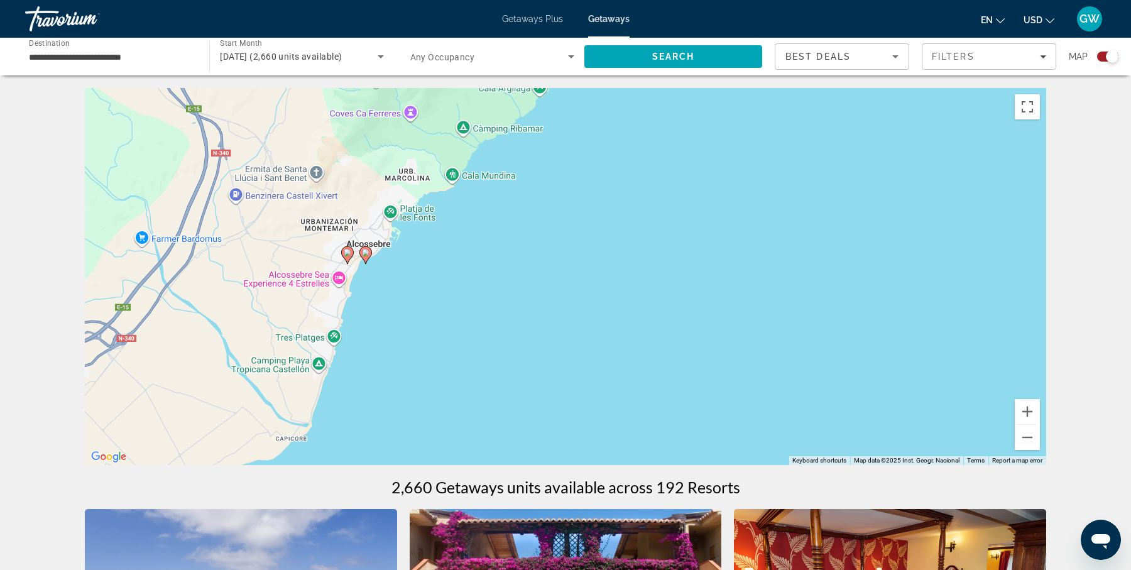
click at [379, 303] on div "To activate drag with keyboard, press Alt + Enter. Once in keyboard drag state,…" at bounding box center [565, 276] width 961 height 377
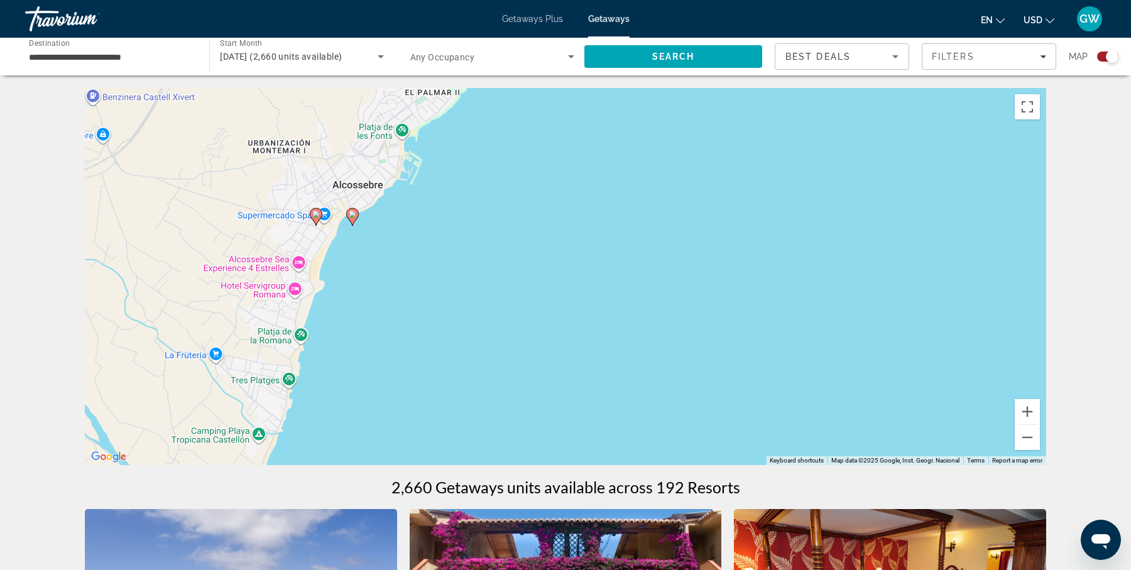
click at [353, 217] on image "Main content" at bounding box center [353, 214] width 8 height 8
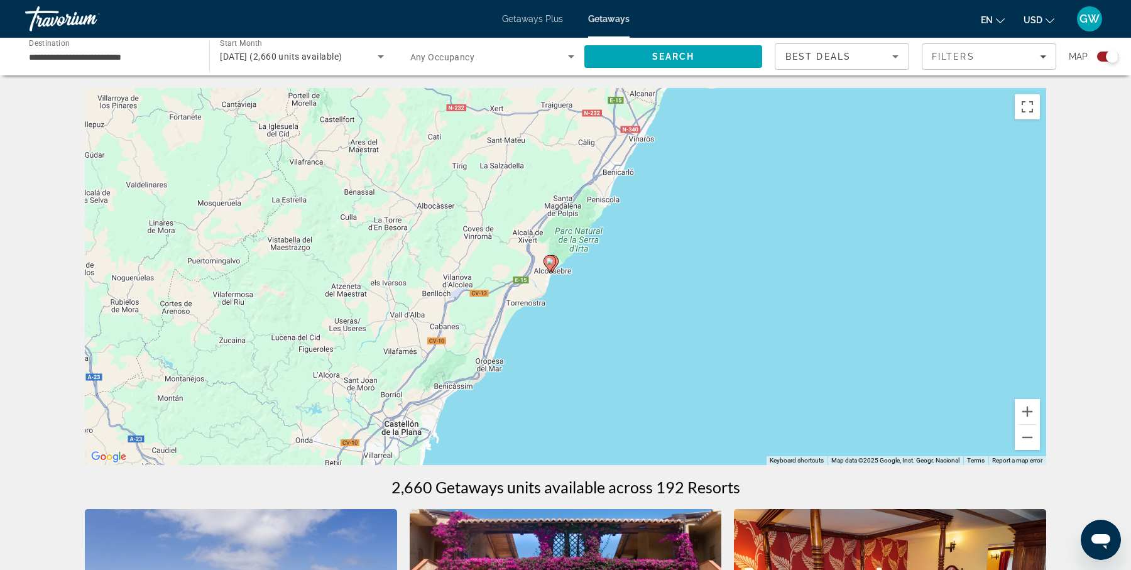
click at [579, 295] on div "To navigate, press the arrow keys. To activate drag with keyboard, press Alt + …" at bounding box center [565, 276] width 961 height 377
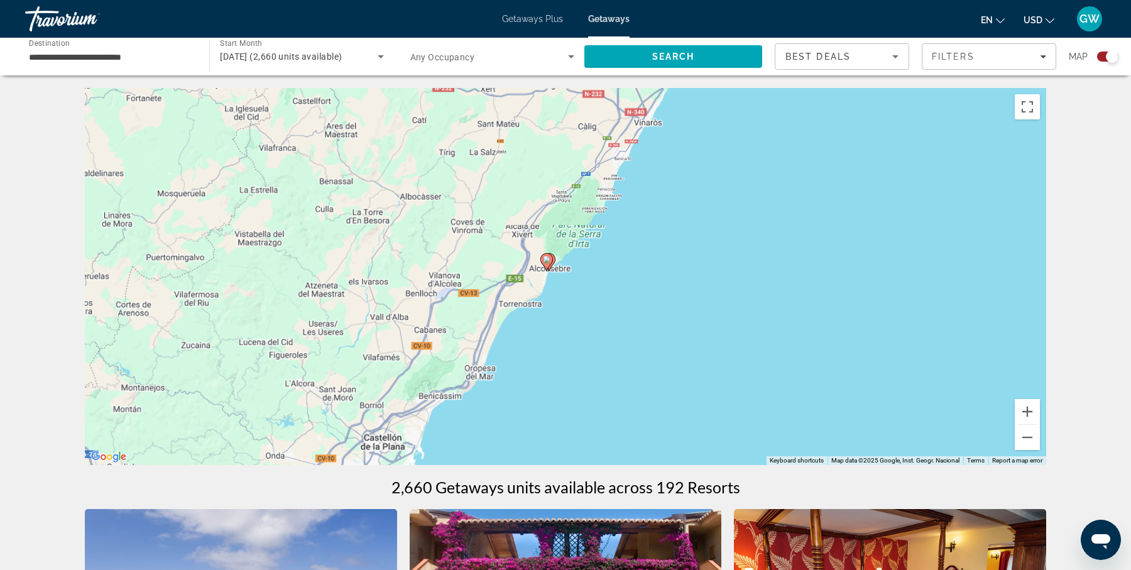
click at [579, 295] on div "To activate drag with keyboard, press Alt + Enter. Once in keyboard drag state,…" at bounding box center [565, 276] width 961 height 377
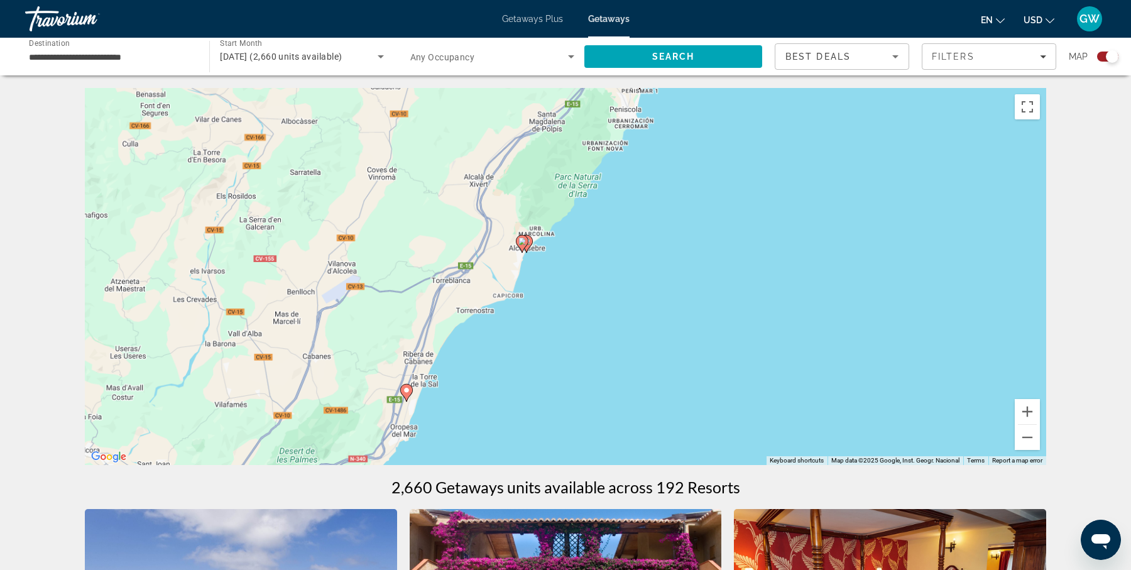
click at [579, 295] on div "To activate drag with keyboard, press Alt + Enter. Once in keyboard drag state,…" at bounding box center [565, 276] width 961 height 377
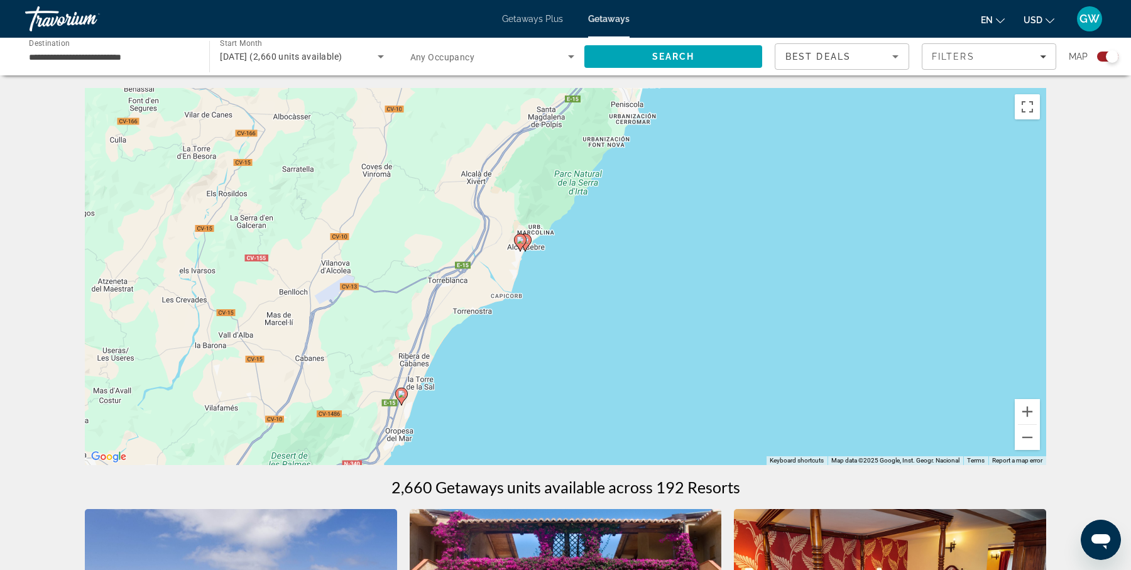
click at [579, 295] on div "To activate drag with keyboard, press Alt + Enter. Once in keyboard drag state,…" at bounding box center [565, 276] width 961 height 377
click at [546, 287] on div "To activate drag with keyboard, press Alt + Enter. Once in keyboard drag state,…" at bounding box center [565, 276] width 961 height 377
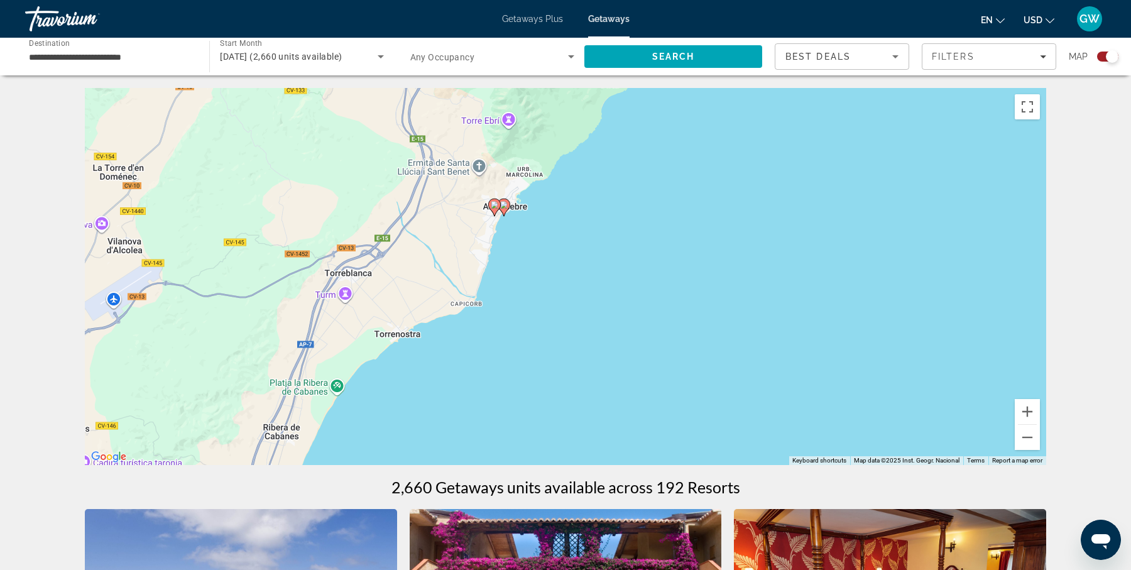
click at [546, 287] on div "To activate drag with keyboard, press Alt + Enter. Once in keyboard drag state,…" at bounding box center [565, 276] width 961 height 377
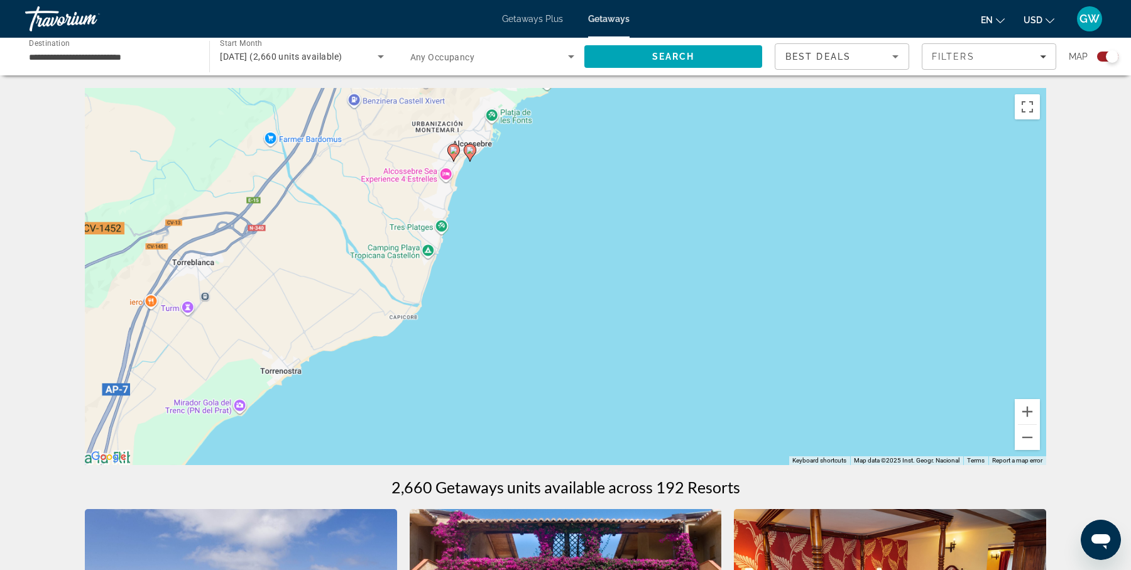
click at [546, 287] on div "To activate drag with keyboard, press Alt + Enter. Once in keyboard drag state,…" at bounding box center [565, 276] width 961 height 377
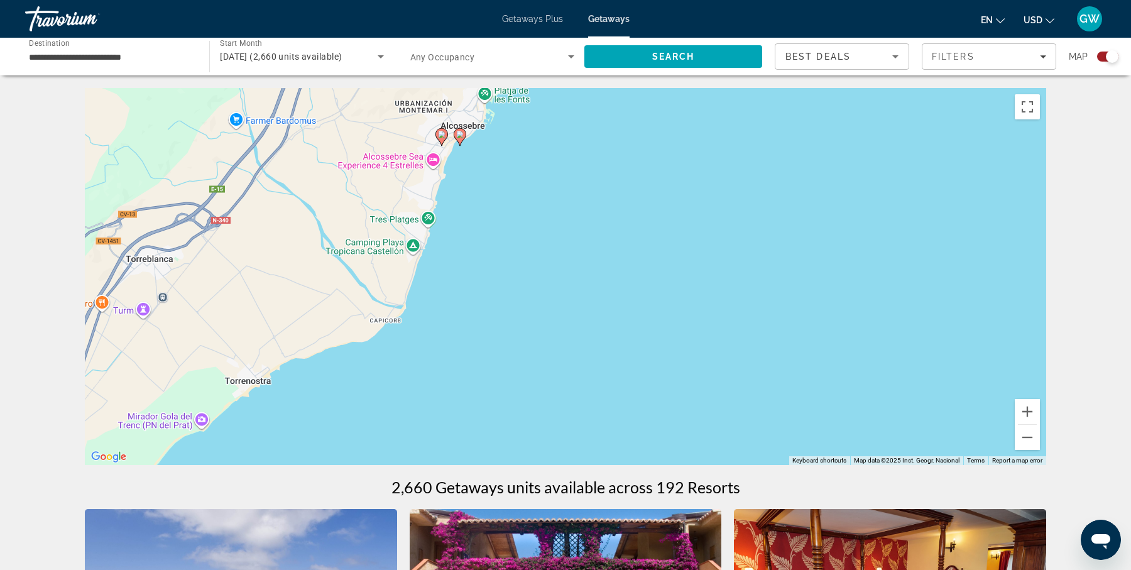
click at [460, 135] on image "Main content" at bounding box center [460, 135] width 8 height 8
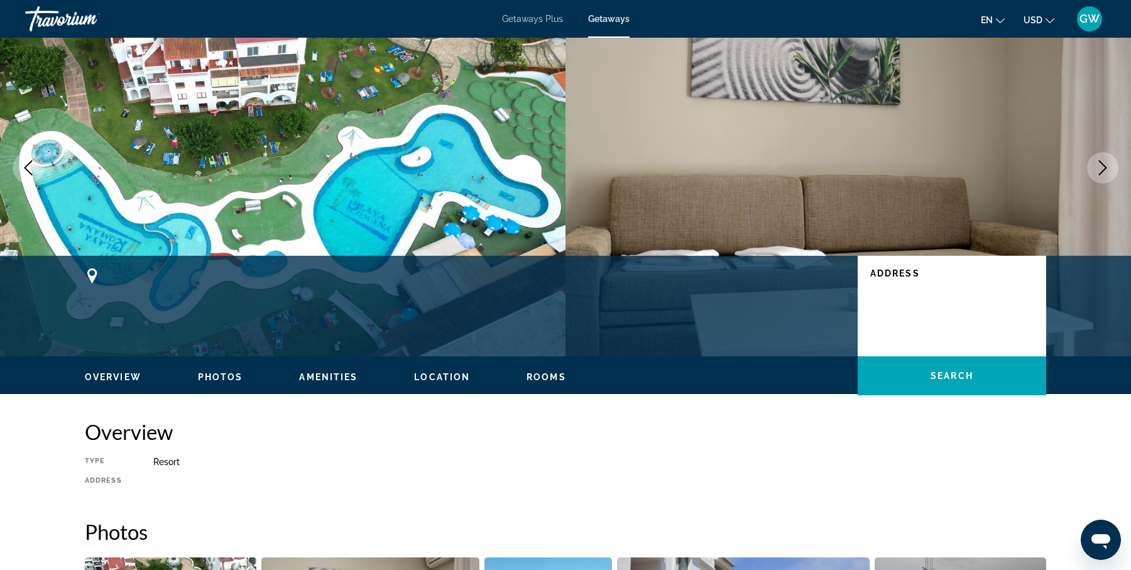
scroll to position [53, 0]
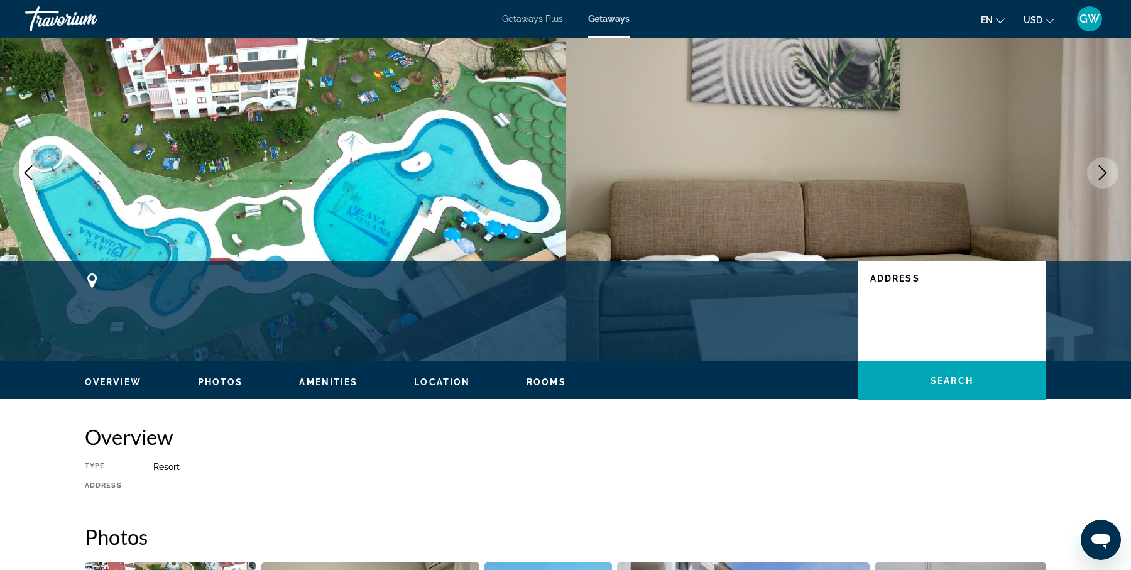
click at [538, 386] on button "Rooms" at bounding box center [546, 381] width 40 height 11
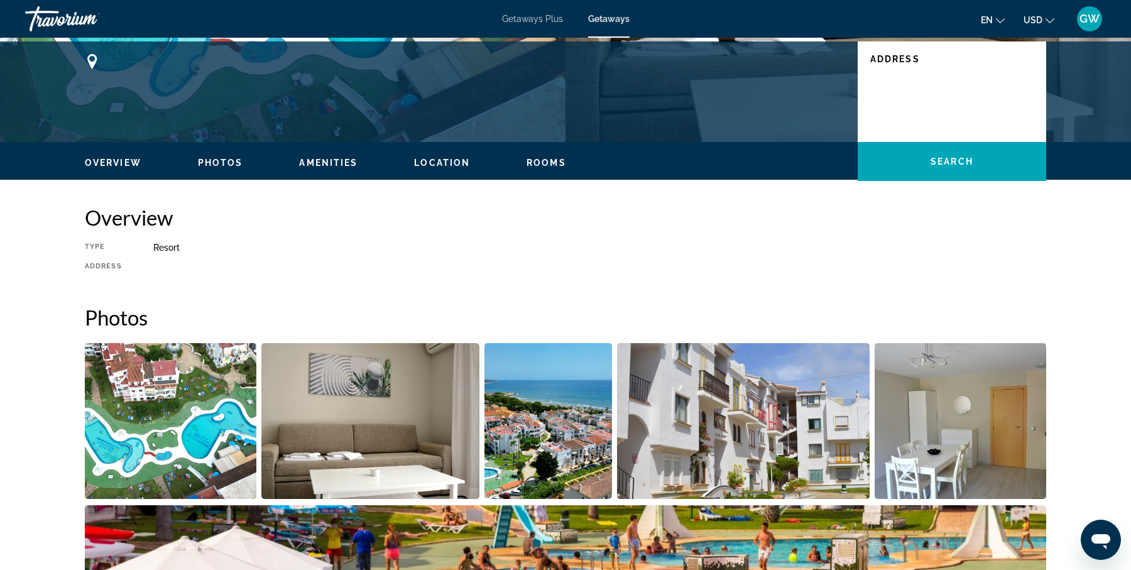
scroll to position [0, 0]
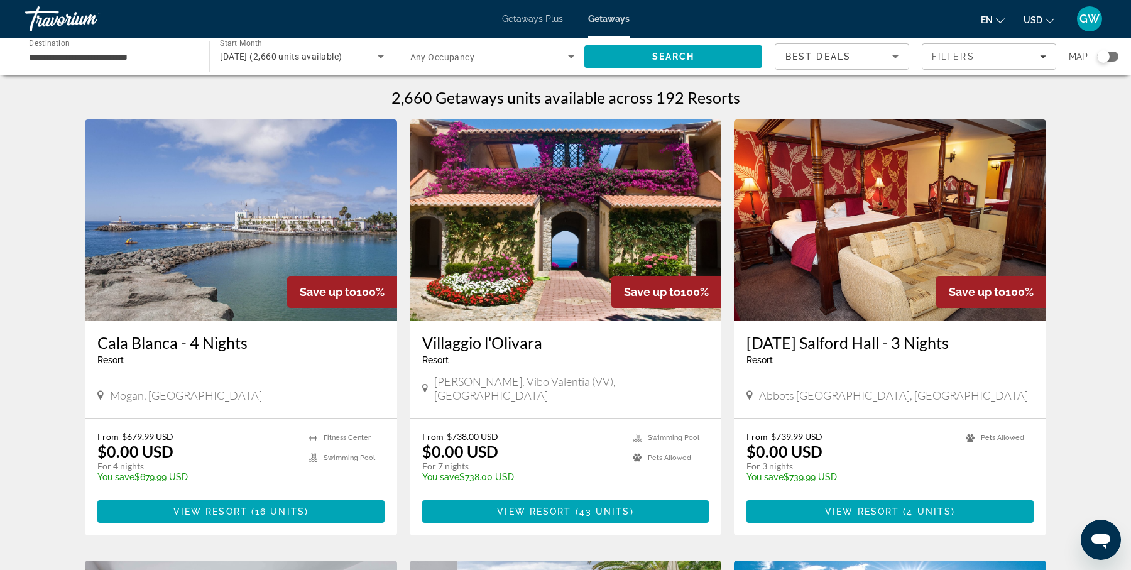
click at [1103, 54] on div "Search widget" at bounding box center [1103, 56] width 13 height 13
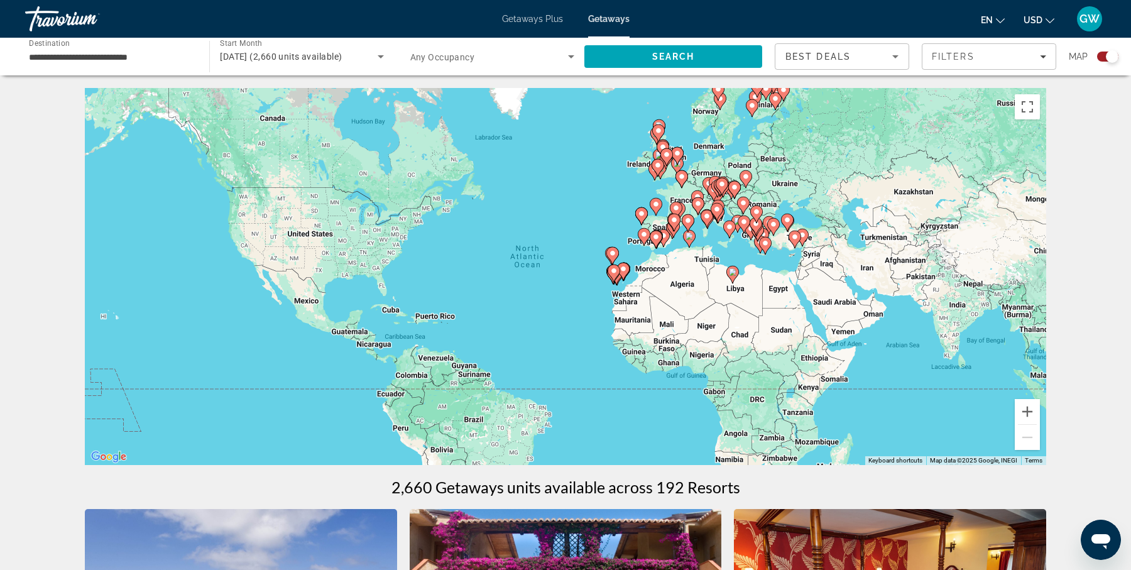
click at [694, 254] on div "To activate drag with keyboard, press Alt + Enter. Once in keyboard drag state,…" at bounding box center [565, 276] width 961 height 377
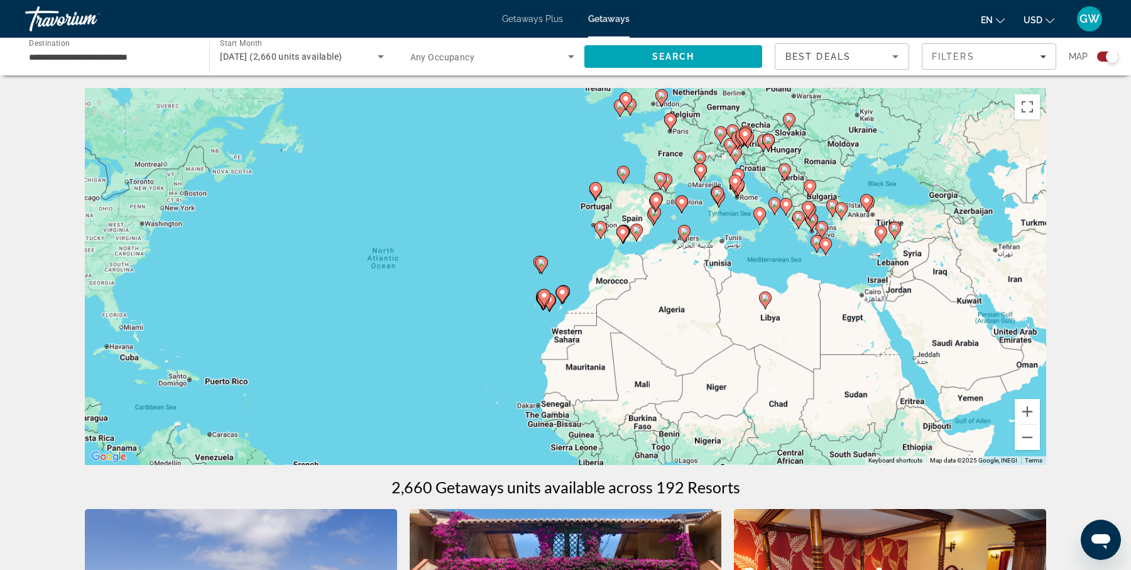
click at [694, 254] on div "To activate drag with keyboard, press Alt + Enter. Once in keyboard drag state,…" at bounding box center [565, 276] width 961 height 377
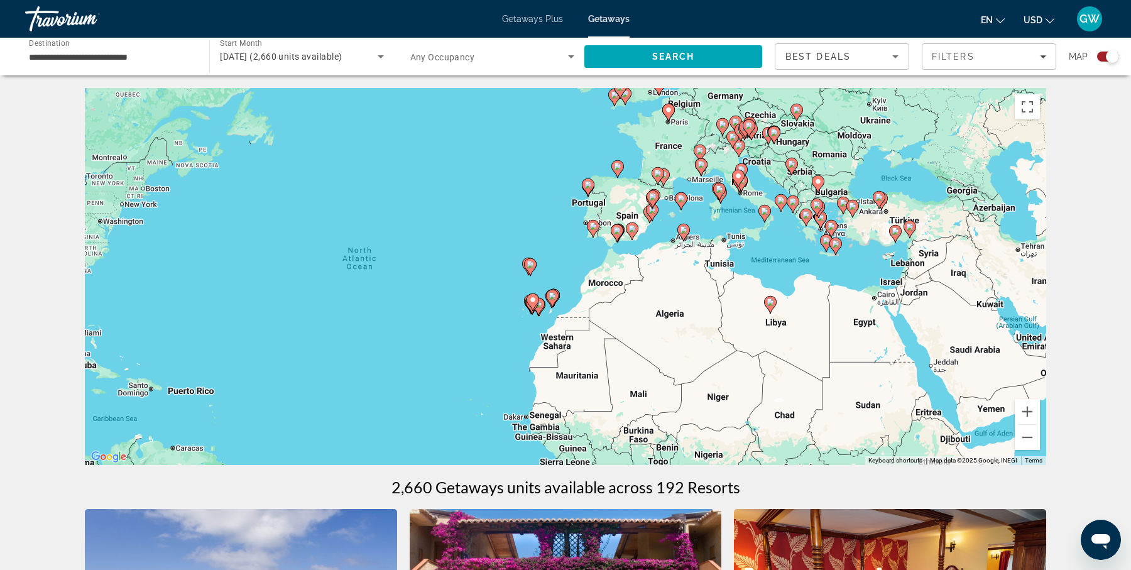
click at [694, 254] on div "To activate drag with keyboard, press Alt + Enter. Once in keyboard drag state,…" at bounding box center [565, 276] width 961 height 377
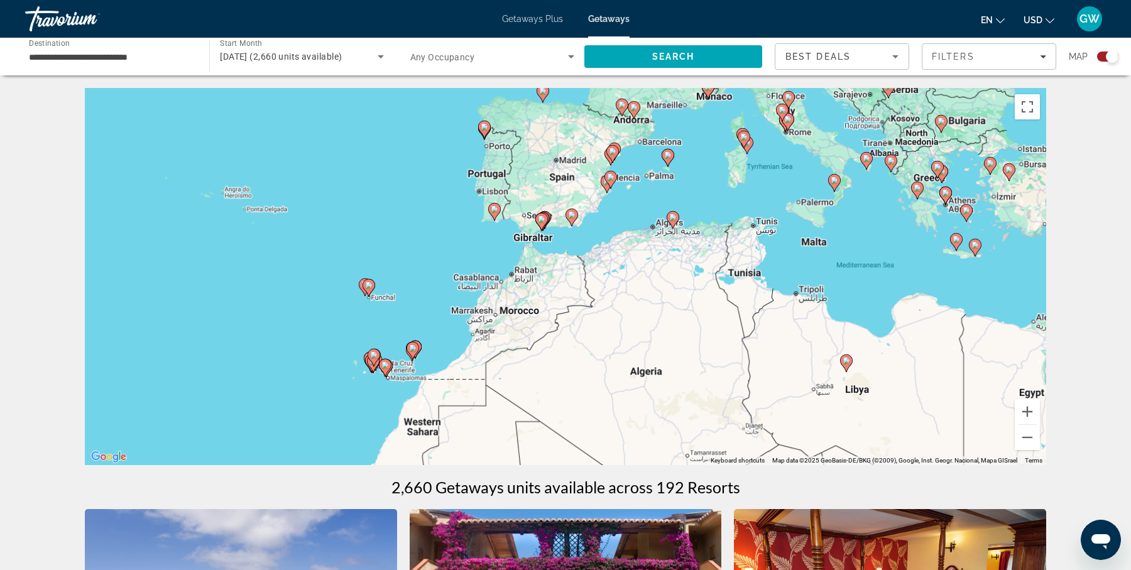
click at [694, 254] on div "To activate drag with keyboard, press Alt + Enter. Once in keyboard drag state,…" at bounding box center [565, 276] width 961 height 377
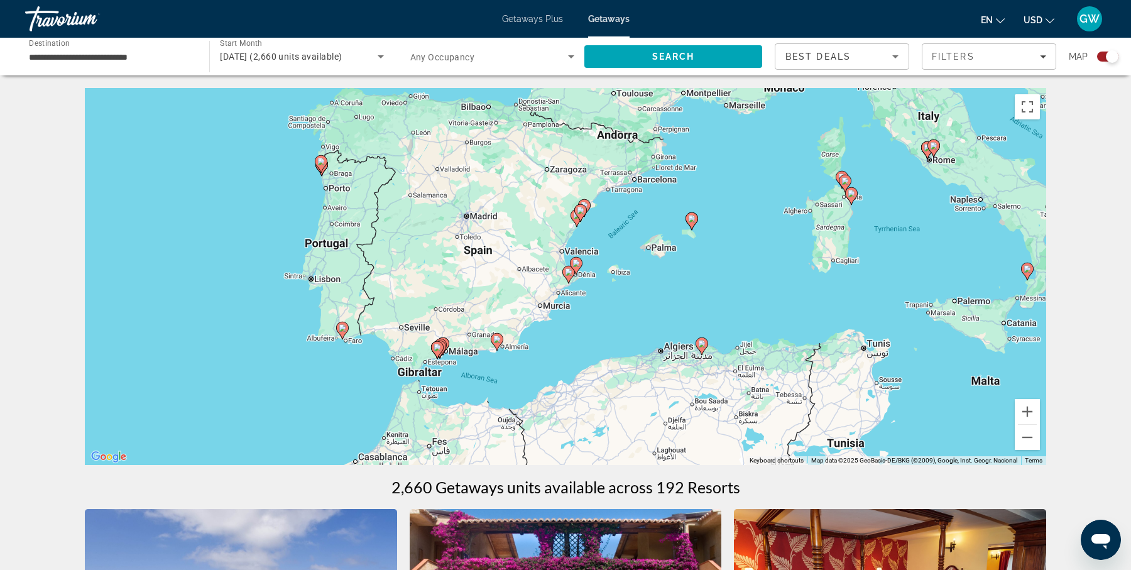
drag, startPoint x: 568, startPoint y: 148, endPoint x: 619, endPoint y: 303, distance: 163.3
click at [619, 303] on div "To activate drag with keyboard, press Alt + Enter. Once in keyboard drag state,…" at bounding box center [565, 276] width 961 height 377
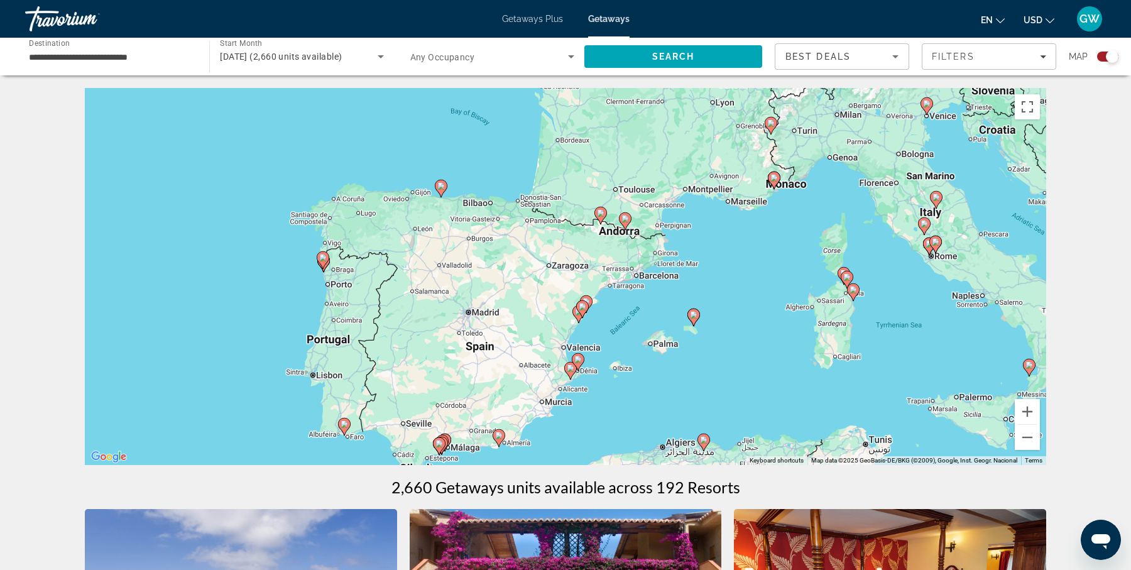
drag, startPoint x: 659, startPoint y: 277, endPoint x: 661, endPoint y: 376, distance: 99.3
click at [661, 376] on div "To activate drag with keyboard, press Alt + Enter. Once in keyboard drag state,…" at bounding box center [565, 276] width 961 height 377
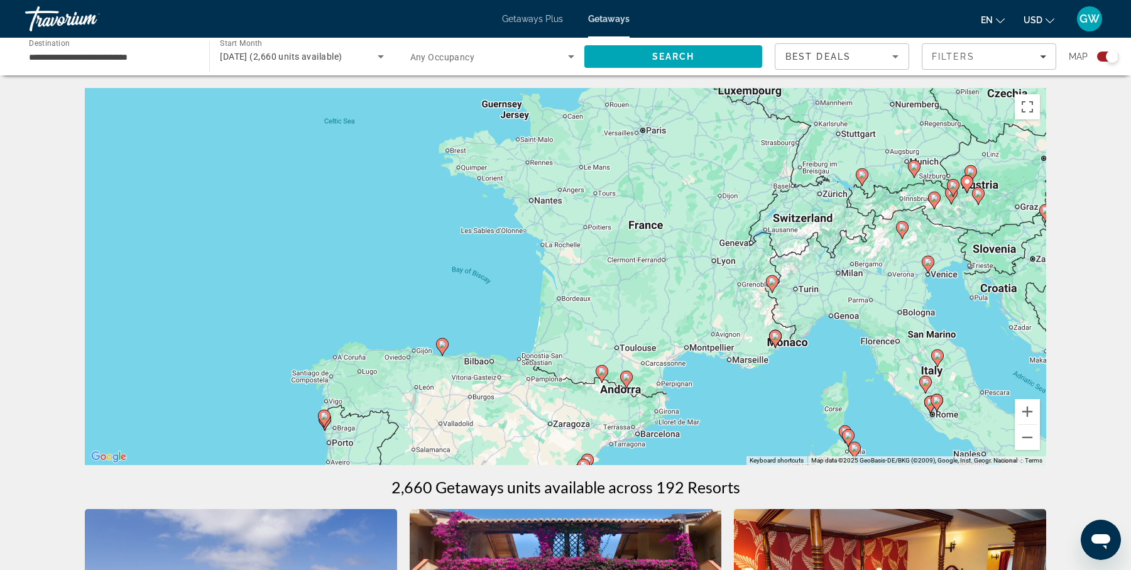
drag, startPoint x: 687, startPoint y: 250, endPoint x: 688, endPoint y: 413, distance: 163.3
click at [688, 413] on div "To activate drag with keyboard, press Alt + Enter. Once in keyboard drag state,…" at bounding box center [565, 276] width 961 height 377
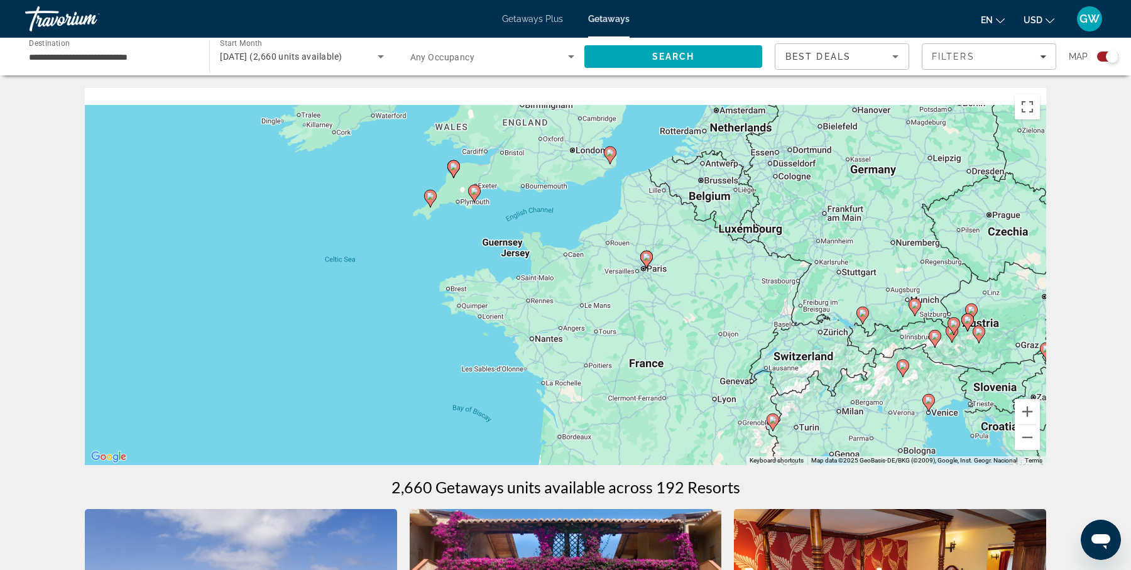
drag, startPoint x: 689, startPoint y: 277, endPoint x: 690, endPoint y: 425, distance: 148.2
click at [690, 425] on div "To activate drag with keyboard, press Alt + Enter. Once in keyboard drag state,…" at bounding box center [565, 276] width 961 height 377
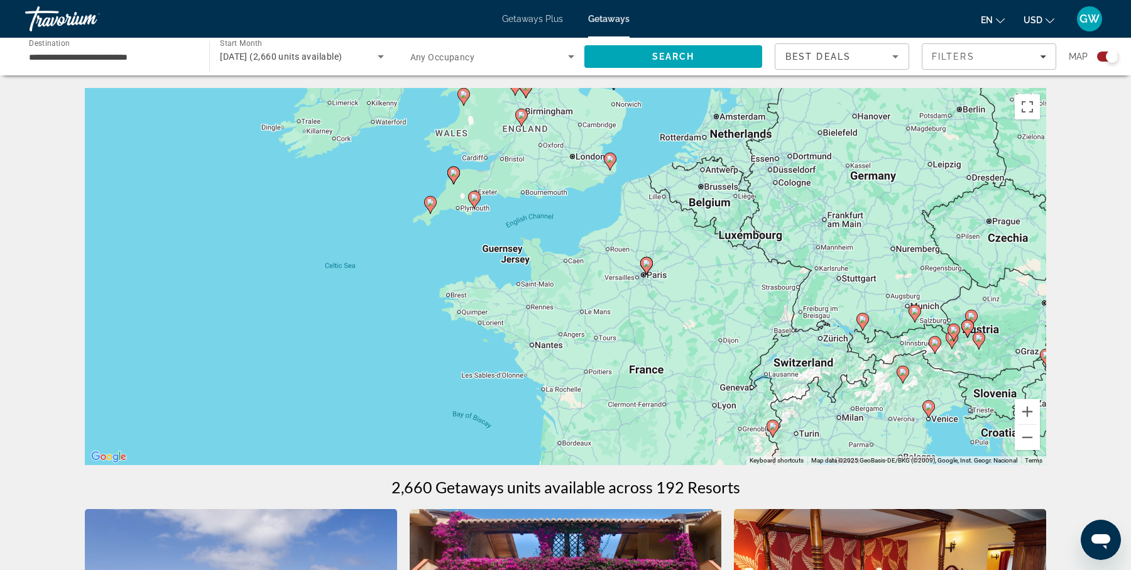
click at [662, 284] on div "To activate drag with keyboard, press Alt + Enter. Once in keyboard drag state,…" at bounding box center [565, 276] width 961 height 377
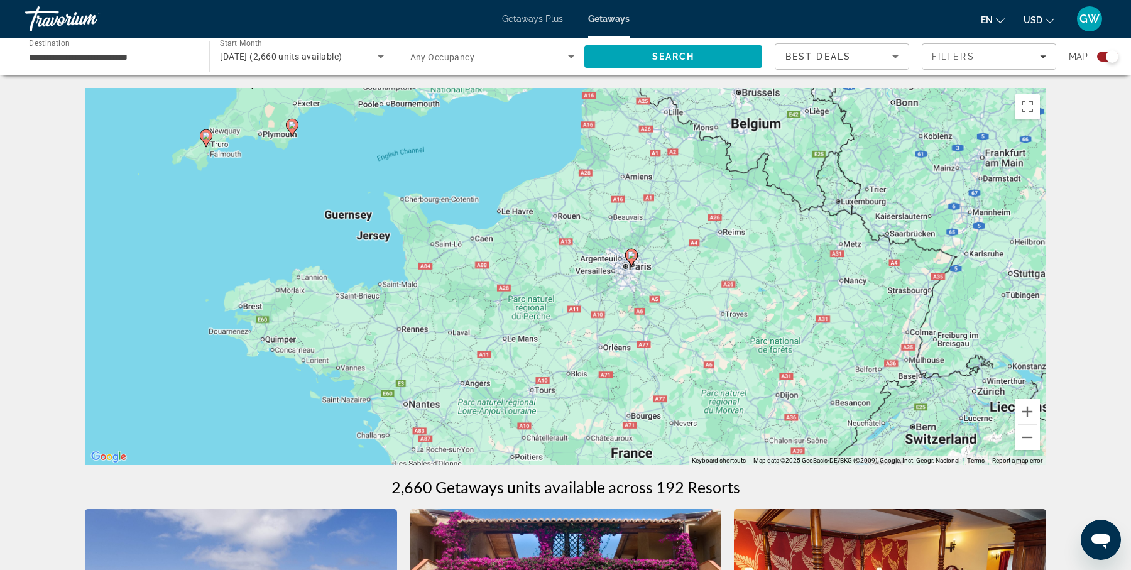
click at [662, 284] on div "To activate drag with keyboard, press Alt + Enter. Once in keyboard drag state,…" at bounding box center [565, 276] width 961 height 377
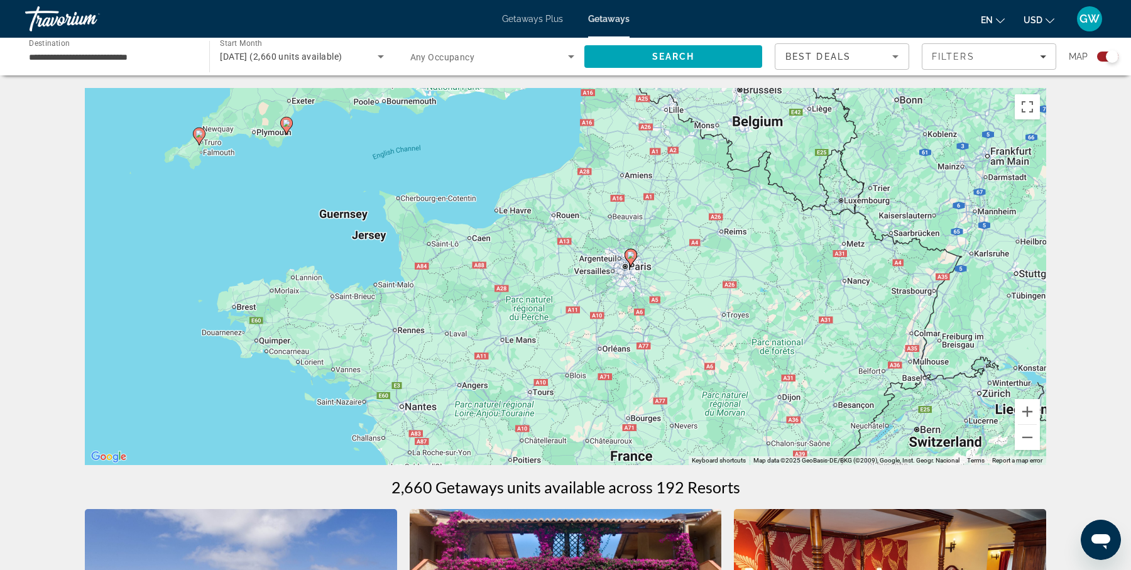
click at [662, 284] on div "To activate drag with keyboard, press Alt + Enter. Once in keyboard drag state,…" at bounding box center [565, 276] width 961 height 377
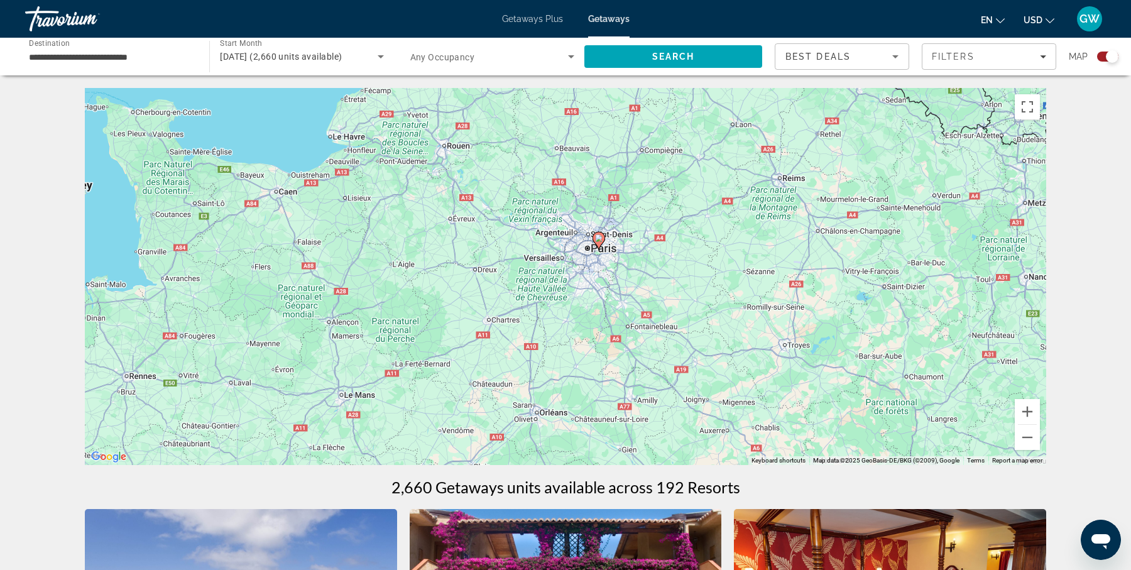
click at [662, 284] on div "To activate drag with keyboard, press Alt + Enter. Once in keyboard drag state,…" at bounding box center [565, 276] width 961 height 377
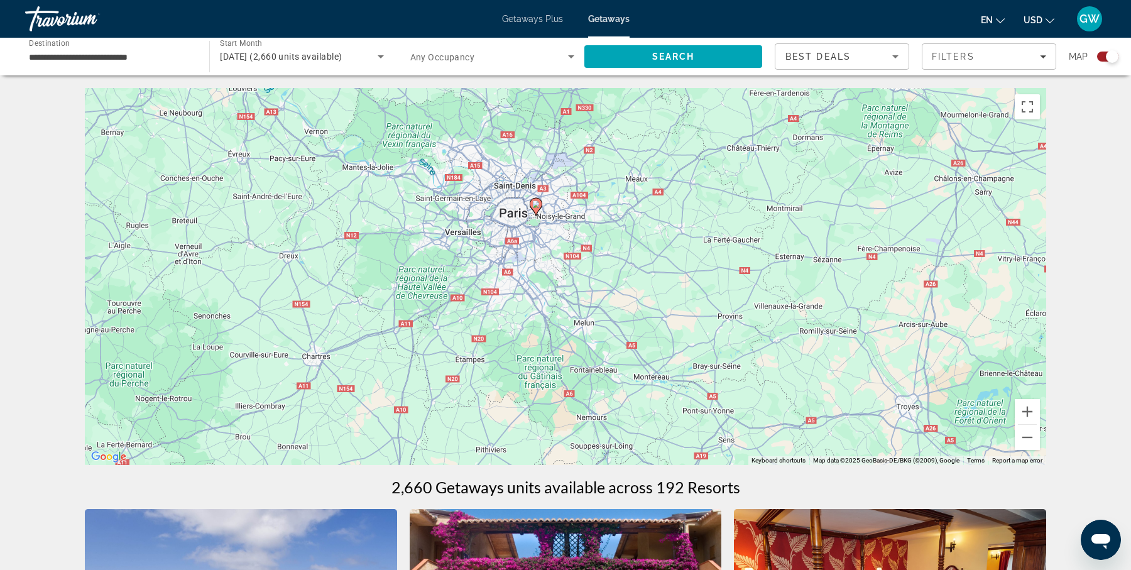
click at [662, 284] on div "To activate drag with keyboard, press Alt + Enter. Once in keyboard drag state,…" at bounding box center [565, 276] width 961 height 377
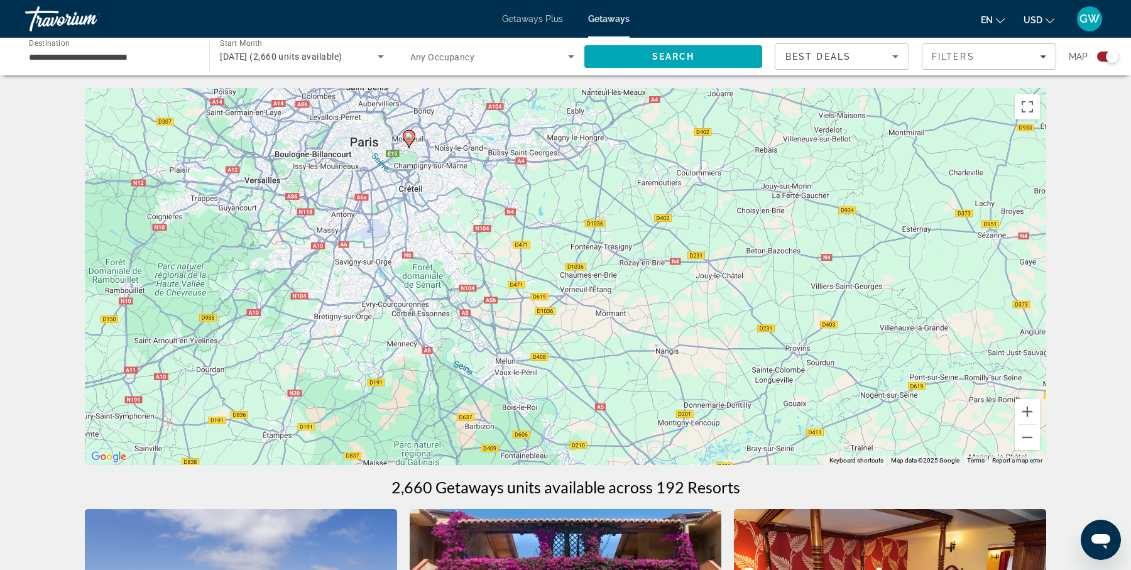
click at [377, 215] on div "To activate drag with keyboard, press Alt + Enter. Once in keyboard drag state,…" at bounding box center [565, 276] width 961 height 377
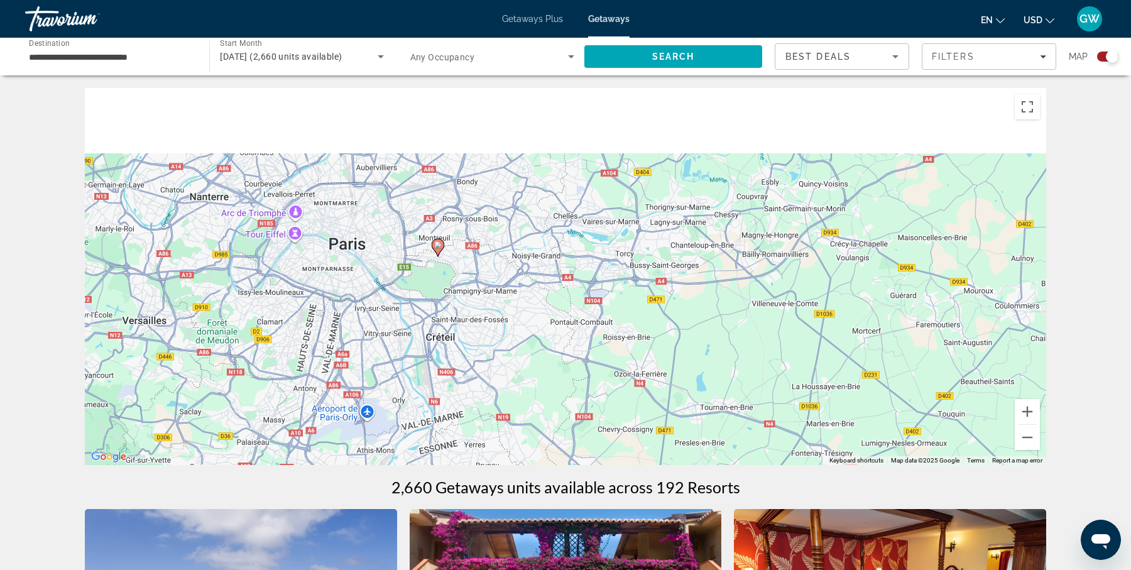
drag, startPoint x: 499, startPoint y: 201, endPoint x: 497, endPoint y: 387, distance: 185.9
click at [497, 387] on div "To activate drag with keyboard, press Alt + Enter. Once in keyboard drag state,…" at bounding box center [565, 276] width 961 height 377
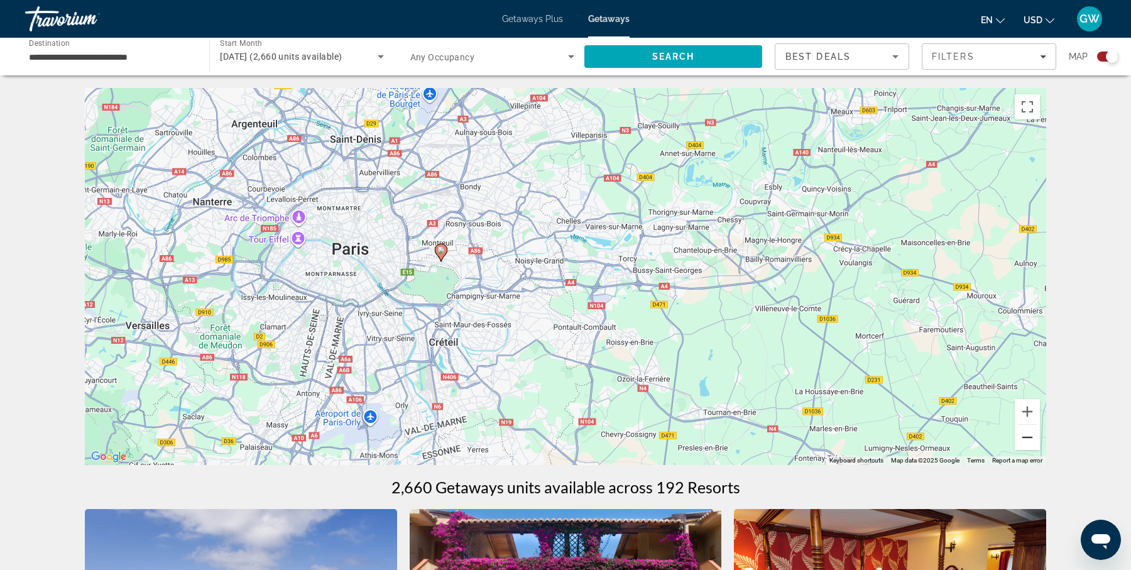
click at [1030, 438] on button "Zoom out" at bounding box center [1026, 437] width 25 height 25
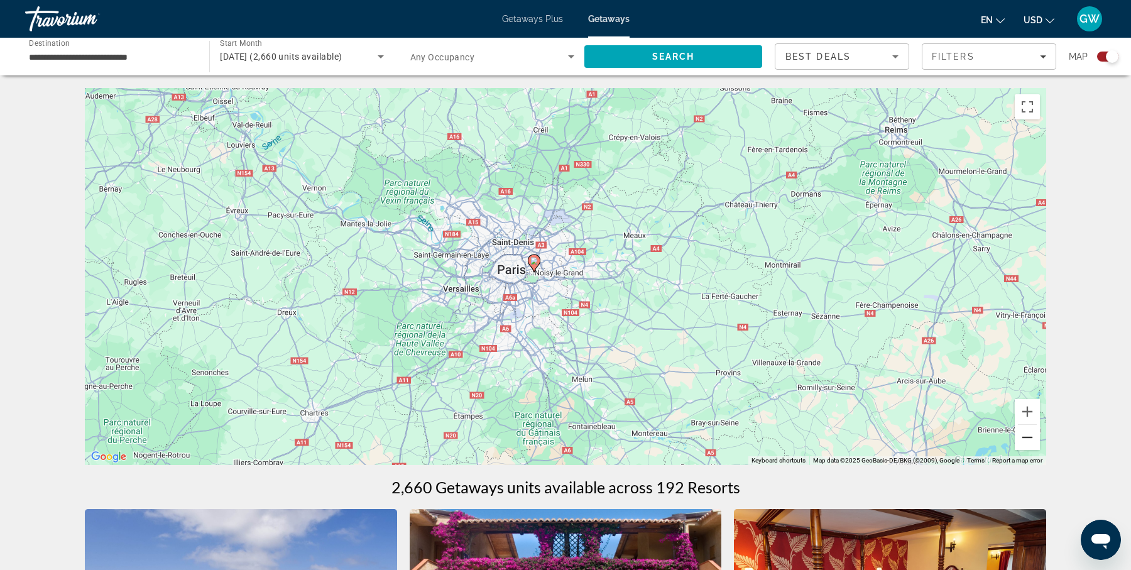
click at [1030, 438] on button "Zoom out" at bounding box center [1026, 437] width 25 height 25
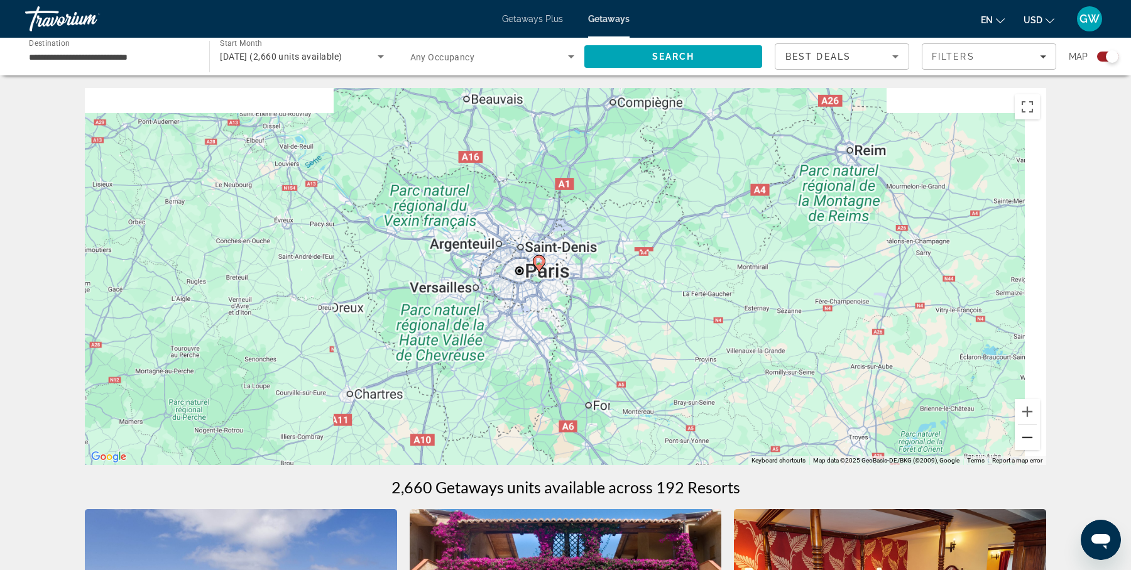
click at [1030, 438] on button "Zoom out" at bounding box center [1026, 437] width 25 height 25
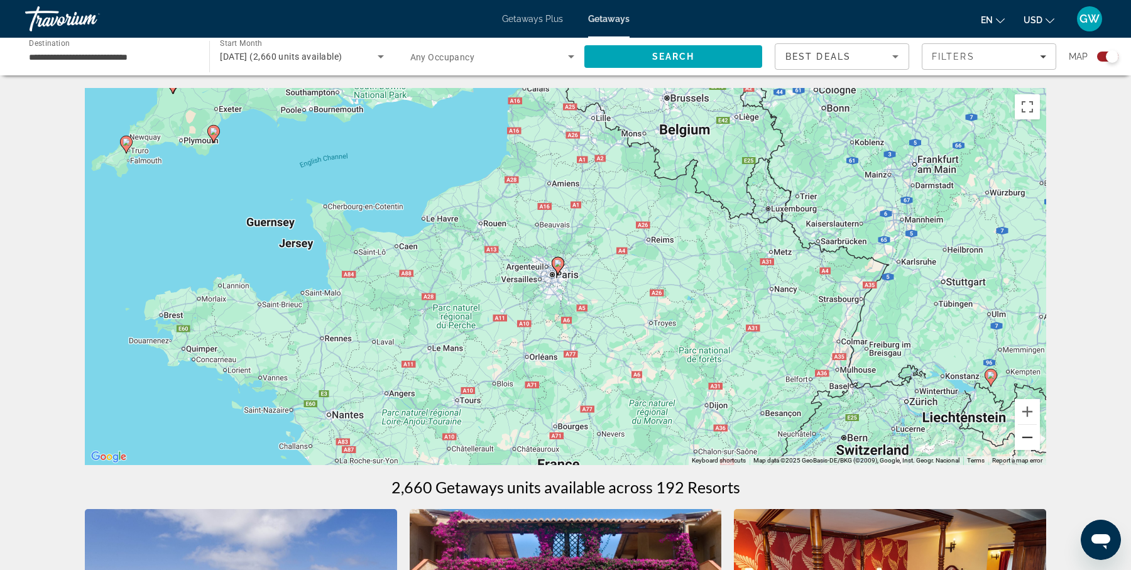
click at [1030, 438] on button "Zoom out" at bounding box center [1026, 437] width 25 height 25
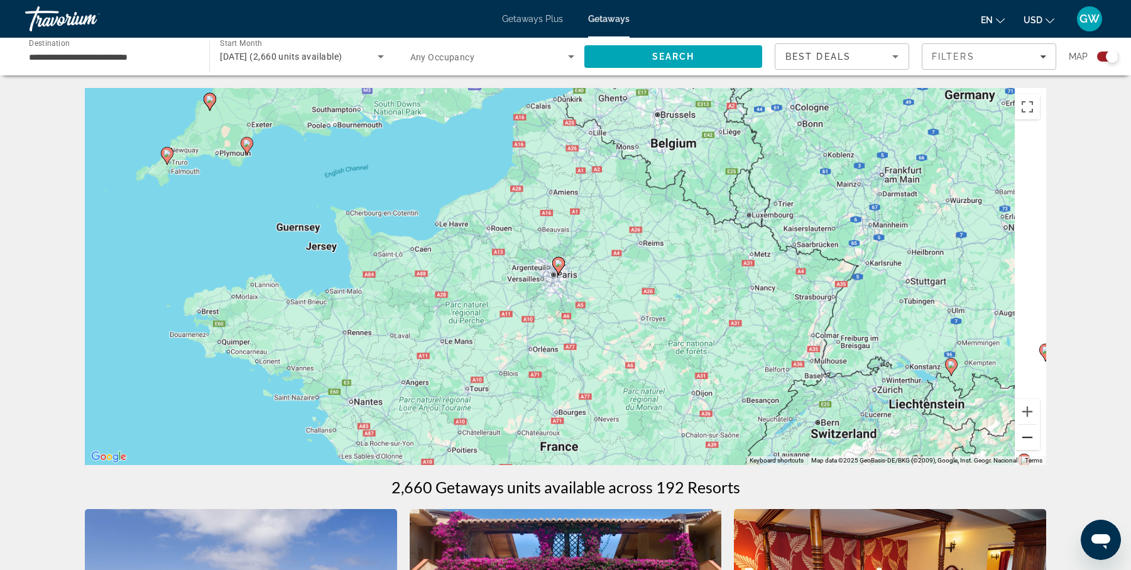
click at [1030, 438] on button "Zoom out" at bounding box center [1026, 437] width 25 height 25
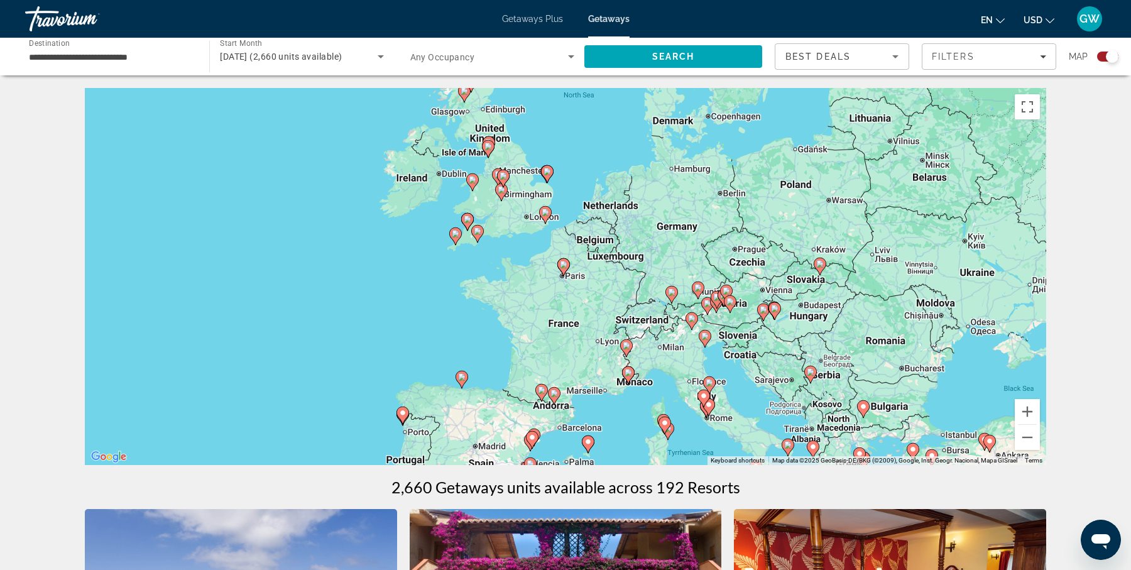
click at [743, 317] on div "To activate drag with keyboard, press Alt + Enter. Once in keyboard drag state,…" at bounding box center [565, 276] width 961 height 377
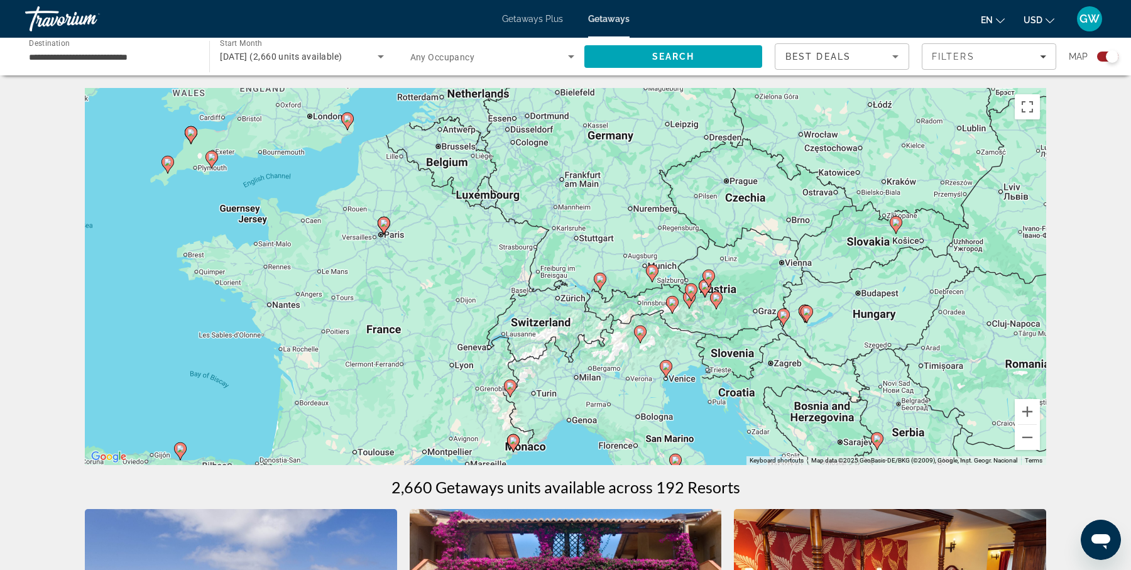
click at [743, 317] on div "To activate drag with keyboard, press Alt + Enter. Once in keyboard drag state,…" at bounding box center [565, 276] width 961 height 377
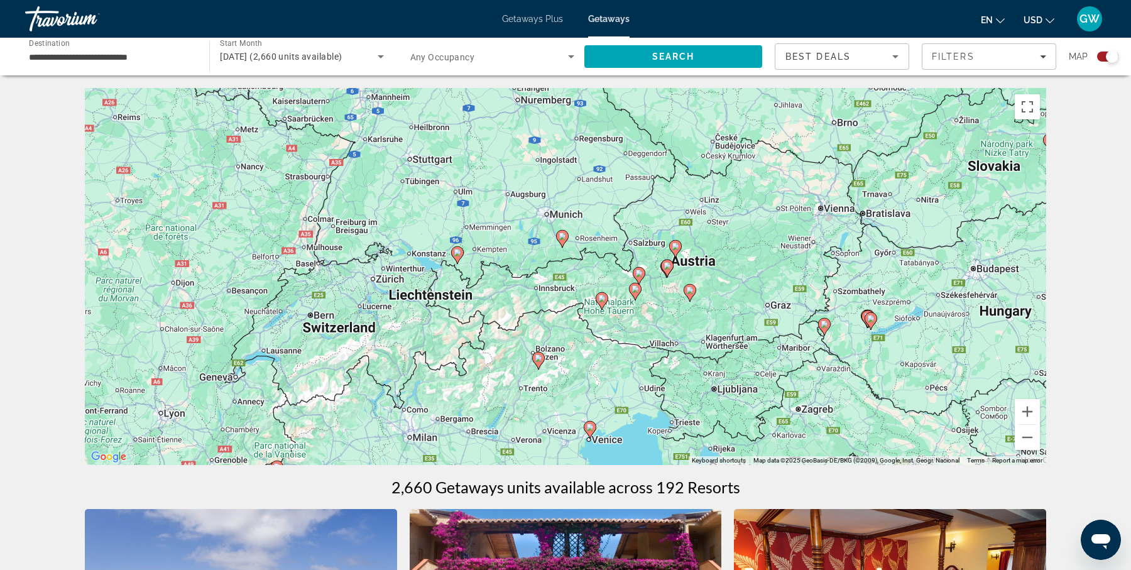
click at [743, 317] on div "To activate drag with keyboard, press Alt + Enter. Once in keyboard drag state,…" at bounding box center [565, 276] width 961 height 377
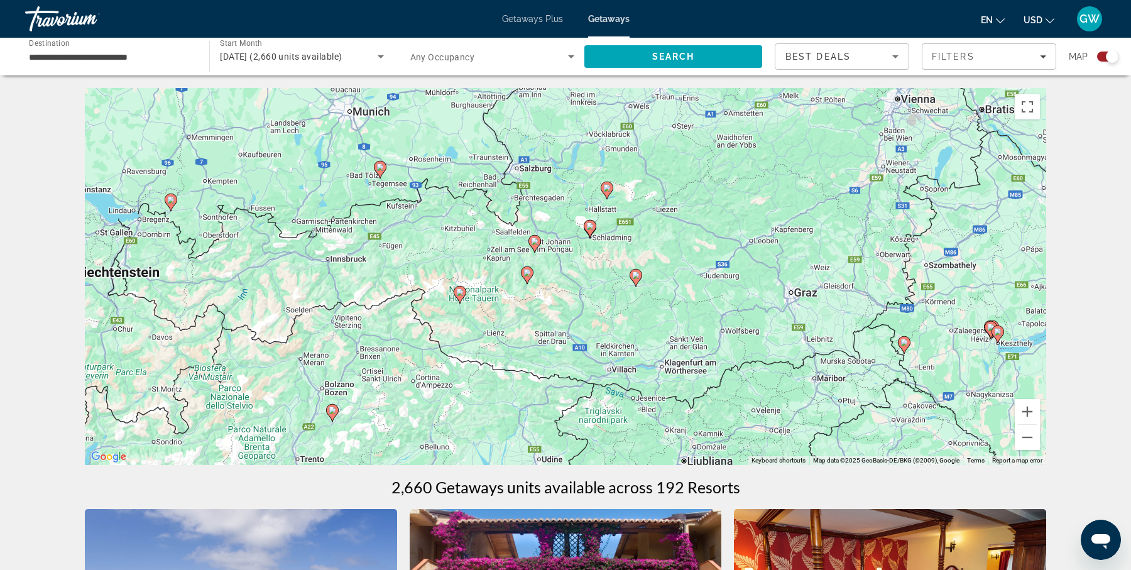
click at [610, 318] on div "To activate drag with keyboard, press Alt + Enter. Once in keyboard drag state,…" at bounding box center [565, 276] width 961 height 377
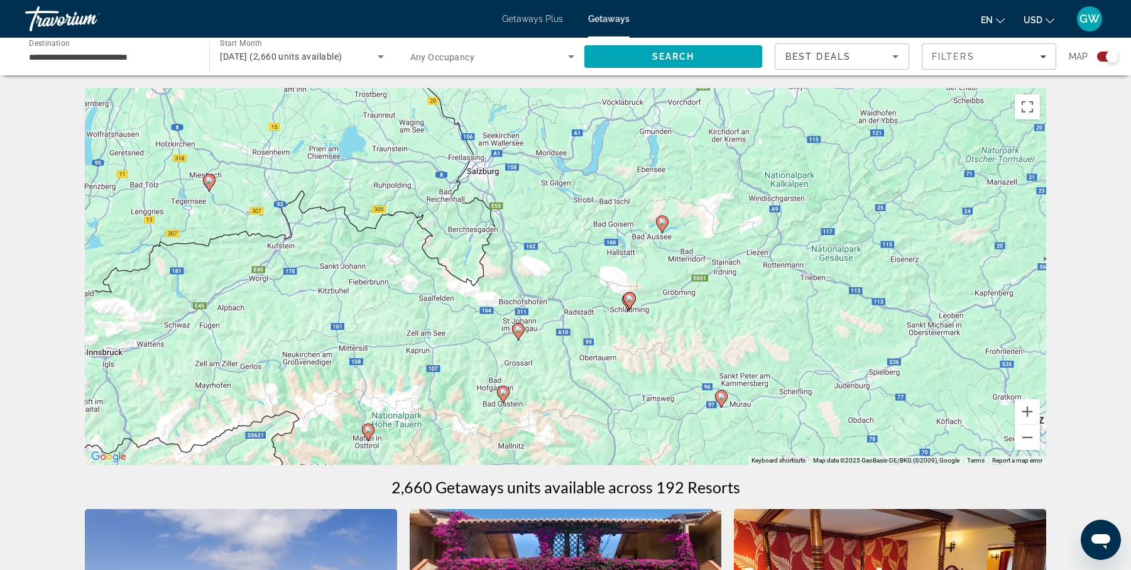
drag, startPoint x: 595, startPoint y: 251, endPoint x: 654, endPoint y: 406, distance: 165.4
click at [654, 406] on div "To activate drag with keyboard, press Alt + Enter. Once in keyboard drag state,…" at bounding box center [565, 276] width 961 height 377
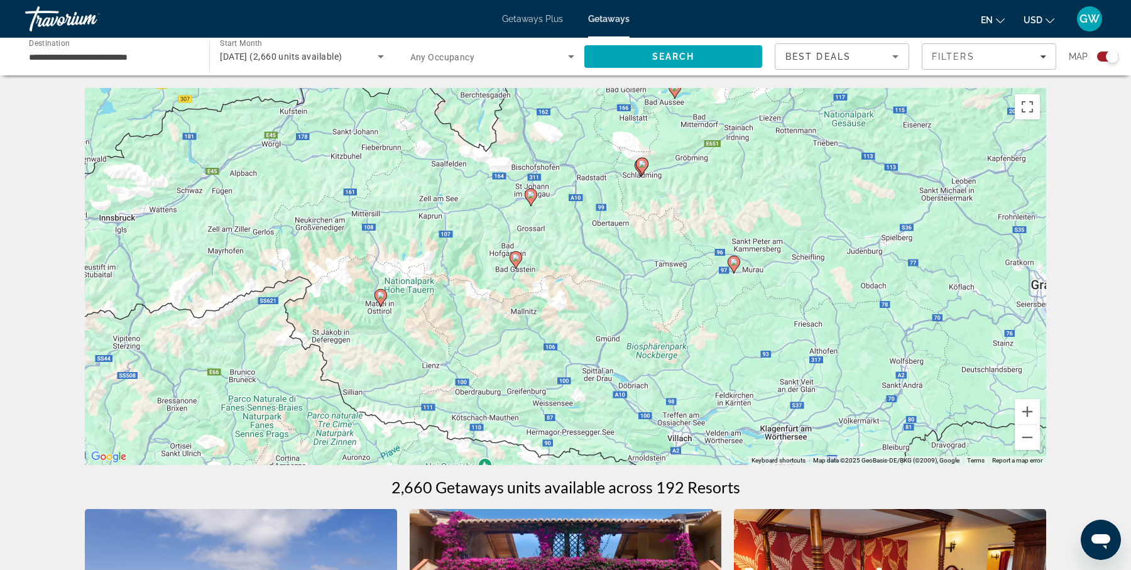
drag, startPoint x: 657, startPoint y: 366, endPoint x: 670, endPoint y: 230, distance: 136.2
click at [670, 230] on div "To activate drag with keyboard, press Alt + Enter. Once in keyboard drag state,…" at bounding box center [565, 276] width 961 height 377
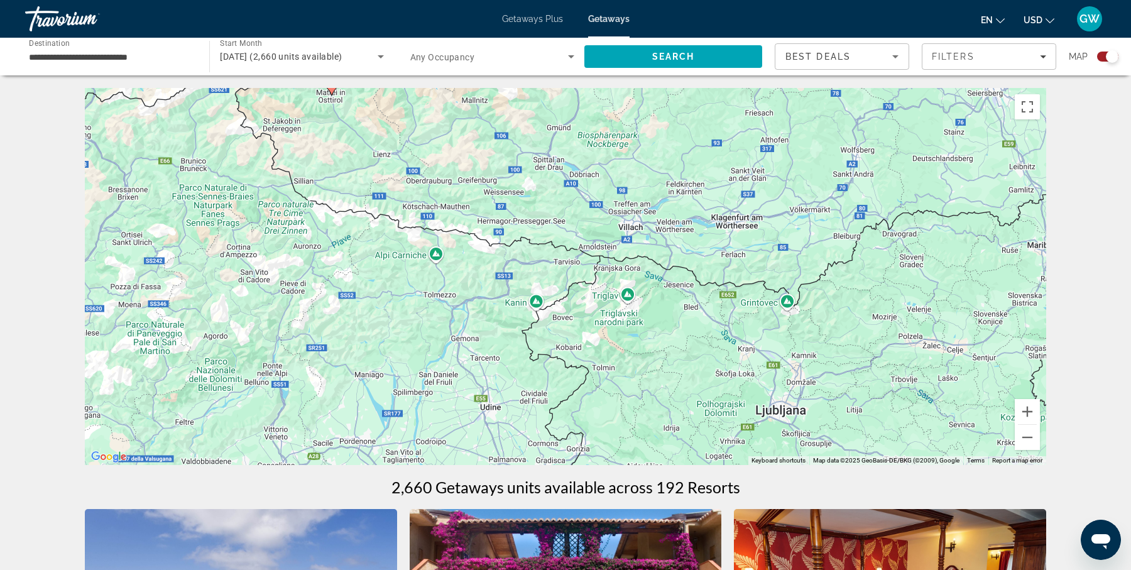
drag, startPoint x: 698, startPoint y: 343, endPoint x: 649, endPoint y: 131, distance: 217.9
click at [649, 131] on div "To activate drag with keyboard, press Alt + Enter. Once in keyboard drag state,…" at bounding box center [565, 276] width 961 height 377
click at [1026, 438] on button "Zoom out" at bounding box center [1026, 437] width 25 height 25
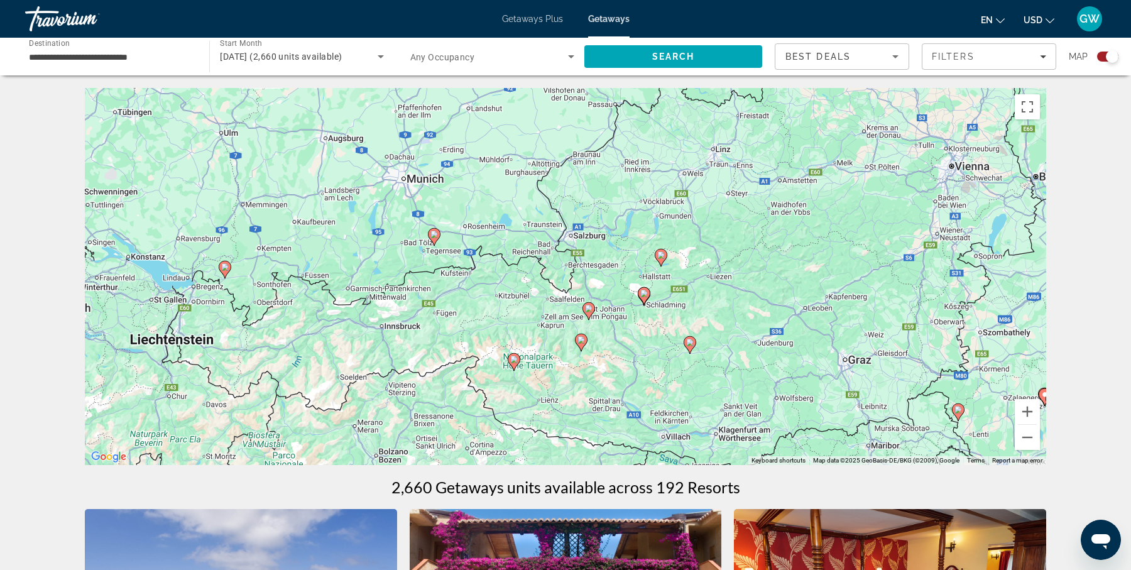
drag, startPoint x: 662, startPoint y: 205, endPoint x: 728, endPoint y: 394, distance: 199.6
click at [728, 394] on div "To activate drag with keyboard, press Alt + Enter. Once in keyboard drag state,…" at bounding box center [565, 276] width 961 height 377
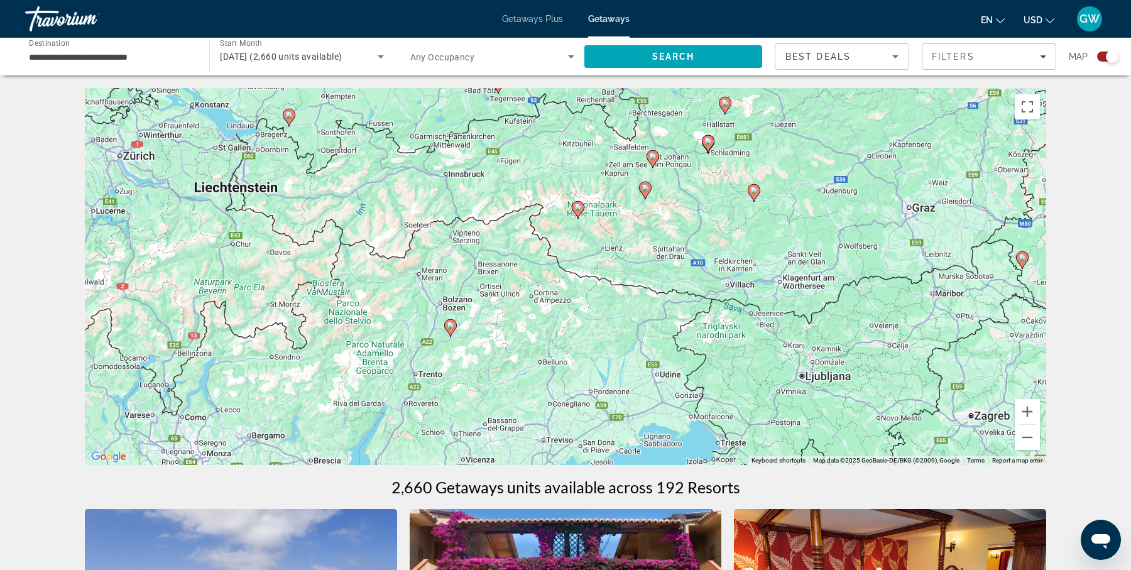
drag, startPoint x: 657, startPoint y: 354, endPoint x: 721, endPoint y: 200, distance: 167.3
click at [721, 200] on div "To activate drag with keyboard, press Alt + Enter. Once in keyboard drag state,…" at bounding box center [565, 276] width 961 height 377
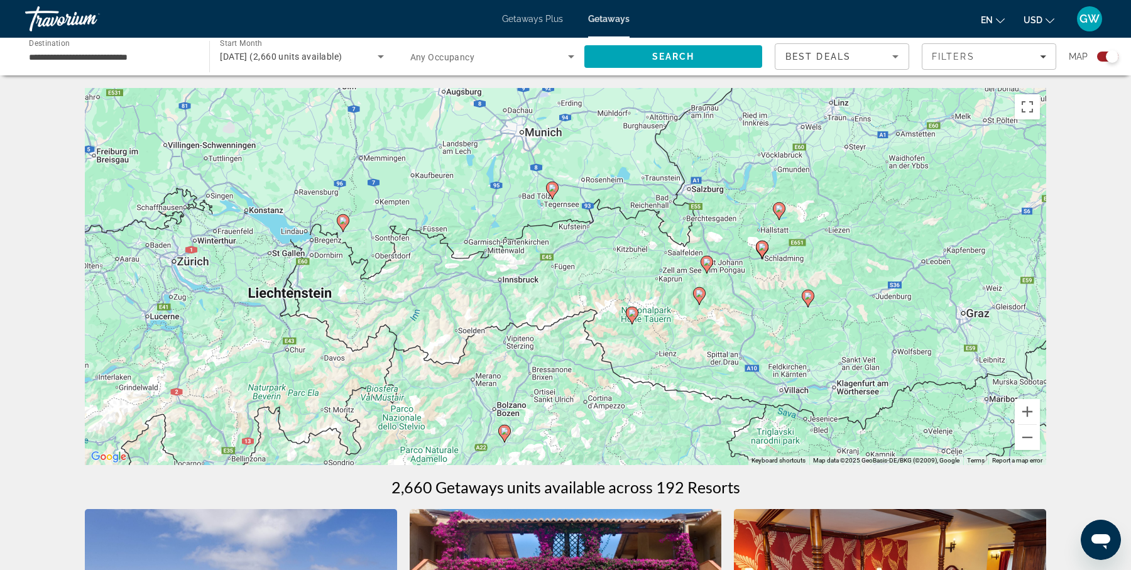
drag, startPoint x: 328, startPoint y: 151, endPoint x: 384, endPoint y: 259, distance: 122.2
click at [384, 259] on div "To activate drag with keyboard, press Alt + Enter. Once in keyboard drag state,…" at bounding box center [565, 276] width 961 height 377
click at [632, 315] on image "Main content" at bounding box center [633, 315] width 8 height 8
click at [632, 315] on div "To activate drag with keyboard, press Alt + Enter. Once in keyboard drag state,…" at bounding box center [565, 276] width 961 height 377
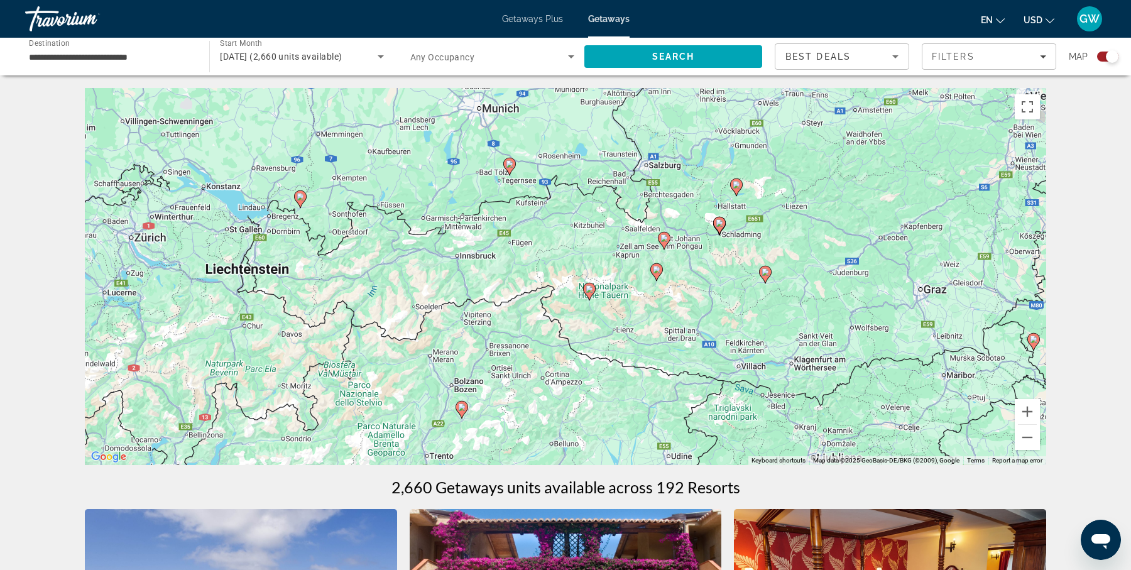
click at [587, 291] on image "Main content" at bounding box center [589, 289] width 8 height 8
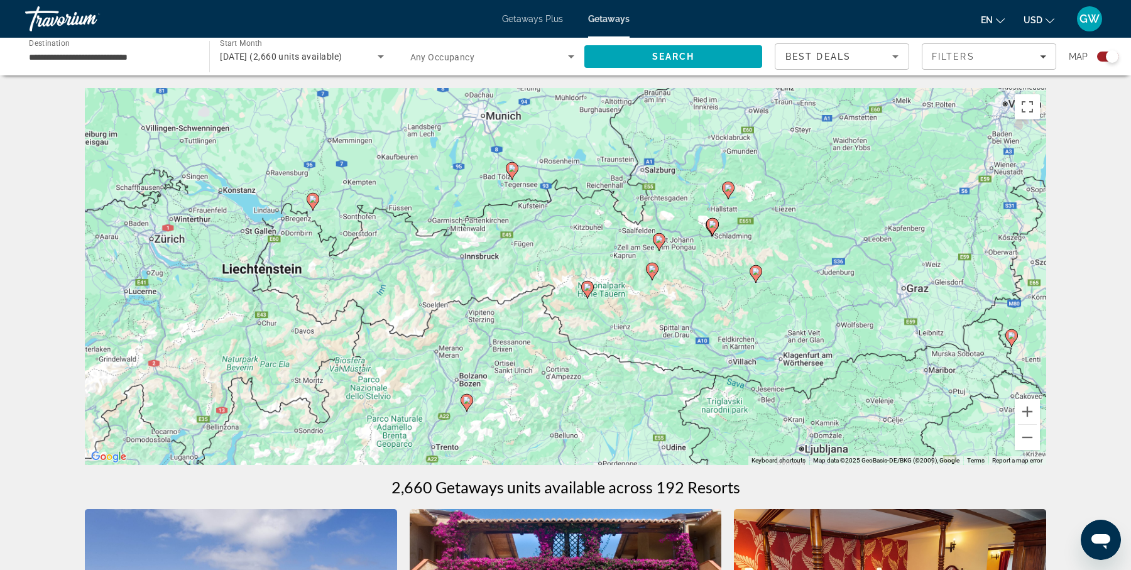
click at [587, 291] on gmp-advanced-marker "Main content" at bounding box center [587, 289] width 13 height 19
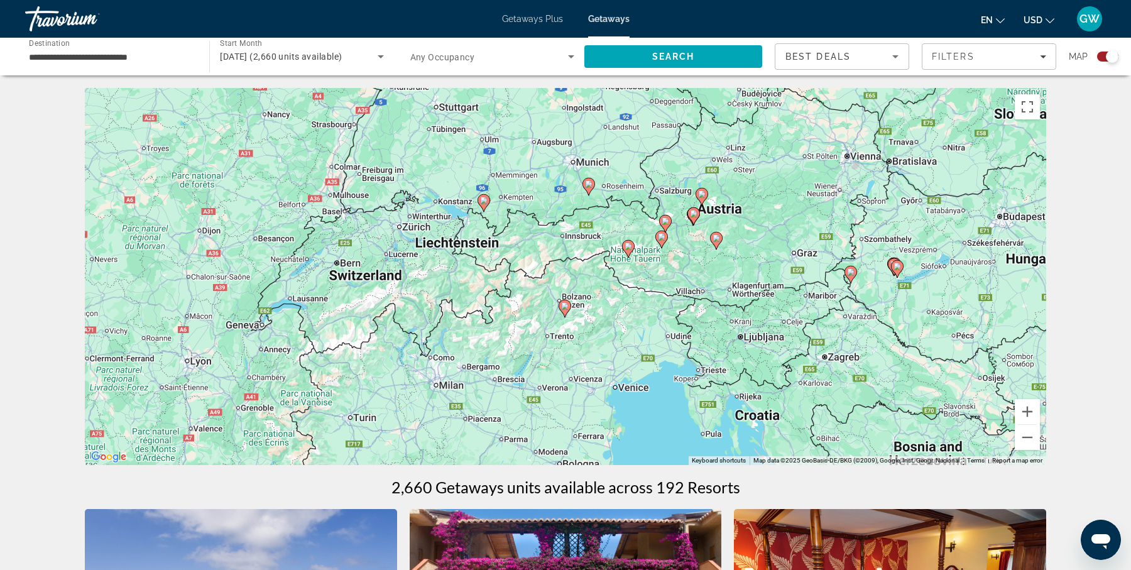
drag, startPoint x: 688, startPoint y: 252, endPoint x: 740, endPoint y: 221, distance: 61.1
click at [740, 221] on div "To activate drag with keyboard, press Alt + Enter. Once in keyboard drag state,…" at bounding box center [565, 276] width 961 height 377
click at [733, 199] on div "To activate drag with keyboard, press Alt + Enter. Once in keyboard drag state,…" at bounding box center [565, 276] width 961 height 377
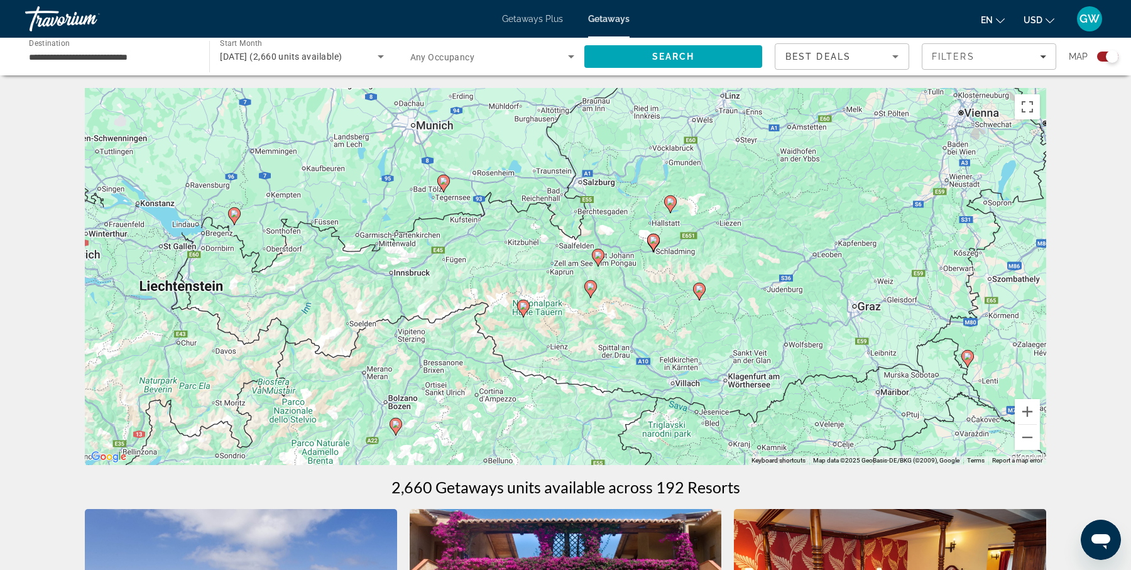
click at [443, 182] on image "Main content" at bounding box center [444, 181] width 8 height 8
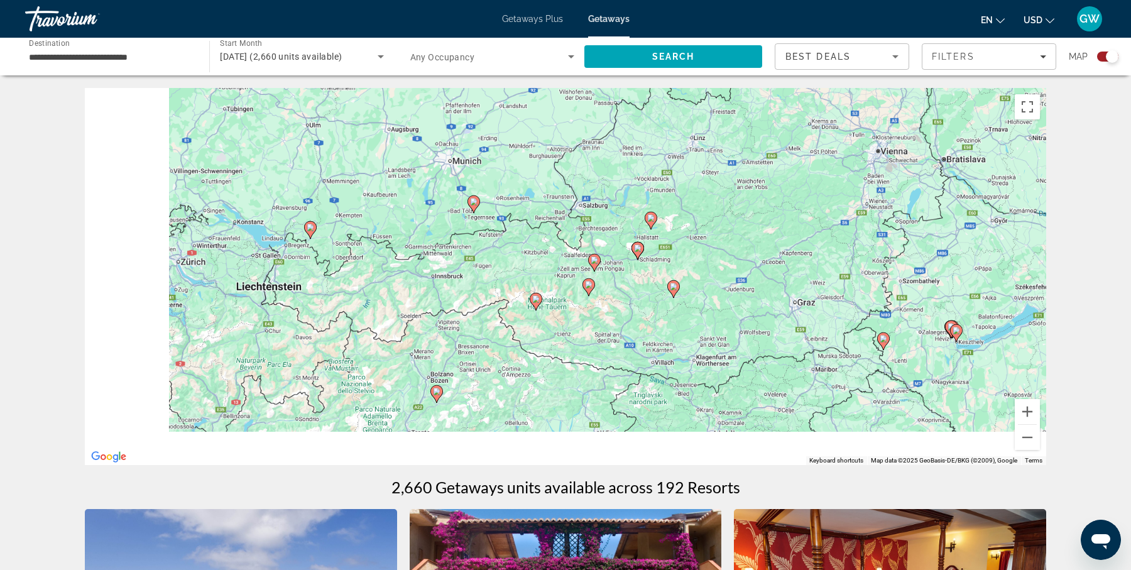
click at [443, 182] on div "To activate drag with keyboard, press Alt + Enter. Once in keyboard drag state,…" at bounding box center [565, 276] width 961 height 377
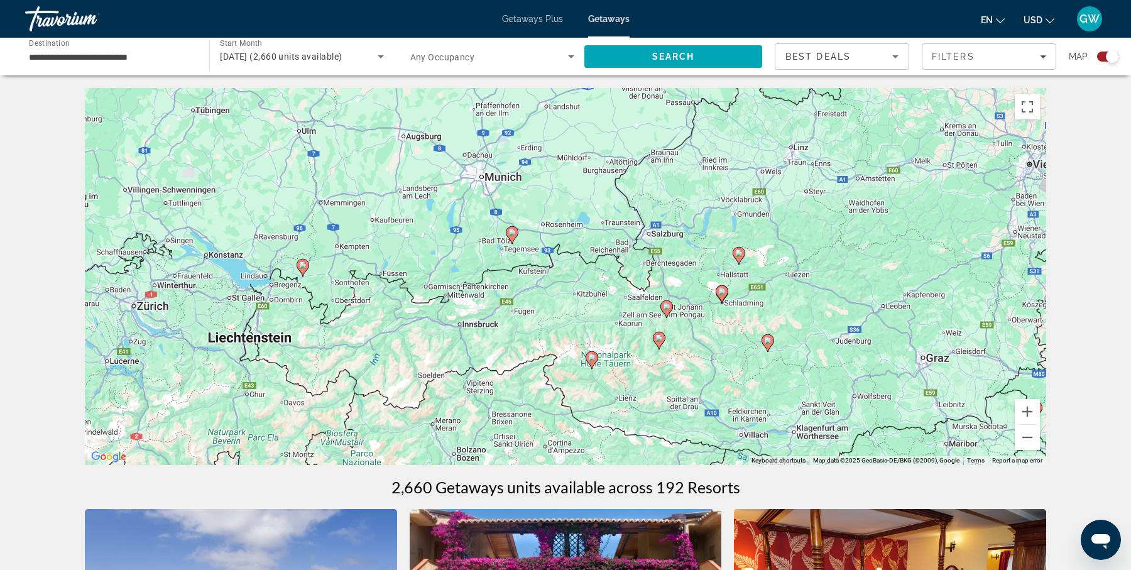
click at [512, 231] on image "Main content" at bounding box center [512, 233] width 8 height 8
type input "**********"
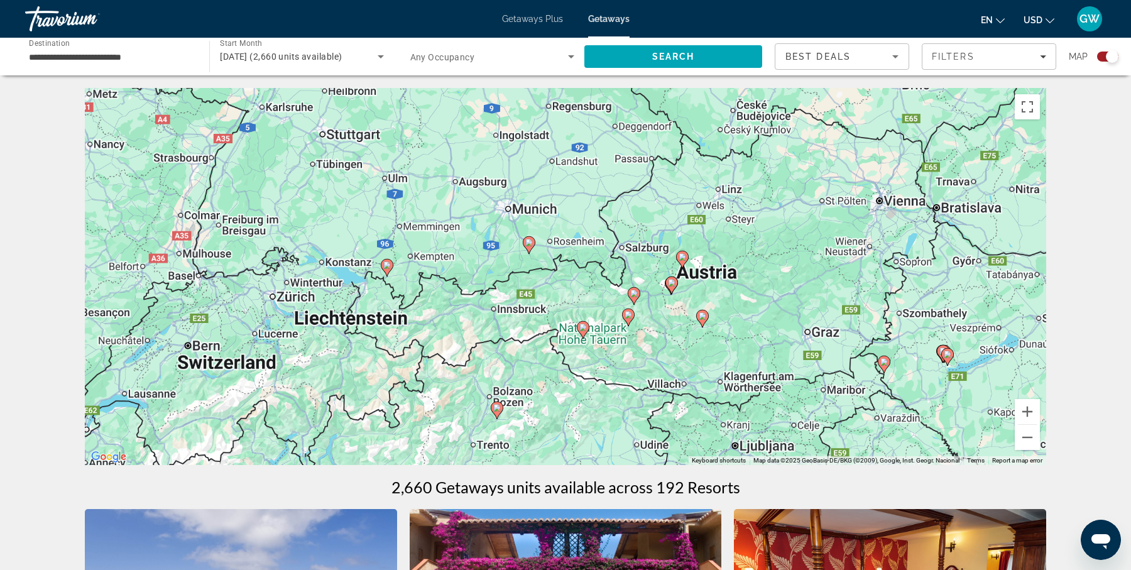
click at [512, 231] on div "To activate drag with keyboard, press Alt + Enter. Once in keyboard drag state,…" at bounding box center [565, 276] width 961 height 377
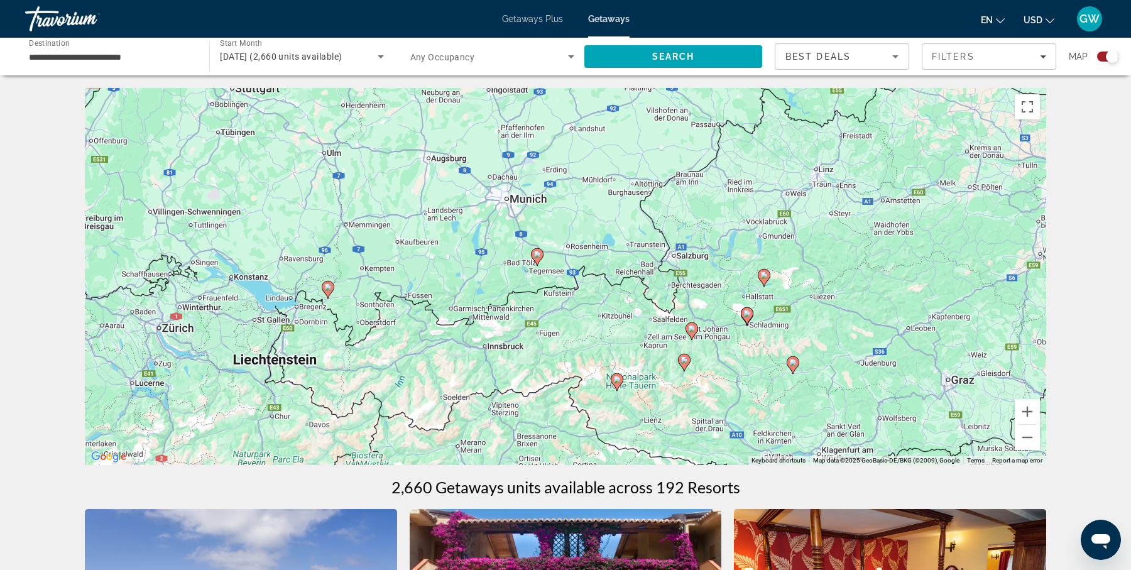
click at [538, 256] on image "Main content" at bounding box center [537, 255] width 8 height 8
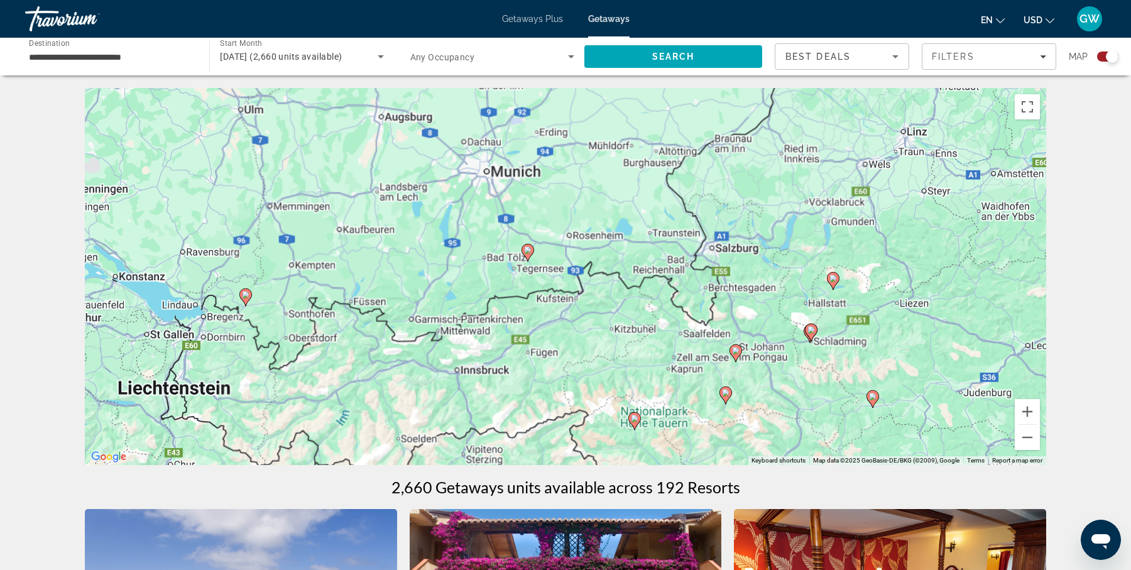
click at [538, 256] on div "To activate drag with keyboard, press Alt + Enter. Once in keyboard drag state,…" at bounding box center [565, 276] width 961 height 377
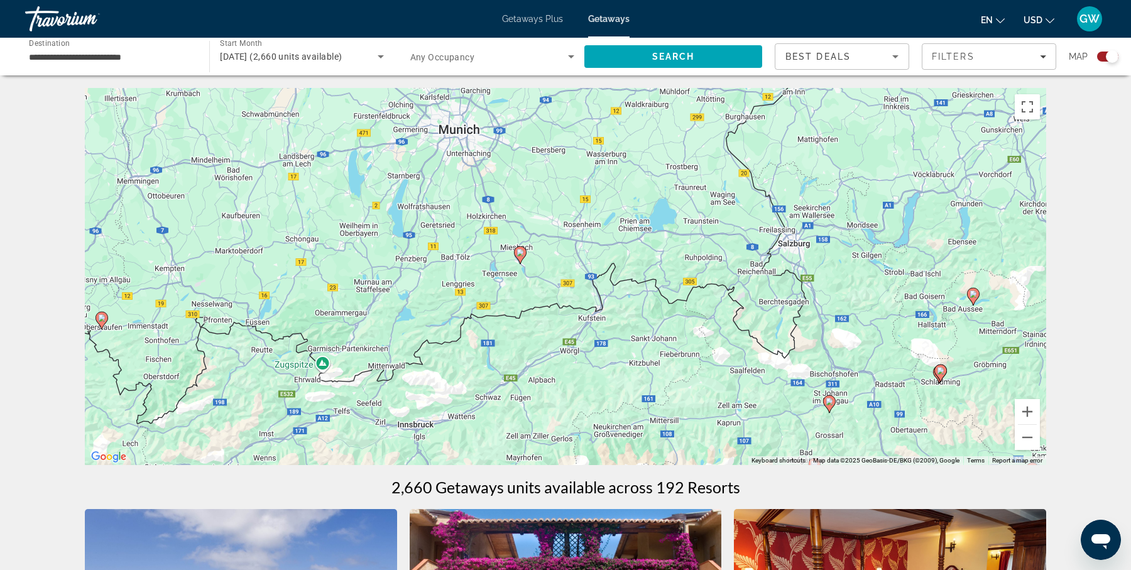
click at [520, 250] on image "Main content" at bounding box center [520, 253] width 8 height 8
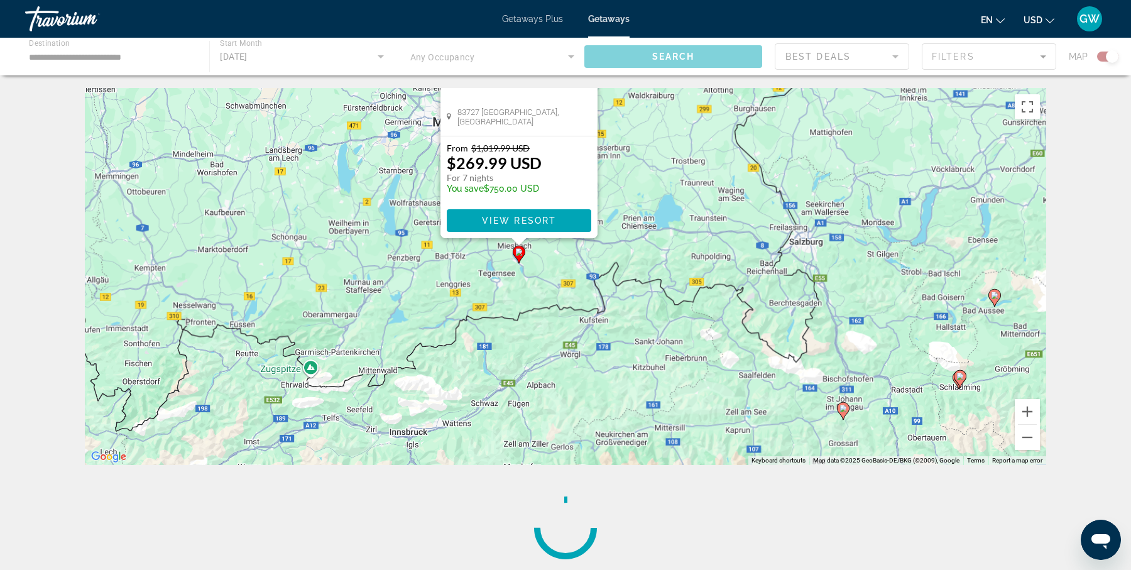
click at [520, 250] on div "To activate drag with keyboard, press Alt + Enter. Once in keyboard drag state,…" at bounding box center [565, 276] width 961 height 377
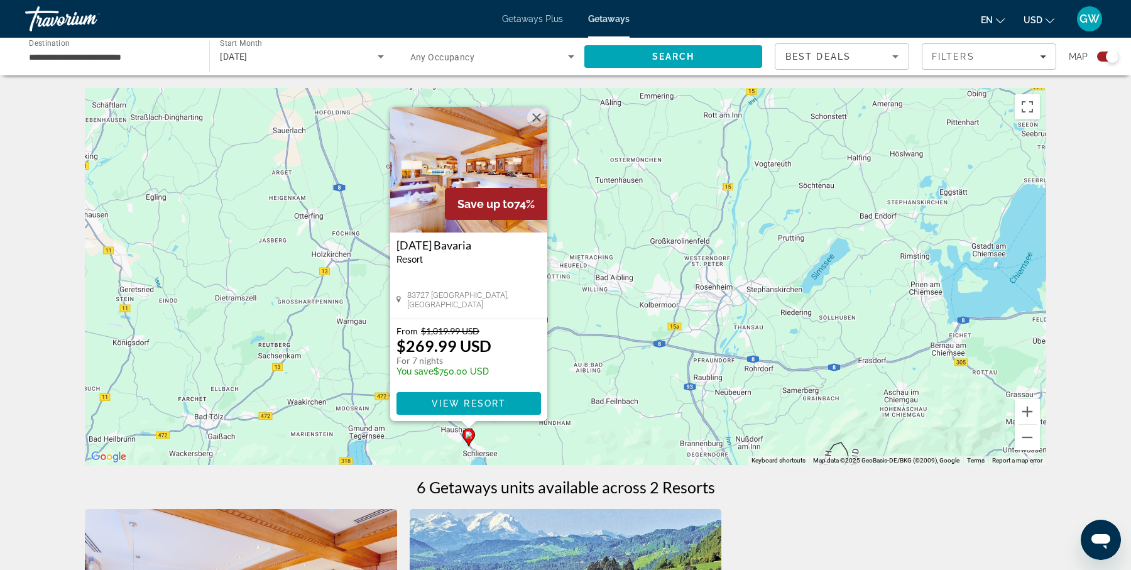
click at [503, 277] on div "[DATE][GEOGRAPHIC_DATA] - This is an adults only resort 83727 [GEOGRAPHIC_DATA]…" at bounding box center [468, 275] width 157 height 86
click at [497, 400] on span "View Resort" at bounding box center [468, 403] width 74 height 10
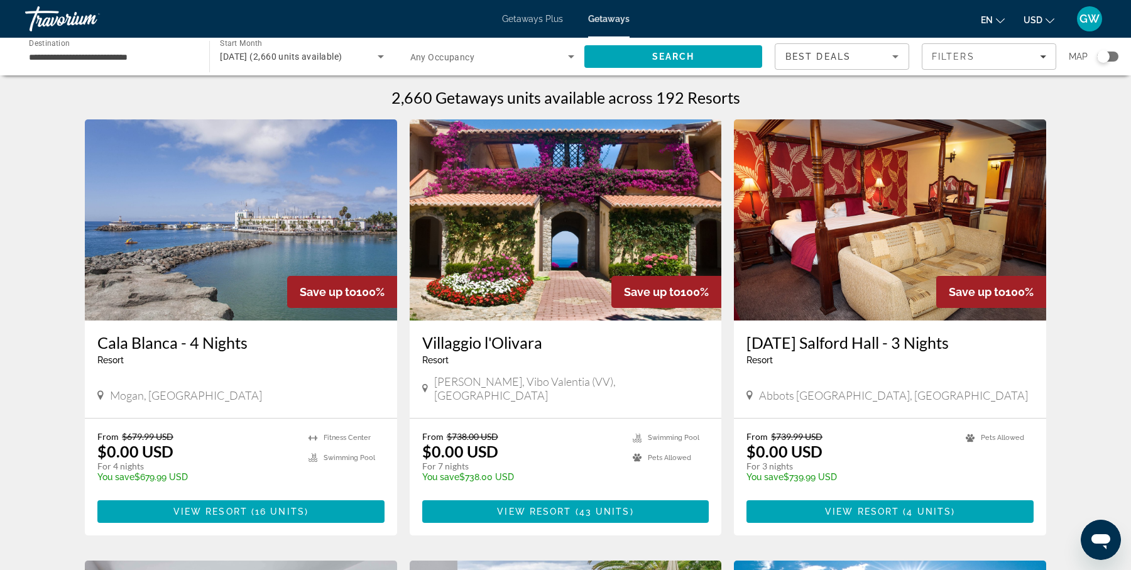
click at [1105, 52] on div "Search widget" at bounding box center [1103, 56] width 13 height 13
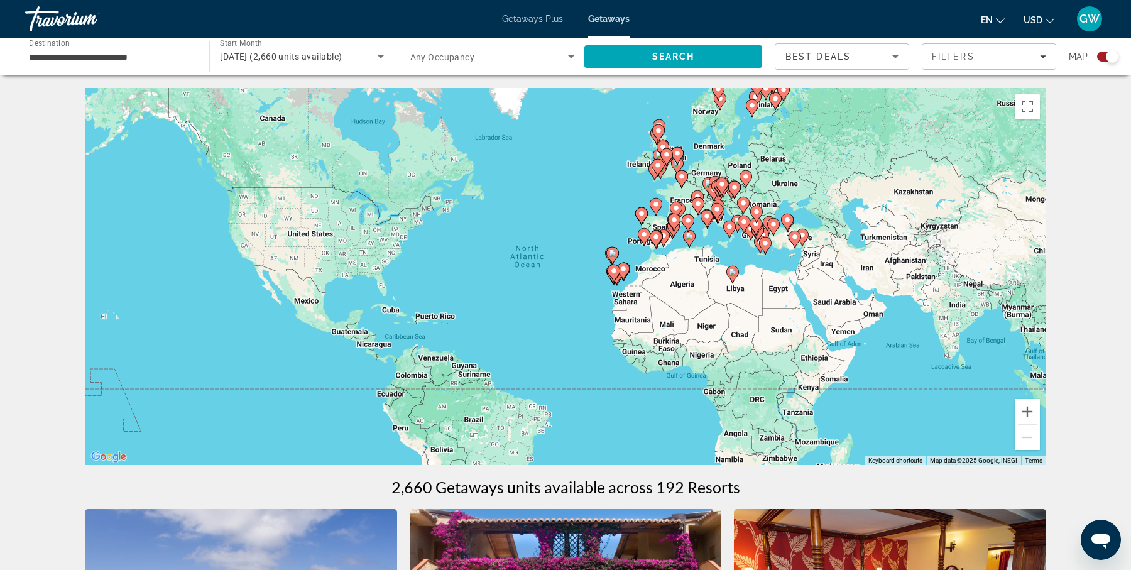
click at [731, 247] on div "To activate drag with keyboard, press Alt + Enter. Once in keyboard drag state,…" at bounding box center [565, 276] width 961 height 377
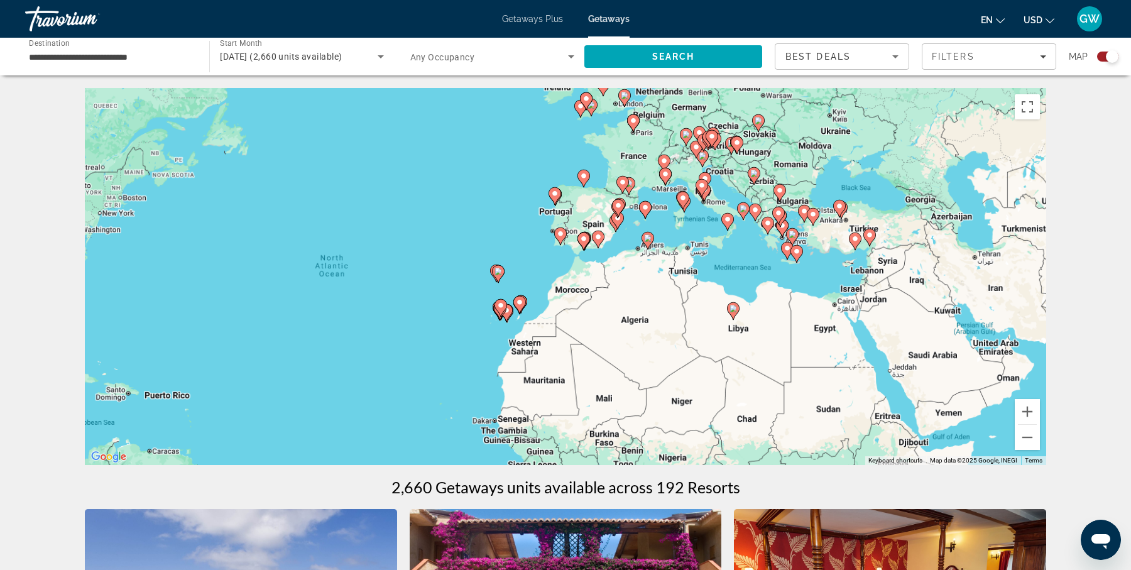
click at [731, 247] on div "To activate drag with keyboard, press Alt + Enter. Once in keyboard drag state,…" at bounding box center [565, 276] width 961 height 377
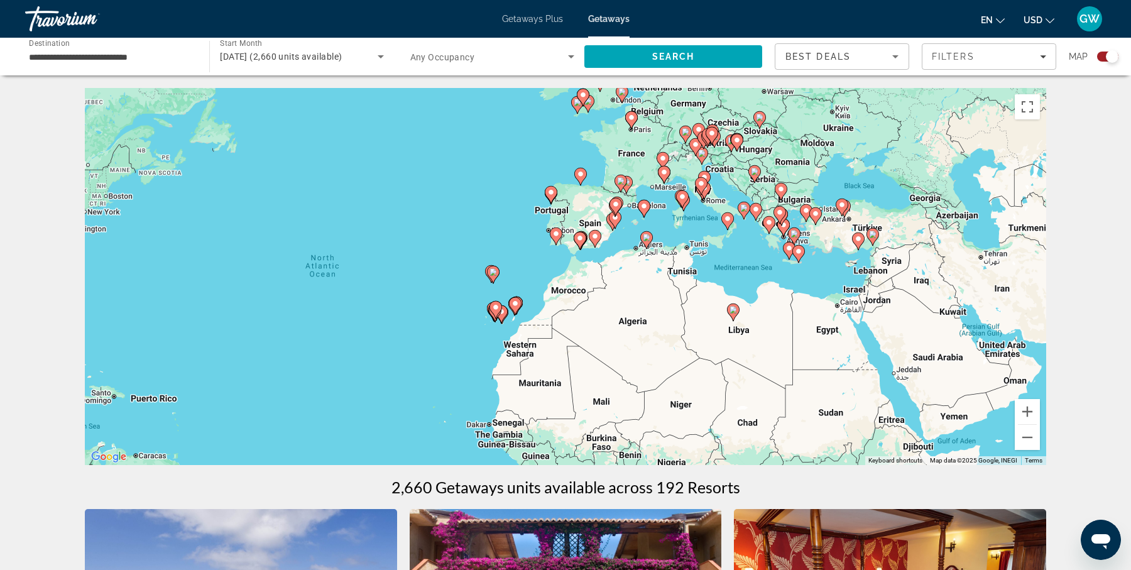
click at [731, 247] on div "To activate drag with keyboard, press Alt + Enter. Once in keyboard drag state,…" at bounding box center [565, 276] width 961 height 377
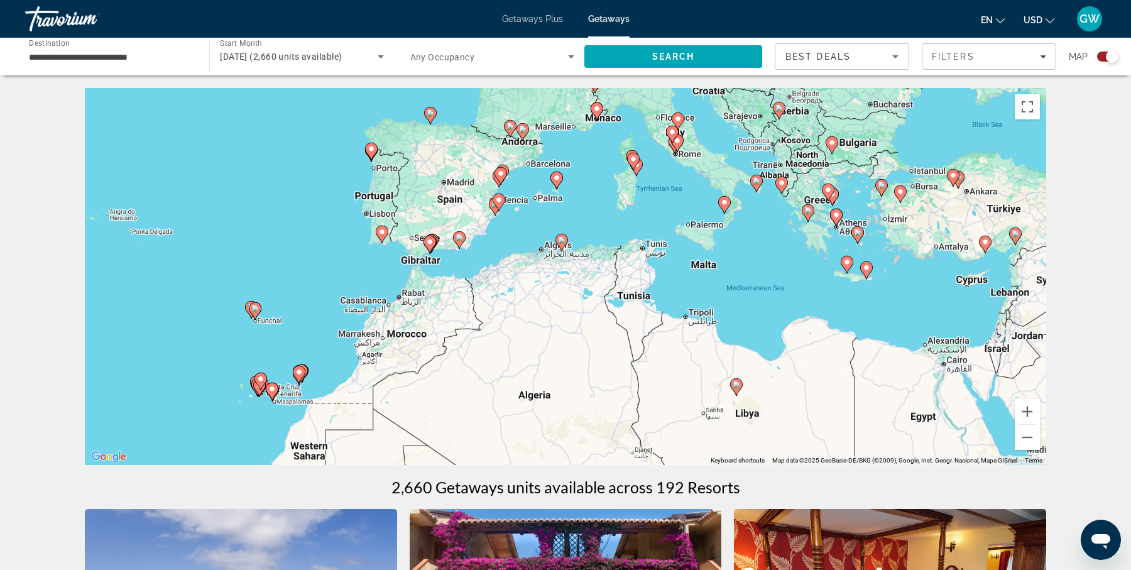
click at [731, 247] on div "To activate drag with keyboard, press Alt + Enter. Once in keyboard drag state,…" at bounding box center [565, 276] width 961 height 377
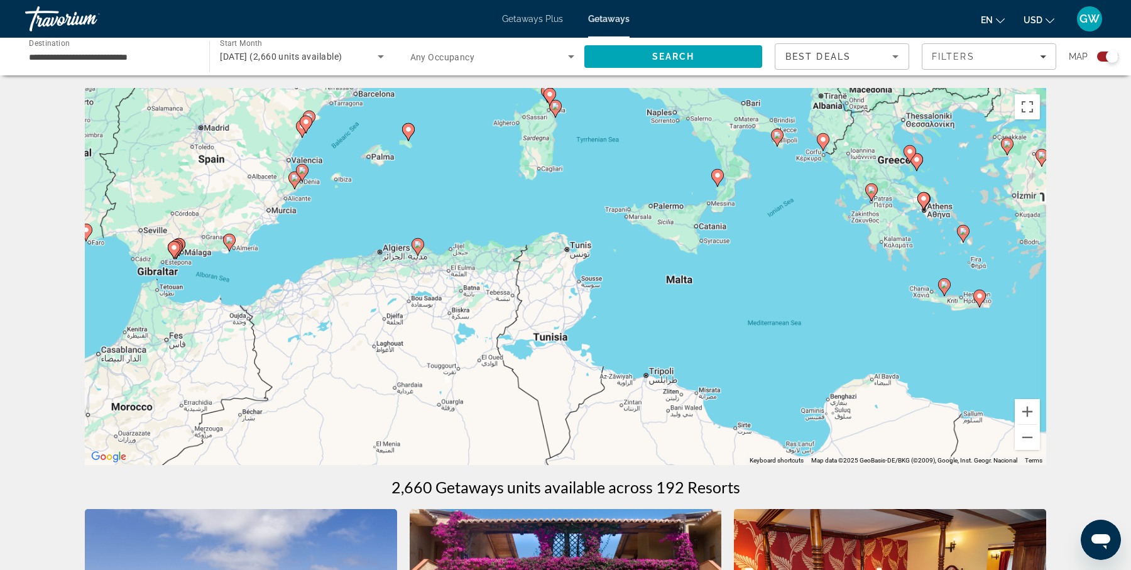
click at [731, 247] on div "To activate drag with keyboard, press Alt + Enter. Once in keyboard drag state,…" at bounding box center [565, 276] width 961 height 377
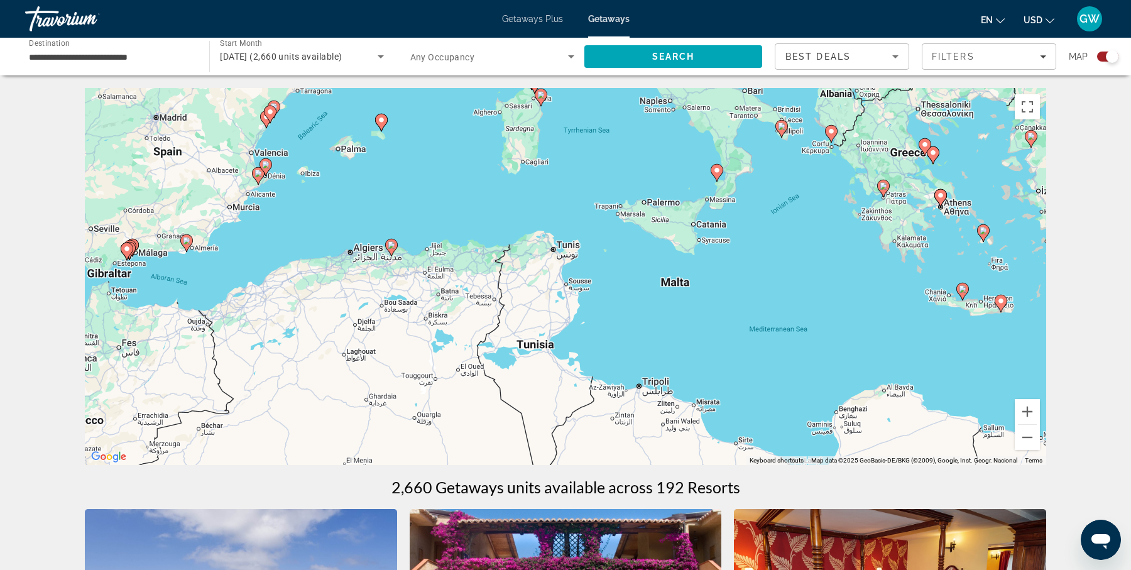
click at [731, 247] on div "To activate drag with keyboard, press Alt + Enter. Once in keyboard drag state,…" at bounding box center [565, 276] width 961 height 377
click at [621, 143] on div "To activate drag with keyboard, press Alt + Enter. Once in keyboard drag state,…" at bounding box center [565, 276] width 961 height 377
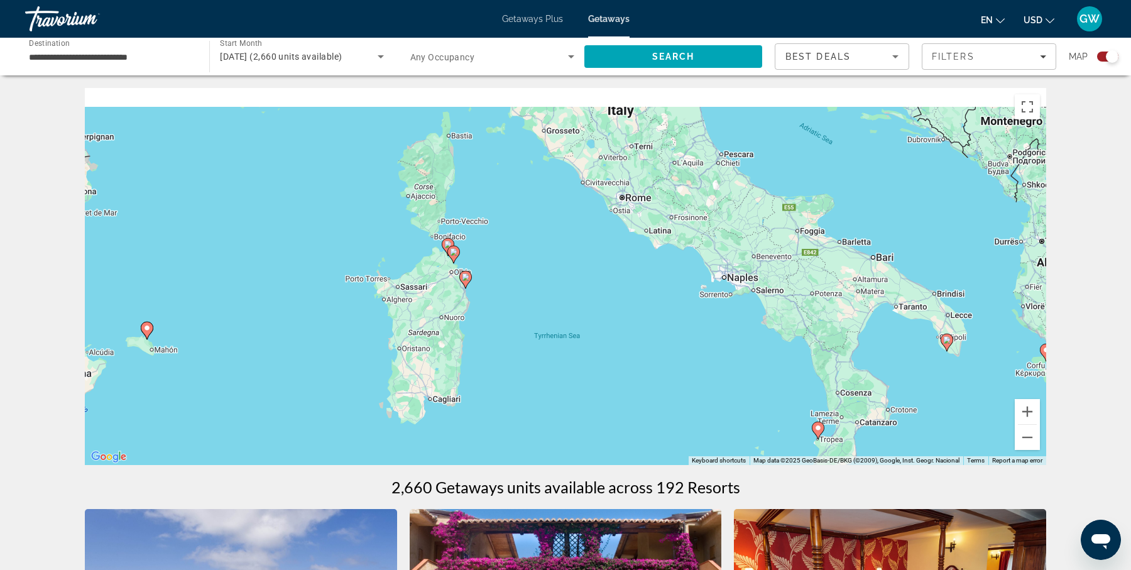
drag, startPoint x: 659, startPoint y: 125, endPoint x: 670, endPoint y: 385, distance: 260.2
click at [670, 385] on div "To activate drag with keyboard, press Alt + Enter. Once in keyboard drag state,…" at bounding box center [565, 276] width 961 height 377
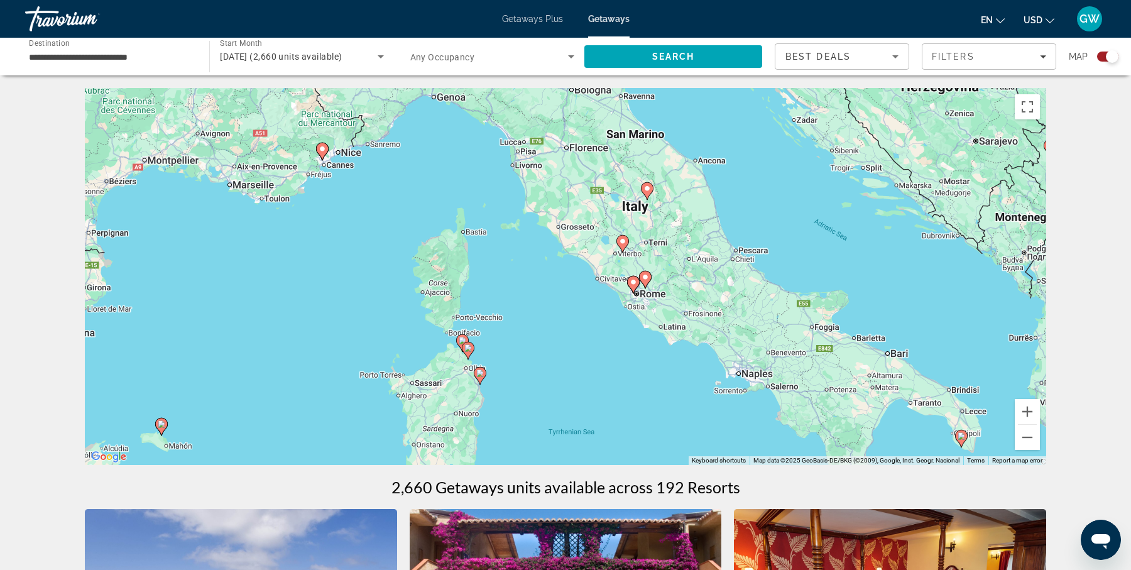
drag, startPoint x: 629, startPoint y: 317, endPoint x: 644, endPoint y: 403, distance: 88.0
click at [644, 403] on div "To activate drag with keyboard, press Alt + Enter. Once in keyboard drag state,…" at bounding box center [565, 276] width 961 height 377
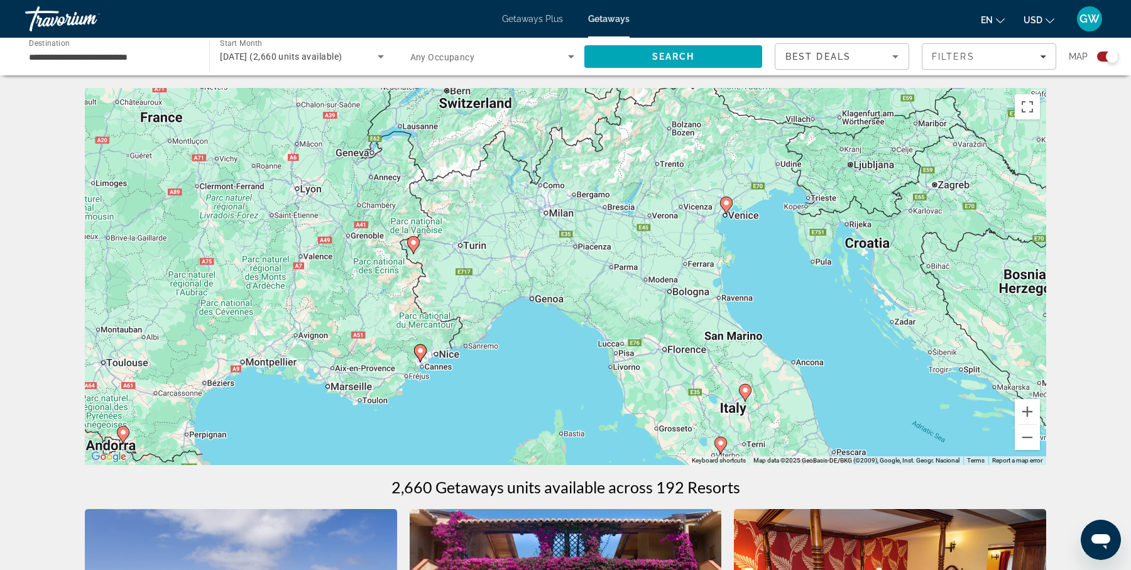
drag, startPoint x: 541, startPoint y: 285, endPoint x: 634, endPoint y: 467, distance: 204.5
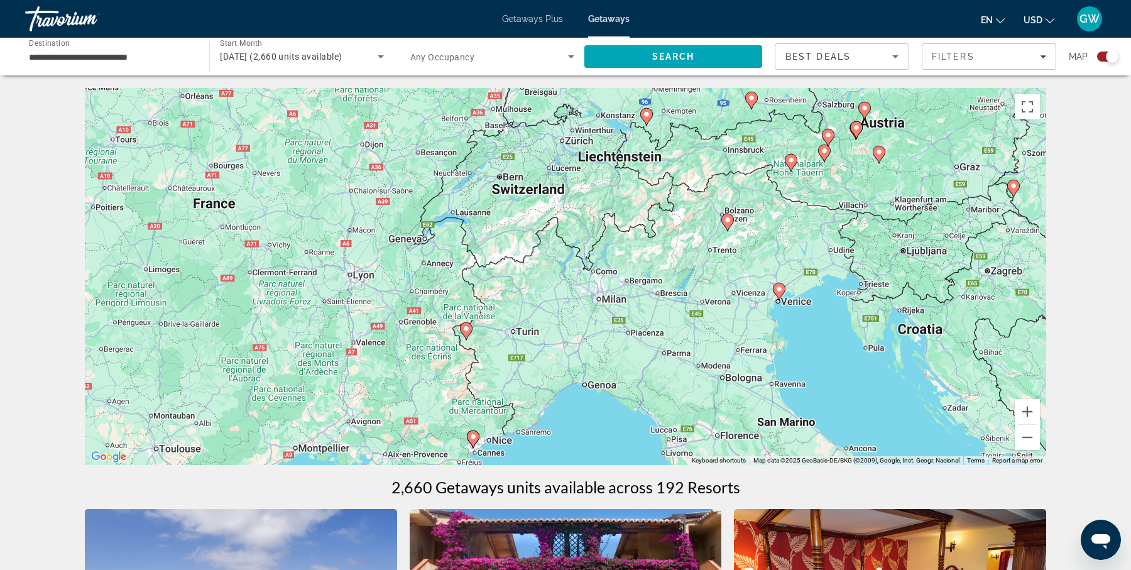
drag, startPoint x: 500, startPoint y: 344, endPoint x: 553, endPoint y: 432, distance: 102.9
click at [553, 432] on div "To activate drag with keyboard, press Alt + Enter. Once in keyboard drag state,…" at bounding box center [565, 276] width 961 height 377
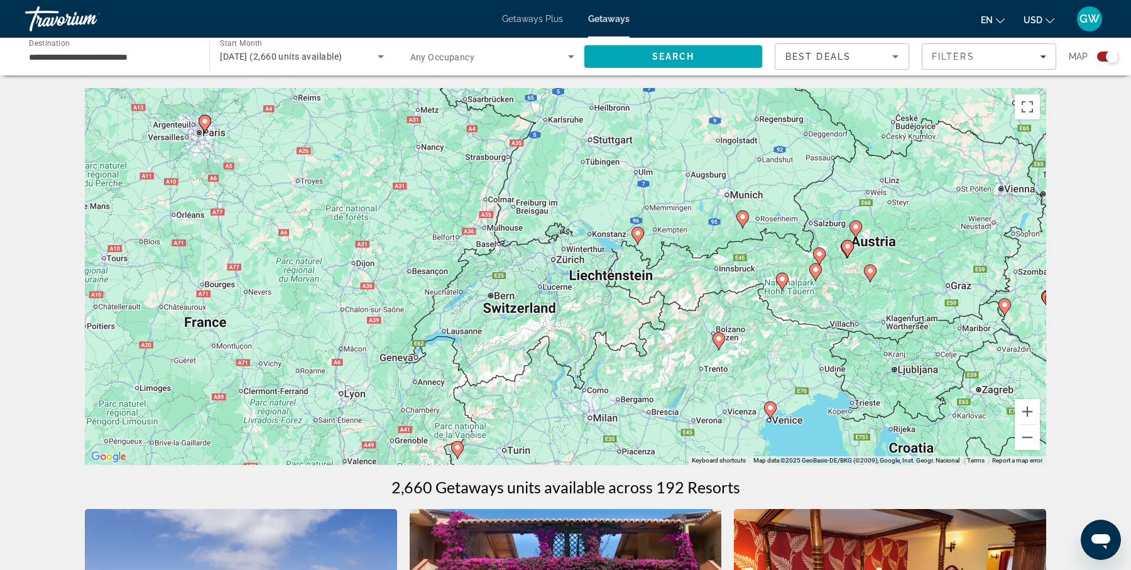
drag, startPoint x: 571, startPoint y: 355, endPoint x: 562, endPoint y: 478, distance: 123.4
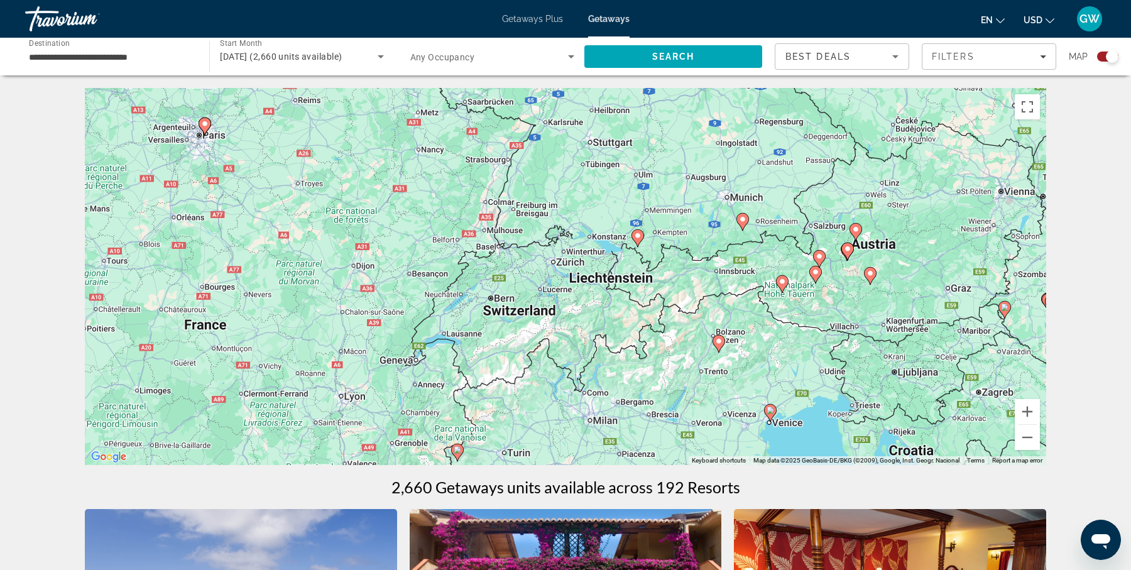
click at [637, 234] on image "Main content" at bounding box center [638, 236] width 8 height 8
click at [637, 234] on div "To activate drag with keyboard, press Alt + Enter. Once in keyboard drag state,…" at bounding box center [565, 276] width 961 height 377
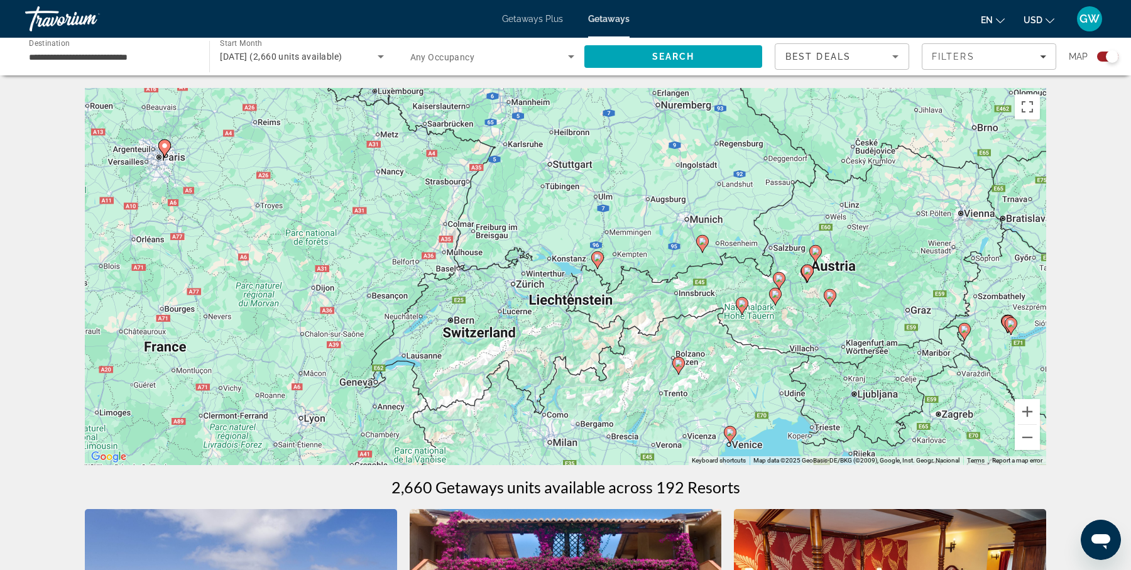
click at [596, 257] on image "Main content" at bounding box center [598, 258] width 8 height 8
type input "**********"
click at [596, 257] on image "Main content" at bounding box center [598, 258] width 8 height 8
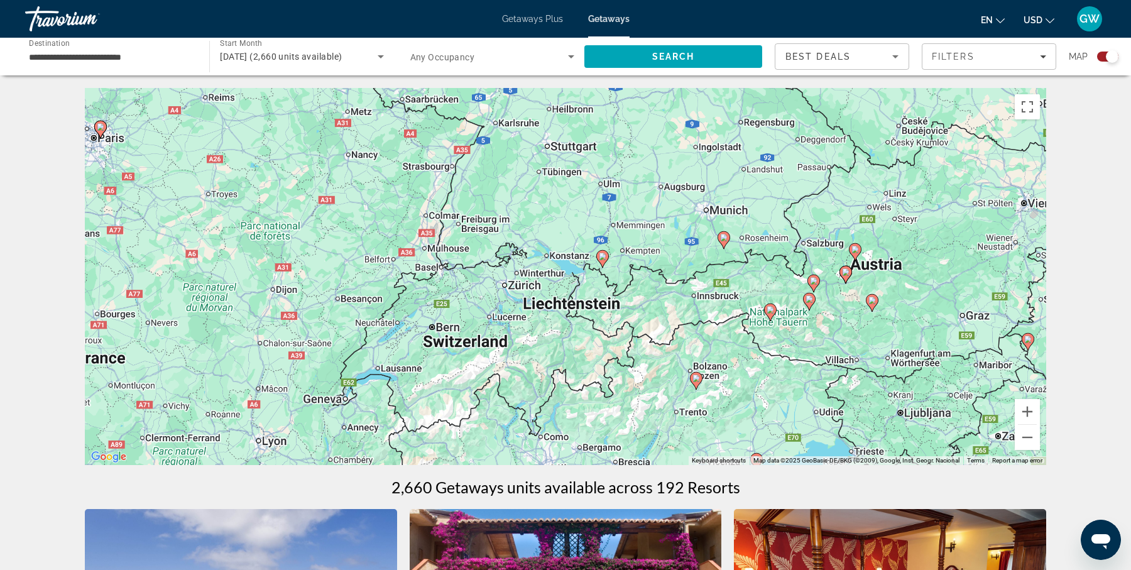
click at [596, 257] on div "To activate drag with keyboard, press Alt + Enter. Once in keyboard drag state,…" at bounding box center [565, 276] width 961 height 377
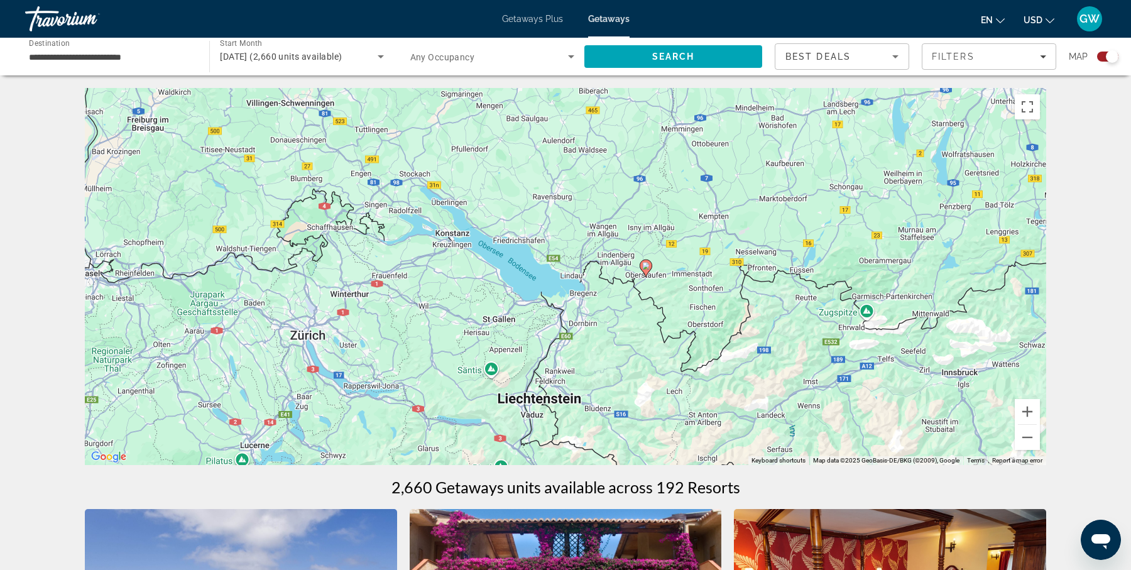
click at [644, 264] on image "Main content" at bounding box center [646, 266] width 8 height 8
click at [644, 264] on div "To activate drag with keyboard, press Alt + Enter. Once in keyboard drag state,…" at bounding box center [565, 276] width 961 height 377
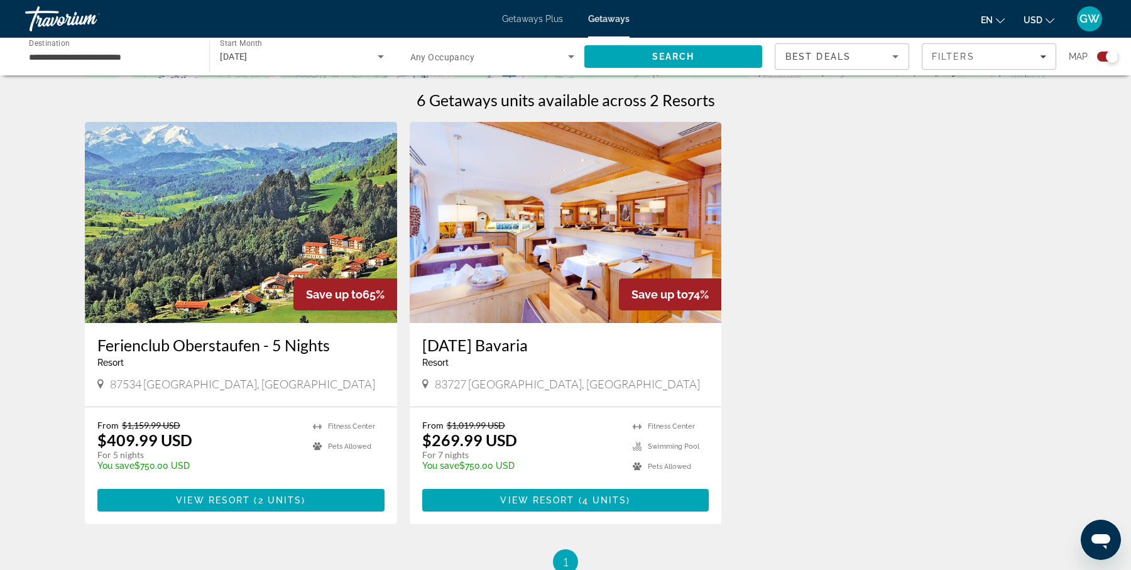
scroll to position [390, 0]
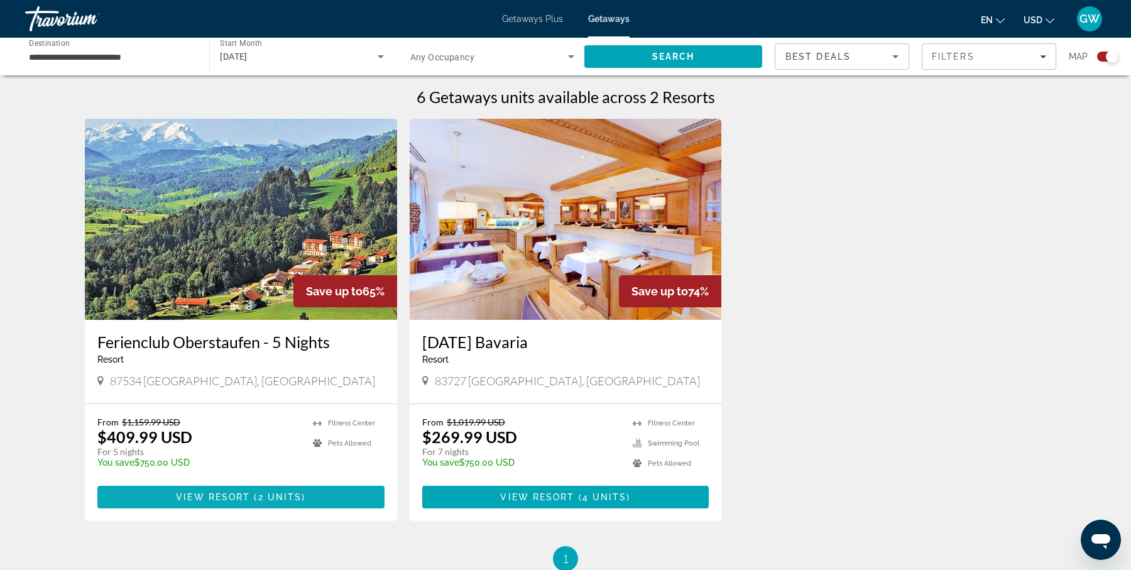
click at [258, 492] on span "2 units" at bounding box center [280, 497] width 44 height 10
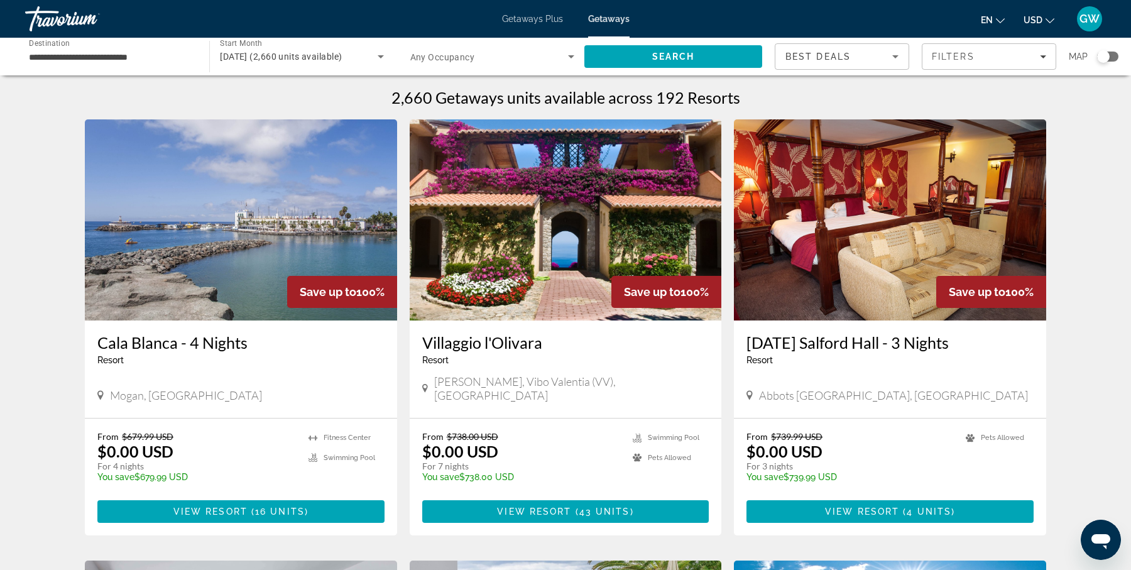
click at [1104, 53] on div "Search widget" at bounding box center [1103, 56] width 13 height 13
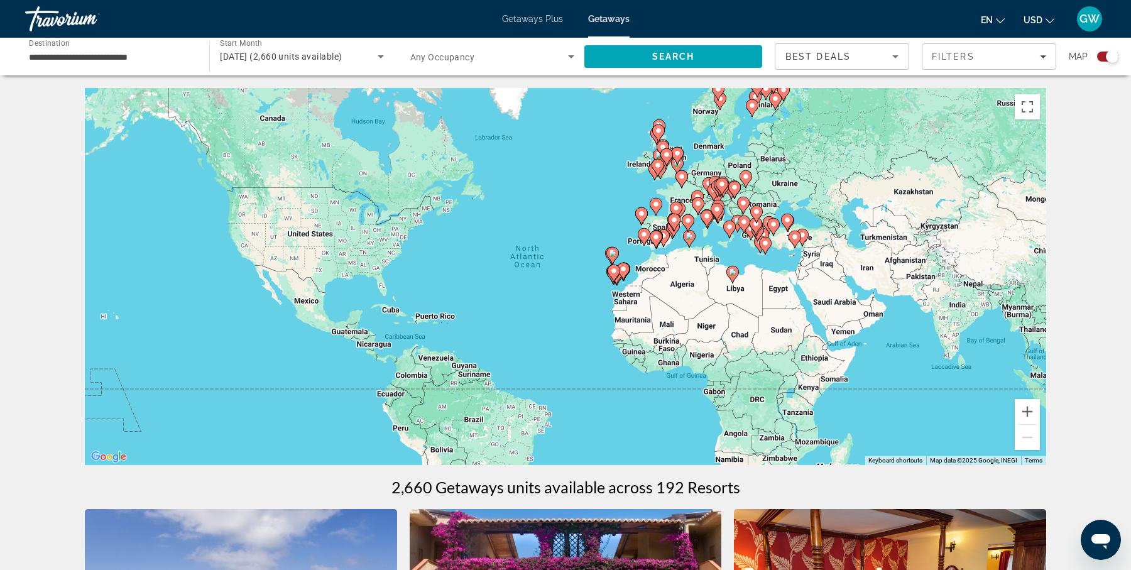
click at [634, 190] on div "To activate drag with keyboard, press Alt + Enter. Once in keyboard drag state,…" at bounding box center [565, 276] width 961 height 377
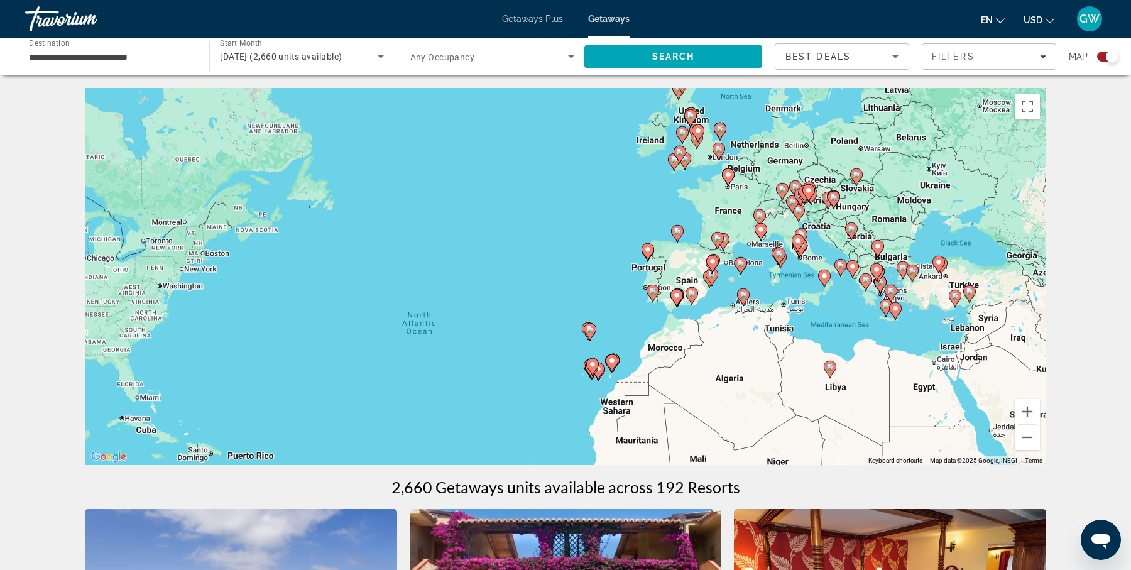
click at [634, 190] on div "To activate drag with keyboard, press Alt + Enter. Once in keyboard drag state,…" at bounding box center [565, 276] width 961 height 377
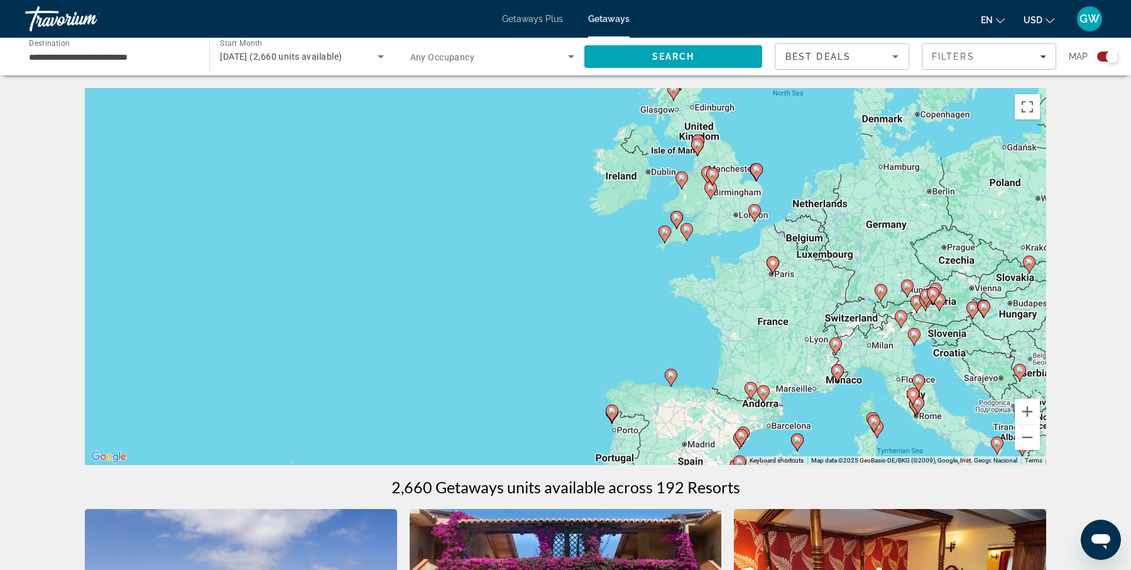
drag, startPoint x: 711, startPoint y: 204, endPoint x: 661, endPoint y: 296, distance: 104.3
click at [661, 296] on div "To activate drag with keyboard, press Alt + Enter. Once in keyboard drag state,…" at bounding box center [565, 276] width 961 height 377
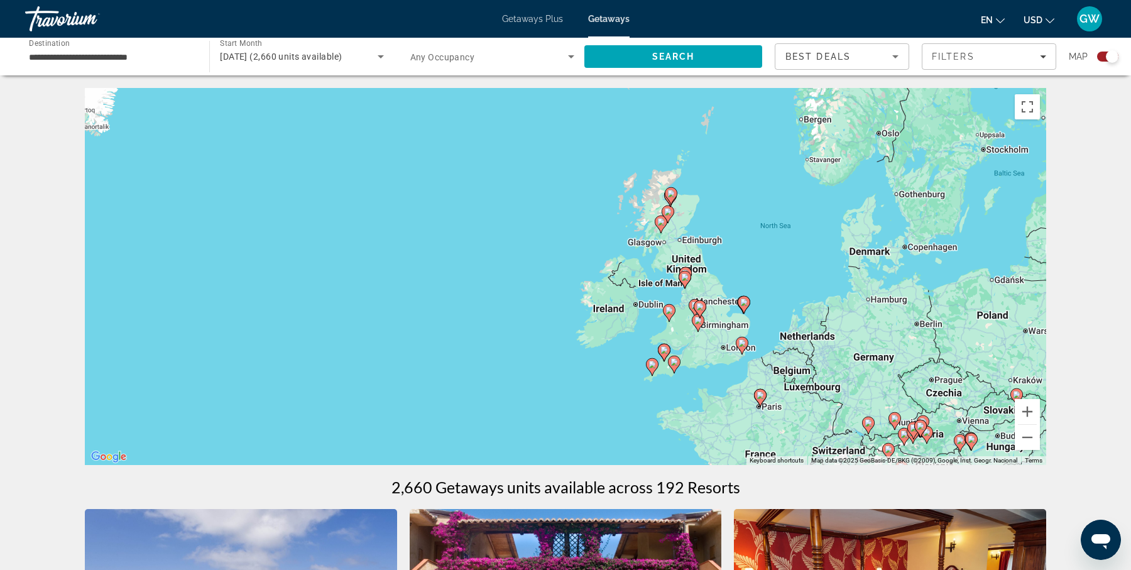
drag, startPoint x: 795, startPoint y: 174, endPoint x: 780, endPoint y: 320, distance: 147.1
click at [780, 320] on div "To activate drag with keyboard, press Alt + Enter. Once in keyboard drag state,…" at bounding box center [565, 276] width 961 height 377
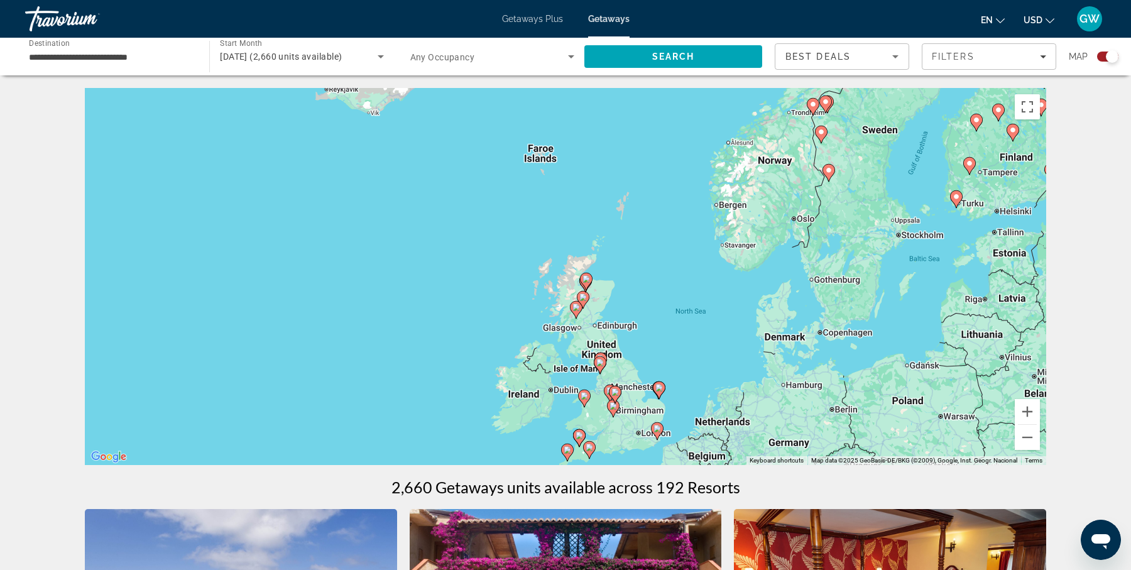
drag, startPoint x: 789, startPoint y: 278, endPoint x: 705, endPoint y: 356, distance: 114.2
click at [705, 356] on div "To activate drag with keyboard, press Alt + Enter. Once in keyboard drag state,…" at bounding box center [565, 276] width 961 height 377
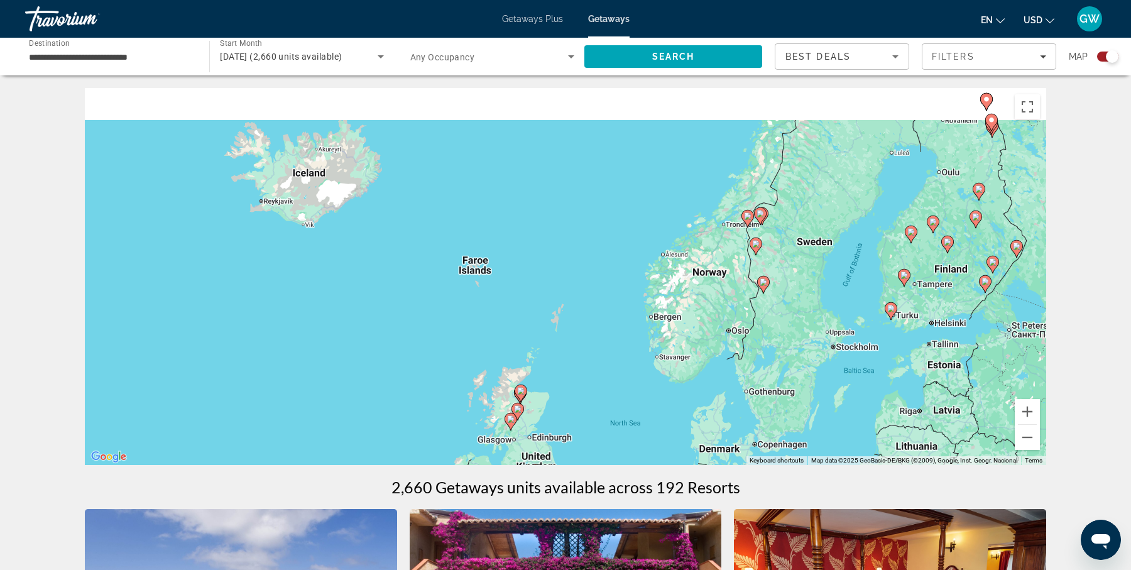
drag, startPoint x: 870, startPoint y: 249, endPoint x: 803, endPoint y: 367, distance: 135.9
click at [803, 367] on div "To activate drag with keyboard, press Alt + Enter. Once in keyboard drag state,…" at bounding box center [565, 276] width 961 height 377
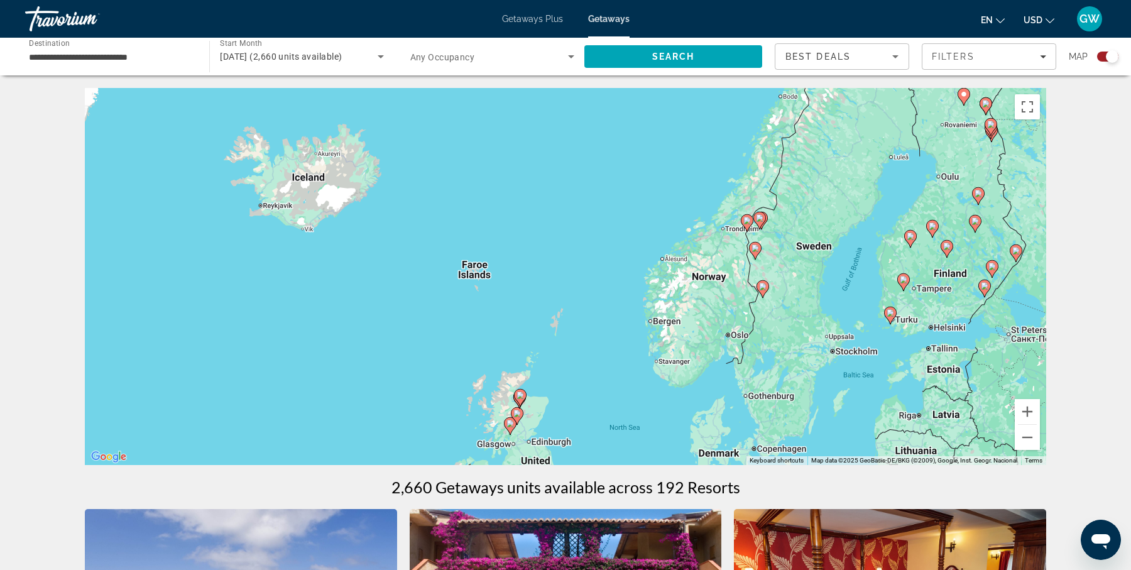
click at [762, 286] on image "Main content" at bounding box center [763, 287] width 8 height 8
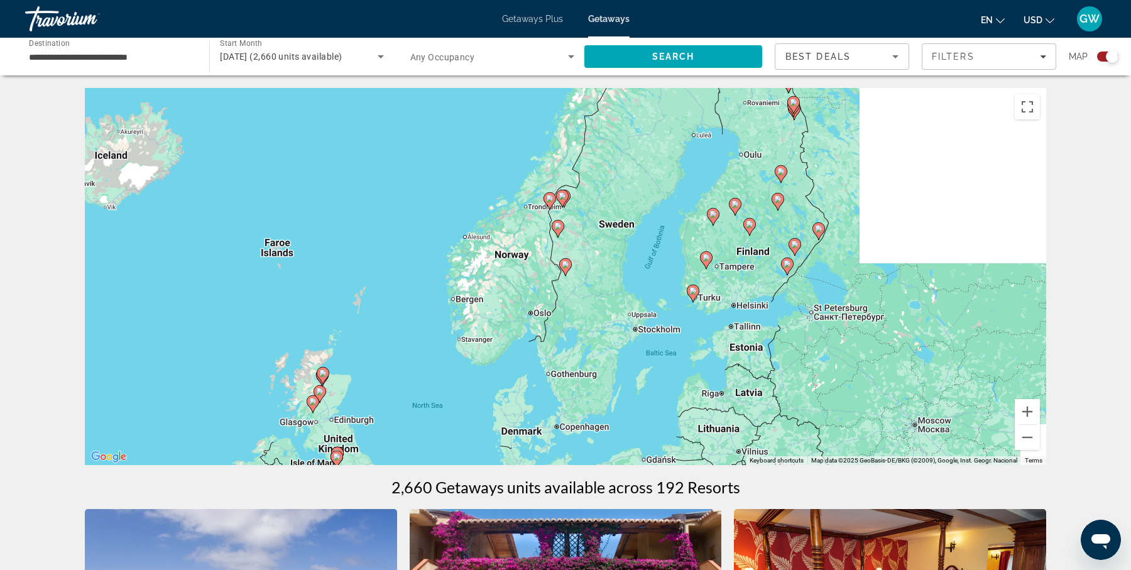
click at [762, 286] on div "To activate drag with keyboard, press Alt + Enter. Once in keyboard drag state,…" at bounding box center [565, 276] width 961 height 377
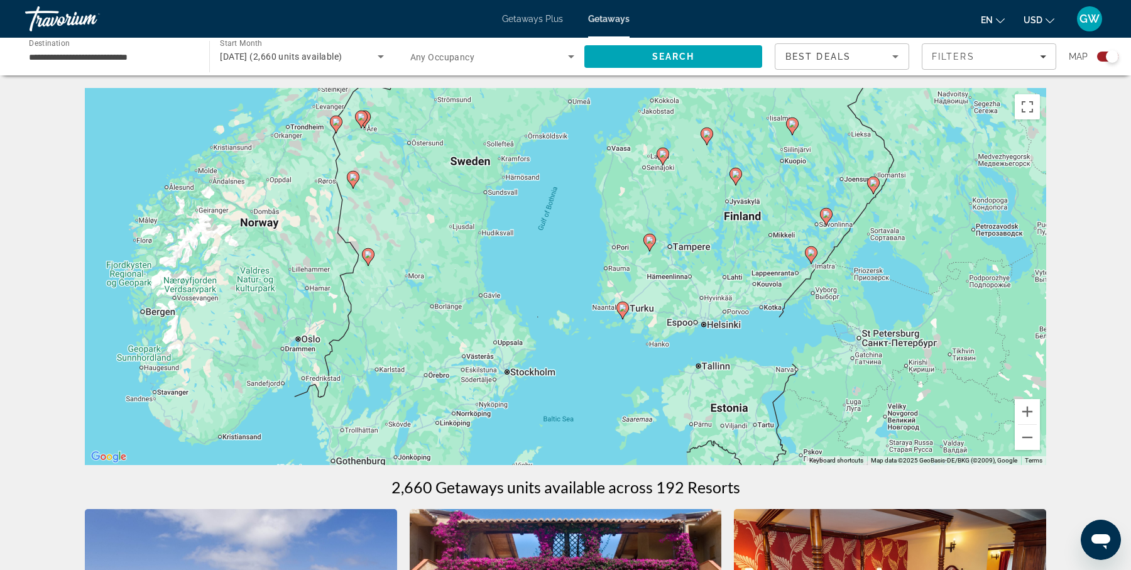
click at [623, 311] on image "Main content" at bounding box center [623, 308] width 8 height 8
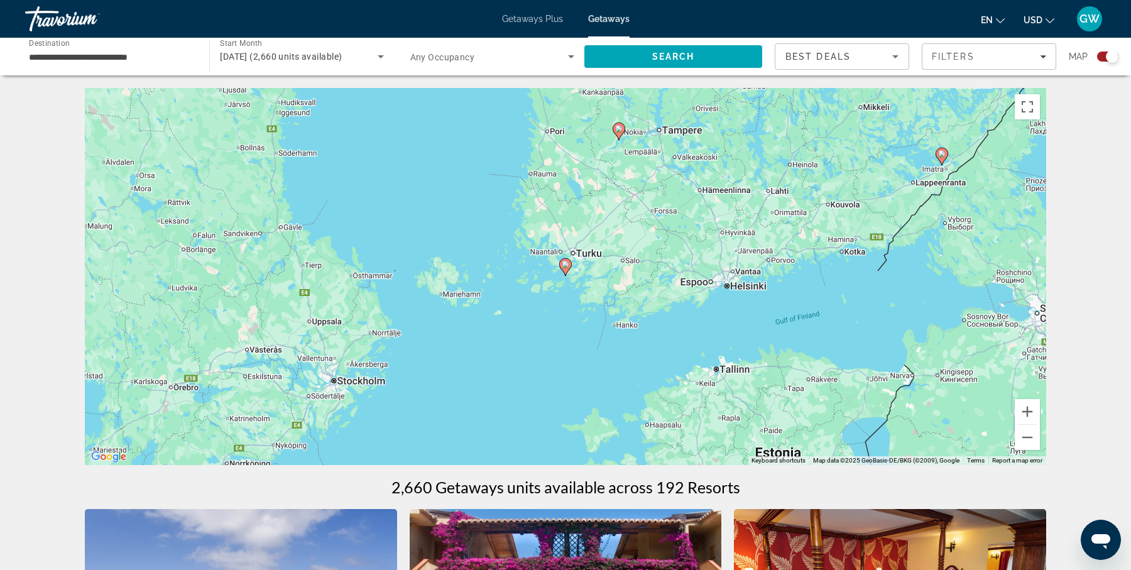
click at [562, 260] on icon "Main content" at bounding box center [565, 267] width 11 height 16
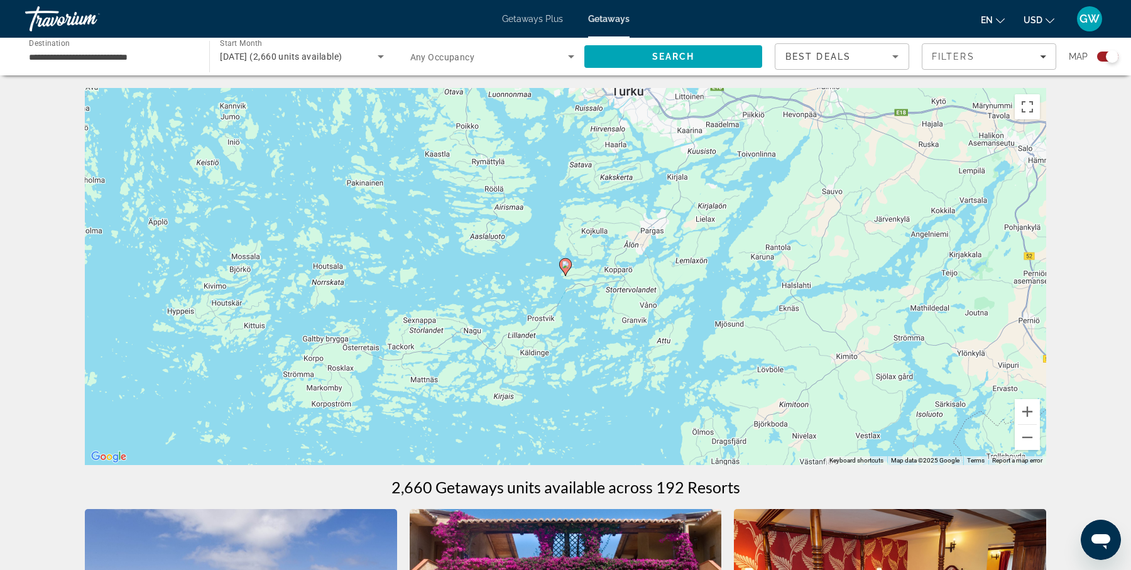
click at [563, 262] on image "Main content" at bounding box center [565, 265] width 8 height 8
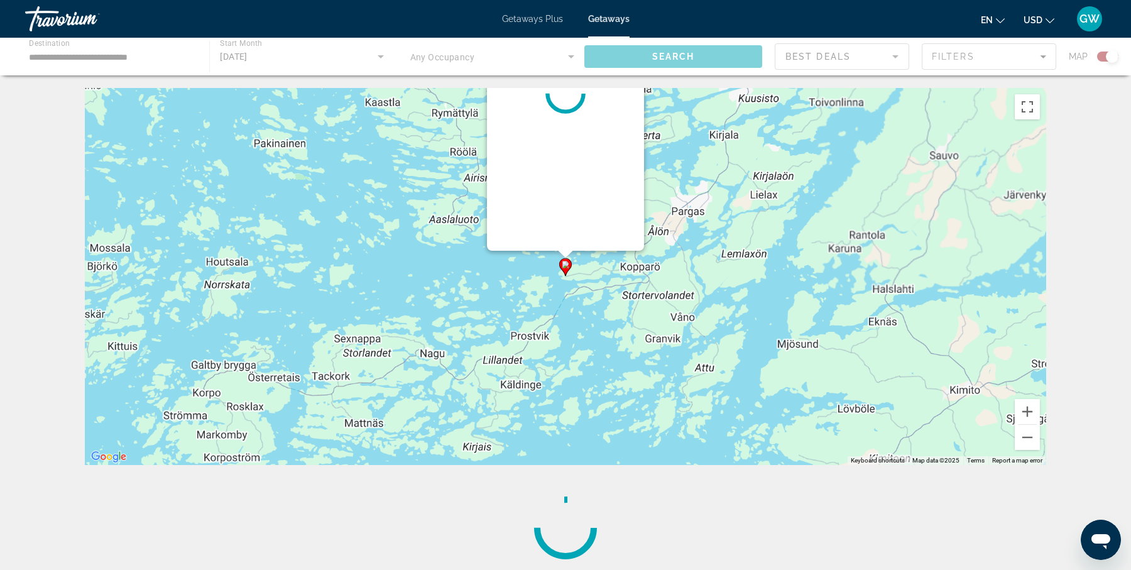
click at [563, 262] on image "Main content" at bounding box center [565, 265] width 8 height 8
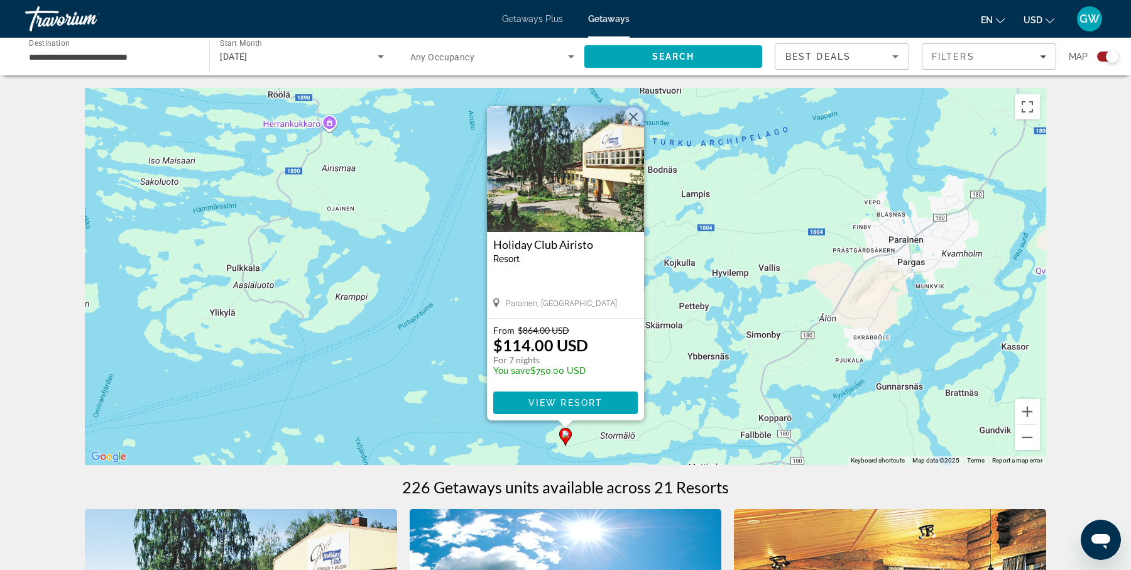
click at [427, 217] on div "To activate drag with keyboard, press Alt + Enter. Once in keyboard drag state,…" at bounding box center [565, 276] width 961 height 377
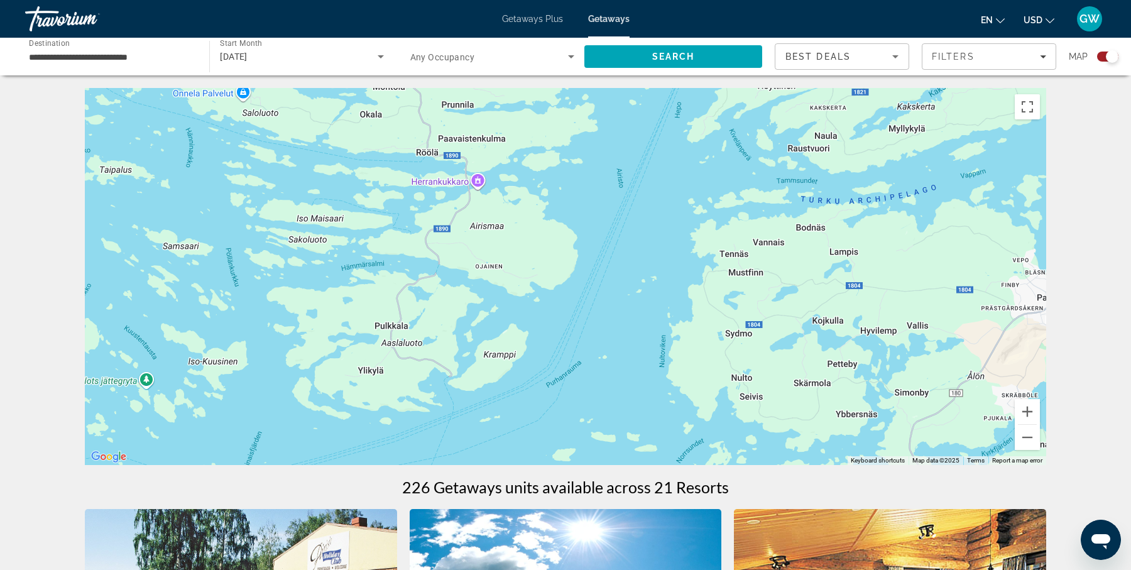
drag, startPoint x: 470, startPoint y: 287, endPoint x: 621, endPoint y: 345, distance: 162.0
click at [621, 345] on div "To activate drag with keyboard, press Alt + Enter. Once in keyboard drag state,…" at bounding box center [565, 276] width 961 height 377
click at [1032, 432] on button "Zoom out" at bounding box center [1026, 437] width 25 height 25
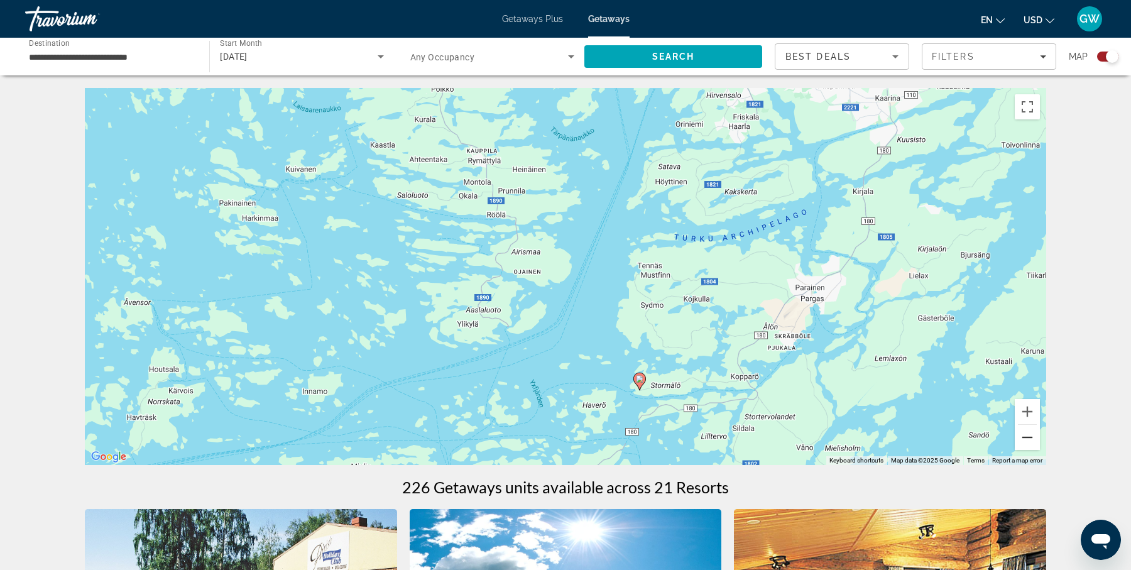
click at [1032, 432] on button "Zoom out" at bounding box center [1026, 437] width 25 height 25
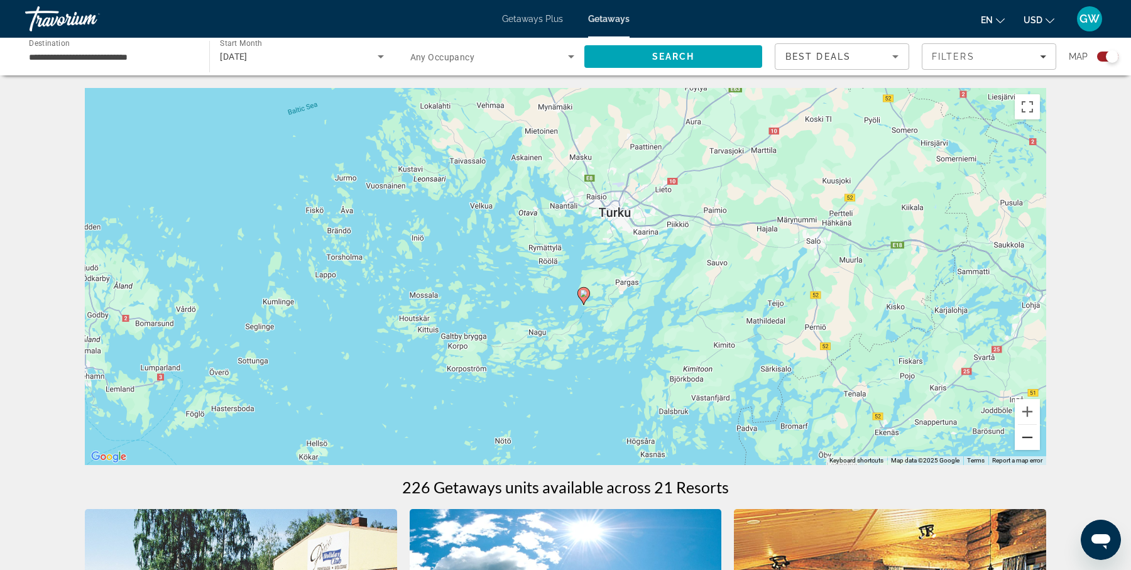
click at [1032, 432] on button "Zoom out" at bounding box center [1026, 437] width 25 height 25
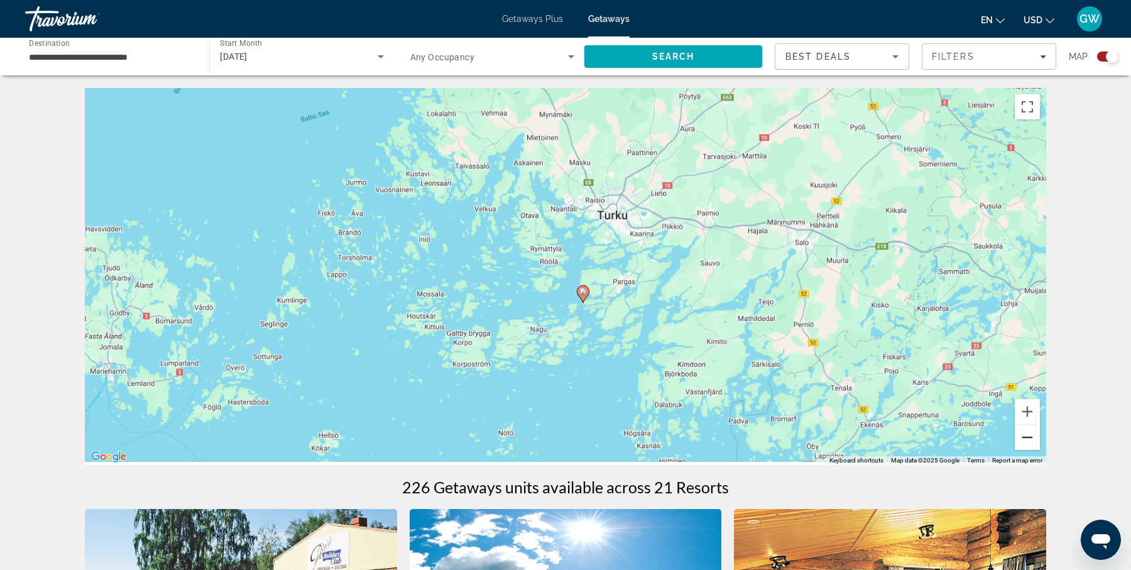
click at [1032, 432] on button "Zoom out" at bounding box center [1026, 437] width 25 height 25
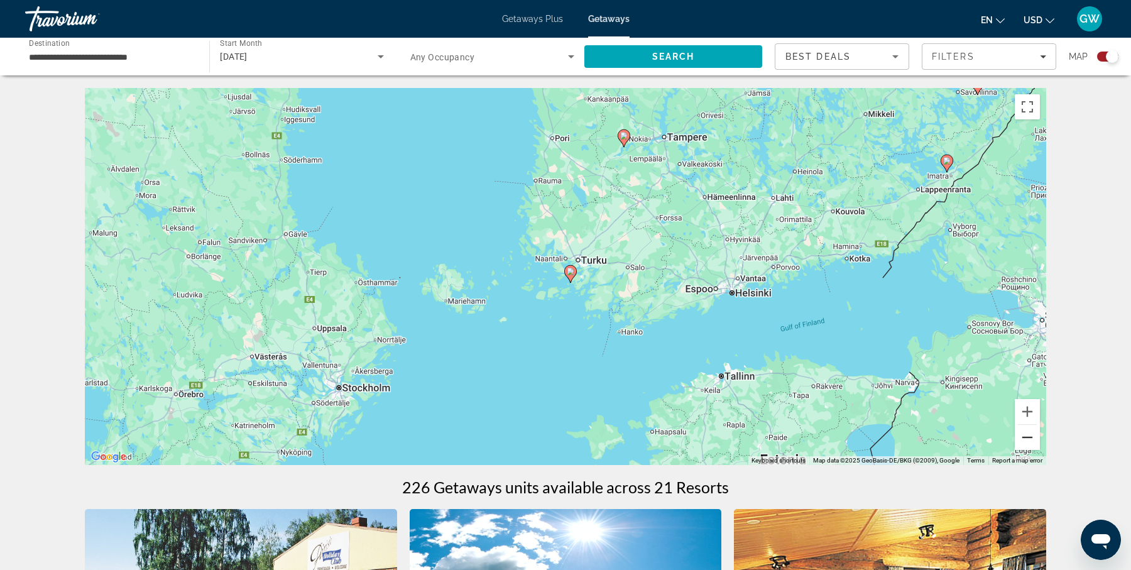
click at [1028, 436] on button "Zoom out" at bounding box center [1026, 437] width 25 height 25
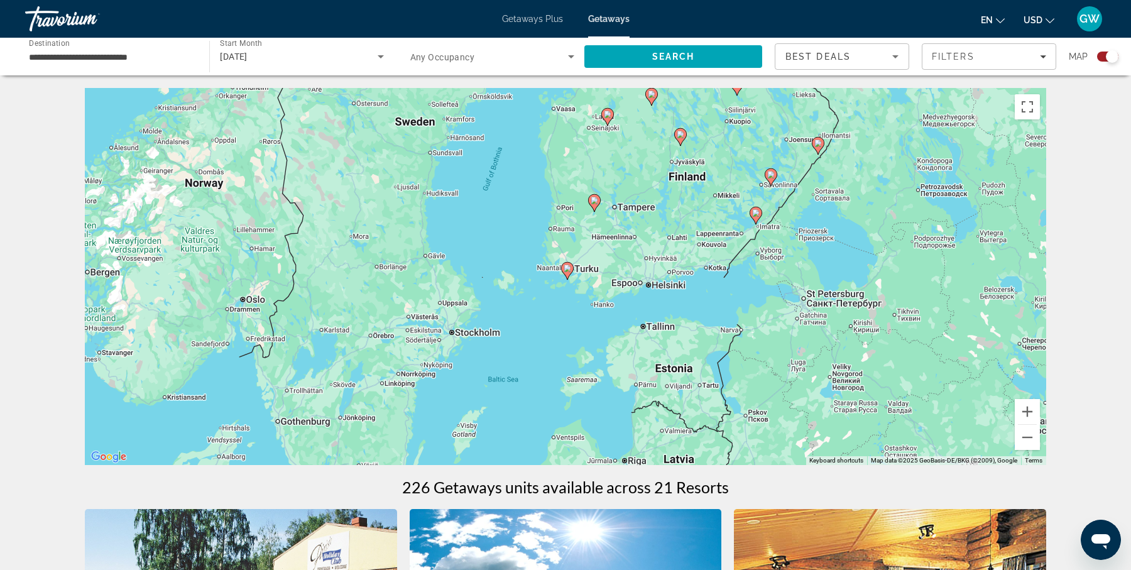
drag, startPoint x: 492, startPoint y: 302, endPoint x: 551, endPoint y: 382, distance: 99.7
click at [551, 382] on div "To activate drag with keyboard, press Alt + Enter. Once in keyboard drag state,…" at bounding box center [565, 276] width 961 height 377
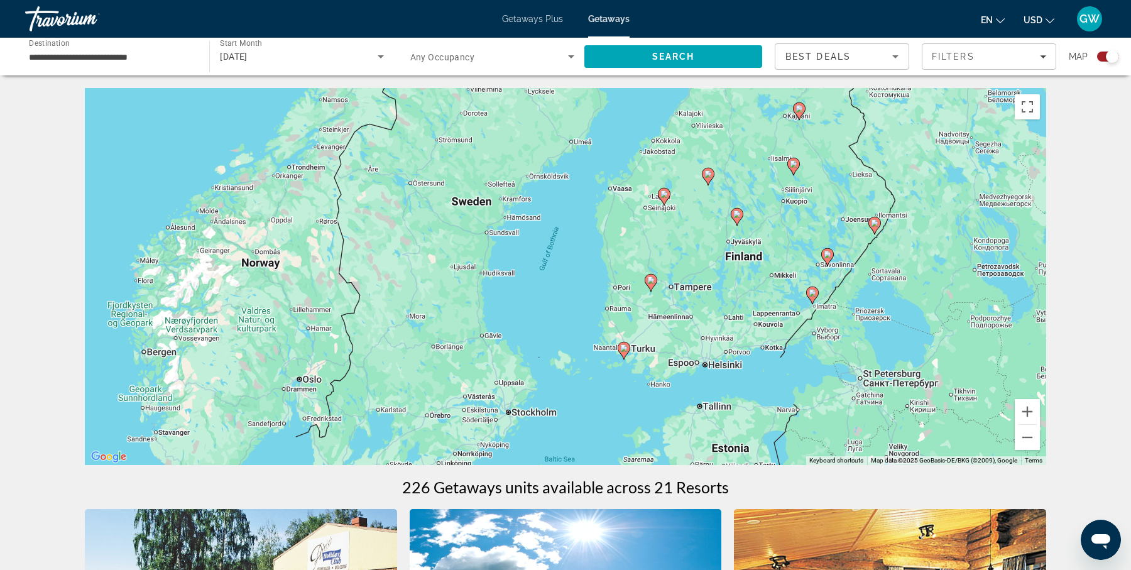
click at [470, 308] on div "To activate drag with keyboard, press Alt + Enter. Once in keyboard drag state,…" at bounding box center [565, 276] width 961 height 377
click at [436, 301] on div "To activate drag with keyboard, press Alt + Enter. Once in keyboard drag state,…" at bounding box center [565, 276] width 961 height 377
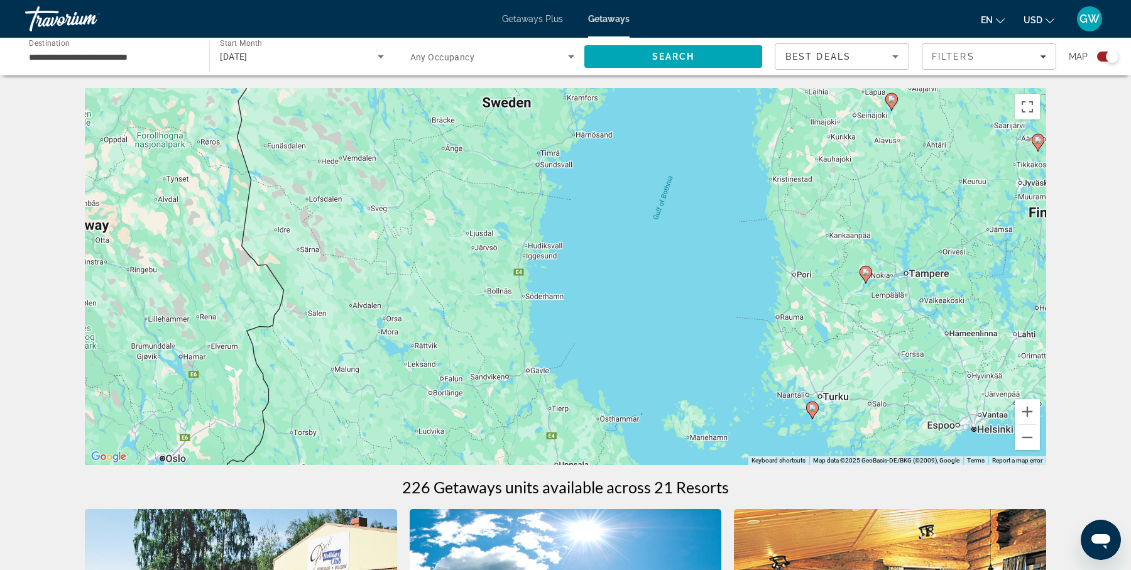
click at [436, 301] on div "To activate drag with keyboard, press Alt + Enter. Once in keyboard drag state,…" at bounding box center [565, 276] width 961 height 377
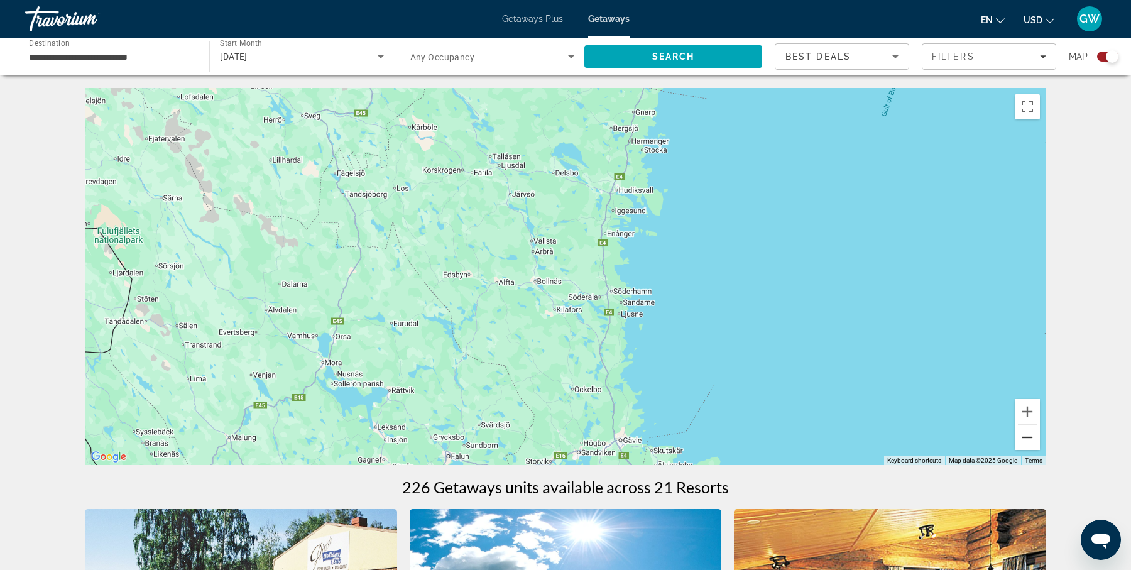
click at [1028, 432] on button "Zoom out" at bounding box center [1026, 437] width 25 height 25
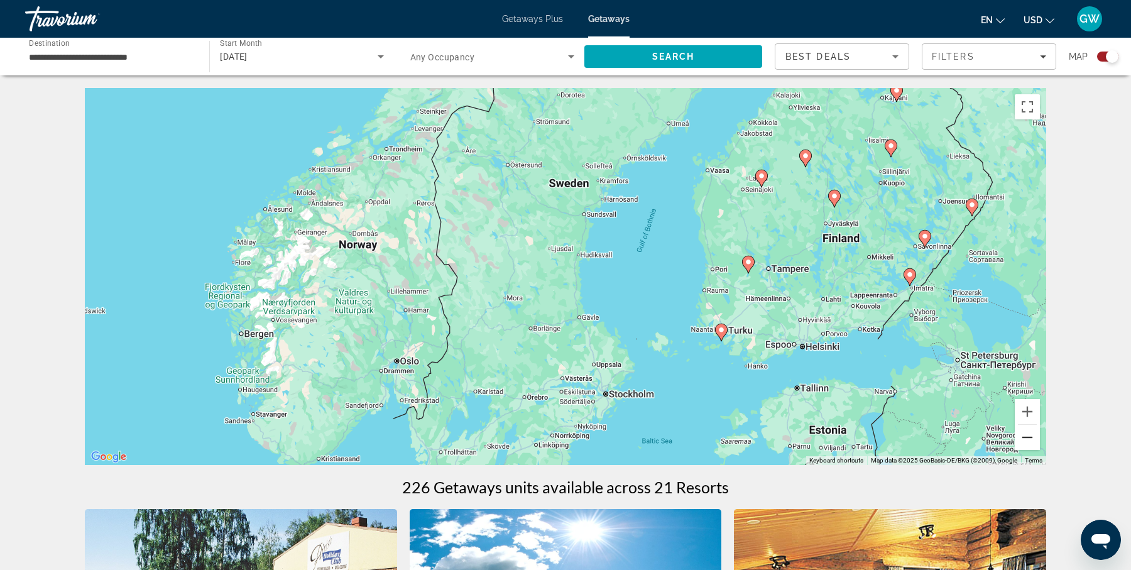
click at [1028, 432] on button "Zoom out" at bounding box center [1026, 437] width 25 height 25
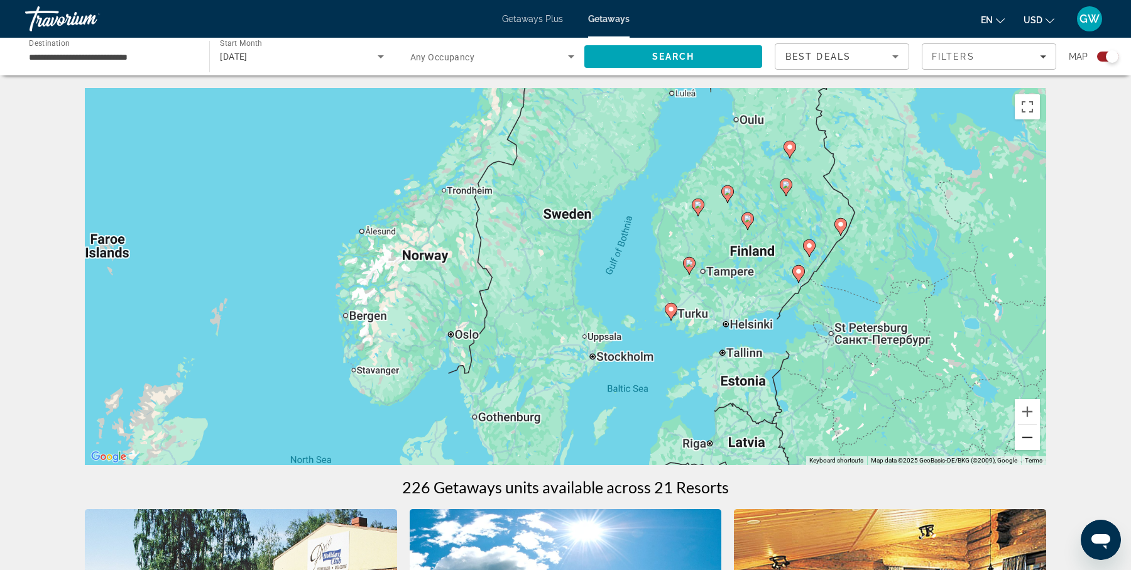
click at [1028, 432] on button "Zoom out" at bounding box center [1026, 437] width 25 height 25
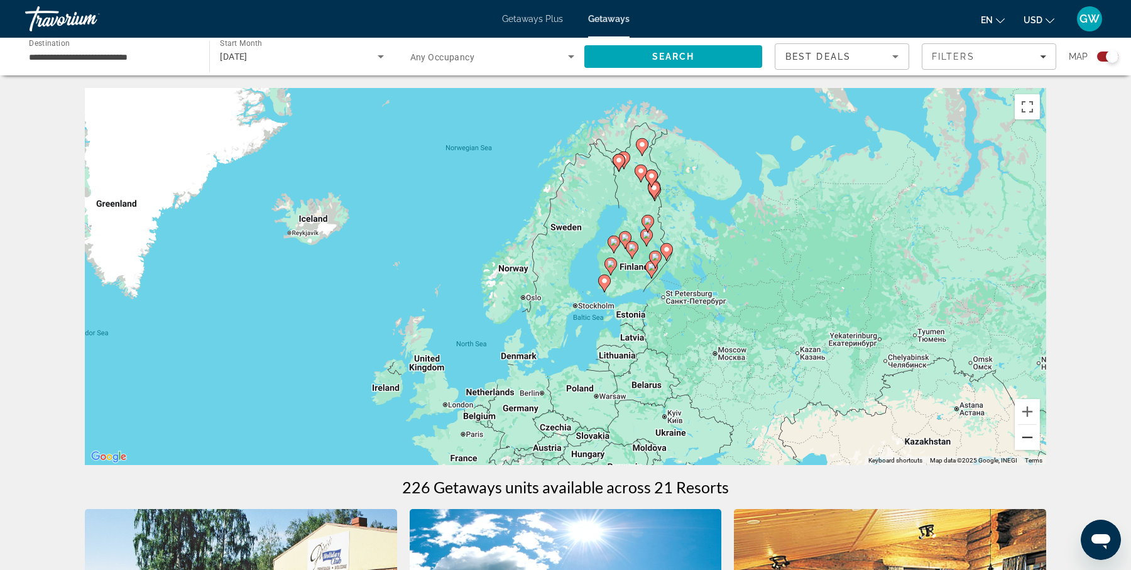
click at [1028, 432] on button "Zoom out" at bounding box center [1026, 437] width 25 height 25
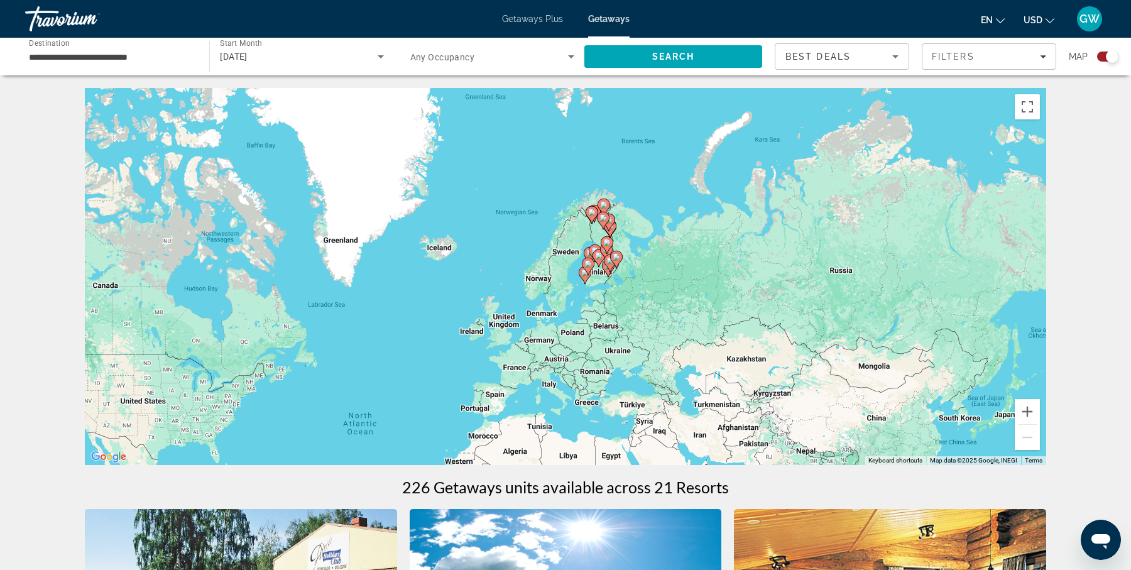
click at [563, 273] on div "To activate drag with keyboard, press Alt + Enter. Once in keyboard drag state,…" at bounding box center [565, 276] width 961 height 377
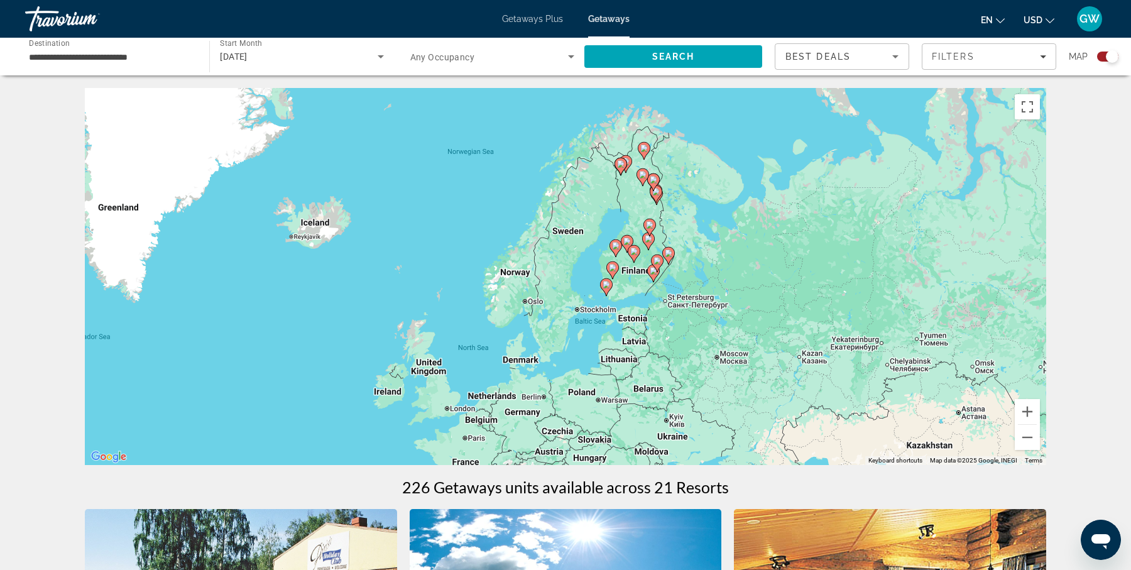
click at [563, 273] on div "To activate drag with keyboard, press Alt + Enter. Once in keyboard drag state,…" at bounding box center [565, 276] width 961 height 377
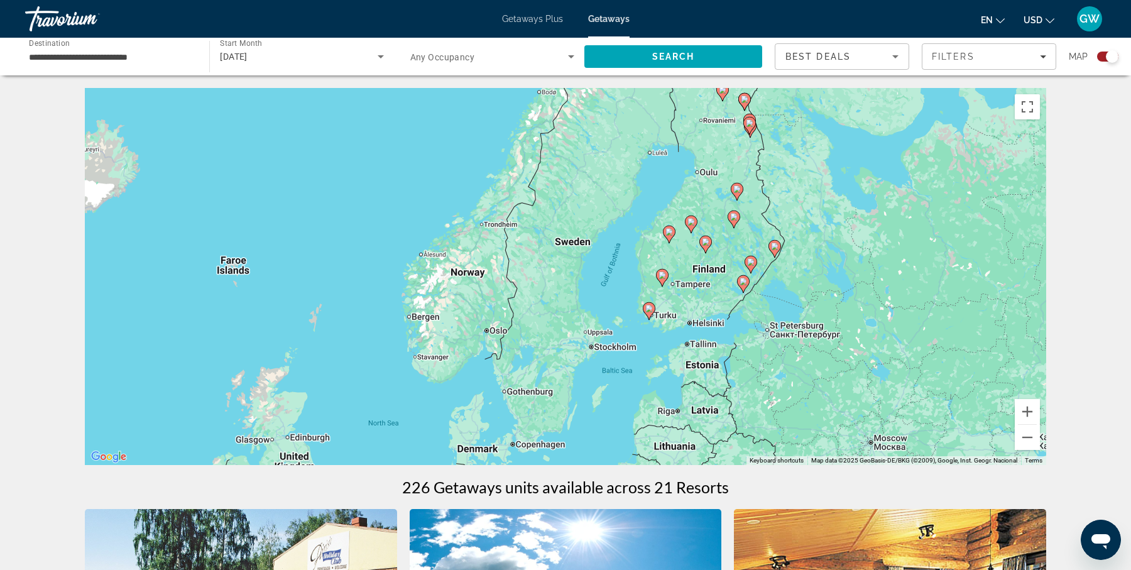
click at [165, 60] on input "**********" at bounding box center [111, 57] width 164 height 15
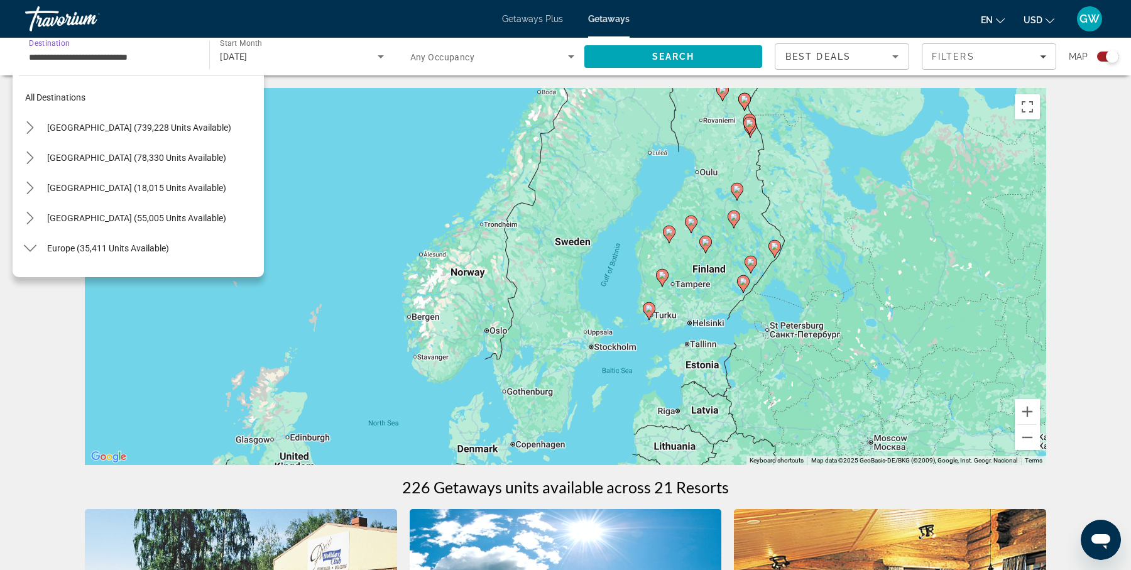
scroll to position [255, 0]
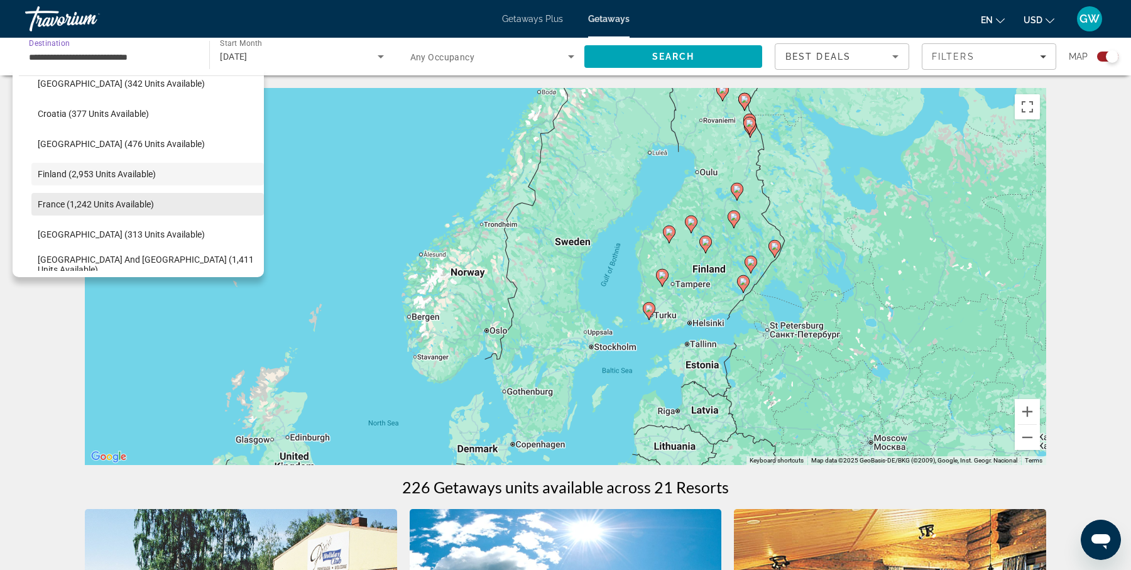
click at [187, 198] on span "Select destination: France (1,242 units available)" at bounding box center [147, 204] width 232 height 30
type input "**********"
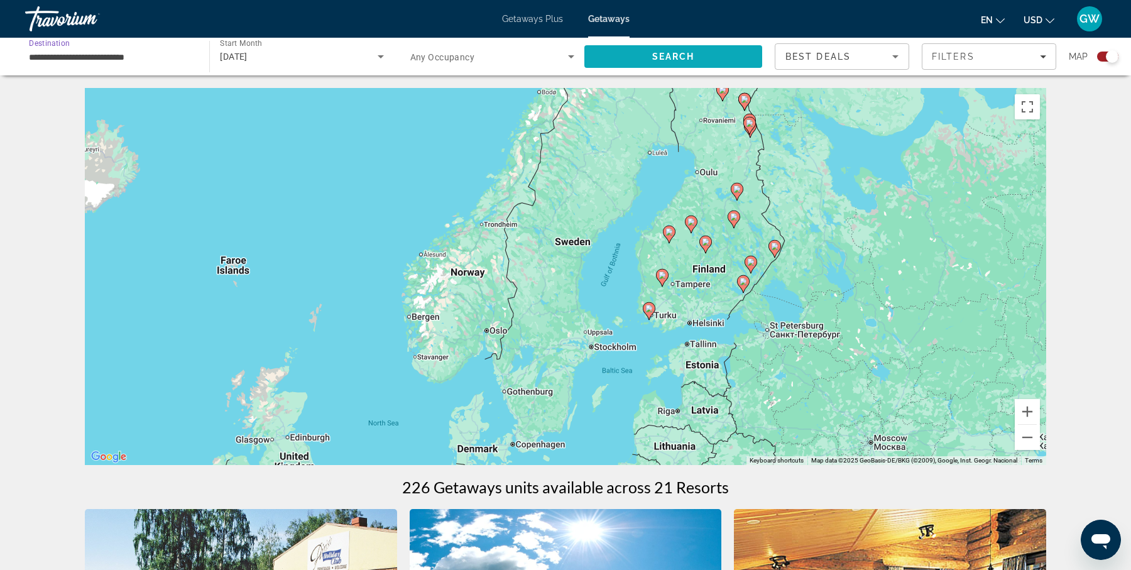
click at [668, 60] on span "Search" at bounding box center [673, 57] width 43 height 10
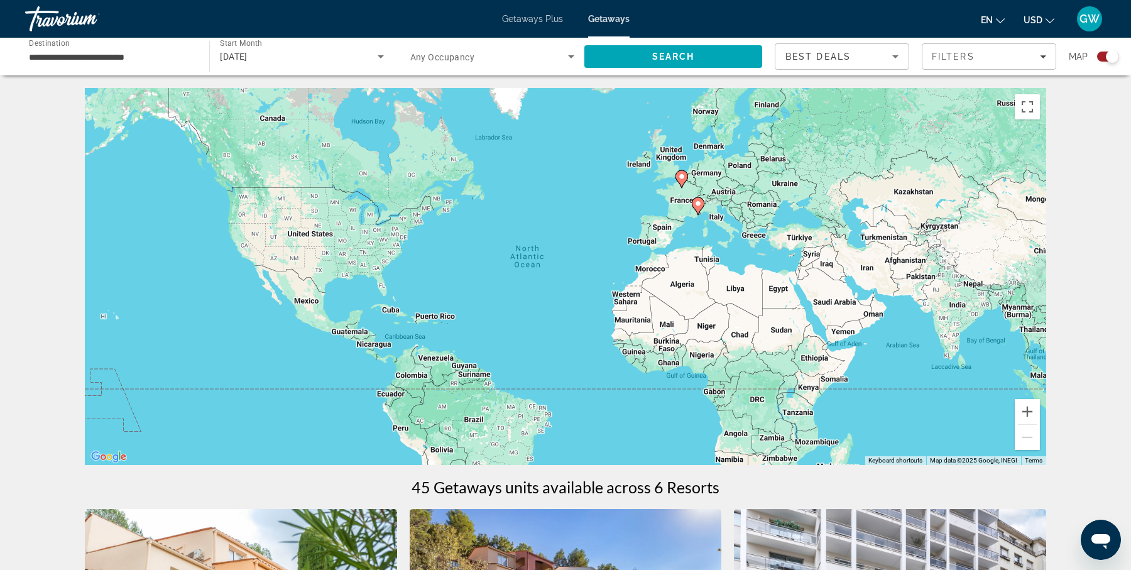
click at [698, 226] on div "To activate drag with keyboard, press Alt + Enter. Once in keyboard drag state,…" at bounding box center [565, 276] width 961 height 377
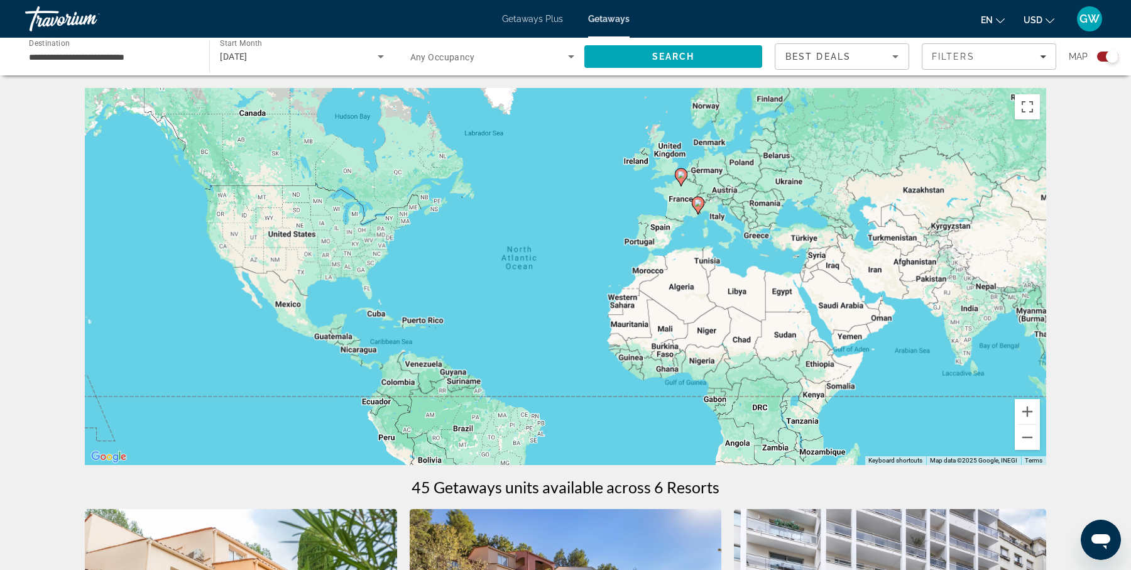
click at [698, 226] on div "To activate drag with keyboard, press Alt + Enter. Once in keyboard drag state,…" at bounding box center [565, 276] width 961 height 377
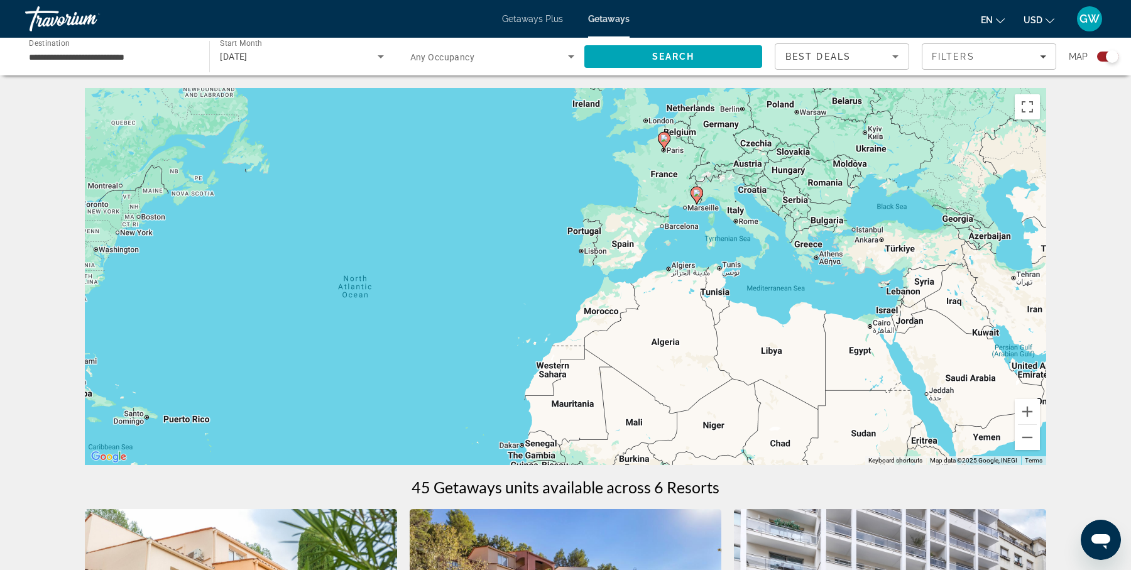
click at [698, 226] on div "To activate drag with keyboard, press Alt + Enter. Once in keyboard drag state,…" at bounding box center [565, 276] width 961 height 377
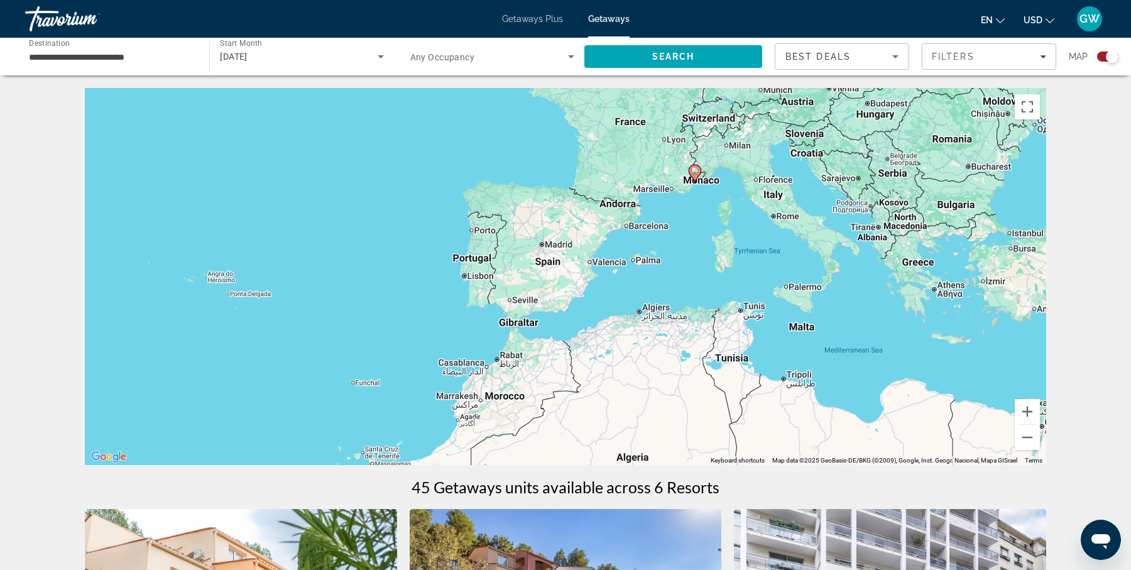
click at [683, 229] on div "To activate drag with keyboard, press Alt + Enter. Once in keyboard drag state,…" at bounding box center [565, 276] width 961 height 377
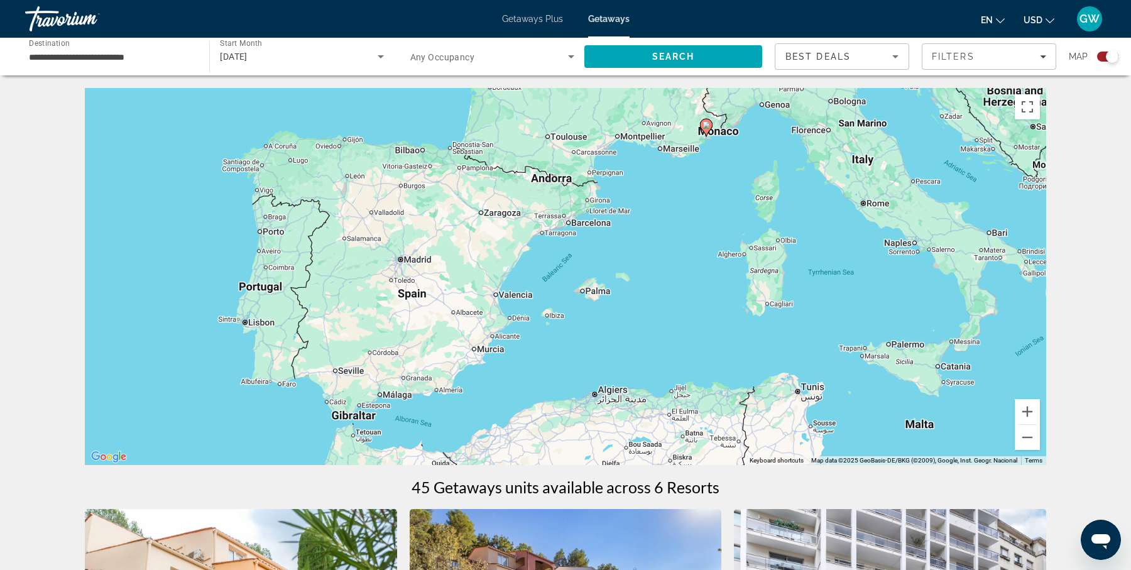
click at [683, 229] on div "To activate drag with keyboard, press Alt + Enter. Once in keyboard drag state,…" at bounding box center [565, 276] width 961 height 377
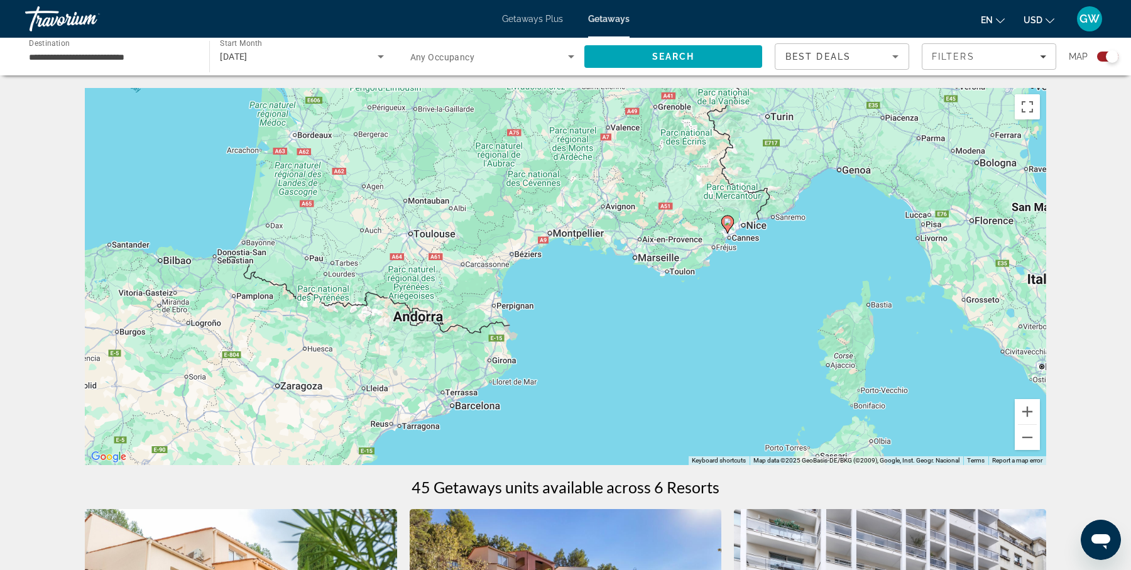
drag, startPoint x: 691, startPoint y: 159, endPoint x: 688, endPoint y: 350, distance: 190.9
click at [688, 350] on div "To activate drag with keyboard, press Alt + Enter. Once in keyboard drag state,…" at bounding box center [565, 276] width 961 height 377
click at [744, 295] on div "To activate drag with keyboard, press Alt + Enter. Once in keyboard drag state,…" at bounding box center [565, 276] width 961 height 377
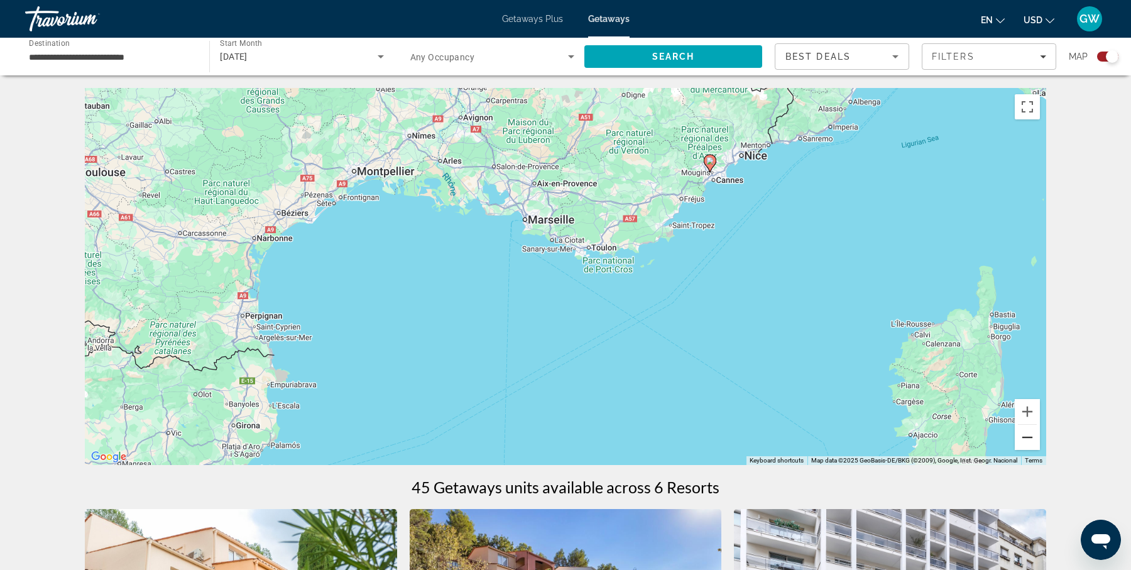
click at [1025, 437] on button "Zoom out" at bounding box center [1026, 437] width 25 height 25
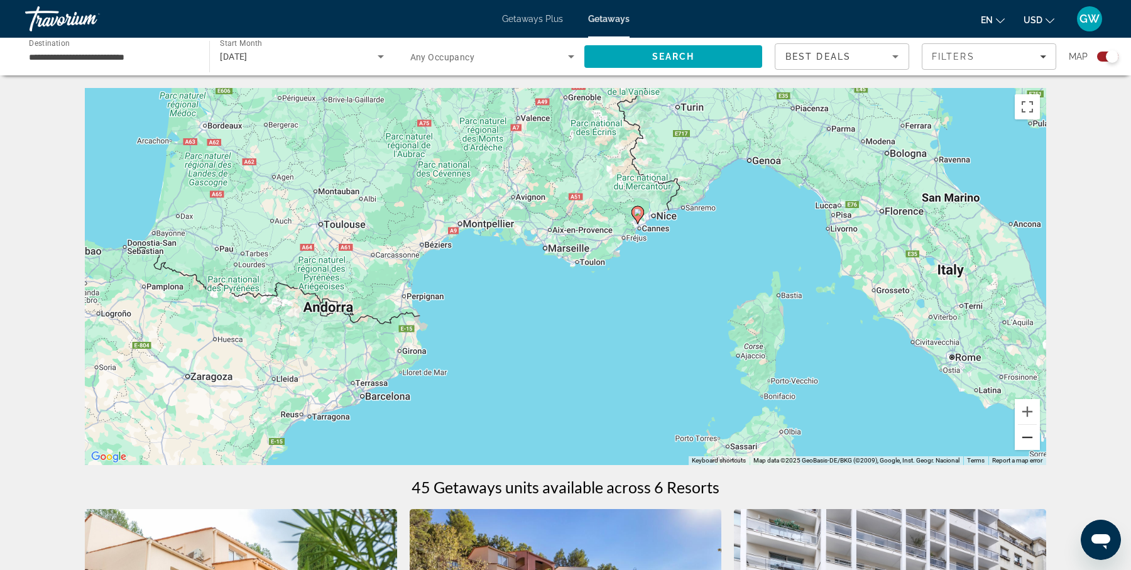
click at [1025, 437] on button "Zoom out" at bounding box center [1026, 437] width 25 height 25
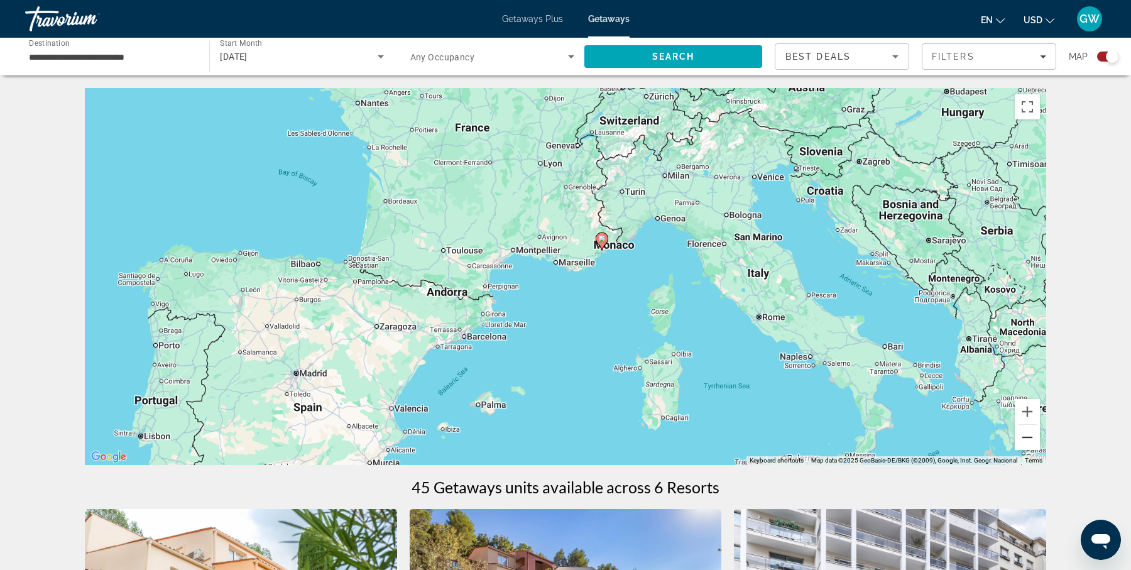
click at [1028, 436] on button "Zoom out" at bounding box center [1026, 437] width 25 height 25
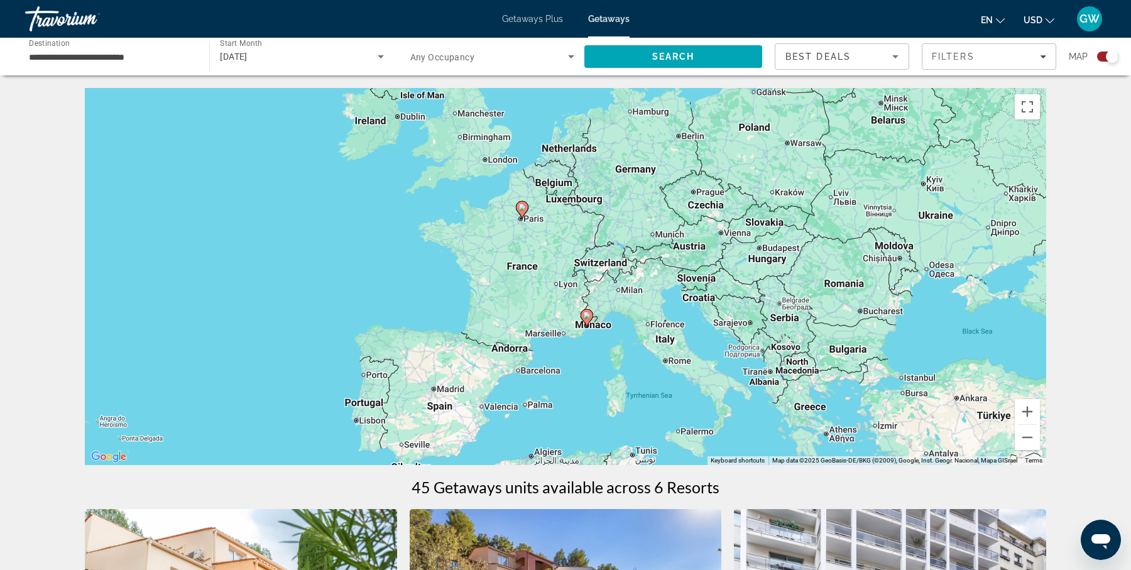
drag, startPoint x: 538, startPoint y: 200, endPoint x: 545, endPoint y: 279, distance: 79.5
click at [545, 279] on div "To activate drag with keyboard, press Alt + Enter. Once in keyboard drag state,…" at bounding box center [565, 276] width 961 height 377
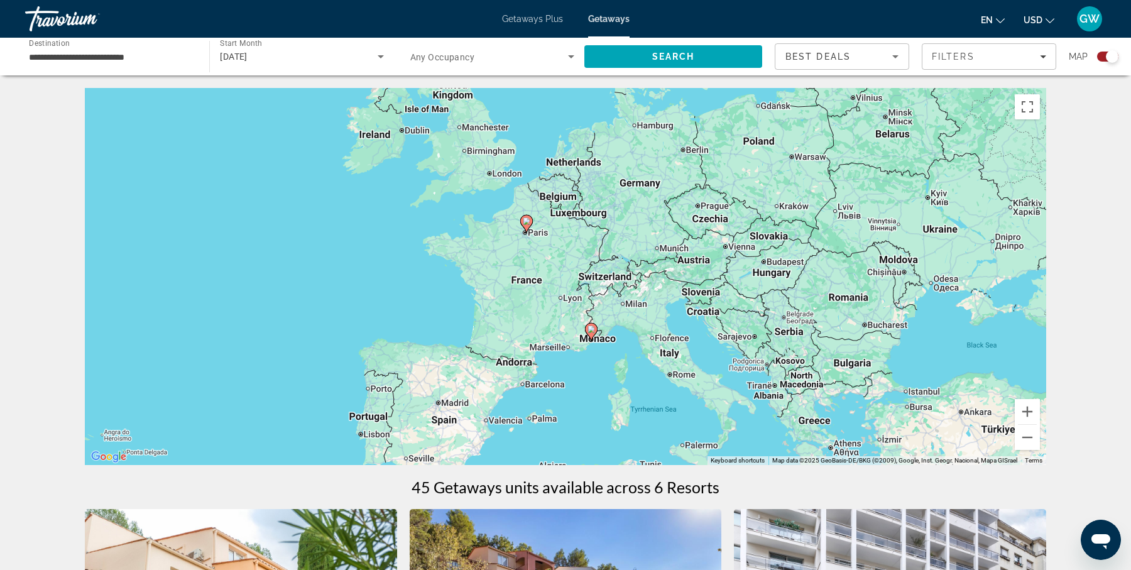
click at [531, 244] on div "To activate drag with keyboard, press Alt + Enter. Once in keyboard drag state,…" at bounding box center [565, 276] width 961 height 377
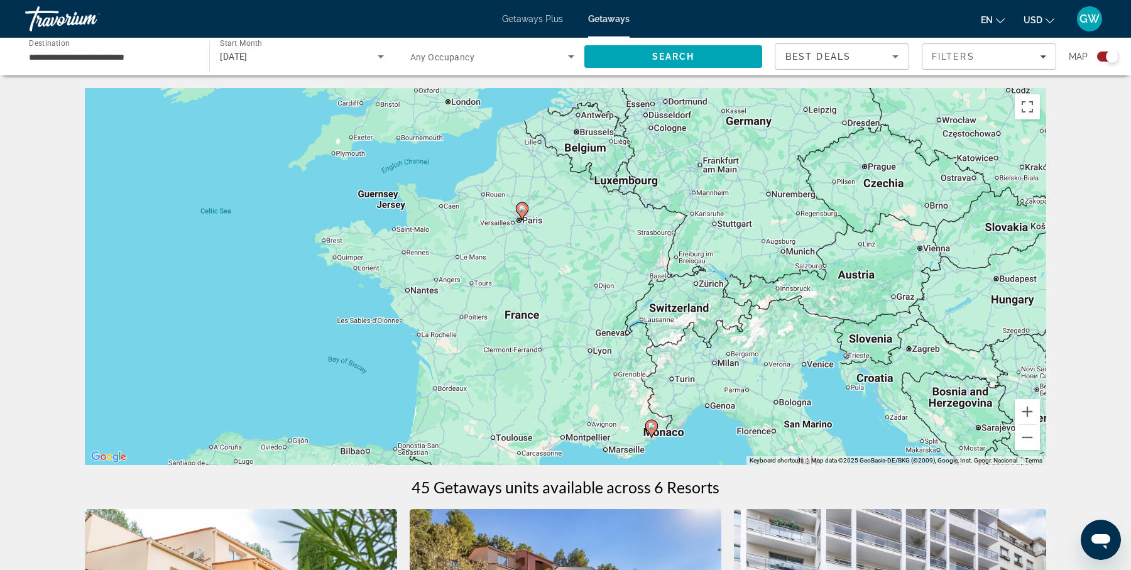
click at [531, 244] on div "To activate drag with keyboard, press Alt + Enter. Once in keyboard drag state,…" at bounding box center [565, 276] width 961 height 377
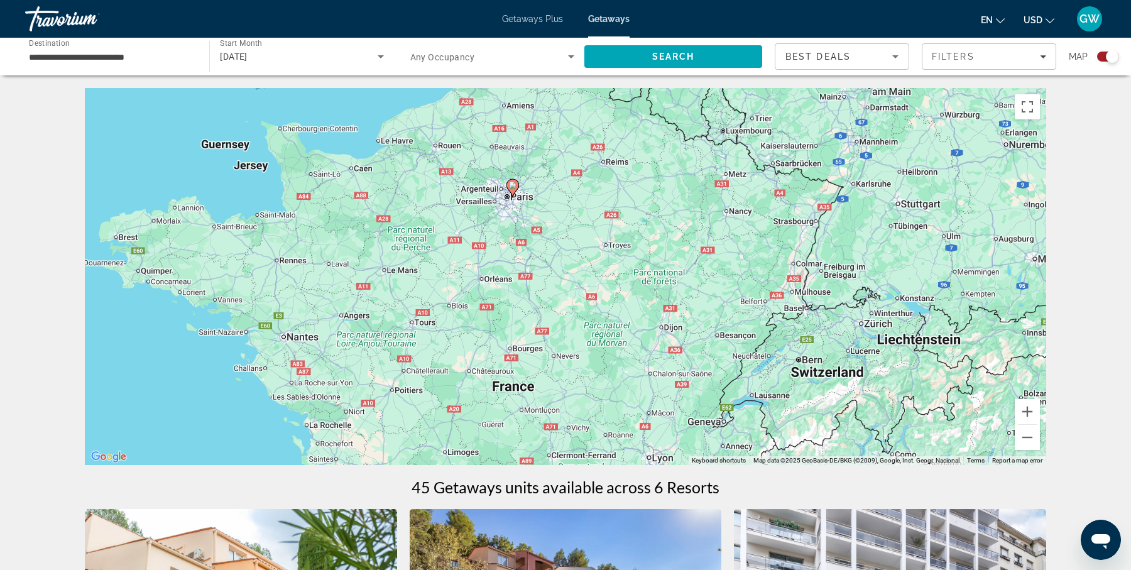
click at [531, 244] on div "To activate drag with keyboard, press Alt + Enter. Once in keyboard drag state,…" at bounding box center [565, 276] width 961 height 377
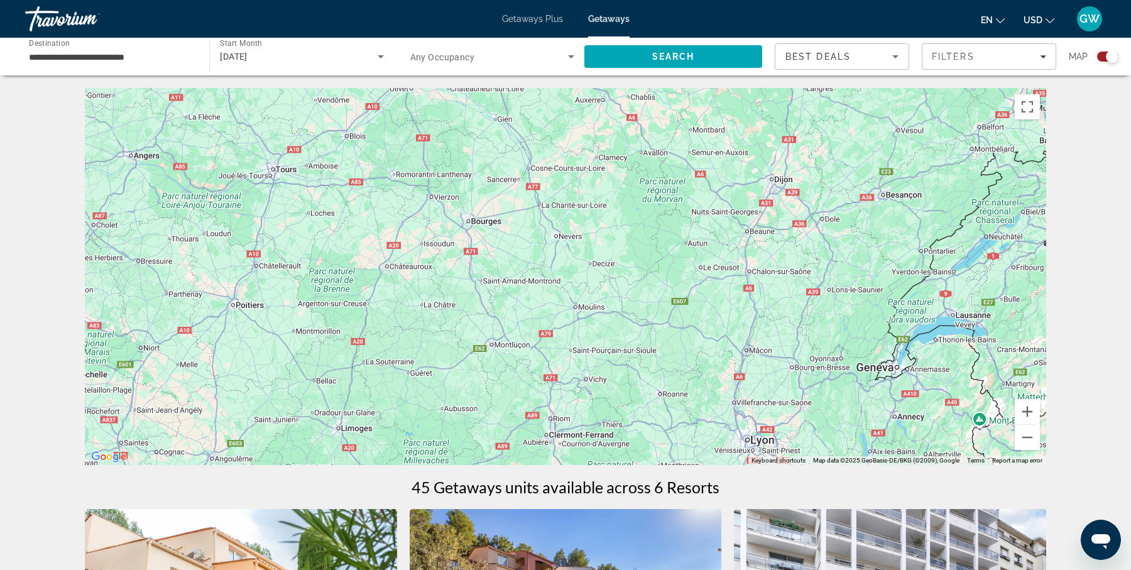
drag, startPoint x: 776, startPoint y: 406, endPoint x: 755, endPoint y: 173, distance: 233.9
click at [755, 173] on div "To activate drag with keyboard, press Alt + Enter. Once in keyboard drag state,…" at bounding box center [565, 276] width 961 height 377
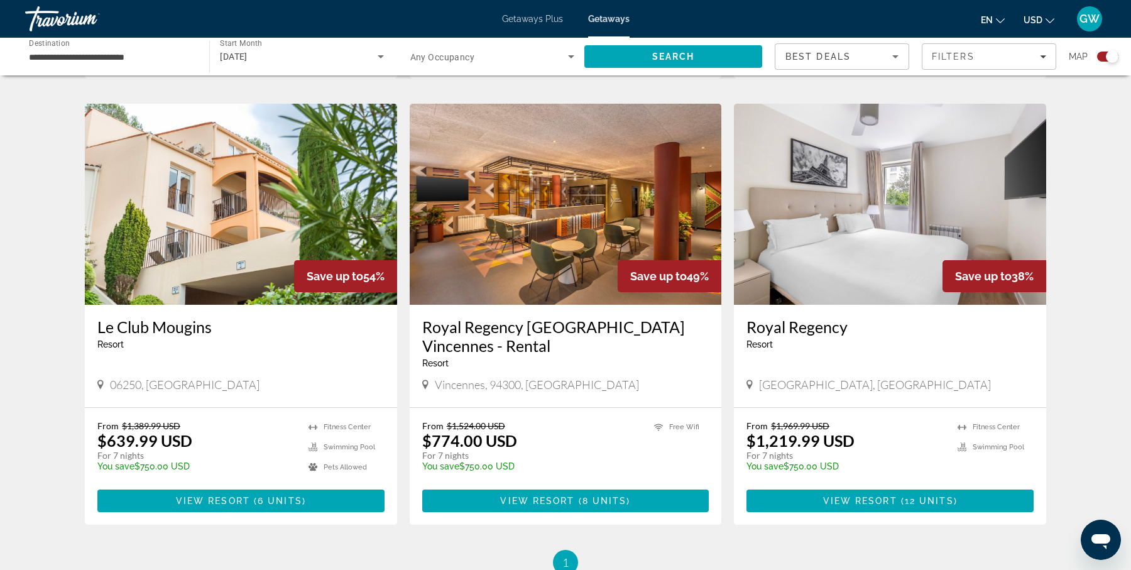
scroll to position [833, 0]
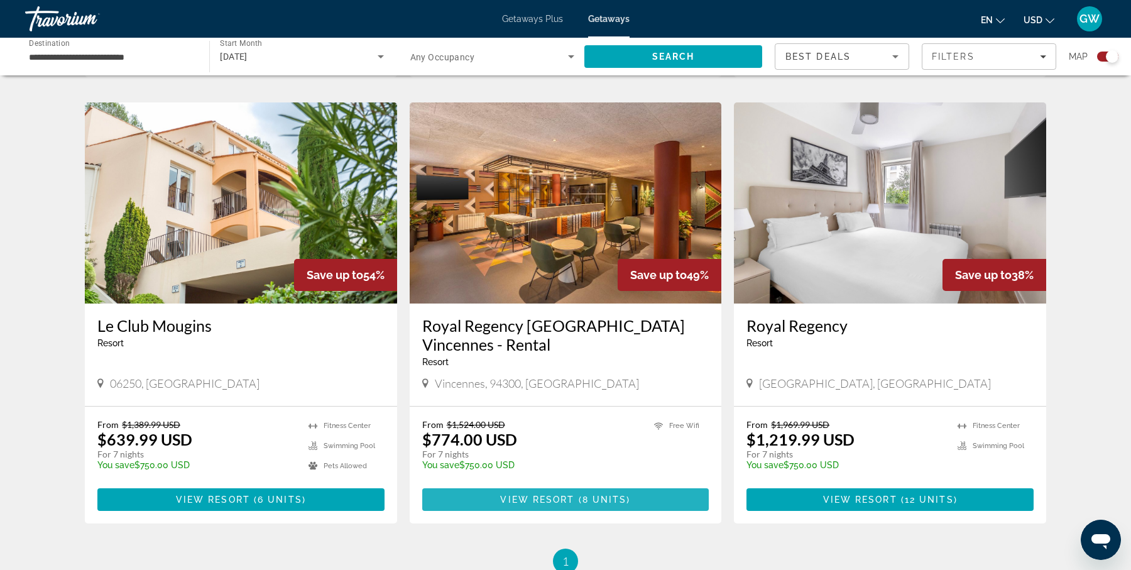
click at [563, 494] on span "View Resort" at bounding box center [537, 499] width 74 height 10
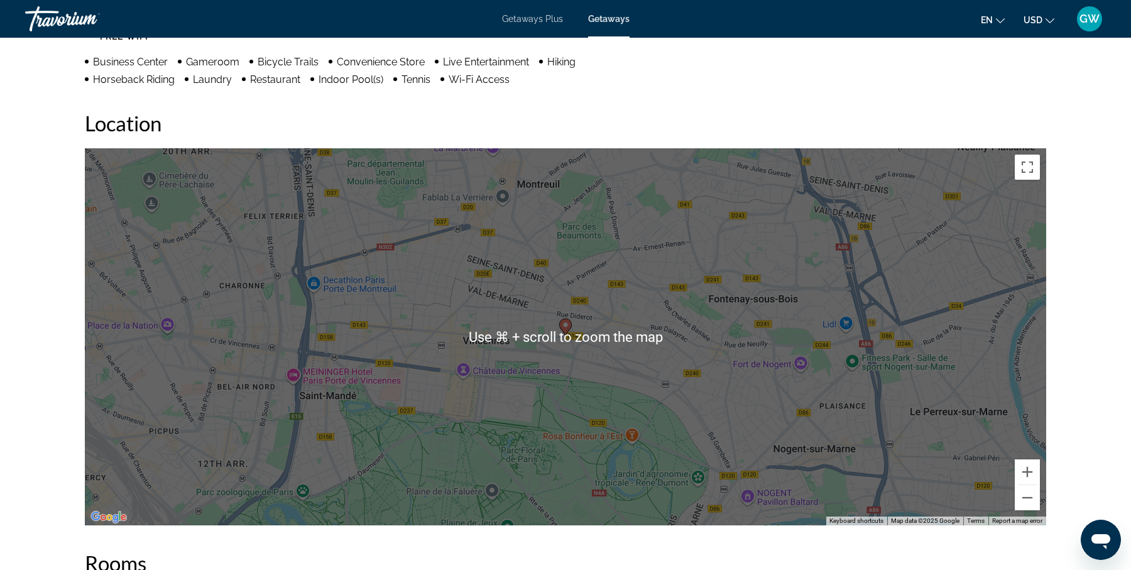
scroll to position [1095, 0]
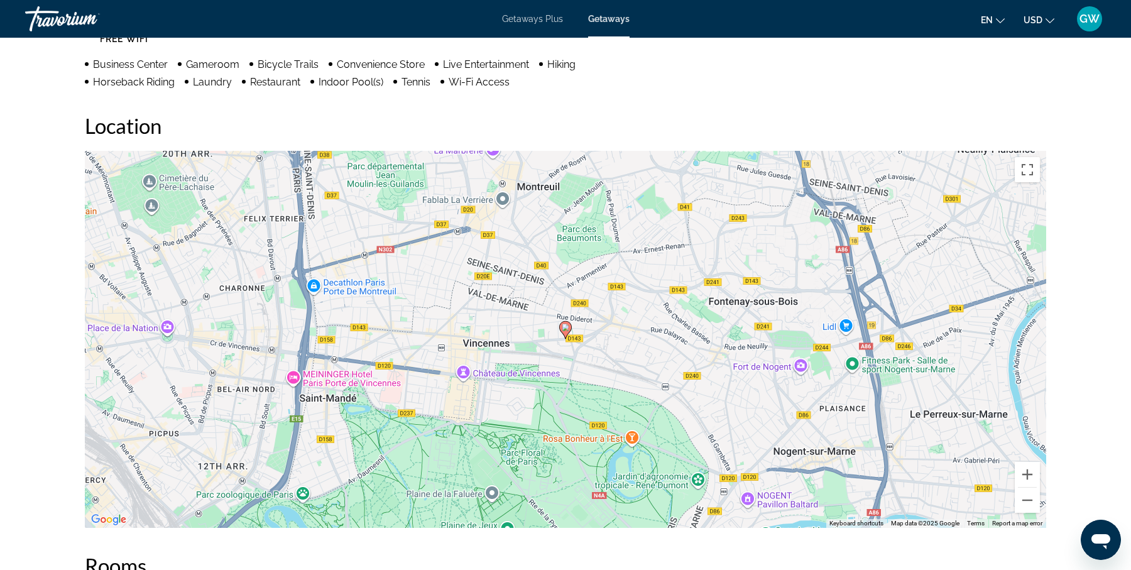
click at [737, 425] on div "To activate drag with keyboard, press Alt + Enter. Once in keyboard drag state,…" at bounding box center [565, 339] width 961 height 377
click at [1026, 502] on button "Zoom out" at bounding box center [1026, 499] width 25 height 25
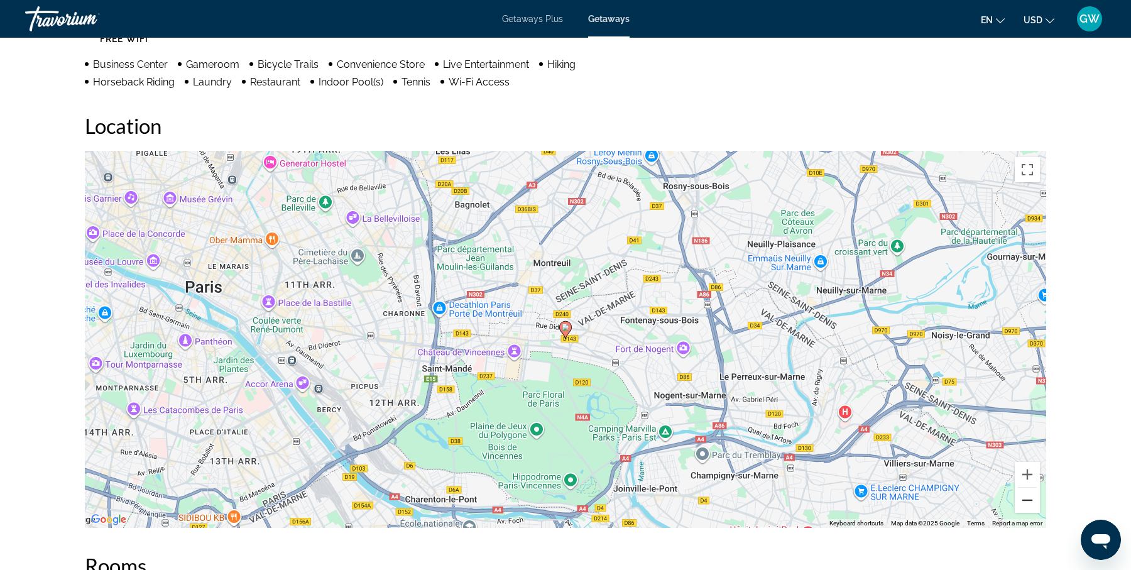
click at [1026, 502] on button "Zoom out" at bounding box center [1026, 499] width 25 height 25
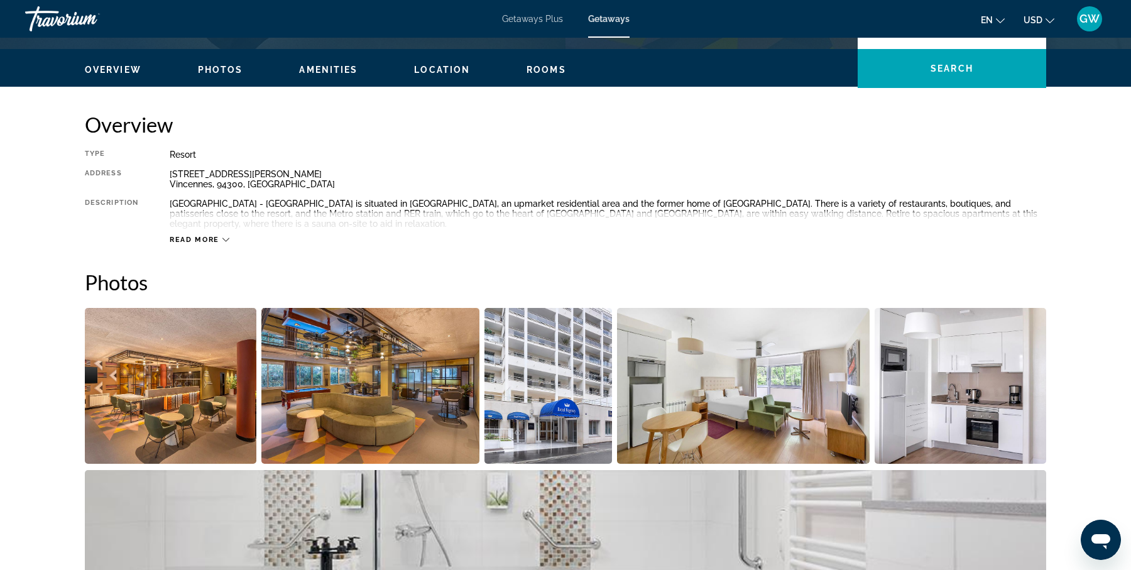
scroll to position [371, 0]
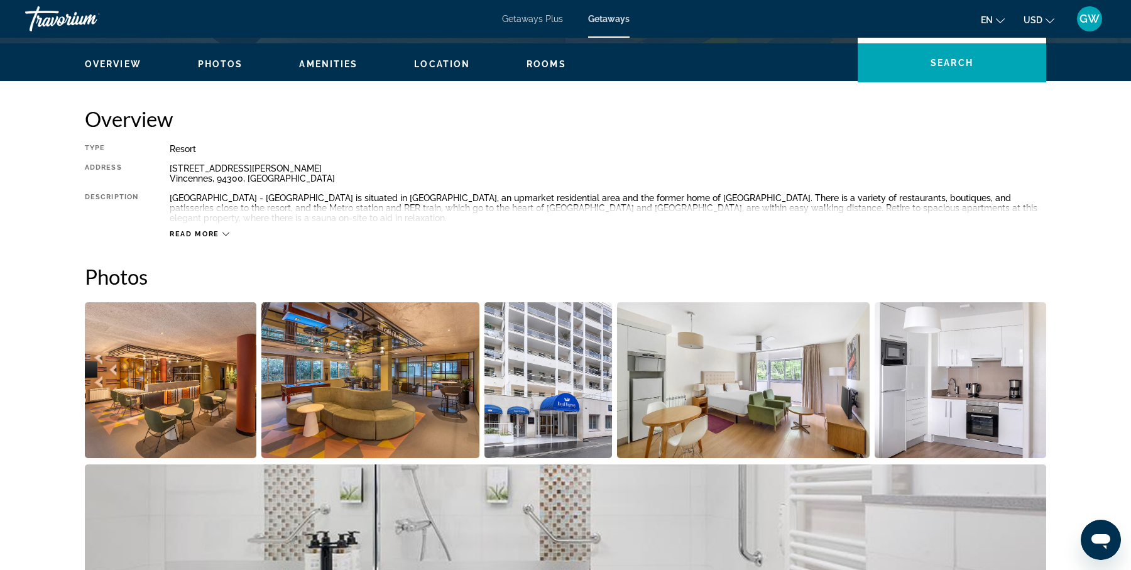
click at [214, 367] on img "Open full-screen image slider" at bounding box center [170, 380] width 171 height 156
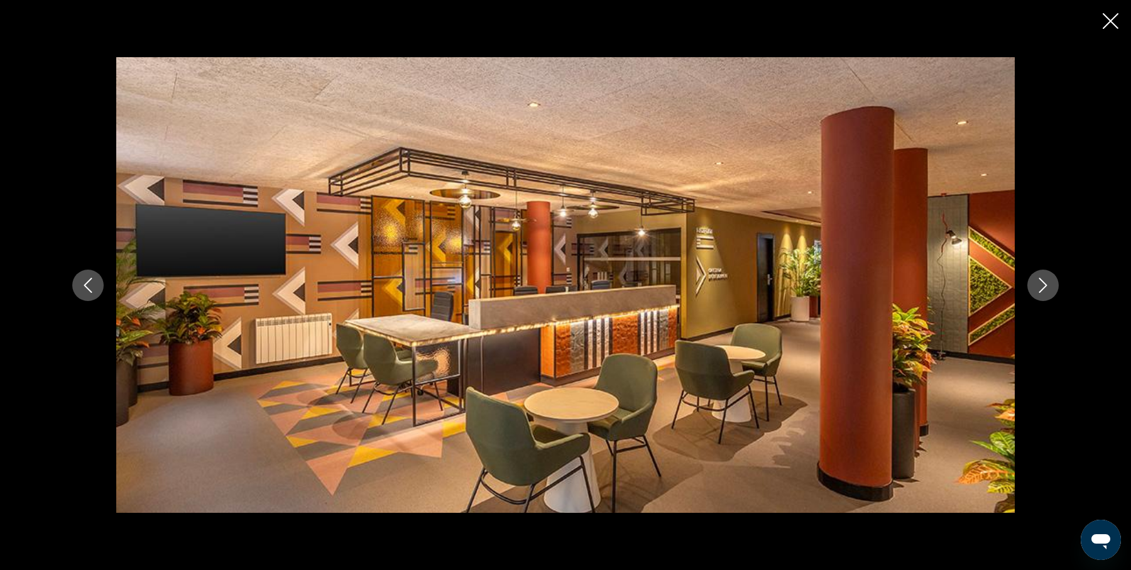
click at [1040, 281] on icon "Next image" at bounding box center [1042, 285] width 15 height 15
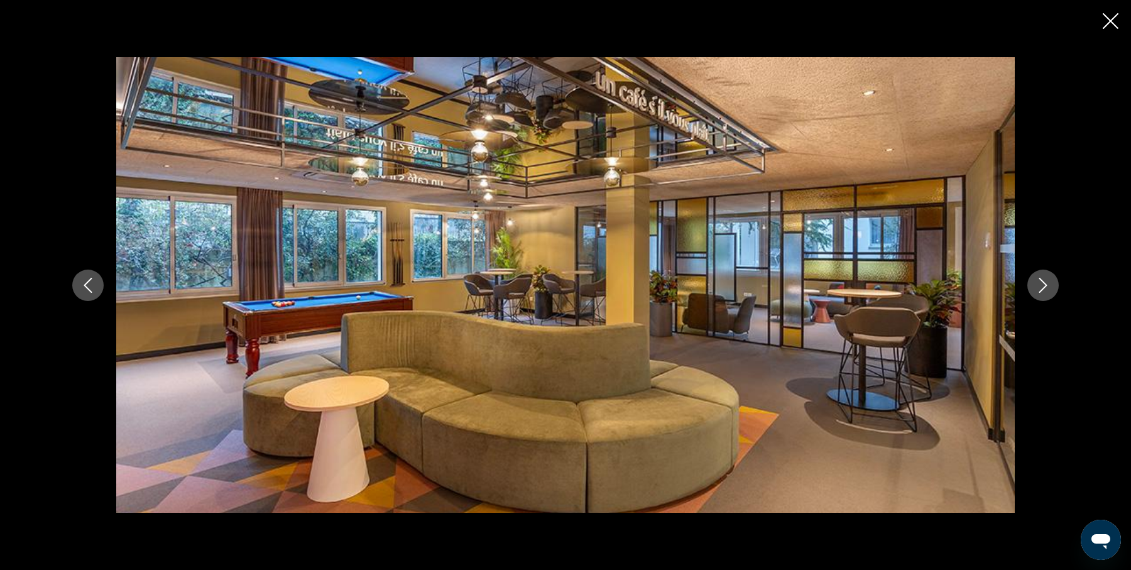
click at [1040, 281] on icon "Next image" at bounding box center [1042, 285] width 15 height 15
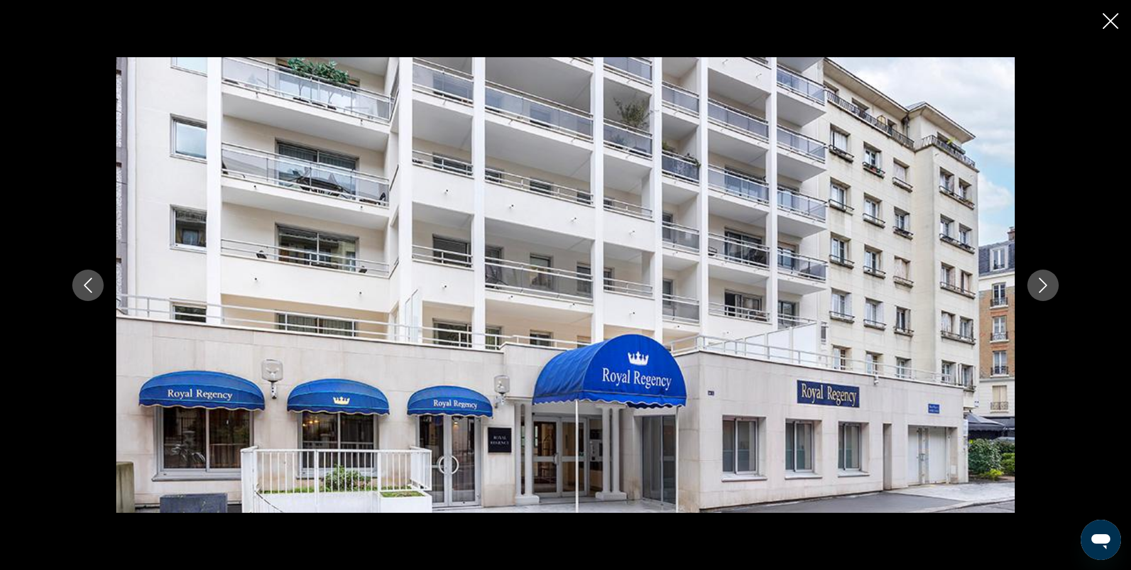
click at [1040, 281] on icon "Next image" at bounding box center [1042, 285] width 15 height 15
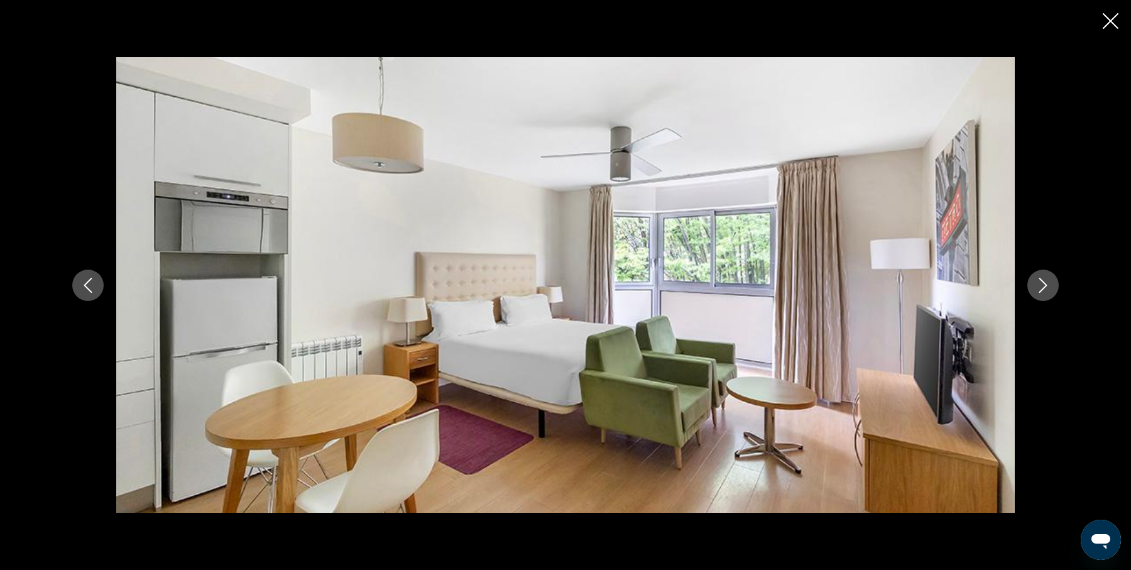
click at [1040, 281] on icon "Next image" at bounding box center [1042, 285] width 15 height 15
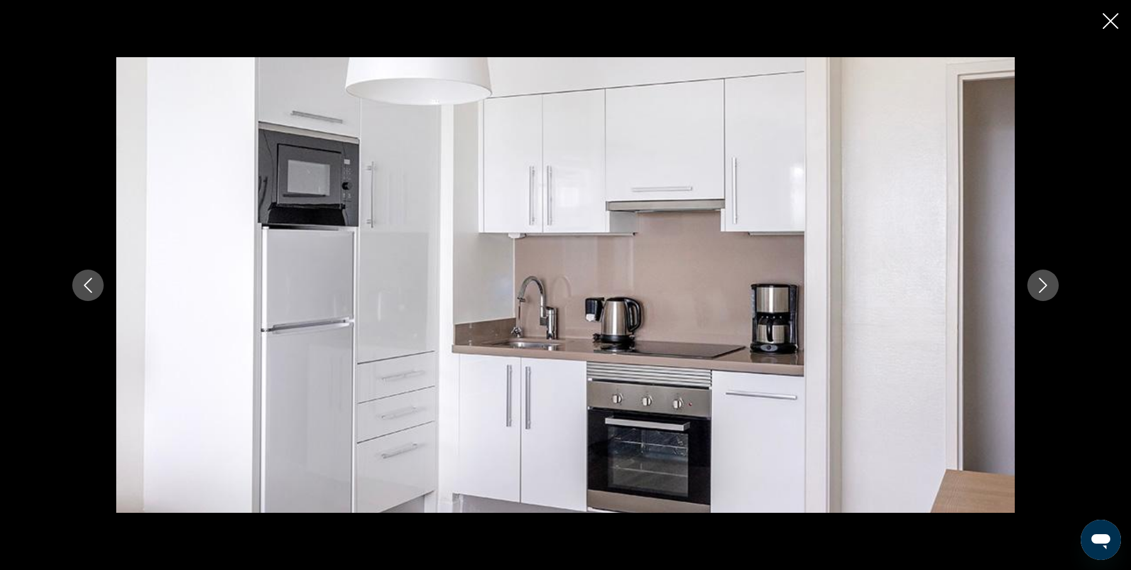
click at [1040, 281] on icon "Next image" at bounding box center [1042, 285] width 15 height 15
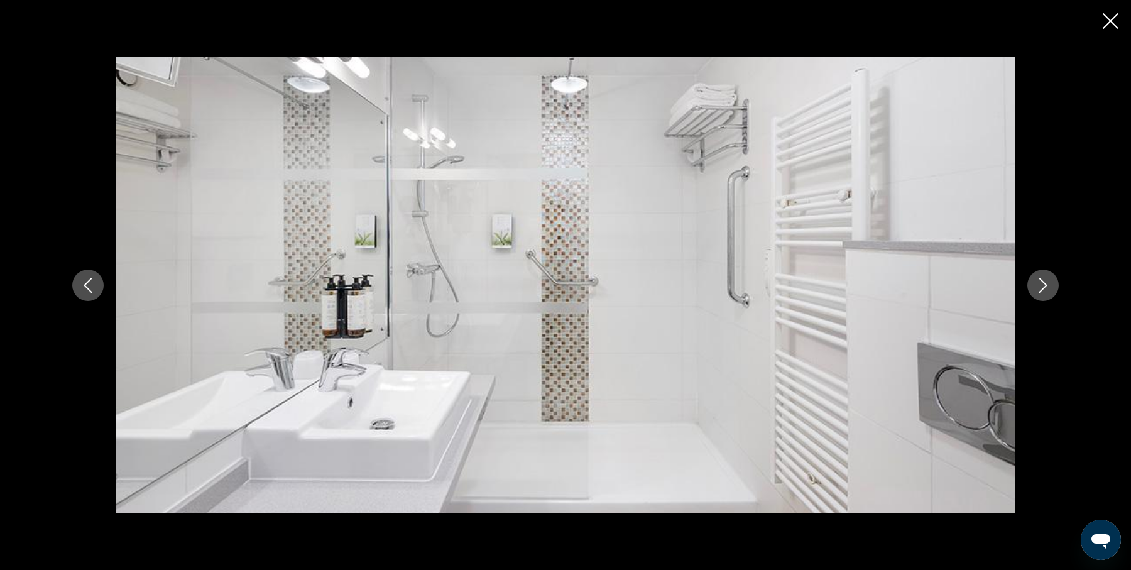
click at [1040, 281] on icon "Next image" at bounding box center [1042, 285] width 15 height 15
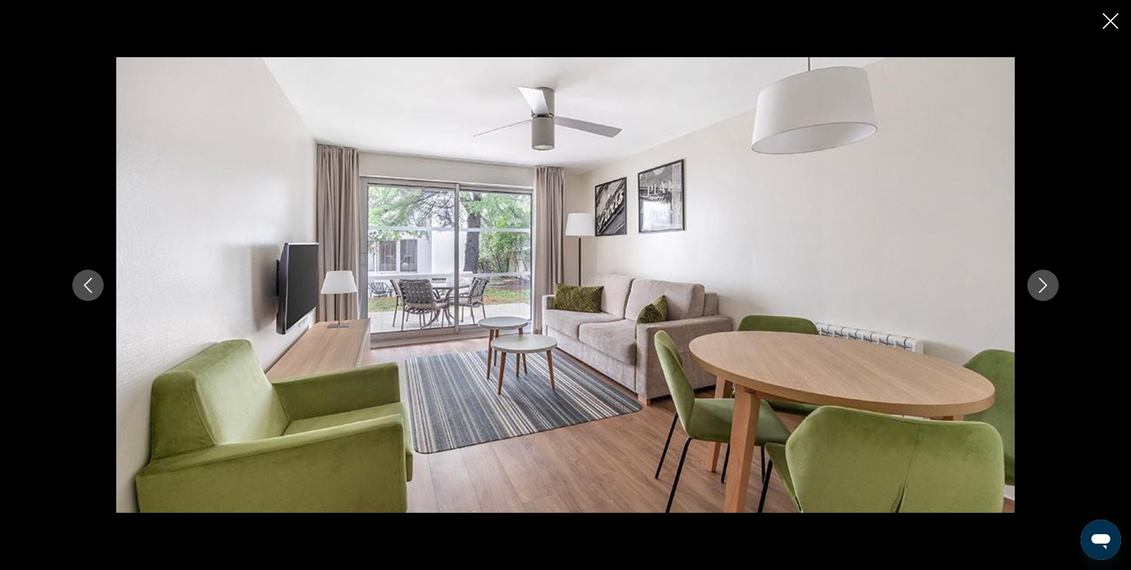
click at [1040, 281] on icon "Next image" at bounding box center [1042, 285] width 15 height 15
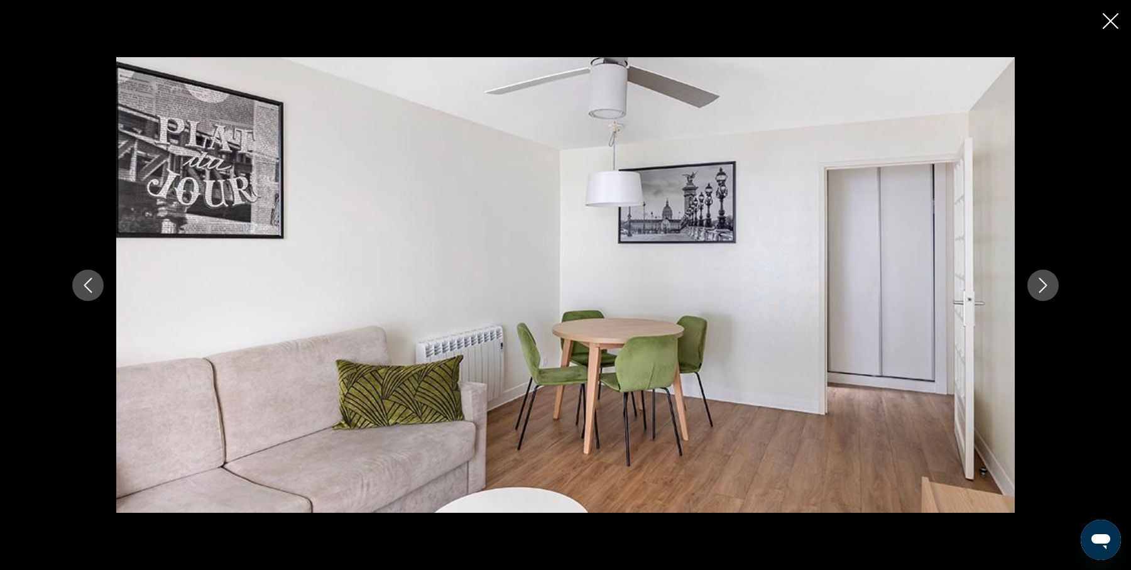
click at [1040, 281] on icon "Next image" at bounding box center [1042, 285] width 15 height 15
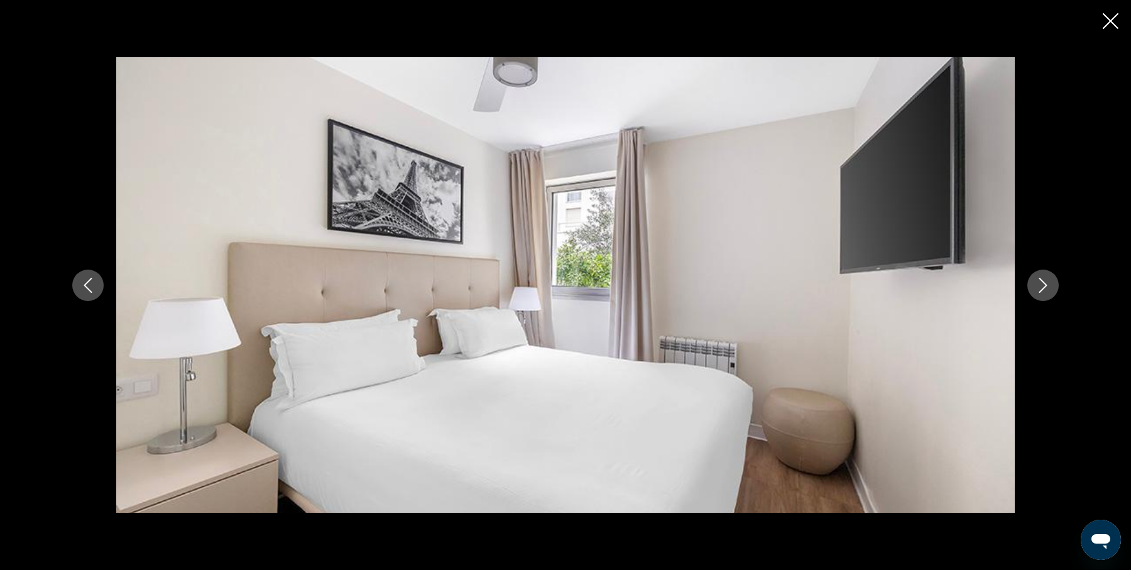
click at [1040, 281] on icon "Next image" at bounding box center [1042, 285] width 15 height 15
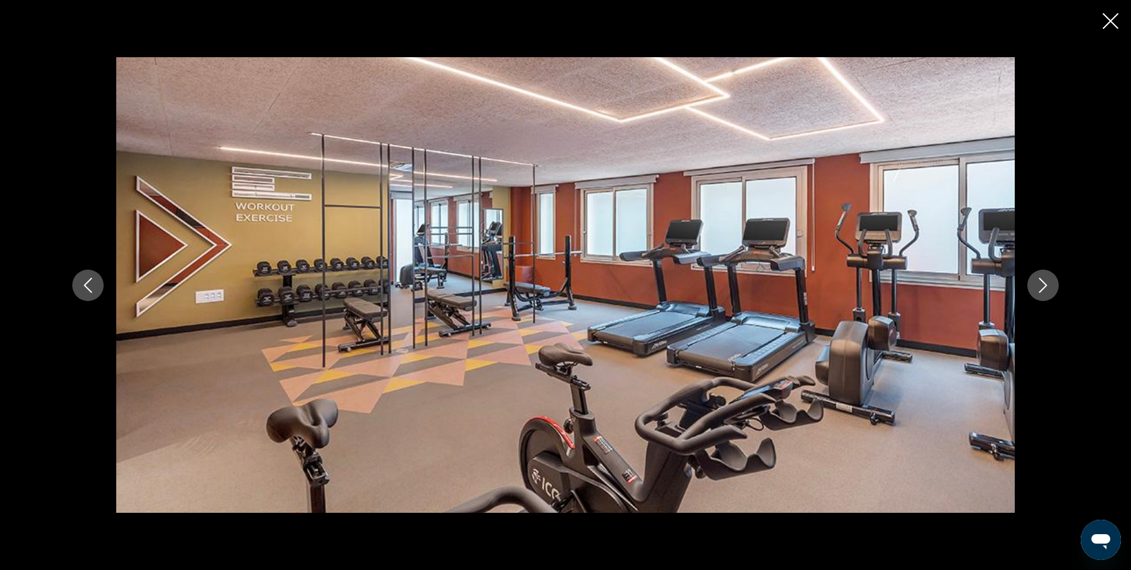
click at [1040, 281] on icon "Next image" at bounding box center [1042, 285] width 15 height 15
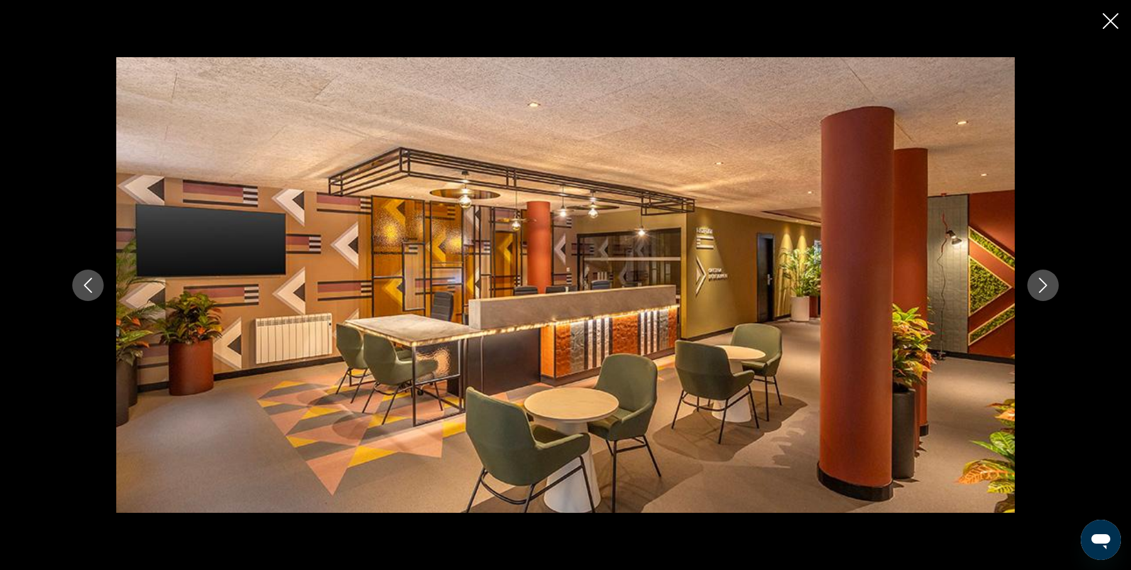
click at [1114, 21] on icon "Close slideshow" at bounding box center [1110, 21] width 16 height 16
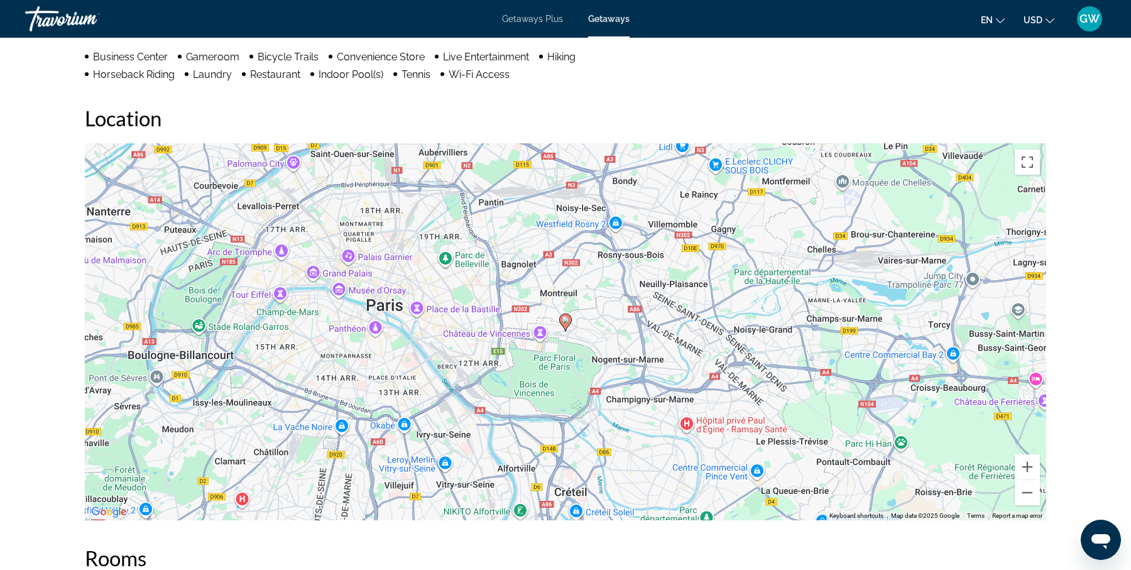
scroll to position [1109, 0]
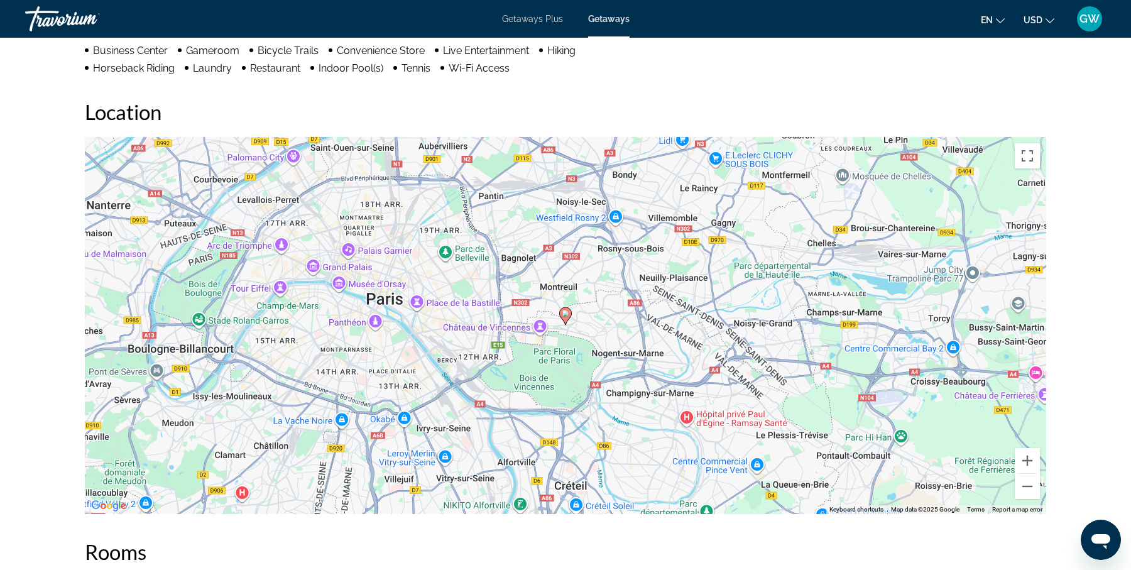
click at [543, 16] on span "Getaways Plus" at bounding box center [532, 19] width 61 height 10
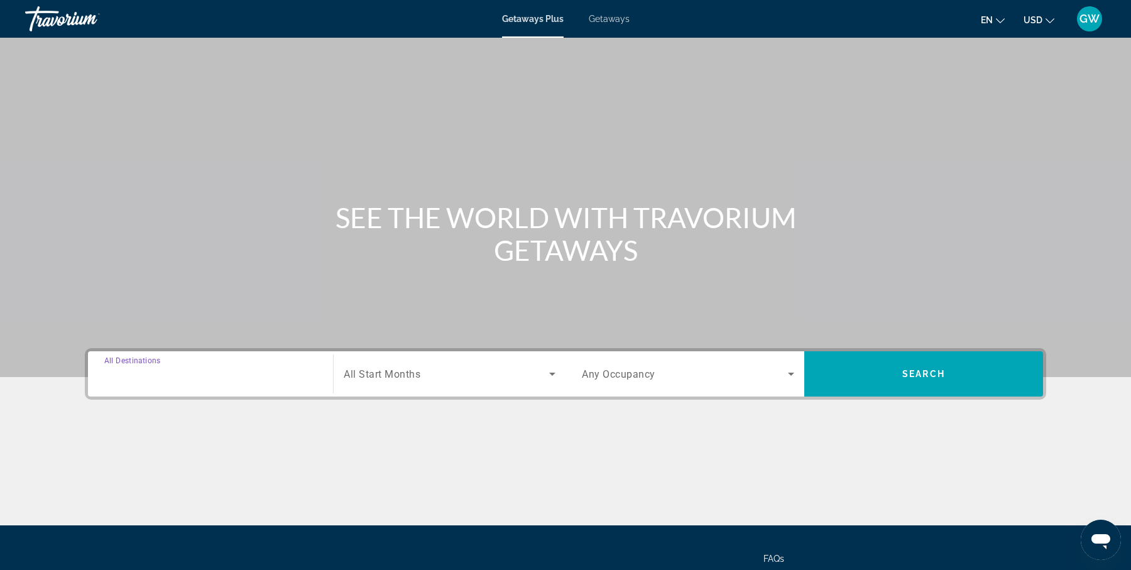
click at [212, 377] on input "Destination All Destinations" at bounding box center [210, 374] width 212 height 15
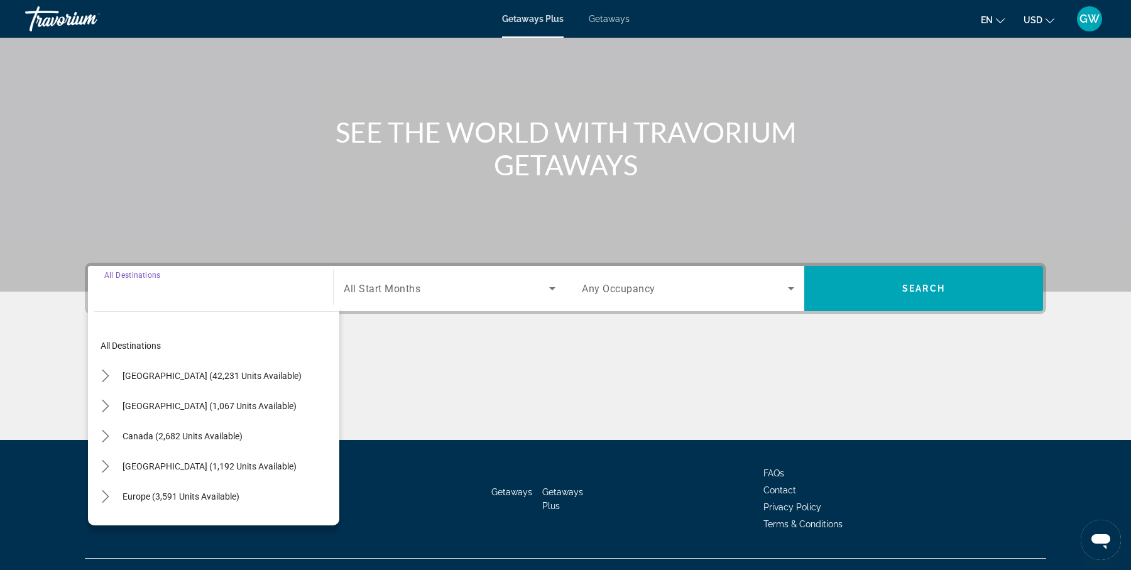
scroll to position [109, 0]
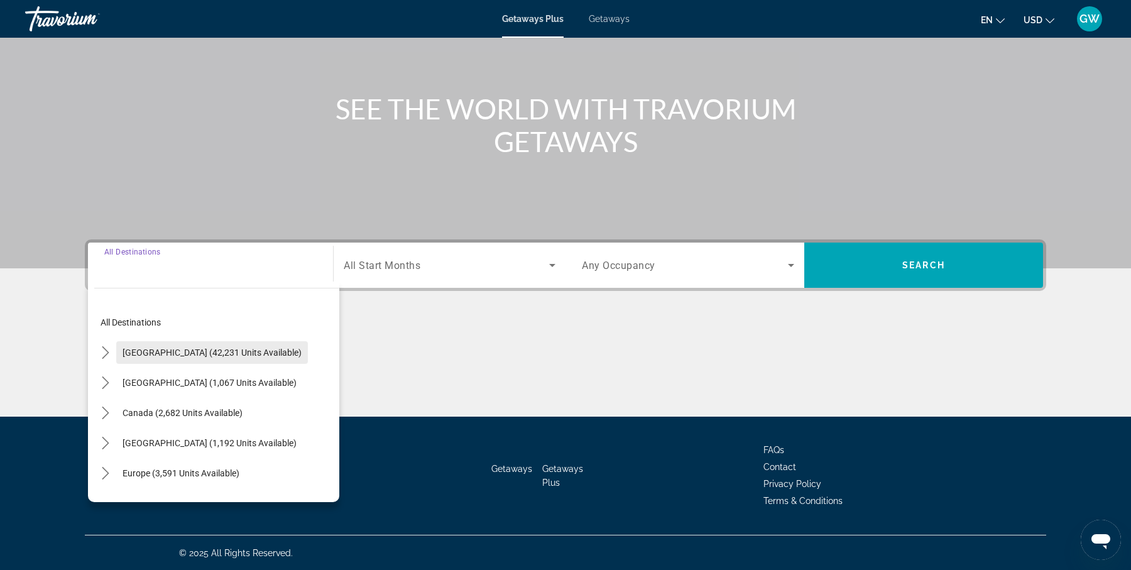
click at [221, 339] on span "Select destination: United States (42,231 units available)" at bounding box center [212, 352] width 192 height 30
type input "**********"
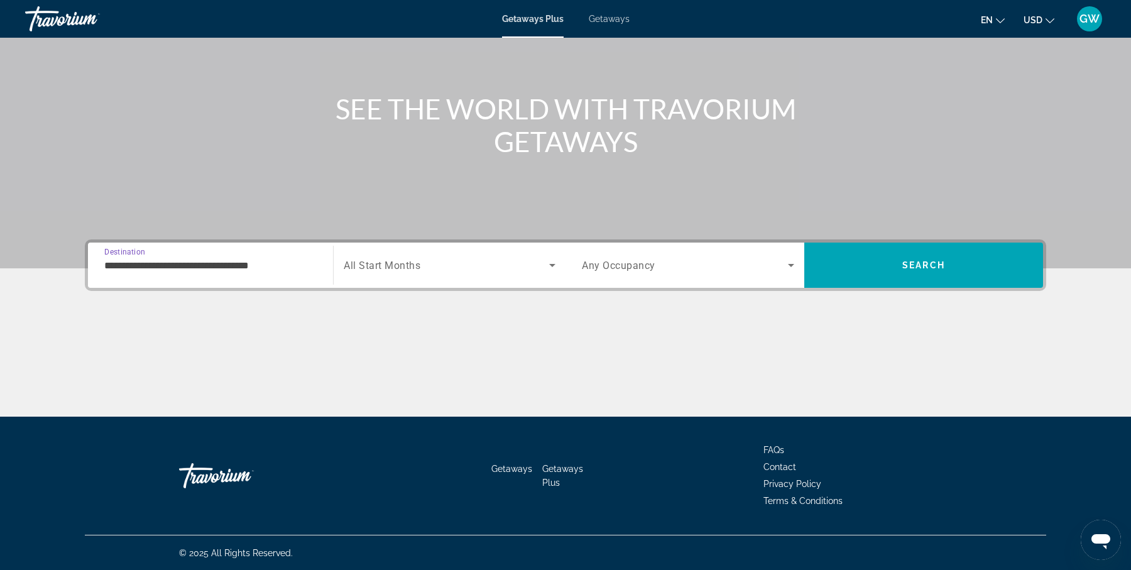
click at [452, 261] on span "Search widget" at bounding box center [446, 265] width 205 height 15
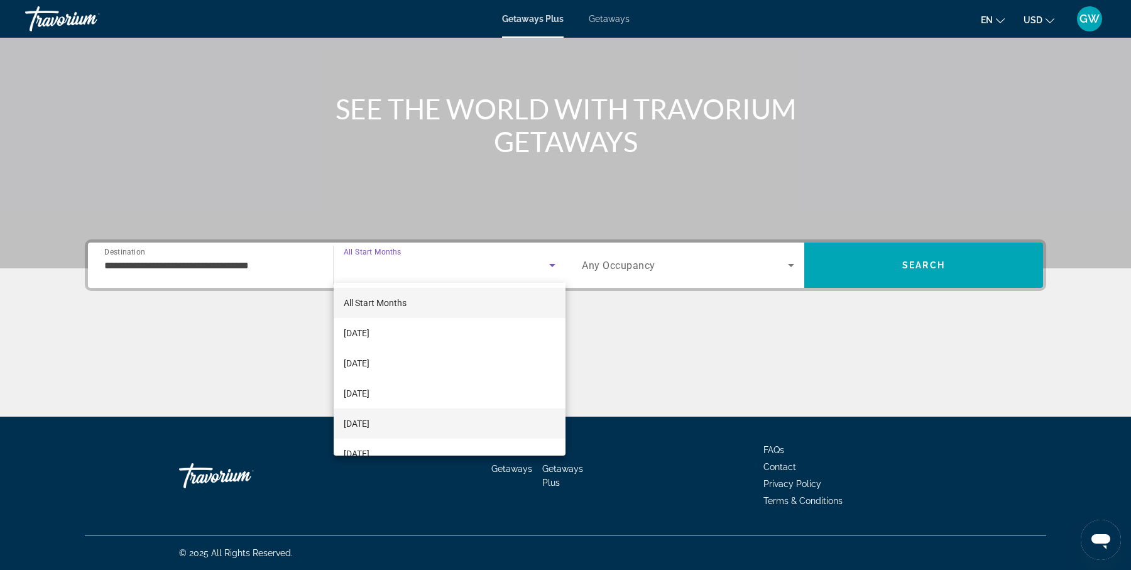
click at [432, 415] on mat-option "[DATE]" at bounding box center [450, 423] width 232 height 30
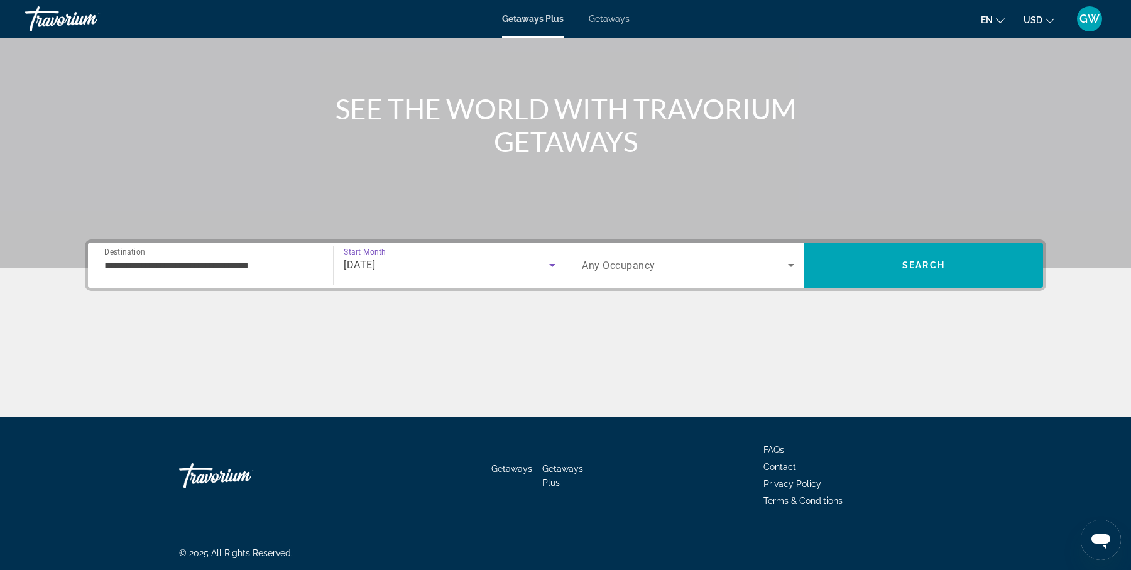
click at [787, 267] on icon "Search widget" at bounding box center [790, 265] width 15 height 15
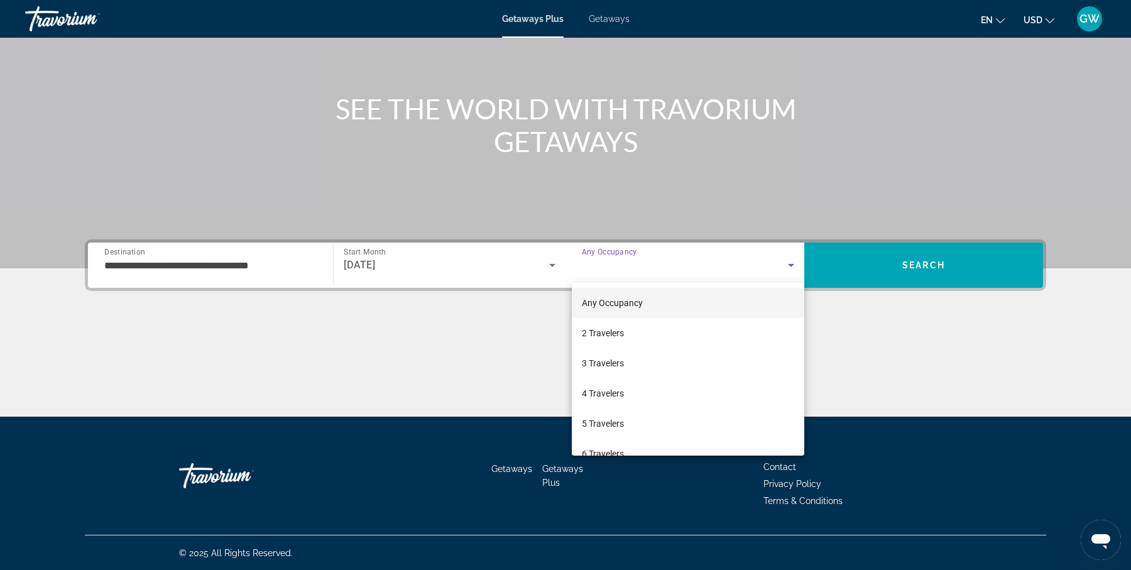
click at [870, 332] on div at bounding box center [565, 285] width 1131 height 570
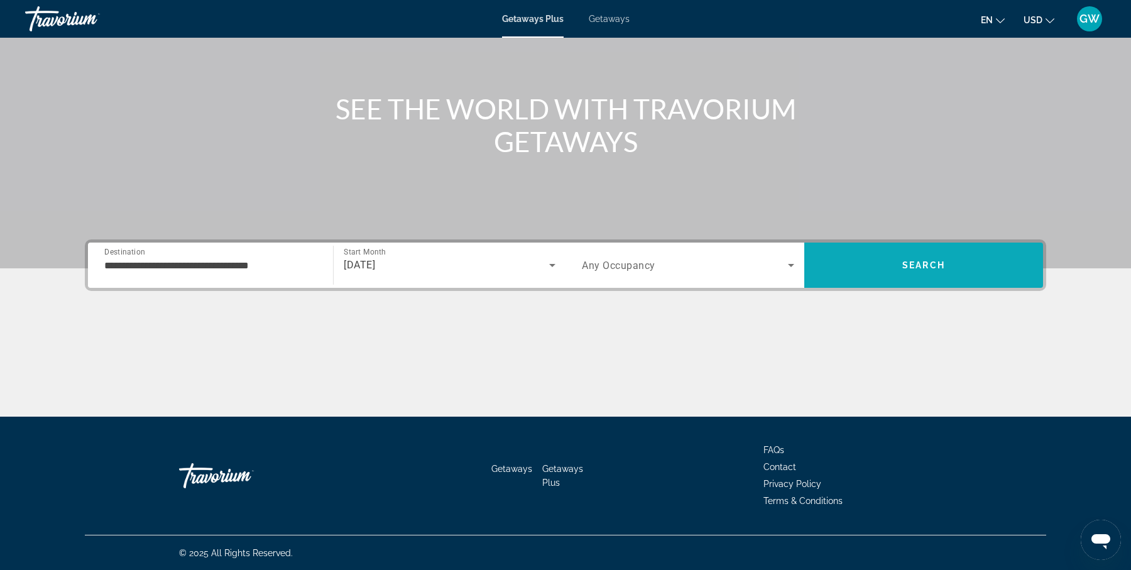
click at [919, 270] on span "Search" at bounding box center [923, 265] width 239 height 30
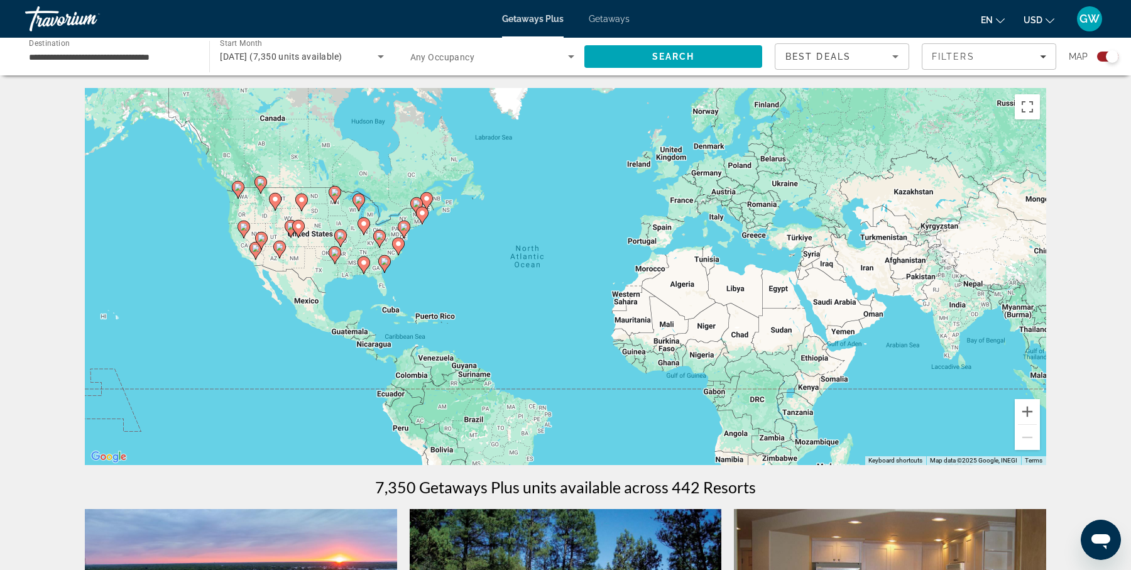
click at [302, 264] on div "To activate drag with keyboard, press Alt + Enter. Once in keyboard drag state,…" at bounding box center [565, 276] width 961 height 377
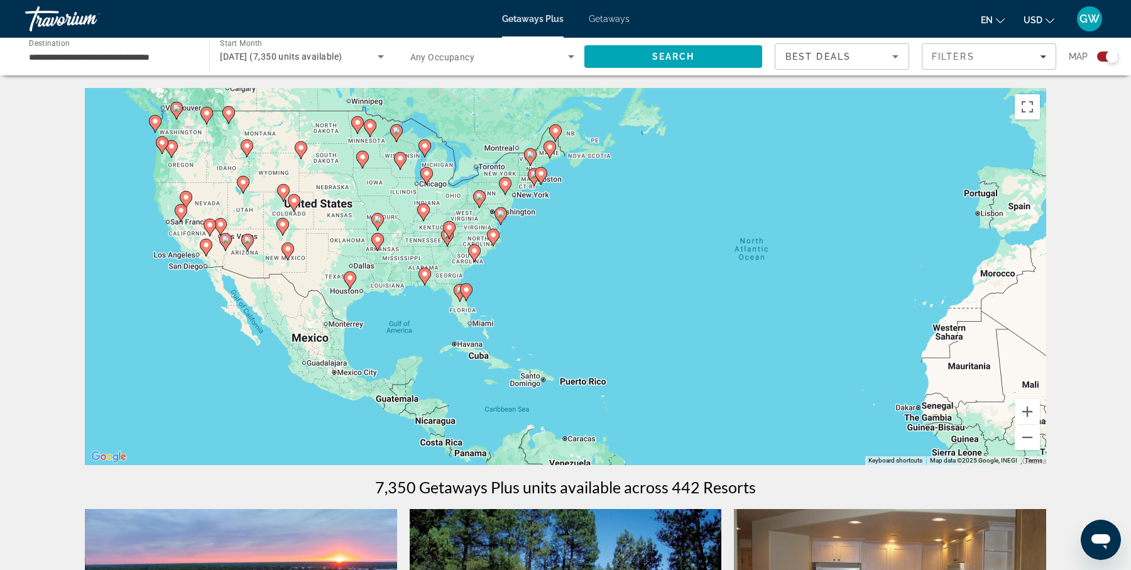
click at [263, 267] on div "To activate drag with keyboard, press Alt + Enter. Once in keyboard drag state,…" at bounding box center [565, 276] width 961 height 377
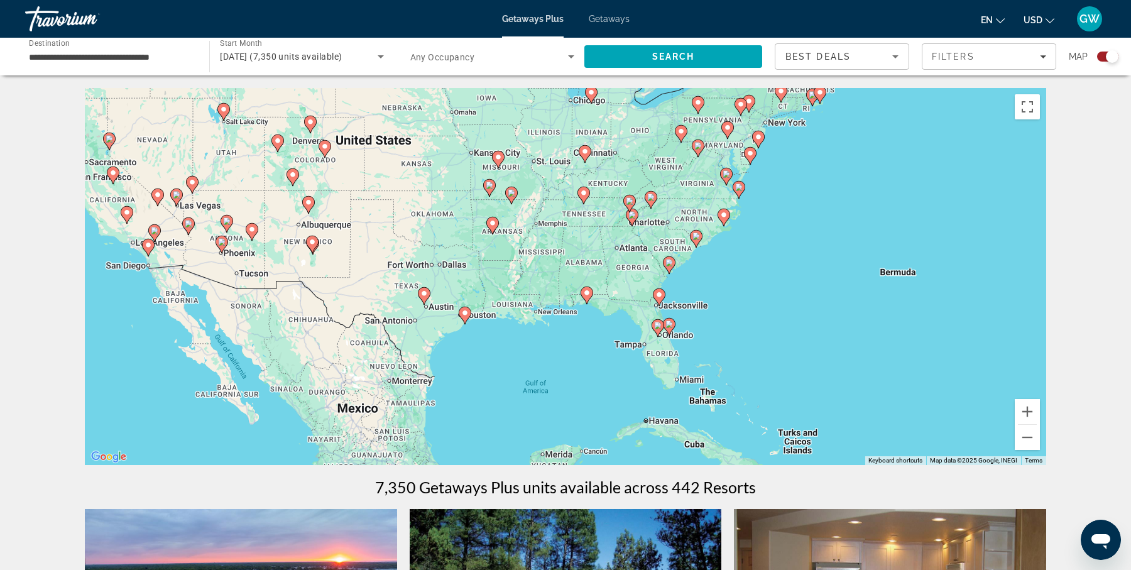
click at [713, 350] on div "To activate drag with keyboard, press Alt + Enter. Once in keyboard drag state,…" at bounding box center [565, 276] width 961 height 377
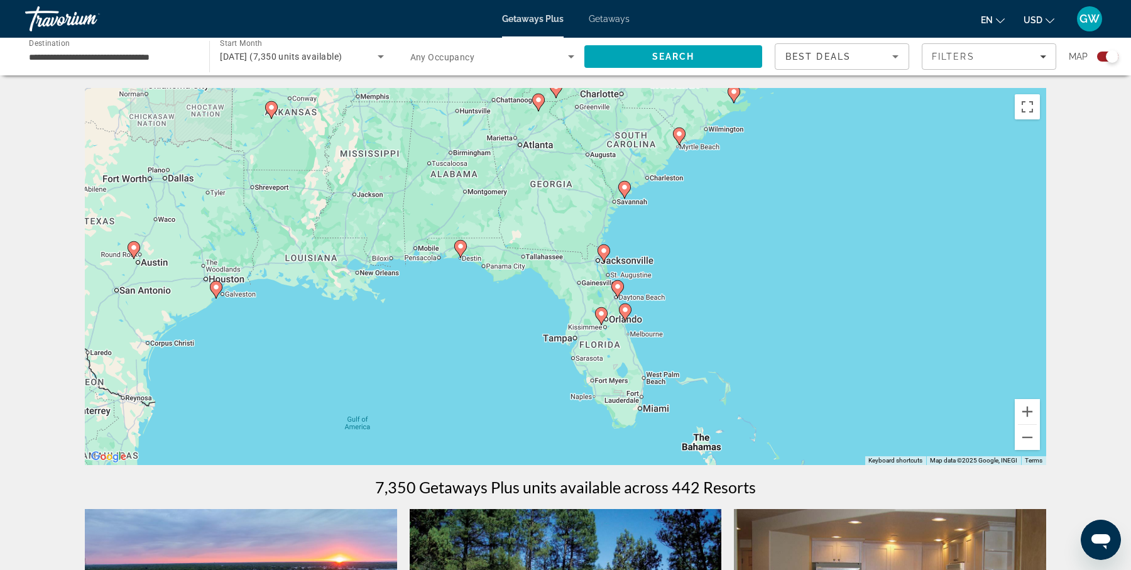
click at [649, 329] on div "To activate drag with keyboard, press Alt + Enter. Once in keyboard drag state,…" at bounding box center [565, 276] width 961 height 377
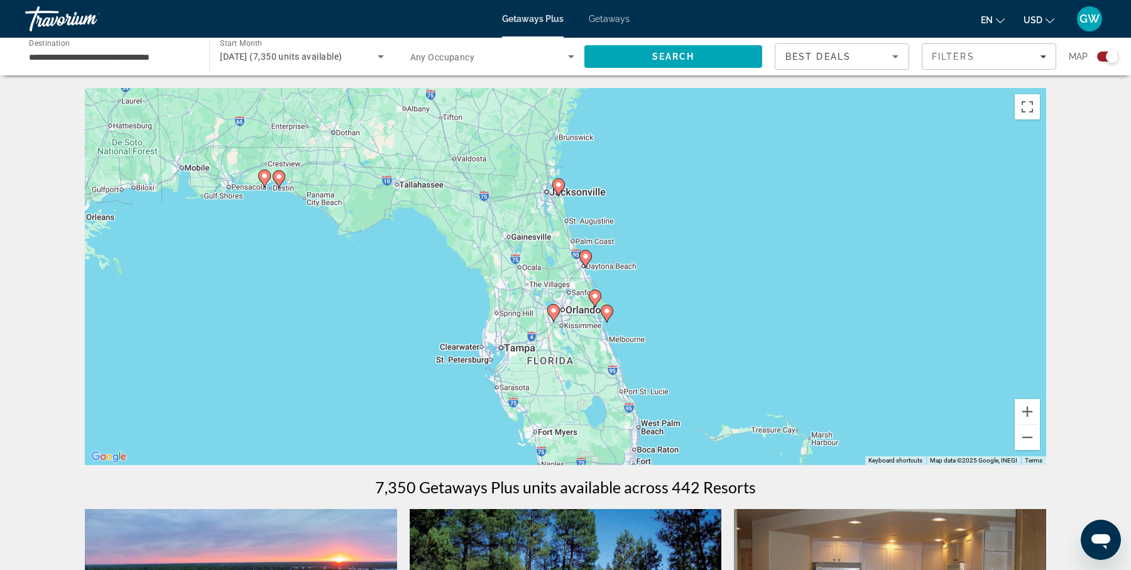
click at [583, 352] on div "To activate drag with keyboard, press Alt + Enter. Once in keyboard drag state,…" at bounding box center [565, 276] width 961 height 377
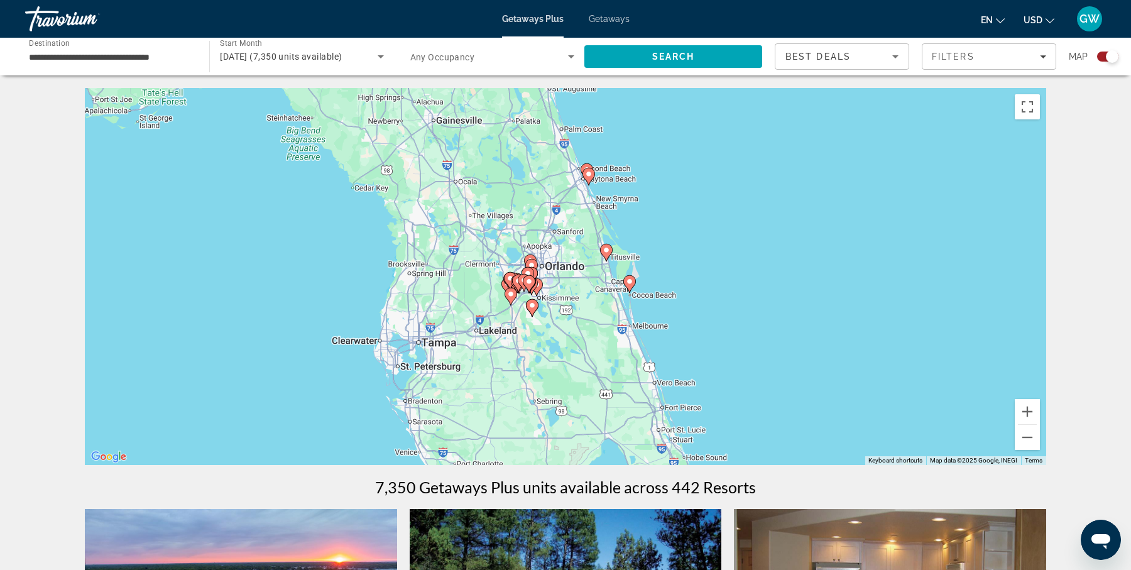
click at [554, 298] on div "To activate drag with keyboard, press Alt + Enter. Once in keyboard drag state,…" at bounding box center [565, 276] width 961 height 377
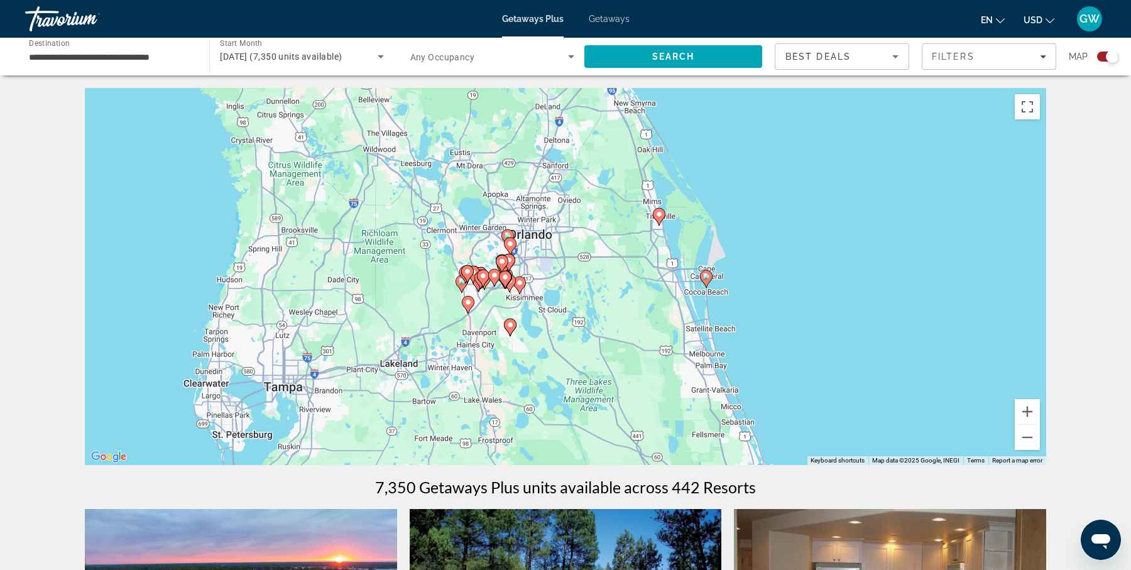
click at [547, 286] on div "To activate drag with keyboard, press Alt + Enter. Once in keyboard drag state,…" at bounding box center [565, 276] width 961 height 377
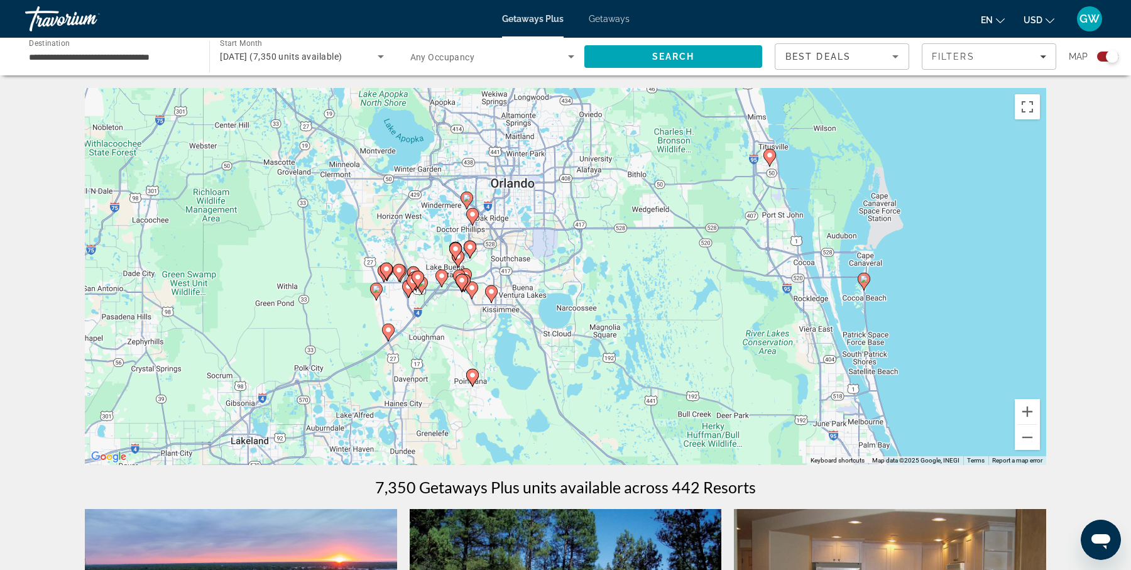
click at [472, 252] on icon "Main content" at bounding box center [469, 249] width 11 height 16
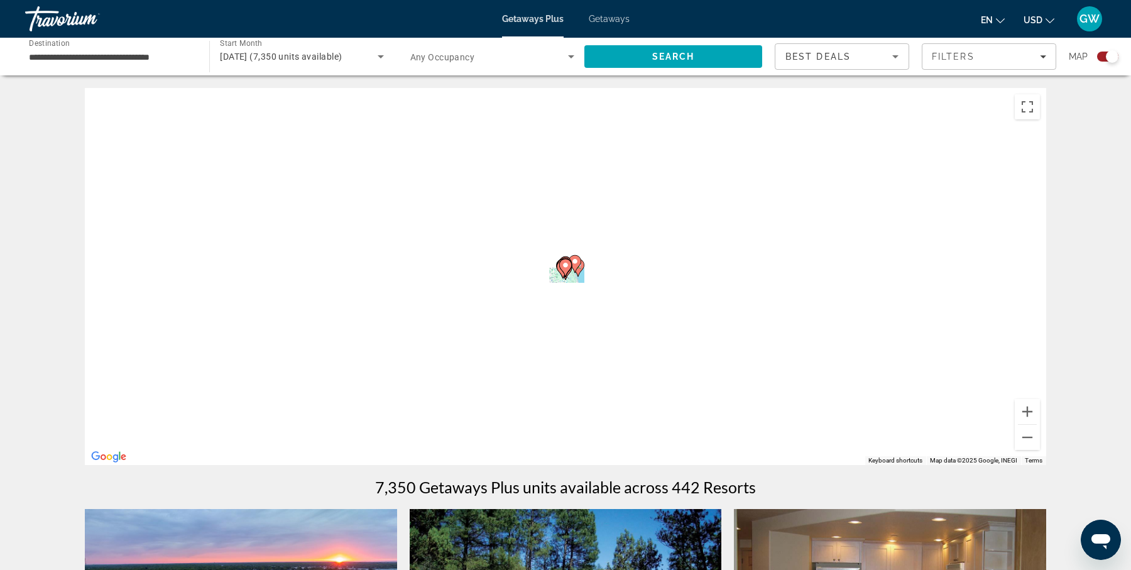
click at [472, 252] on div "To activate drag with keyboard, press Alt + Enter. Once in keyboard drag state,…" at bounding box center [565, 276] width 961 height 377
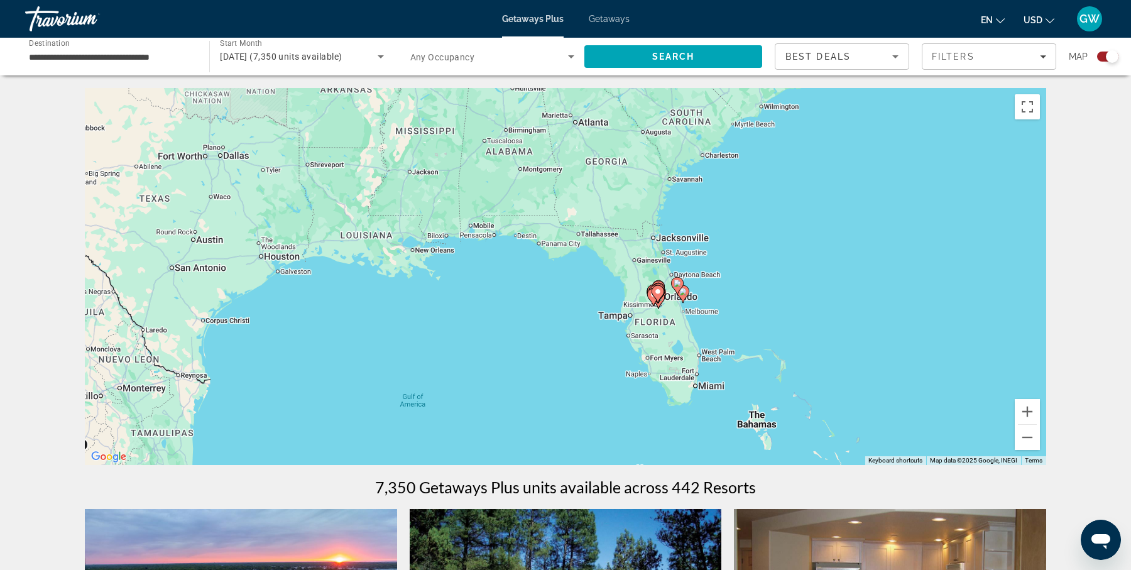
click at [663, 342] on div "To activate drag with keyboard, press Alt + Enter. Once in keyboard drag state,…" at bounding box center [565, 276] width 961 height 377
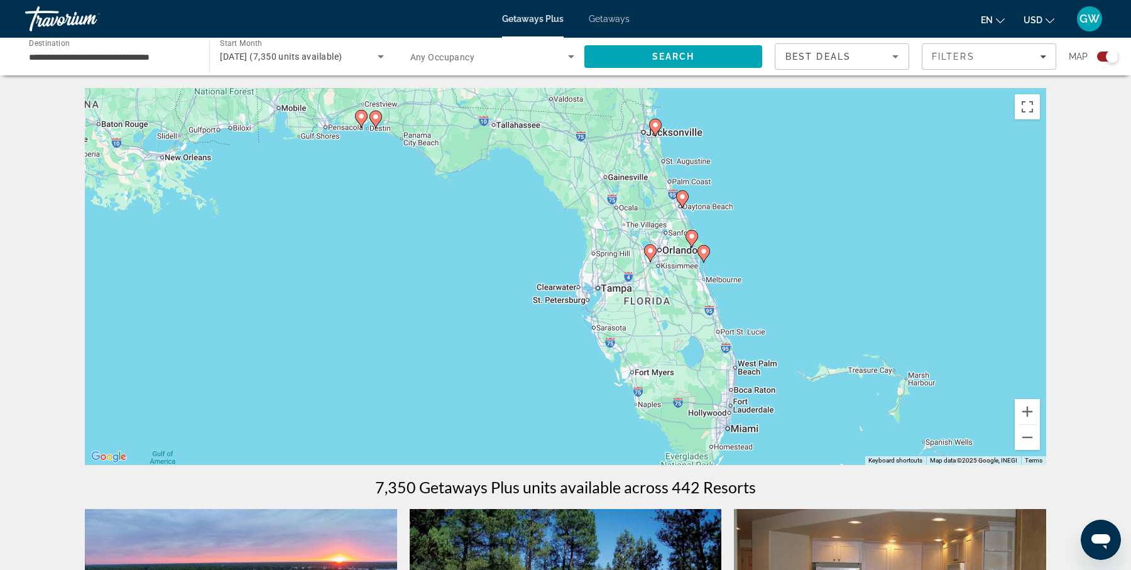
click at [653, 259] on gmp-advanced-marker "Main content" at bounding box center [650, 253] width 13 height 19
click at [653, 259] on div "To activate drag with keyboard, press Alt + Enter. Once in keyboard drag state,…" at bounding box center [565, 276] width 961 height 377
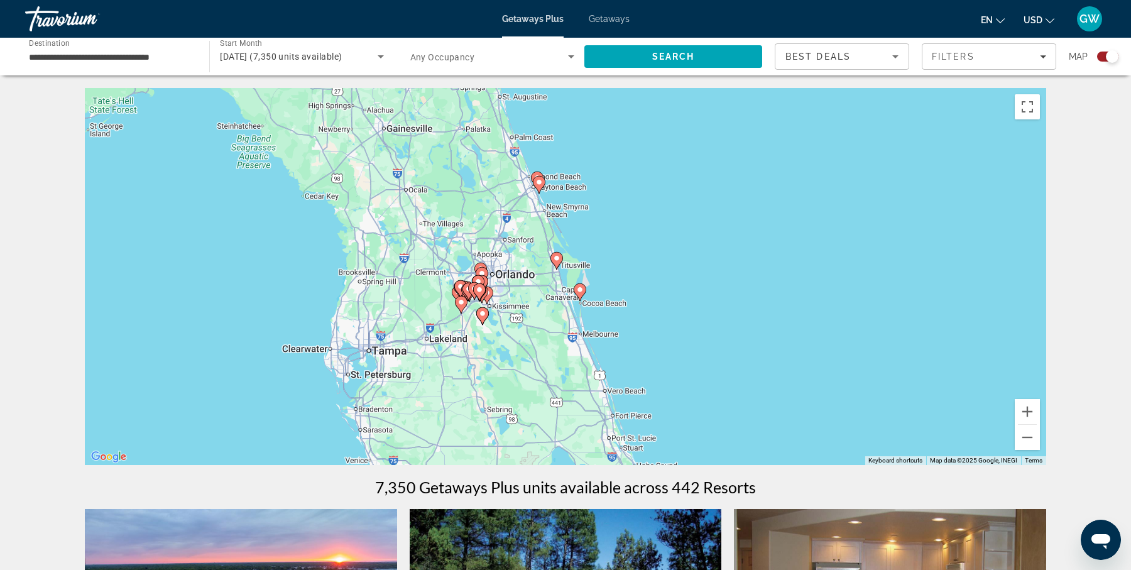
click at [473, 300] on gmp-advanced-marker "Main content" at bounding box center [479, 292] width 13 height 19
type input "**********"
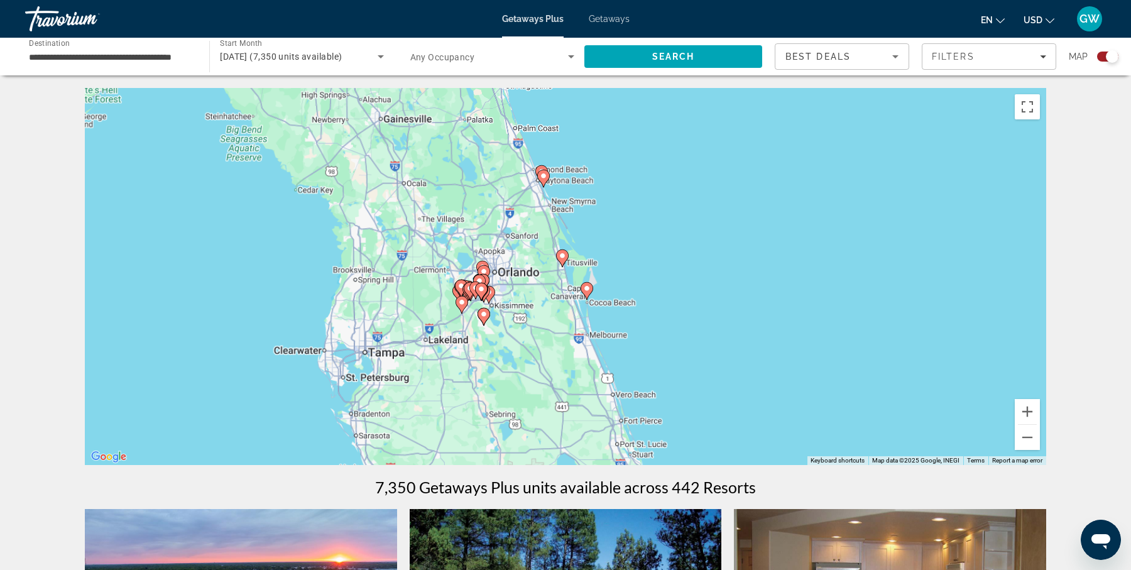
click at [473, 300] on div "To activate drag with keyboard, press Alt + Enter. Once in keyboard drag state,…" at bounding box center [565, 276] width 961 height 377
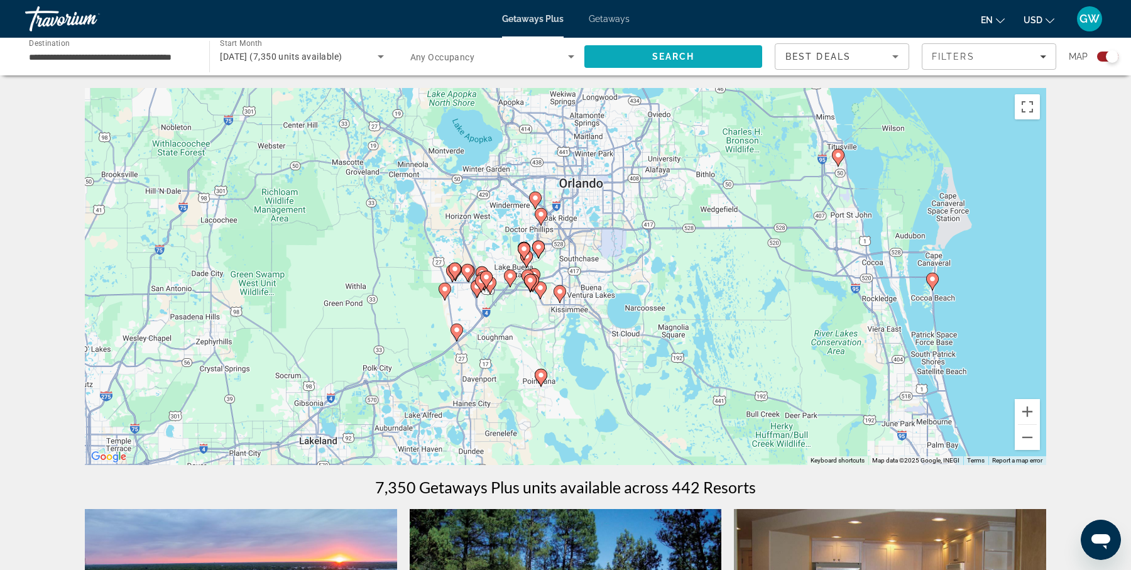
click at [668, 58] on span "Search" at bounding box center [673, 57] width 43 height 10
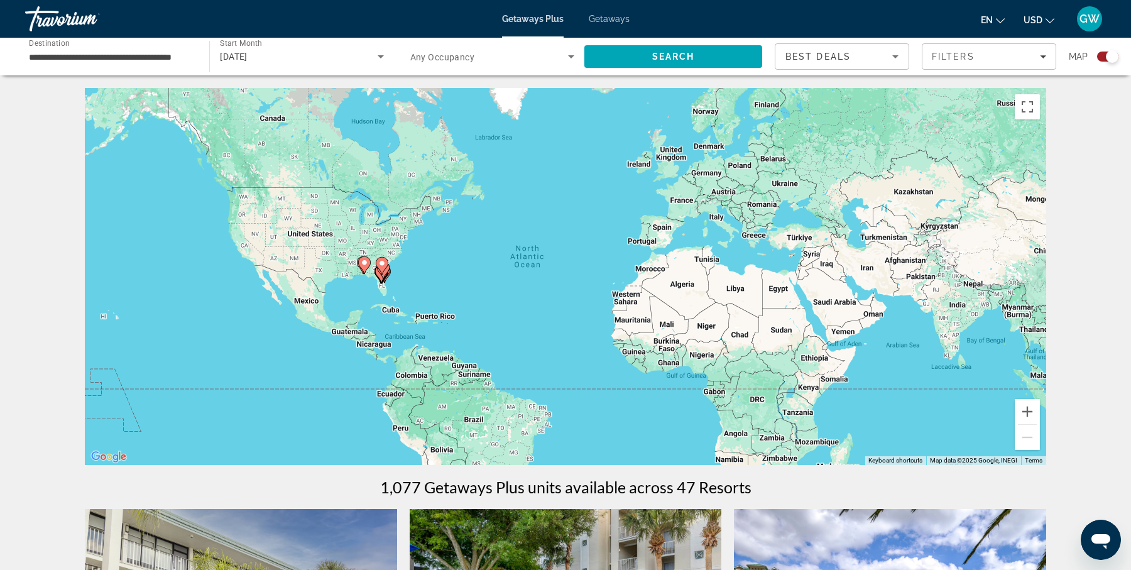
click at [418, 294] on div "To activate drag with keyboard, press Alt + Enter. Once in keyboard drag state,…" at bounding box center [565, 276] width 961 height 377
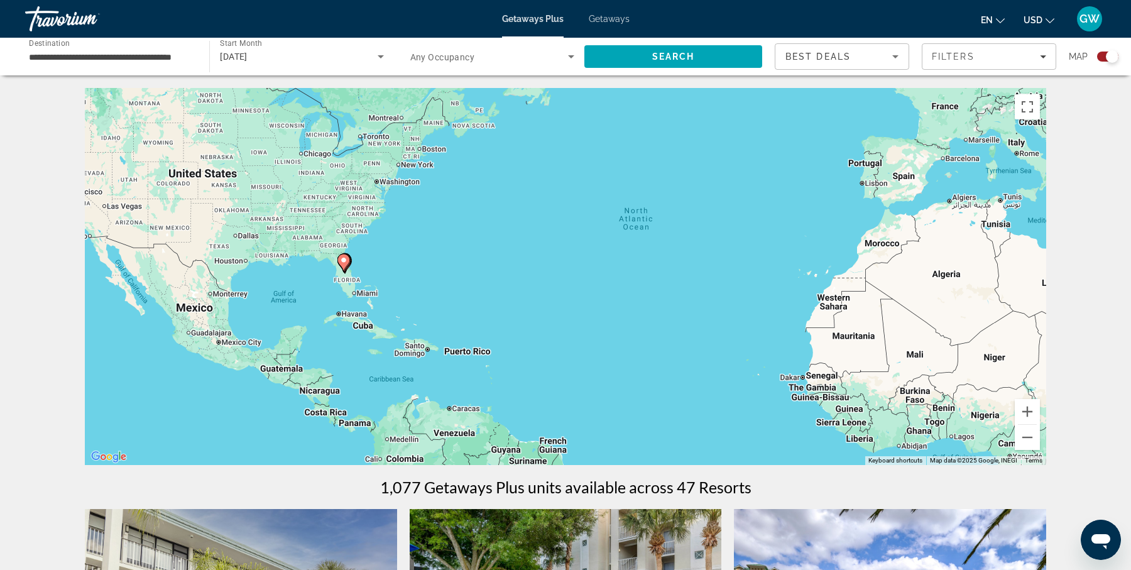
click at [418, 294] on div "To activate drag with keyboard, press Alt + Enter. Once in keyboard drag state,…" at bounding box center [565, 276] width 961 height 377
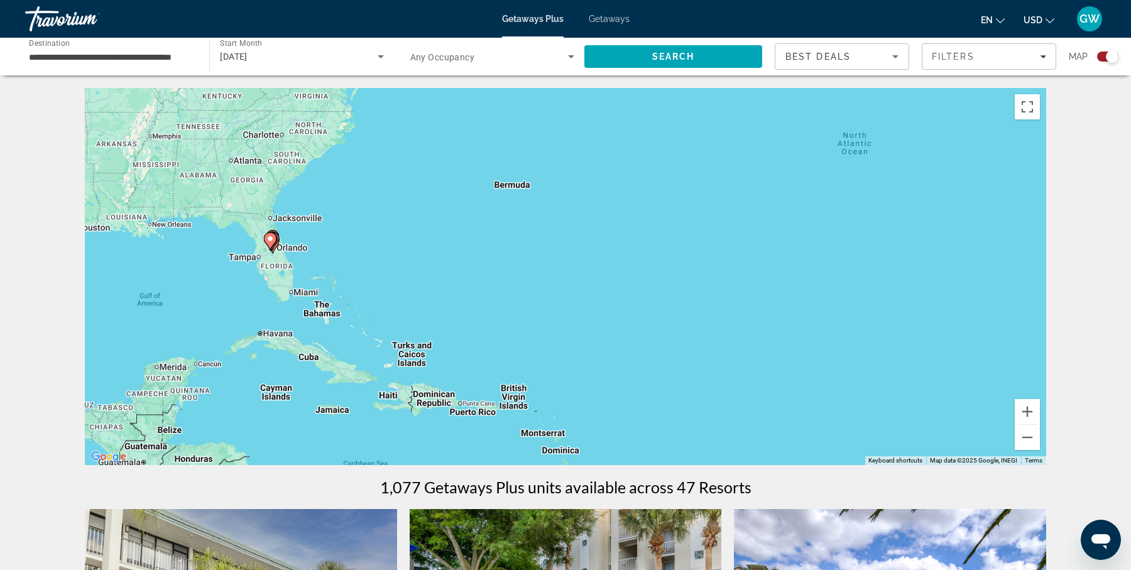
click at [418, 294] on div "To activate drag with keyboard, press Alt + Enter. Once in keyboard drag state,…" at bounding box center [565, 276] width 961 height 377
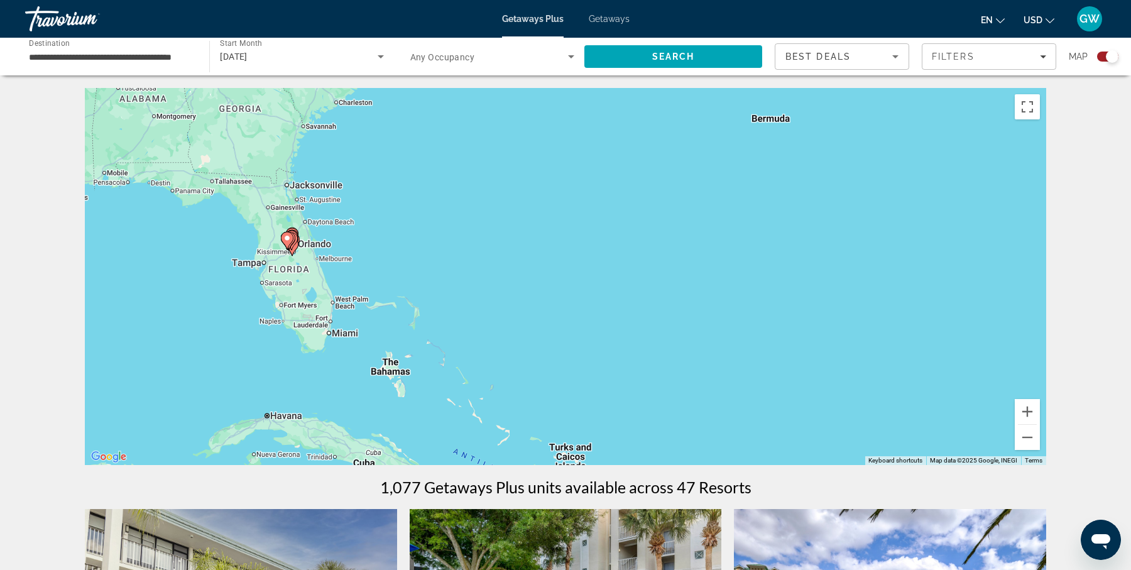
drag, startPoint x: 285, startPoint y: 261, endPoint x: 455, endPoint y: 303, distance: 176.1
click at [455, 303] on div "To activate drag with keyboard, press Alt + Enter. Once in keyboard drag state,…" at bounding box center [565, 276] width 961 height 377
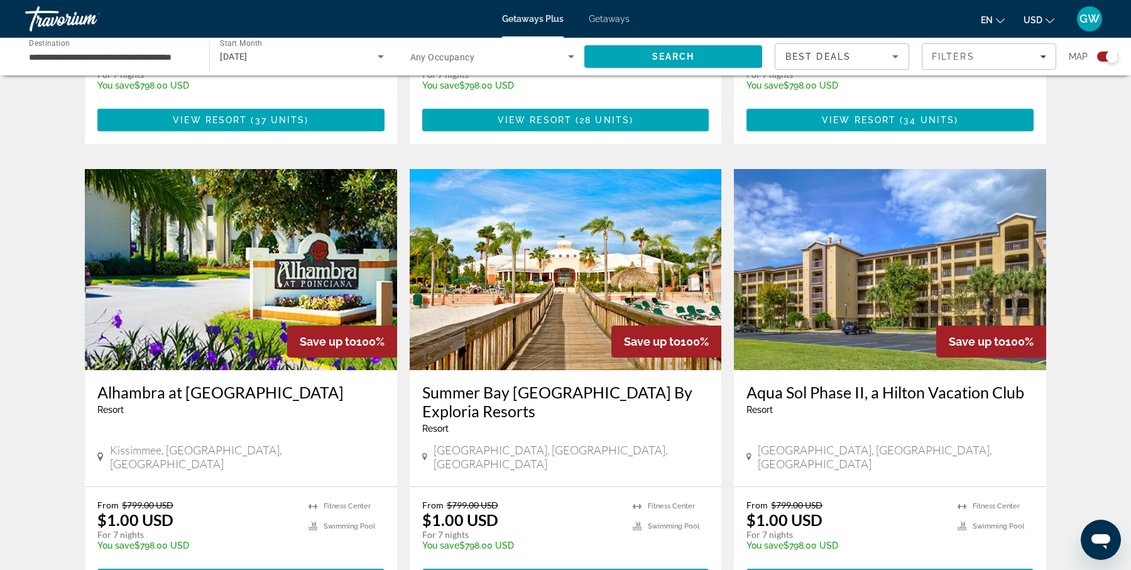
scroll to position [1740, 0]
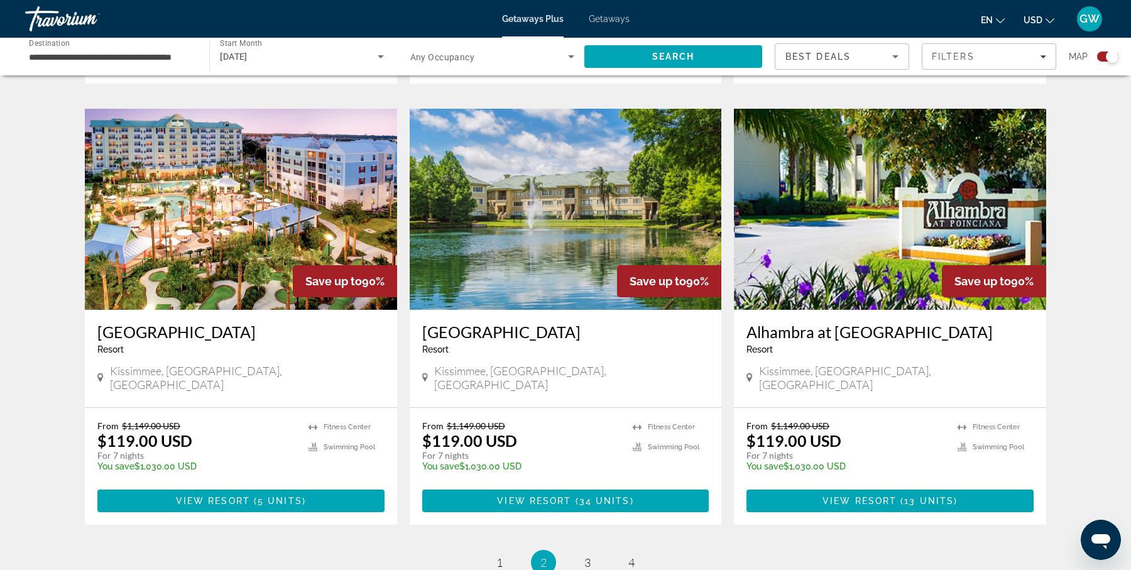
scroll to position [1765, 0]
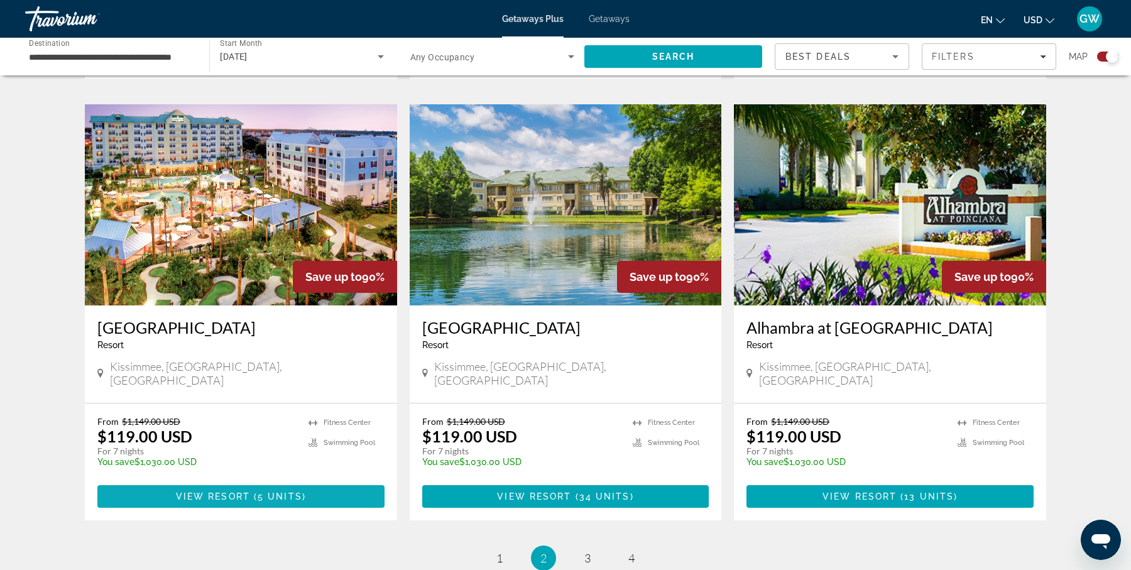
click at [259, 491] on span "5 units" at bounding box center [280, 496] width 45 height 10
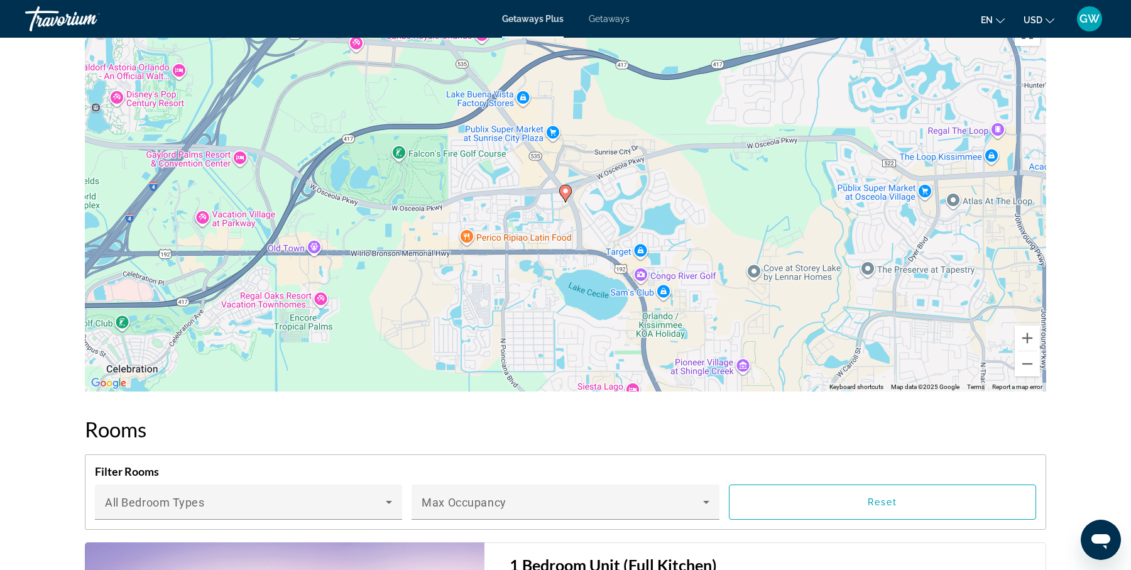
scroll to position [1668, 0]
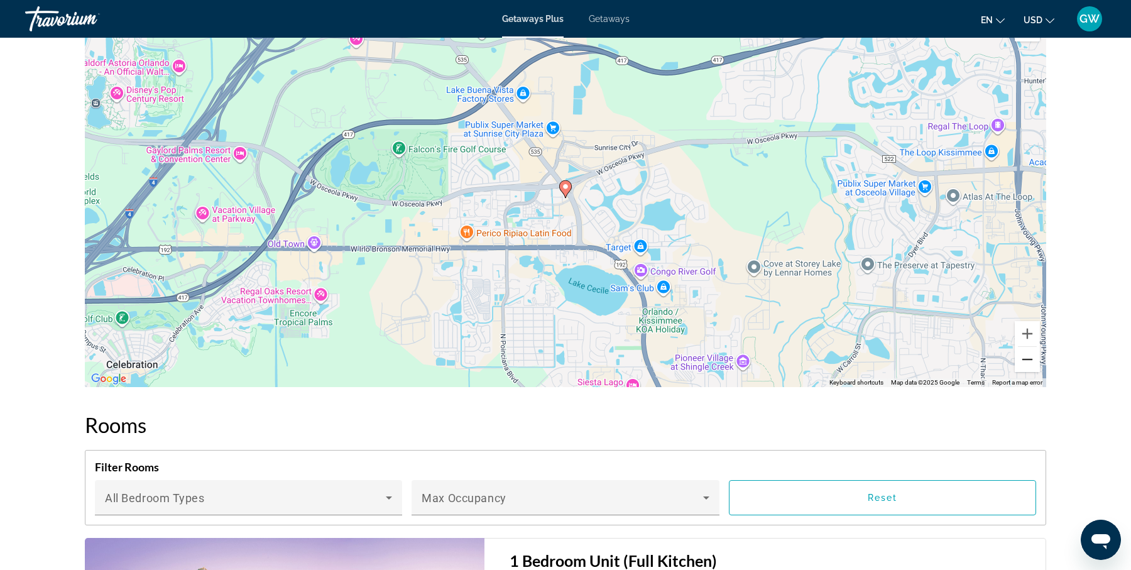
click at [1027, 362] on button "Zoom out" at bounding box center [1026, 359] width 25 height 25
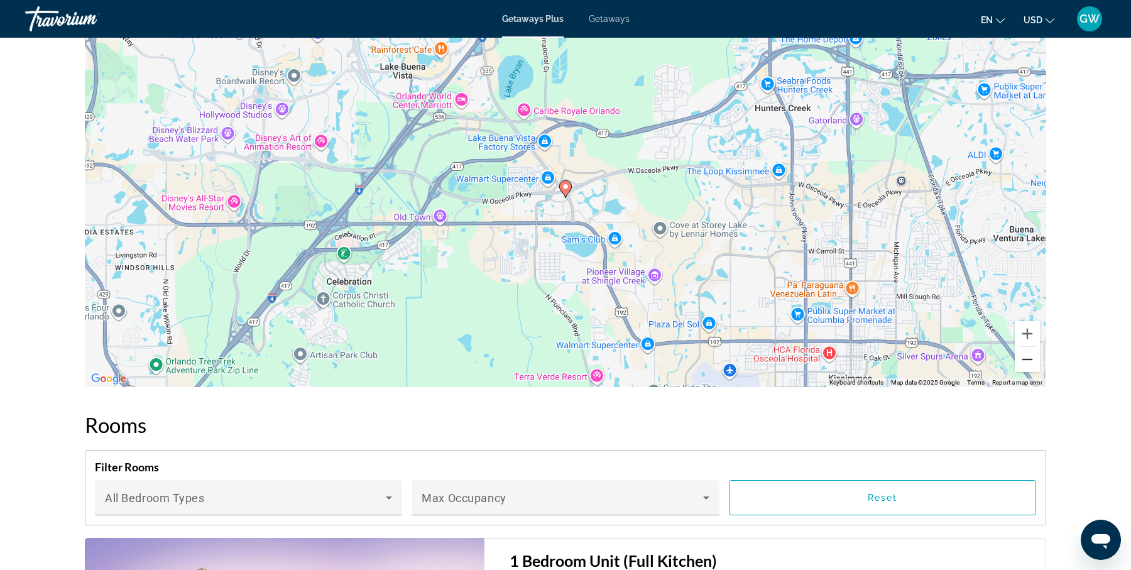
click at [1027, 362] on button "Zoom out" at bounding box center [1026, 359] width 25 height 25
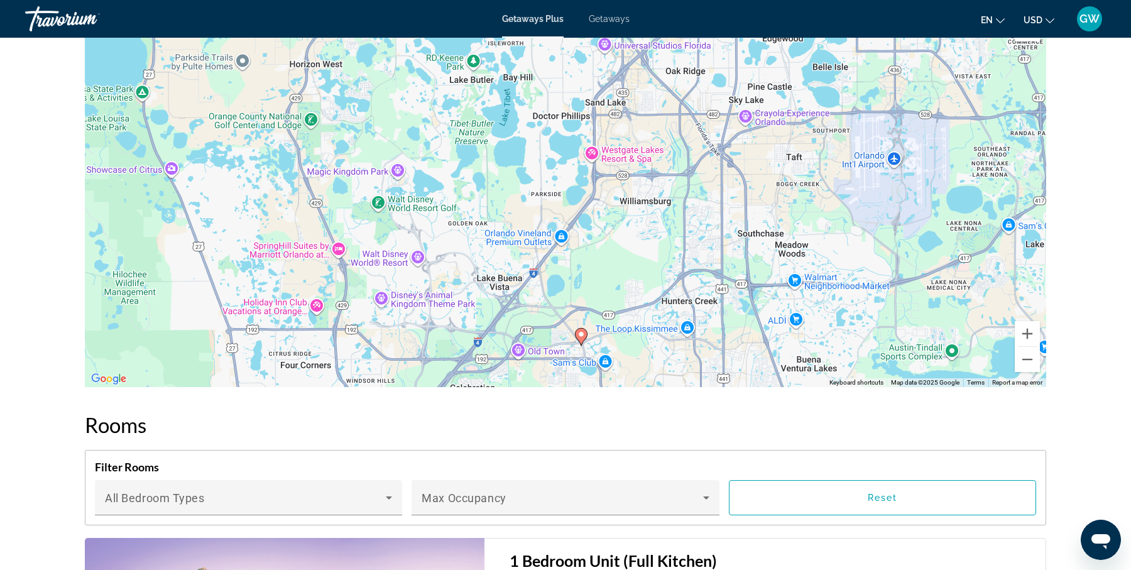
drag, startPoint x: 706, startPoint y: 168, endPoint x: 723, endPoint y: 322, distance: 154.8
click at [723, 322] on div "To activate drag with keyboard, press Alt + Enter. Once in keyboard drag state,…" at bounding box center [565, 198] width 961 height 377
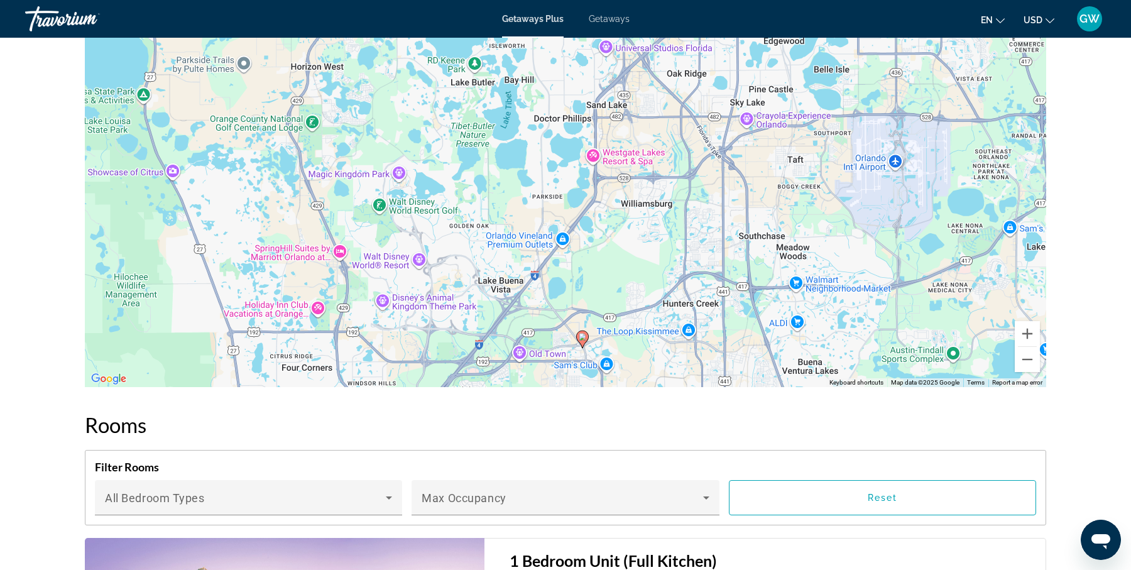
click at [1099, 369] on div "prev next [GEOGRAPHIC_DATA], [GEOGRAPHIC_DATA], [GEOGRAPHIC_DATA] Calypso Cay R…" at bounding box center [565, 219] width 1131 height 3699
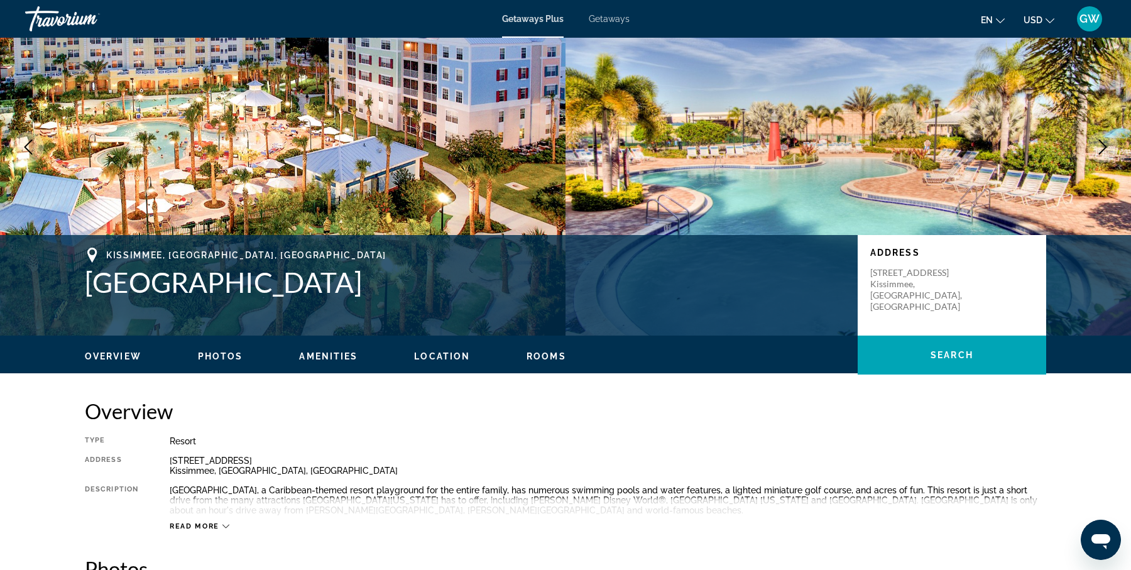
scroll to position [72, 0]
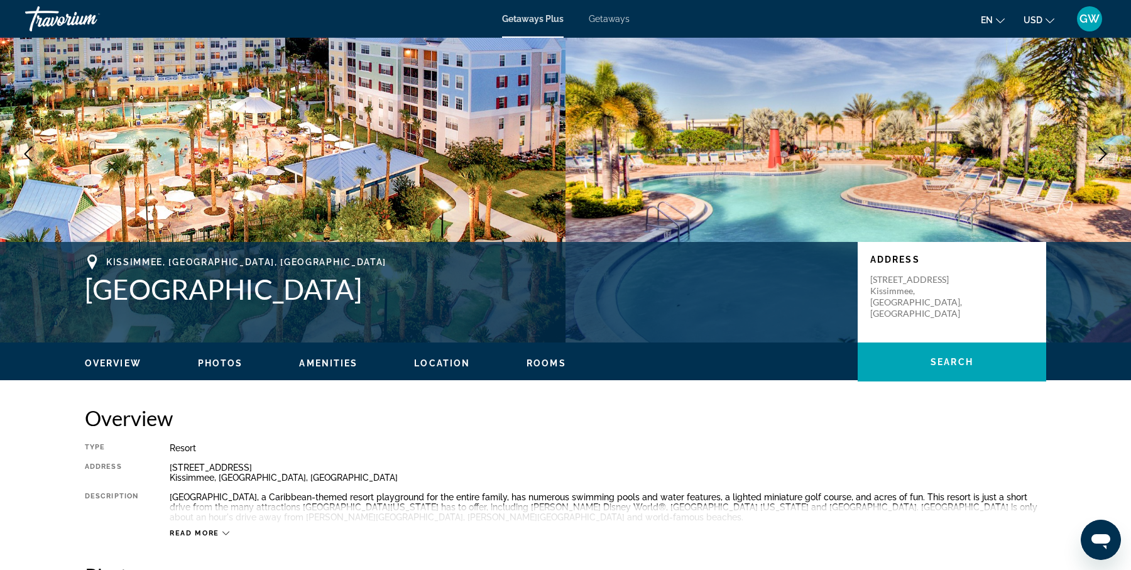
drag, startPoint x: 90, startPoint y: 292, endPoint x: 327, endPoint y: 288, distance: 236.8
click at [327, 288] on h1 "[GEOGRAPHIC_DATA]" at bounding box center [465, 289] width 760 height 33
copy h1 "[GEOGRAPHIC_DATA]"
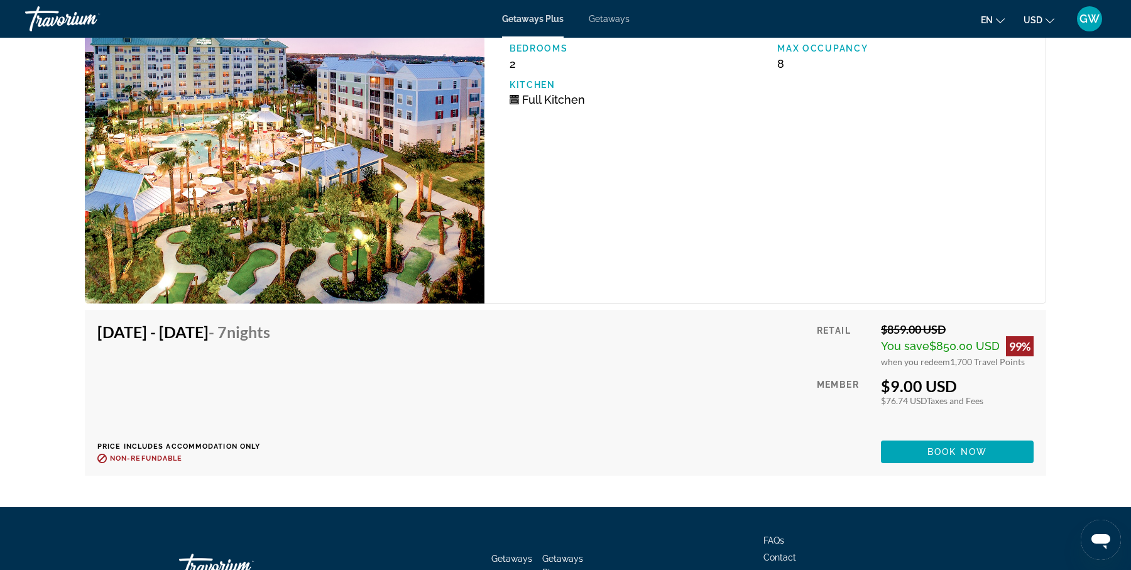
scroll to position [3233, 0]
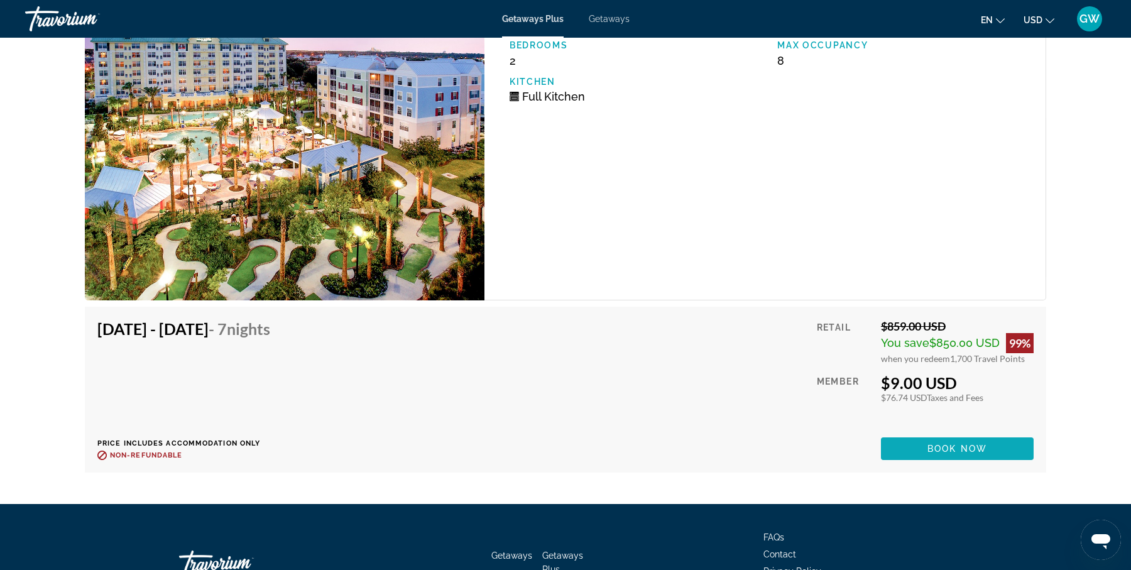
click at [967, 443] on span "Book now" at bounding box center [957, 448] width 60 height 10
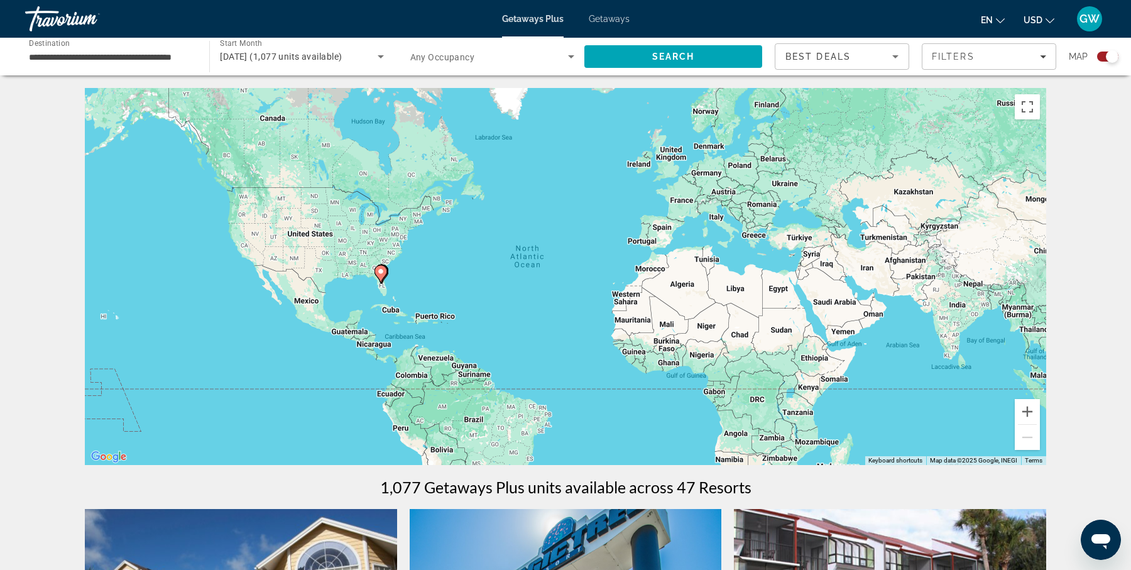
click at [394, 287] on div "To activate drag with keyboard, press Alt + Enter. Once in keyboard drag state,…" at bounding box center [565, 276] width 961 height 377
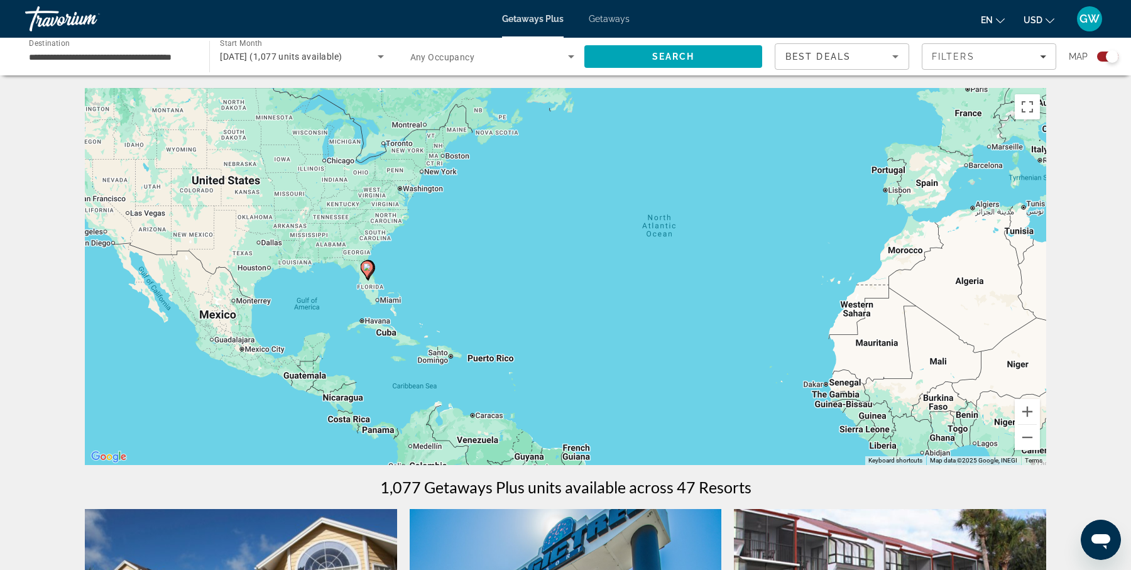
click at [394, 287] on div "To activate drag with keyboard, press Alt + Enter. Once in keyboard drag state,…" at bounding box center [565, 276] width 961 height 377
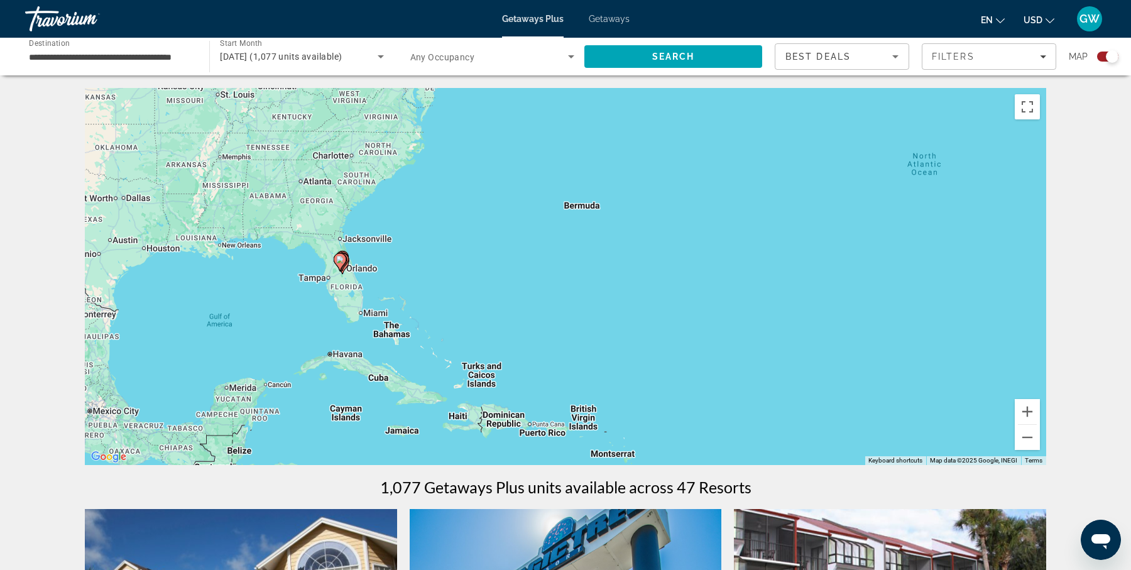
click at [364, 277] on div "To activate drag with keyboard, press Alt + Enter. Once in keyboard drag state,…" at bounding box center [565, 276] width 961 height 377
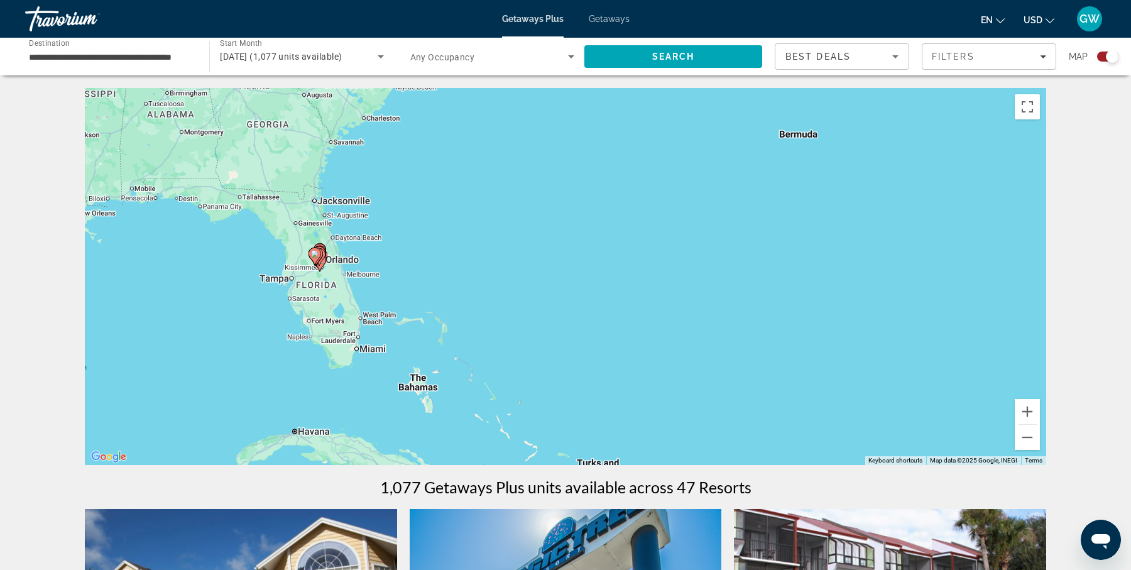
click at [364, 277] on div "To activate drag with keyboard, press Alt + Enter. Once in keyboard drag state,…" at bounding box center [565, 276] width 961 height 377
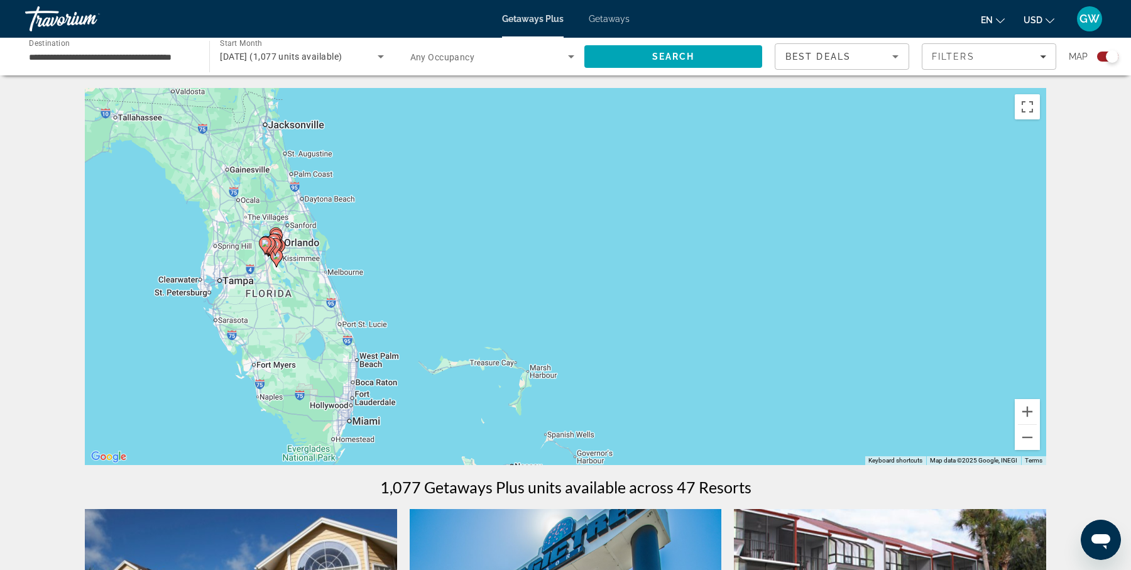
click at [299, 288] on div "To activate drag with keyboard, press Alt + Enter. Once in keyboard drag state,…" at bounding box center [565, 276] width 961 height 377
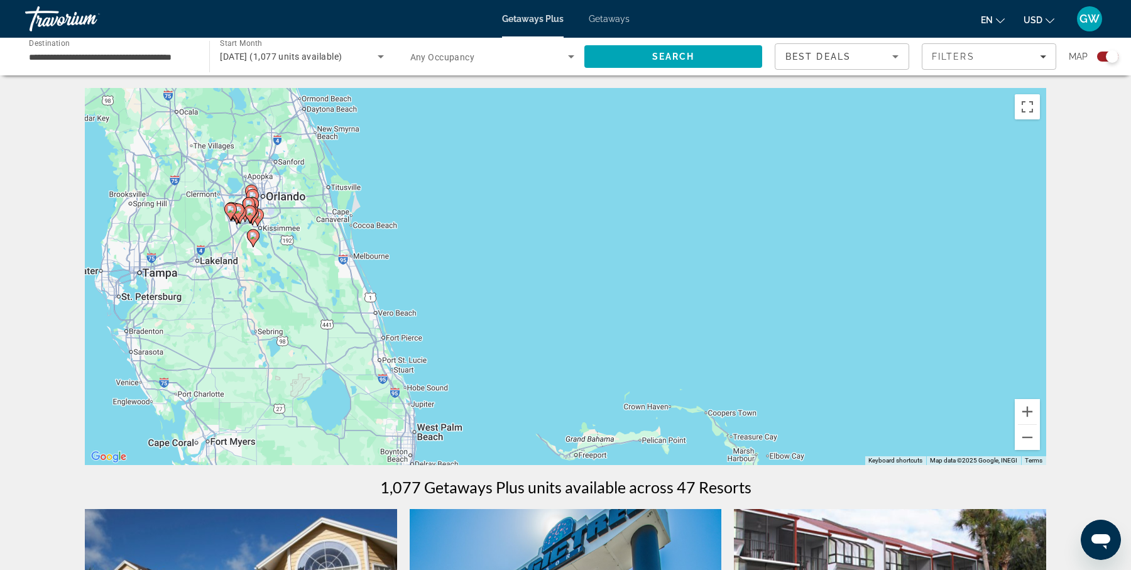
click at [280, 244] on div "To activate drag with keyboard, press Alt + Enter. Once in keyboard drag state,…" at bounding box center [565, 276] width 961 height 377
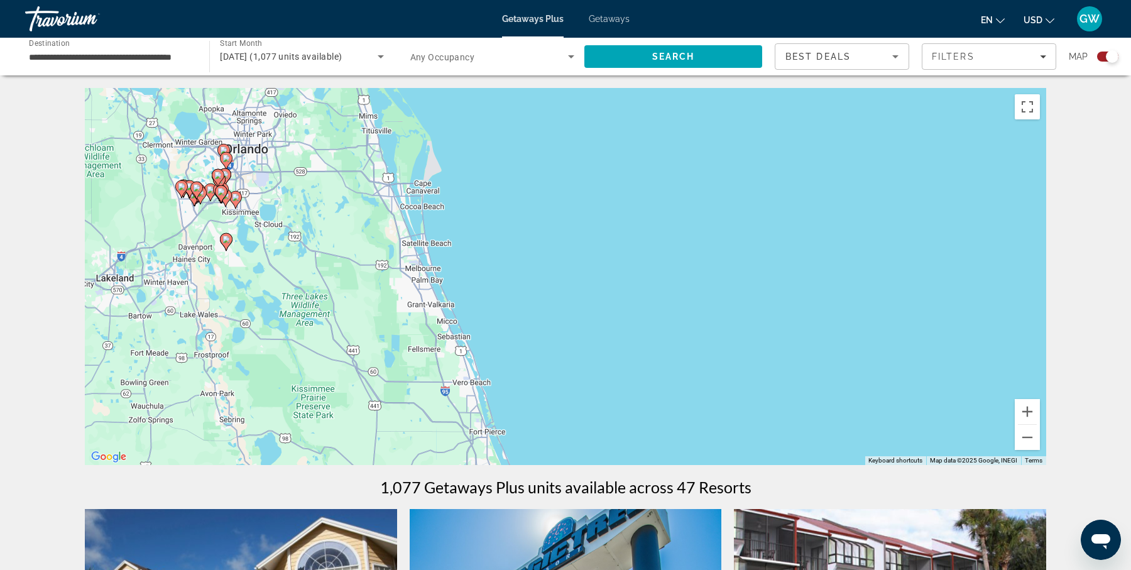
click at [267, 200] on div "To activate drag with keyboard, press Alt + Enter. Once in keyboard drag state,…" at bounding box center [565, 276] width 961 height 377
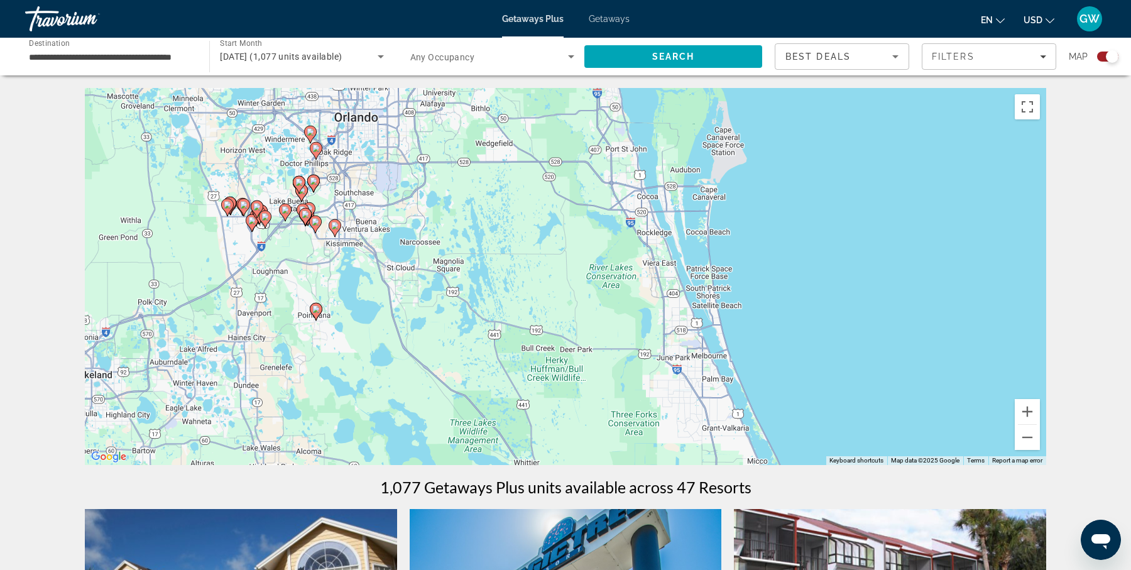
drag, startPoint x: 228, startPoint y: 172, endPoint x: 361, endPoint y: 192, distance: 133.9
click at [361, 192] on div "To activate drag with keyboard, press Alt + Enter. Once in keyboard drag state,…" at bounding box center [565, 276] width 961 height 377
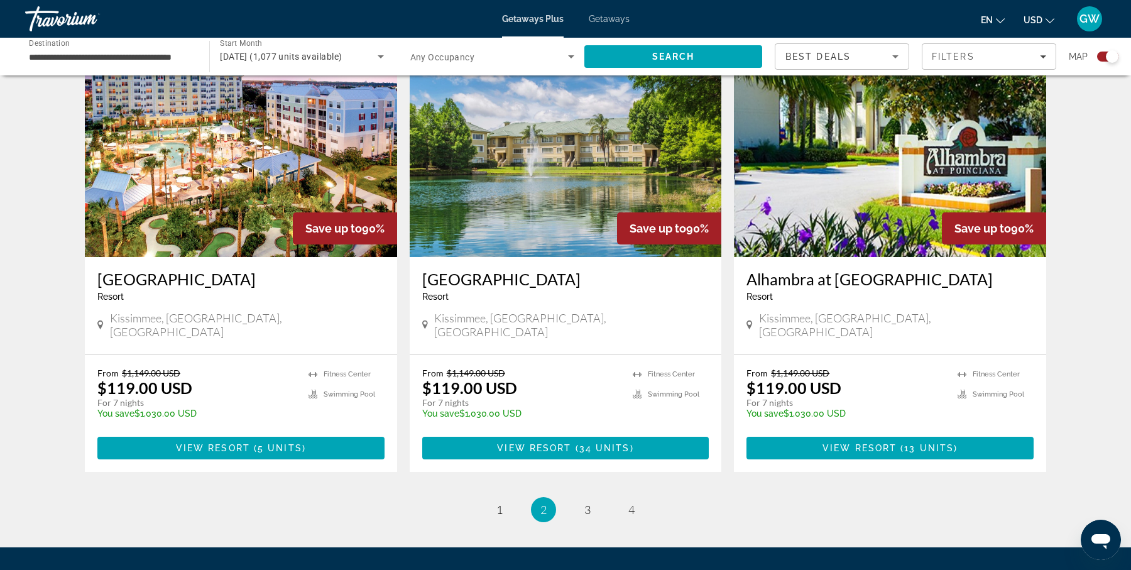
scroll to position [1868, 0]
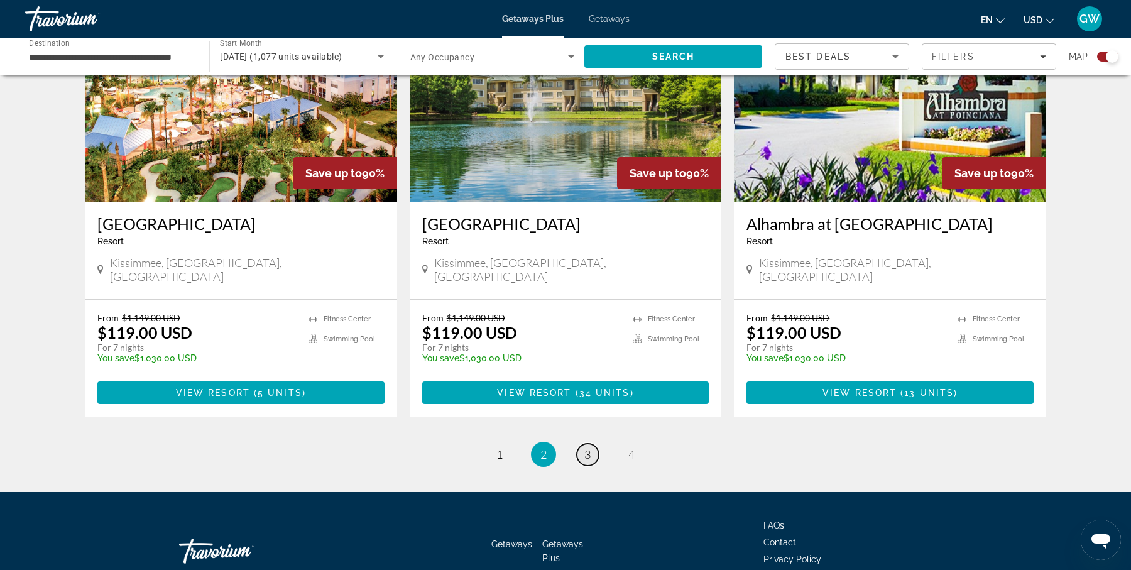
click at [586, 447] on span "3" at bounding box center [587, 454] width 6 height 14
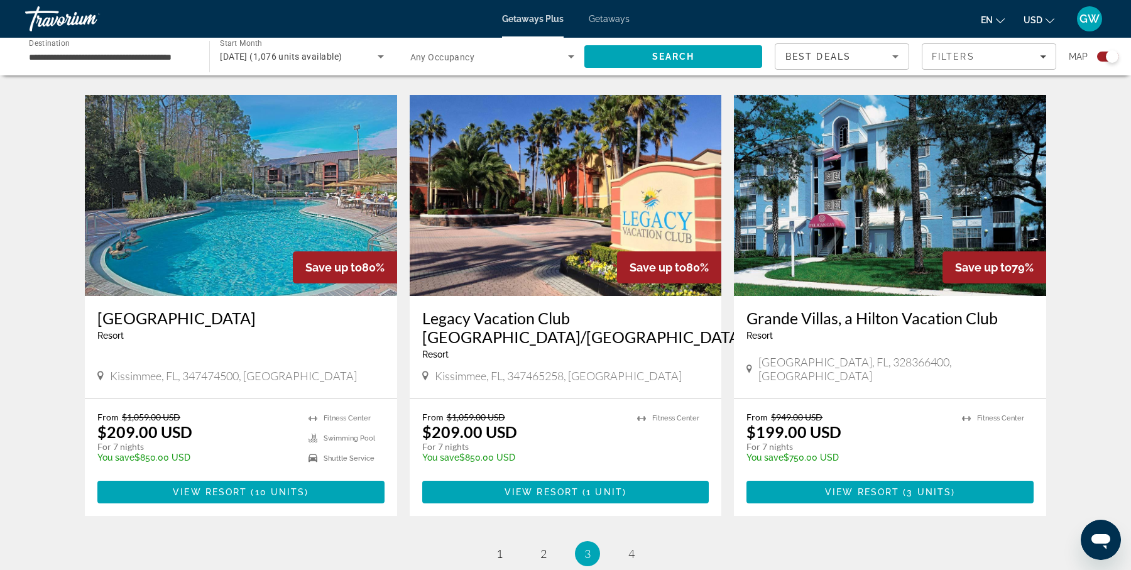
scroll to position [1850, 0]
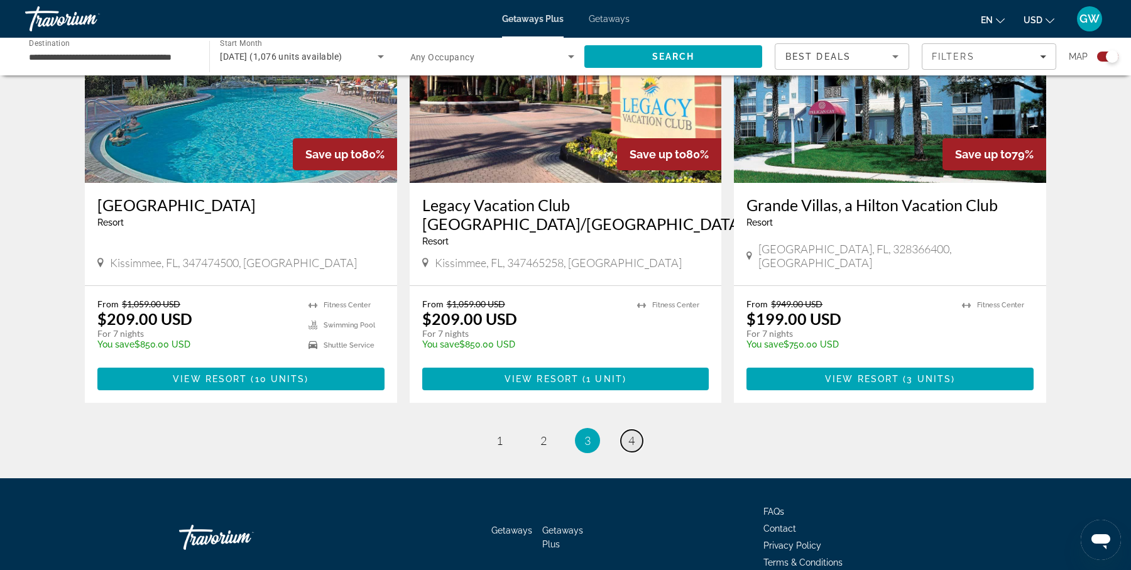
click at [627, 430] on link "page 4" at bounding box center [632, 441] width 22 height 22
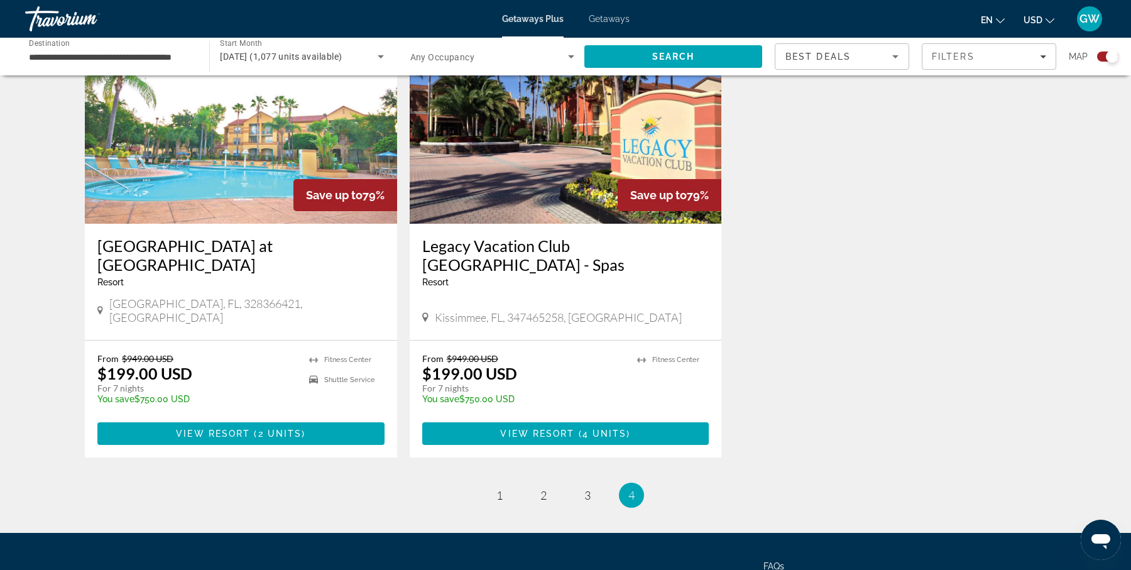
scroll to position [1782, 0]
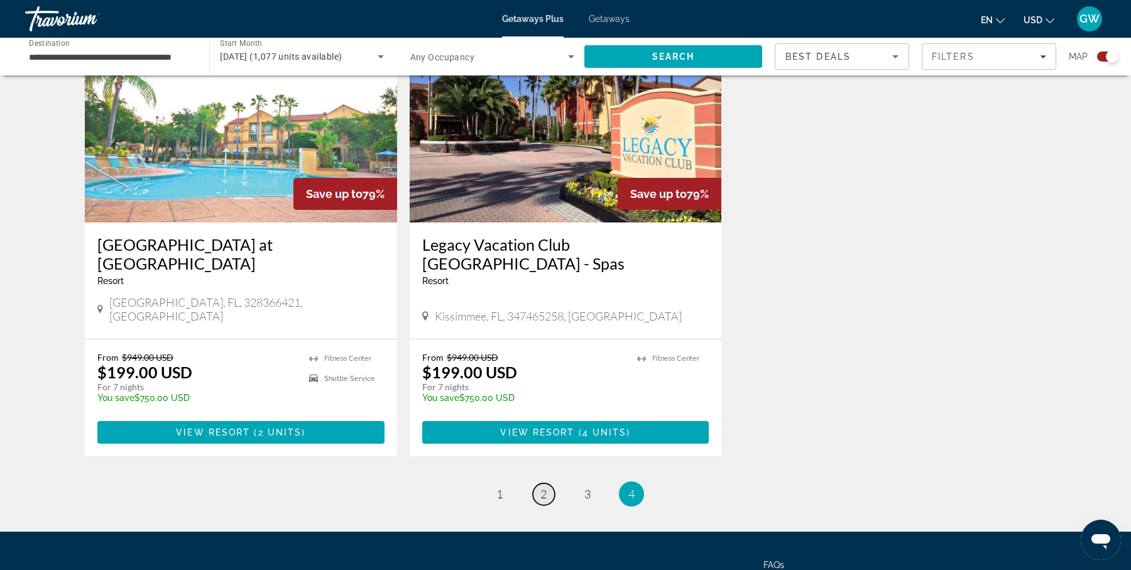
click at [541, 483] on link "page 2" at bounding box center [544, 494] width 22 height 22
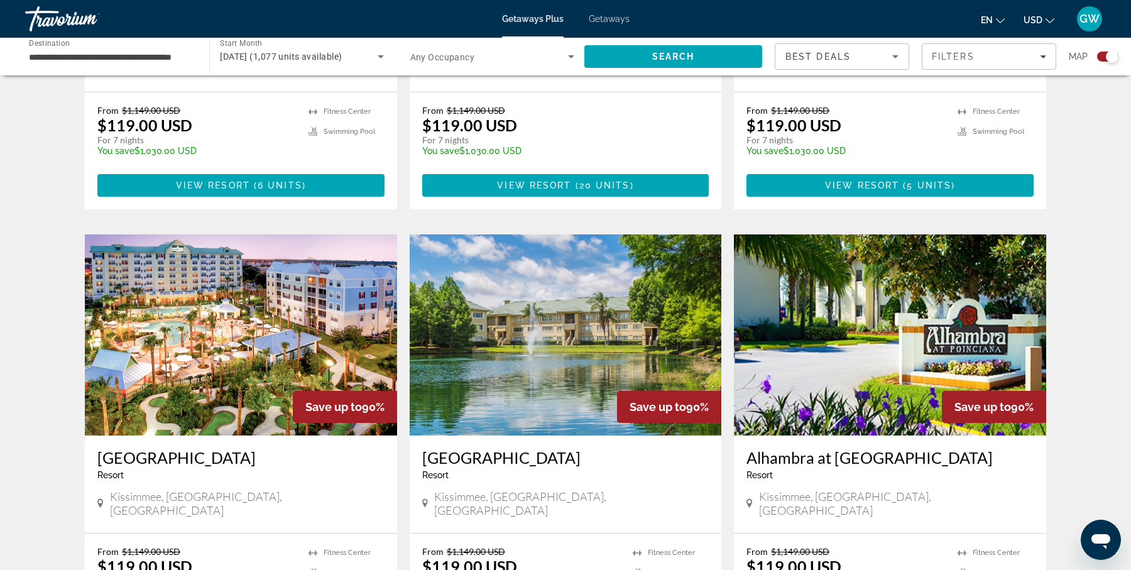
scroll to position [1638, 0]
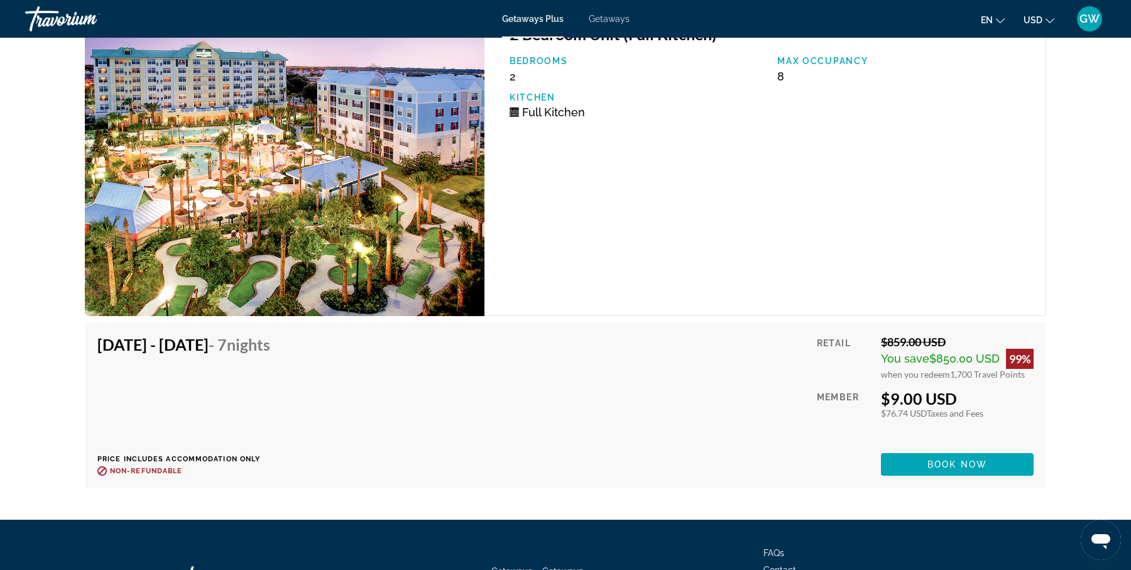
scroll to position [3225, 0]
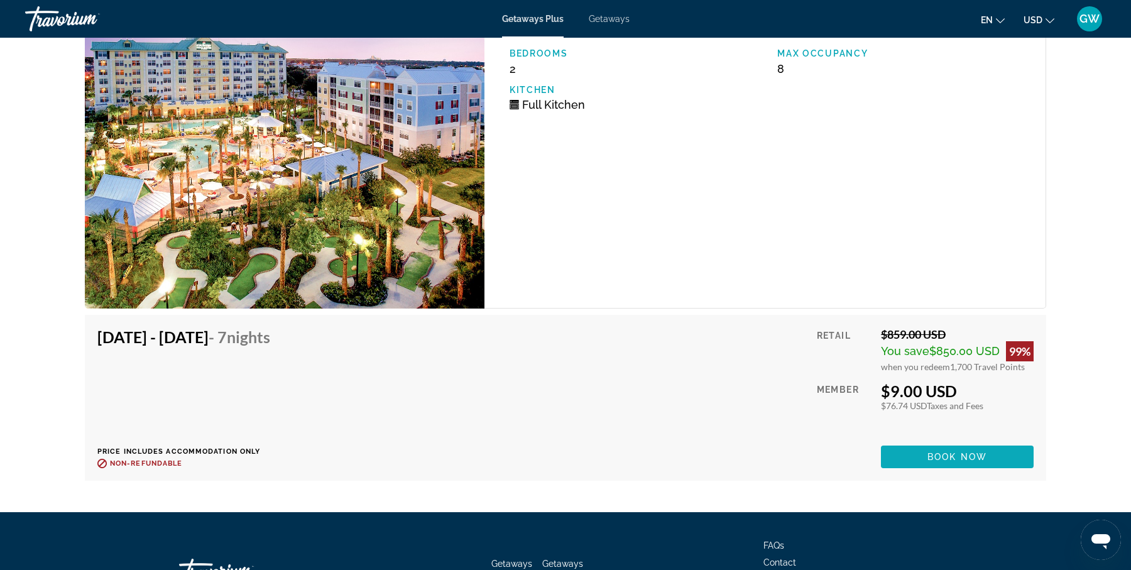
click at [990, 453] on span "Main content" at bounding box center [957, 457] width 153 height 30
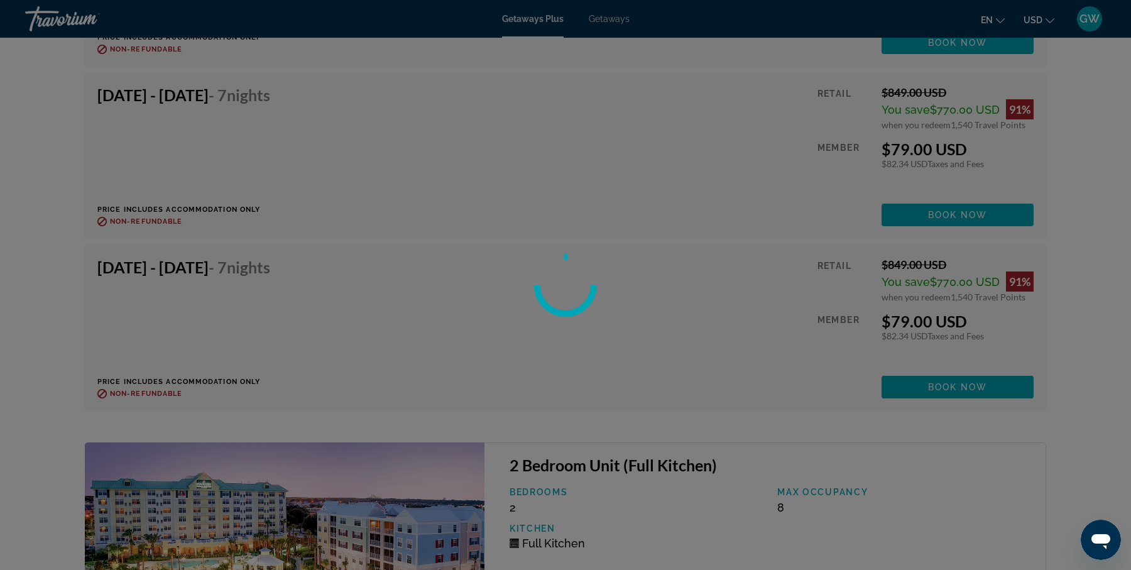
scroll to position [2739, 0]
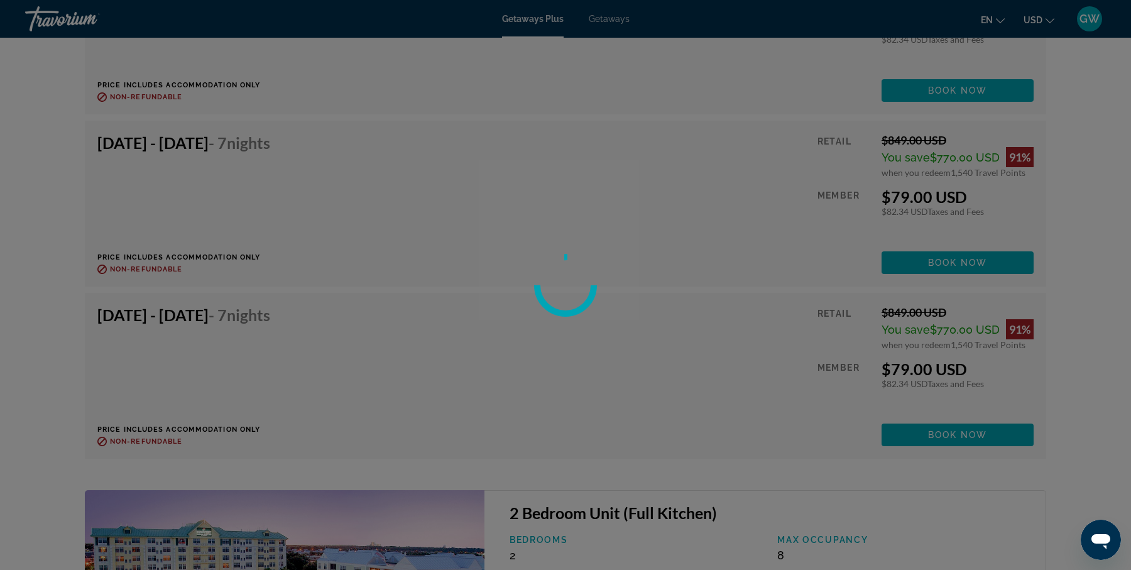
click at [1086, 19] on div at bounding box center [565, 285] width 1131 height 570
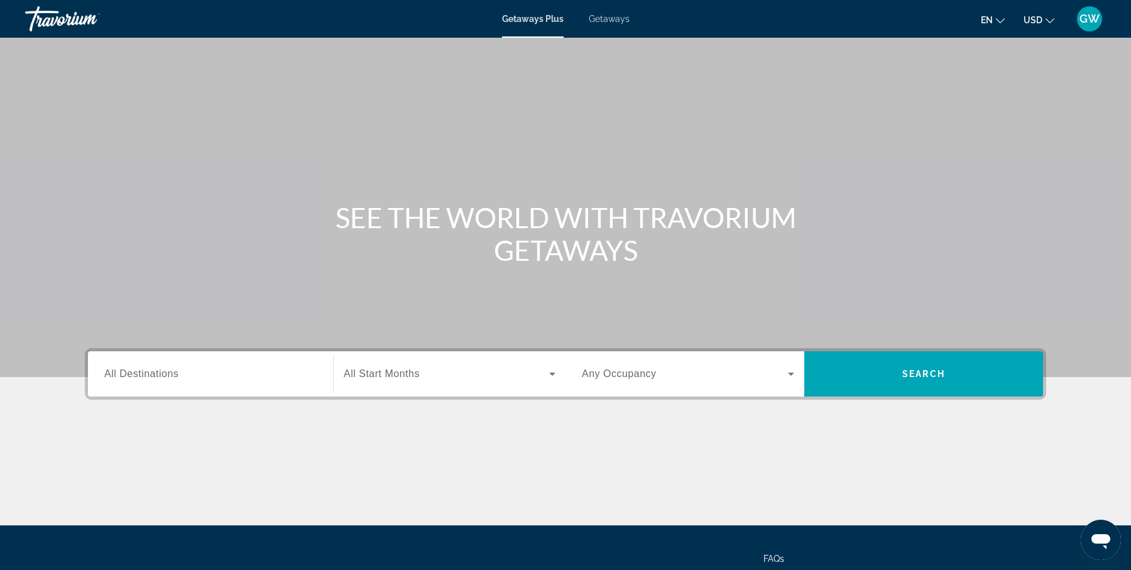
click at [244, 376] on input "Destination All Destinations" at bounding box center [210, 374] width 212 height 15
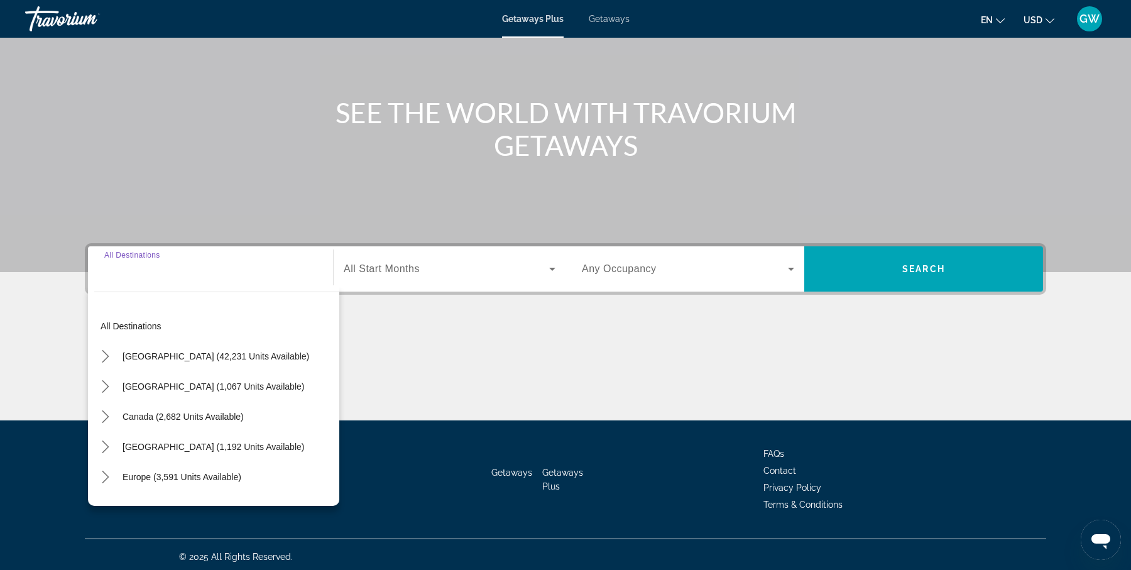
scroll to position [109, 0]
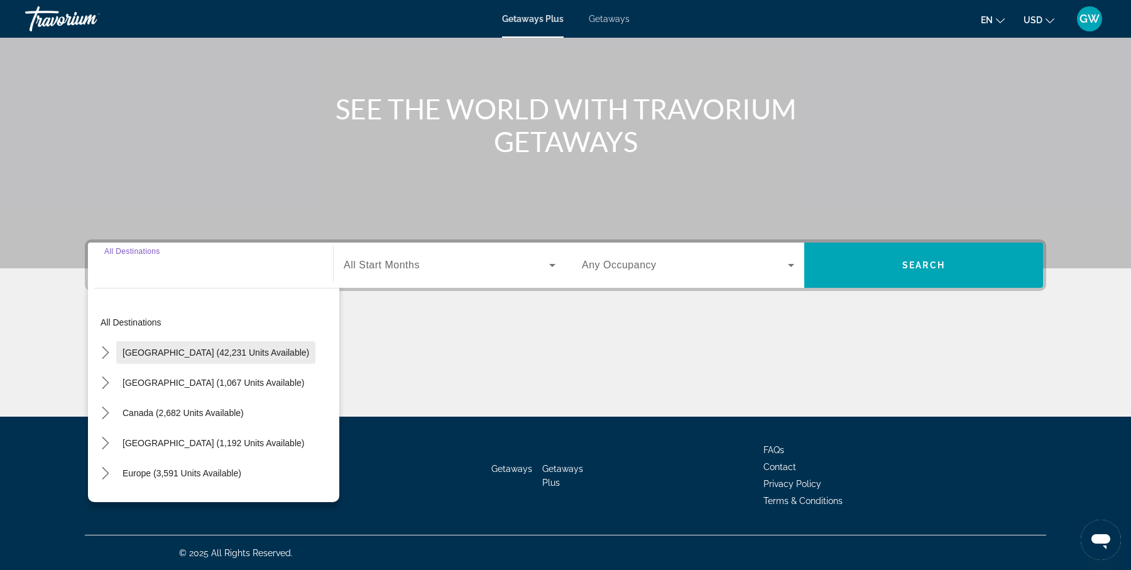
click at [220, 347] on span "[GEOGRAPHIC_DATA] (42,231 units available)" at bounding box center [215, 352] width 187 height 10
type input "**********"
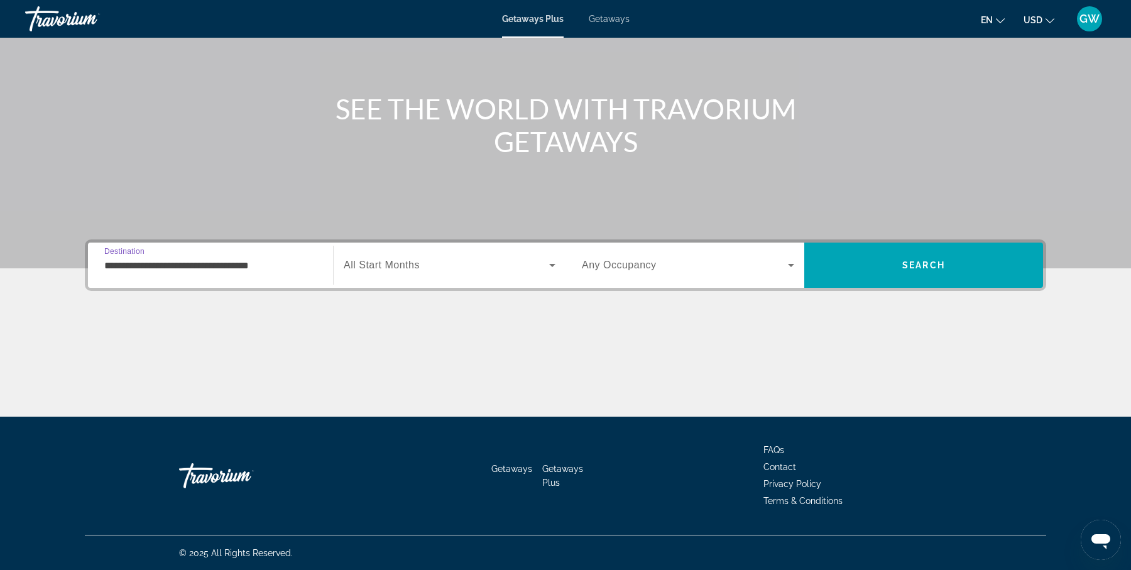
click at [451, 265] on span "Search widget" at bounding box center [446, 265] width 205 height 15
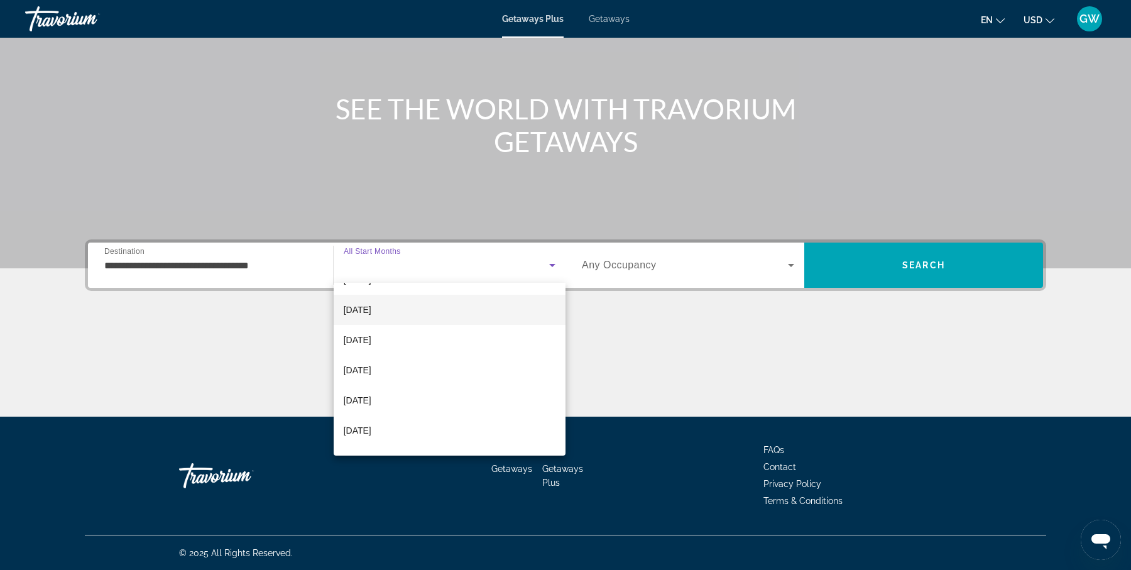
scroll to position [73, 0]
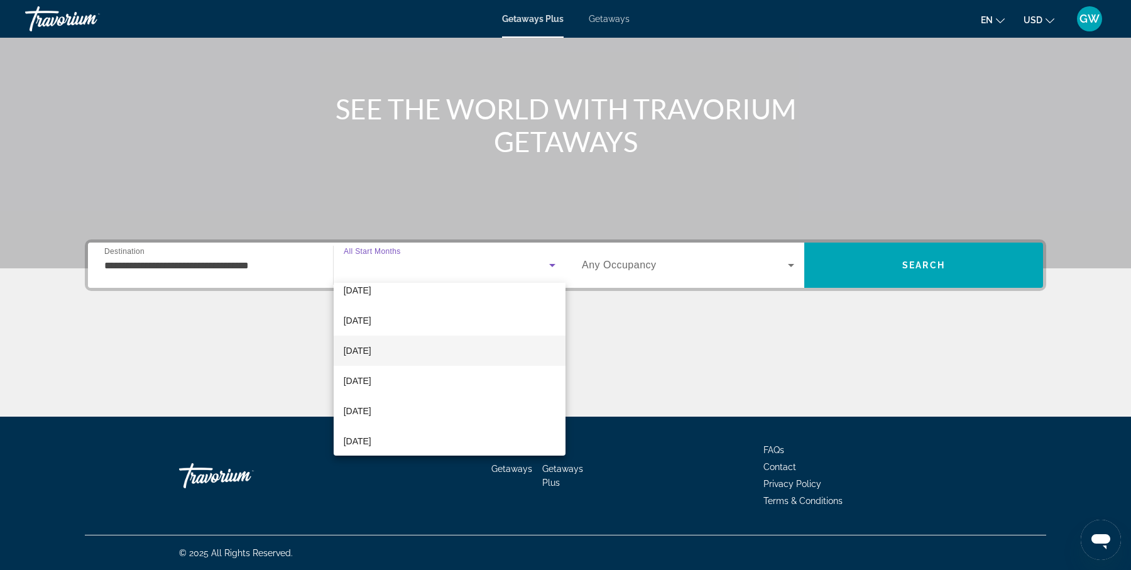
click at [435, 354] on mat-option "[DATE]" at bounding box center [450, 350] width 232 height 30
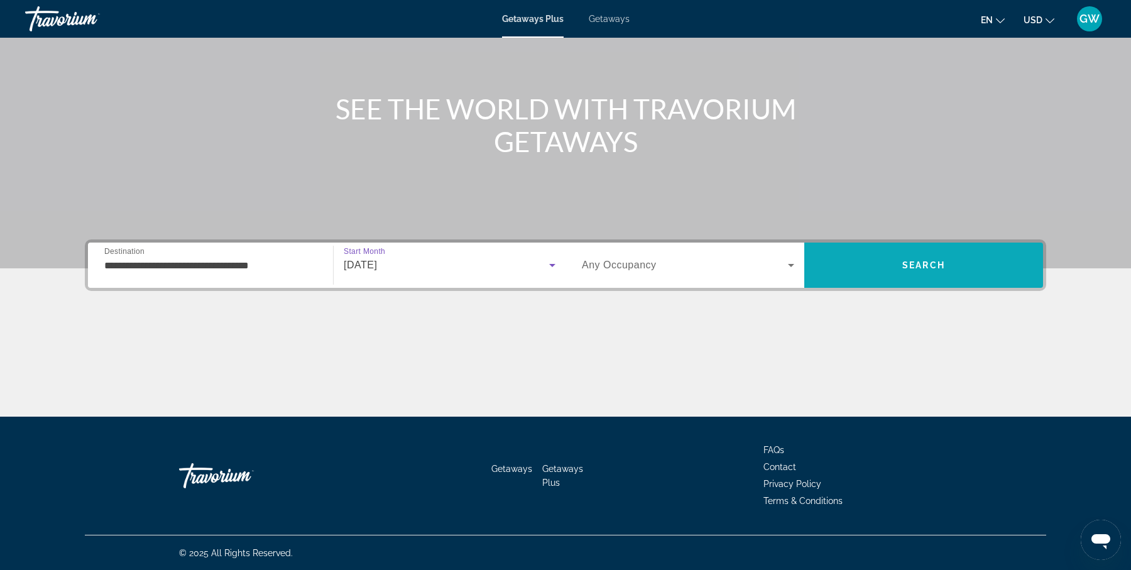
click at [990, 261] on span "Search" at bounding box center [923, 265] width 239 height 30
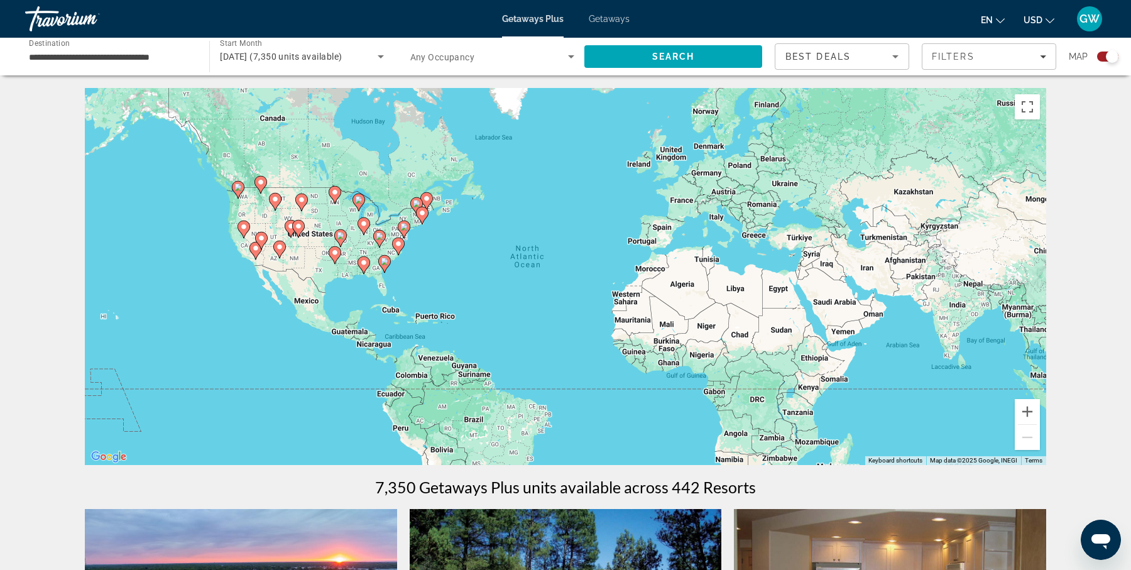
click at [394, 294] on div "To activate drag with keyboard, press Alt + Enter. Once in keyboard drag state,…" at bounding box center [565, 276] width 961 height 377
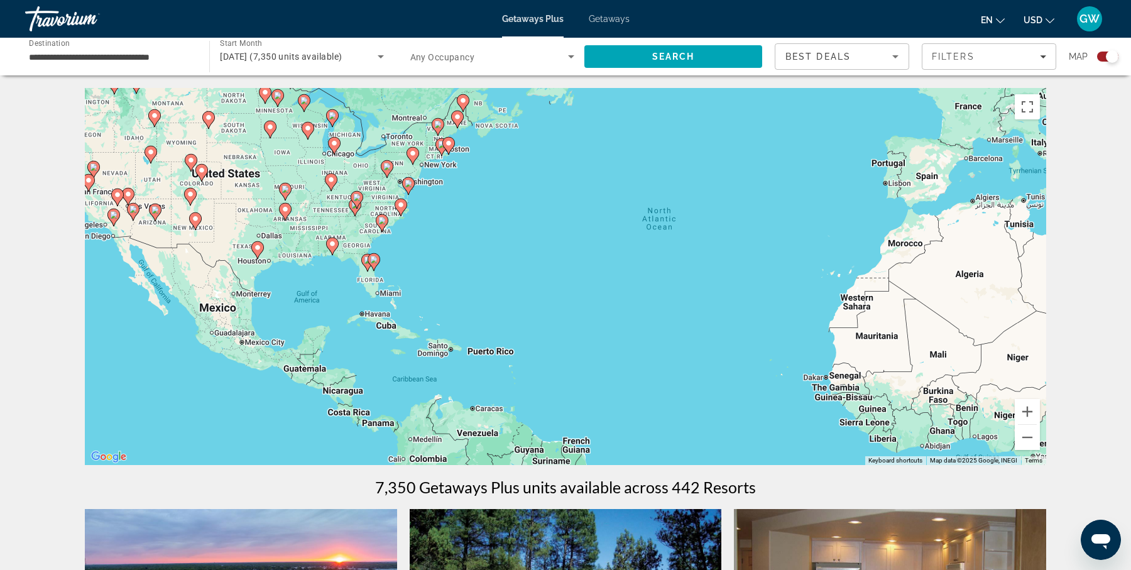
click at [394, 294] on div "To activate drag with keyboard, press Alt + Enter. Once in keyboard drag state,…" at bounding box center [565, 276] width 961 height 377
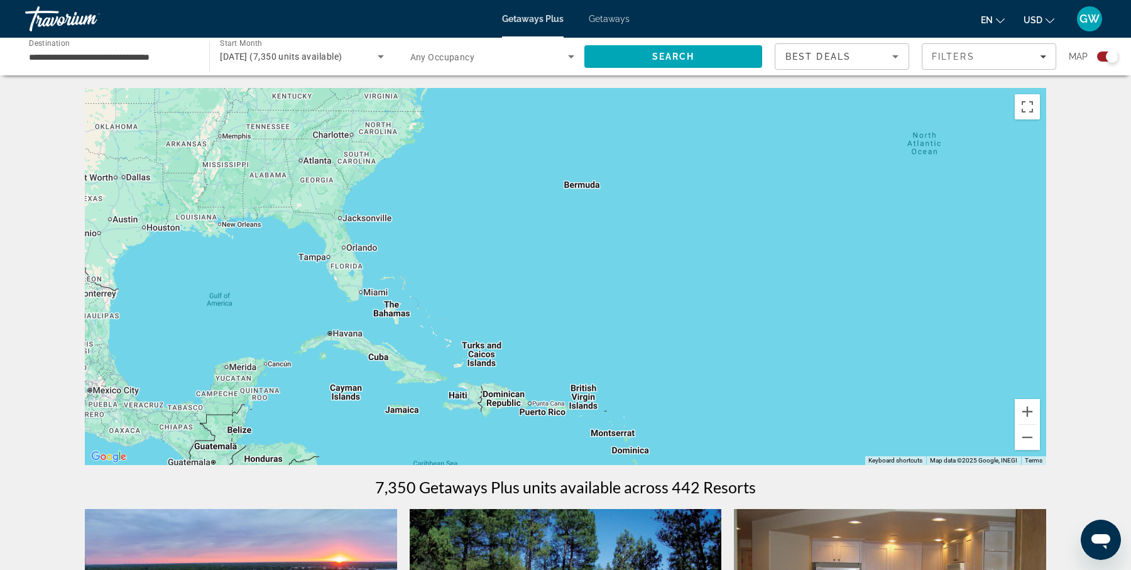
click at [394, 294] on div "To activate drag with keyboard, press Alt + Enter. Once in keyboard drag state,…" at bounding box center [565, 276] width 961 height 377
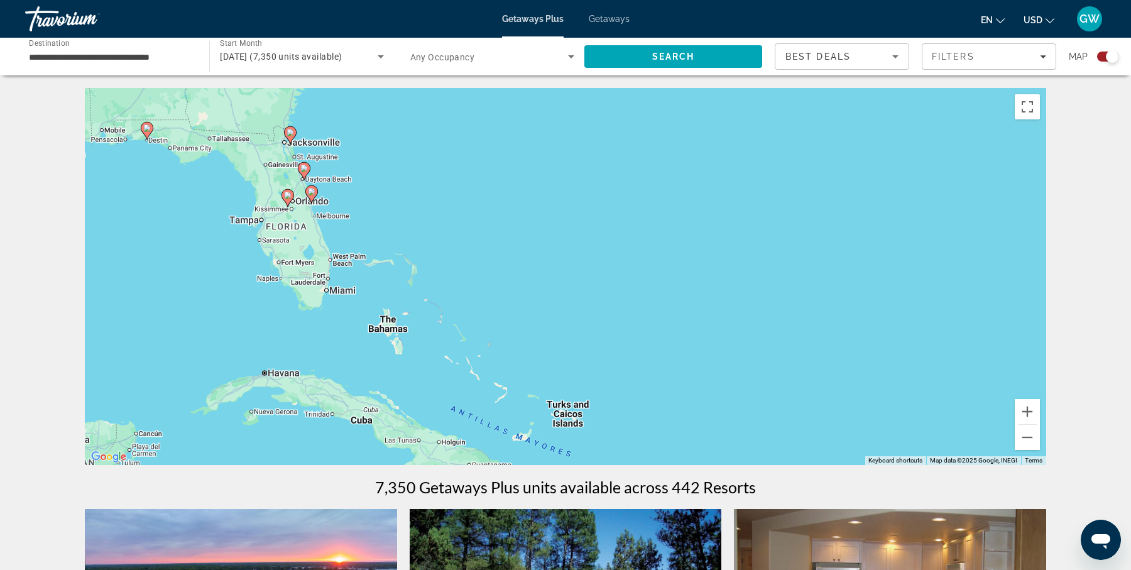
click at [293, 220] on div "To activate drag with keyboard, press Alt + Enter. Once in keyboard drag state,…" at bounding box center [565, 276] width 961 height 377
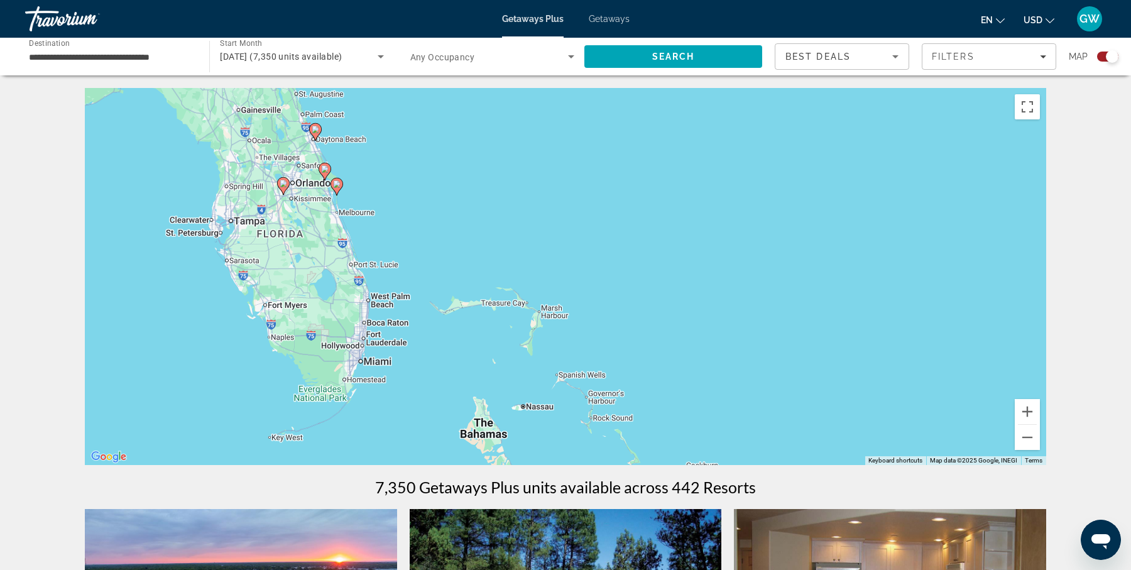
click at [283, 185] on image "Main content" at bounding box center [283, 184] width 8 height 8
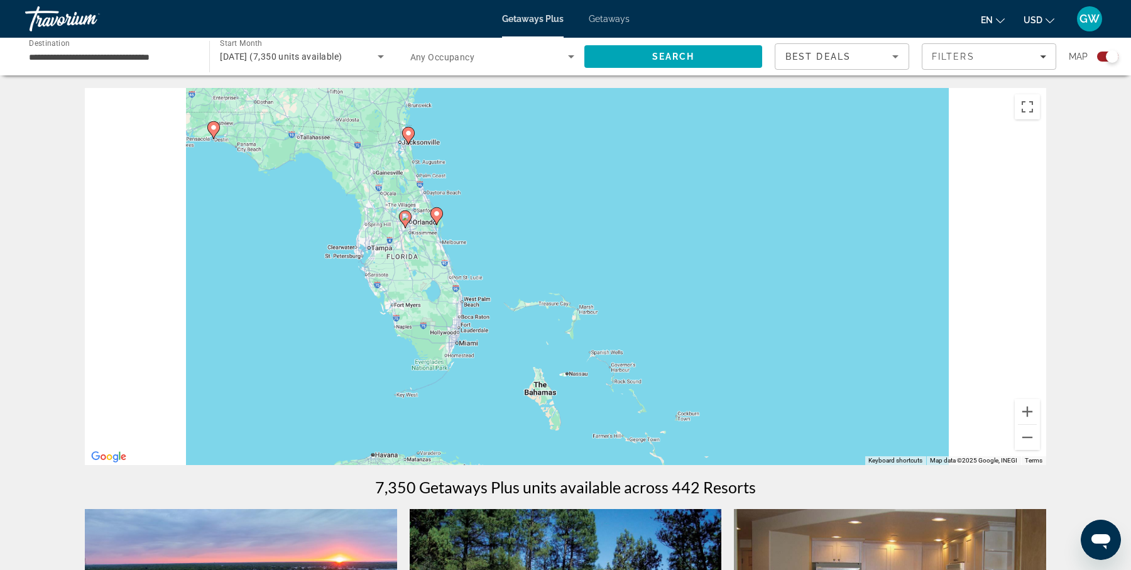
click at [283, 185] on div "To activate drag with keyboard, press Alt + Enter. Once in keyboard drag state,…" at bounding box center [565, 276] width 961 height 377
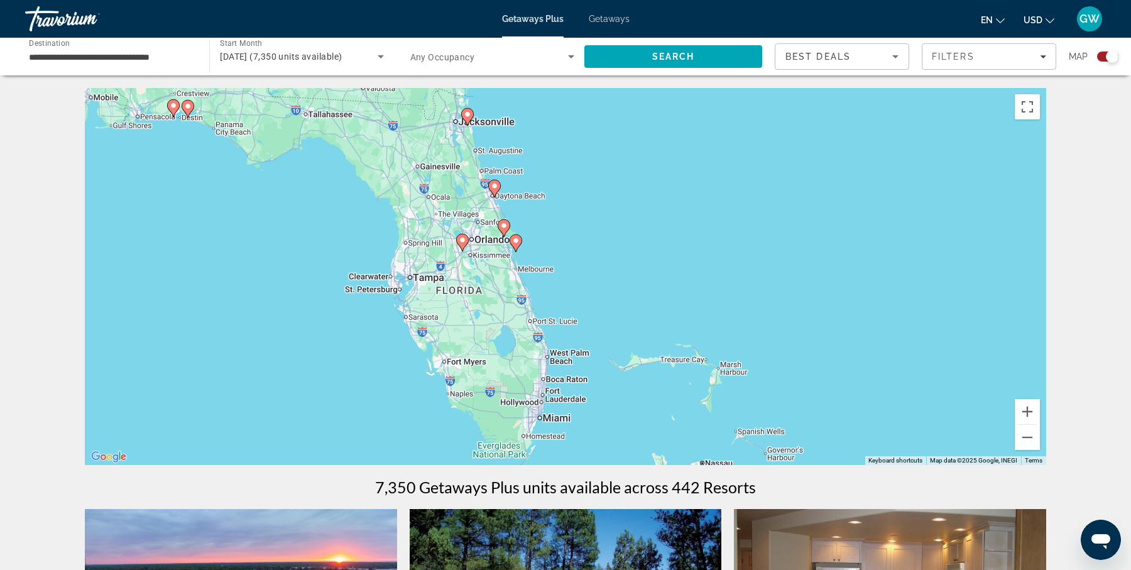
click at [475, 261] on div "To activate drag with keyboard, press Alt + Enter. Once in keyboard drag state,…" at bounding box center [565, 276] width 961 height 377
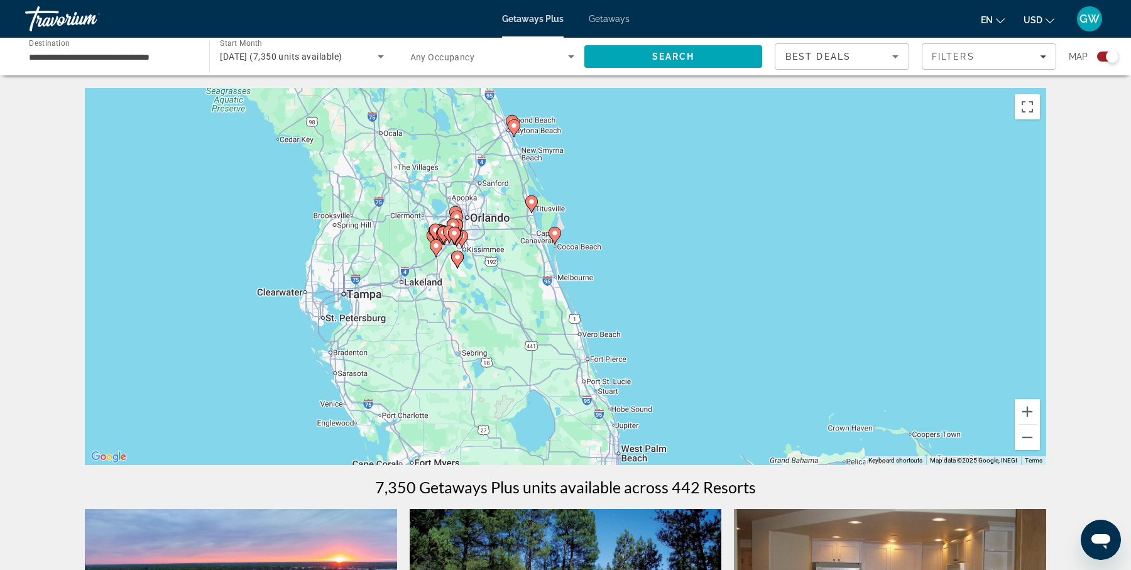
click at [447, 232] on image "Main content" at bounding box center [449, 232] width 8 height 8
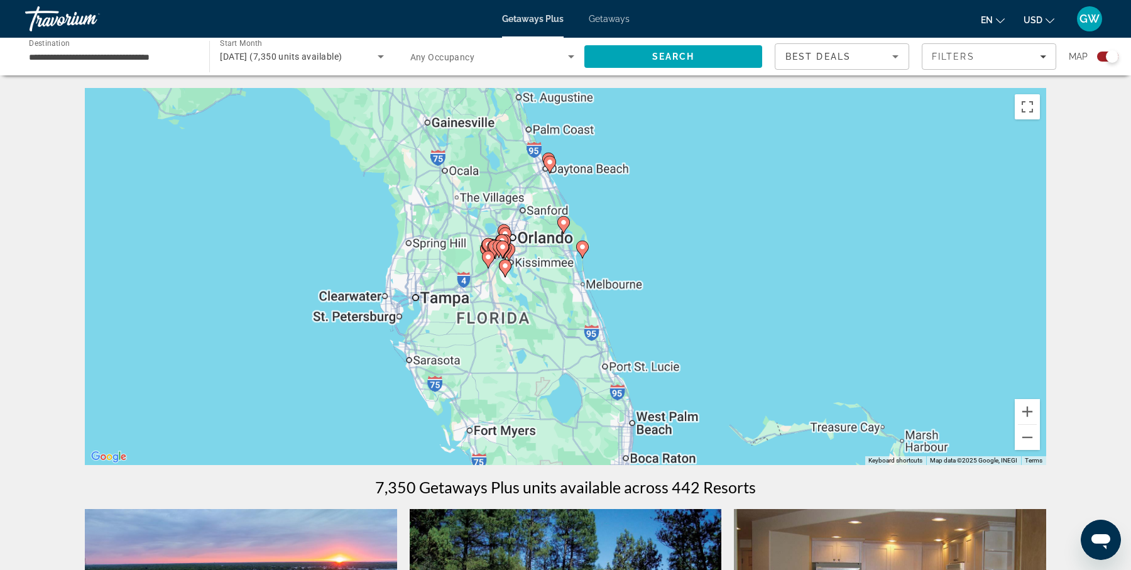
click at [447, 232] on div "To activate drag with keyboard, press Alt + Enter. Once in keyboard drag state,…" at bounding box center [565, 276] width 961 height 377
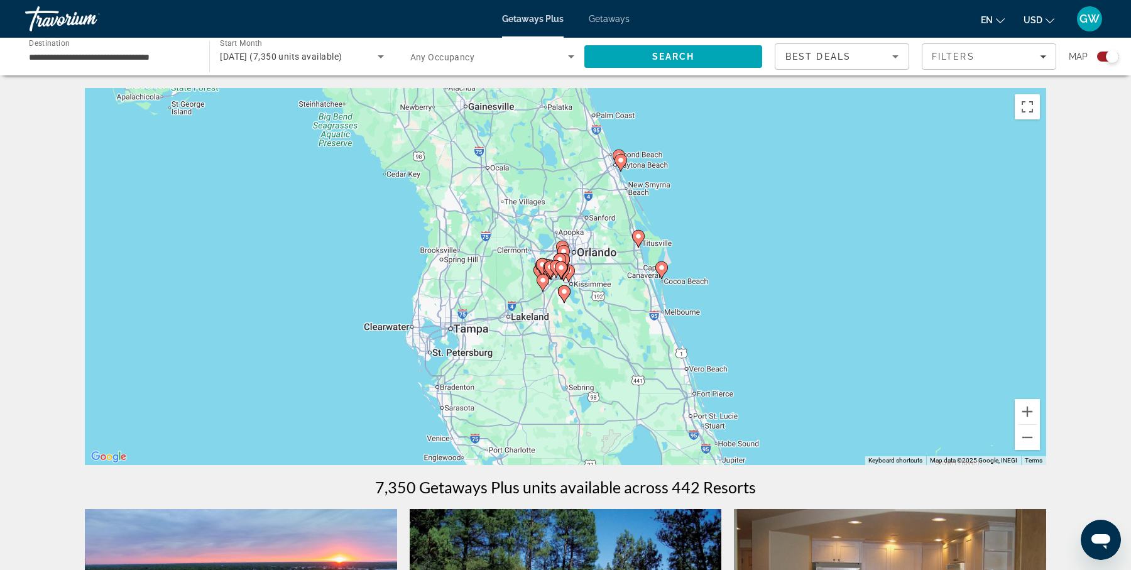
click at [560, 266] on image "Main content" at bounding box center [561, 268] width 8 height 8
type input "**********"
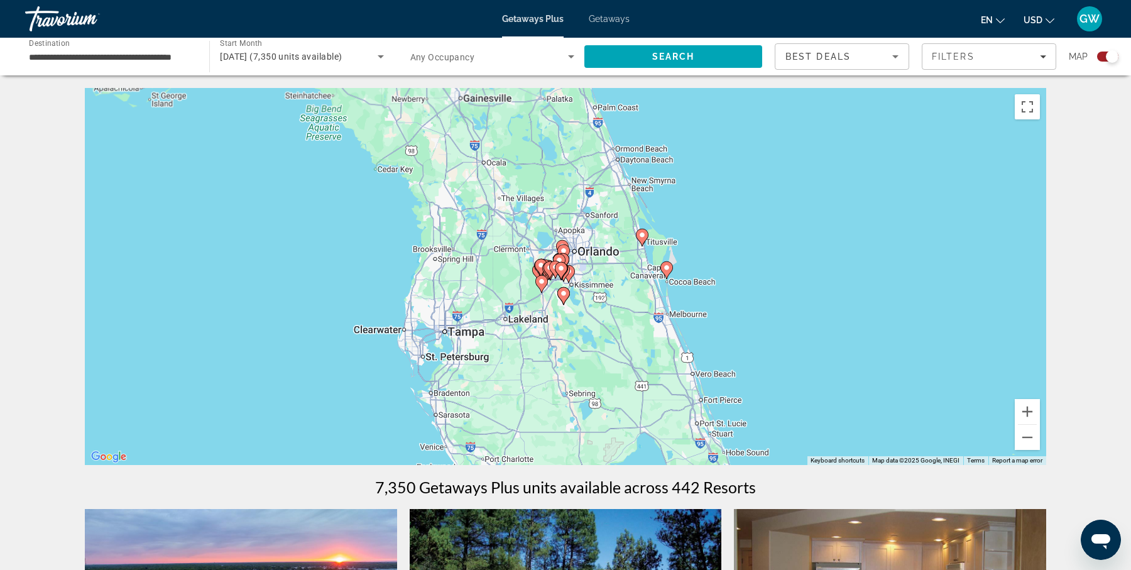
click at [560, 266] on image "Main content" at bounding box center [561, 268] width 8 height 8
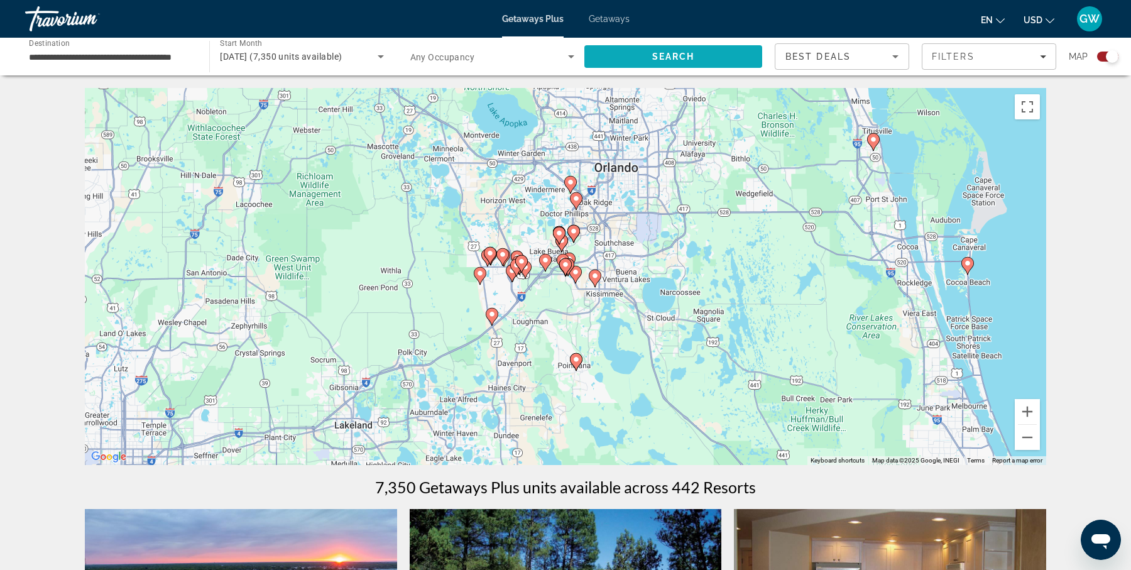
click at [693, 60] on span "Search" at bounding box center [673, 57] width 43 height 10
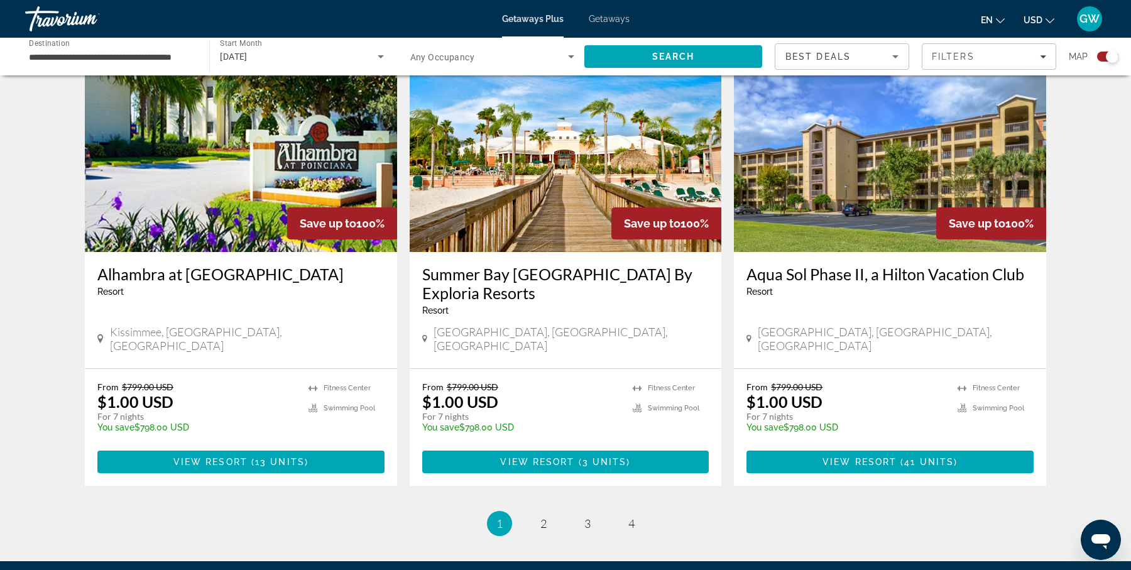
scroll to position [1850, 0]
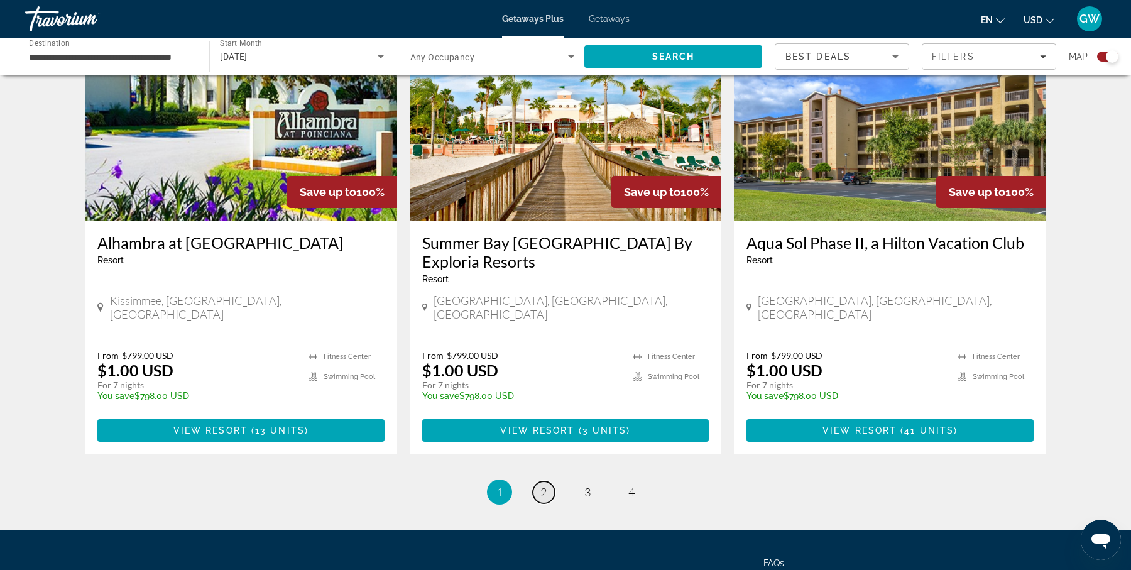
click at [540, 485] on span "2" at bounding box center [543, 492] width 6 height 14
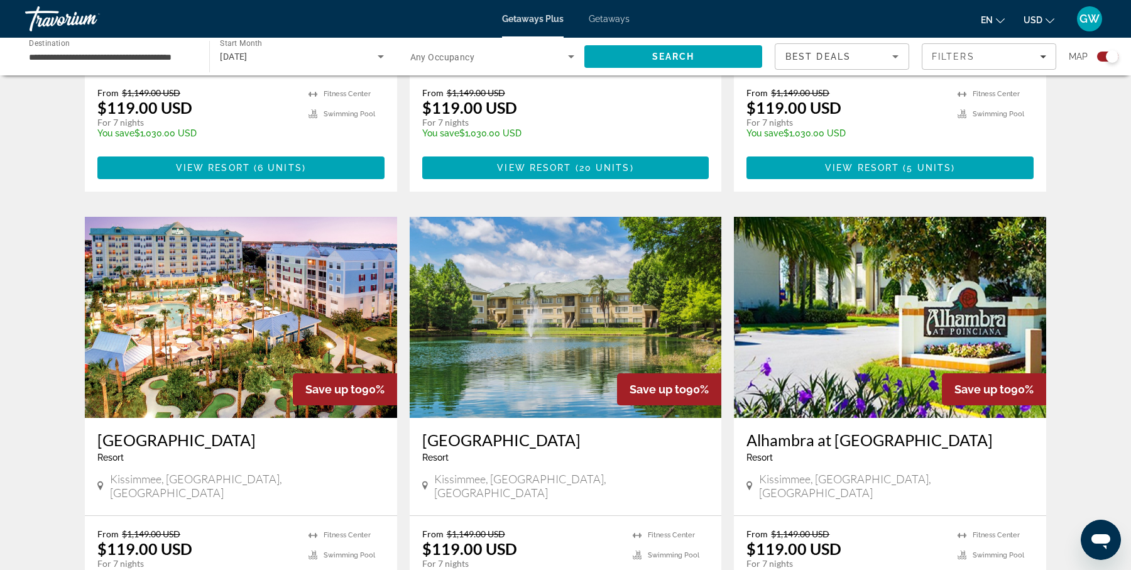
scroll to position [1653, 0]
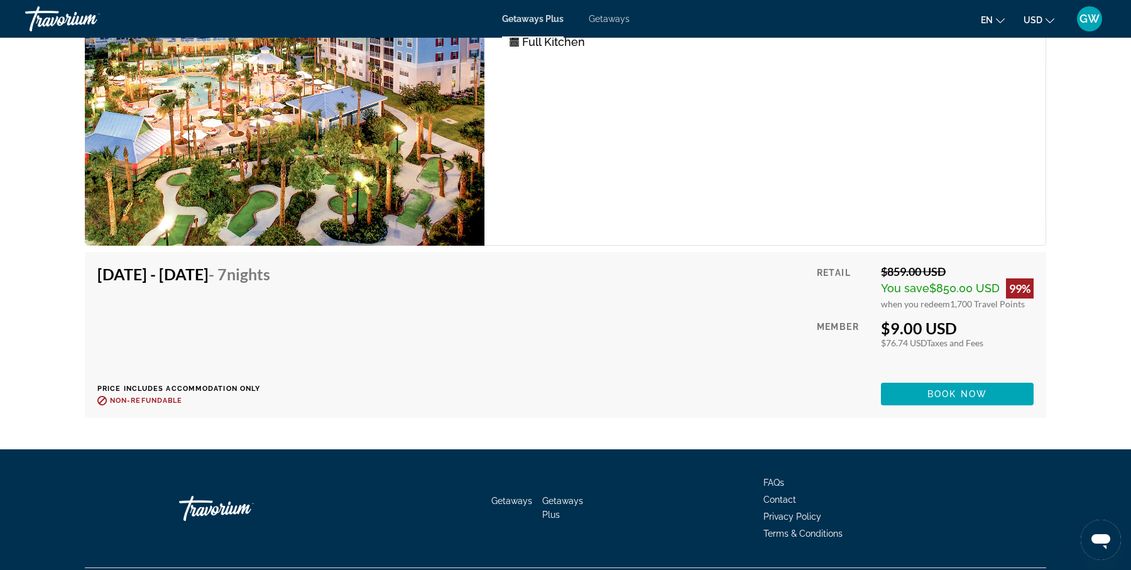
scroll to position [3319, 0]
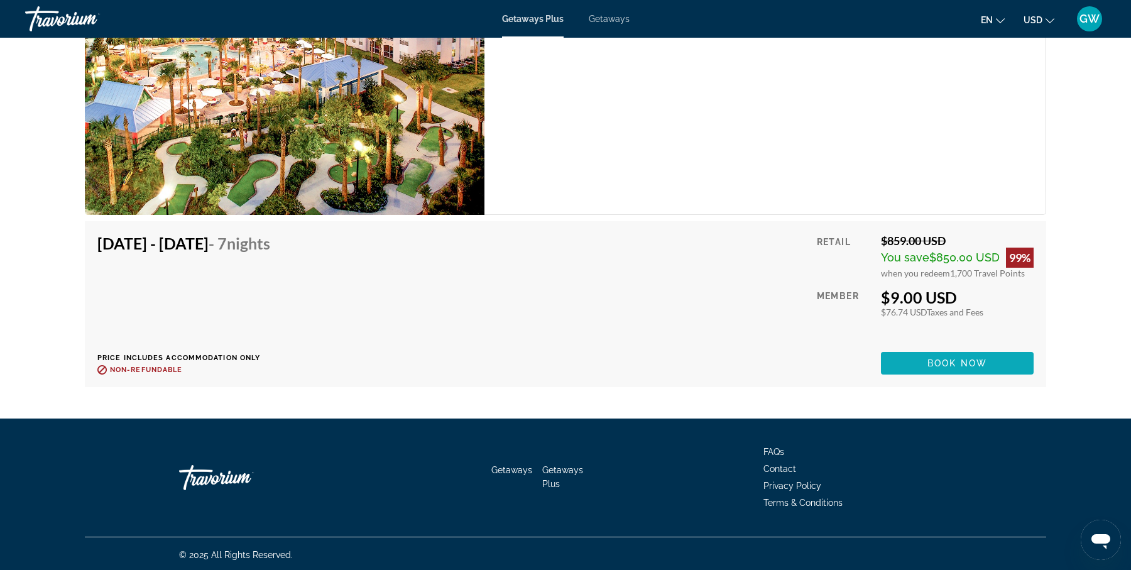
click at [947, 360] on span "Book now" at bounding box center [957, 363] width 60 height 10
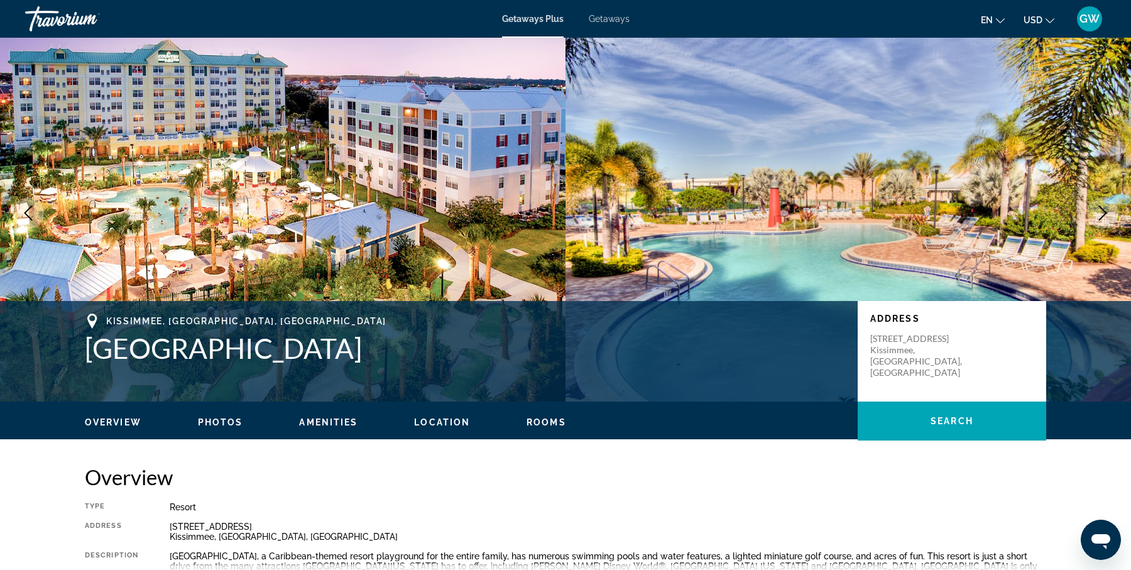
scroll to position [0, 0]
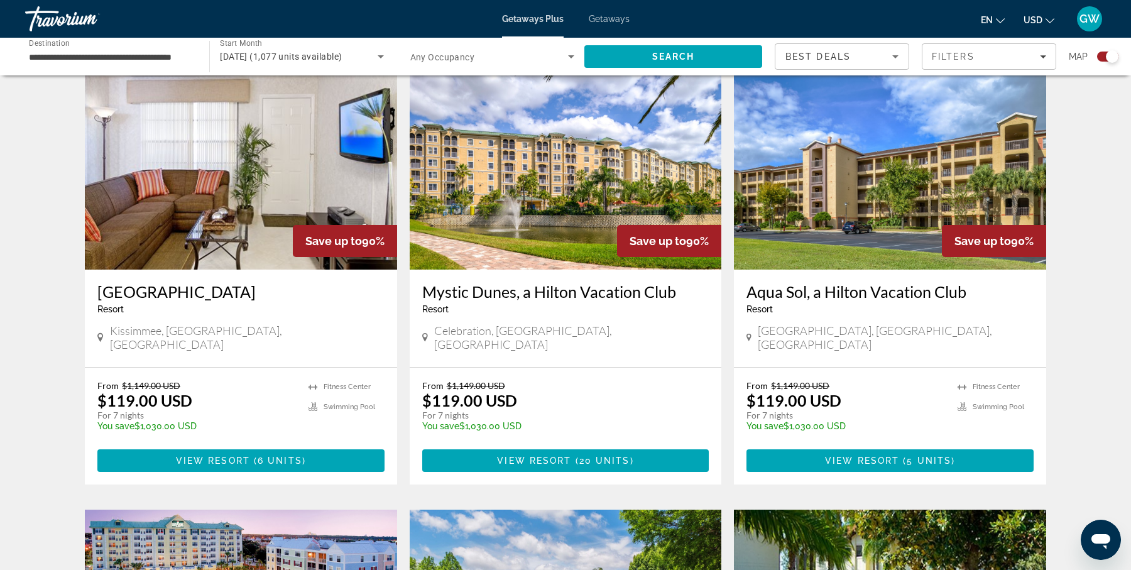
scroll to position [1364, 0]
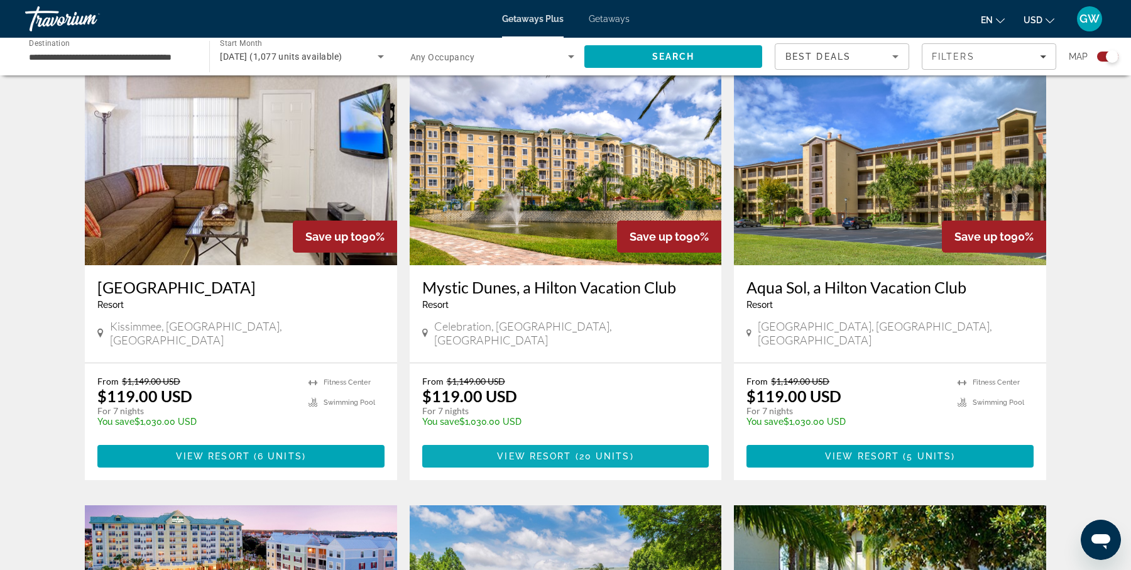
click at [568, 451] on span "View Resort" at bounding box center [534, 456] width 74 height 10
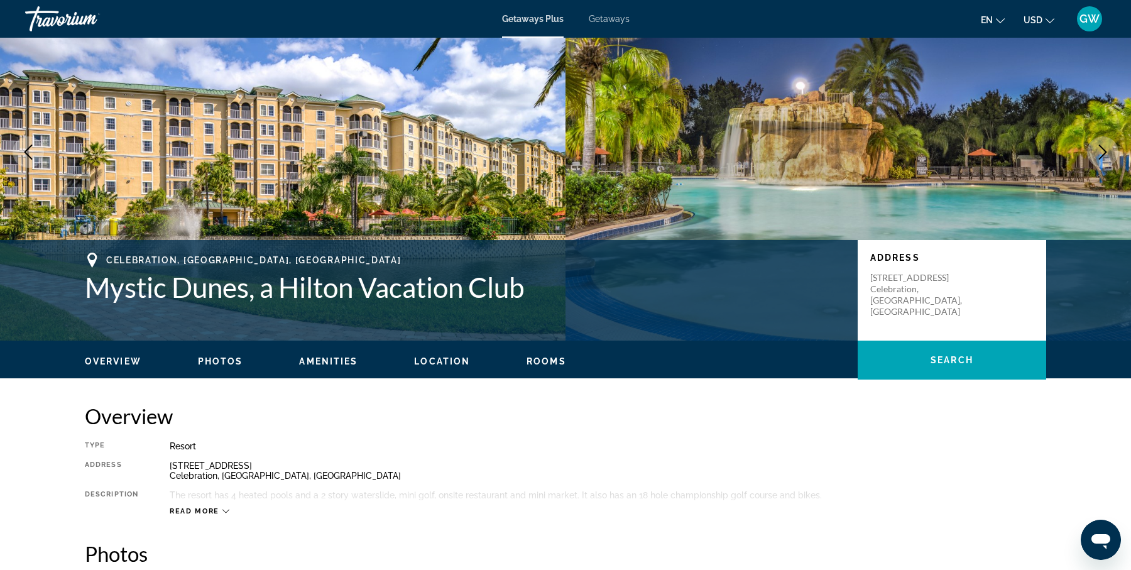
scroll to position [57, 0]
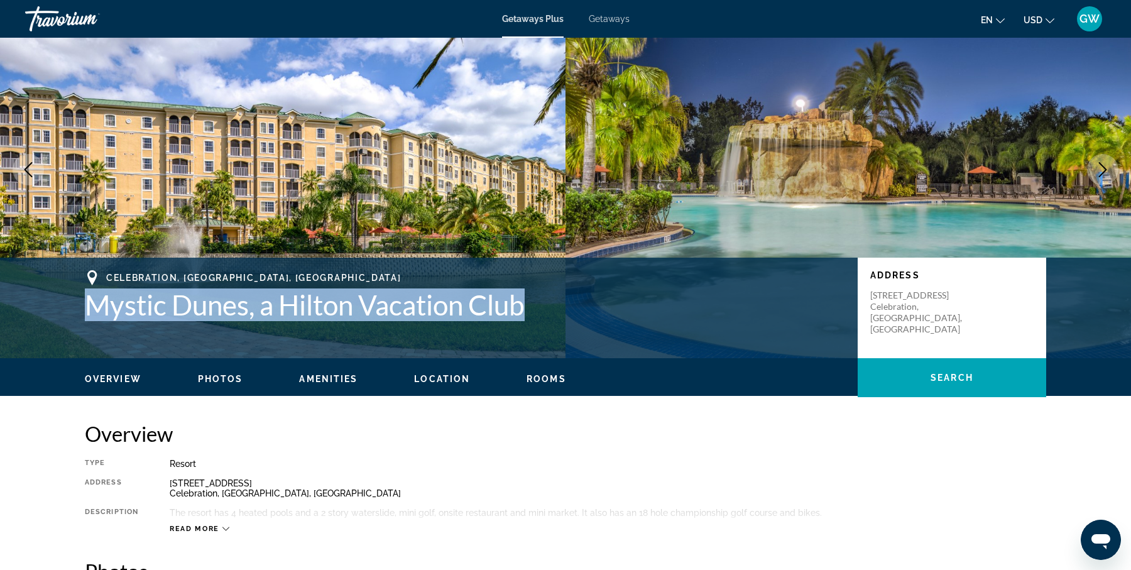
drag, startPoint x: 85, startPoint y: 305, endPoint x: 538, endPoint y: 306, distance: 452.2
click at [538, 306] on h1 "Mystic Dunes, a Hilton Vacation Club" at bounding box center [465, 304] width 760 height 33
copy h1 "Mystic Dunes, a Hilton Vacation Club"
click at [222, 374] on span "Photos" at bounding box center [220, 379] width 45 height 10
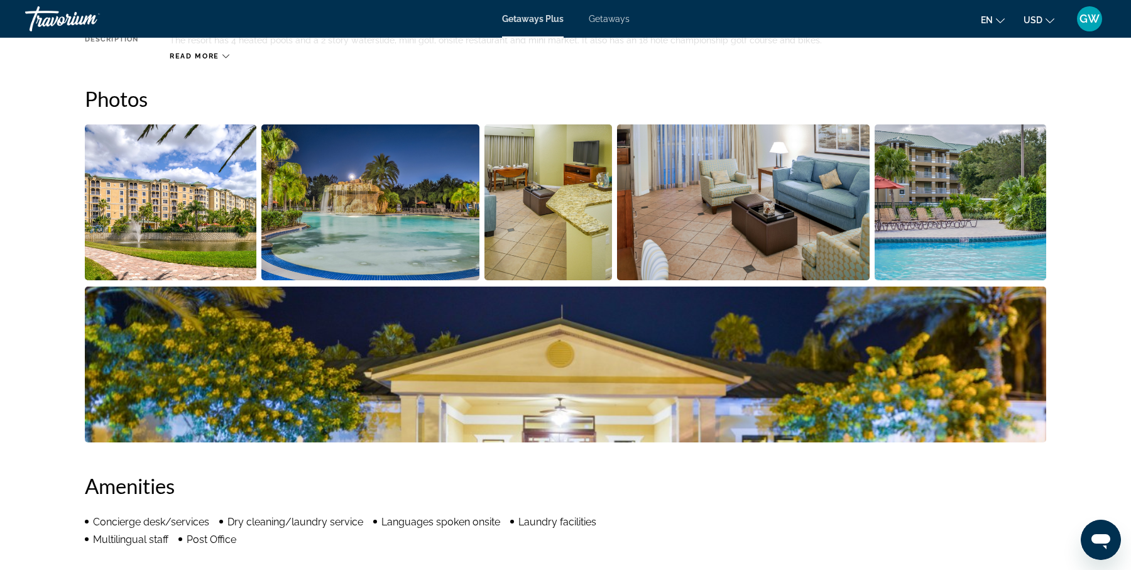
scroll to position [539, 0]
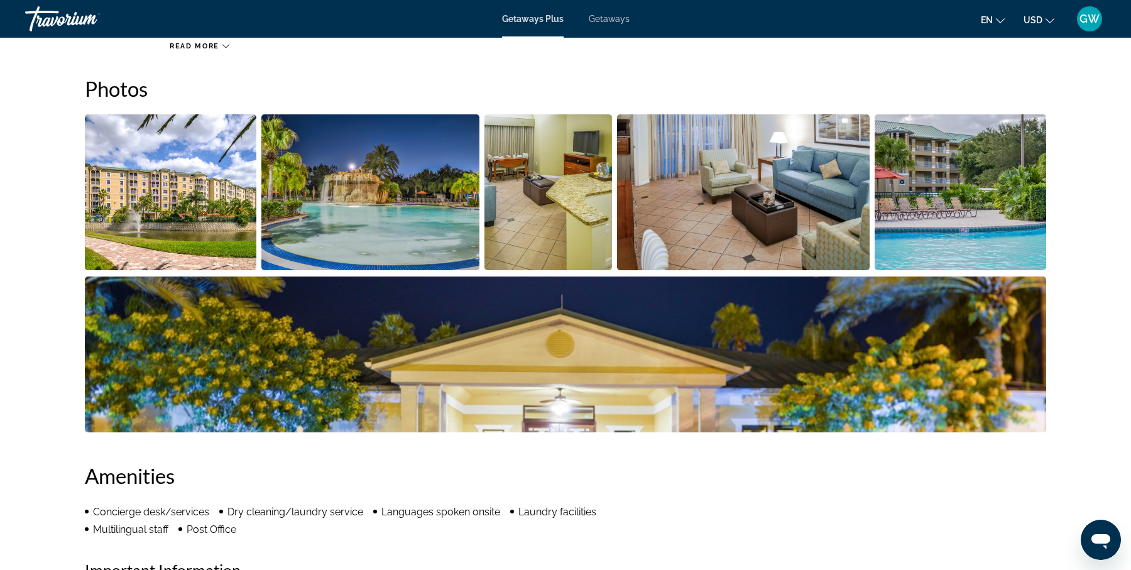
click at [521, 230] on img "Open full-screen image slider" at bounding box center [547, 192] width 127 height 156
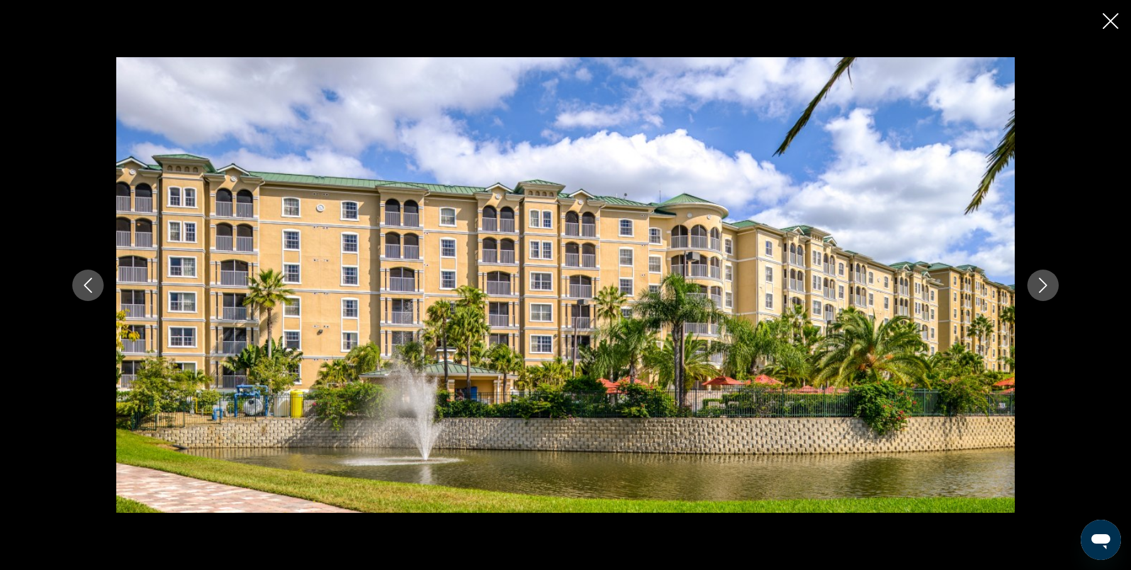
click at [1045, 289] on icon "Next image" at bounding box center [1042, 285] width 15 height 15
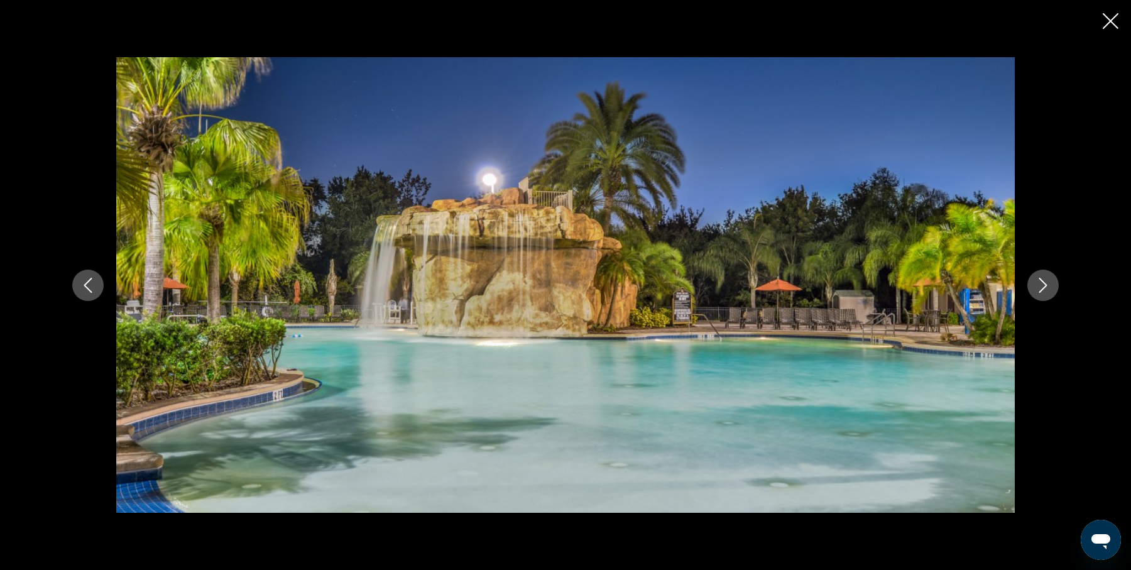
click at [1045, 289] on icon "Next image" at bounding box center [1042, 285] width 15 height 15
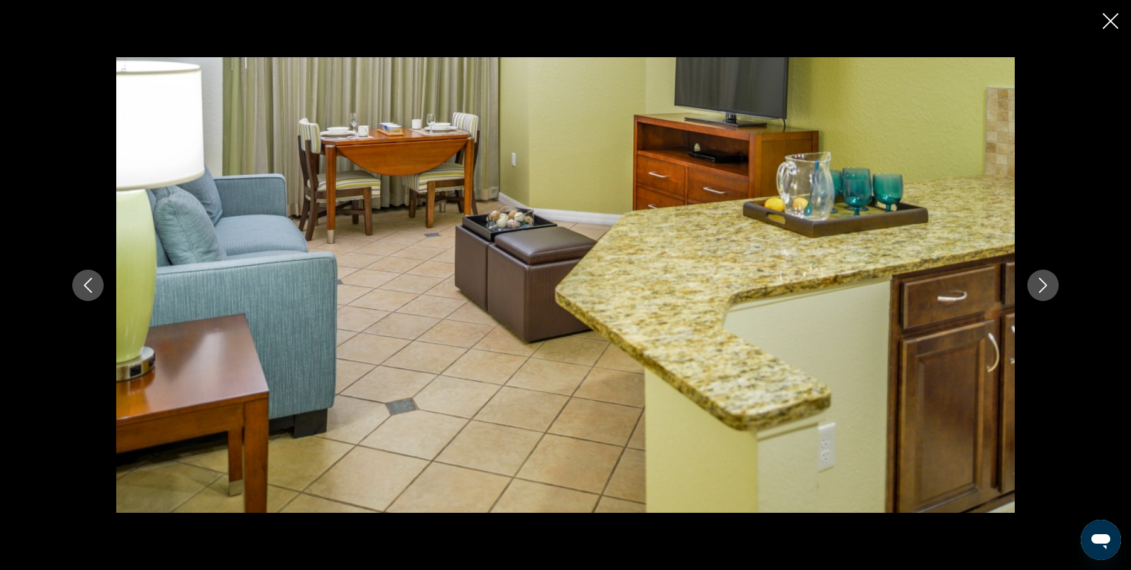
click at [1045, 289] on icon "Next image" at bounding box center [1042, 285] width 15 height 15
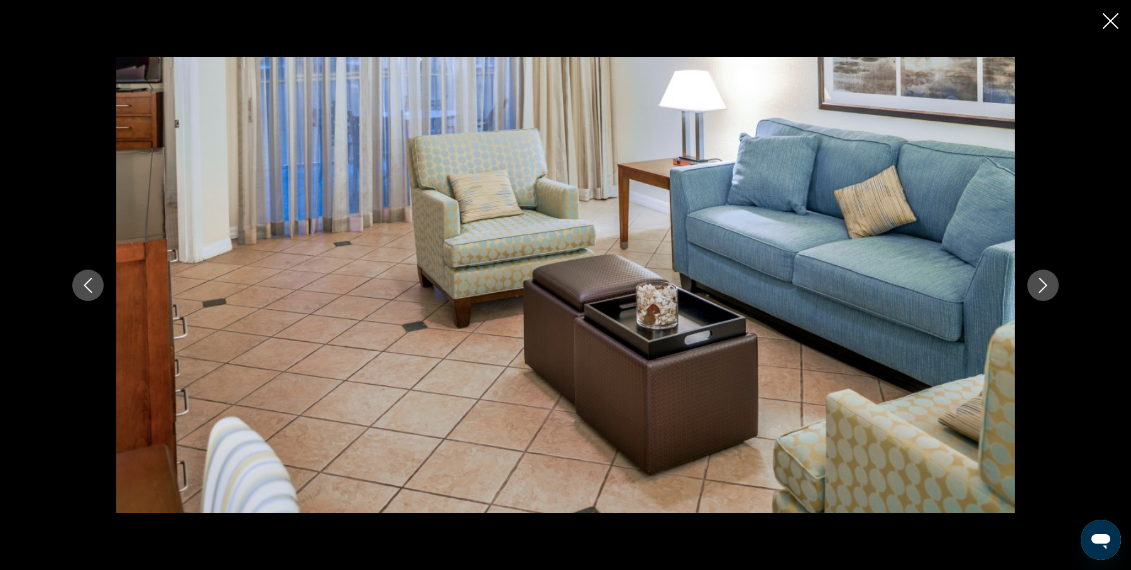
click at [1045, 289] on icon "Next image" at bounding box center [1042, 285] width 15 height 15
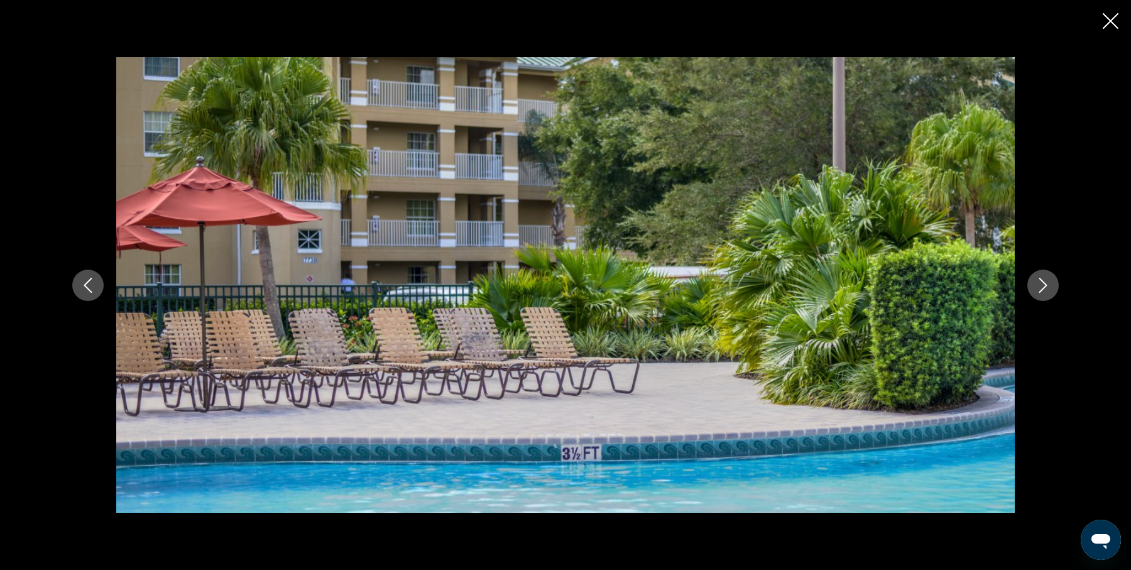
click at [1045, 289] on icon "Next image" at bounding box center [1042, 285] width 15 height 15
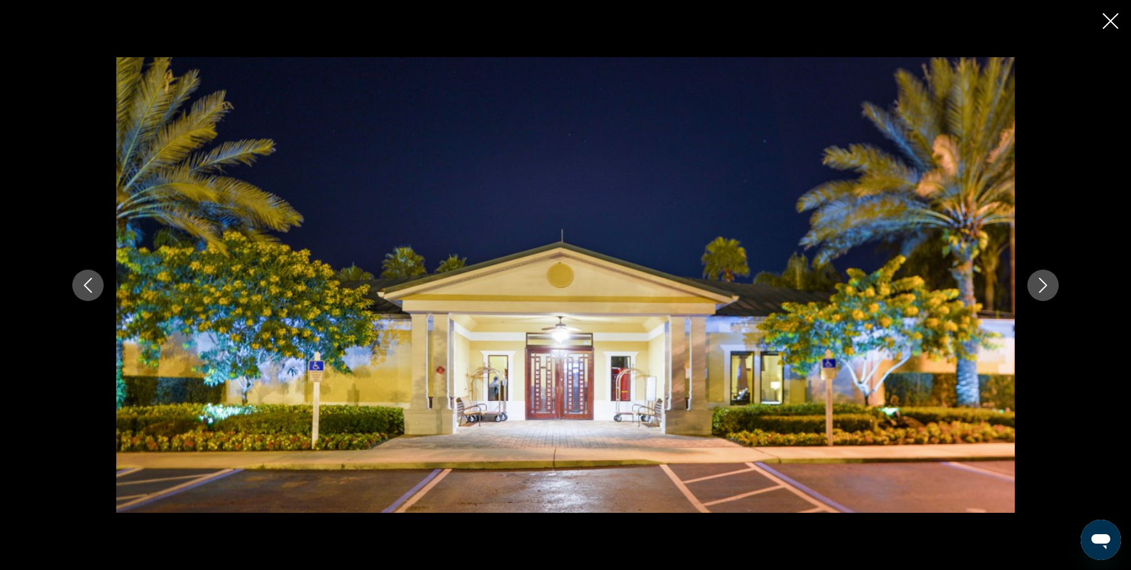
click at [1045, 289] on icon "Next image" at bounding box center [1042, 285] width 15 height 15
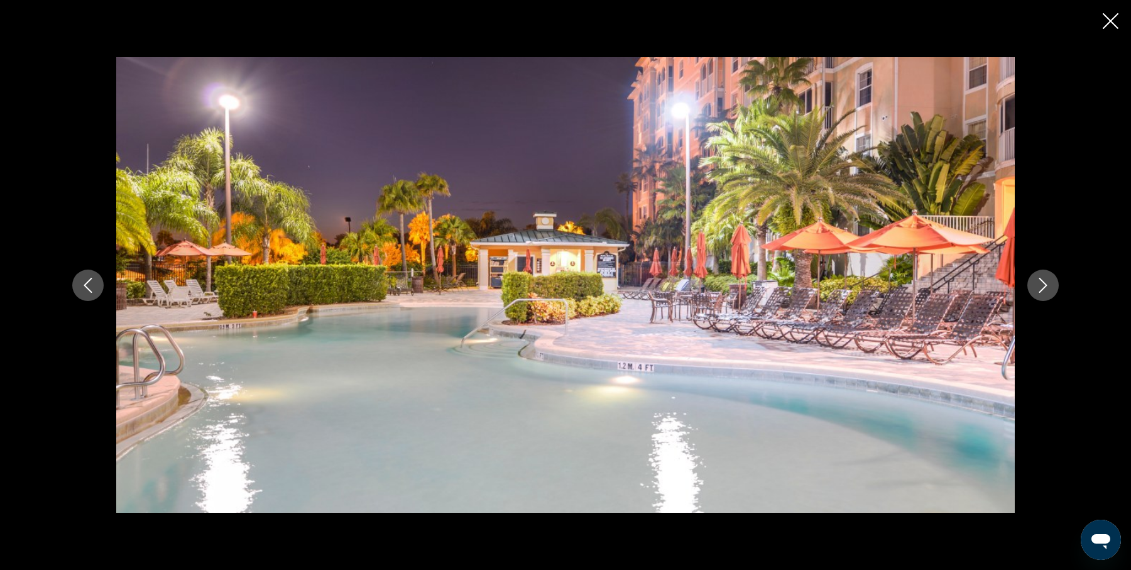
click at [1045, 289] on icon "Next image" at bounding box center [1042, 285] width 15 height 15
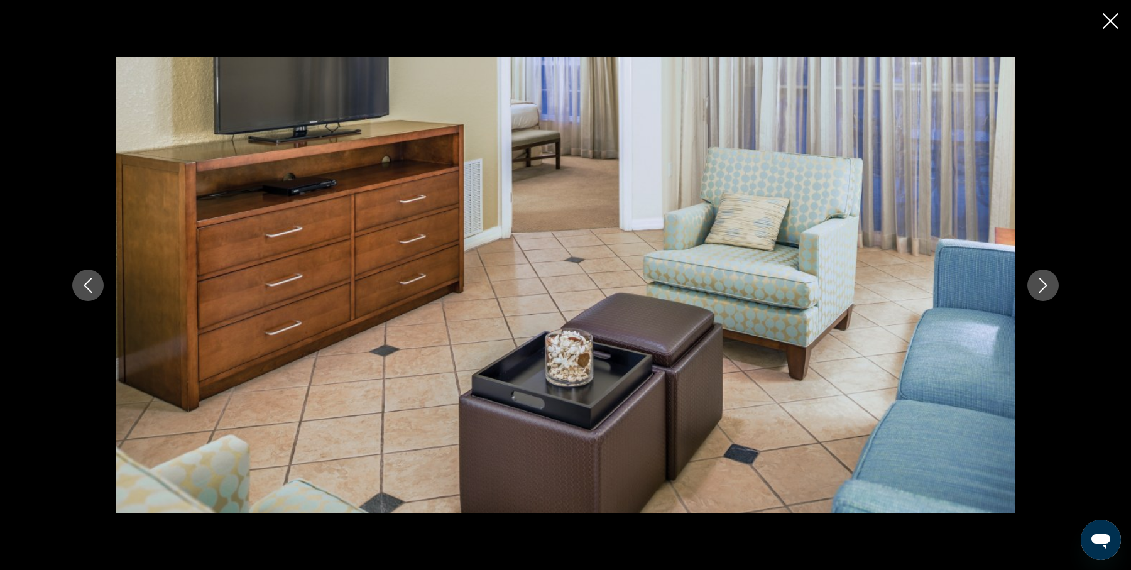
click at [1045, 289] on icon "Next image" at bounding box center [1042, 285] width 15 height 15
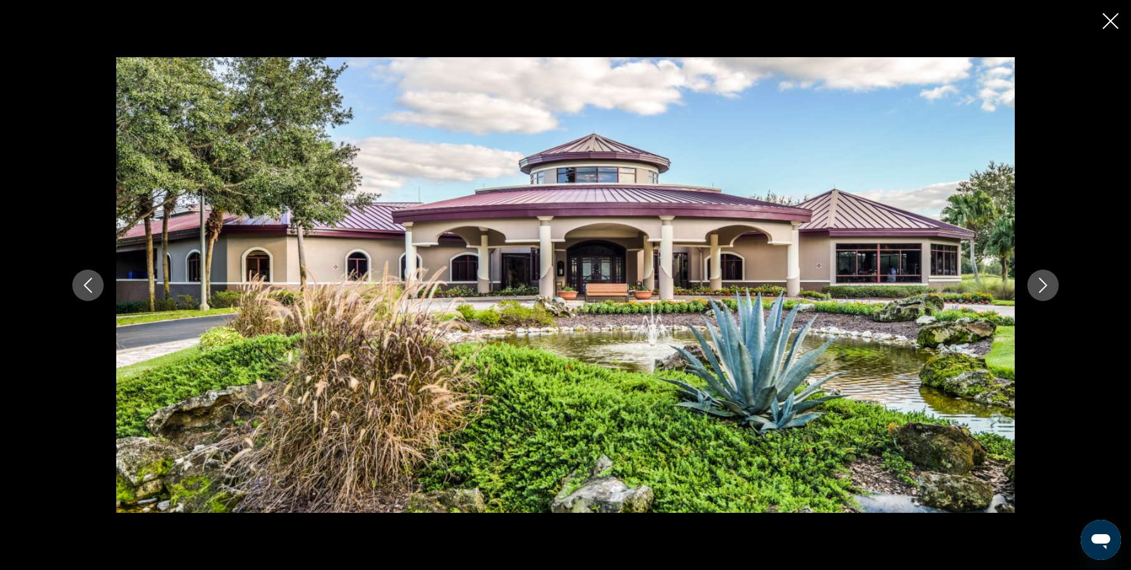
click at [1045, 289] on icon "Next image" at bounding box center [1042, 285] width 15 height 15
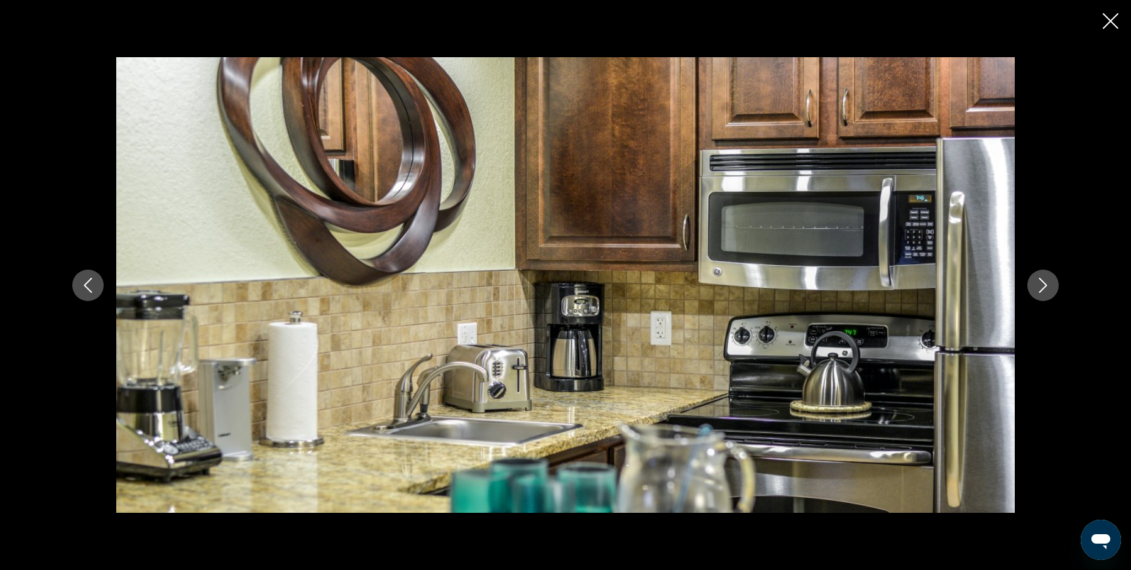
click at [1045, 289] on icon "Next image" at bounding box center [1042, 285] width 15 height 15
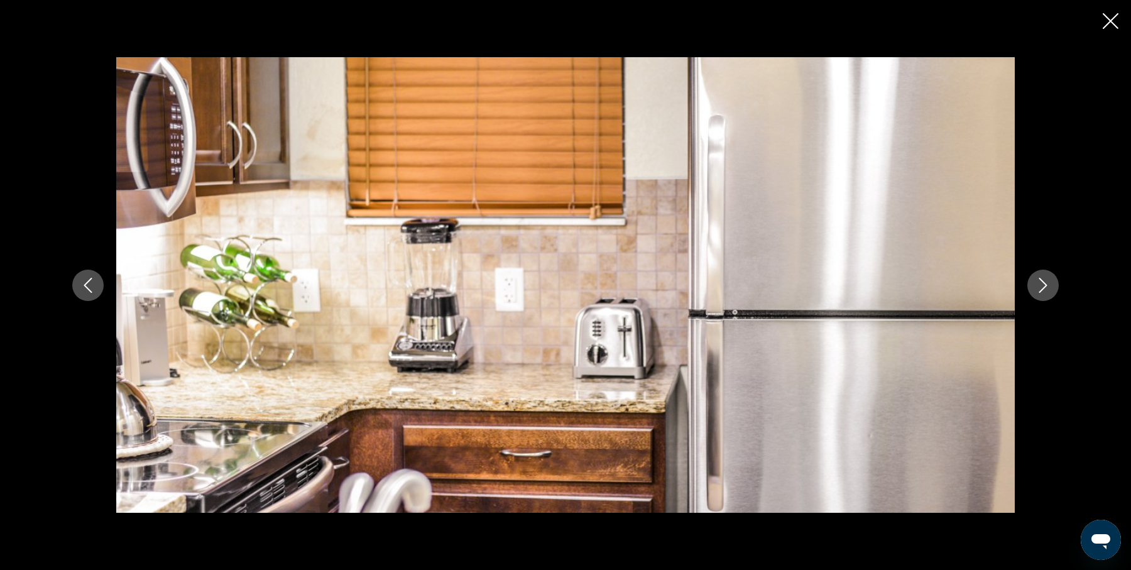
click at [1045, 289] on icon "Next image" at bounding box center [1042, 285] width 15 height 15
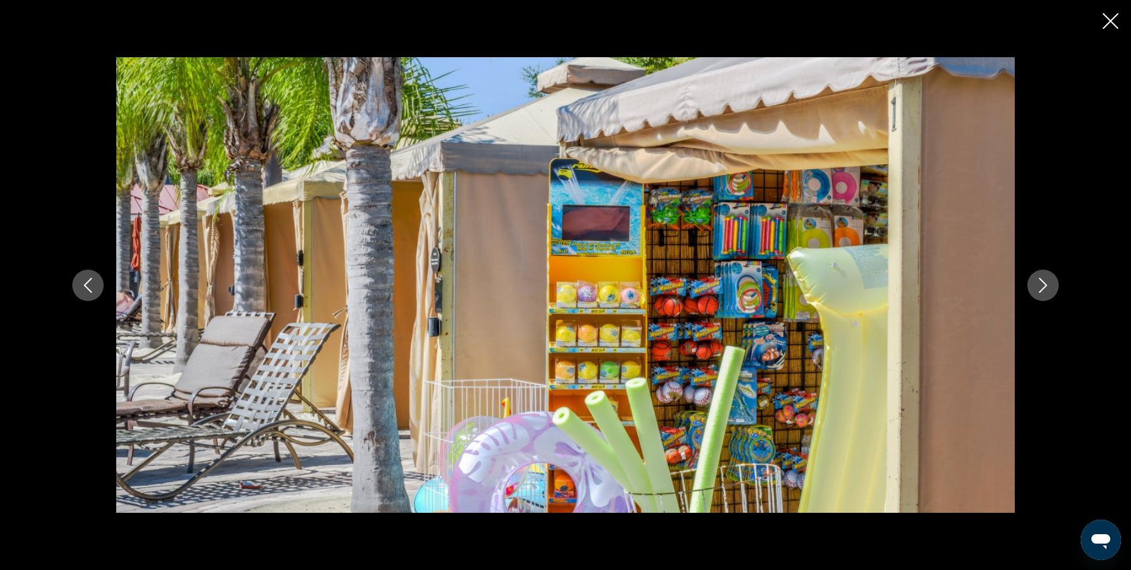
click at [1045, 289] on icon "Next image" at bounding box center [1042, 285] width 15 height 15
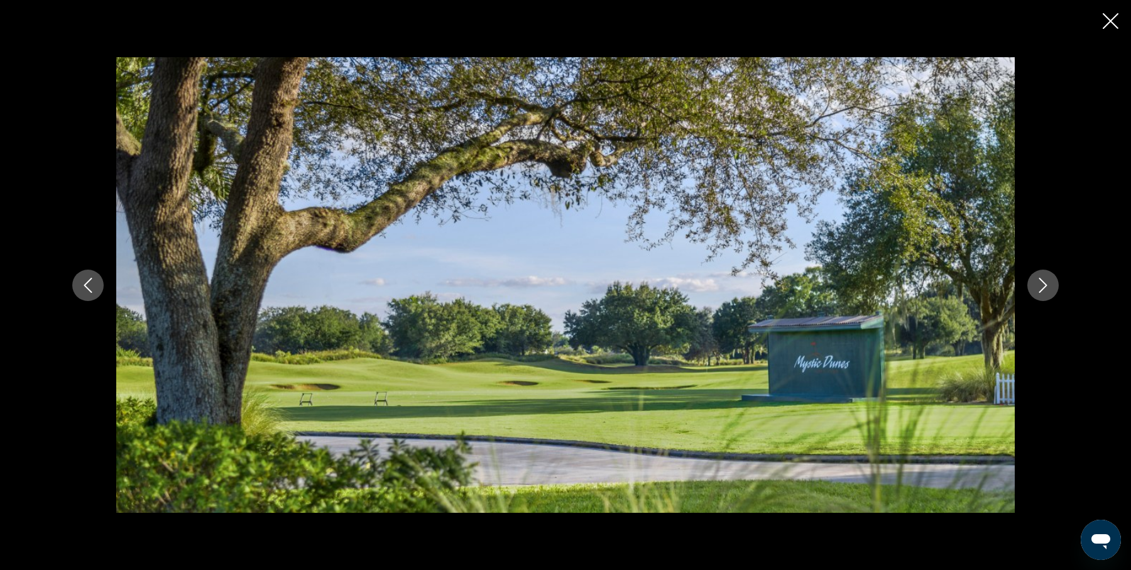
click at [1045, 289] on icon "Next image" at bounding box center [1042, 285] width 15 height 15
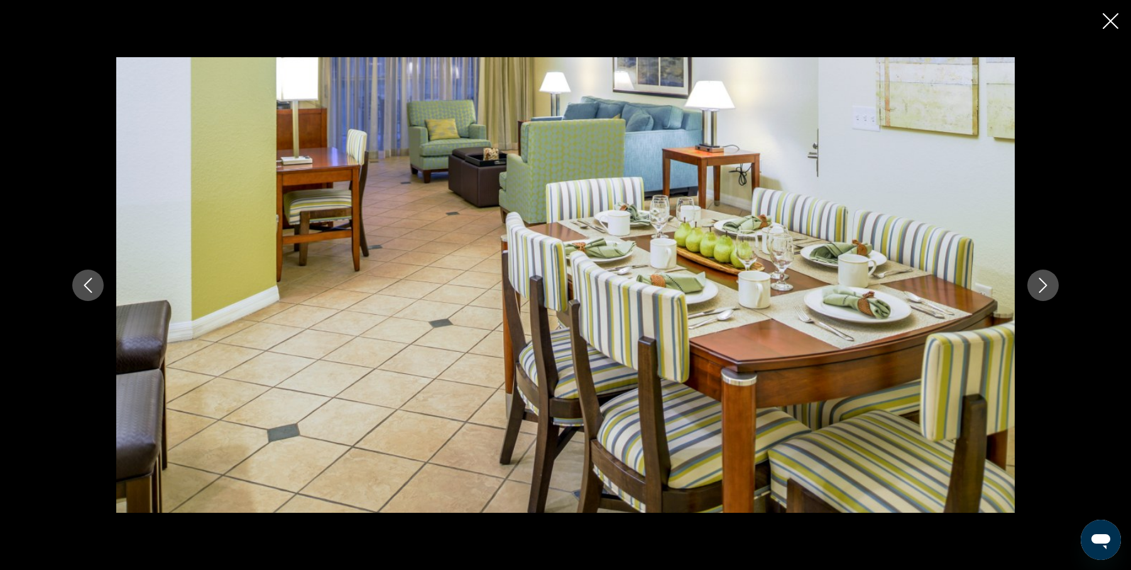
click at [1045, 289] on icon "Next image" at bounding box center [1042, 285] width 15 height 15
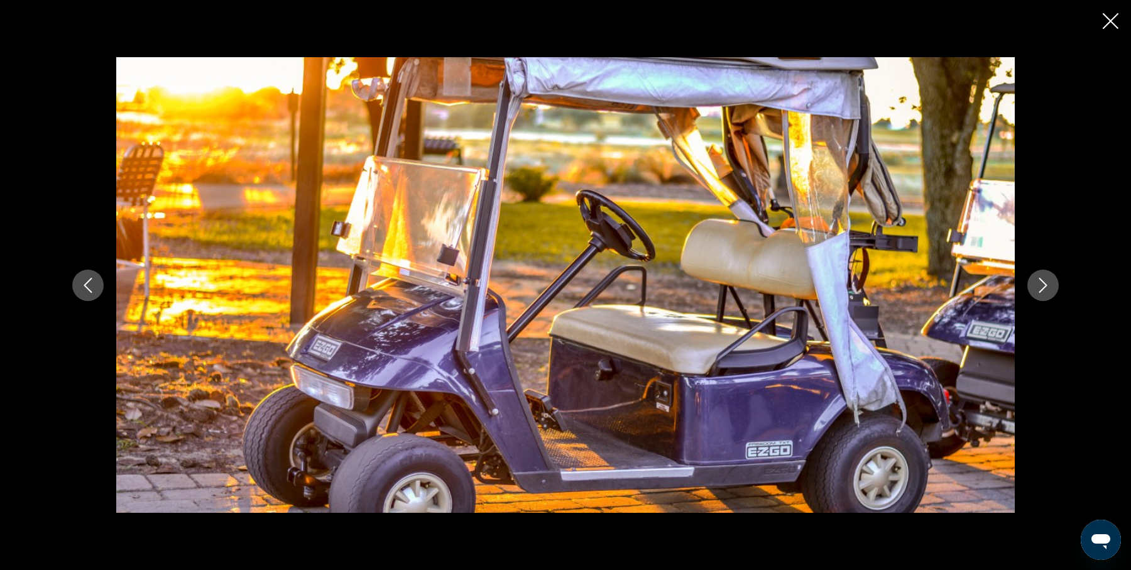
click at [1112, 14] on icon "Close slideshow" at bounding box center [1110, 21] width 16 height 16
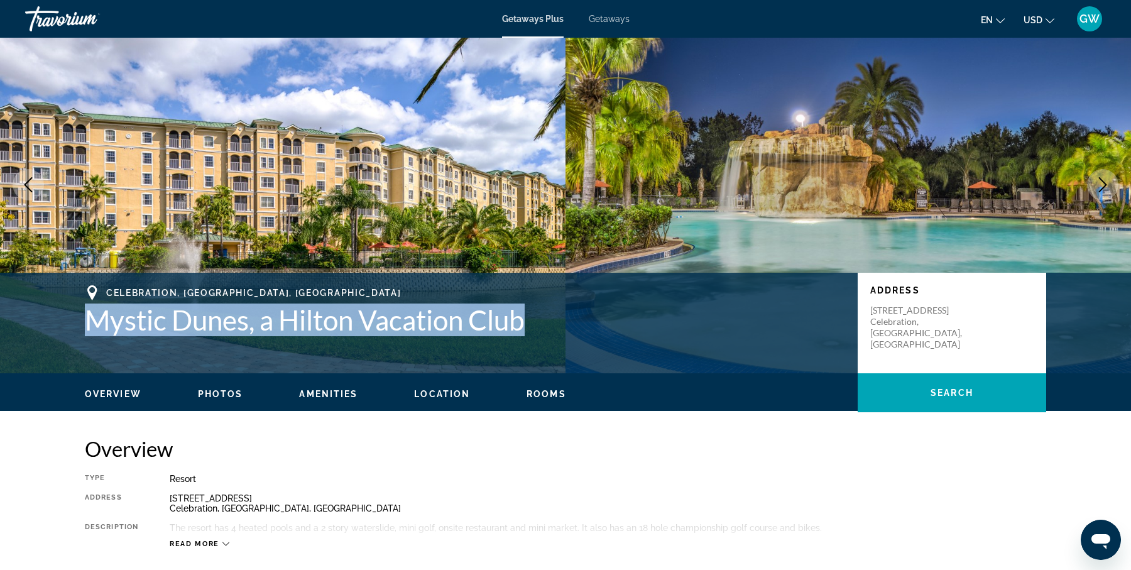
scroll to position [0, 0]
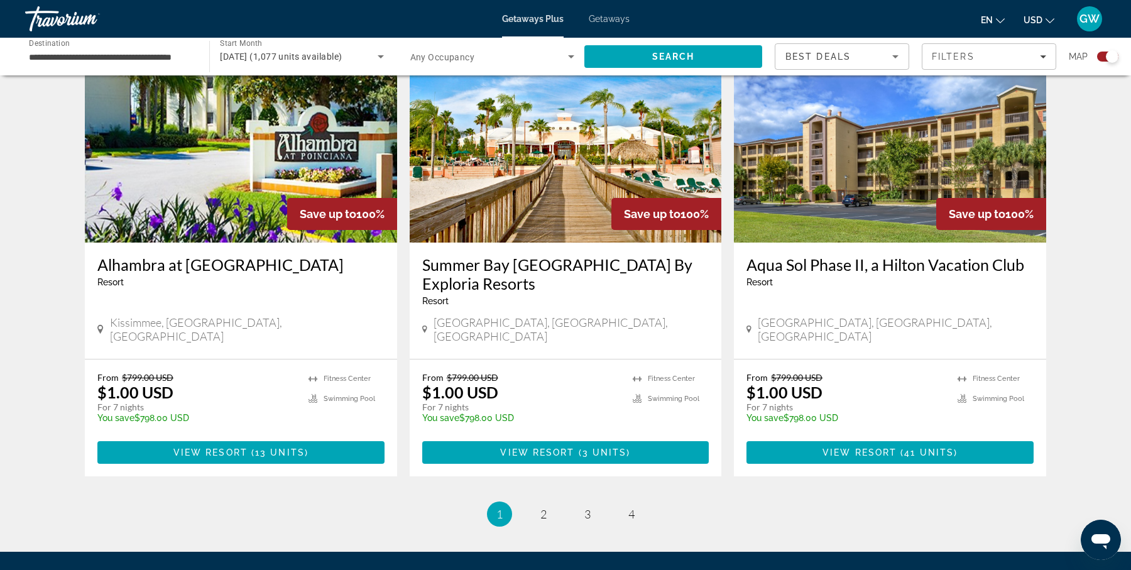
scroll to position [1850, 0]
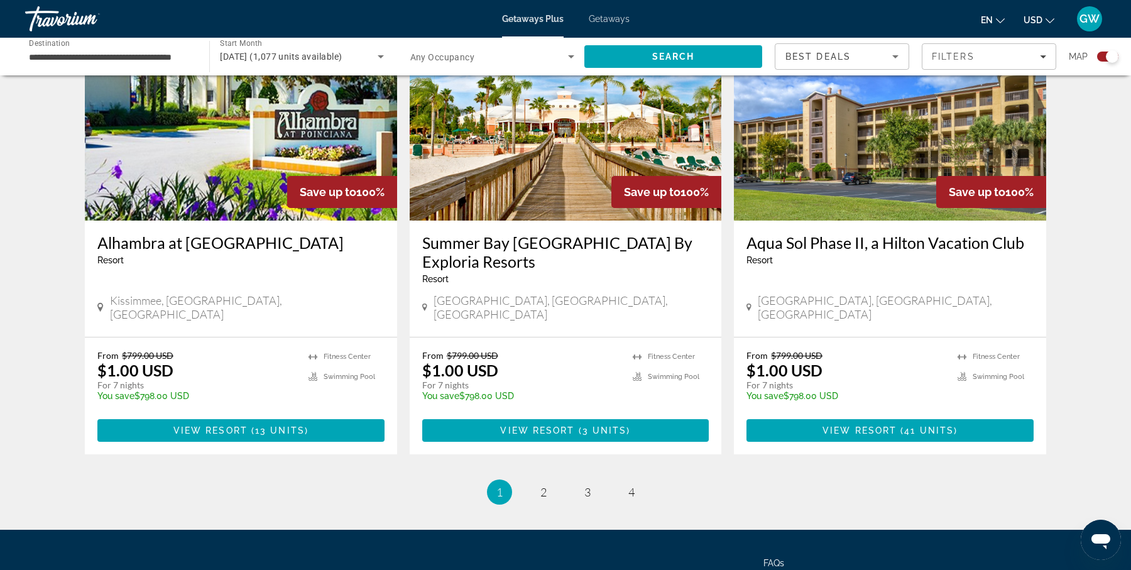
click at [636, 479] on li "page 4" at bounding box center [631, 491] width 25 height 25
click at [629, 485] on span "4" at bounding box center [631, 492] width 6 height 14
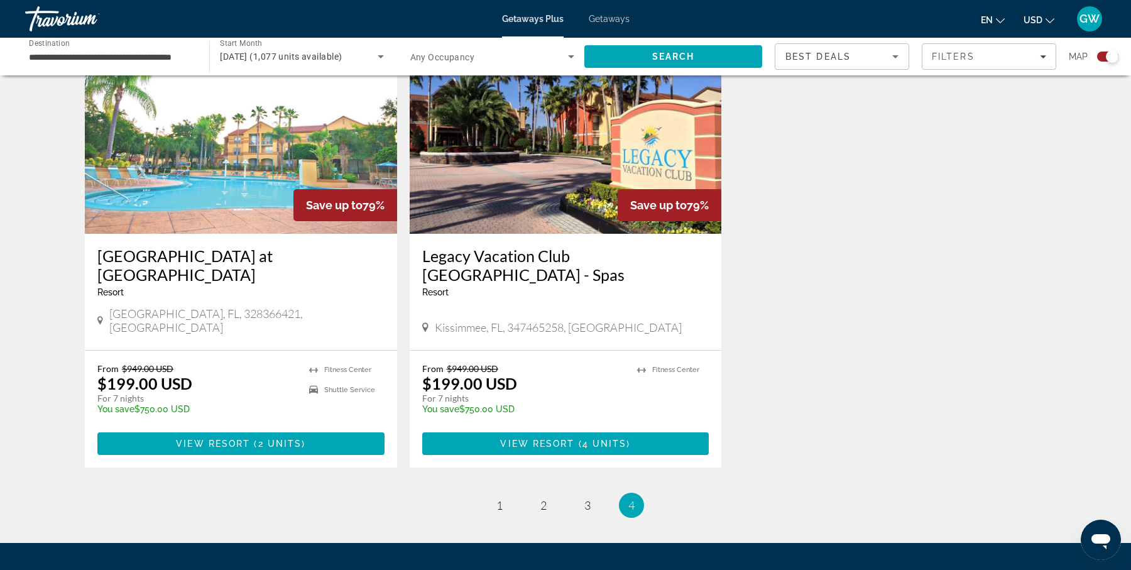
scroll to position [1850, 0]
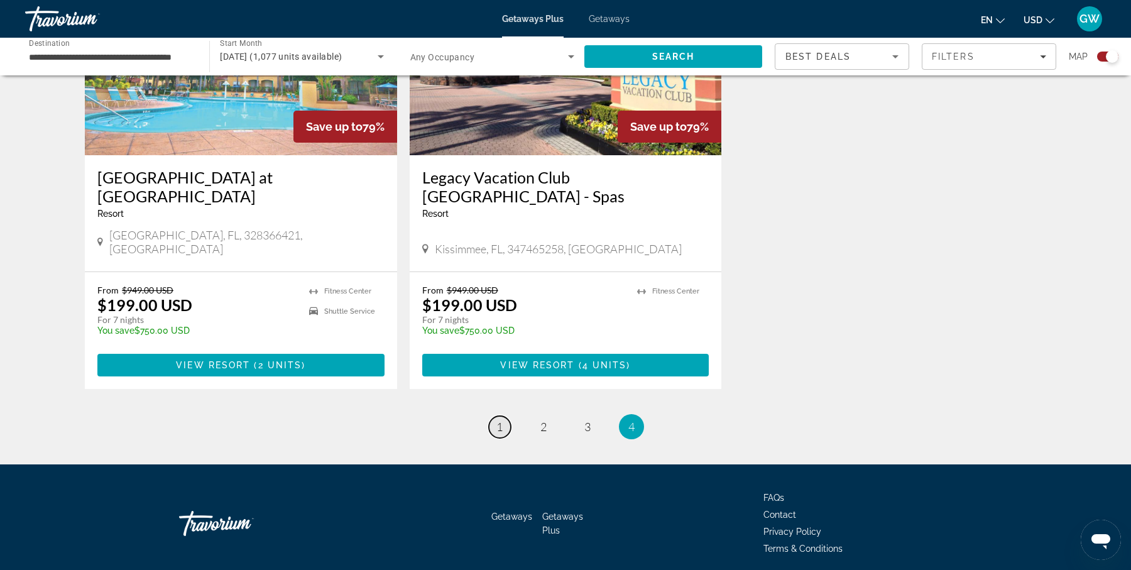
click at [503, 416] on link "page 1" at bounding box center [500, 427] width 22 height 22
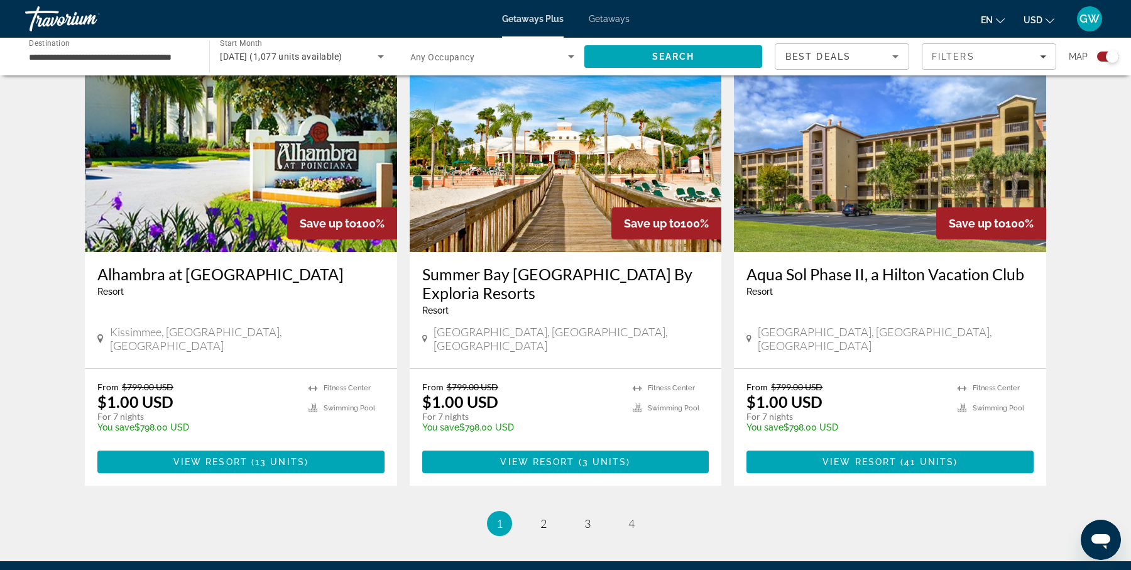
scroll to position [1822, 0]
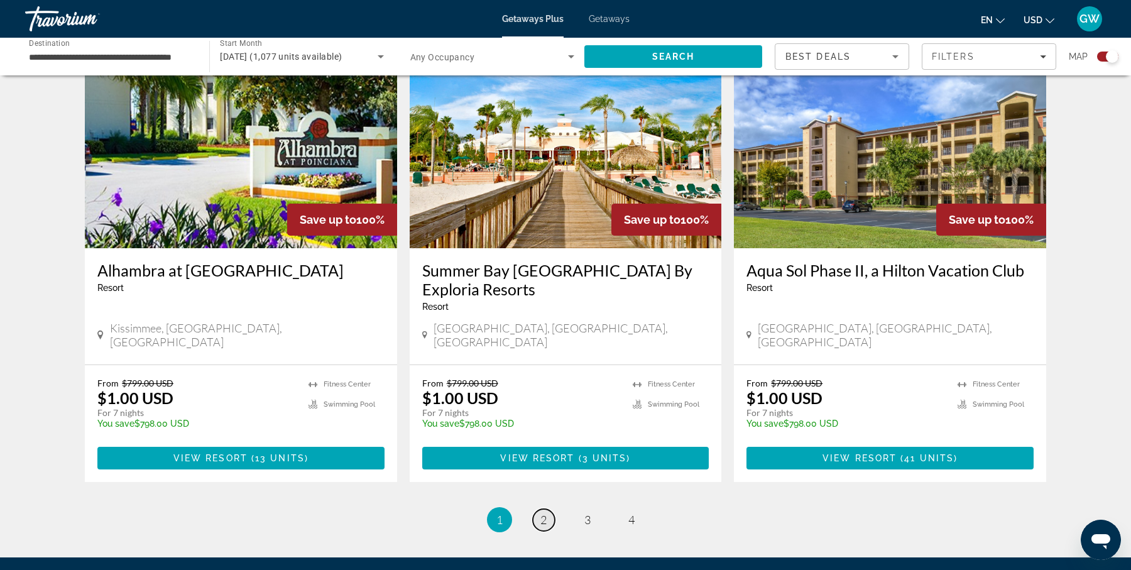
click at [544, 512] on span "2" at bounding box center [543, 519] width 6 height 14
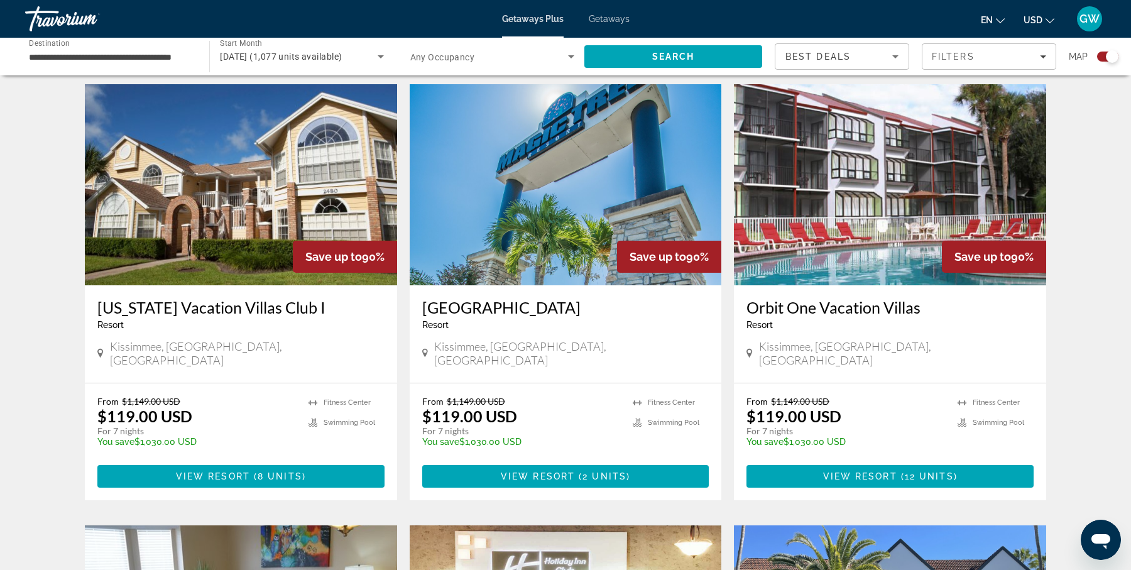
scroll to position [446, 0]
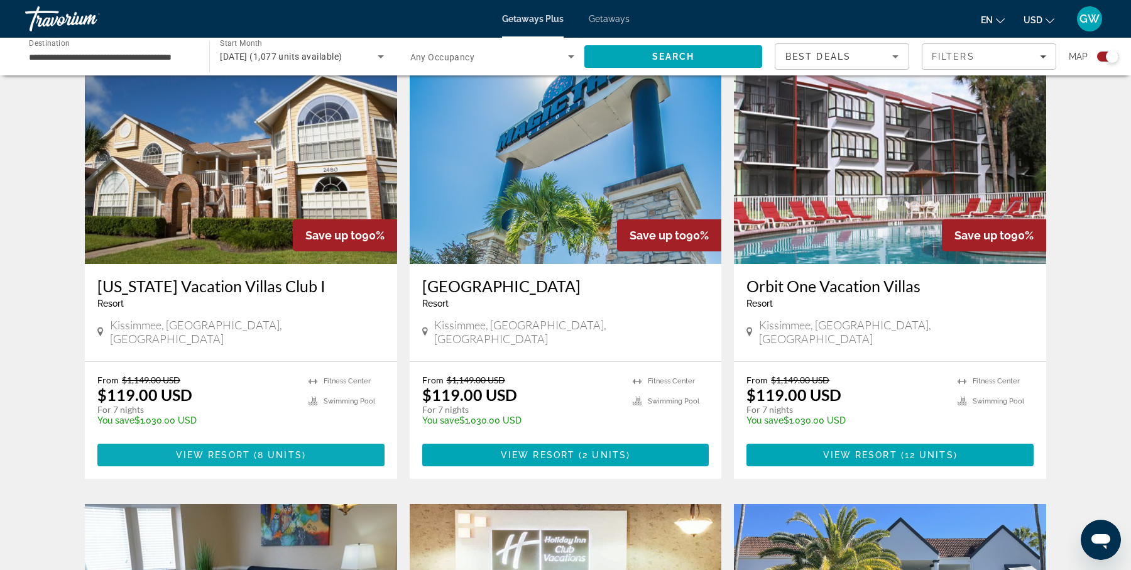
click at [251, 450] on span "Main content" at bounding box center [252, 455] width 4 height 10
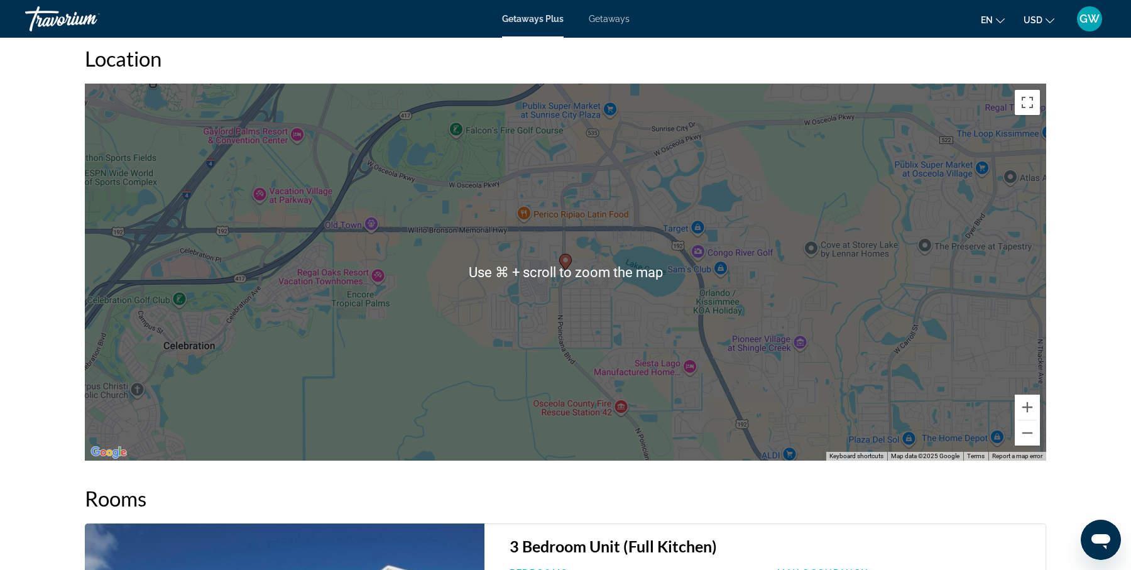
scroll to position [1972, 0]
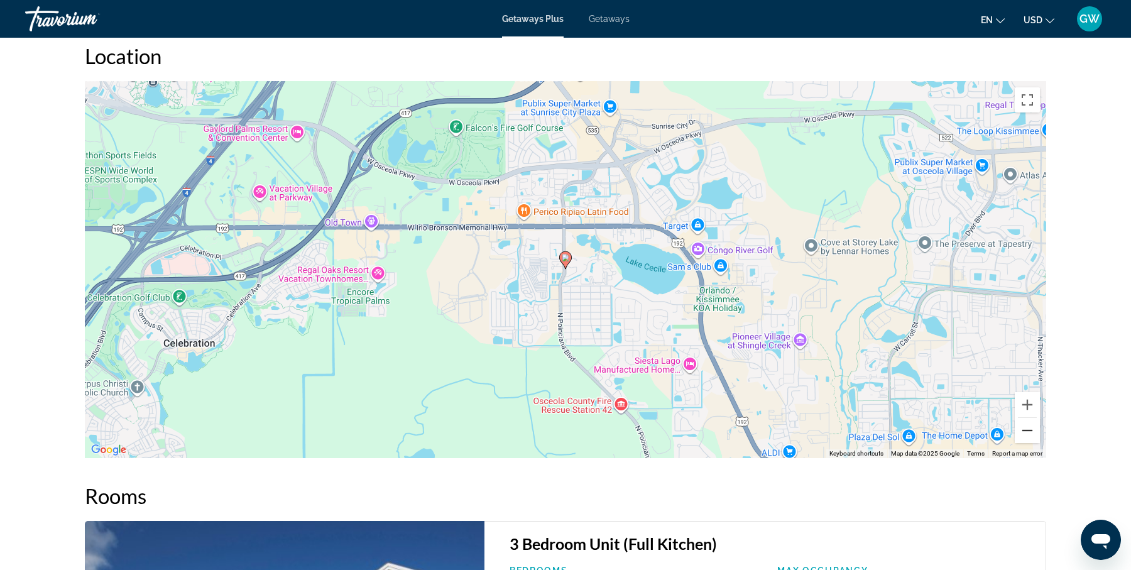
click at [1030, 425] on button "Zoom out" at bounding box center [1026, 430] width 25 height 25
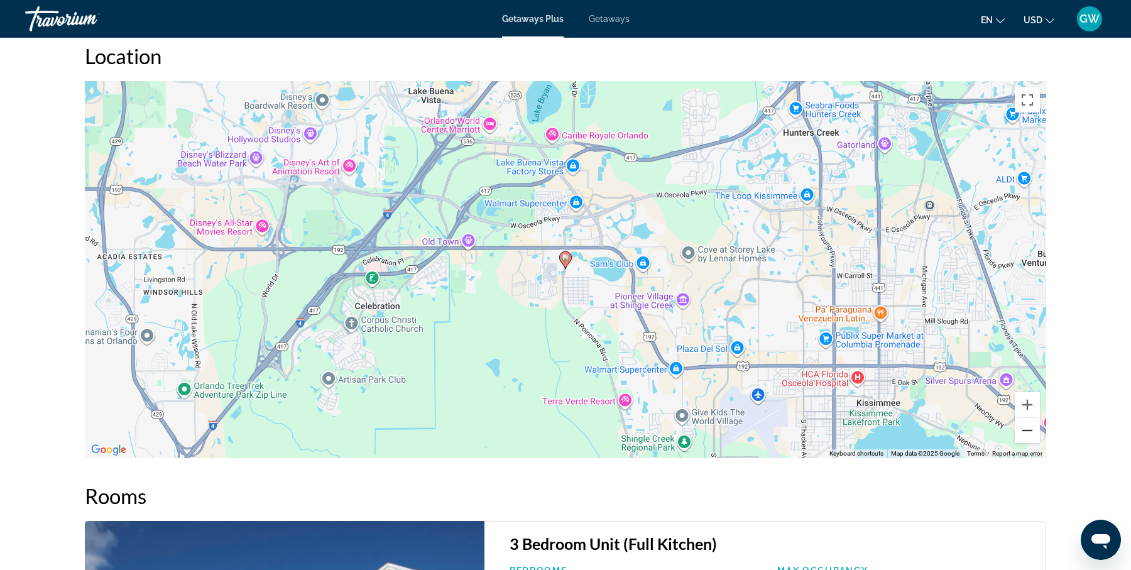
click at [1030, 425] on button "Zoom out" at bounding box center [1026, 430] width 25 height 25
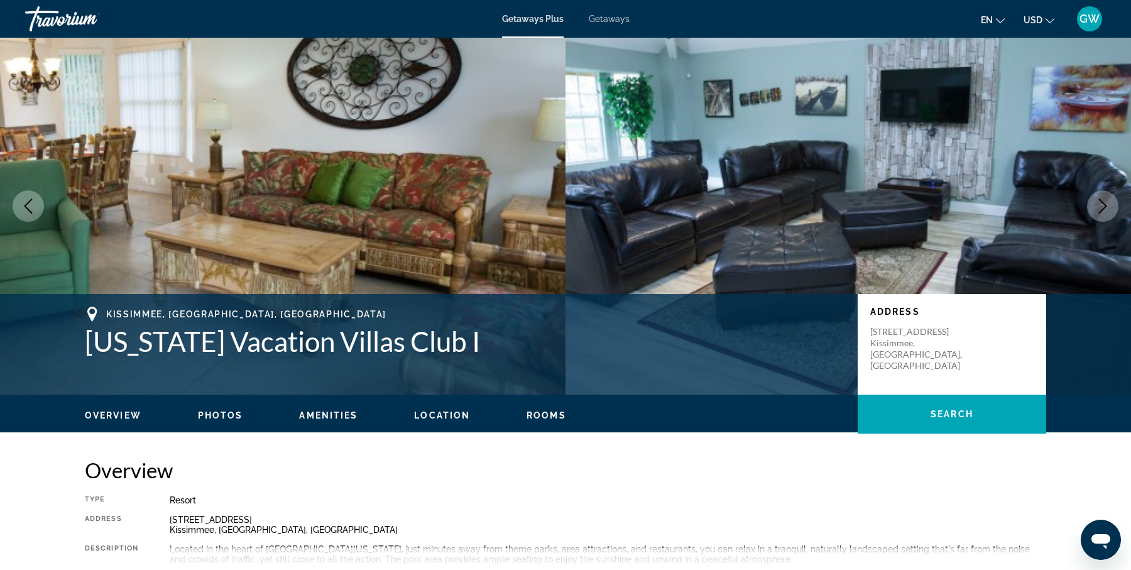
scroll to position [0, 0]
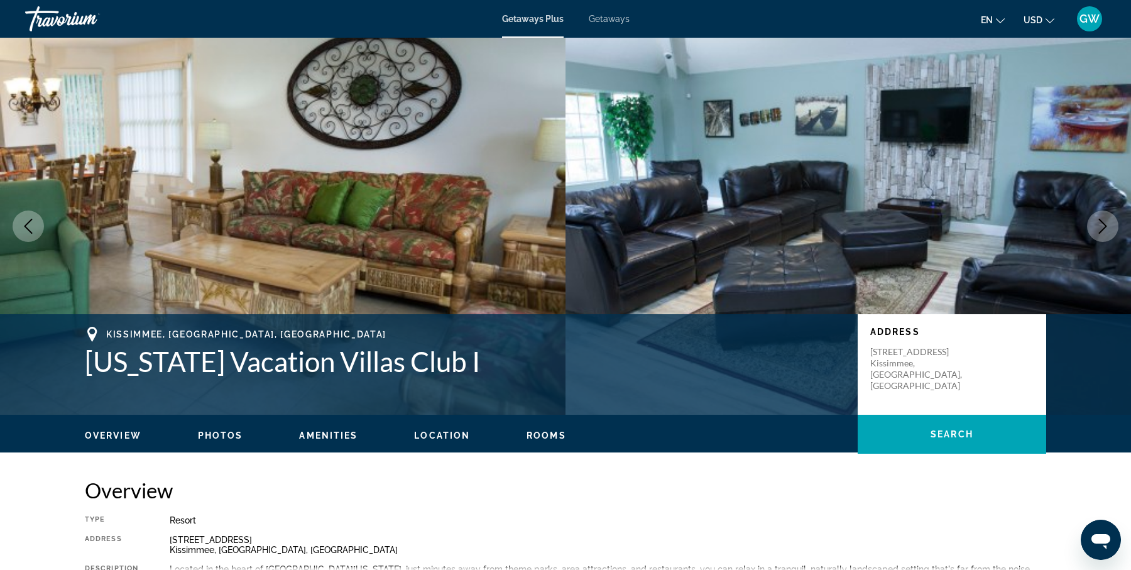
click at [230, 433] on span "Photos" at bounding box center [220, 435] width 45 height 10
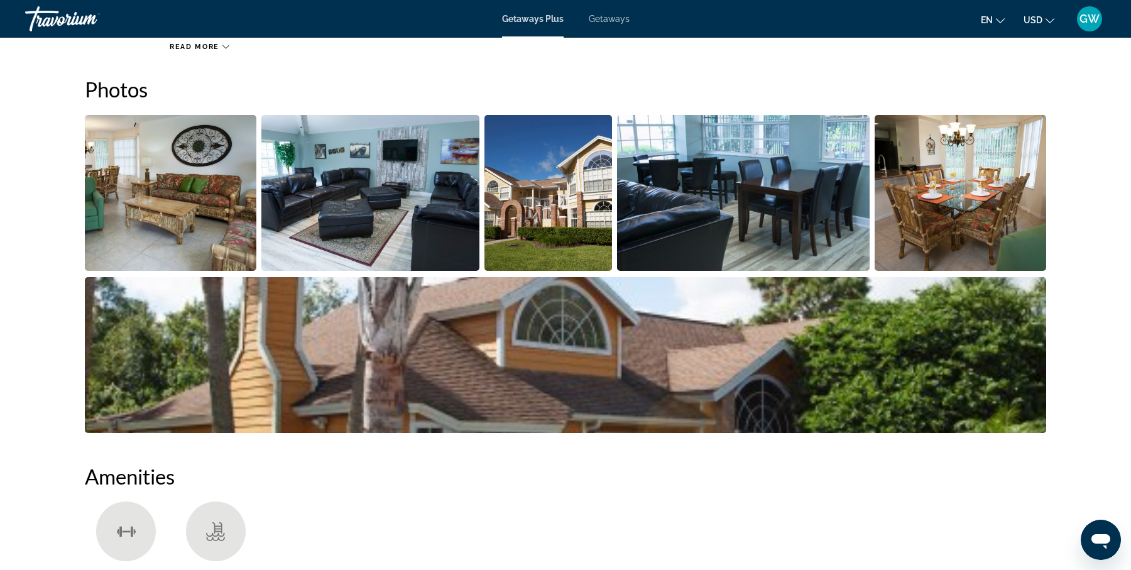
scroll to position [550, 0]
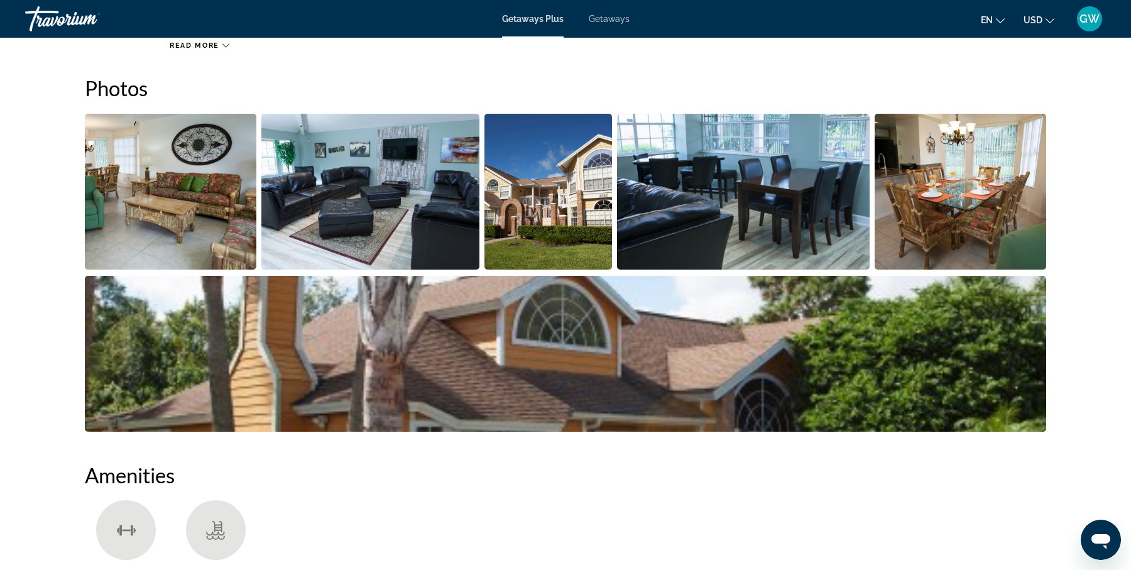
click at [200, 197] on img "Open full-screen image slider" at bounding box center [170, 192] width 171 height 156
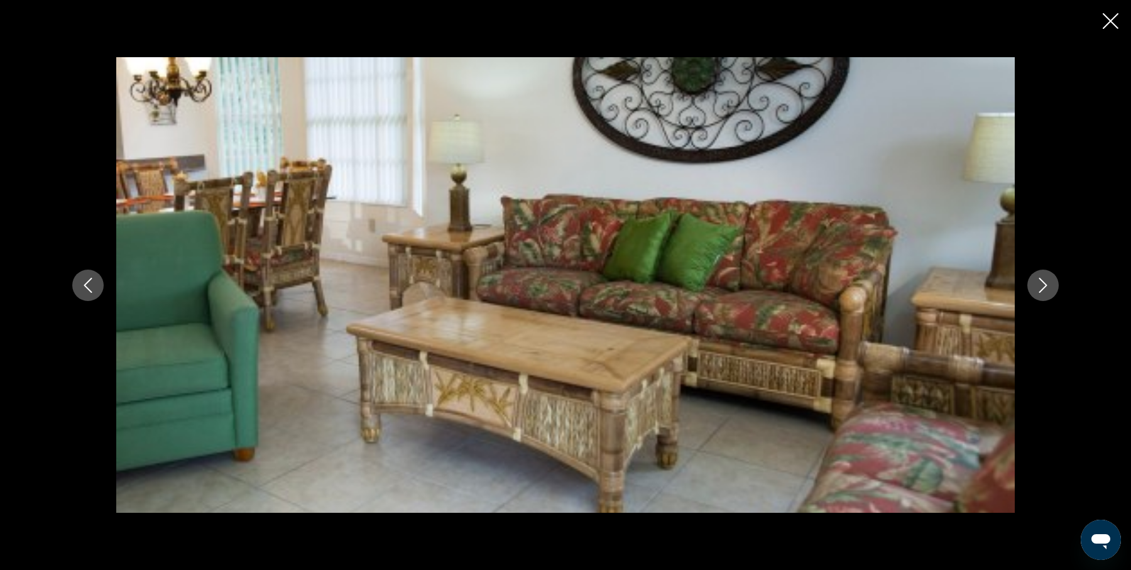
click at [1048, 283] on icon "Next image" at bounding box center [1042, 285] width 15 height 15
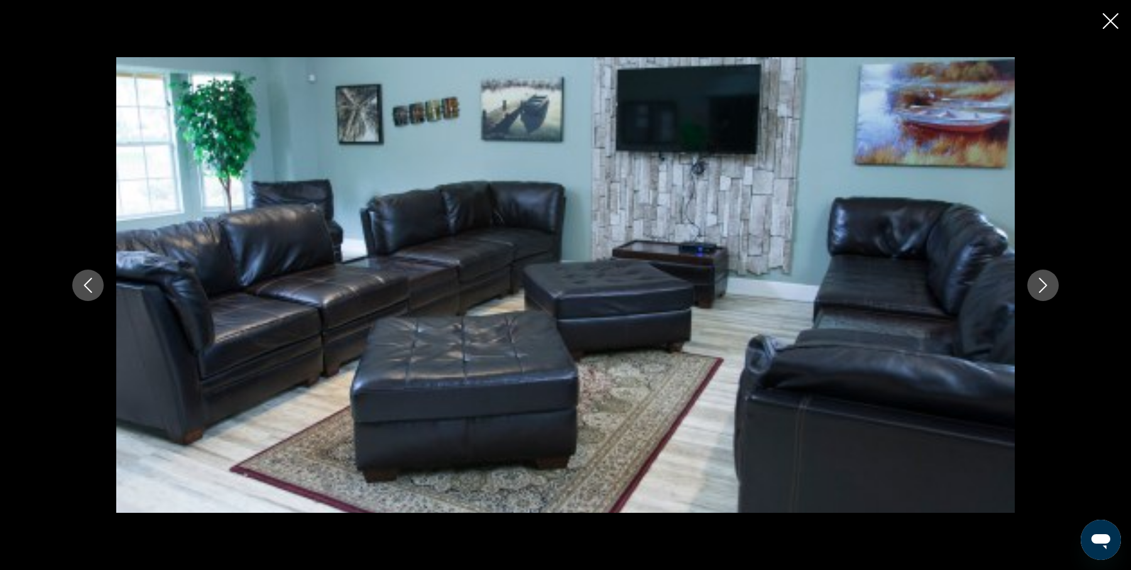
click at [1048, 283] on icon "Next image" at bounding box center [1042, 285] width 15 height 15
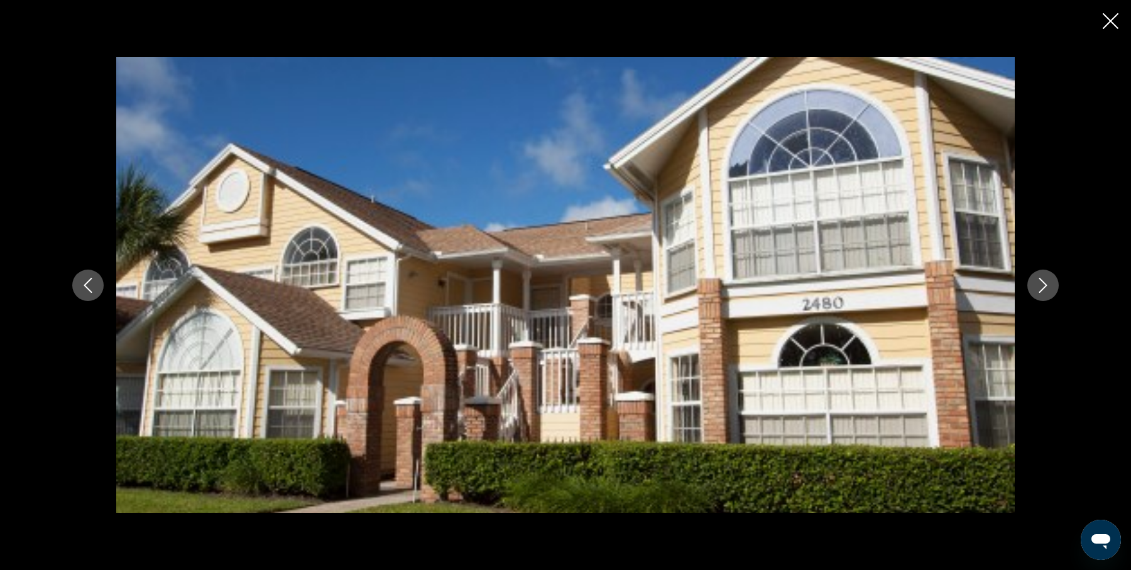
click at [1044, 286] on icon "Next image" at bounding box center [1043, 285] width 8 height 15
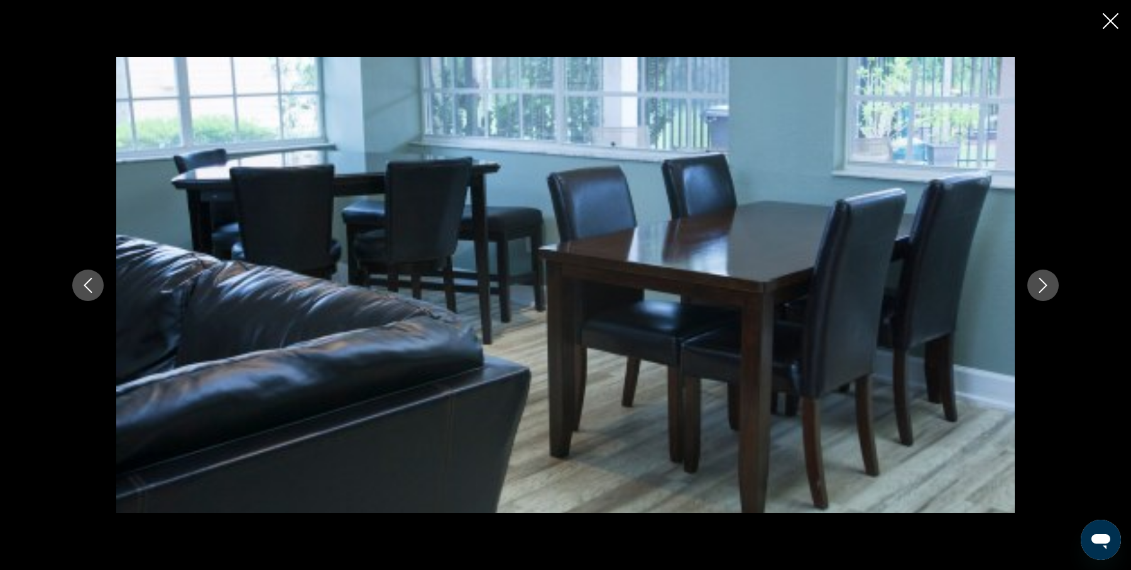
click at [1044, 286] on icon "Next image" at bounding box center [1043, 285] width 8 height 15
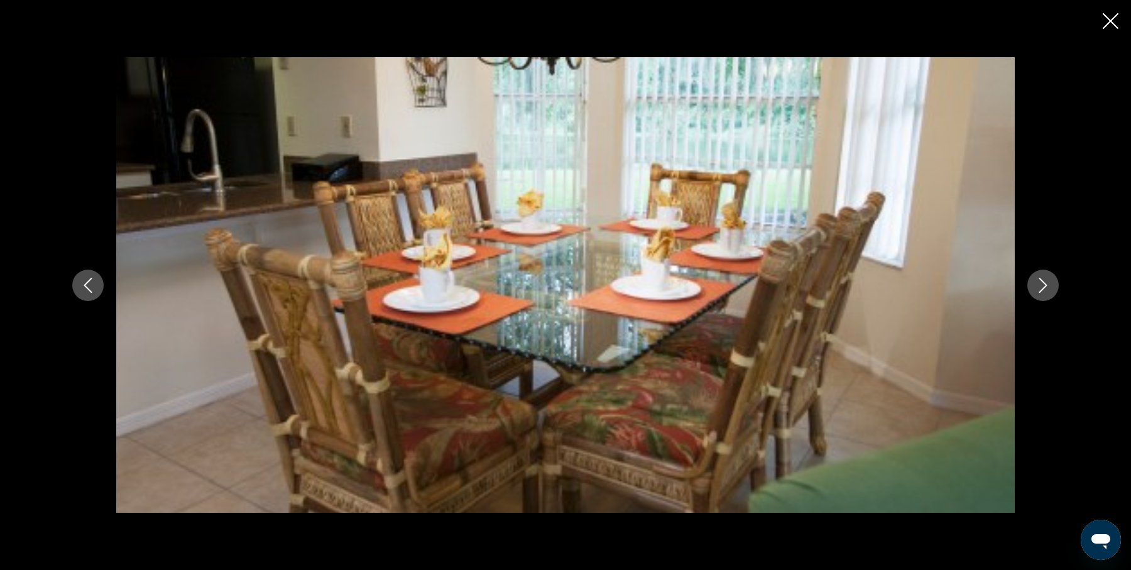
click at [1044, 286] on icon "Next image" at bounding box center [1043, 285] width 8 height 15
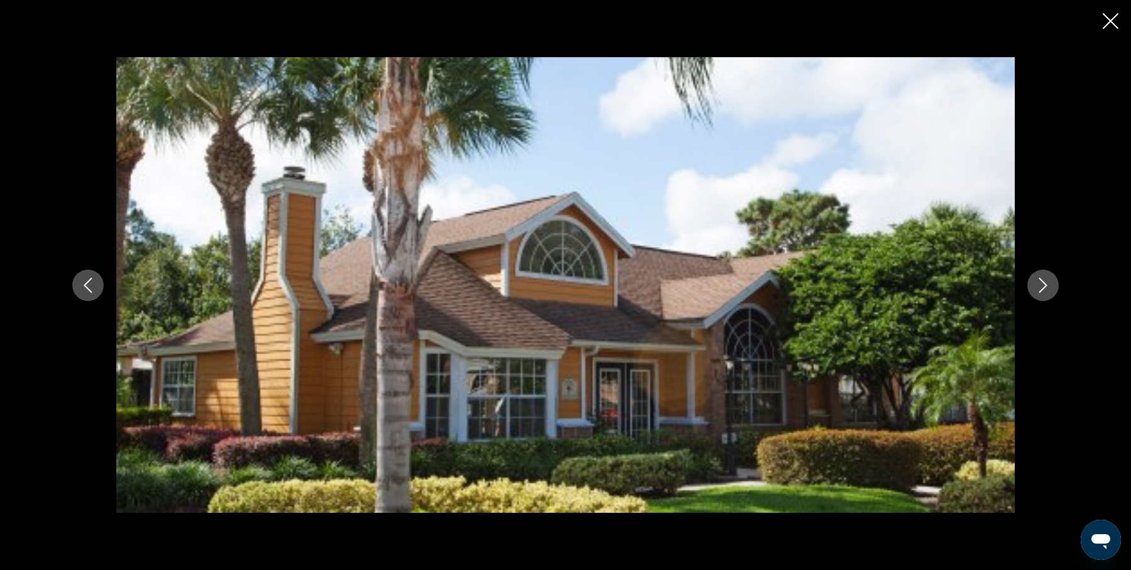
click at [1044, 286] on icon "Next image" at bounding box center [1043, 285] width 8 height 15
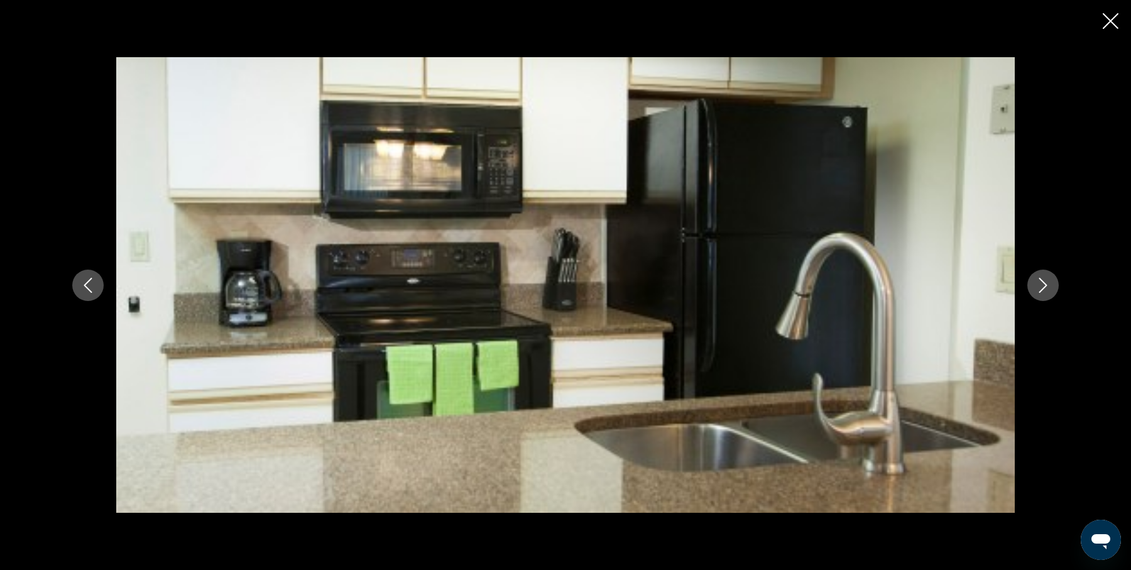
click at [1044, 286] on icon "Next image" at bounding box center [1043, 285] width 8 height 15
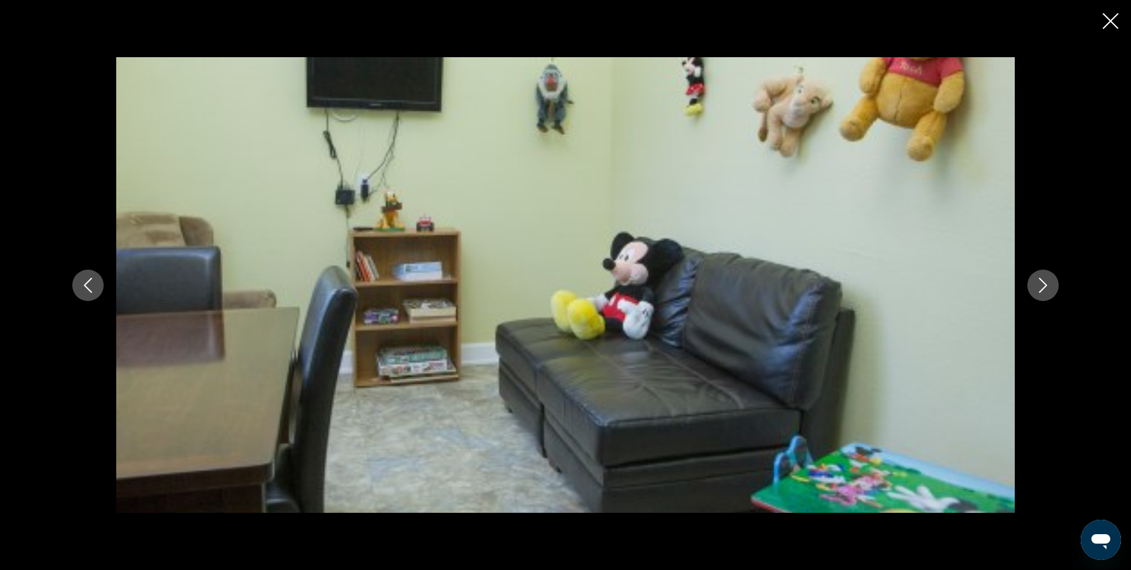
click at [1044, 286] on icon "Next image" at bounding box center [1043, 285] width 8 height 15
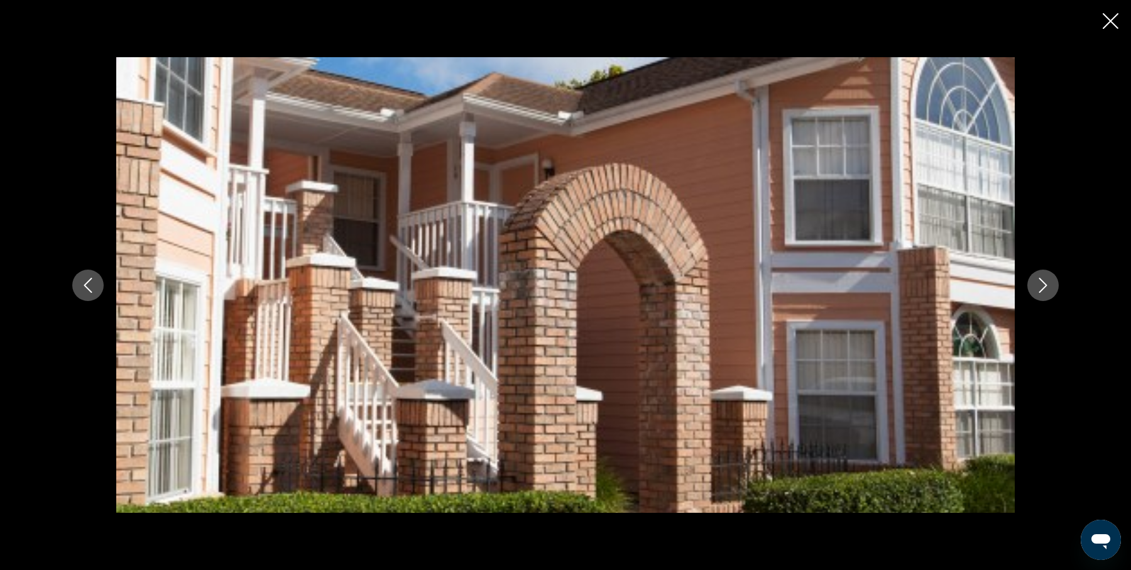
click at [1044, 286] on icon "Next image" at bounding box center [1043, 285] width 8 height 15
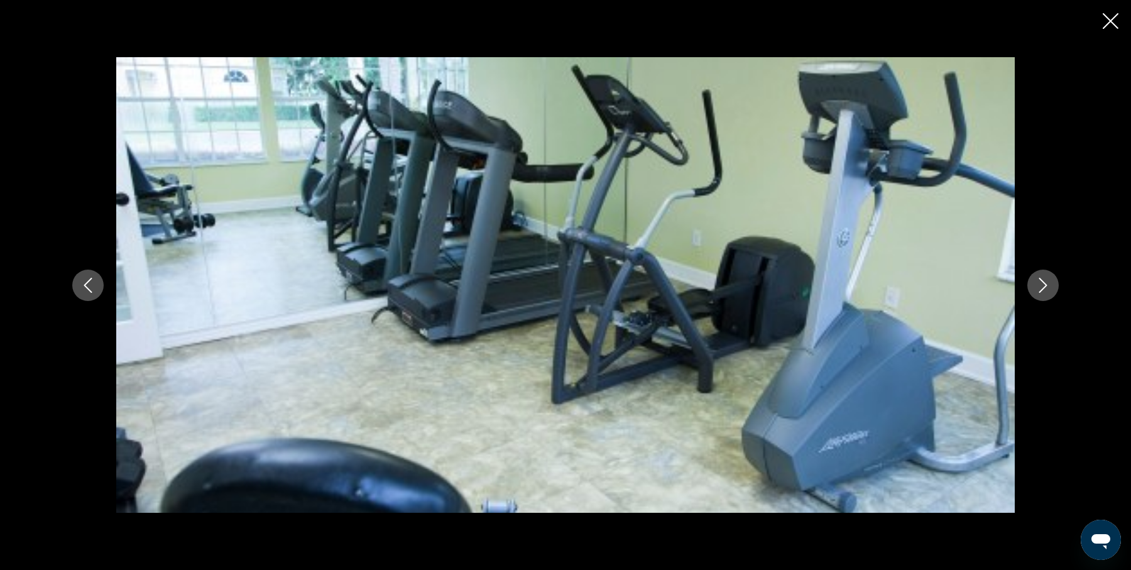
click at [1044, 286] on icon "Next image" at bounding box center [1043, 285] width 8 height 15
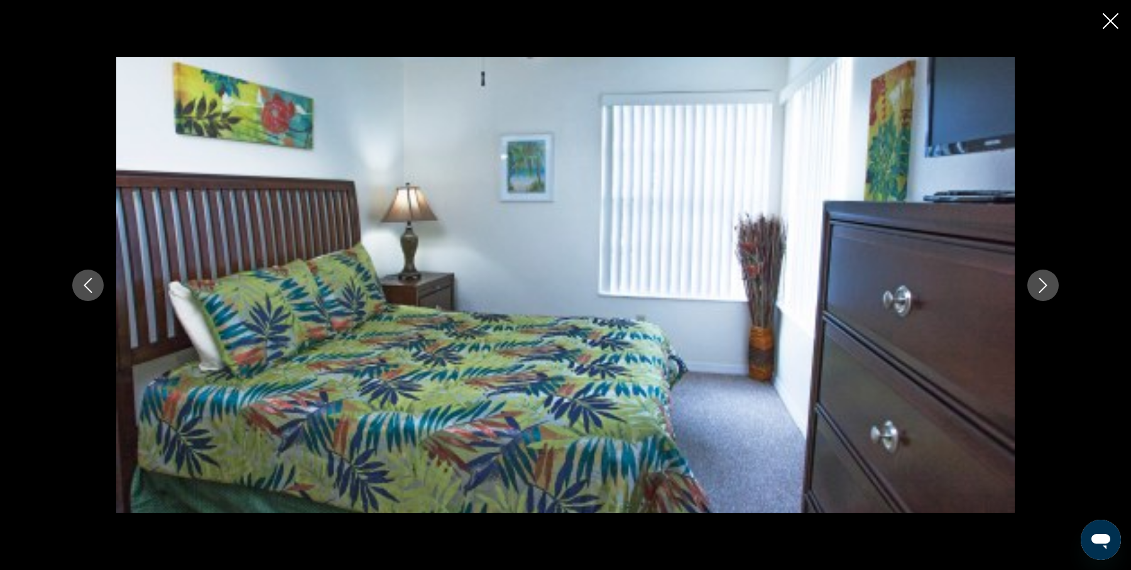
click at [1044, 286] on icon "Next image" at bounding box center [1043, 285] width 8 height 15
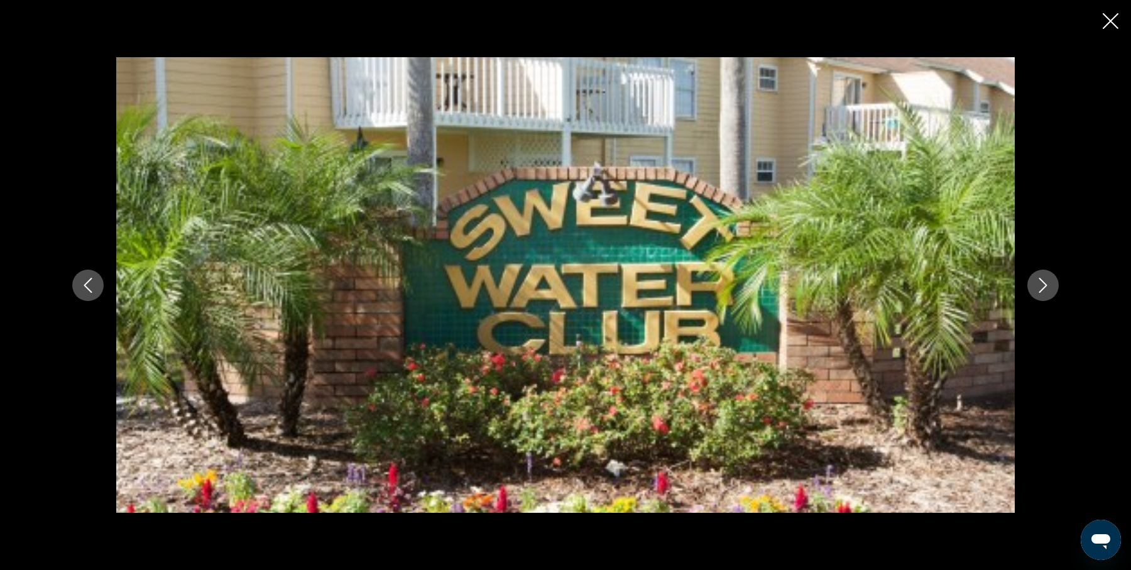
click at [1044, 286] on icon "Next image" at bounding box center [1043, 285] width 8 height 15
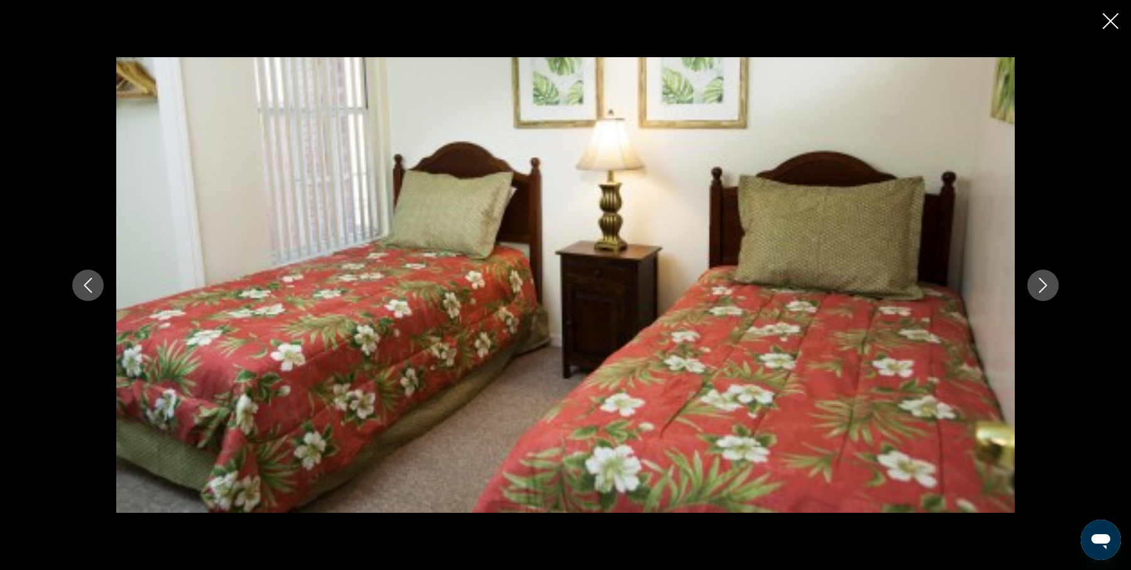
click at [1044, 286] on icon "Next image" at bounding box center [1043, 285] width 8 height 15
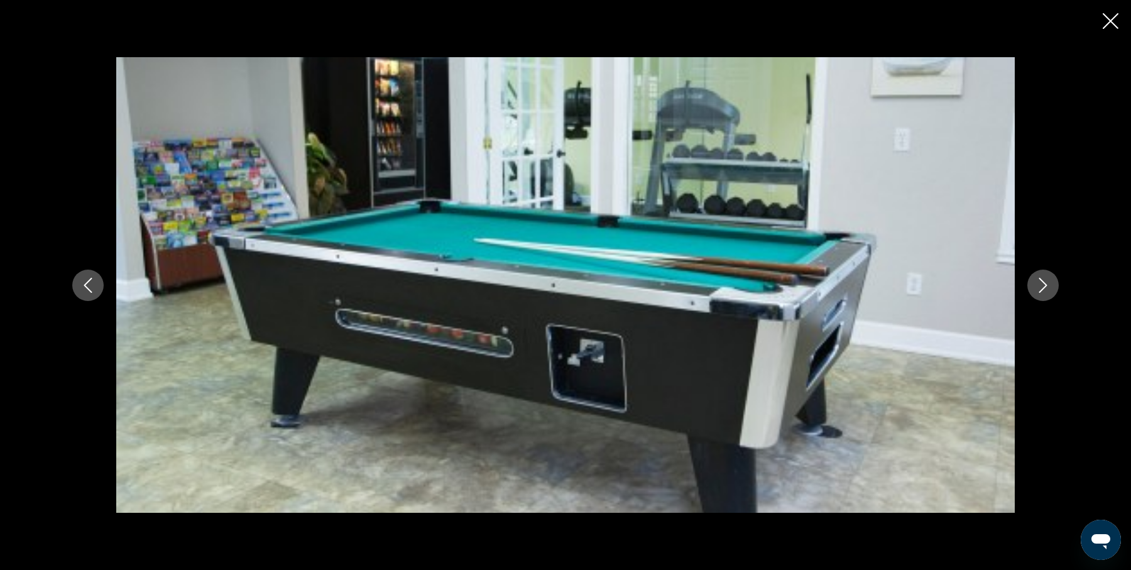
click at [1044, 286] on icon "Next image" at bounding box center [1043, 285] width 8 height 15
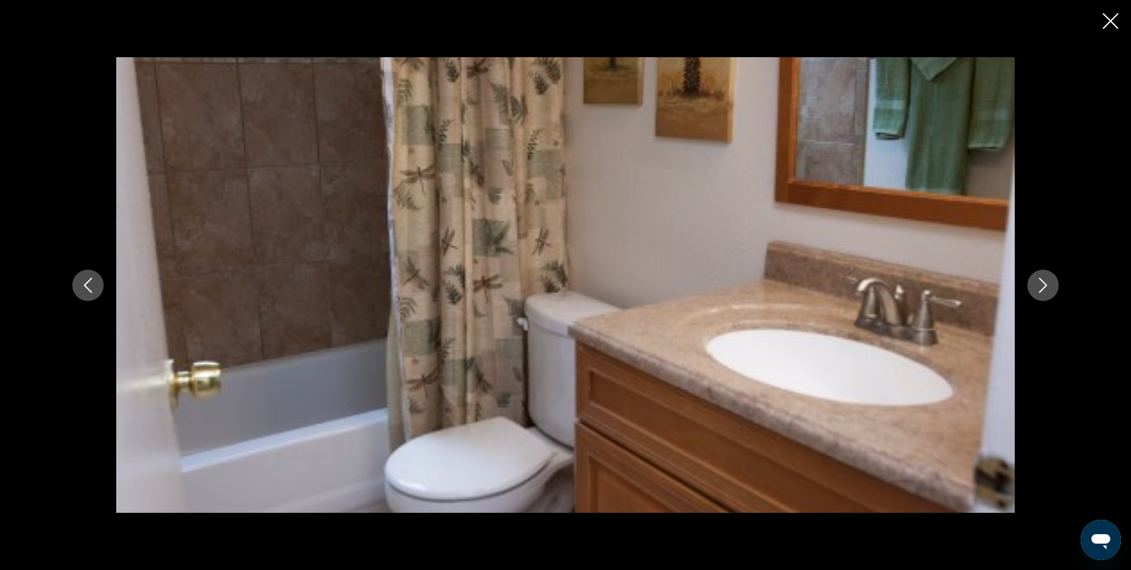
click at [1044, 286] on icon "Next image" at bounding box center [1043, 285] width 8 height 15
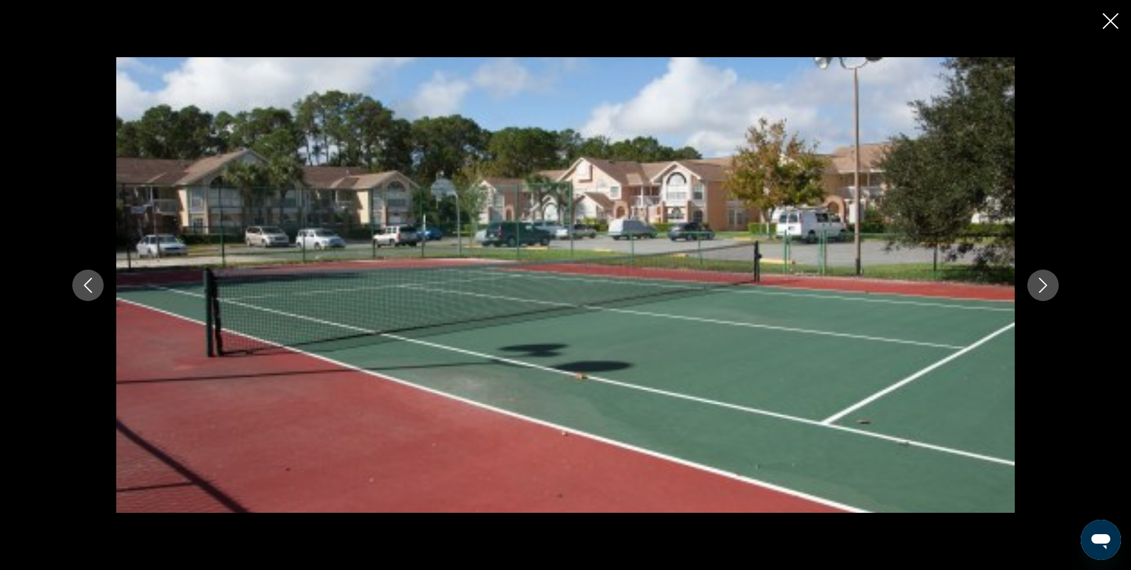
click at [1044, 286] on icon "Next image" at bounding box center [1043, 285] width 8 height 15
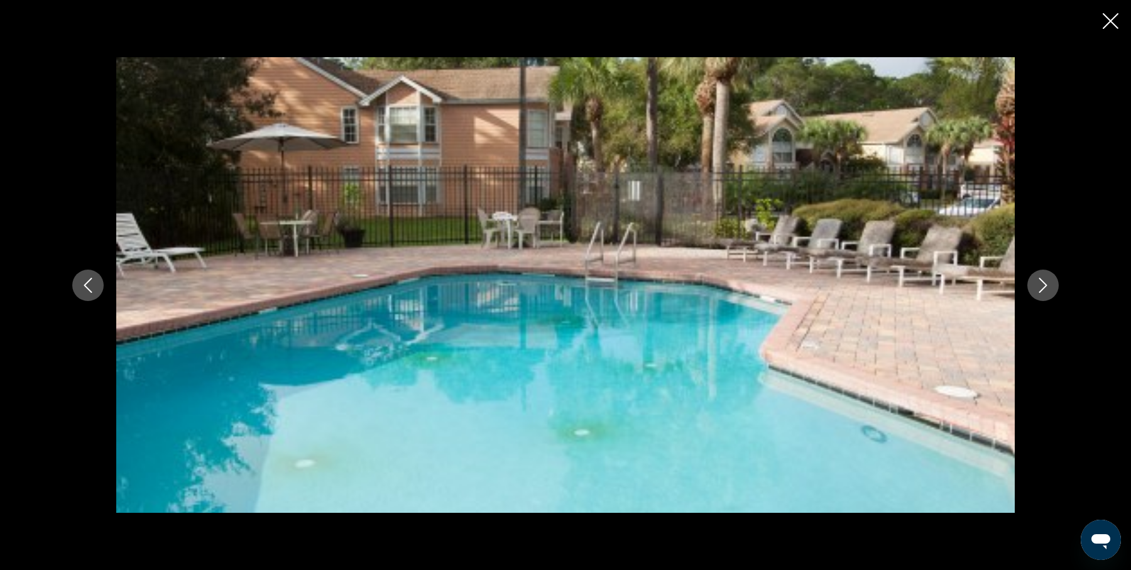
click at [1044, 286] on icon "Next image" at bounding box center [1043, 285] width 8 height 15
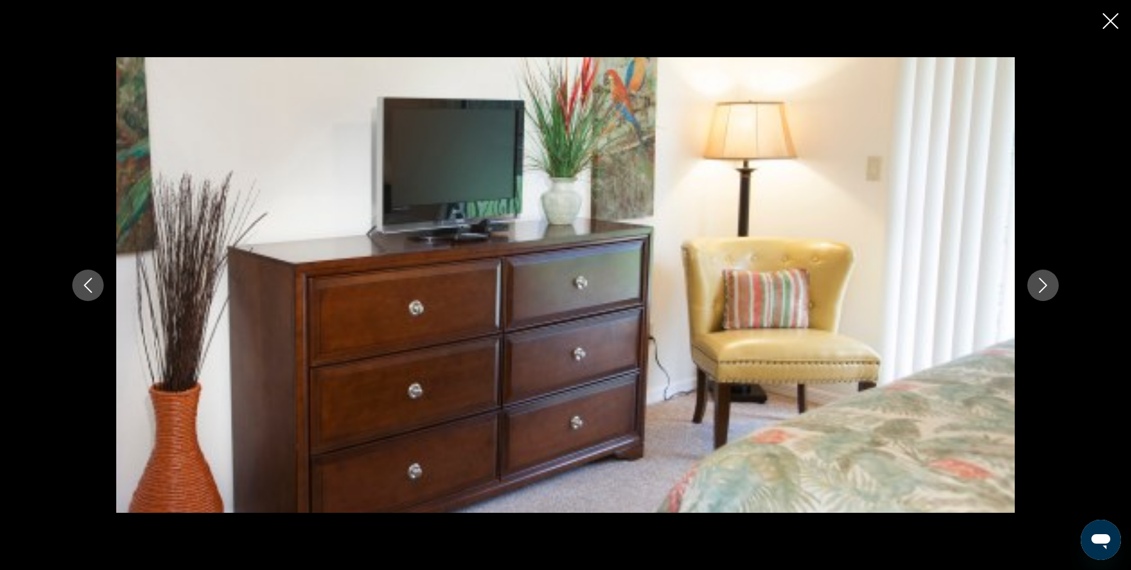
click at [1044, 286] on icon "Next image" at bounding box center [1043, 285] width 8 height 15
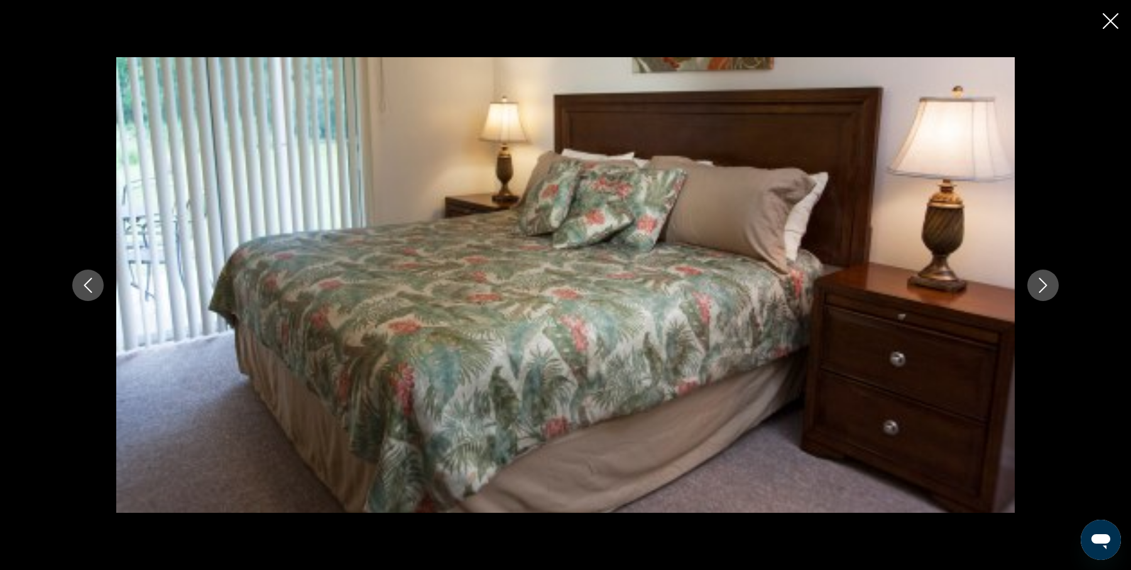
click at [1044, 286] on icon "Next image" at bounding box center [1043, 285] width 8 height 15
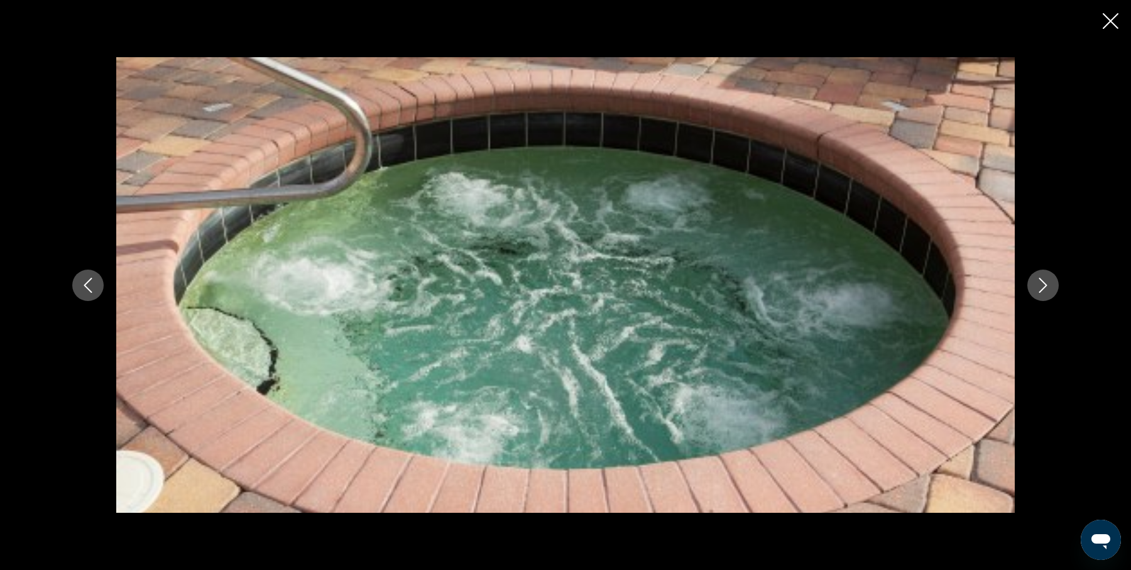
click at [1044, 286] on icon "Next image" at bounding box center [1043, 285] width 8 height 15
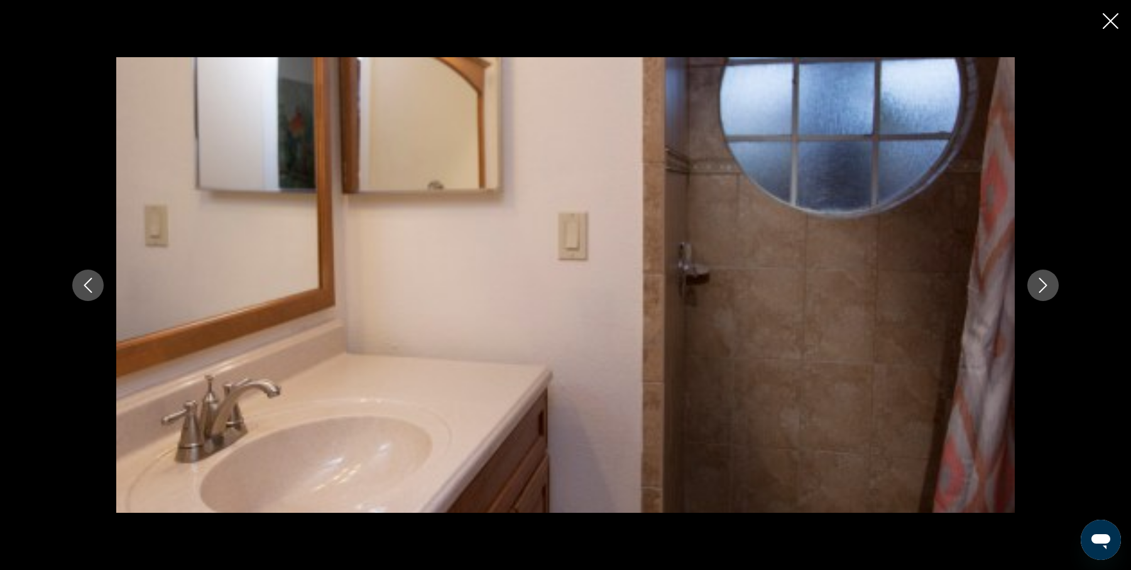
click at [1044, 286] on icon "Next image" at bounding box center [1043, 285] width 8 height 15
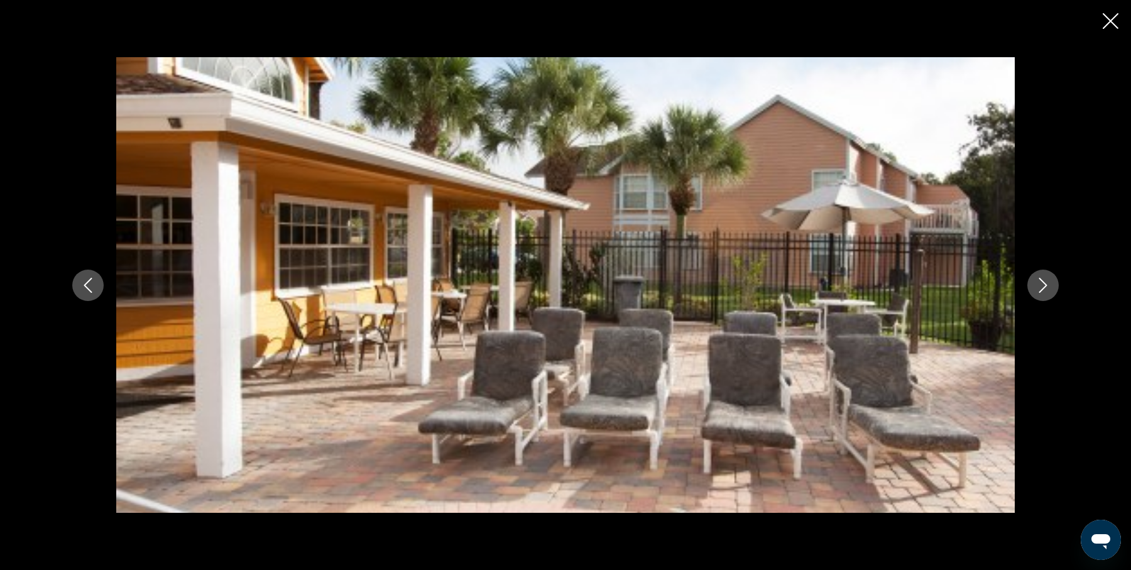
click at [1044, 286] on icon "Next image" at bounding box center [1043, 285] width 8 height 15
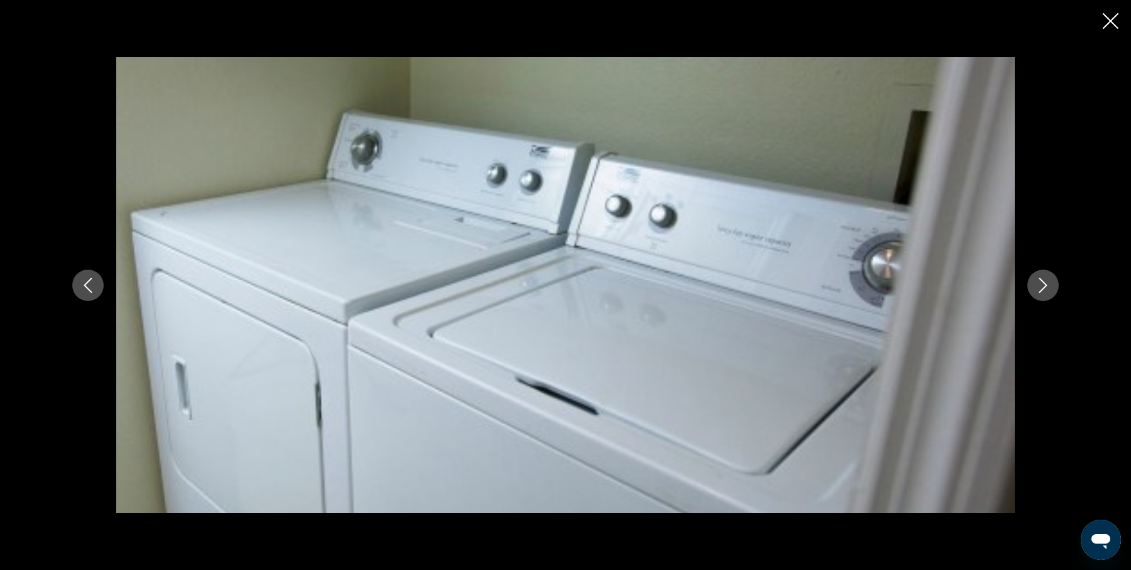
click at [1044, 286] on icon "Next image" at bounding box center [1043, 285] width 8 height 15
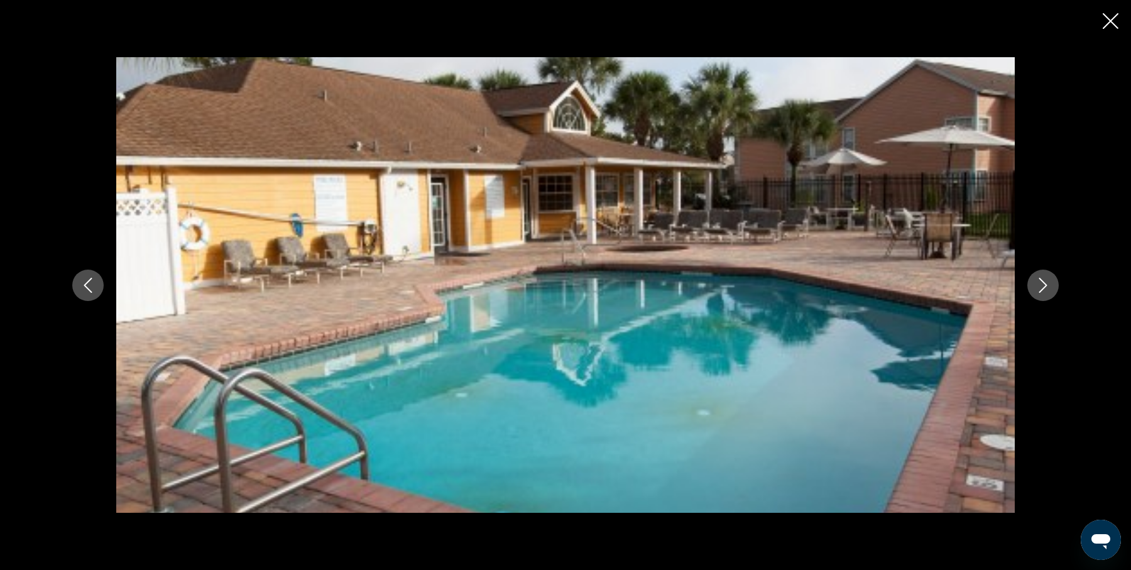
click at [1044, 286] on icon "Next image" at bounding box center [1043, 285] width 8 height 15
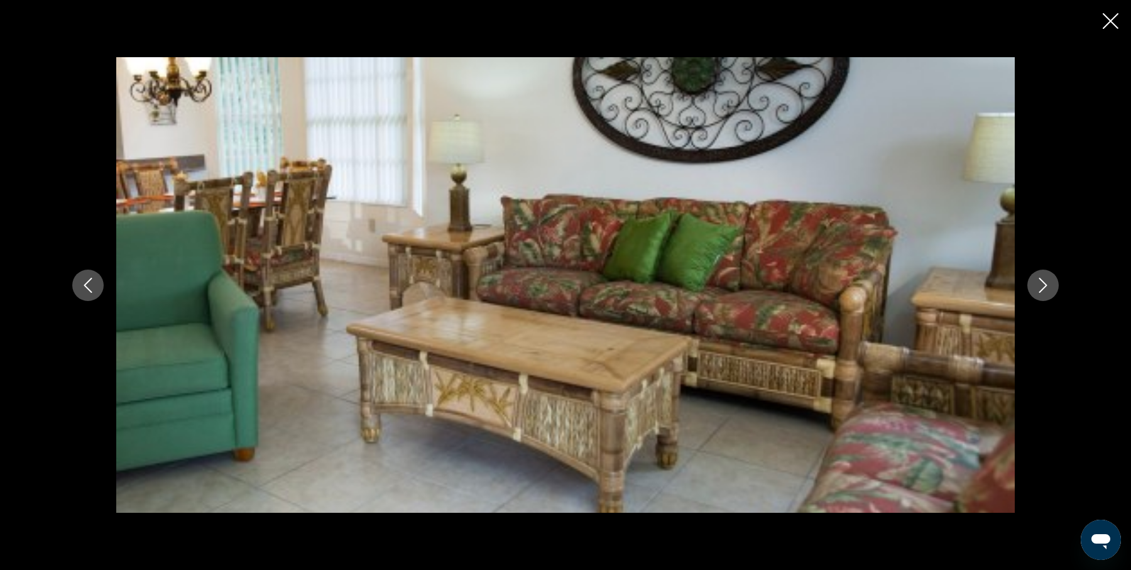
click at [1108, 18] on icon "Close slideshow" at bounding box center [1110, 21] width 16 height 16
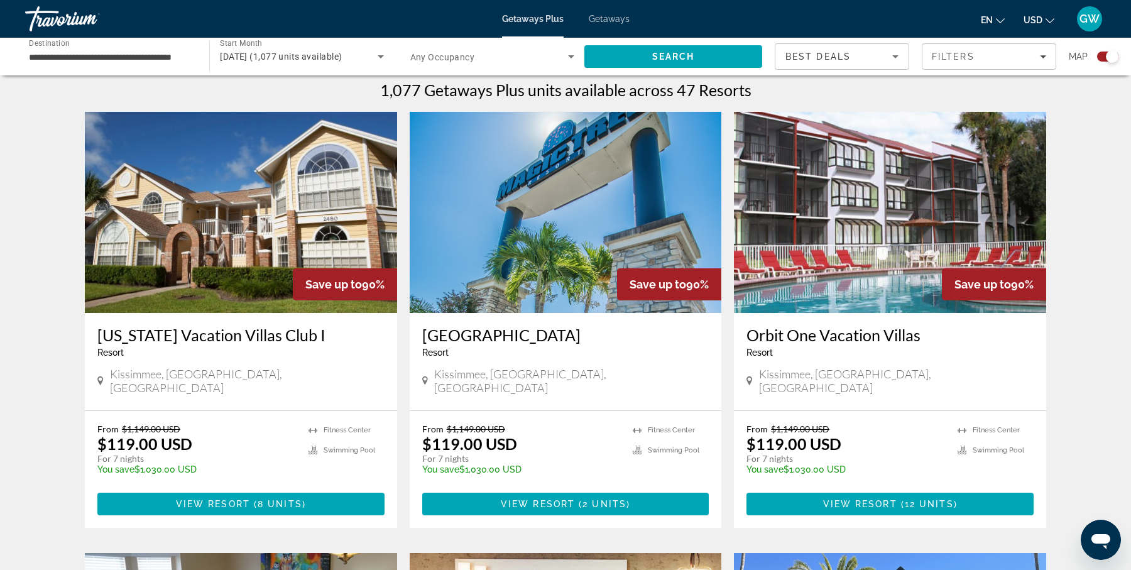
scroll to position [402, 0]
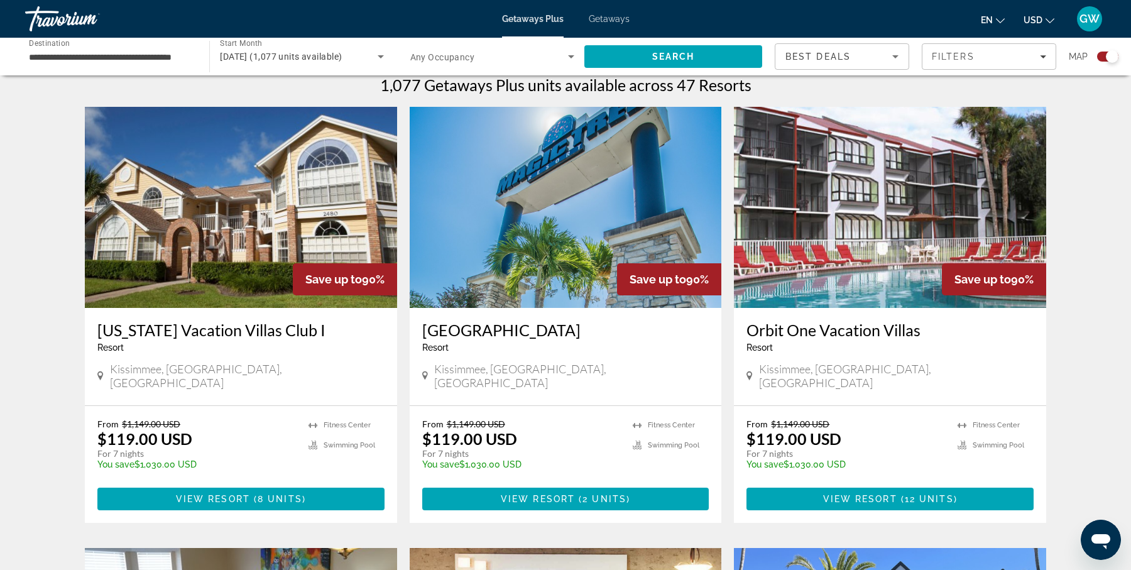
click at [517, 328] on h3 "[GEOGRAPHIC_DATA]" at bounding box center [565, 329] width 287 height 19
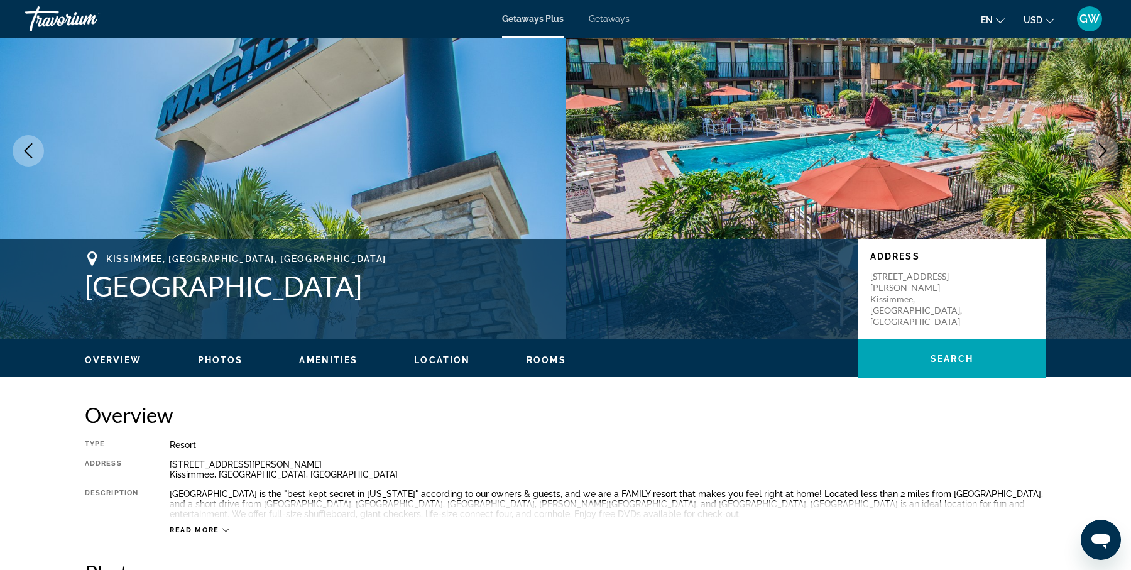
scroll to position [69, 0]
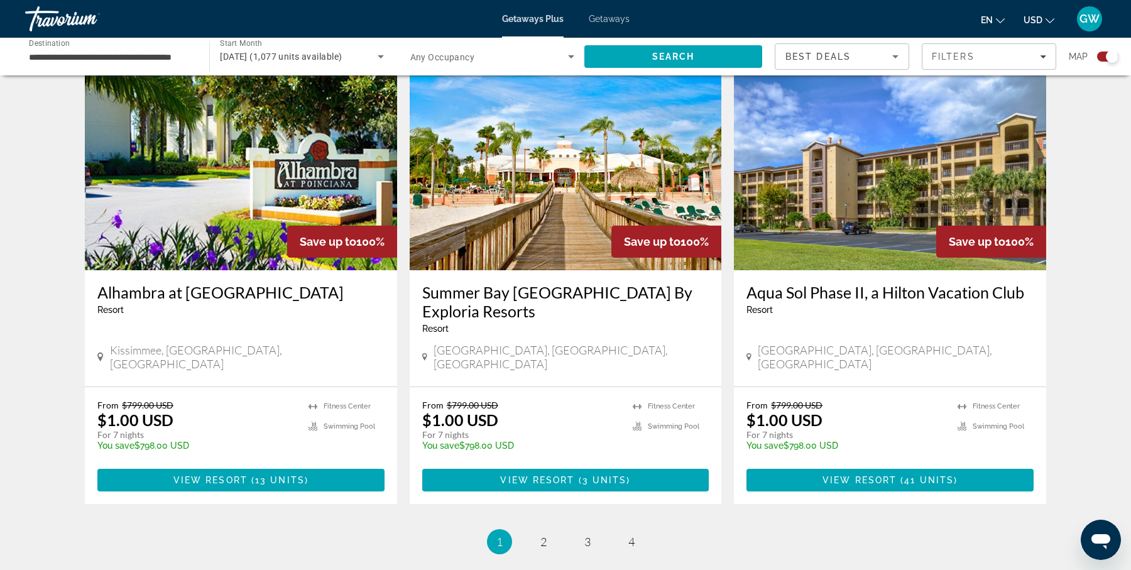
scroll to position [1850, 0]
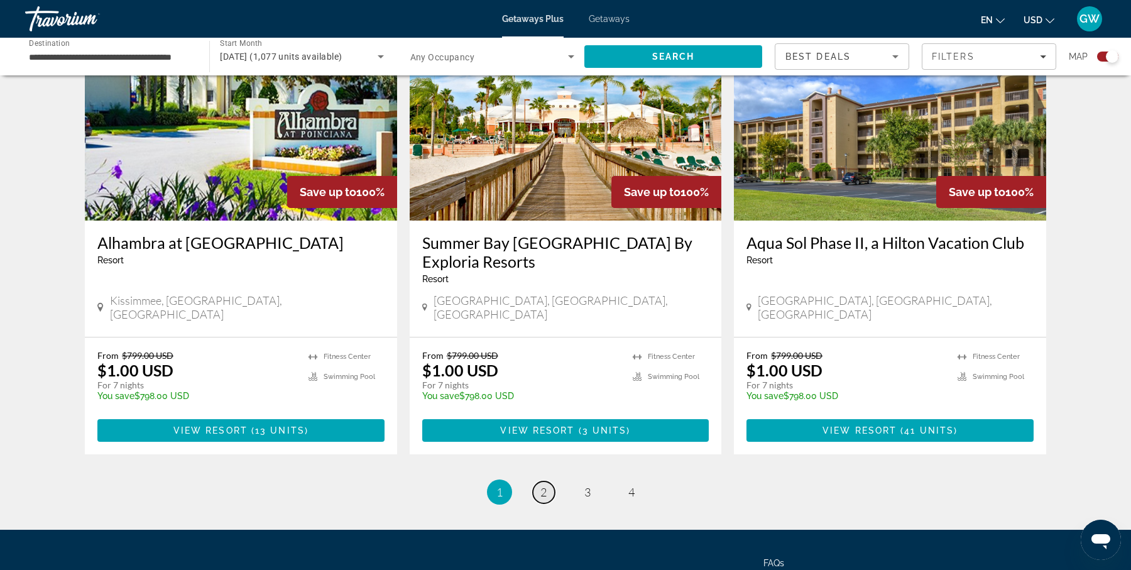
click at [542, 485] on span "2" at bounding box center [543, 492] width 6 height 14
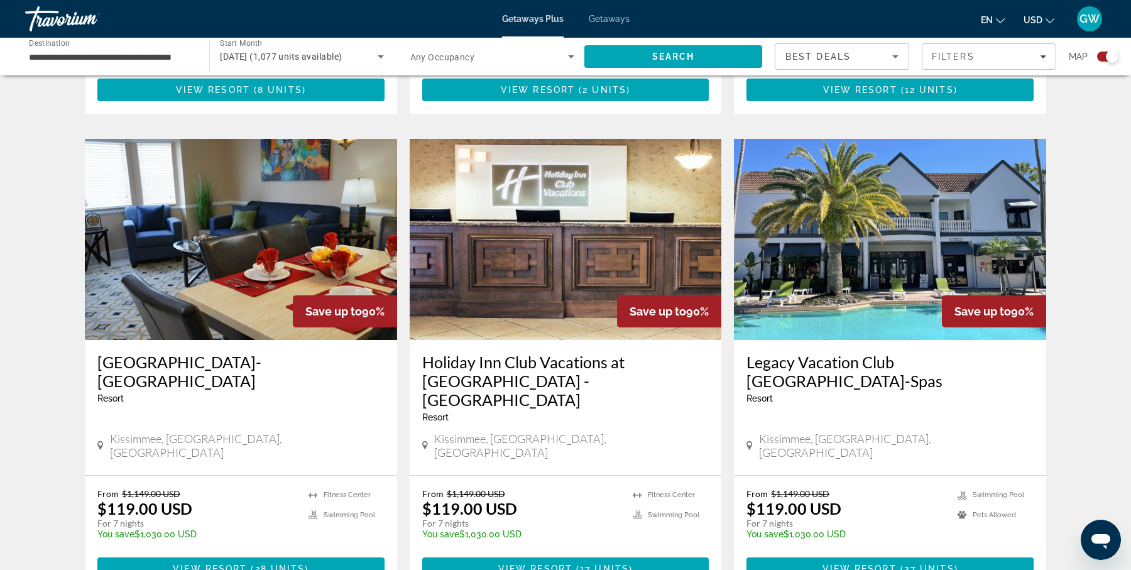
scroll to position [834, 0]
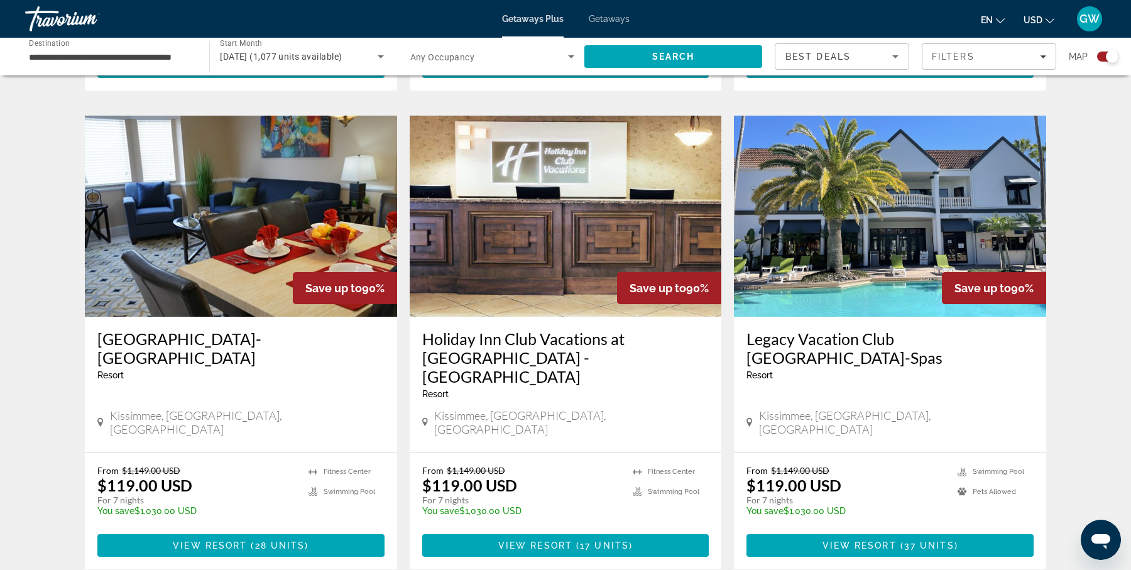
click at [869, 329] on h3 "Legacy Vacation Club [GEOGRAPHIC_DATA]-Spas" at bounding box center [889, 348] width 287 height 38
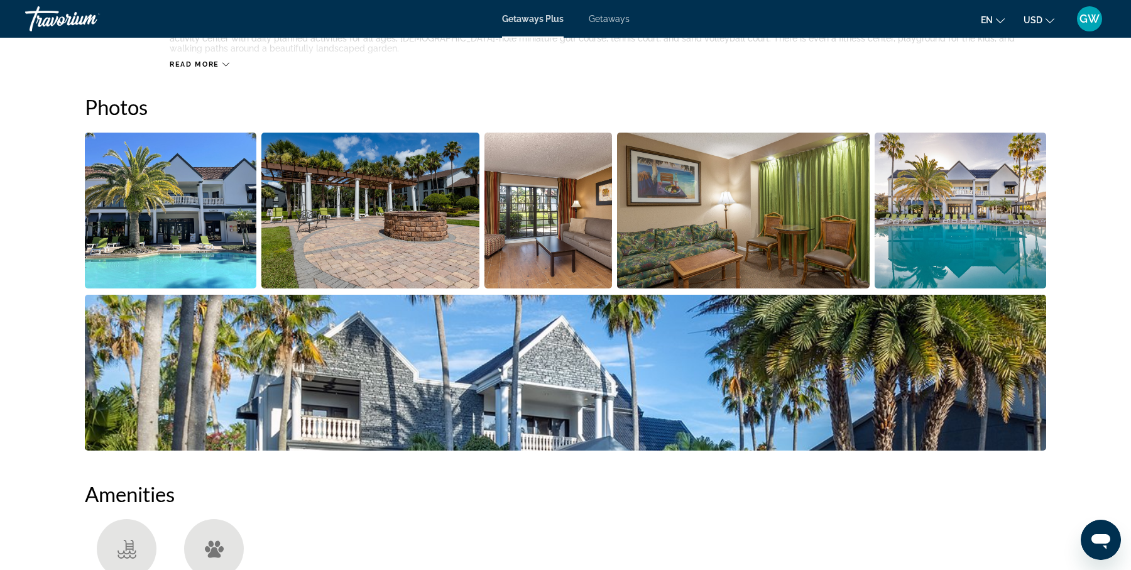
scroll to position [556, 0]
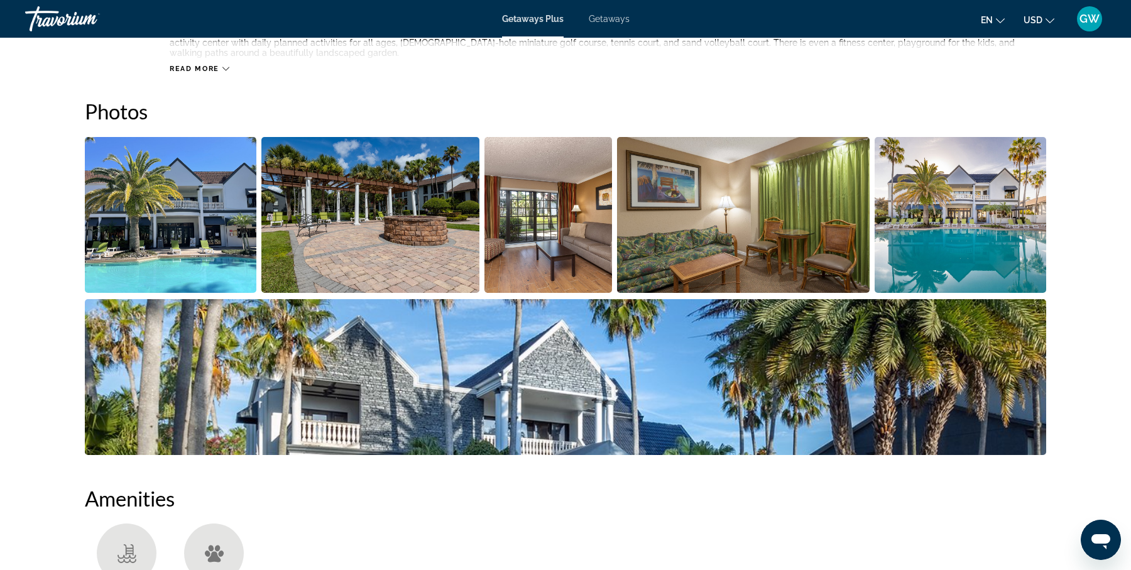
click at [201, 246] on img "Open full-screen image slider" at bounding box center [170, 215] width 171 height 156
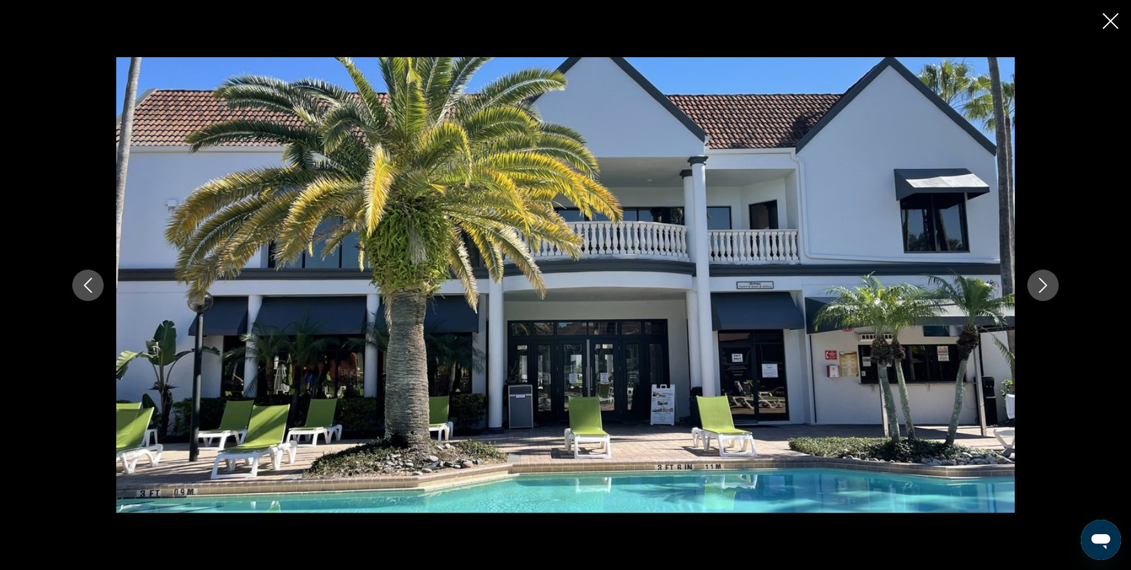
click at [1039, 288] on icon "Next image" at bounding box center [1042, 285] width 15 height 15
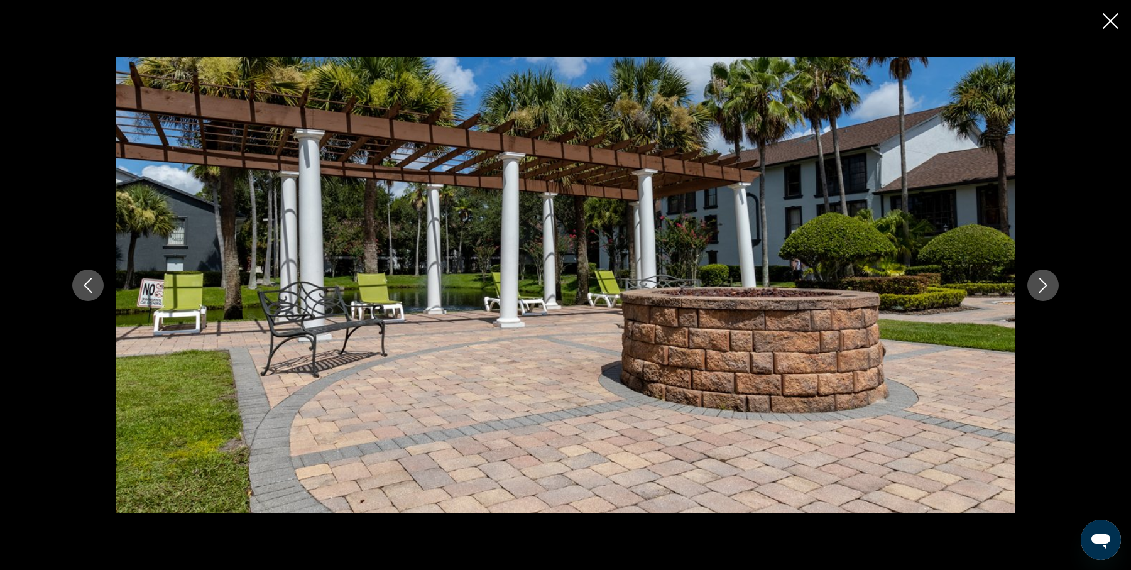
click at [1039, 288] on icon "Next image" at bounding box center [1042, 285] width 15 height 15
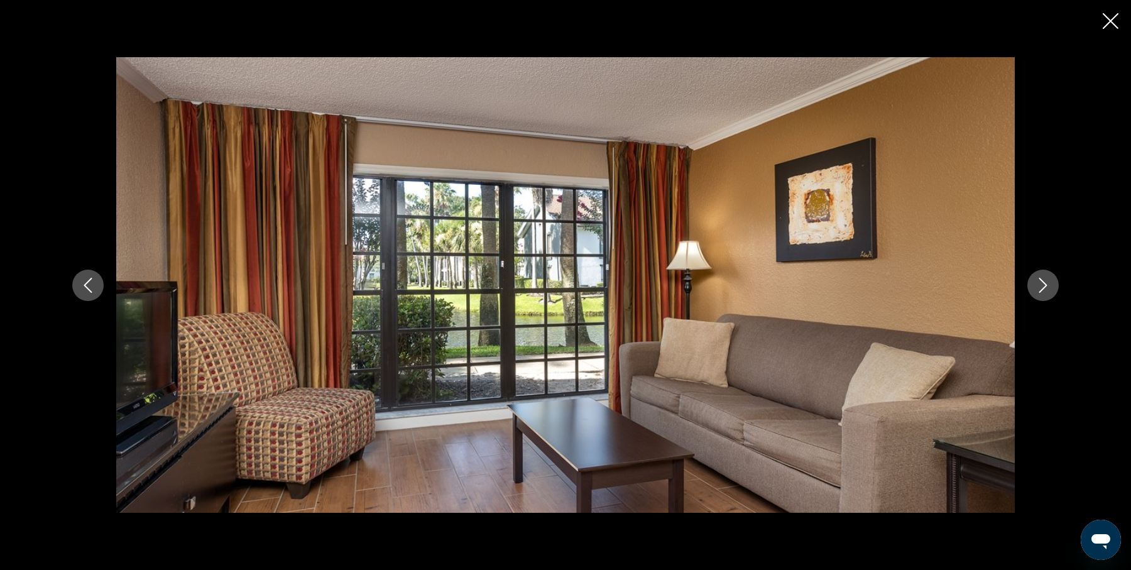
click at [1039, 288] on icon "Next image" at bounding box center [1042, 285] width 15 height 15
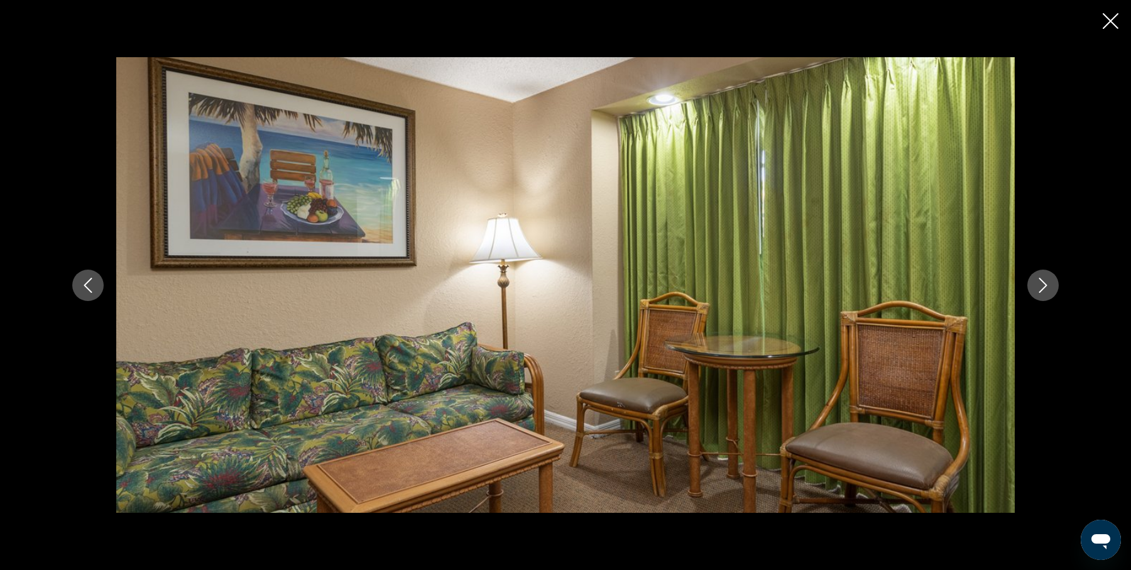
click at [1039, 288] on icon "Next image" at bounding box center [1042, 285] width 15 height 15
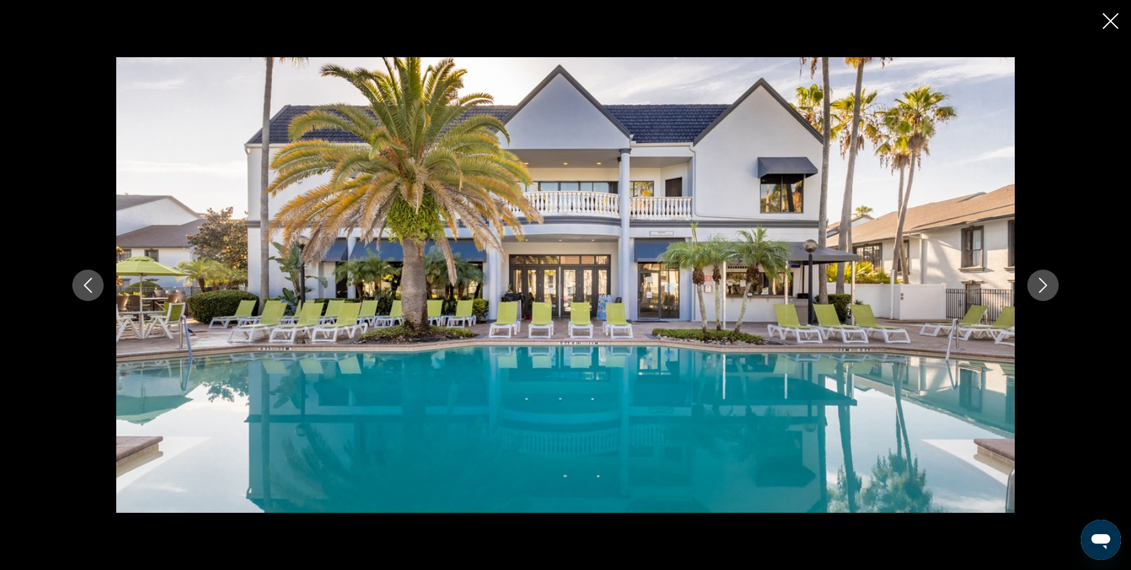
click at [1039, 288] on icon "Next image" at bounding box center [1042, 285] width 15 height 15
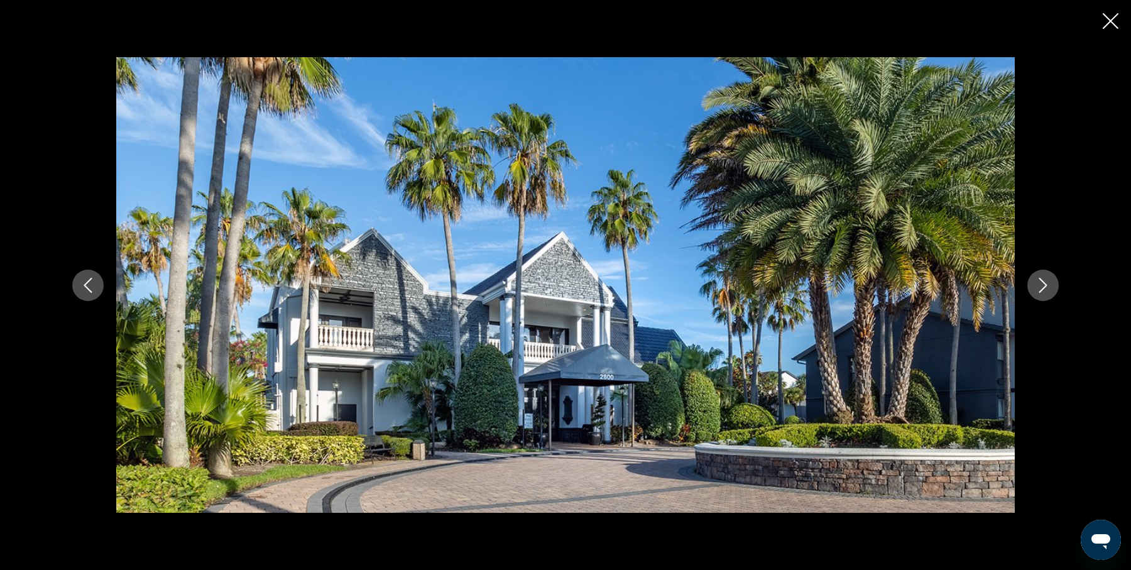
click at [1039, 288] on icon "Next image" at bounding box center [1042, 285] width 15 height 15
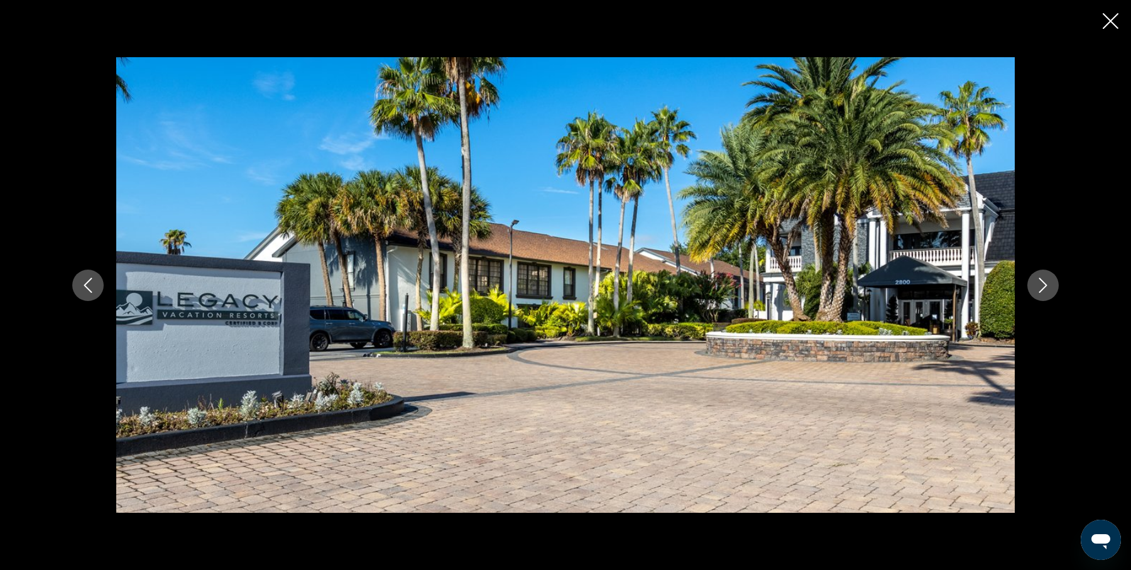
click at [1039, 288] on icon "Next image" at bounding box center [1042, 285] width 15 height 15
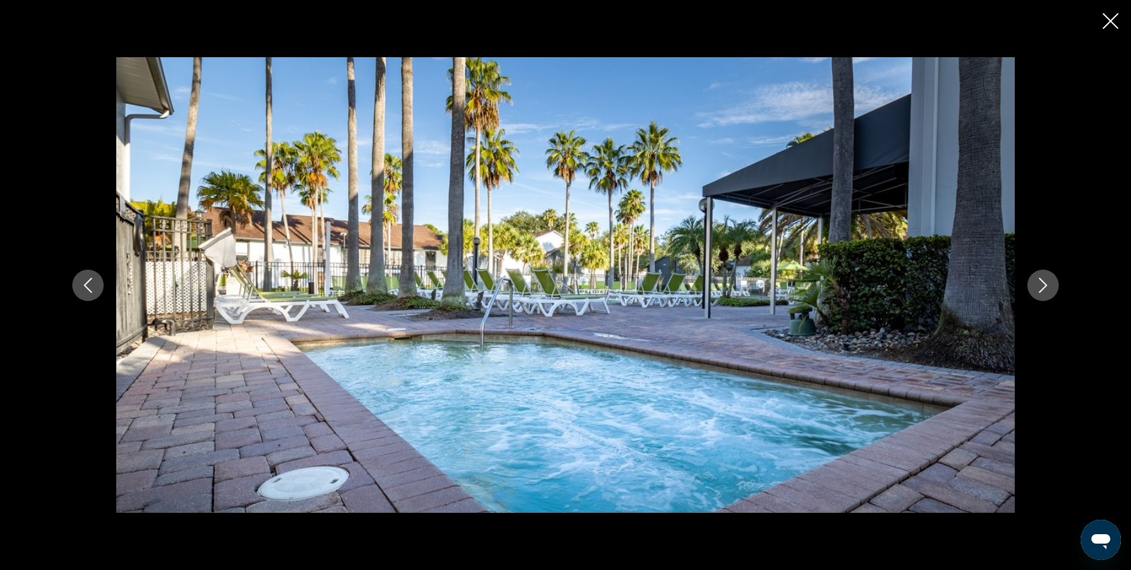
click at [1039, 288] on icon "Next image" at bounding box center [1042, 285] width 15 height 15
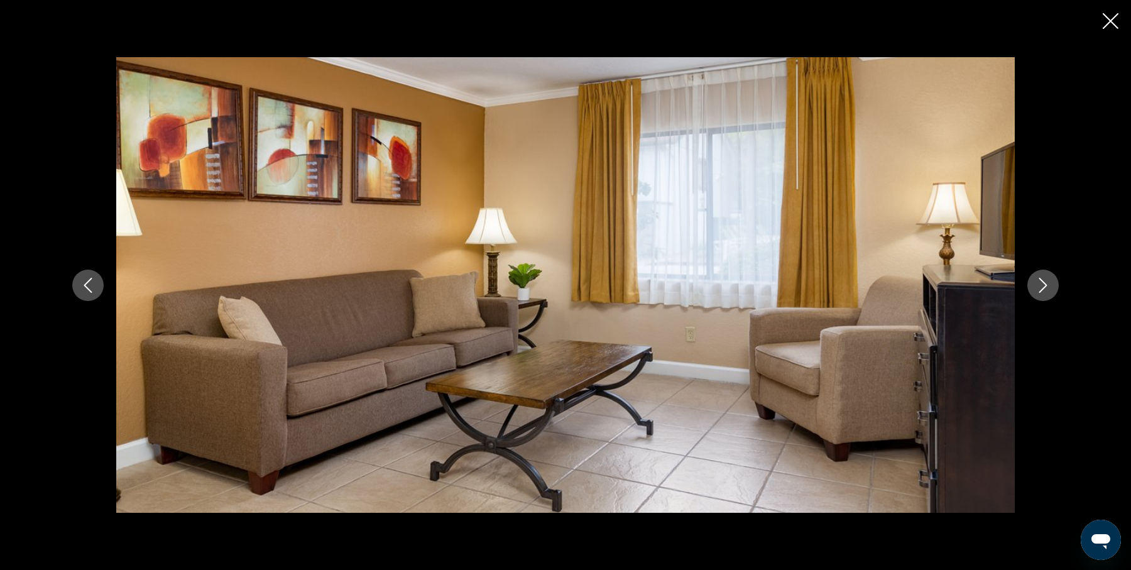
click at [1039, 288] on icon "Next image" at bounding box center [1042, 285] width 15 height 15
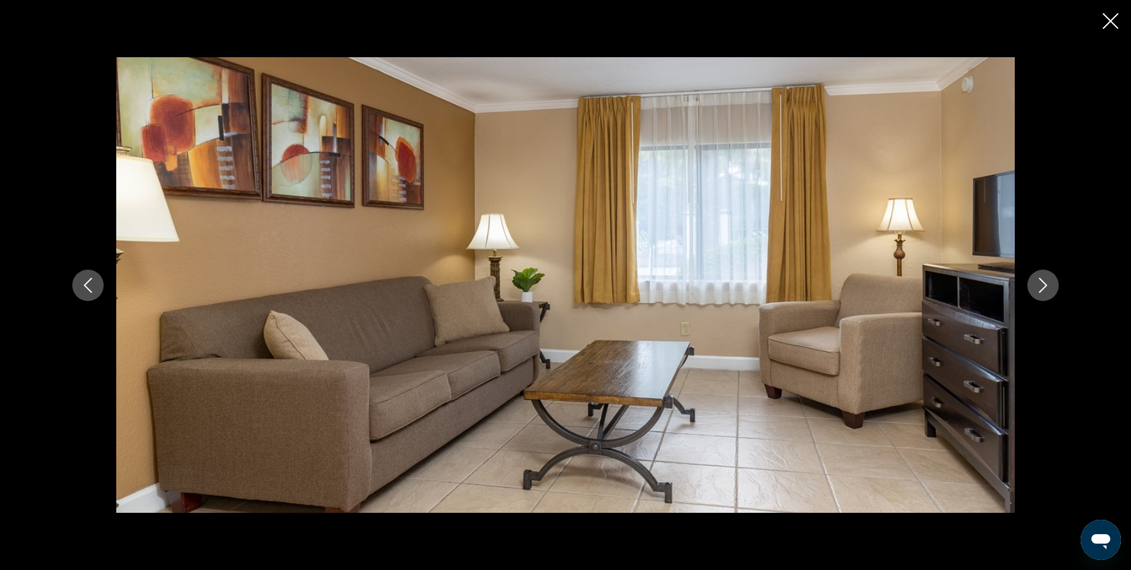
click at [1039, 288] on icon "Next image" at bounding box center [1042, 285] width 15 height 15
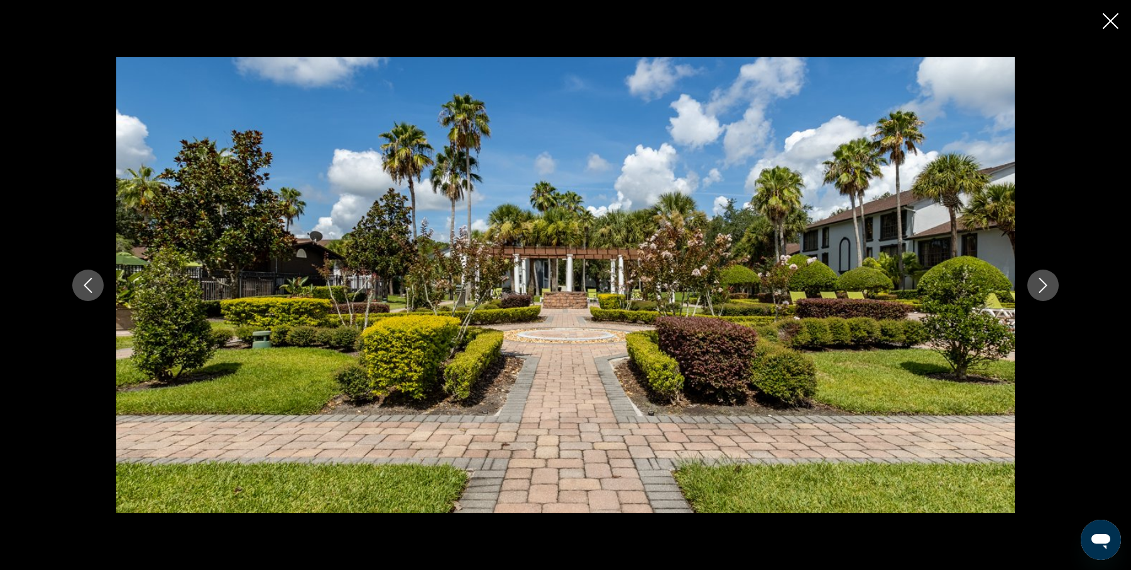
click at [1039, 288] on icon "Next image" at bounding box center [1042, 285] width 15 height 15
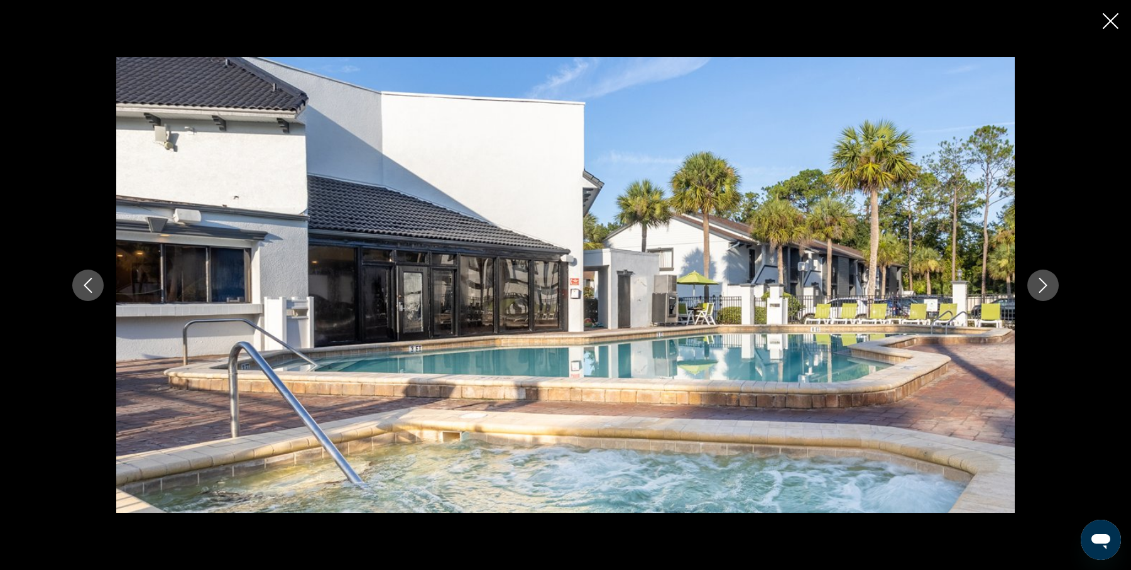
click at [1039, 288] on icon "Next image" at bounding box center [1042, 285] width 15 height 15
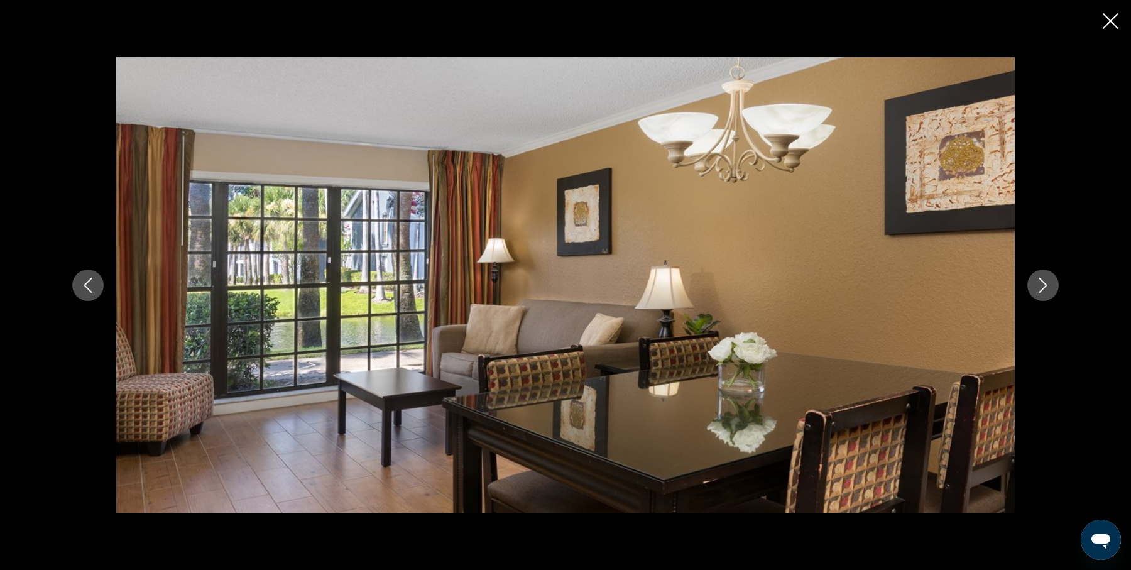
click at [1039, 288] on icon "Next image" at bounding box center [1042, 285] width 15 height 15
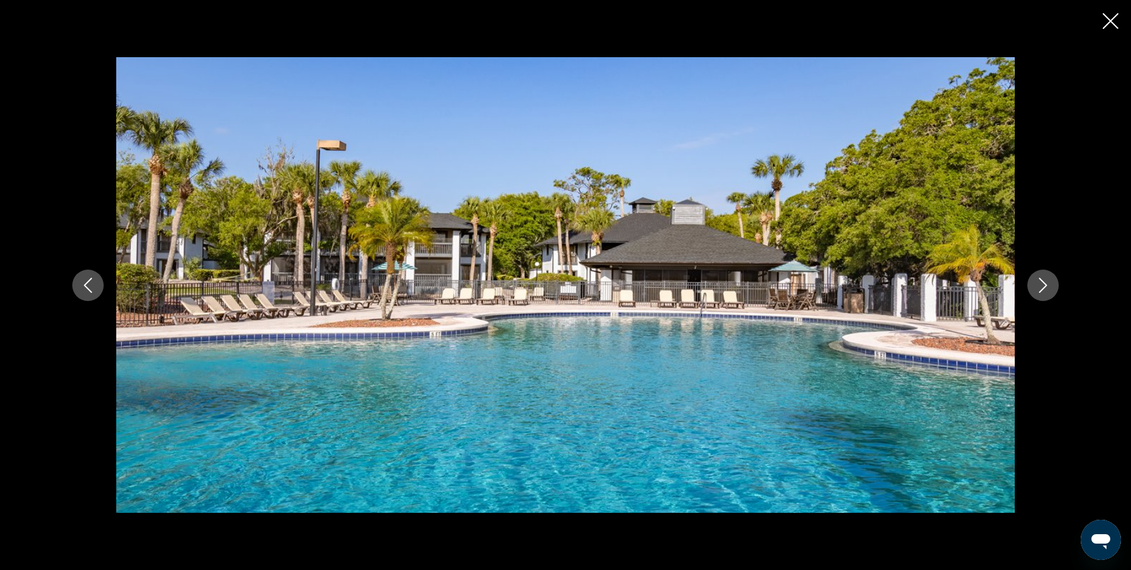
click at [1039, 288] on icon "Next image" at bounding box center [1042, 285] width 15 height 15
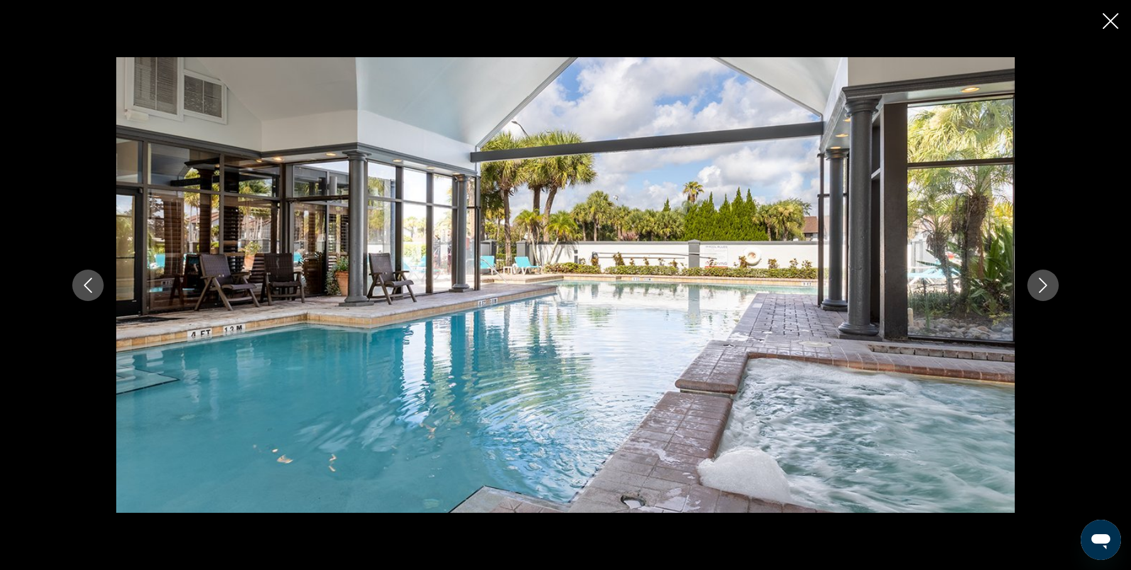
click at [1039, 288] on icon "Next image" at bounding box center [1042, 285] width 15 height 15
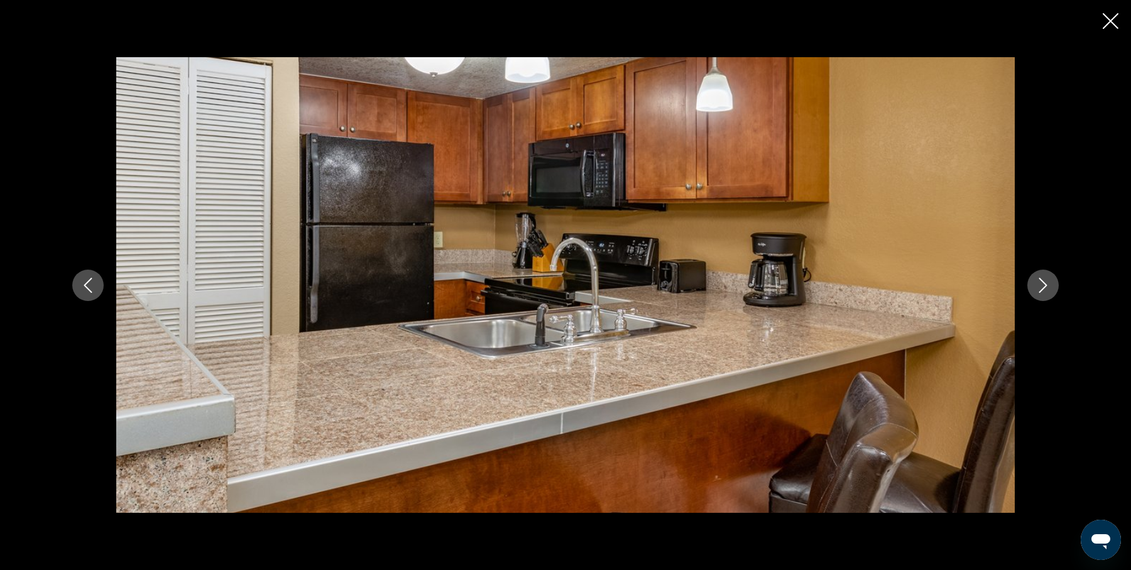
click at [1039, 288] on icon "Next image" at bounding box center [1042, 285] width 15 height 15
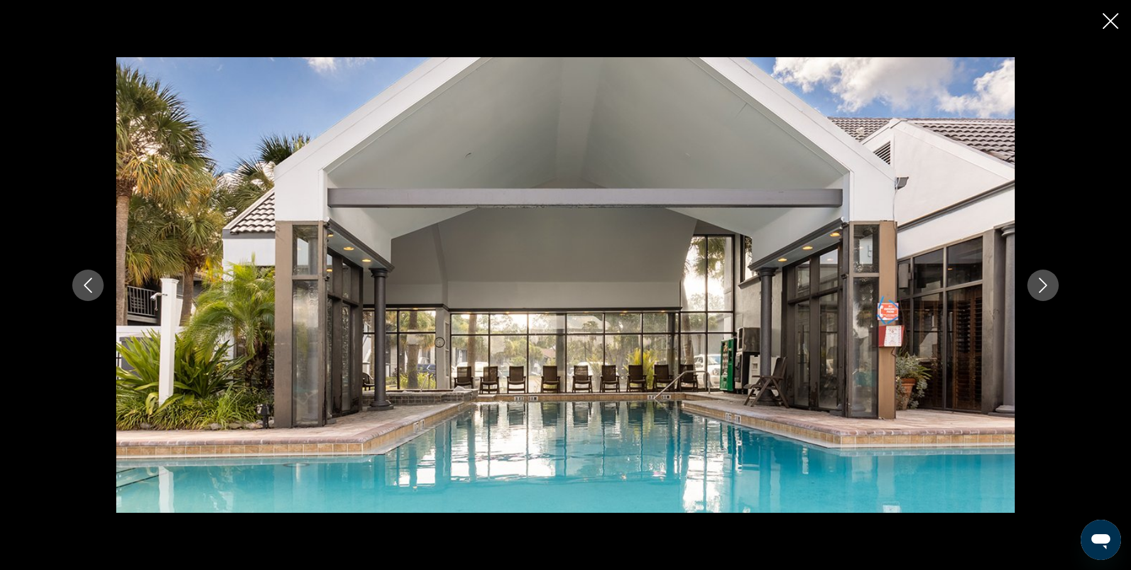
click at [1039, 288] on icon "Next image" at bounding box center [1042, 285] width 15 height 15
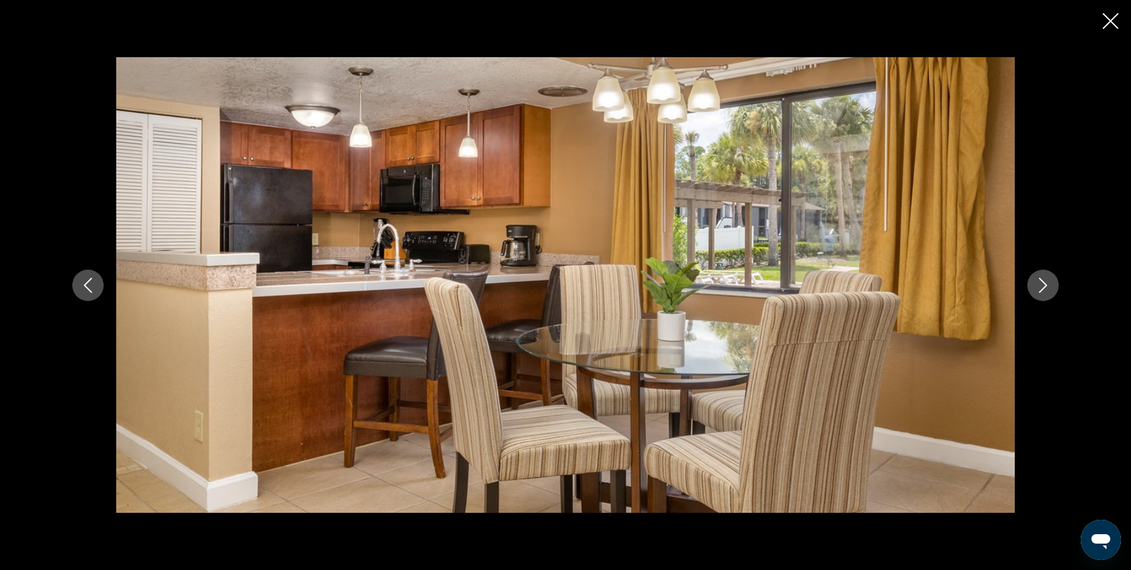
click at [1039, 288] on icon "Next image" at bounding box center [1042, 285] width 15 height 15
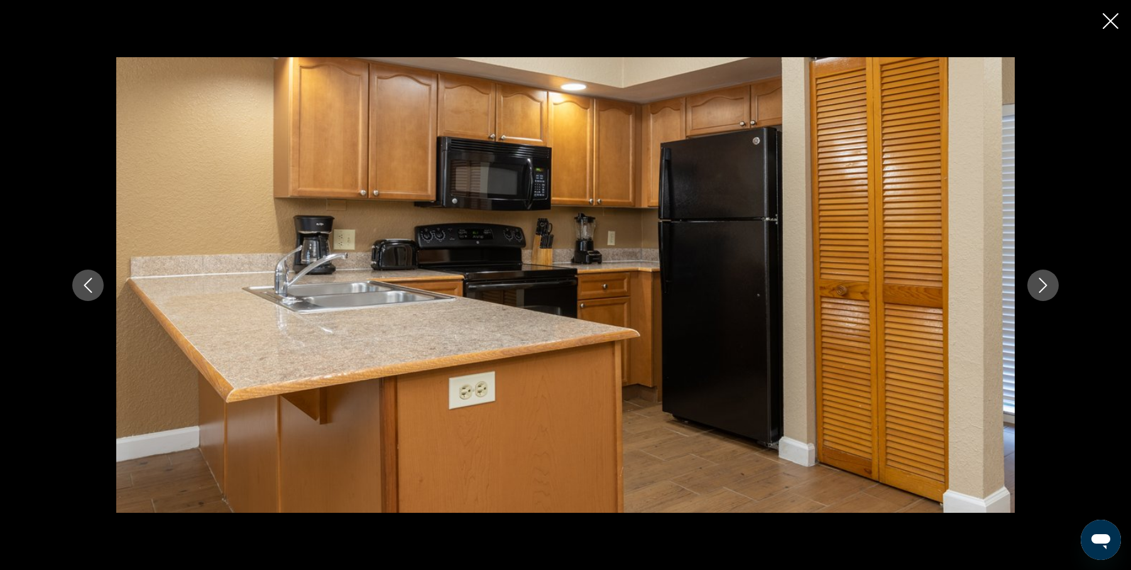
click at [1039, 288] on icon "Next image" at bounding box center [1042, 285] width 15 height 15
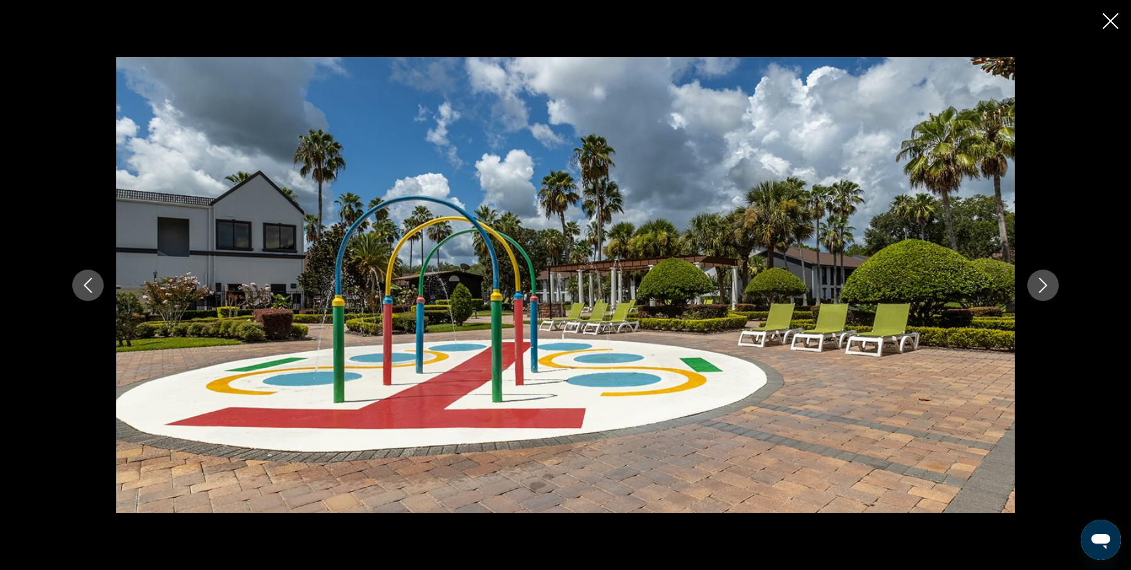
click at [1039, 288] on icon "Next image" at bounding box center [1042, 285] width 15 height 15
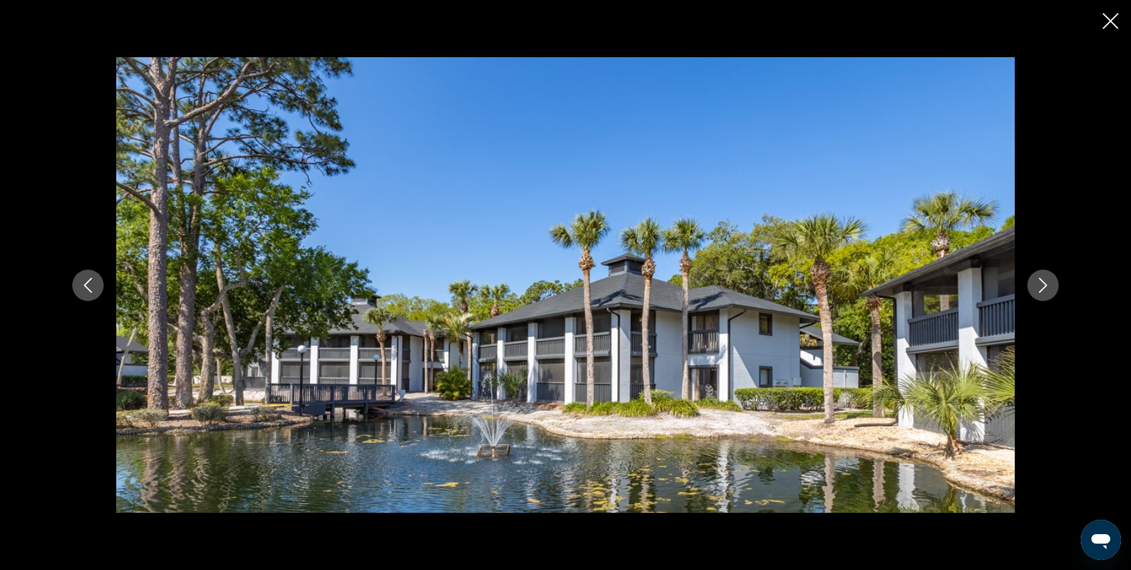
click at [1039, 288] on icon "Next image" at bounding box center [1042, 285] width 15 height 15
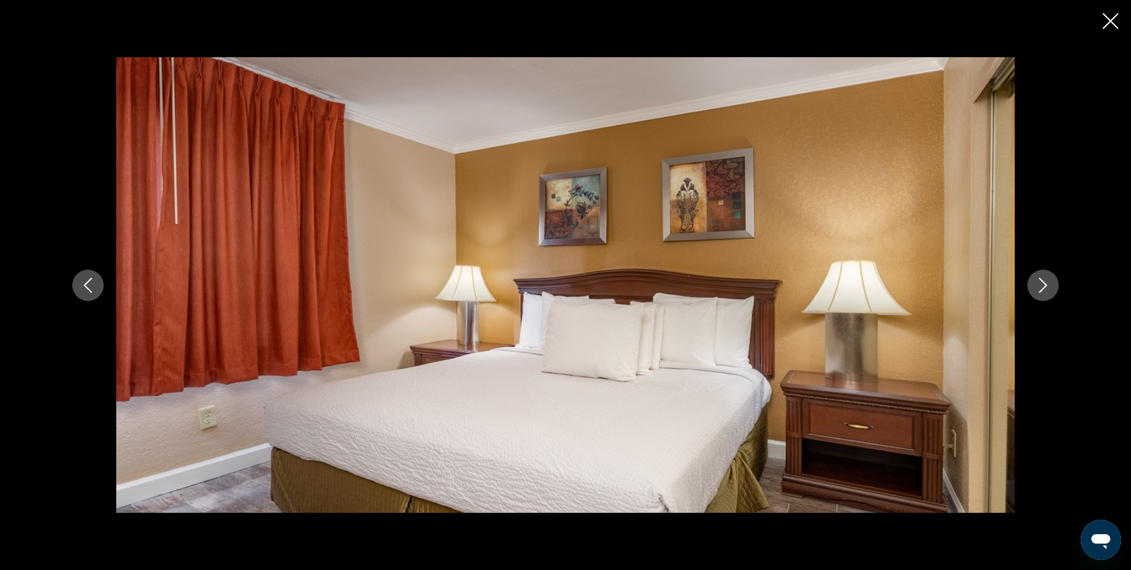
click at [1039, 288] on icon "Next image" at bounding box center [1042, 285] width 15 height 15
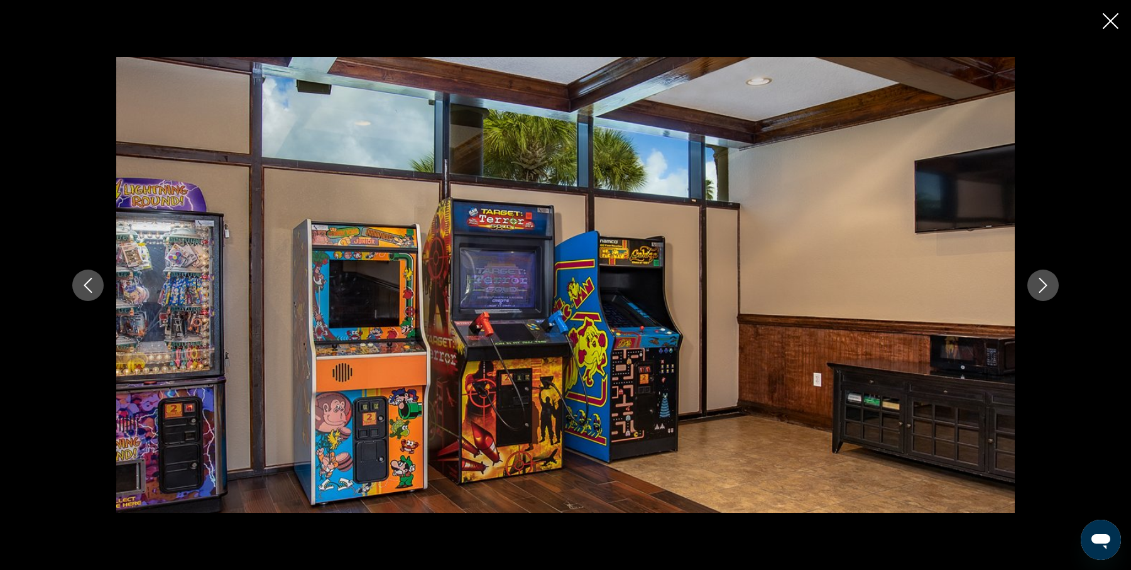
click at [1039, 288] on icon "Next image" at bounding box center [1042, 285] width 15 height 15
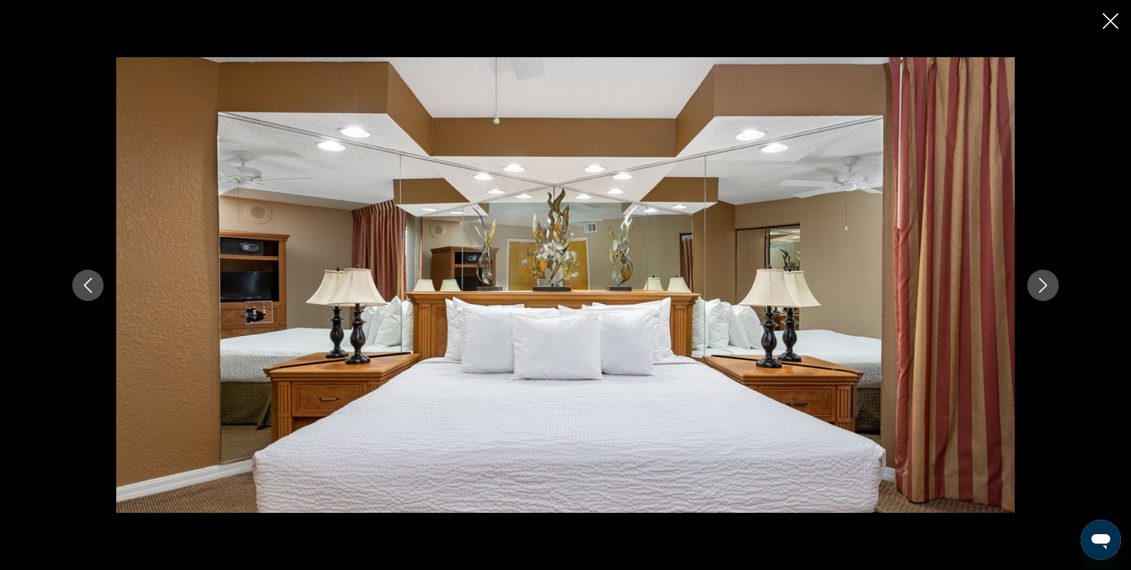
click at [1039, 288] on icon "Next image" at bounding box center [1042, 285] width 15 height 15
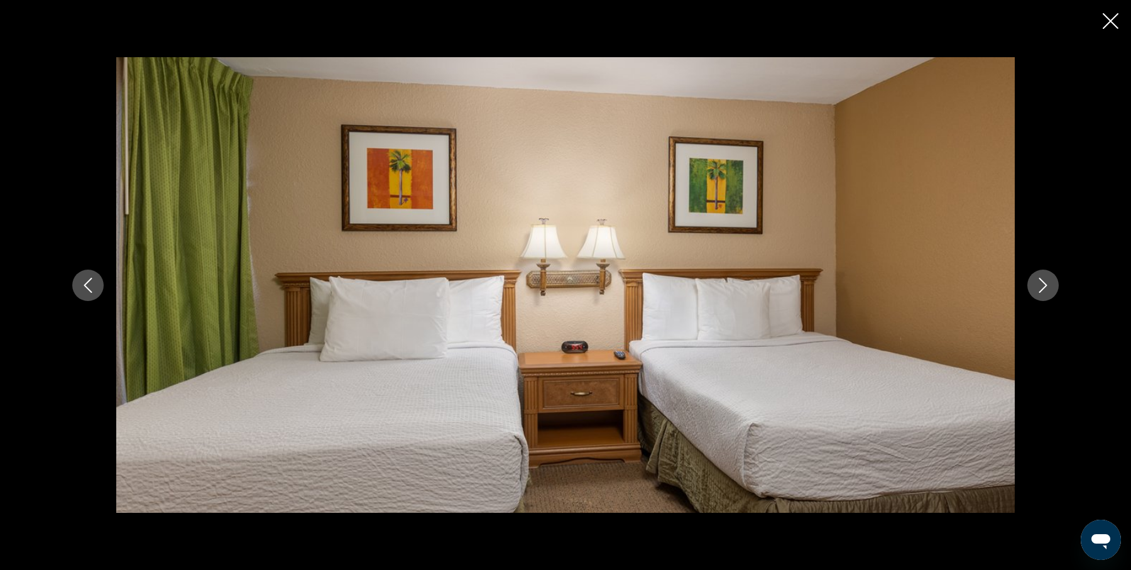
click at [1048, 278] on icon "Next image" at bounding box center [1042, 285] width 15 height 15
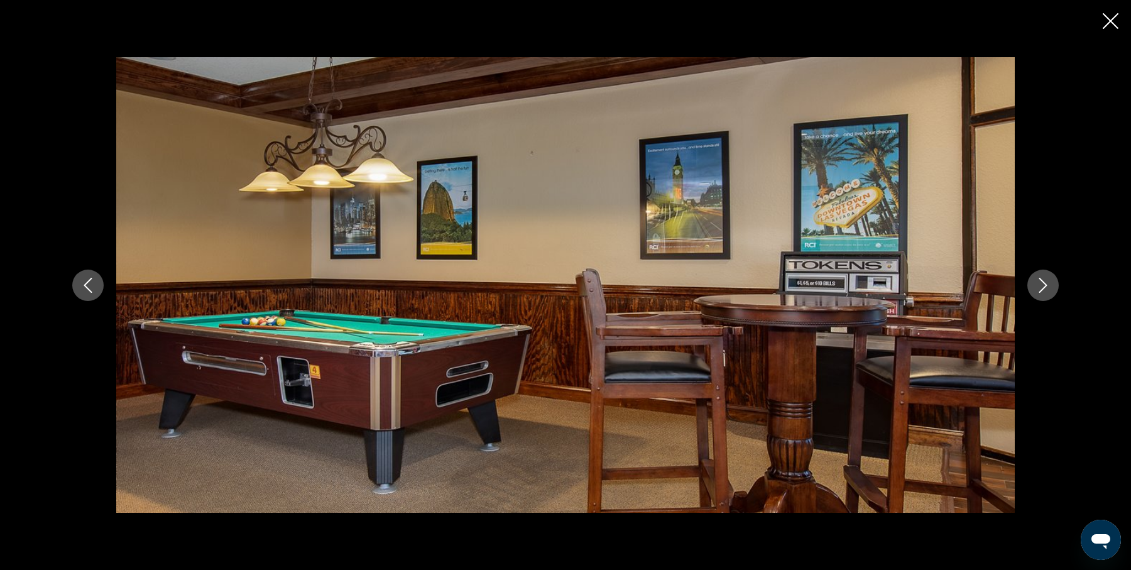
click at [1048, 278] on icon "Next image" at bounding box center [1042, 285] width 15 height 15
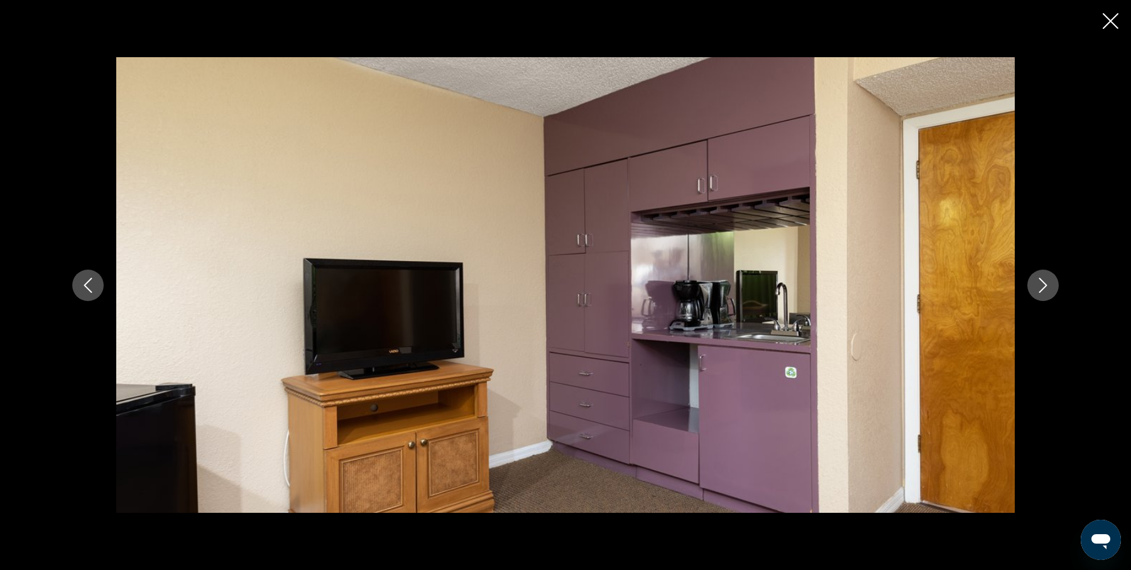
click at [1048, 278] on icon "Next image" at bounding box center [1042, 285] width 15 height 15
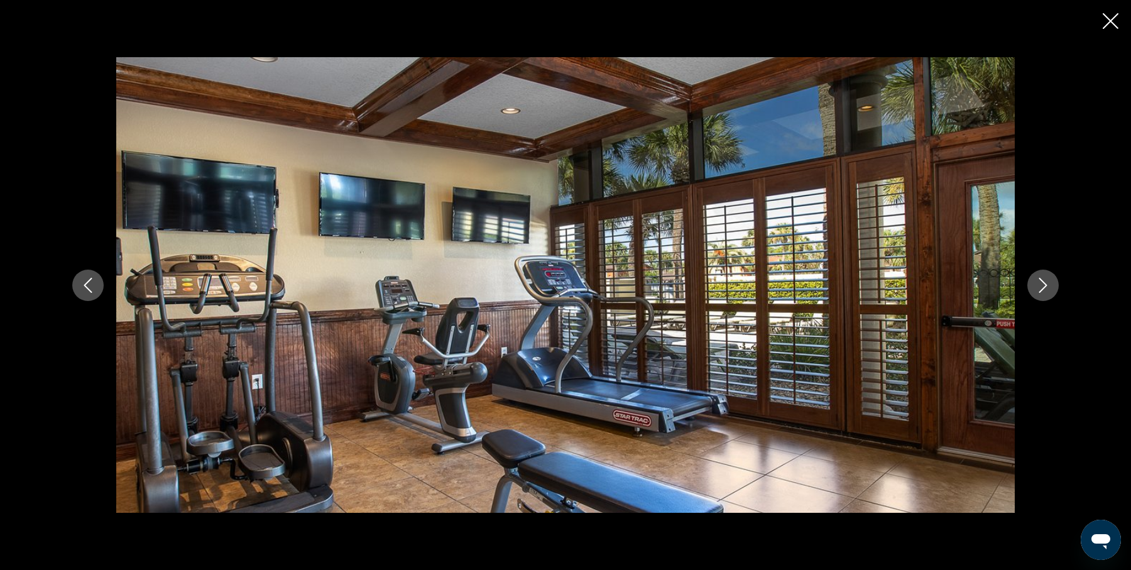
click at [1048, 278] on icon "Next image" at bounding box center [1042, 285] width 15 height 15
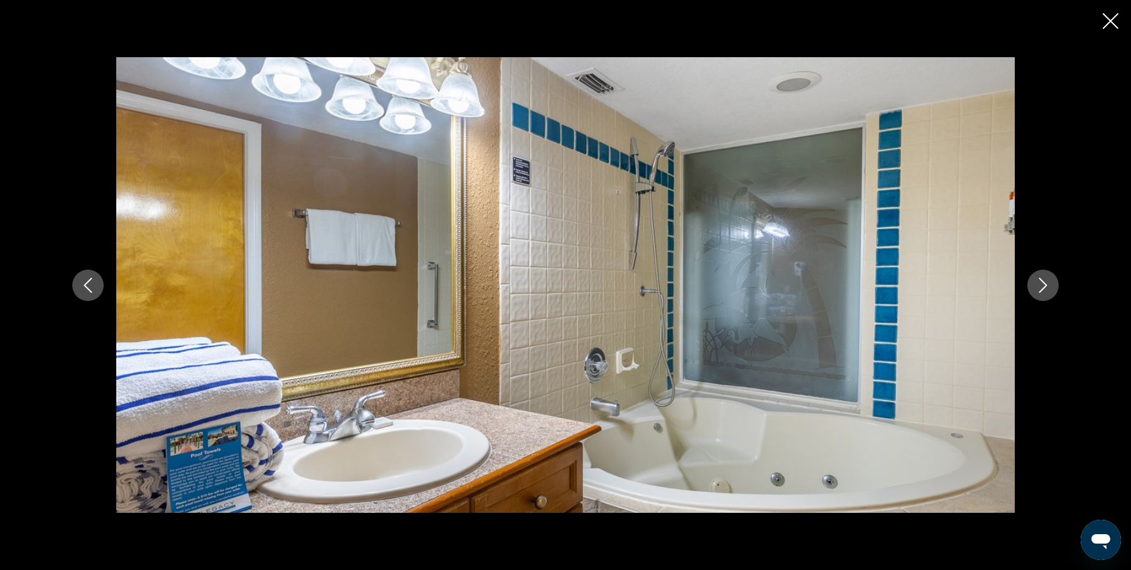
click at [1048, 278] on icon "Next image" at bounding box center [1042, 285] width 15 height 15
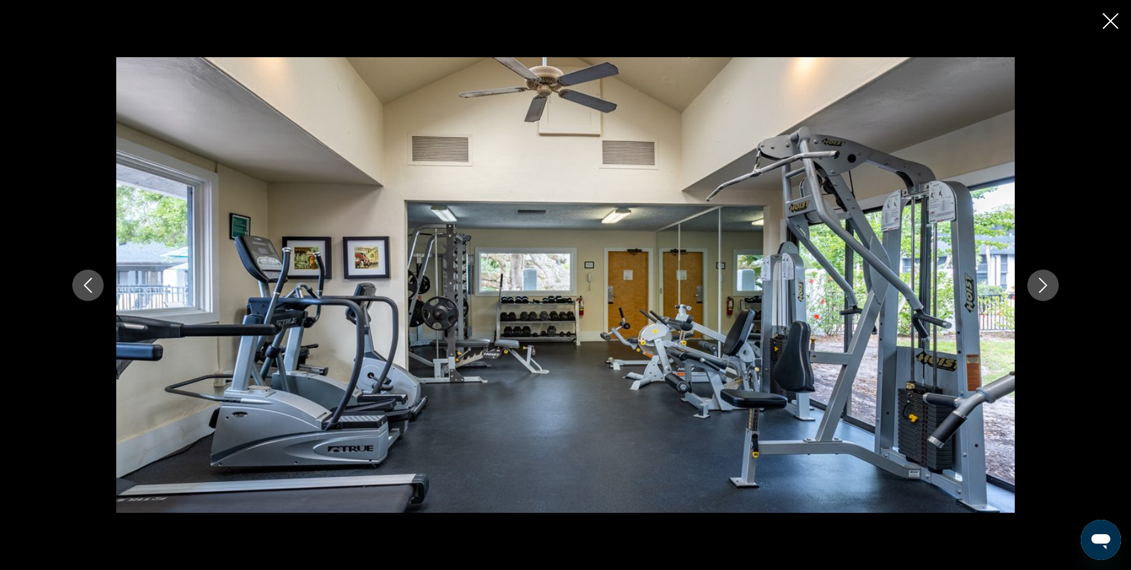
click at [1048, 278] on icon "Next image" at bounding box center [1042, 285] width 15 height 15
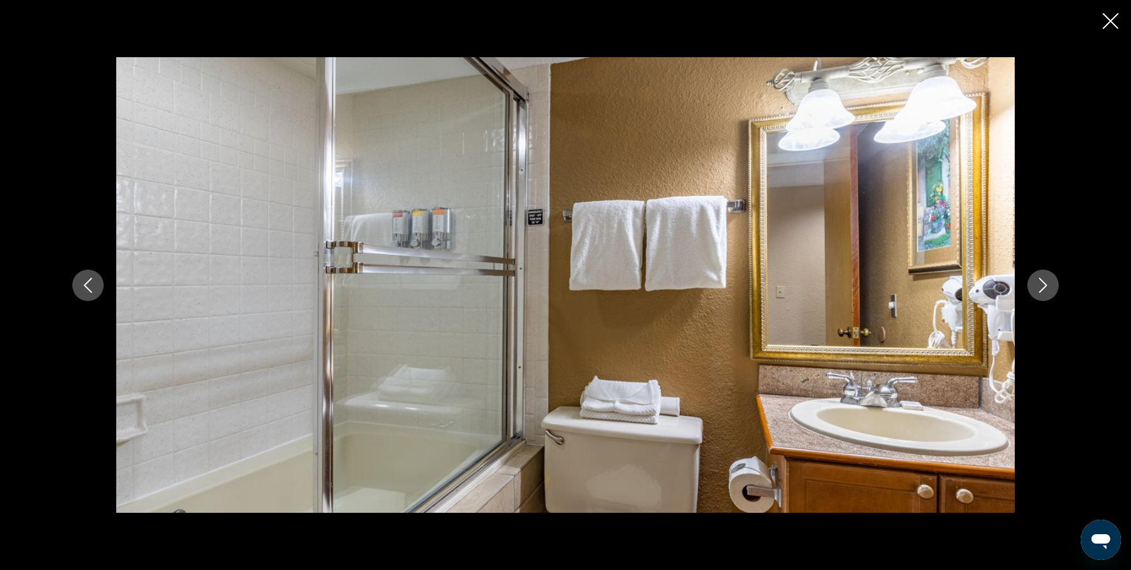
click at [1048, 278] on icon "Next image" at bounding box center [1042, 285] width 15 height 15
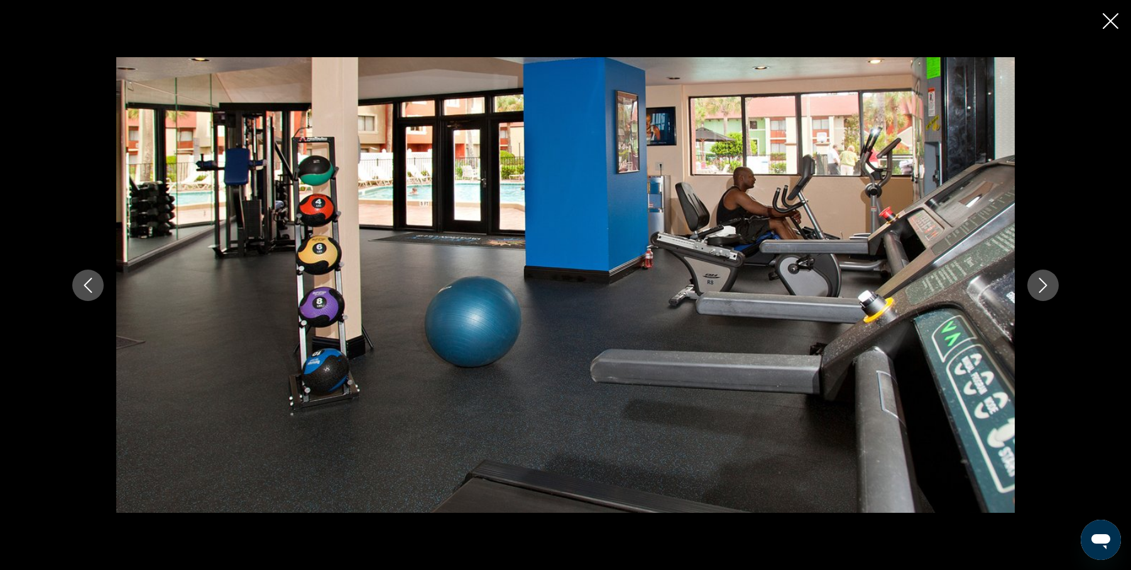
click at [1048, 278] on icon "Next image" at bounding box center [1042, 285] width 15 height 15
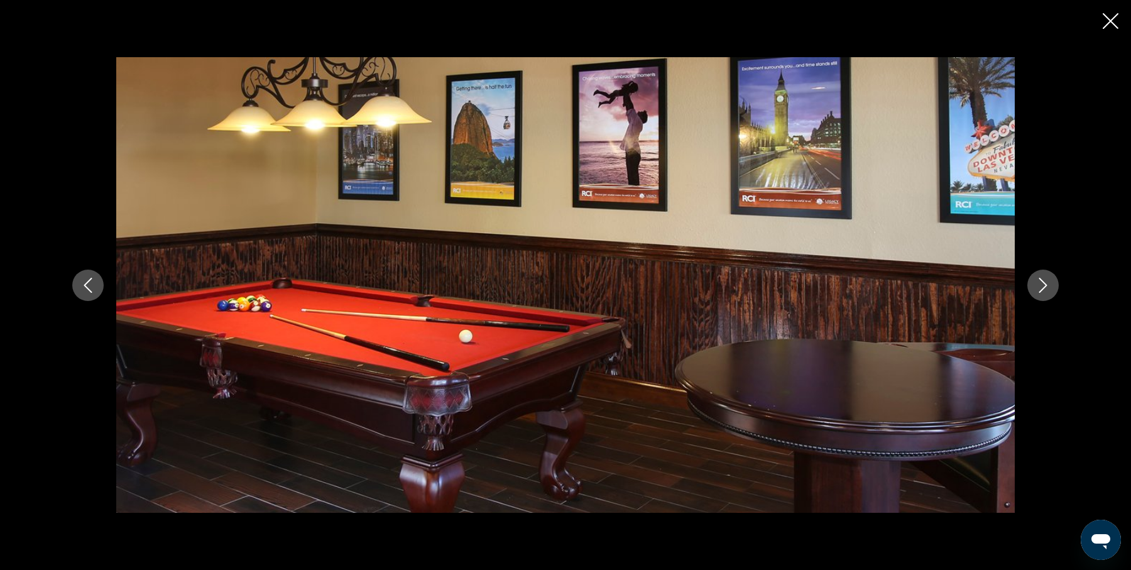
click at [1048, 278] on icon "Next image" at bounding box center [1042, 285] width 15 height 15
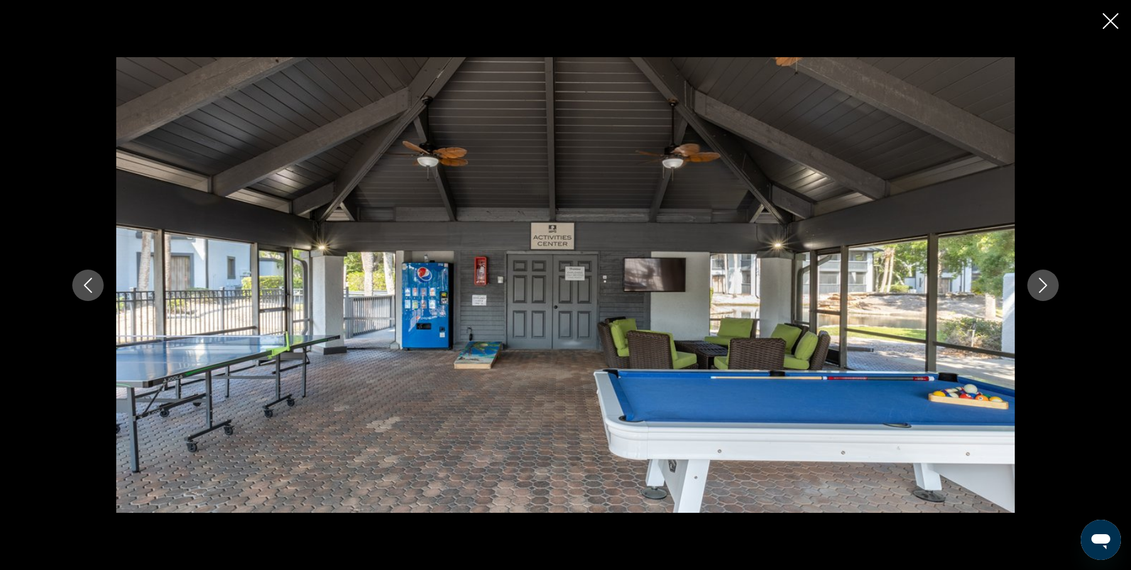
click at [1048, 278] on icon "Next image" at bounding box center [1042, 285] width 15 height 15
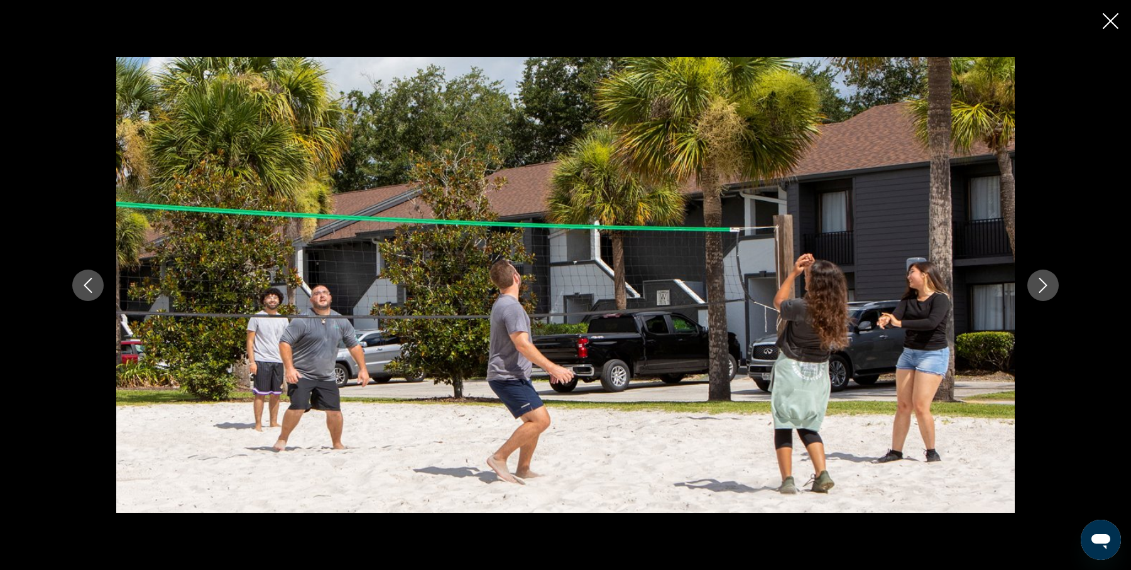
click at [1048, 278] on icon "Next image" at bounding box center [1042, 285] width 15 height 15
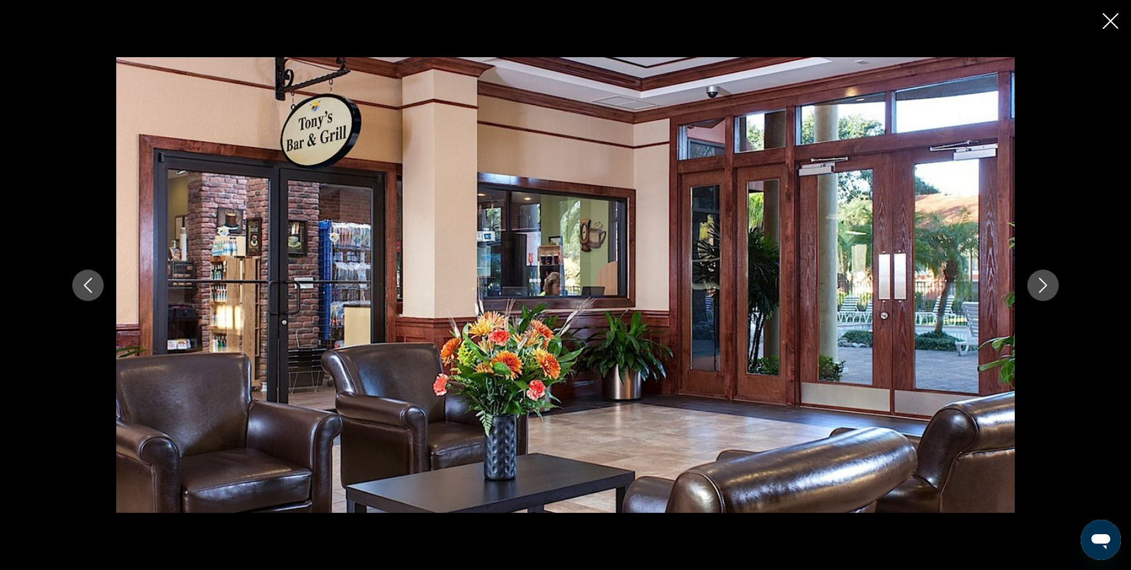
click at [1048, 278] on icon "Next image" at bounding box center [1042, 285] width 15 height 15
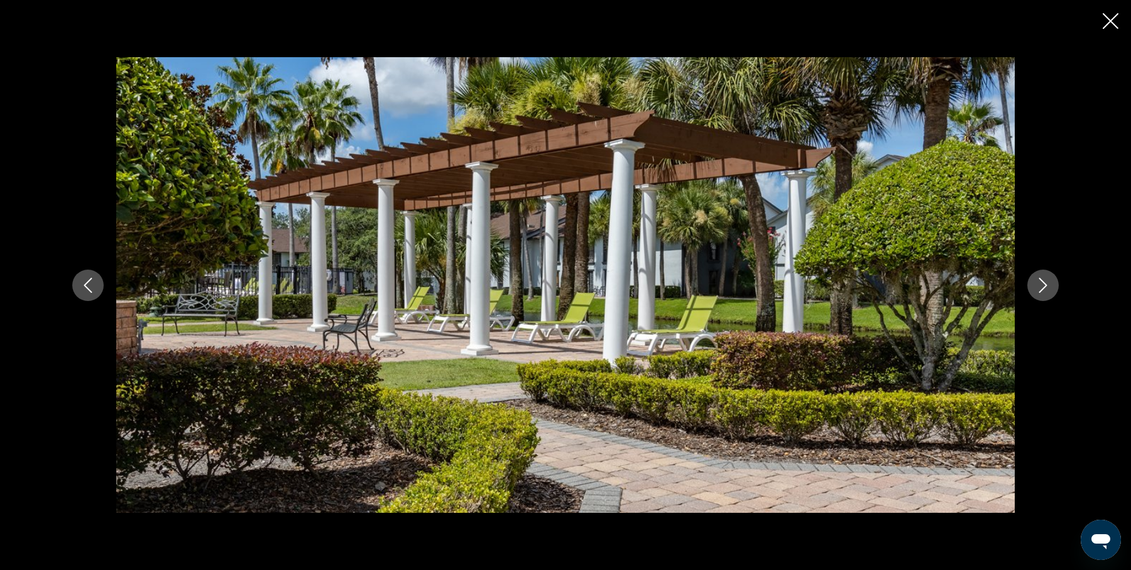
click at [1048, 278] on icon "Next image" at bounding box center [1042, 285] width 15 height 15
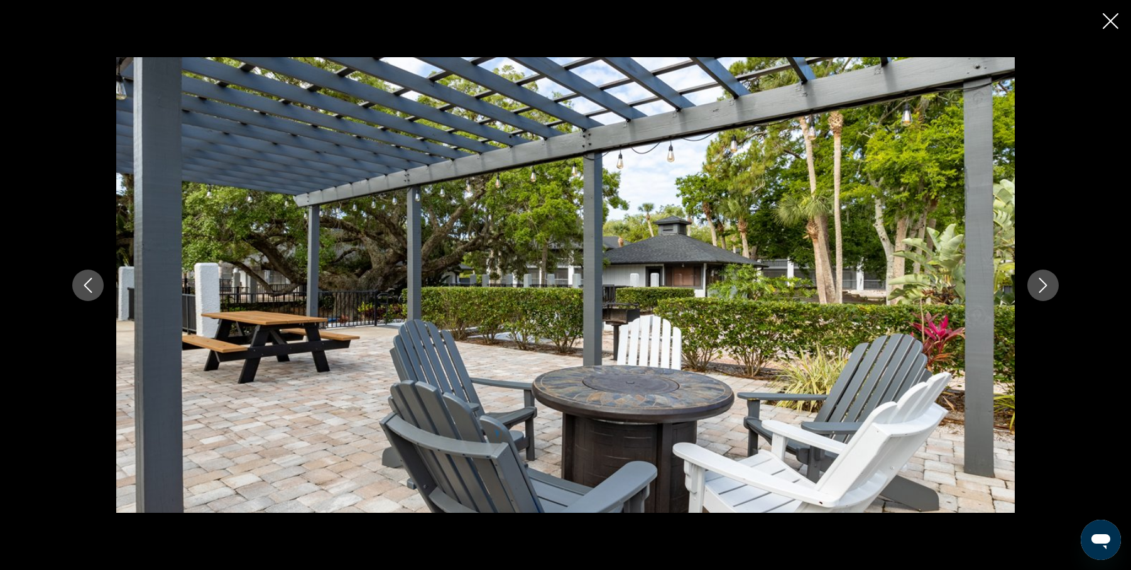
click at [1110, 23] on icon "Close slideshow" at bounding box center [1110, 21] width 16 height 16
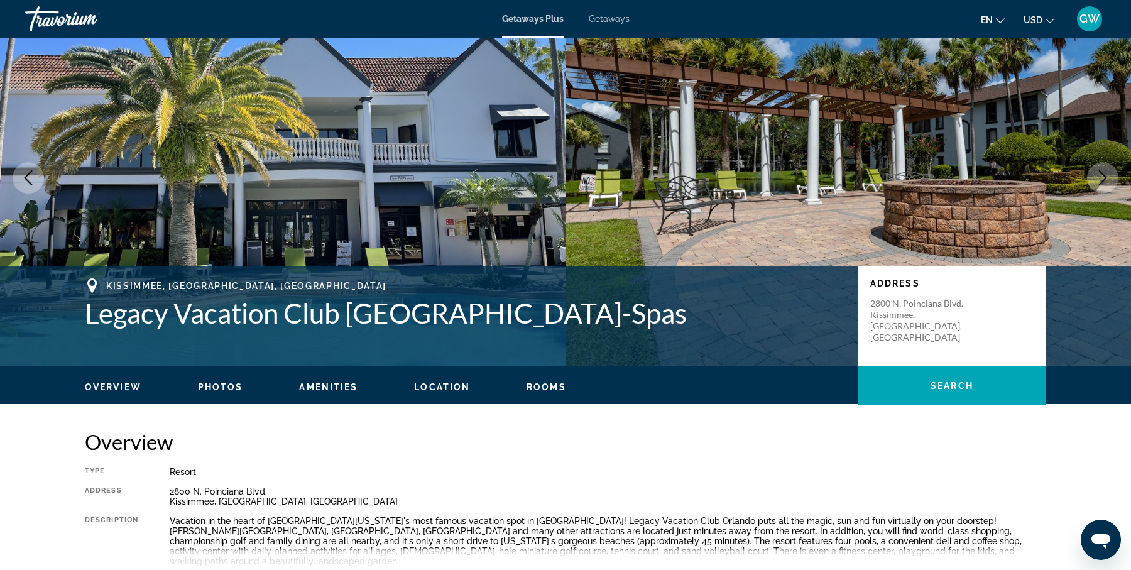
scroll to position [0, 0]
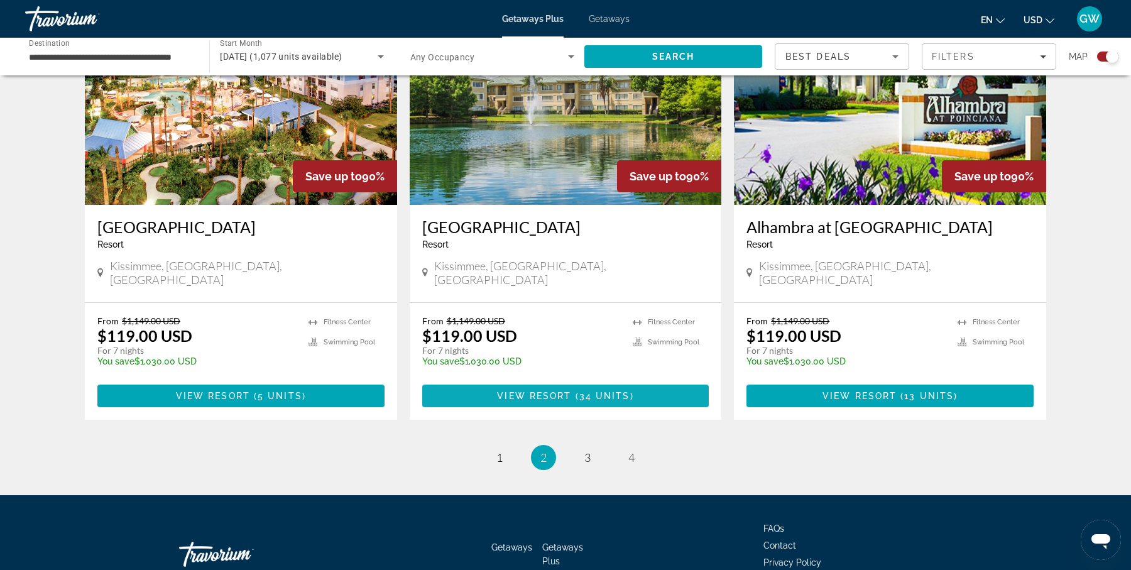
scroll to position [1868, 0]
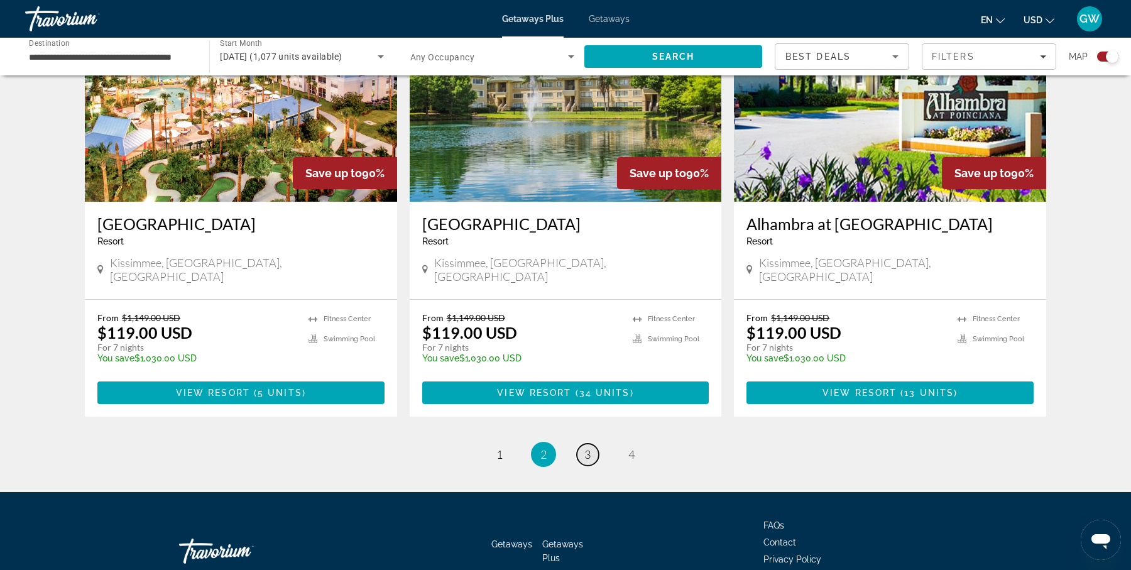
click at [580, 443] on link "page 3" at bounding box center [588, 454] width 22 height 22
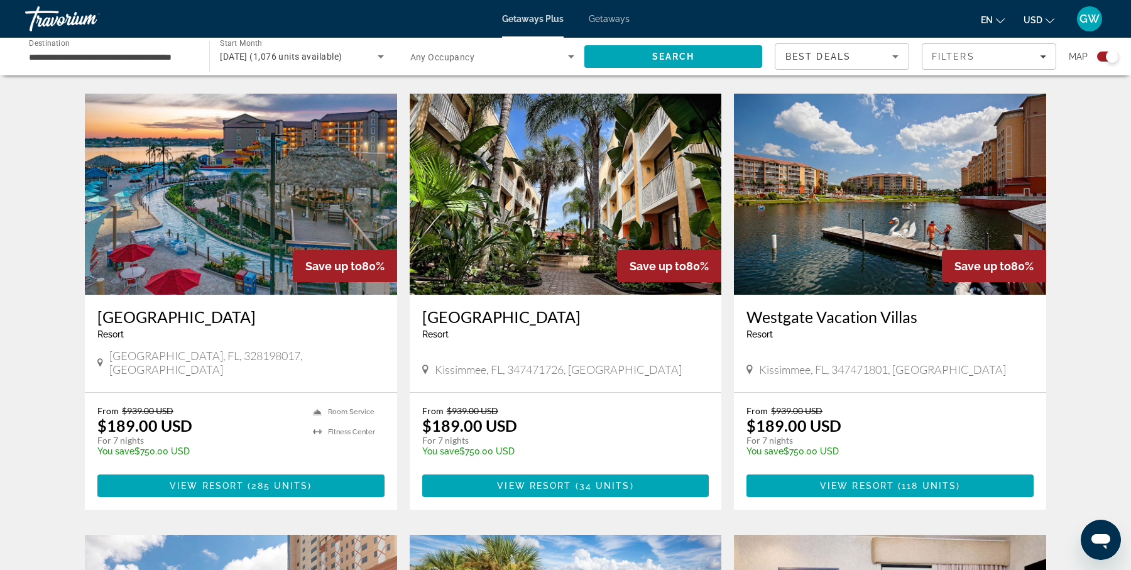
scroll to position [860, 0]
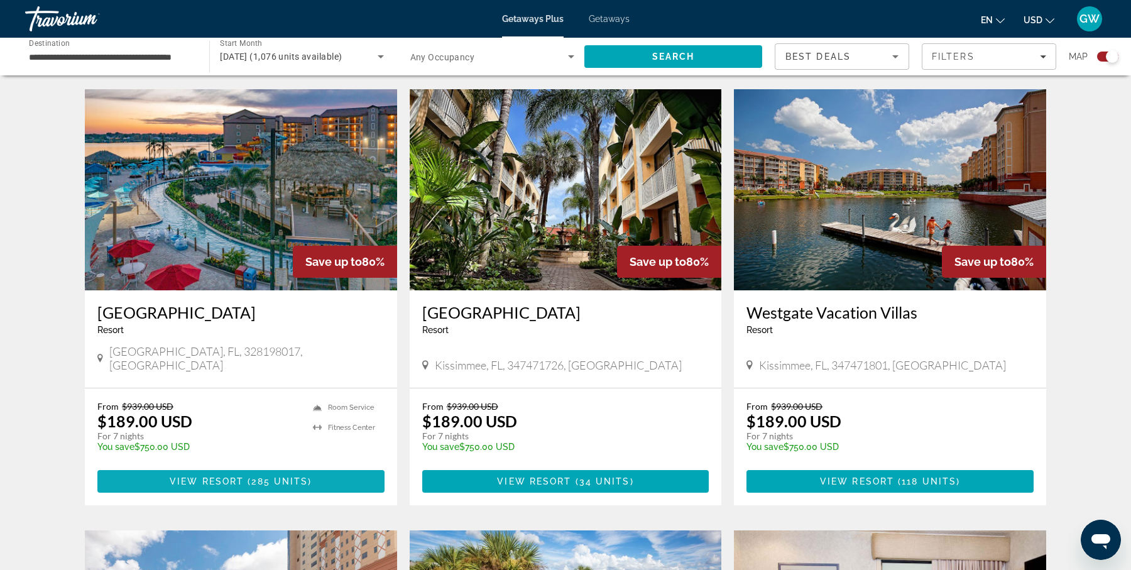
click at [252, 476] on span "285 units" at bounding box center [279, 481] width 57 height 10
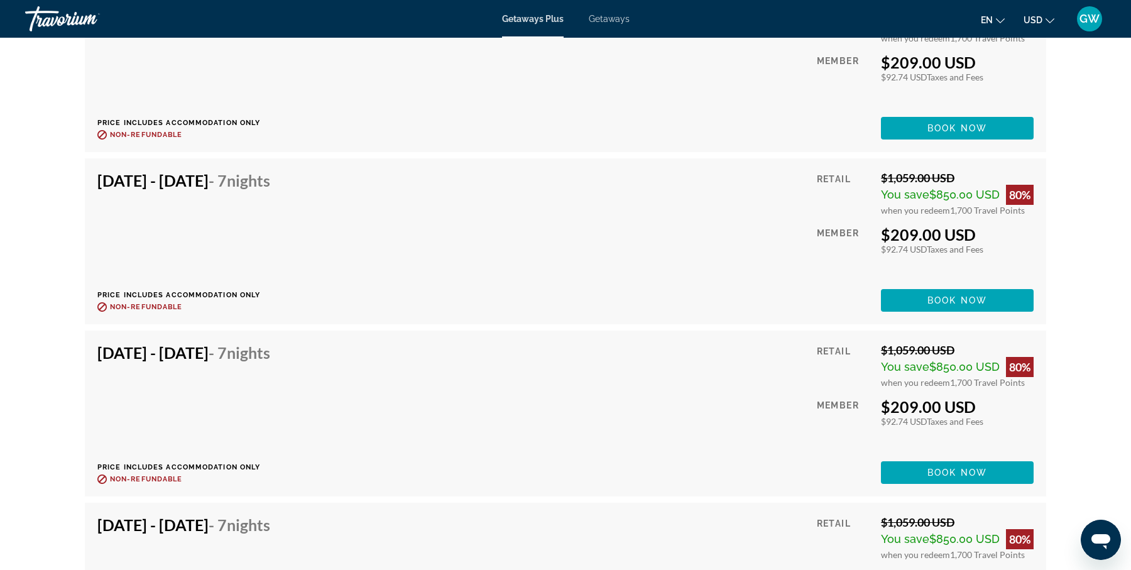
scroll to position [6239, 0]
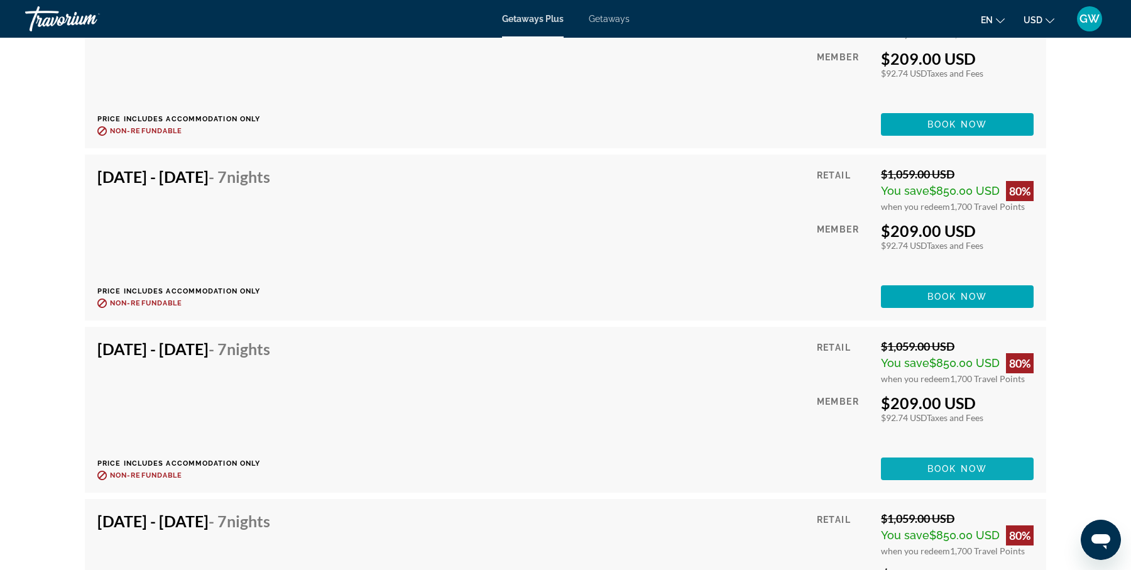
click at [964, 464] on span "Book now" at bounding box center [957, 469] width 60 height 10
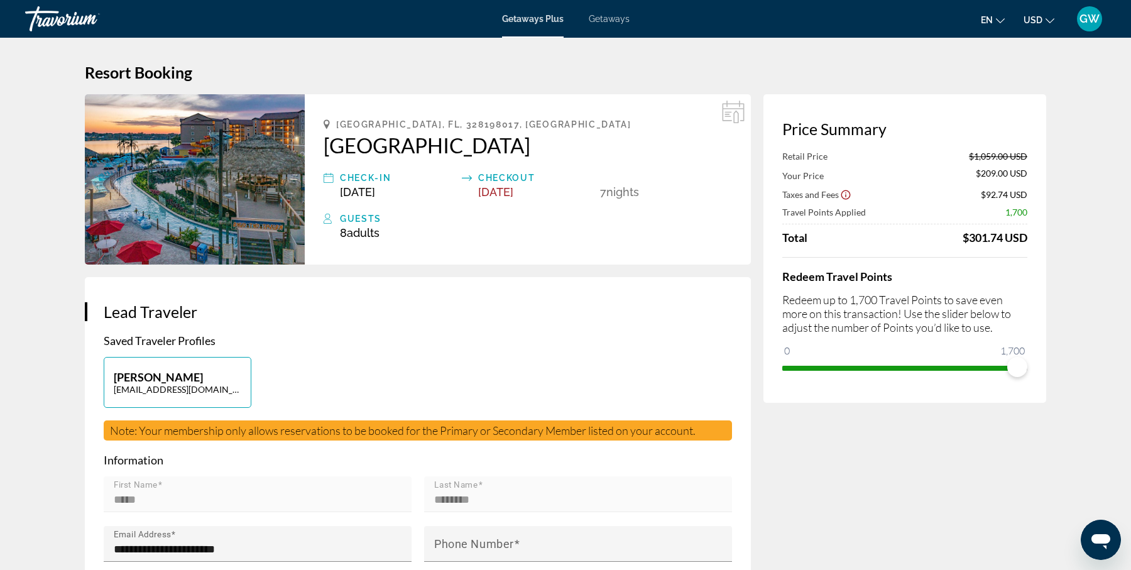
drag, startPoint x: 320, startPoint y: 146, endPoint x: 626, endPoint y: 151, distance: 305.9
click at [626, 151] on div "Orlando, FL, 328198017, USA Westgate Lakes Resort and Spa Check-In Jan 10, 2026…" at bounding box center [528, 179] width 446 height 170
copy h2 "[GEOGRAPHIC_DATA]"
click at [592, 326] on div "**********" at bounding box center [418, 512] width 666 height 470
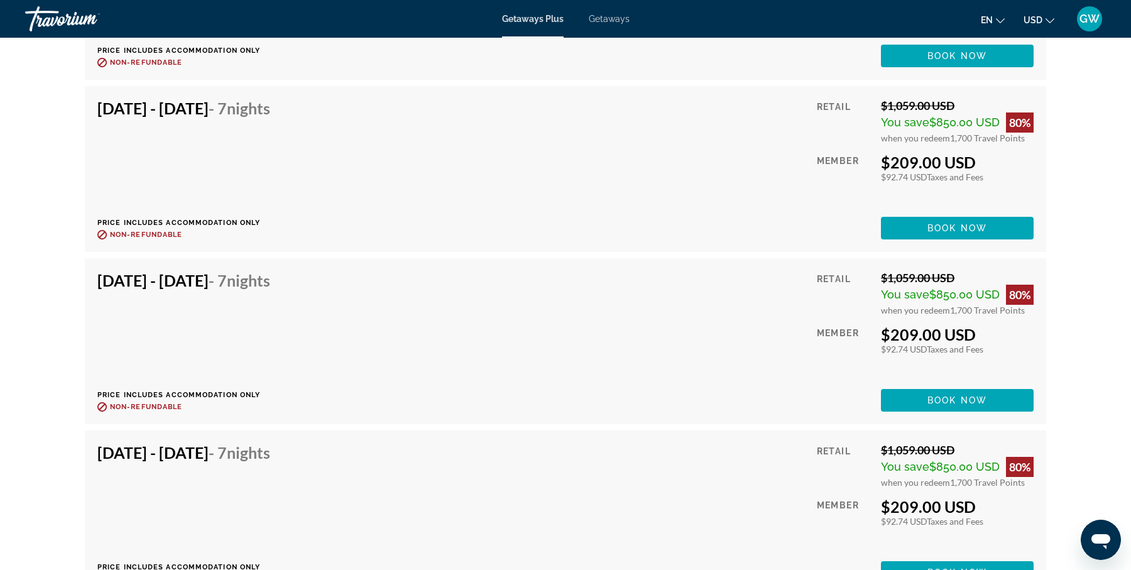
scroll to position [6480, 0]
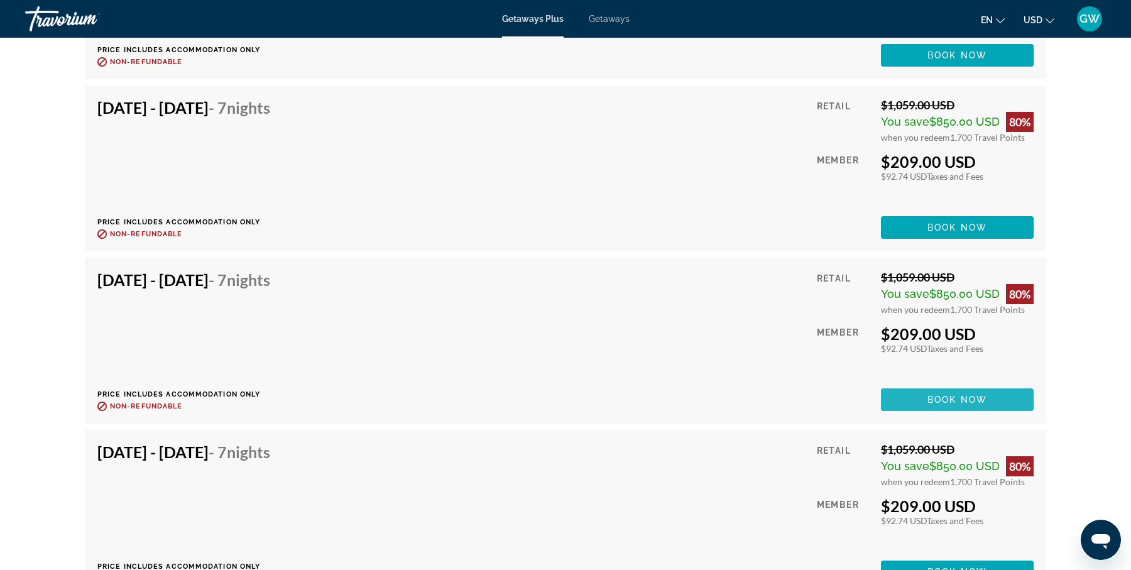
click at [962, 394] on span "Book now" at bounding box center [957, 399] width 60 height 10
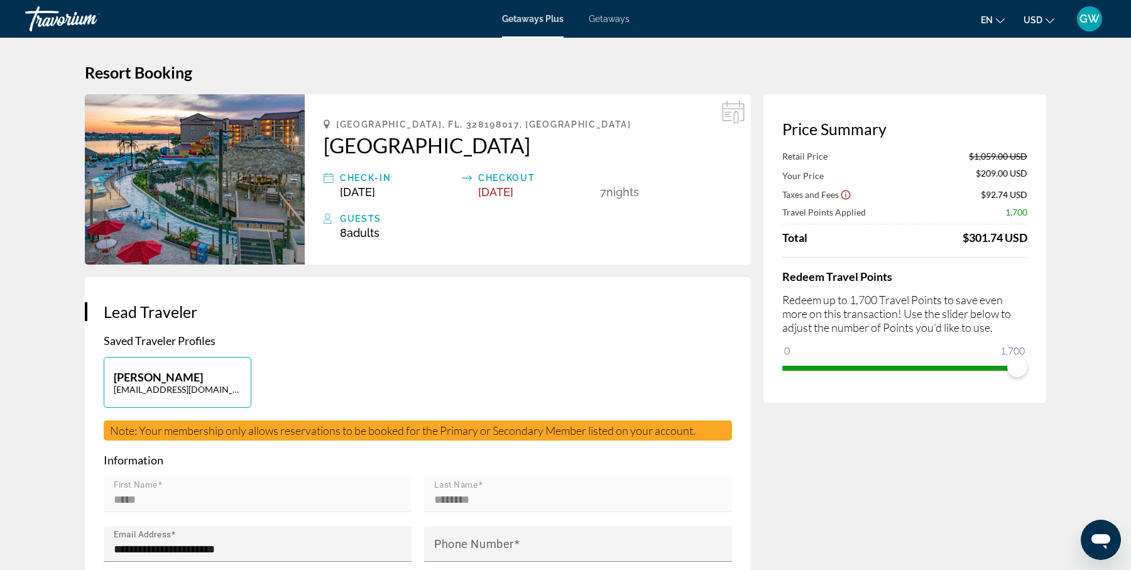
click at [1085, 15] on span "GW" at bounding box center [1089, 19] width 20 height 13
click at [1020, 119] on link "My Account" at bounding box center [1011, 121] width 62 height 16
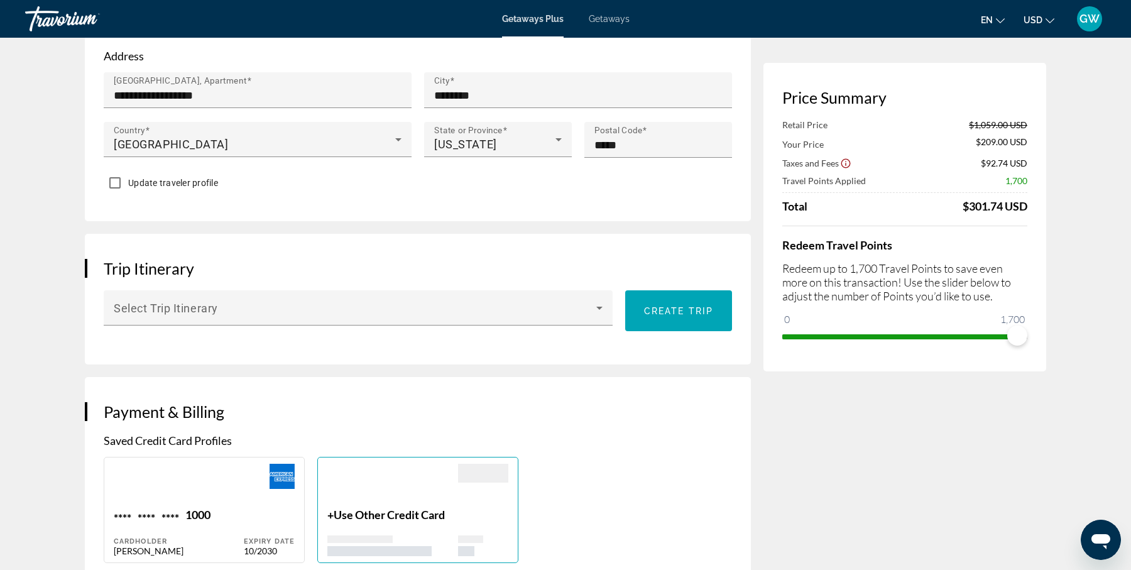
scroll to position [528, 0]
click at [657, 309] on span "Create trip" at bounding box center [678, 310] width 69 height 10
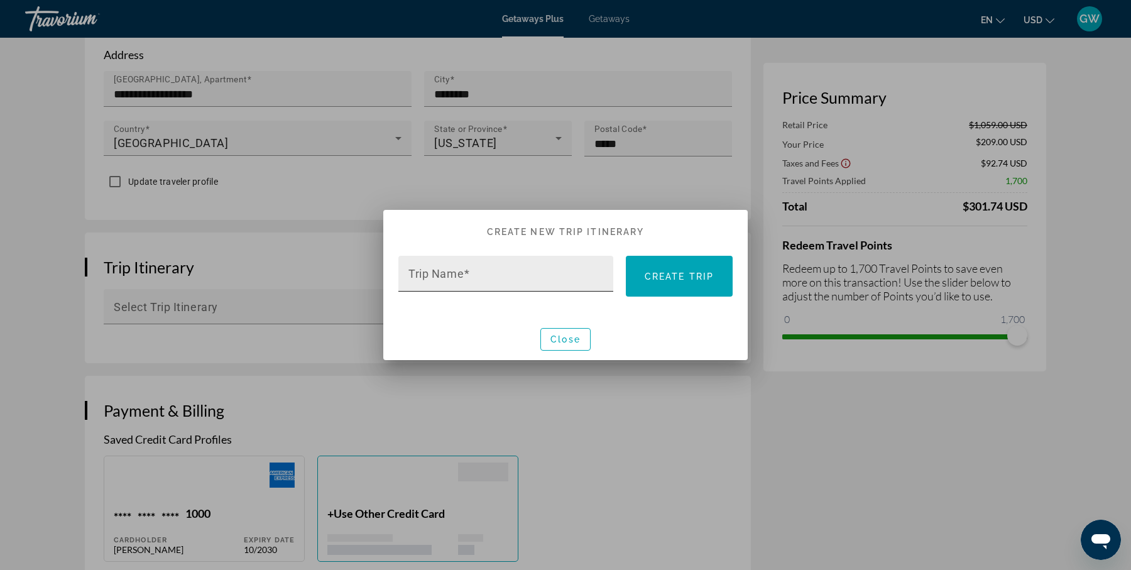
click at [496, 266] on div "Trip Name" at bounding box center [509, 274] width 202 height 36
type input "**********"
click at [678, 280] on span "Create trip" at bounding box center [678, 276] width 69 height 10
click at [573, 339] on span "Close" at bounding box center [565, 339] width 30 height 10
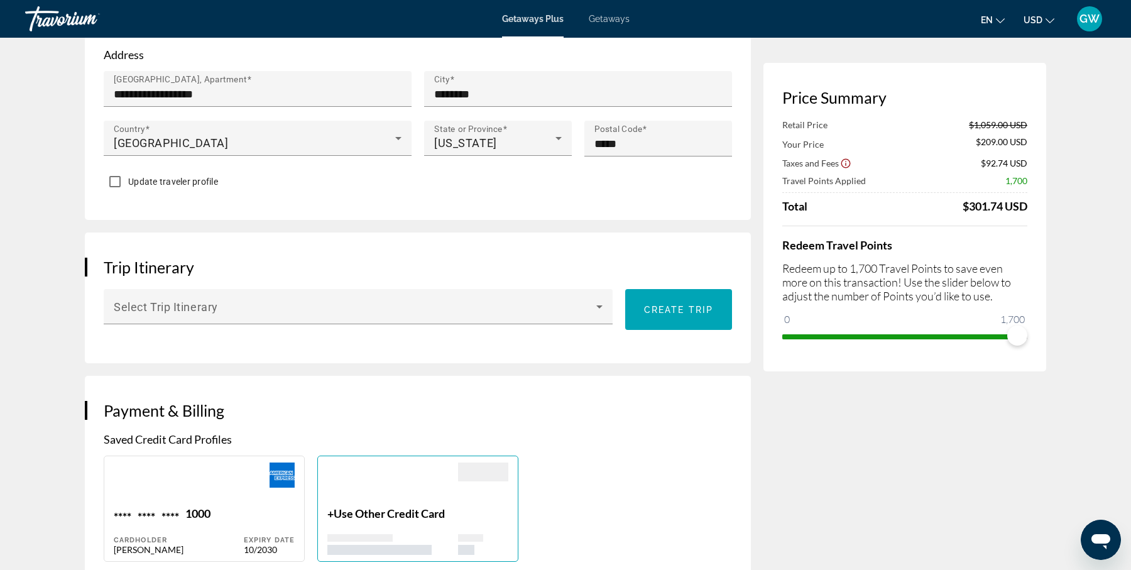
scroll to position [528, 0]
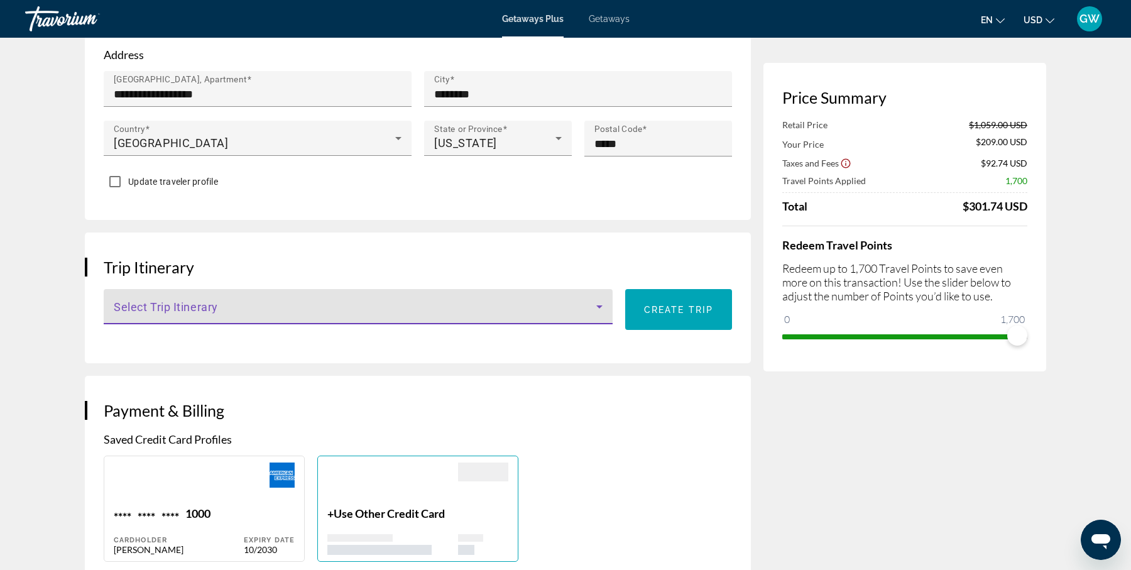
click at [594, 312] on icon "Main content" at bounding box center [599, 306] width 15 height 15
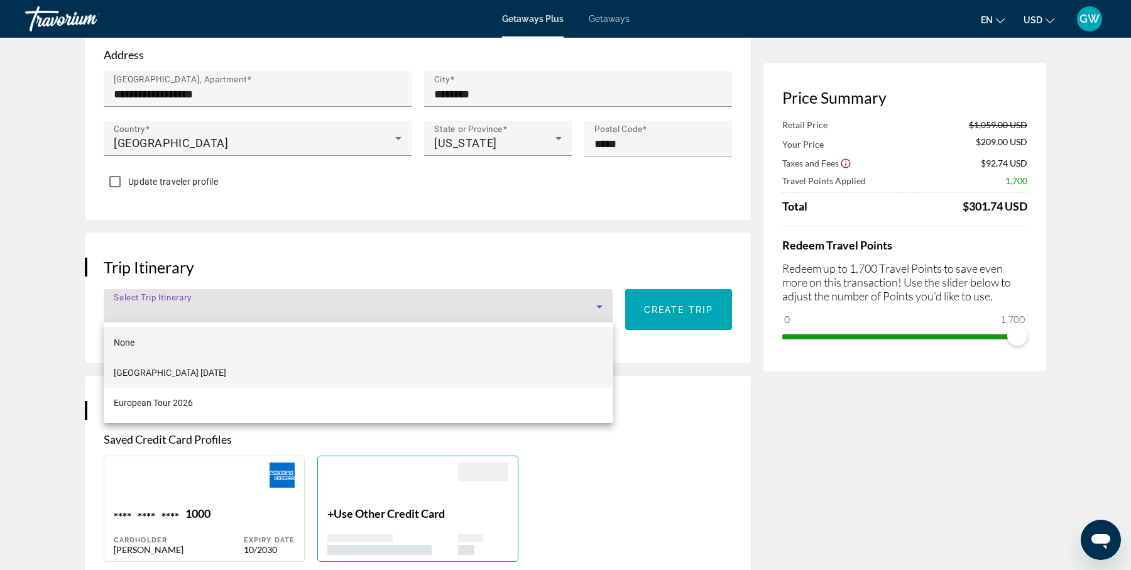
click at [567, 372] on mat-option "Orlando January 2025" at bounding box center [358, 372] width 509 height 30
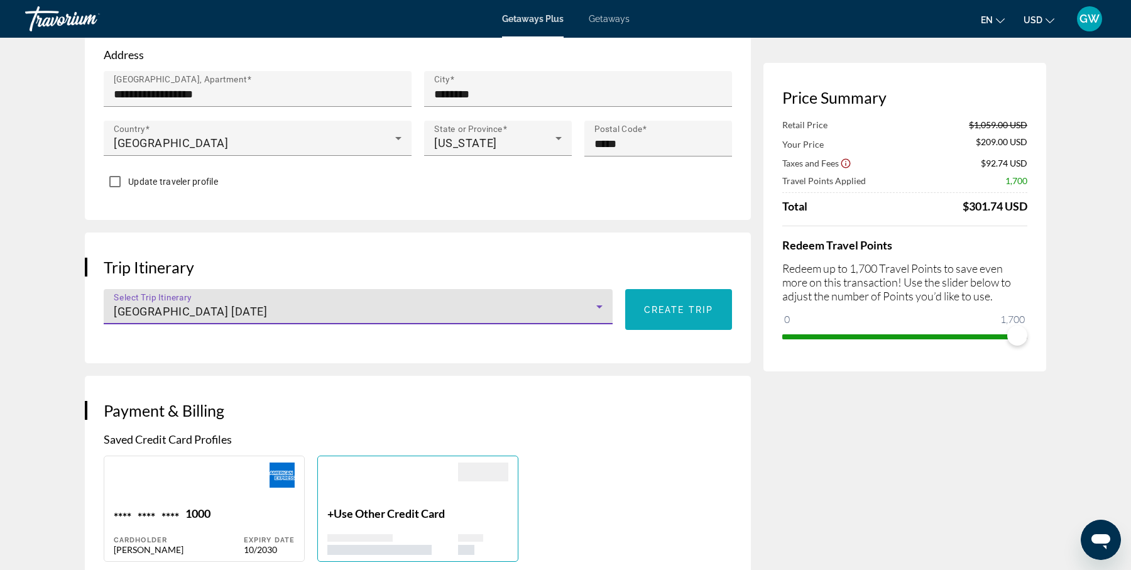
click at [665, 306] on span "Create trip" at bounding box center [678, 310] width 69 height 10
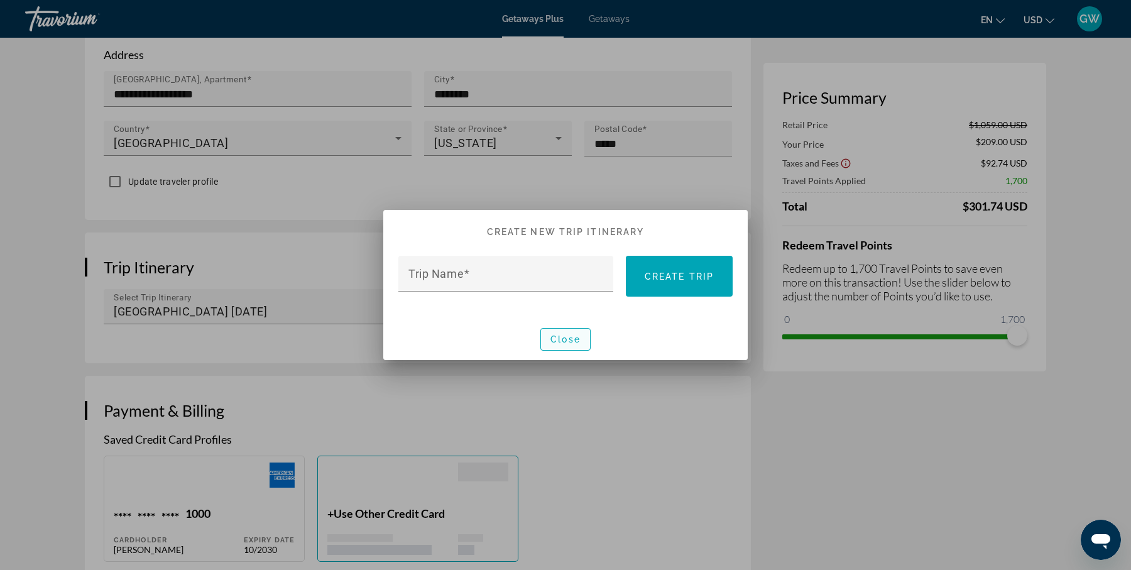
click at [572, 335] on span "Close" at bounding box center [565, 339] width 30 height 10
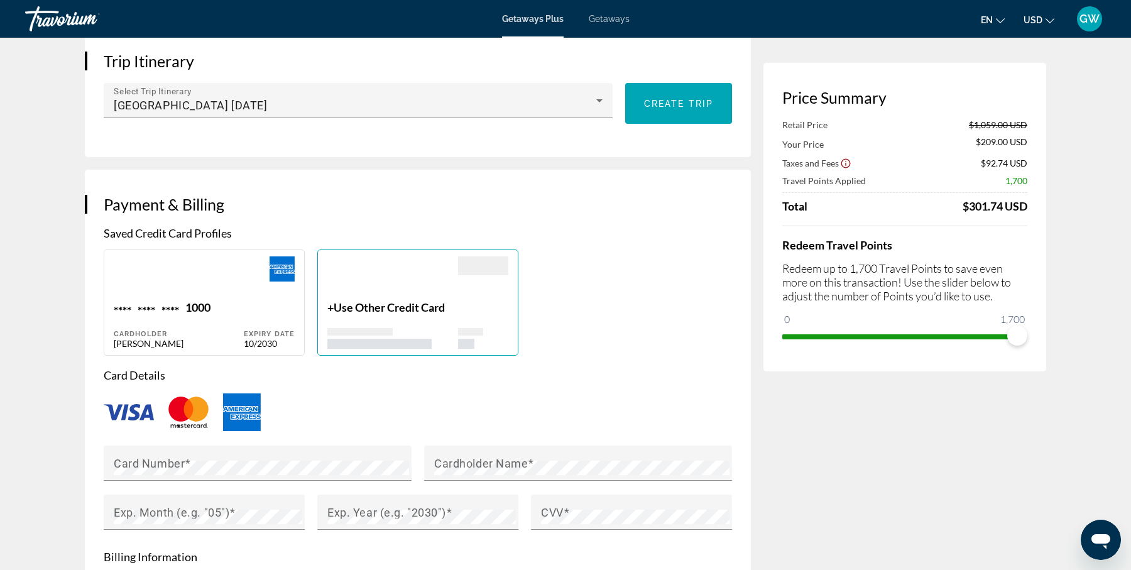
scroll to position [738, 0]
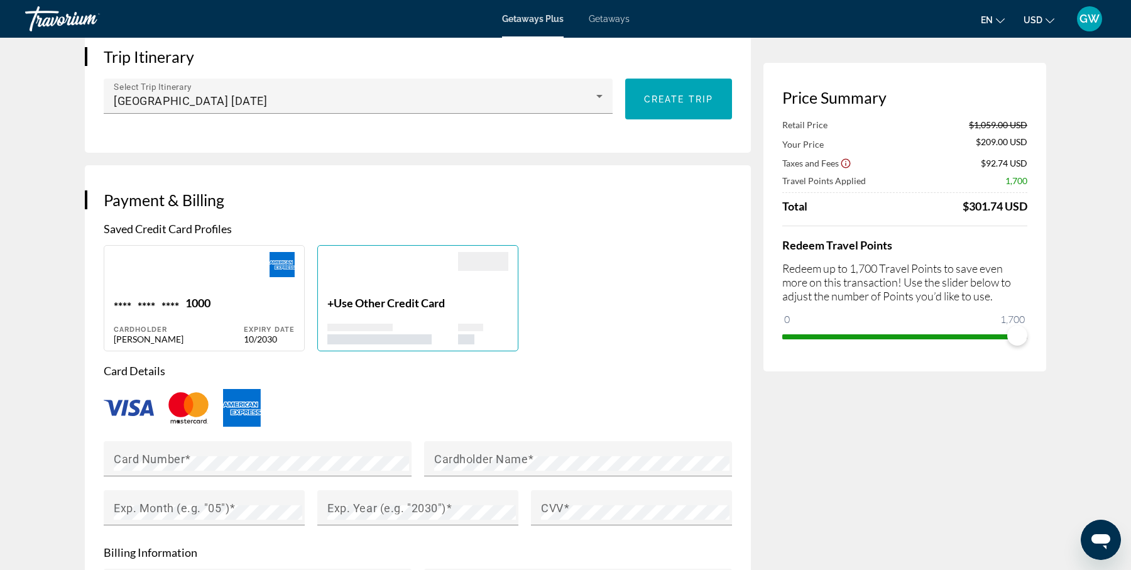
click at [243, 303] on div "**** **** **** 1000" at bounding box center [179, 304] width 130 height 17
type input "*****"
type input "********"
type input "**********"
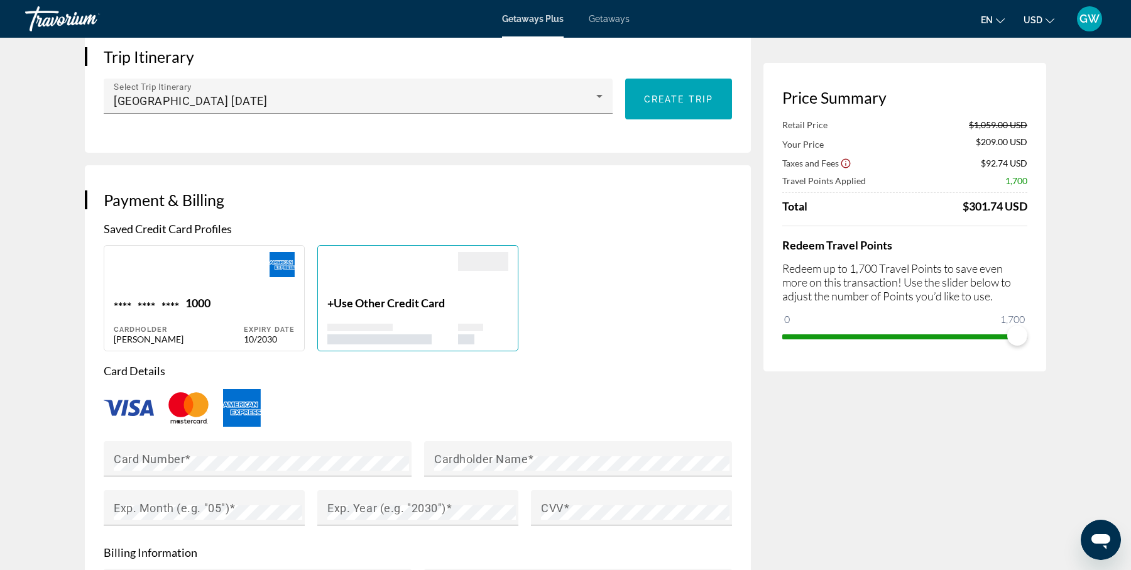
type input "********"
type input "*****"
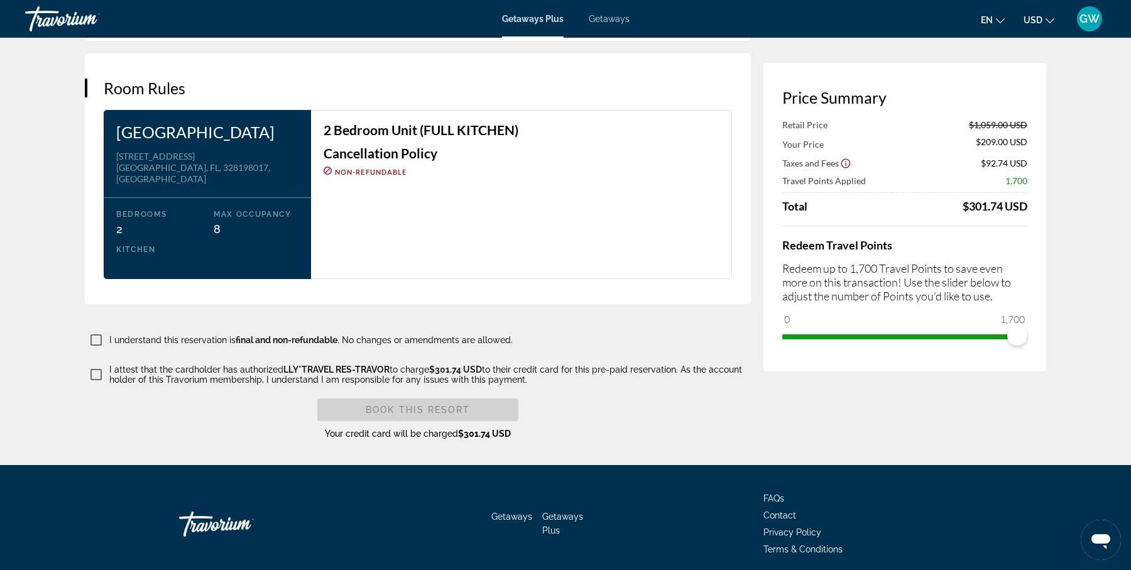
scroll to position [1493, 0]
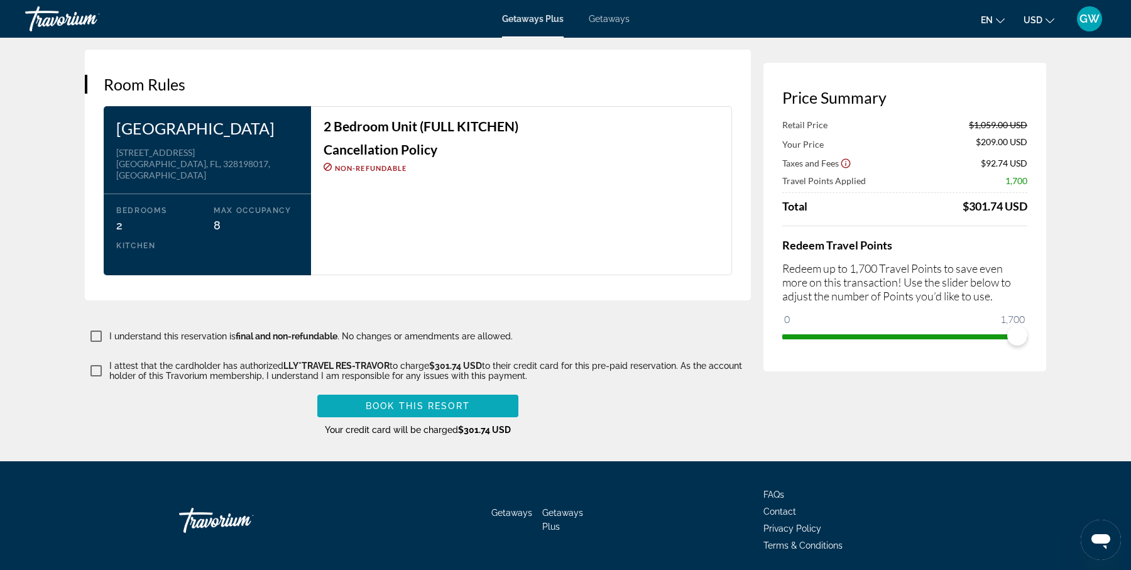
click at [427, 407] on span "Book this Resort" at bounding box center [418, 406] width 104 height 10
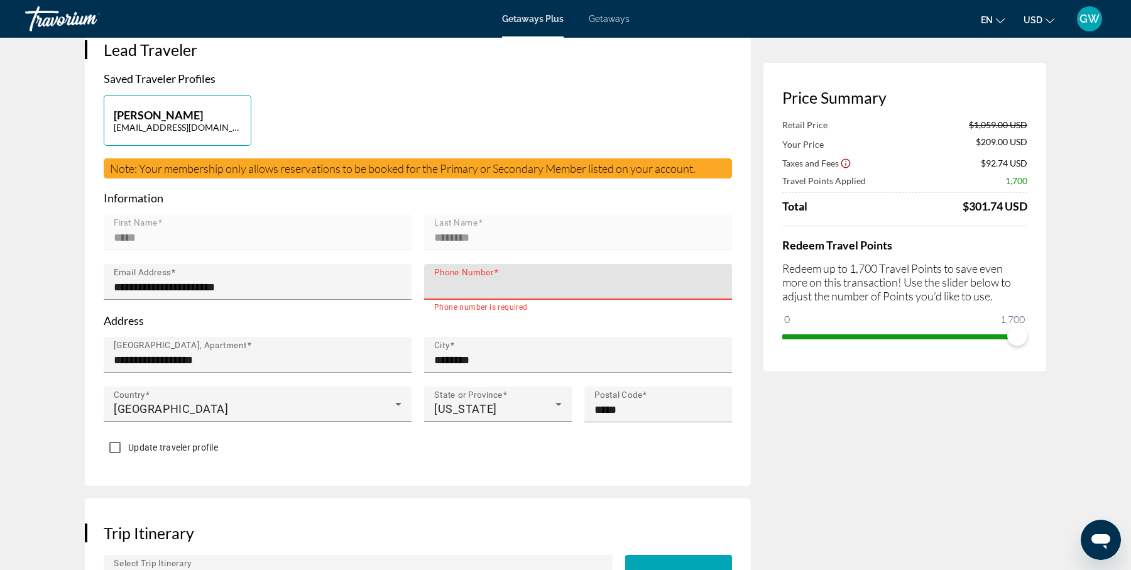
click at [504, 281] on input "Phone Number" at bounding box center [581, 286] width 295 height 15
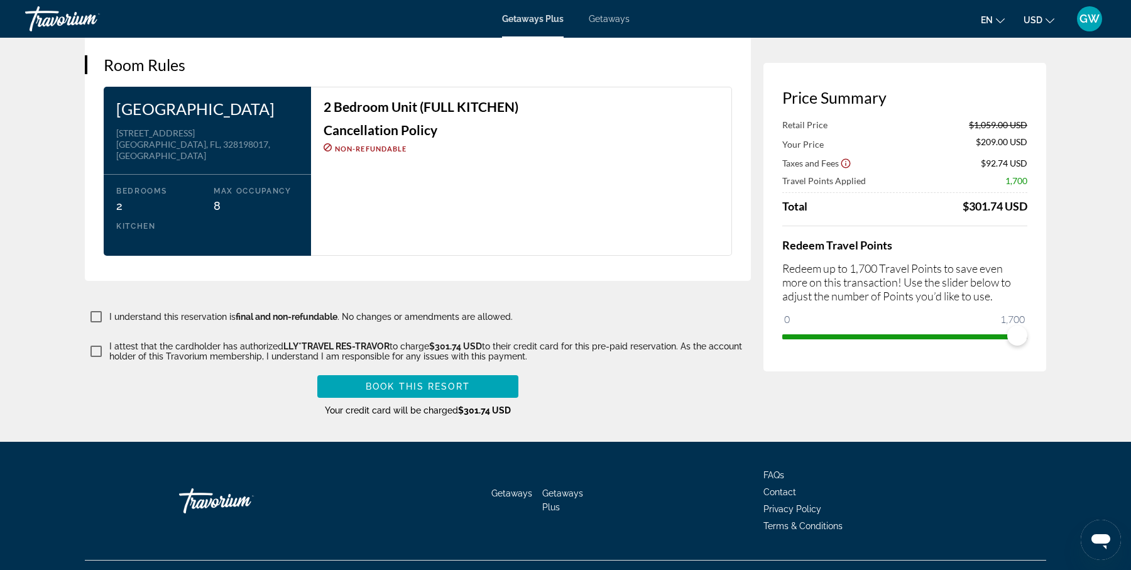
scroll to position [1517, 0]
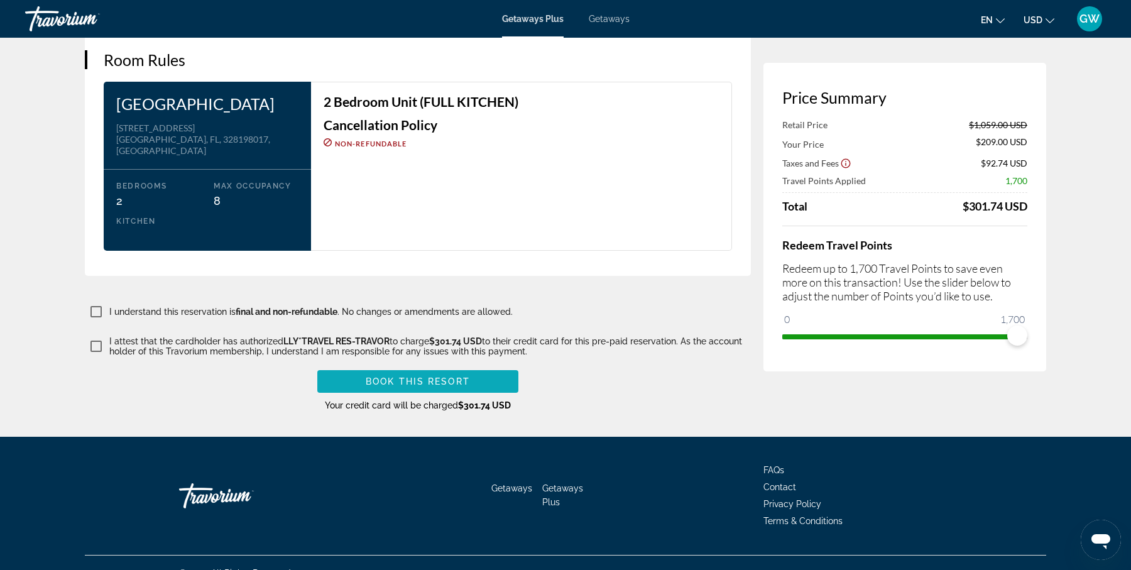
type input "**********"
click at [446, 382] on span "Book this Resort" at bounding box center [418, 381] width 104 height 10
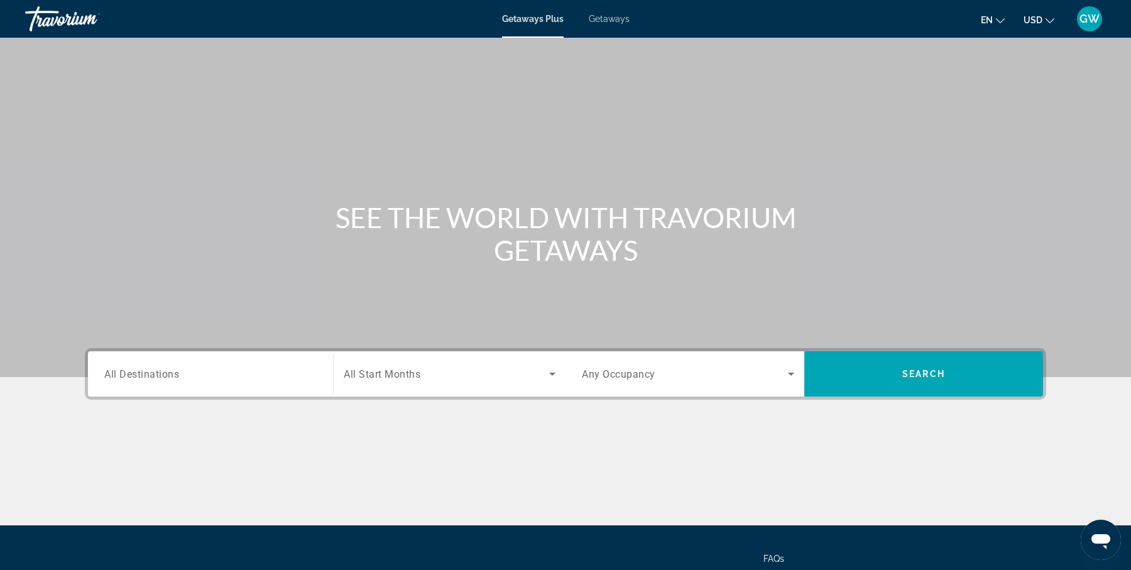
click at [210, 373] on input "Destination All Destinations" at bounding box center [210, 374] width 212 height 15
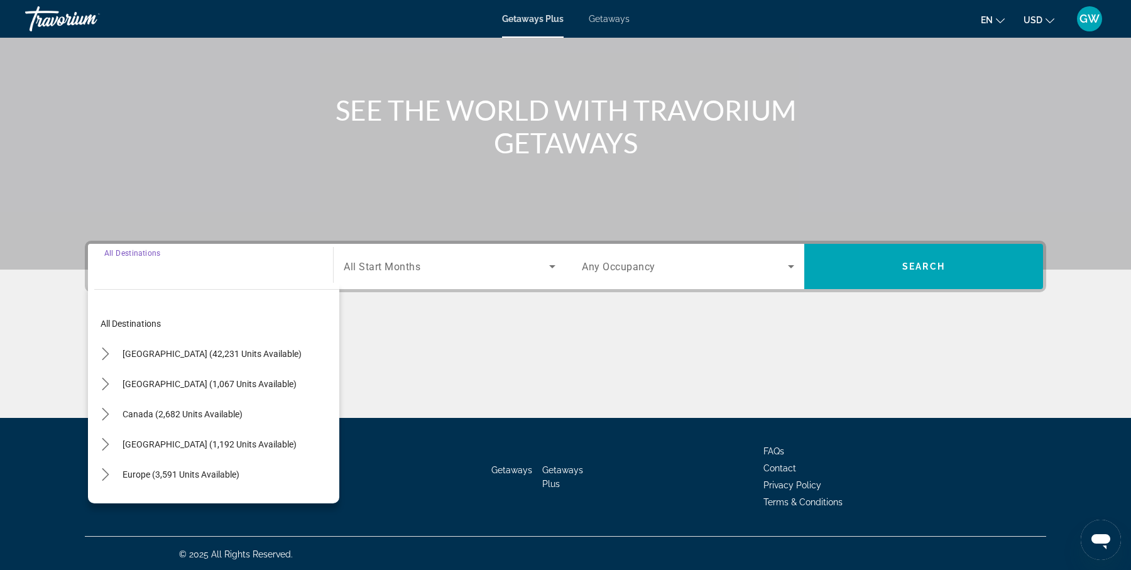
scroll to position [109, 0]
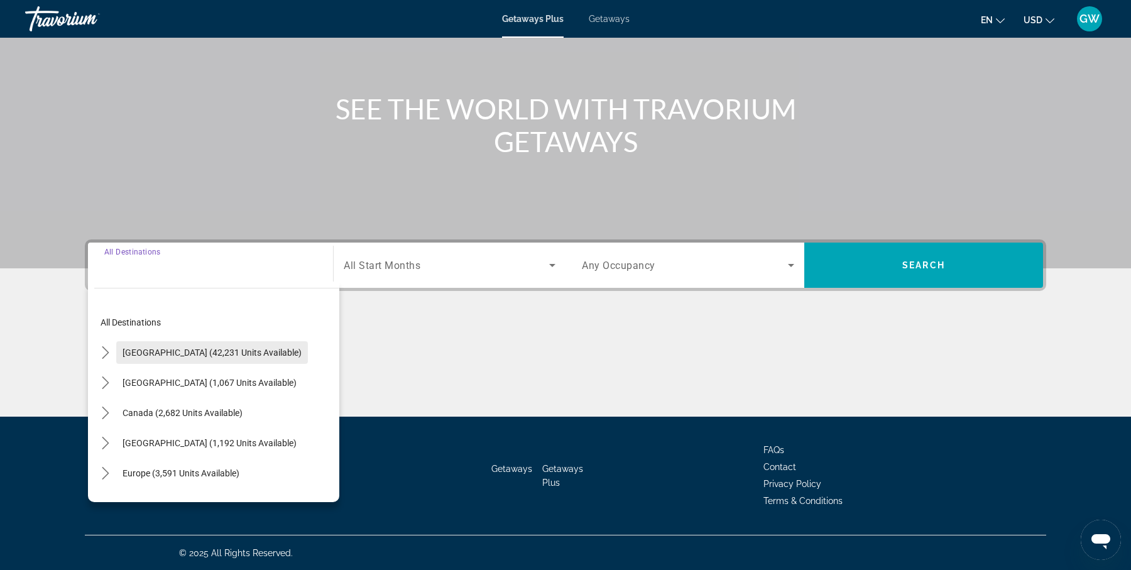
click at [211, 348] on span "[GEOGRAPHIC_DATA] (42,231 units available)" at bounding box center [211, 352] width 179 height 10
type input "**********"
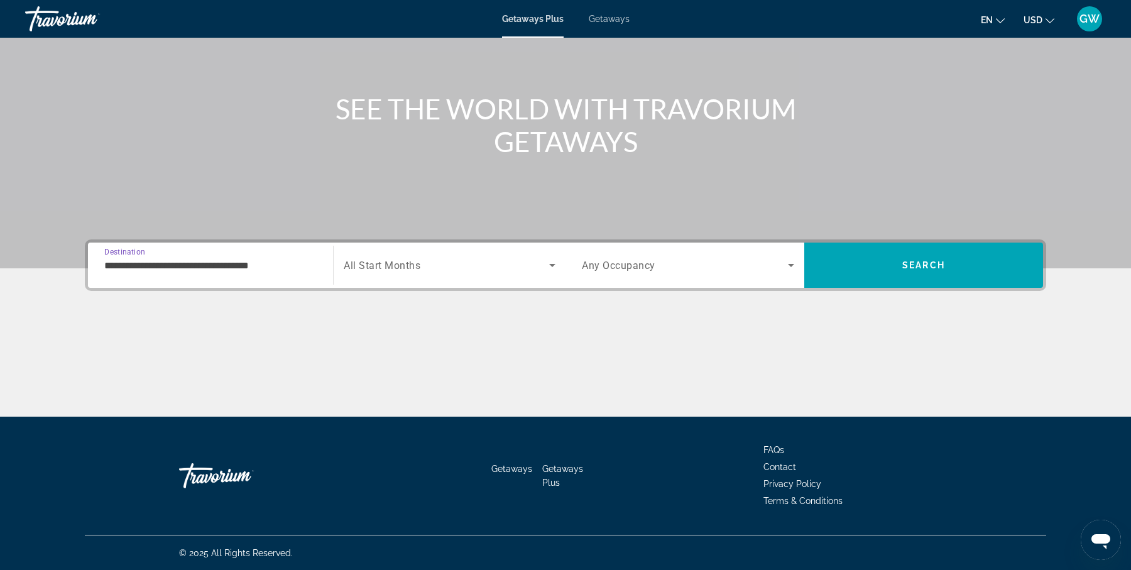
click at [416, 262] on span "All Start Months" at bounding box center [382, 265] width 77 height 12
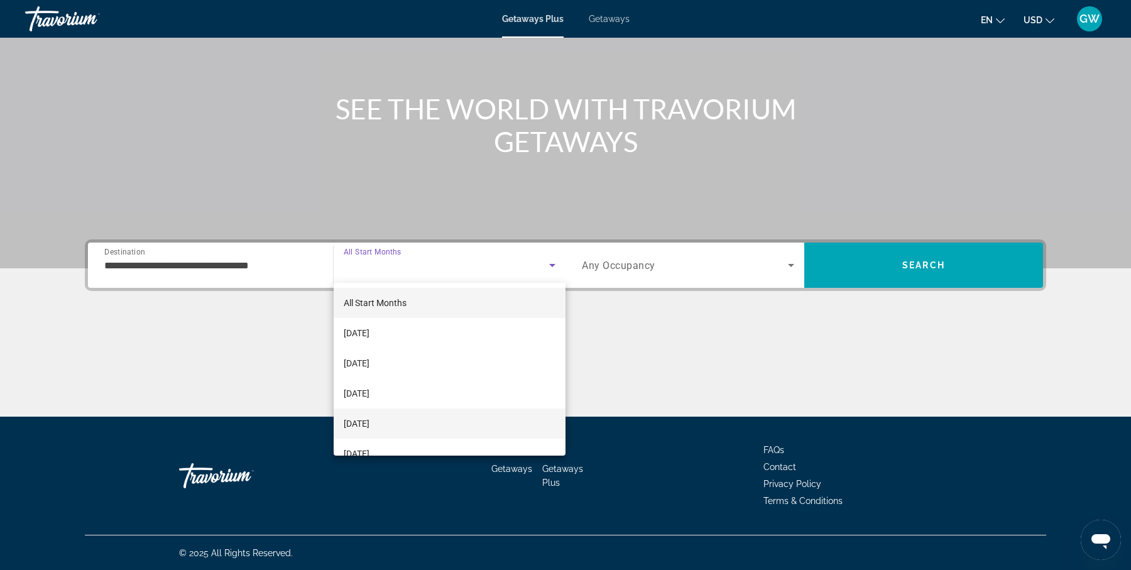
click at [419, 426] on mat-option "[DATE]" at bounding box center [450, 423] width 232 height 30
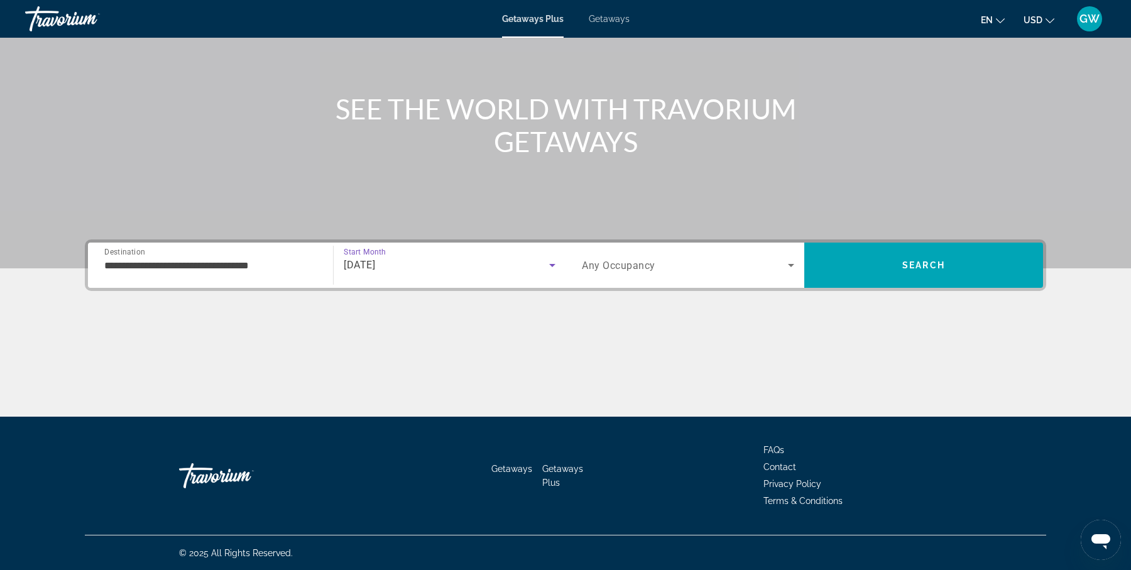
click at [659, 273] on div "Search widget" at bounding box center [688, 264] width 212 height 35
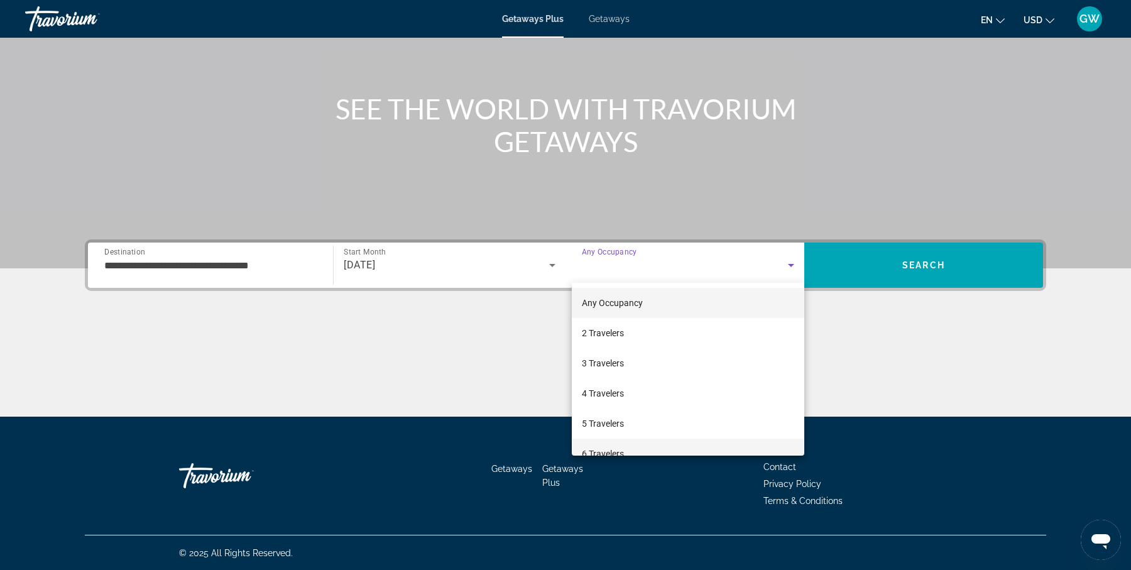
click at [641, 445] on mat-option "6 Travelers" at bounding box center [688, 453] width 232 height 30
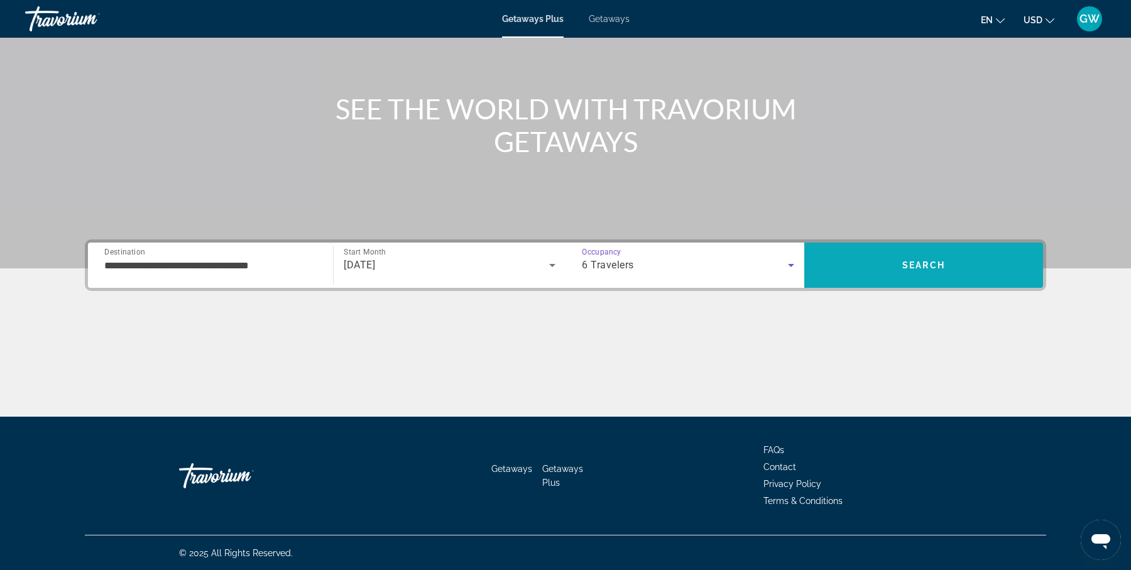
click at [914, 268] on span "Search" at bounding box center [923, 265] width 43 height 10
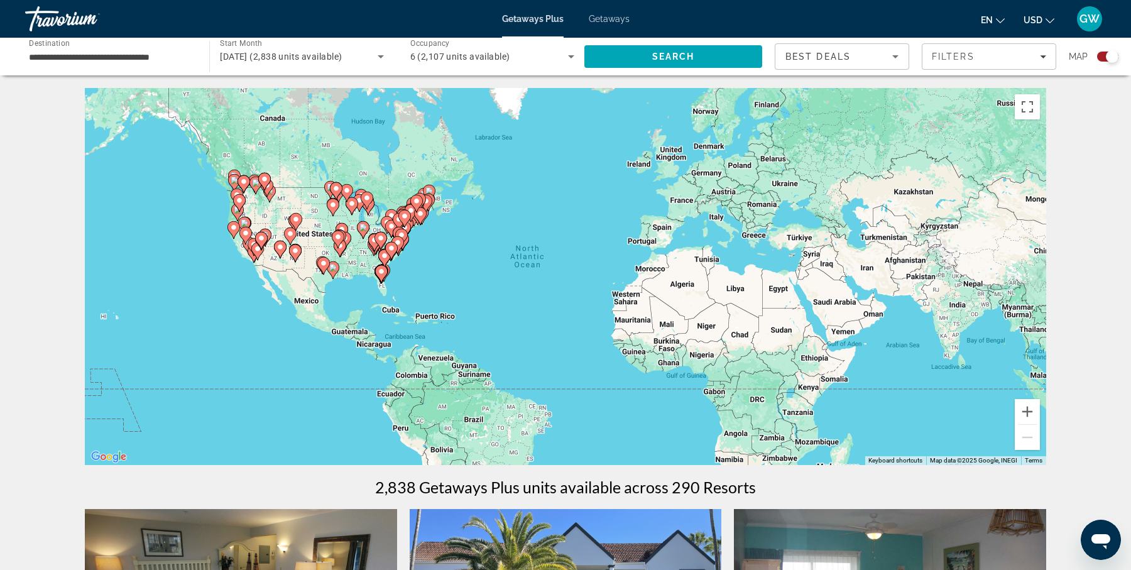
click at [396, 282] on div "To activate drag with keyboard, press Alt + Enter. Once in keyboard drag state,…" at bounding box center [565, 276] width 961 height 377
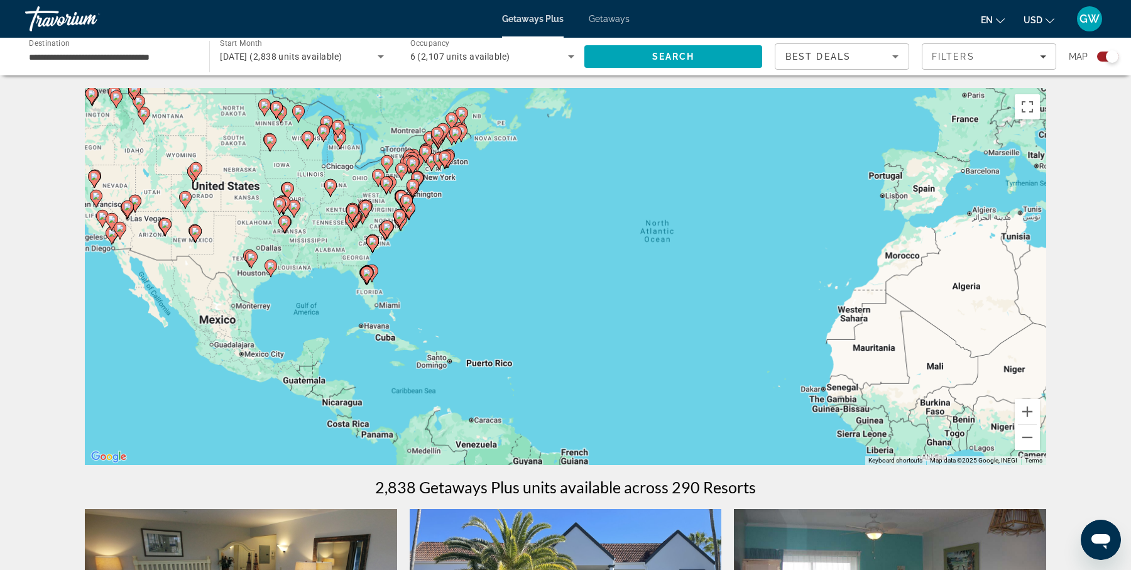
click at [396, 282] on div "To activate drag with keyboard, press Alt + Enter. Once in keyboard drag state,…" at bounding box center [565, 276] width 961 height 377
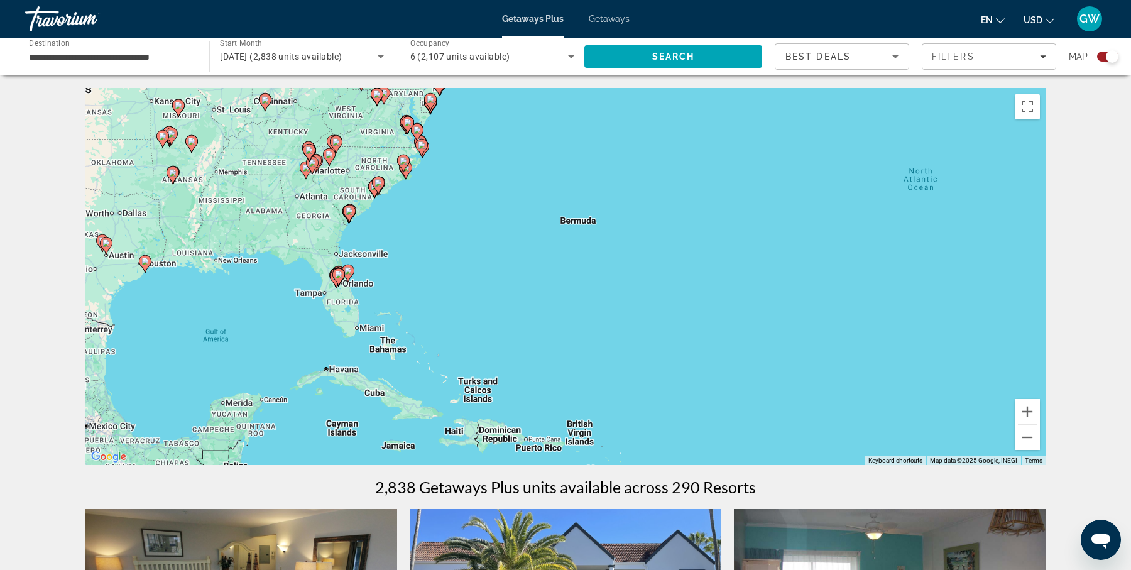
click at [357, 290] on div "To activate drag with keyboard, press Alt + Enter. Once in keyboard drag state,…" at bounding box center [565, 276] width 961 height 377
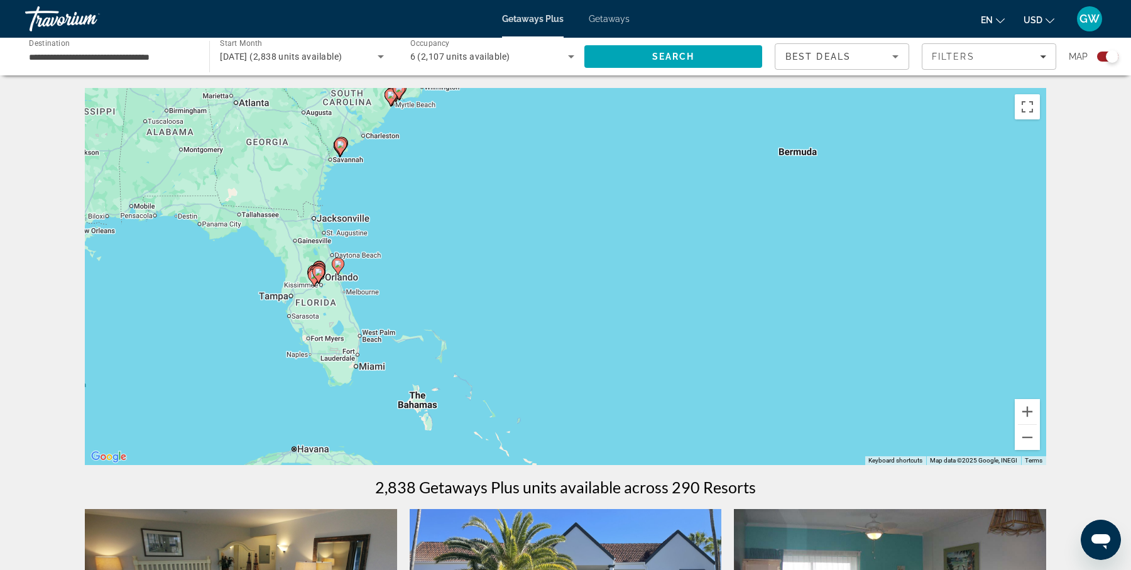
click at [327, 306] on div "To activate drag with keyboard, press Alt + Enter. Once in keyboard drag state,…" at bounding box center [565, 276] width 961 height 377
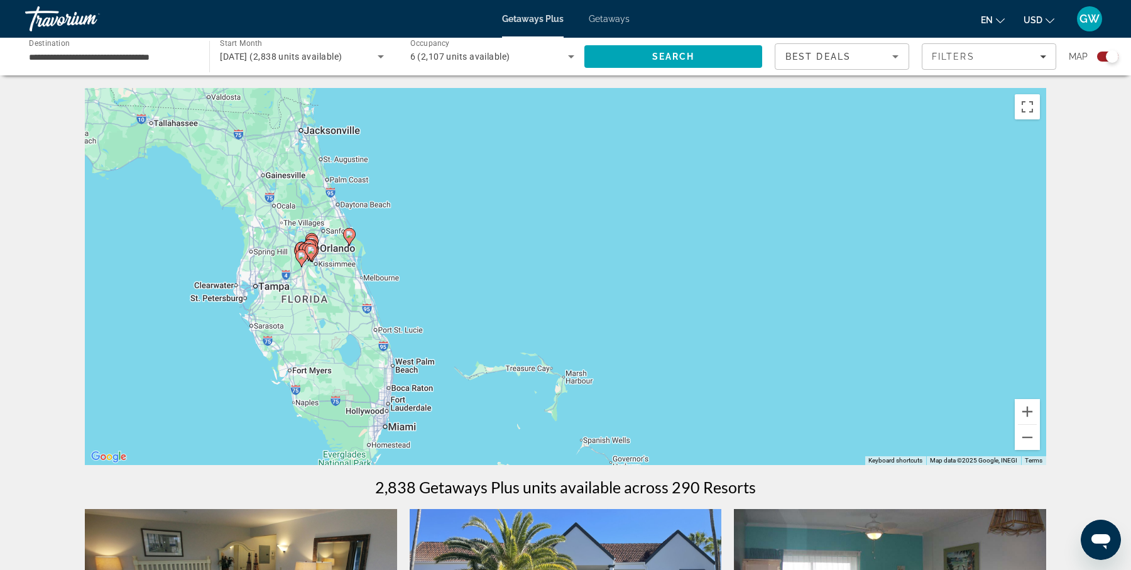
click at [315, 273] on div "To activate drag with keyboard, press Alt + Enter. Once in keyboard drag state,…" at bounding box center [565, 276] width 961 height 377
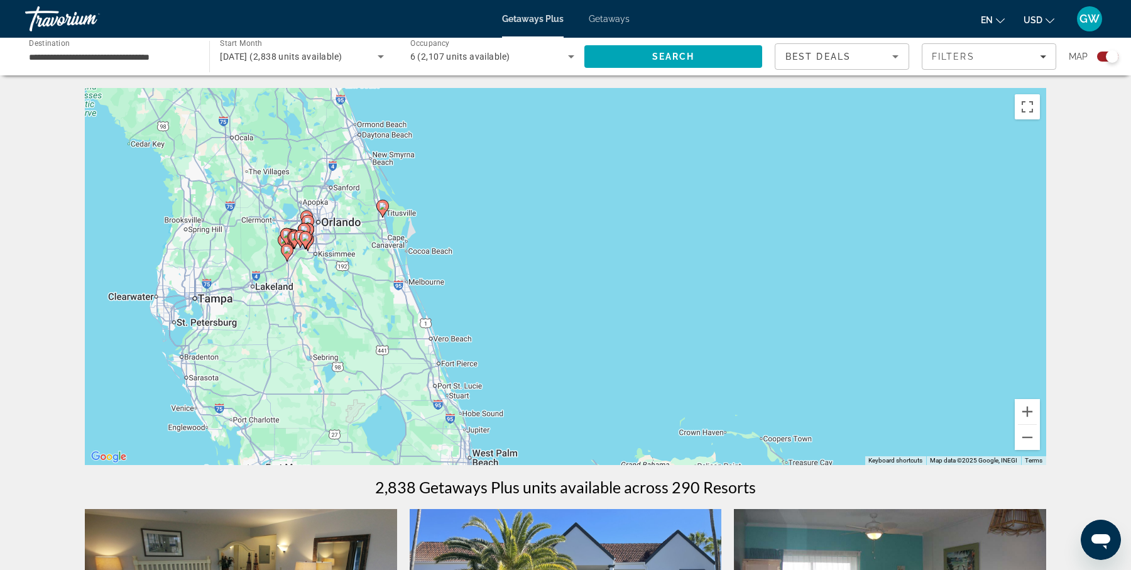
click at [303, 262] on div "To activate drag with keyboard, press Alt + Enter. Once in keyboard drag state,…" at bounding box center [565, 276] width 961 height 377
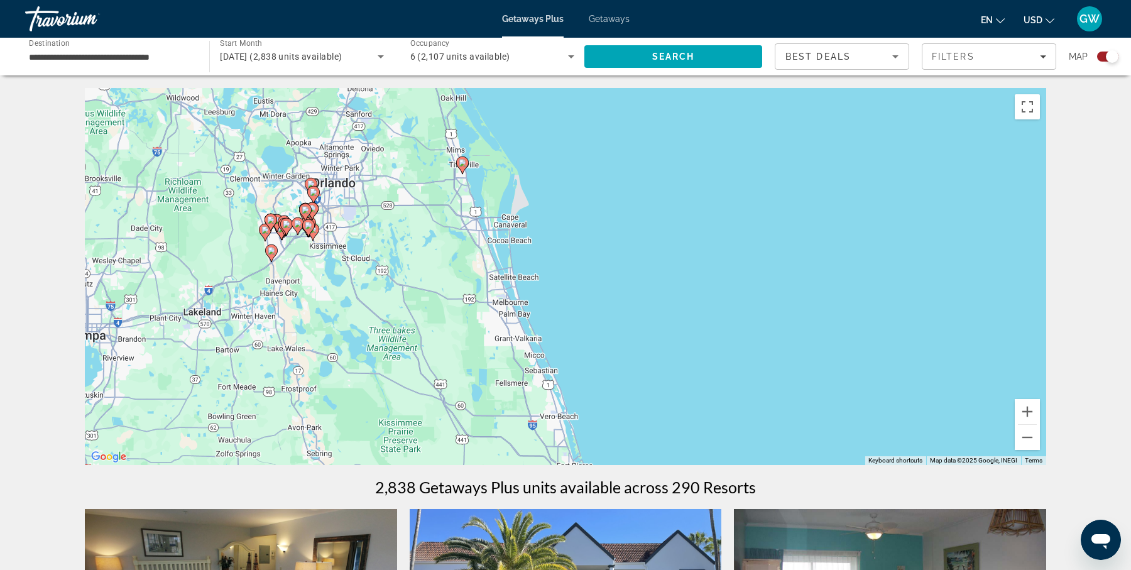
click at [303, 228] on icon "Main content" at bounding box center [308, 228] width 11 height 16
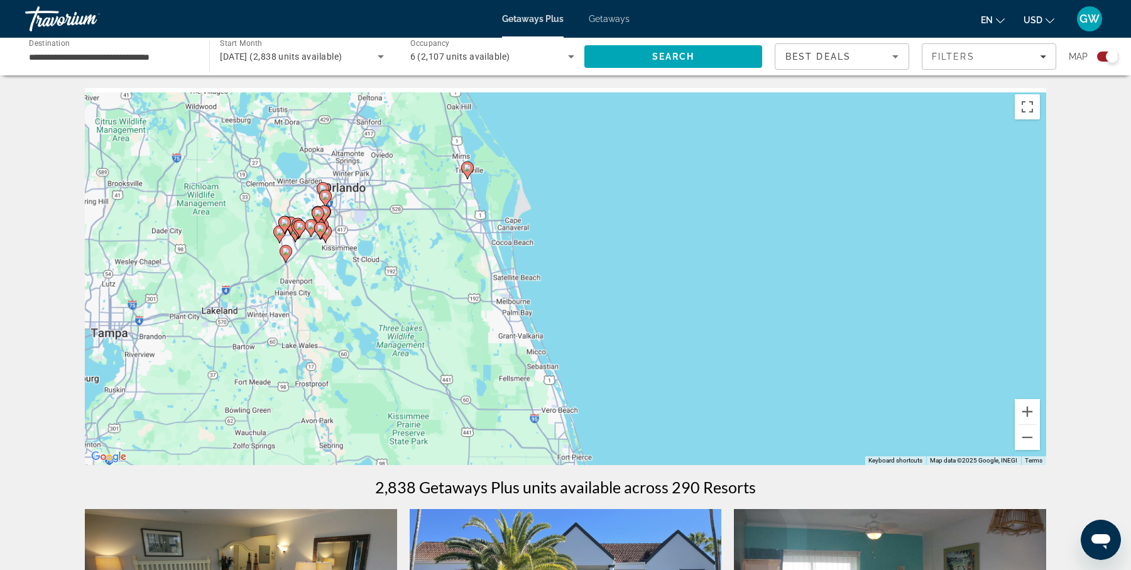
click at [303, 228] on div "To activate drag with keyboard, press Alt + Enter. Once in keyboard drag state,…" at bounding box center [565, 276] width 961 height 377
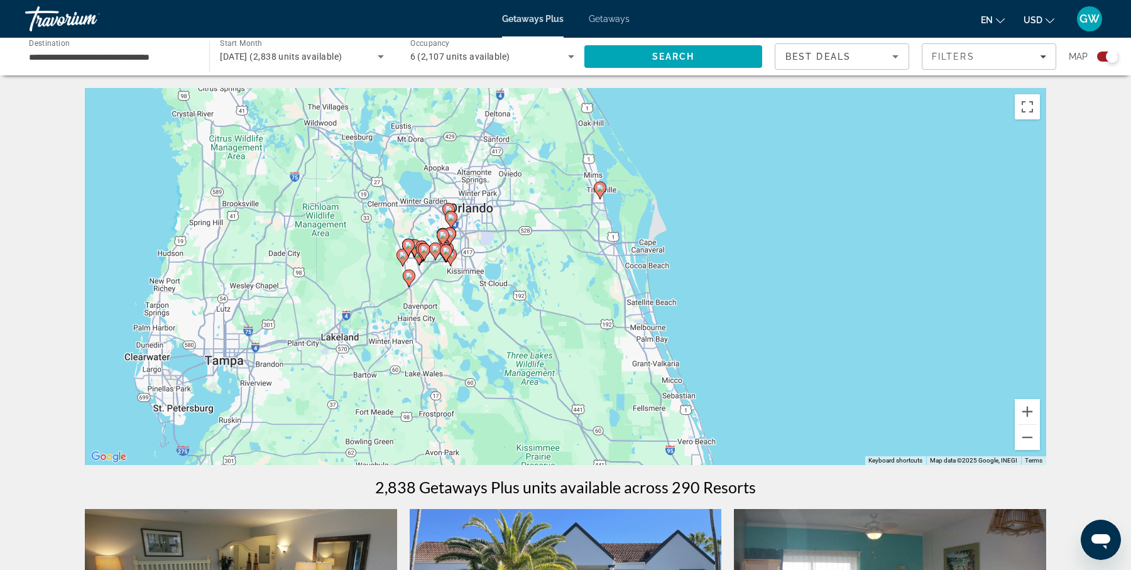
click at [443, 253] on image "Main content" at bounding box center [446, 251] width 8 height 8
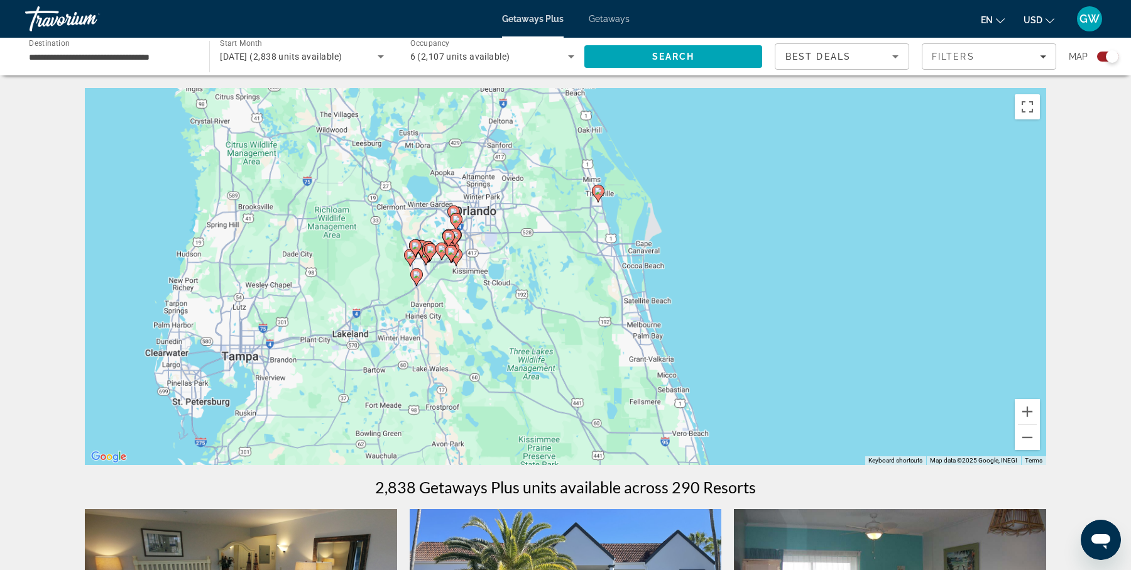
click at [443, 253] on div "To activate drag with keyboard, press Alt + Enter. Once in keyboard drag state,…" at bounding box center [565, 276] width 961 height 377
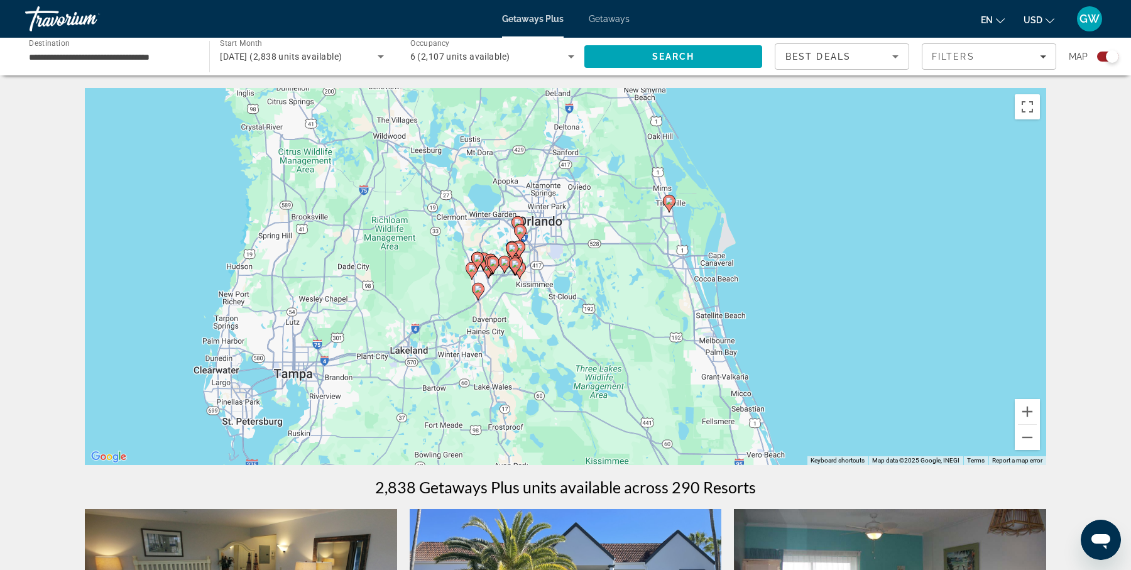
click at [496, 263] on image "Main content" at bounding box center [493, 263] width 8 height 8
type input "**********"
click at [496, 263] on div "To activate drag with keyboard, press Alt + Enter. Once in keyboard drag state,…" at bounding box center [565, 276] width 961 height 377
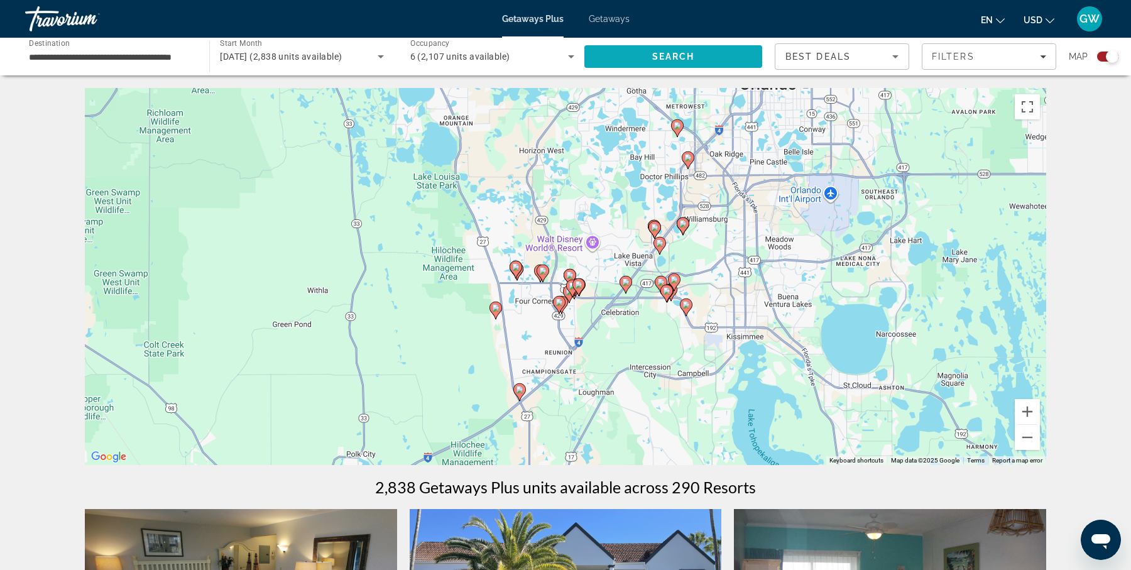
click at [658, 60] on span "Search" at bounding box center [673, 57] width 43 height 10
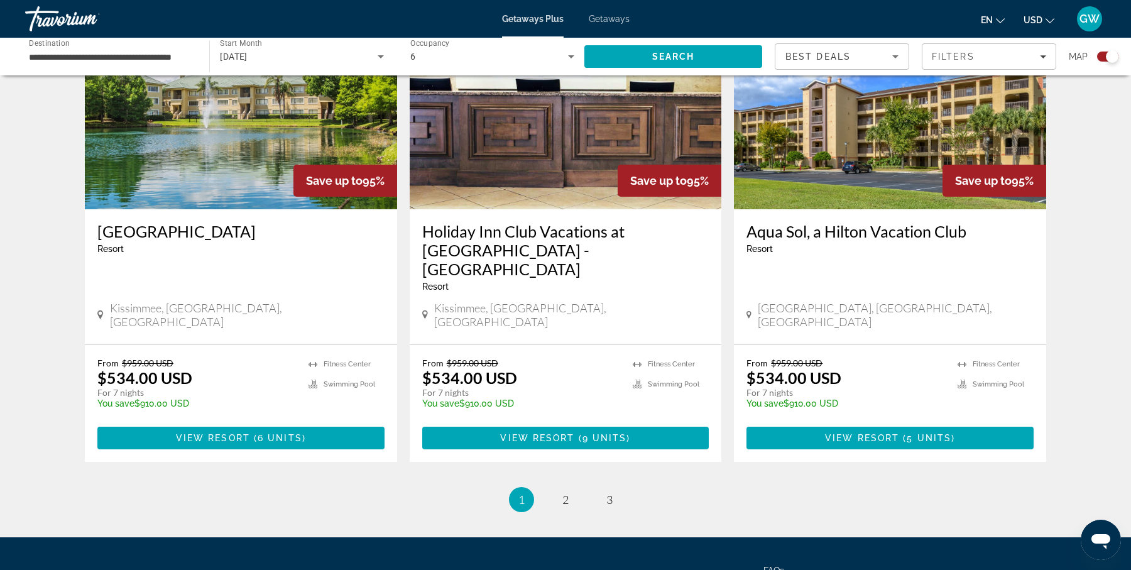
scroll to position [1868, 0]
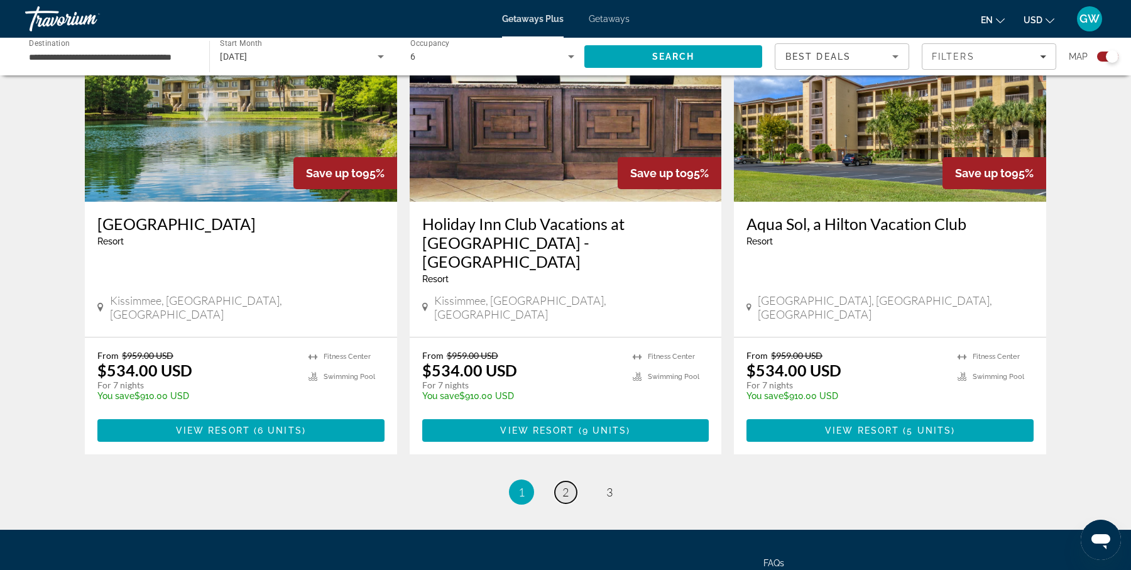
click at [567, 485] on span "2" at bounding box center [565, 492] width 6 height 14
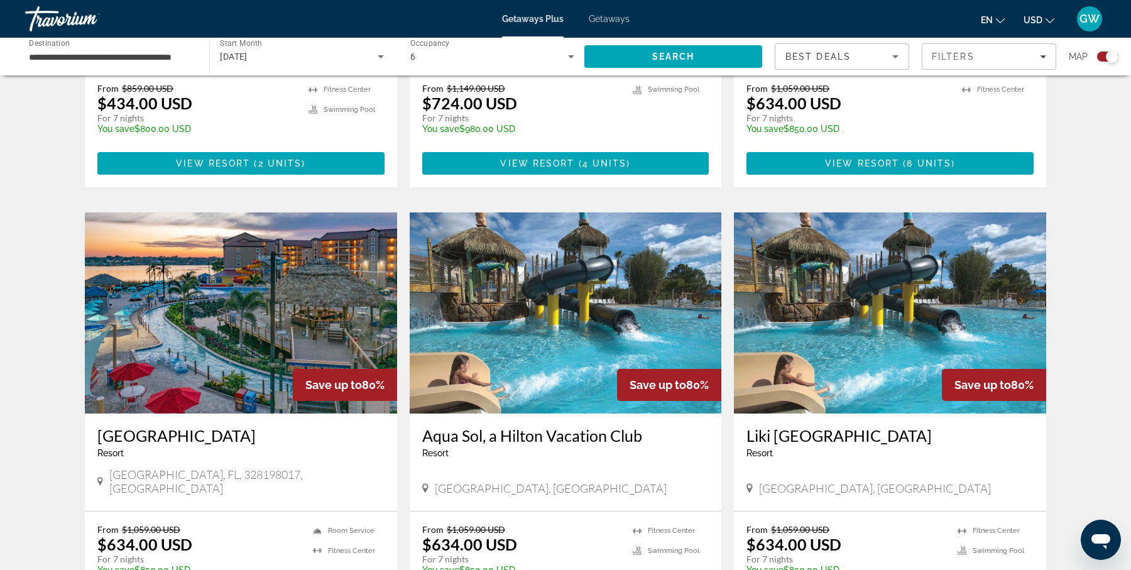
scroll to position [1713, 0]
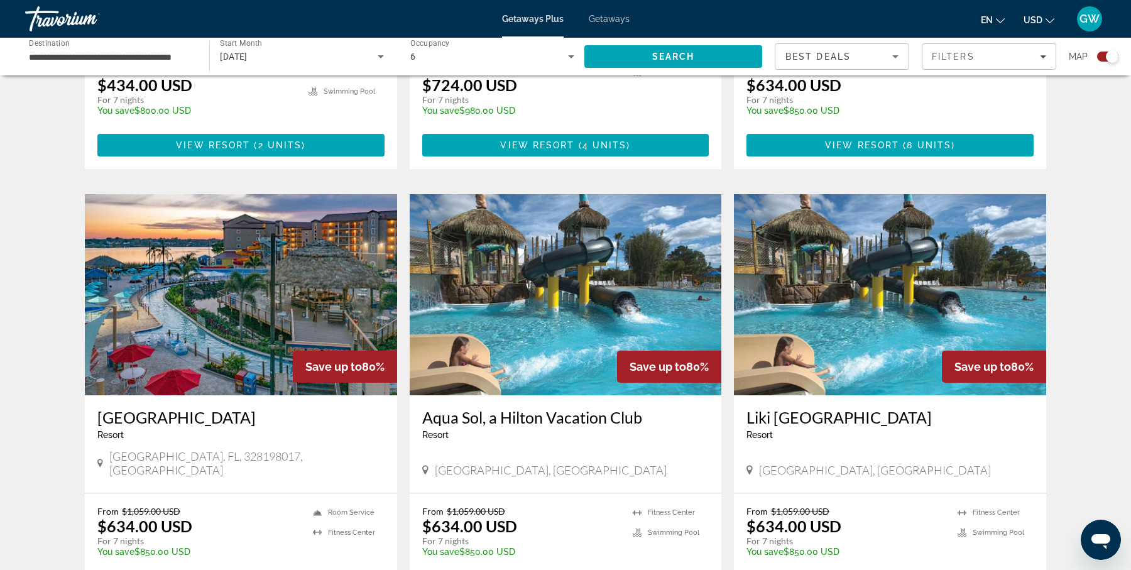
click at [281, 277] on img "Main content" at bounding box center [241, 294] width 312 height 201
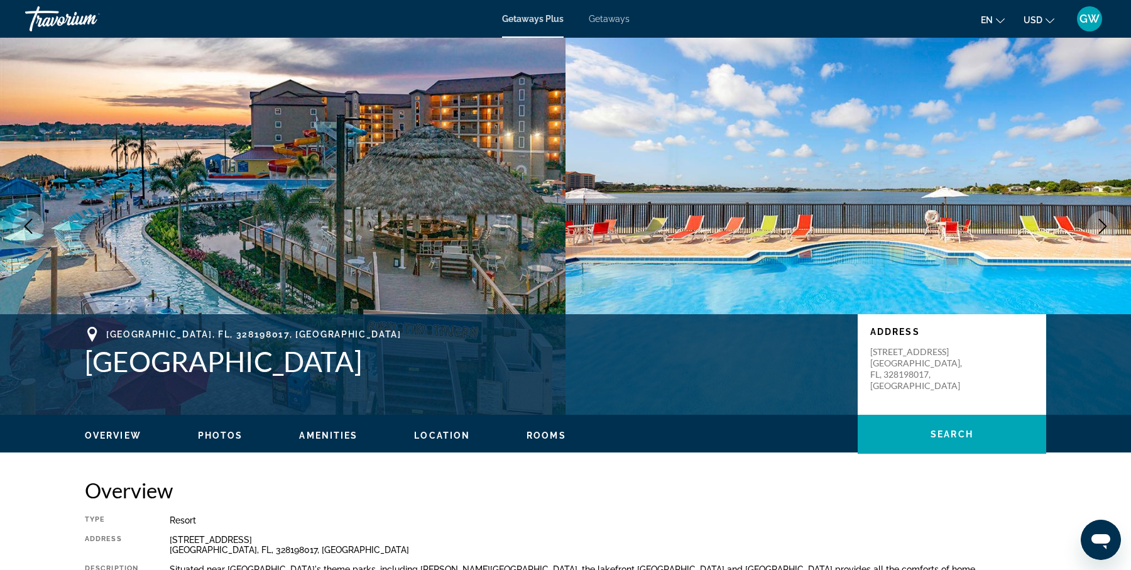
click at [1081, 14] on span "GW" at bounding box center [1089, 19] width 20 height 13
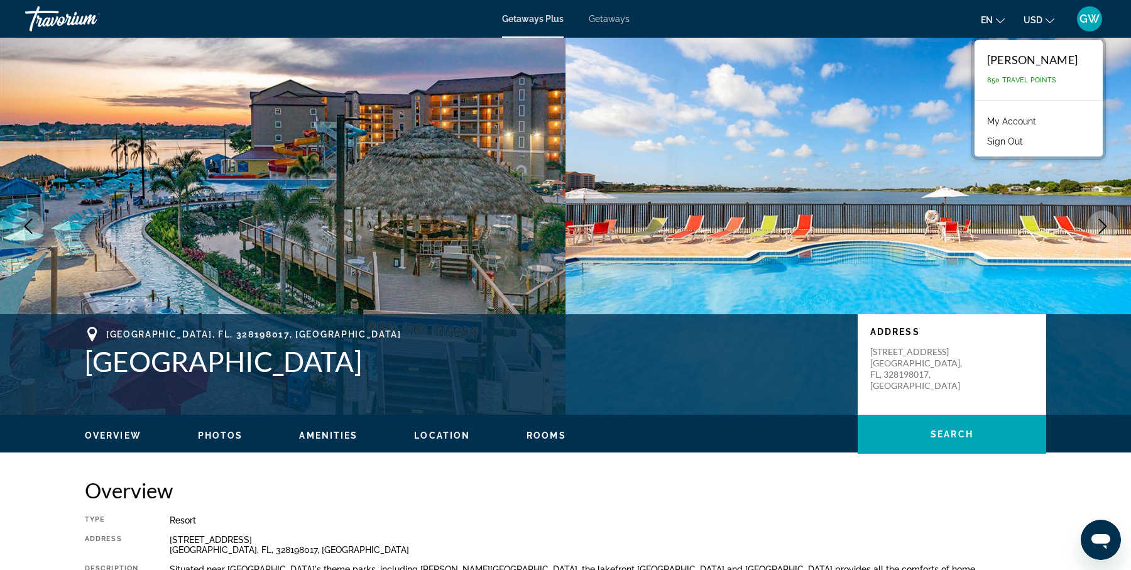
click at [112, 430] on button "Overview" at bounding box center [113, 435] width 57 height 11
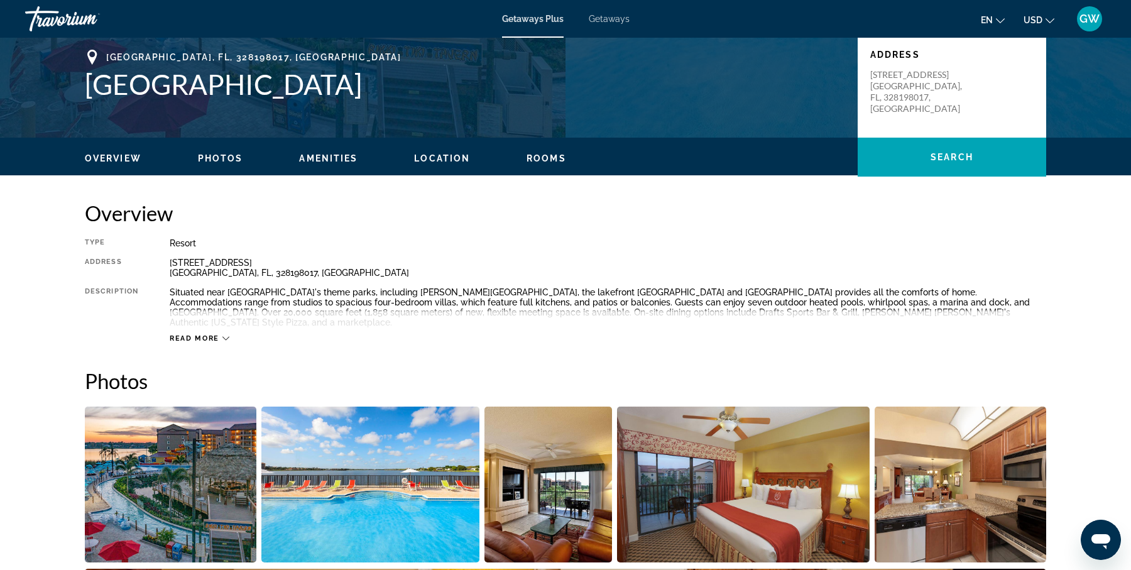
scroll to position [287, 0]
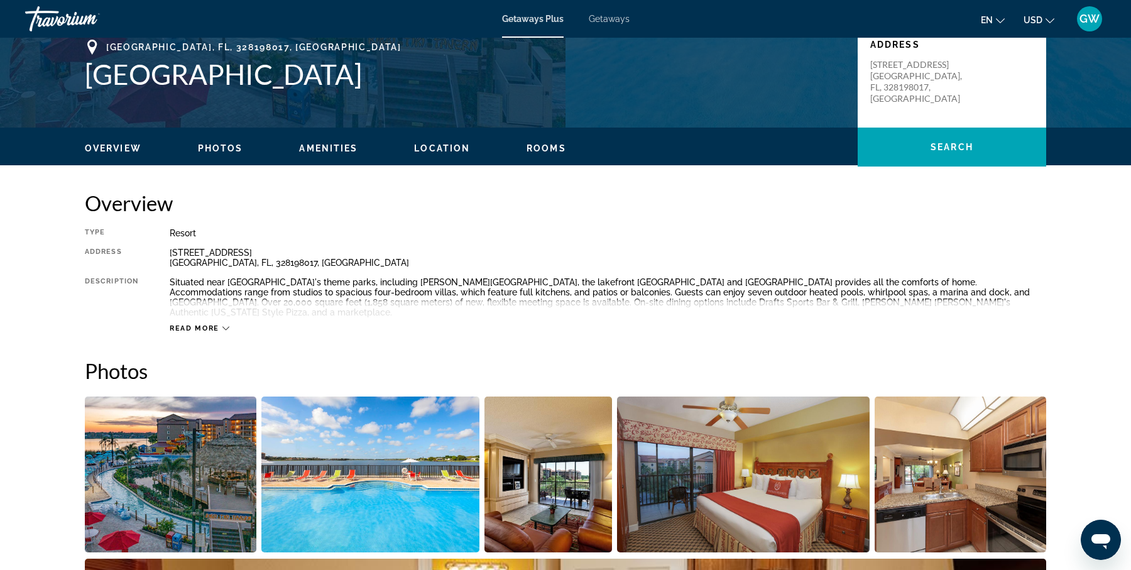
click at [202, 324] on span "Read more" at bounding box center [195, 328] width 50 height 8
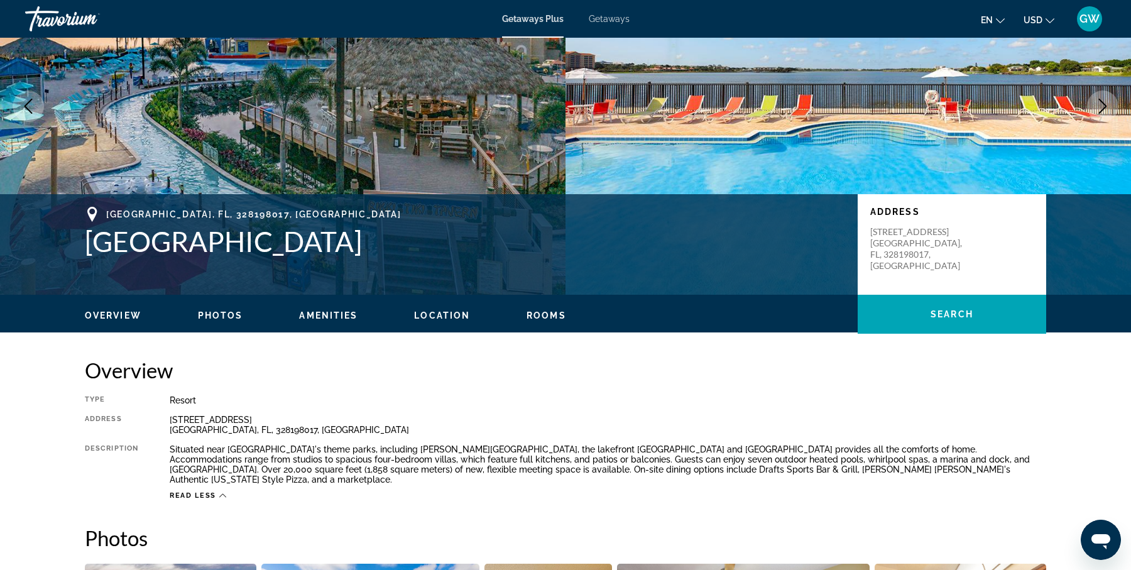
scroll to position [0, 0]
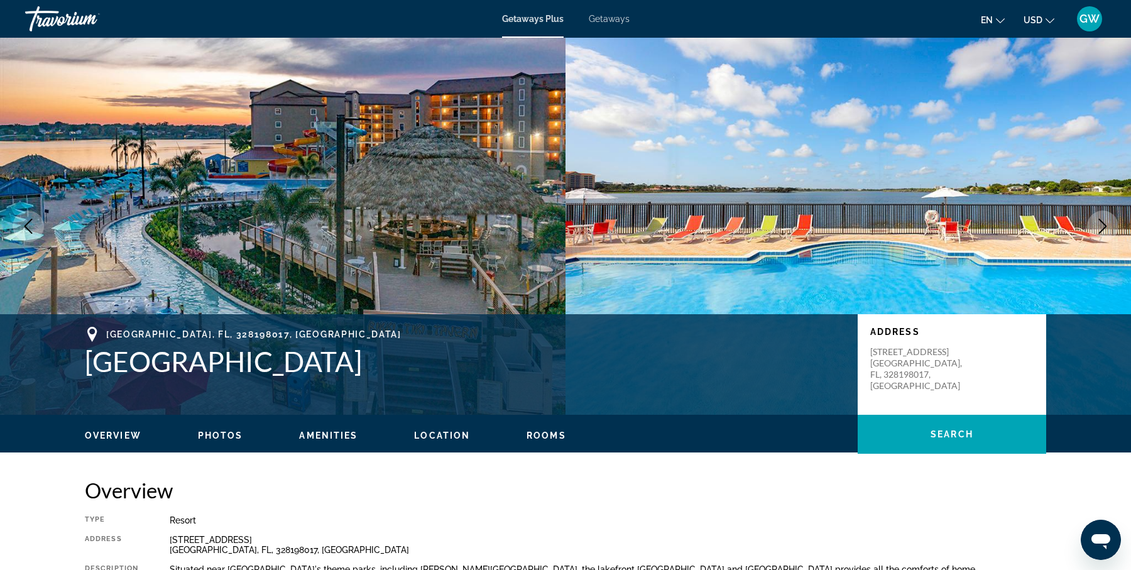
click at [514, 15] on span "Getaways Plus" at bounding box center [533, 19] width 62 height 10
